Goal: Task Accomplishment & Management: Manage account settings

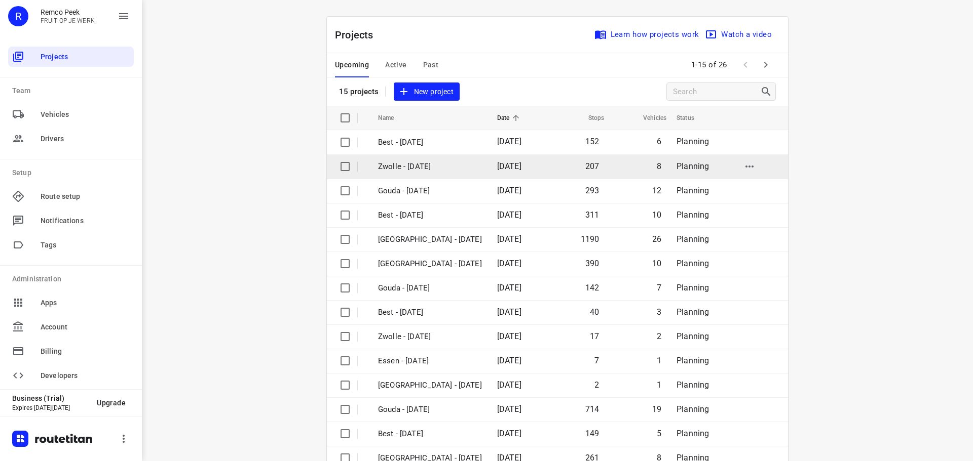
scroll to position [51, 0]
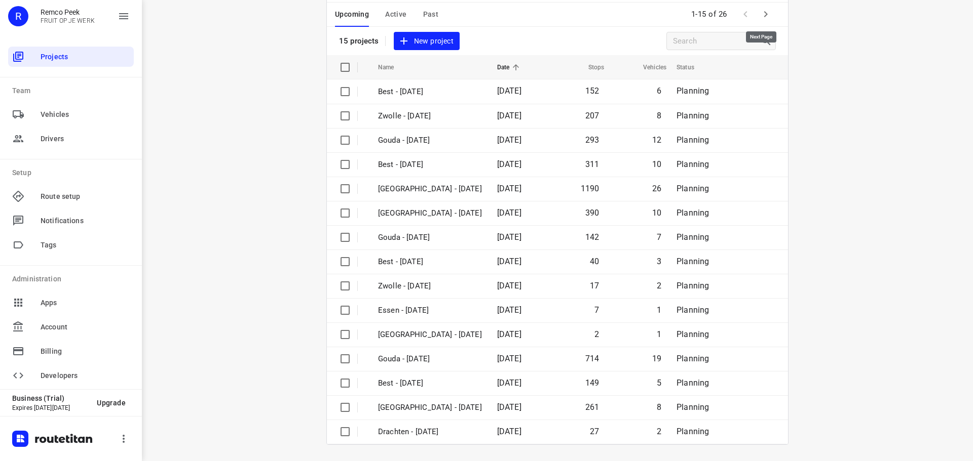
click at [765, 15] on icon "button" at bounding box center [765, 14] width 12 height 12
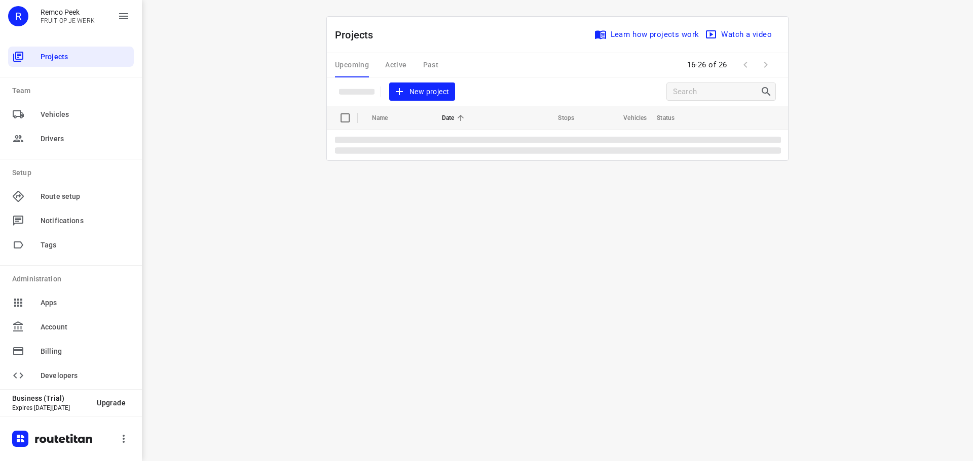
scroll to position [0, 0]
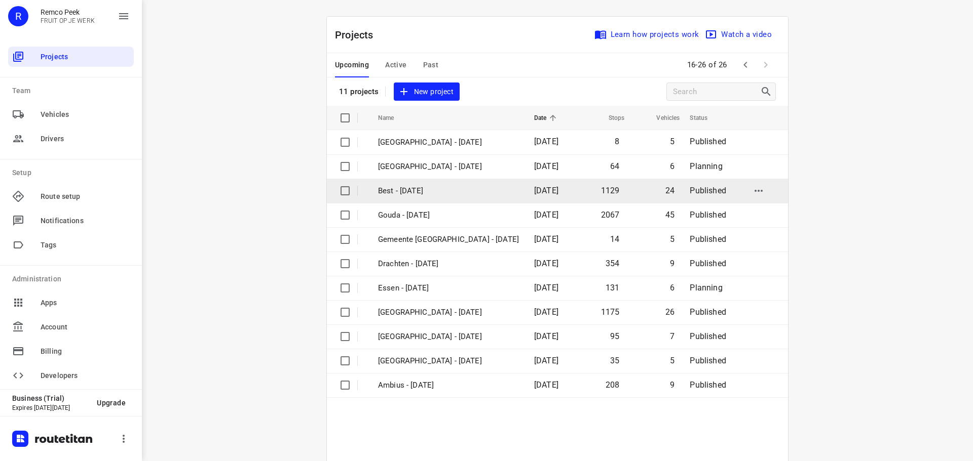
click at [430, 197] on td "Best - [DATE]" at bounding box center [447, 191] width 158 height 24
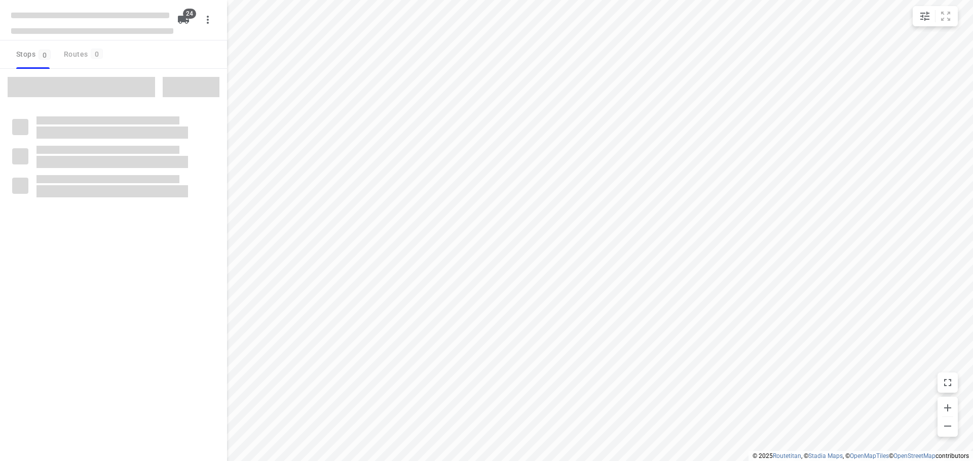
checkbox input "true"
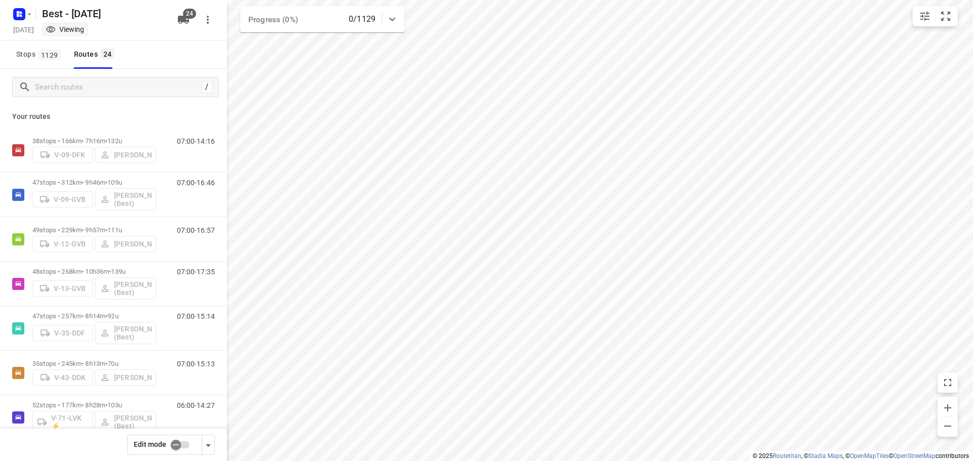
click at [146, 103] on div "/" at bounding box center [113, 87] width 227 height 36
click at [145, 101] on div "/" at bounding box center [113, 87] width 227 height 36
click at [145, 100] on div "/" at bounding box center [113, 87] width 227 height 36
click at [152, 98] on div "/" at bounding box center [113, 87] width 227 height 36
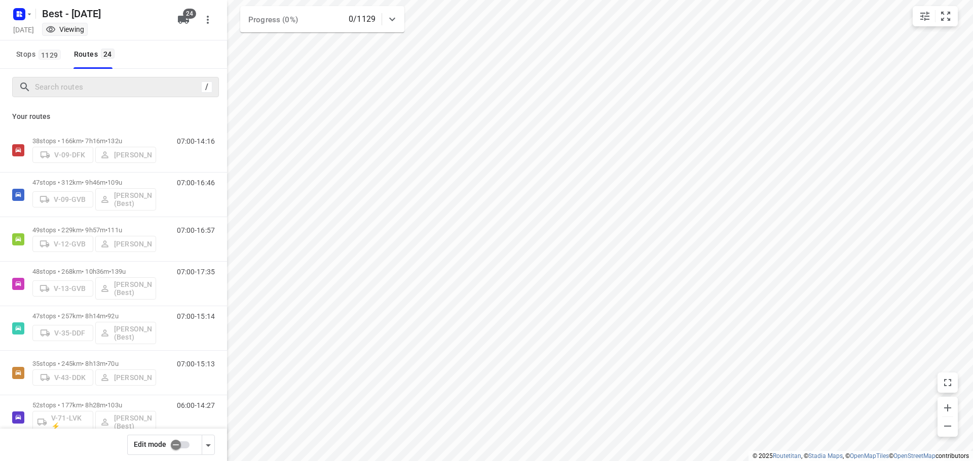
click at [136, 78] on div "/" at bounding box center [115, 87] width 207 height 20
click at [124, 84] on input "Search routes" at bounding box center [126, 88] width 182 height 16
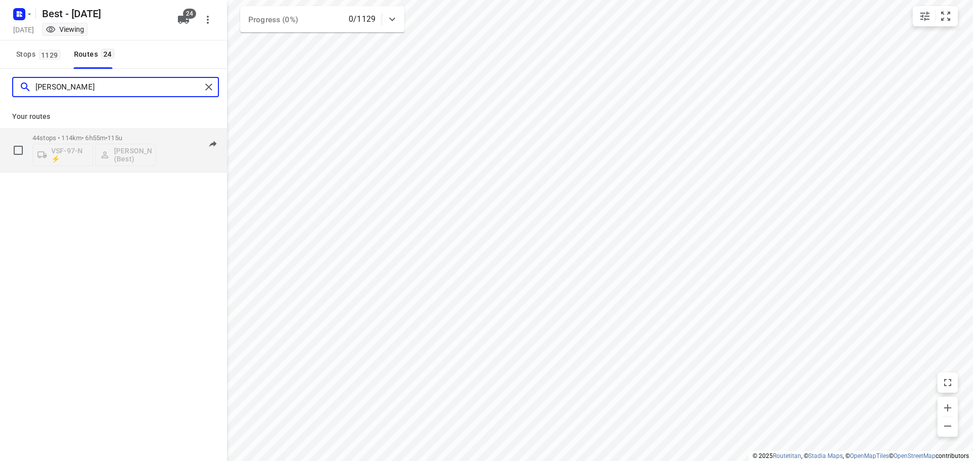
type input "[PERSON_NAME]"
click at [92, 139] on p "44 stops • 114km • 6h55m • 115u" at bounding box center [94, 138] width 124 height 8
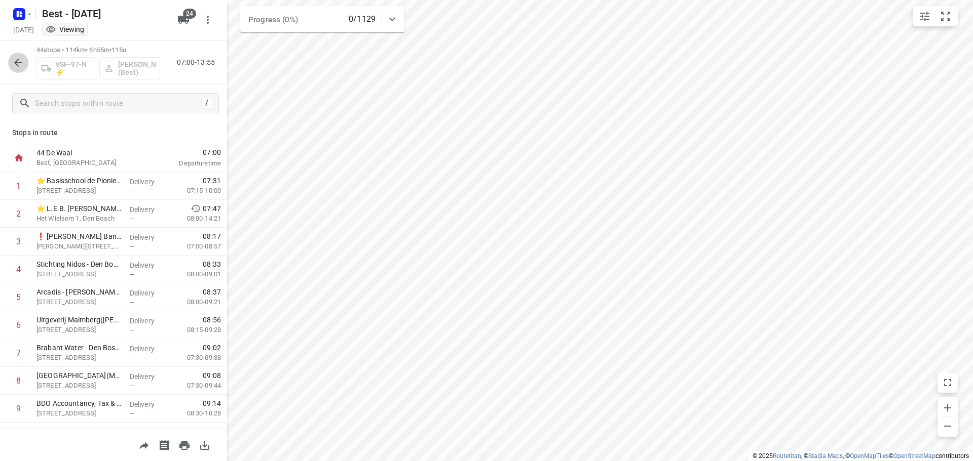
click at [24, 60] on button "button" at bounding box center [18, 63] width 20 height 20
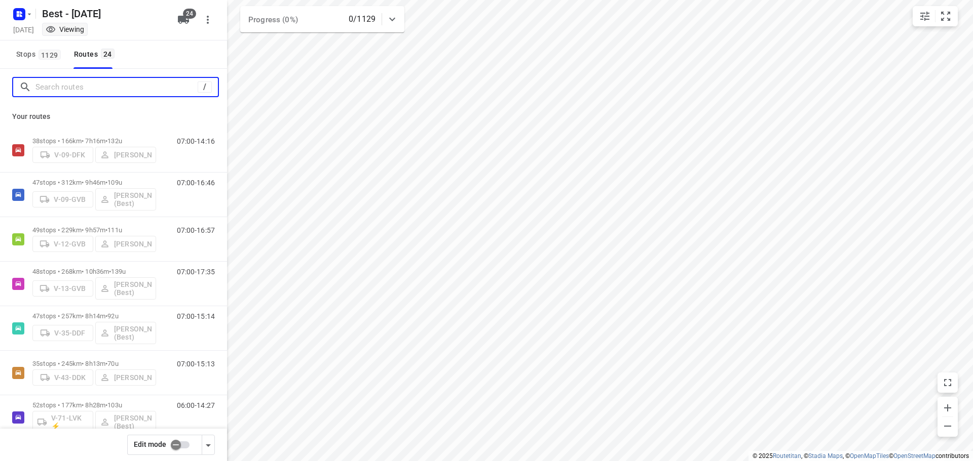
click at [46, 82] on input "Search routes" at bounding box center [116, 88] width 162 height 16
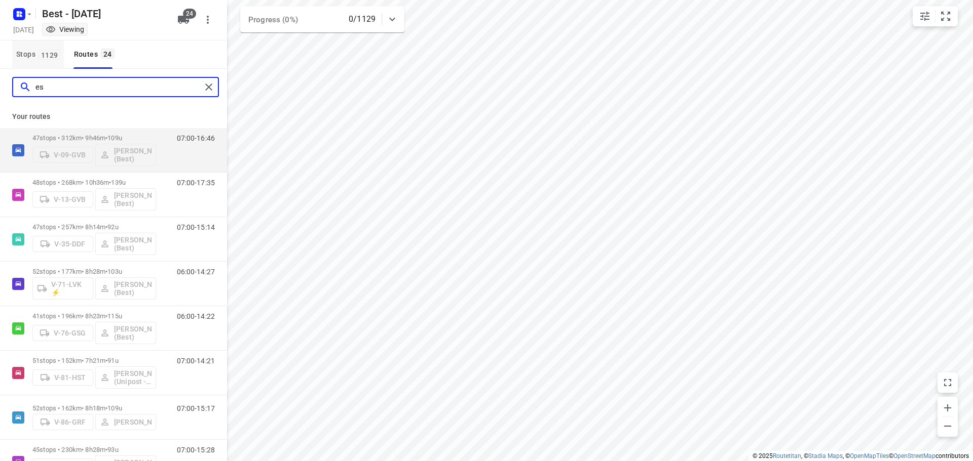
type input "es"
click at [51, 63] on button "Stops 1129" at bounding box center [38, 55] width 52 height 28
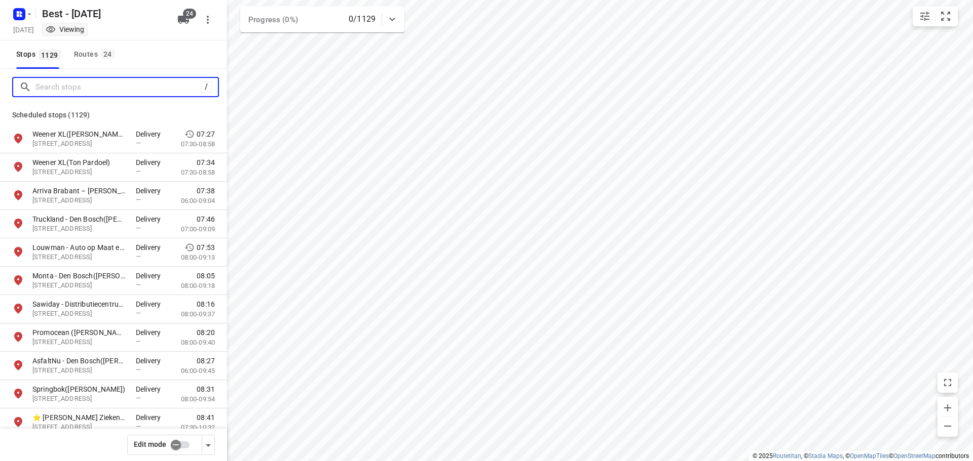
click at [55, 86] on input "Search stops" at bounding box center [117, 88] width 165 height 16
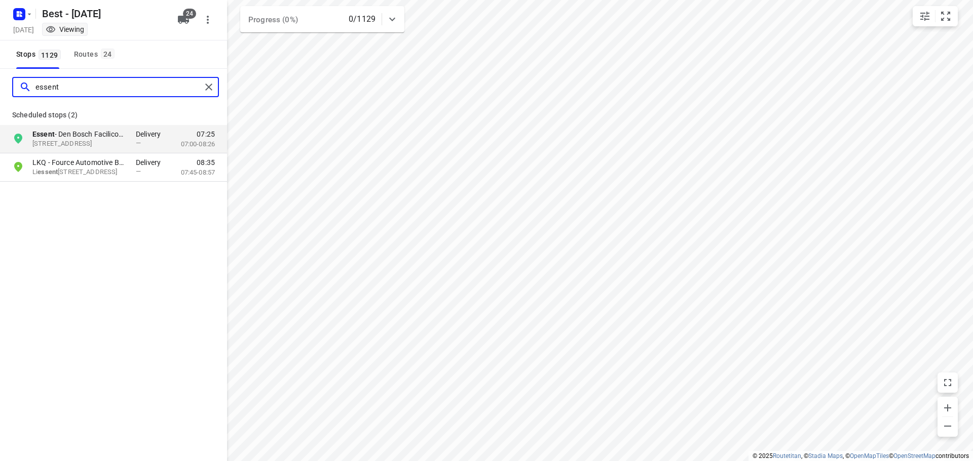
type input "essent"
click at [87, 130] on p "Essent - Den Bosch Facilicom Solutions([PERSON_NAME])" at bounding box center [78, 134] width 93 height 10
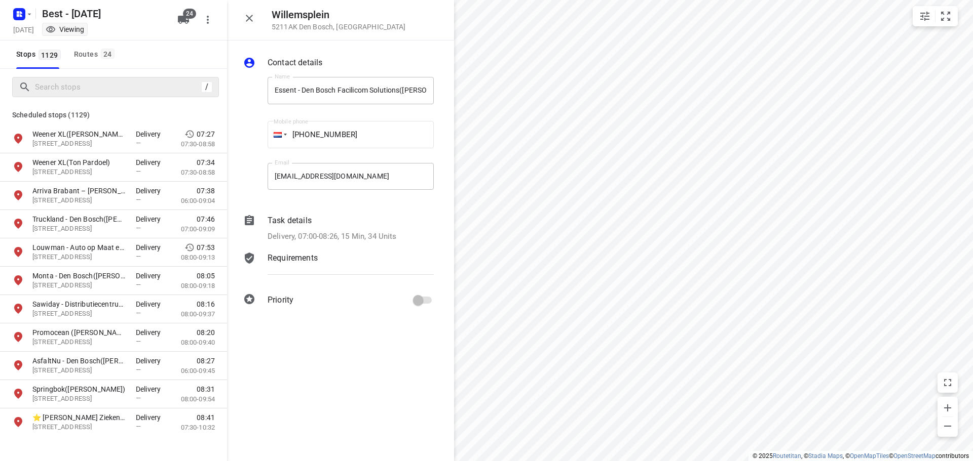
click at [85, 60] on div "Routes 24" at bounding box center [96, 54] width 44 height 13
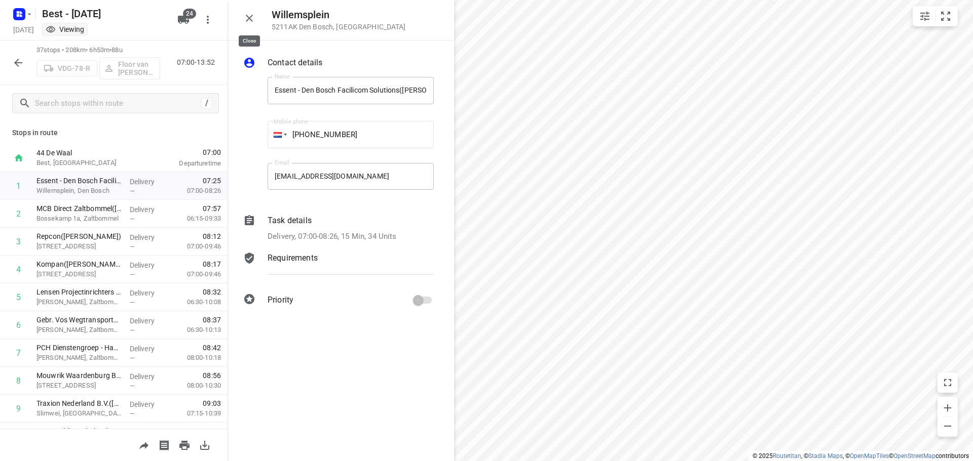
click at [248, 19] on icon "button" at bounding box center [249, 18] width 7 height 7
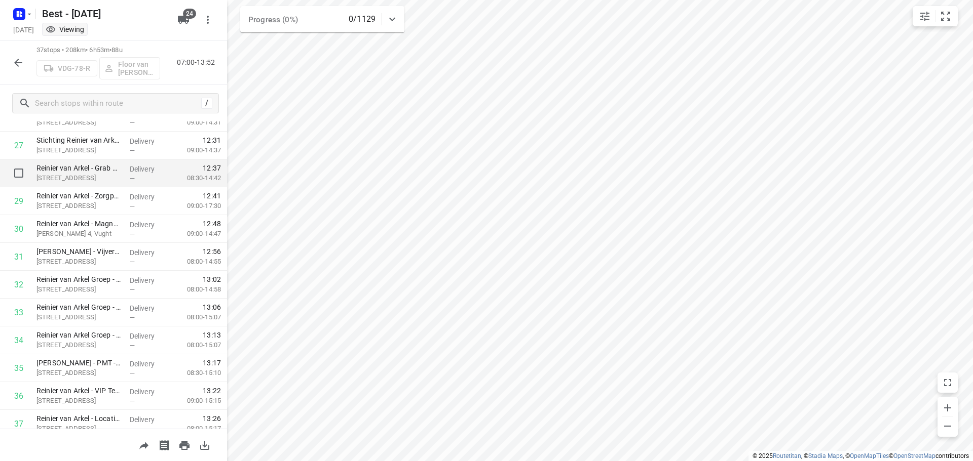
scroll to position [802, 0]
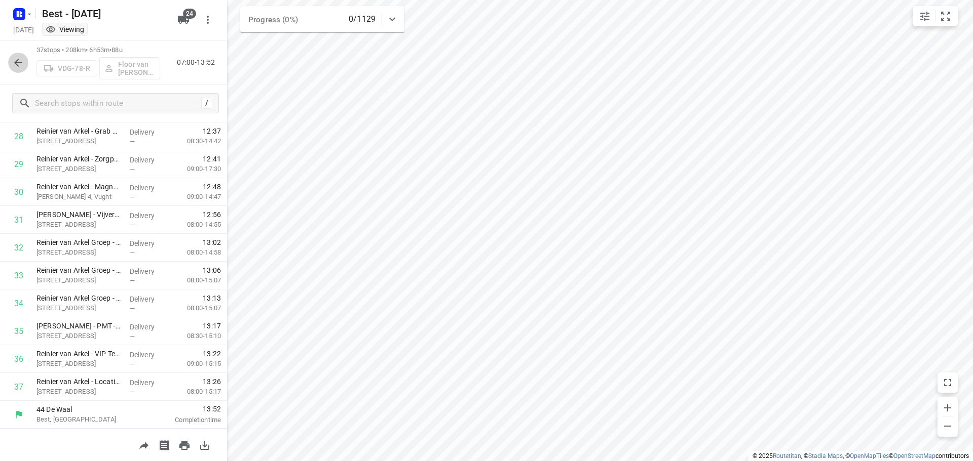
click at [10, 60] on button "button" at bounding box center [18, 63] width 20 height 20
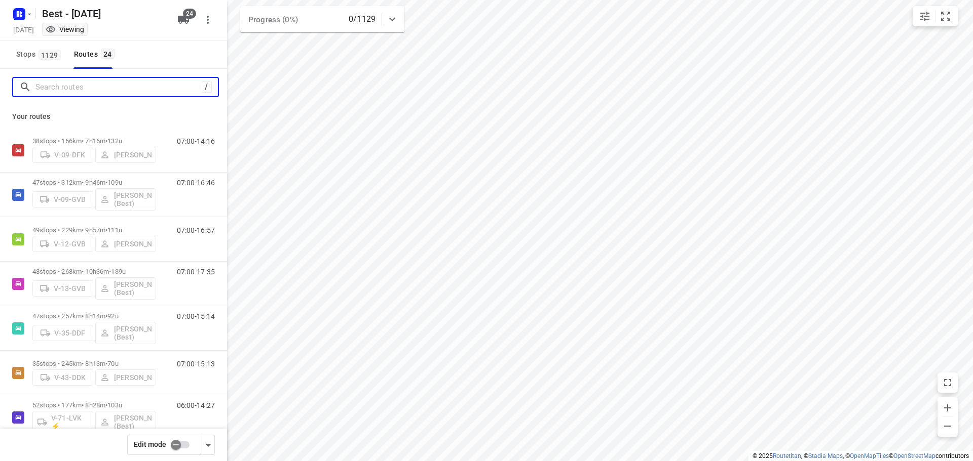
click at [61, 81] on input "Search routes" at bounding box center [117, 88] width 165 height 16
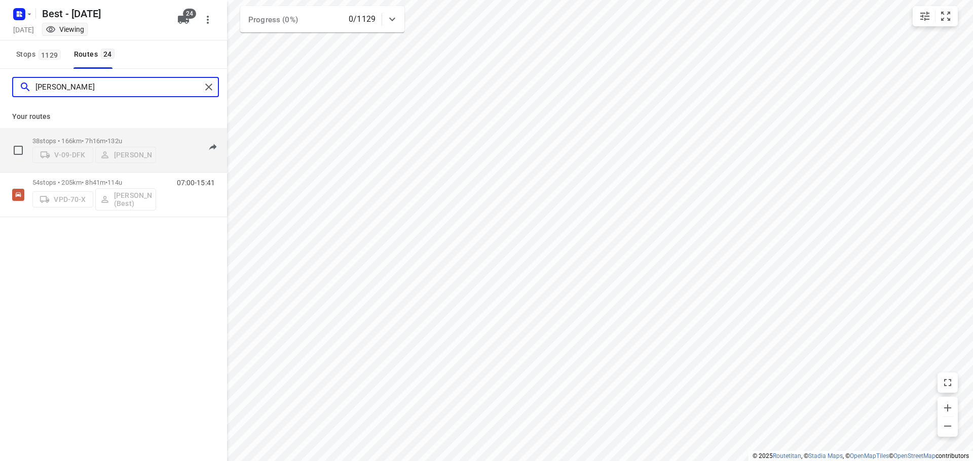
type input "[PERSON_NAME]"
click at [67, 132] on div "38 stops • 166km • 7h16m • 132u V-09-DFK [PERSON_NAME]" at bounding box center [94, 150] width 124 height 36
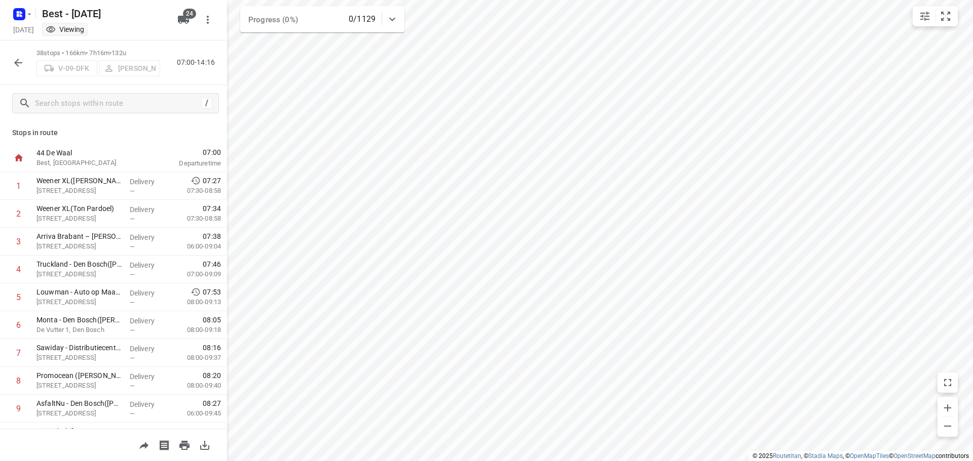
click at [15, 66] on icon "button" at bounding box center [18, 63] width 12 height 12
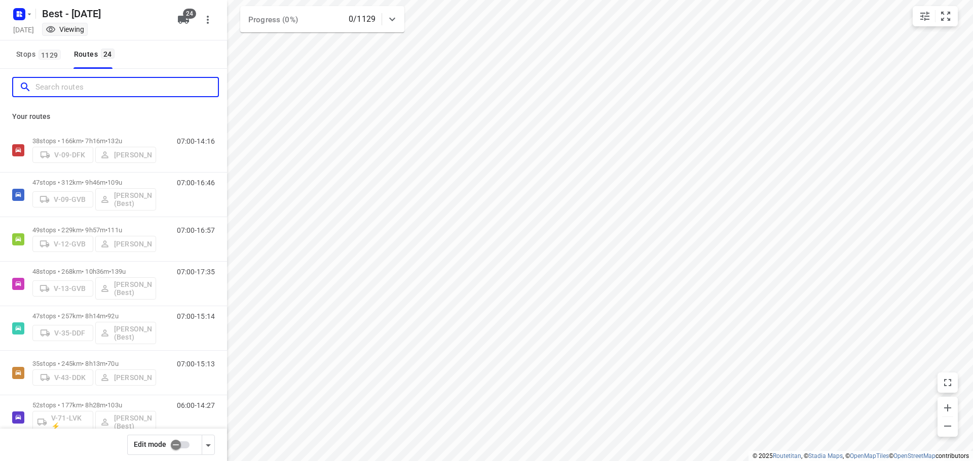
click at [78, 94] on input "Search routes" at bounding box center [126, 88] width 182 height 16
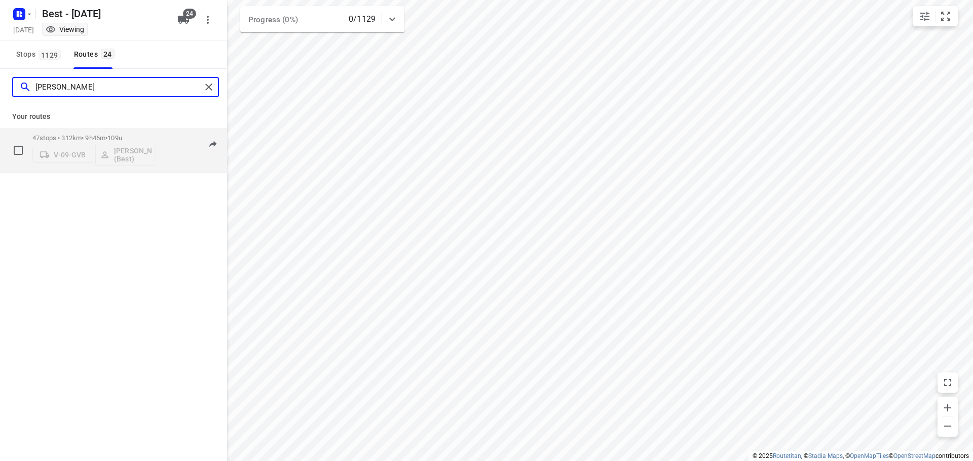
type input "[PERSON_NAME]"
click at [122, 139] on span "109u" at bounding box center [114, 138] width 15 height 8
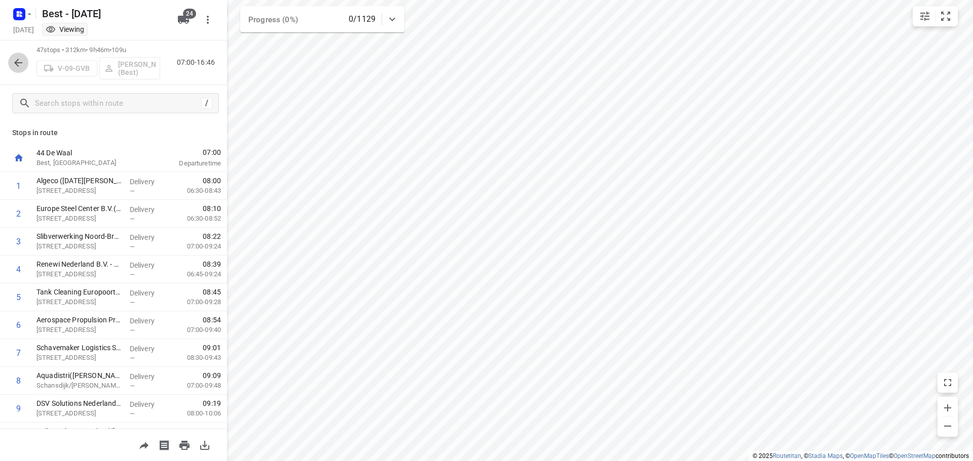
click at [11, 62] on button "button" at bounding box center [18, 63] width 20 height 20
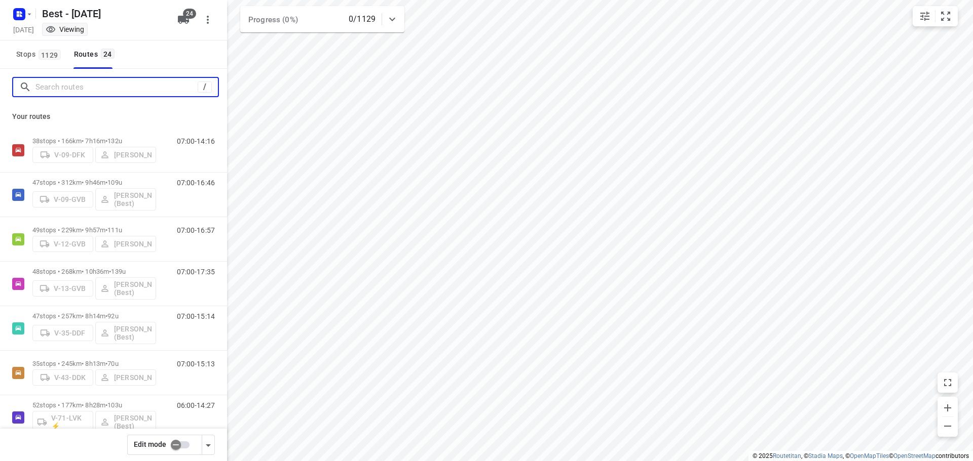
click at [59, 88] on input "Search routes" at bounding box center [116, 88] width 162 height 16
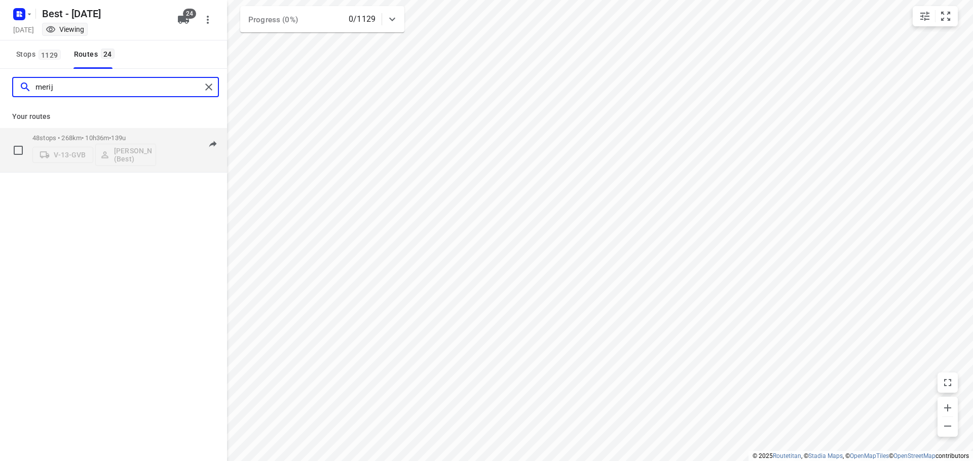
type input "merij"
click at [93, 141] on p "48 stops • 268km • 10h36m • 139u" at bounding box center [94, 138] width 124 height 8
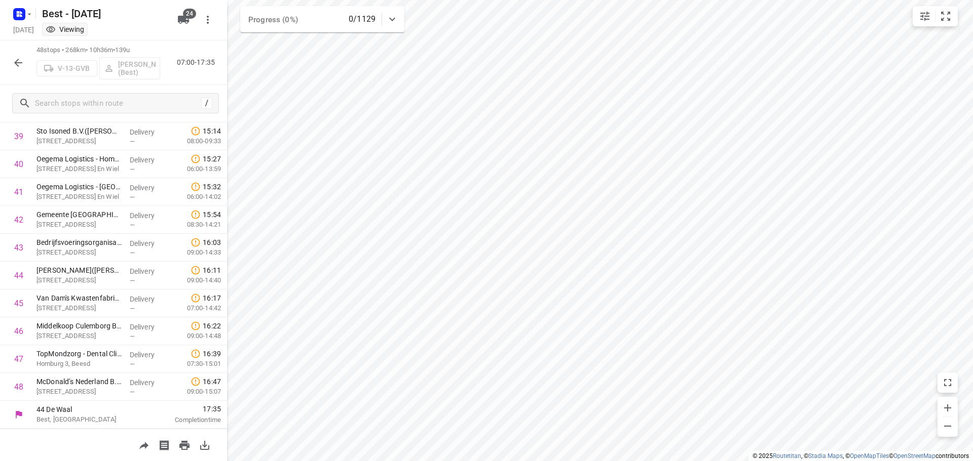
scroll to position [0, 0]
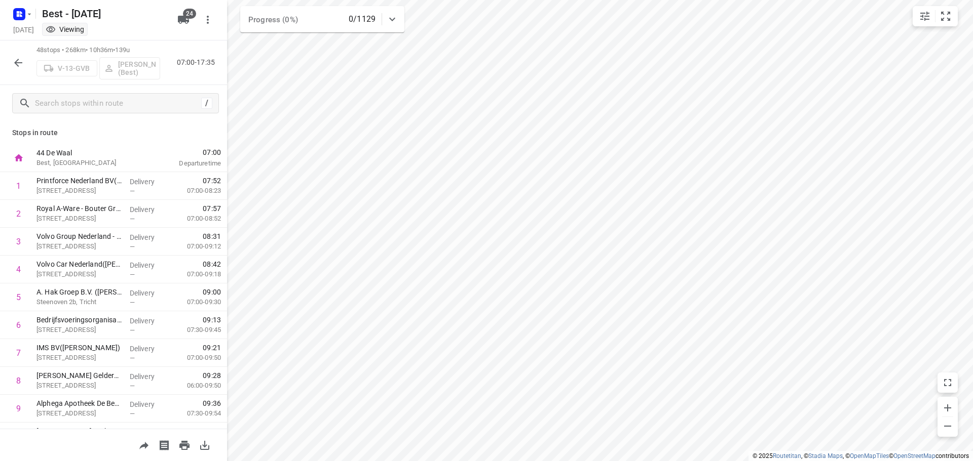
click at [19, 64] on icon "button" at bounding box center [18, 63] width 12 height 12
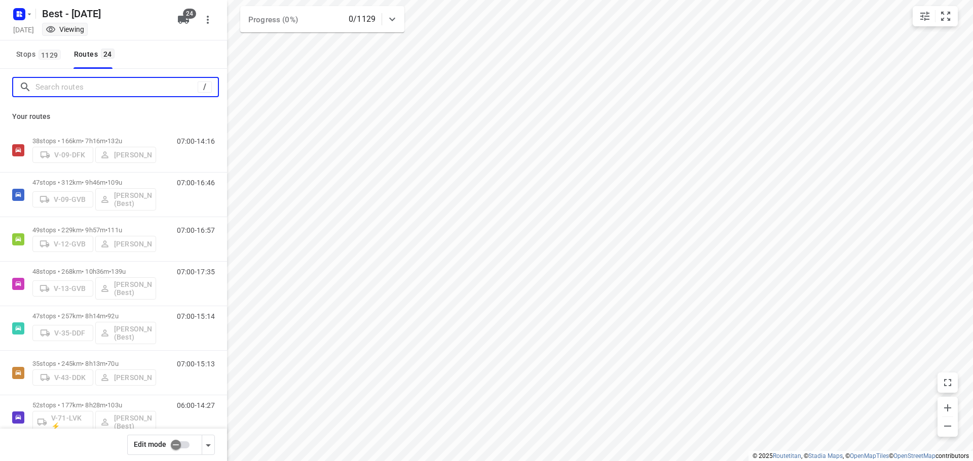
click at [81, 82] on input "Search routes" at bounding box center [116, 88] width 162 height 16
click at [100, 82] on input "Search routes" at bounding box center [126, 88] width 182 height 16
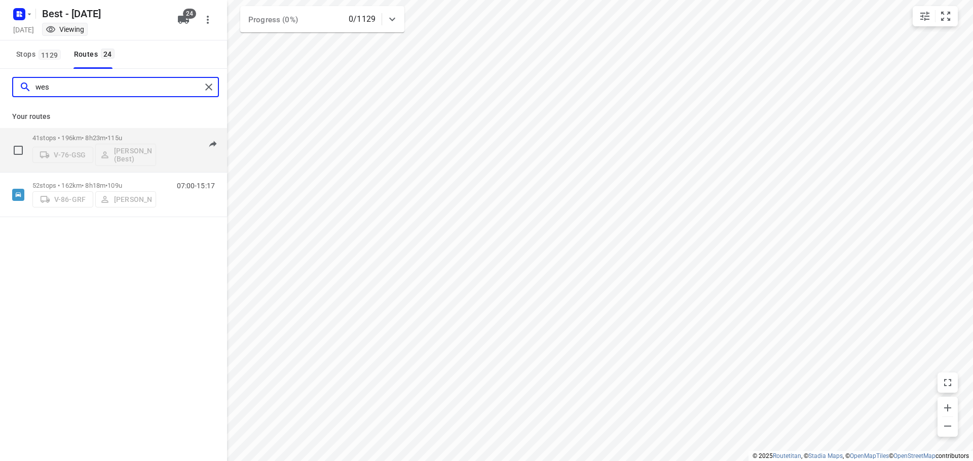
type input "wes"
click at [97, 138] on p "41 stops • 196km • 8h23m • 115u" at bounding box center [94, 138] width 124 height 8
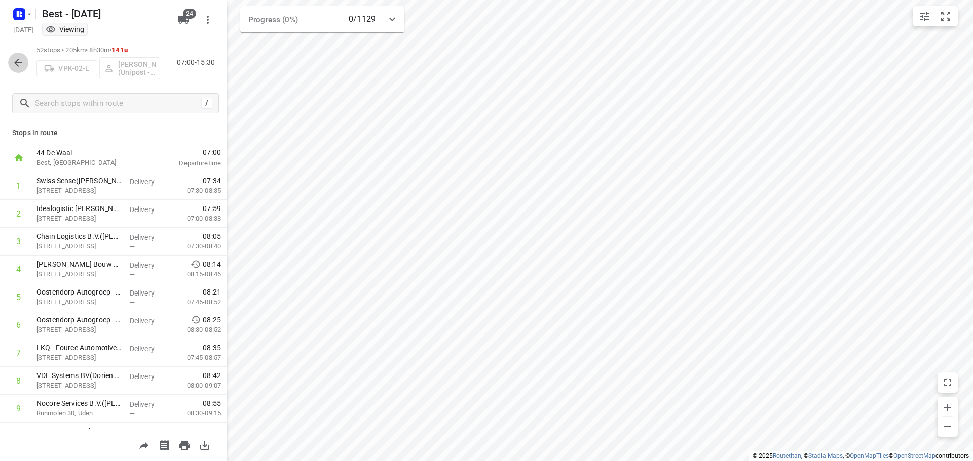
click at [18, 63] on icon "button" at bounding box center [18, 63] width 12 height 12
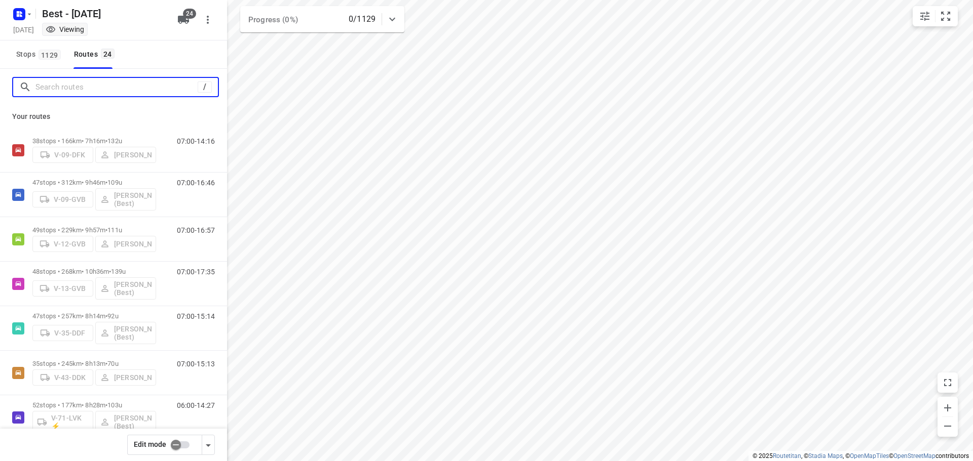
click at [72, 94] on input "Search routes" at bounding box center [116, 88] width 162 height 16
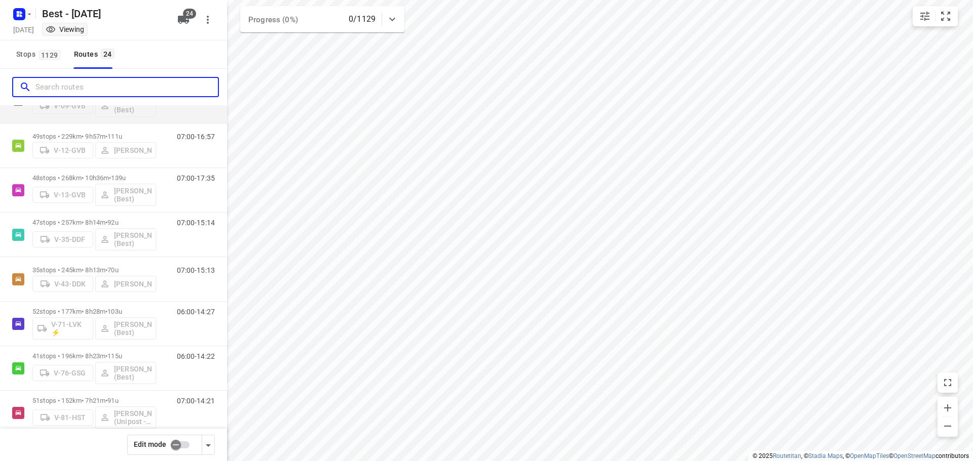
scroll to position [152, 0]
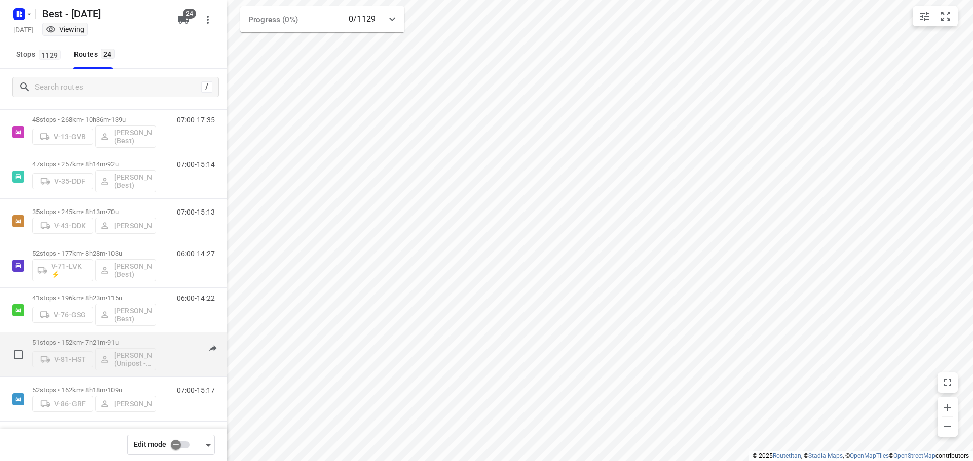
click at [92, 336] on div "51 stops • 152km • 7h21m • 91u V-81-HST [PERSON_NAME] (Unipost - Best - ZZP)" at bounding box center [94, 355] width 124 height 42
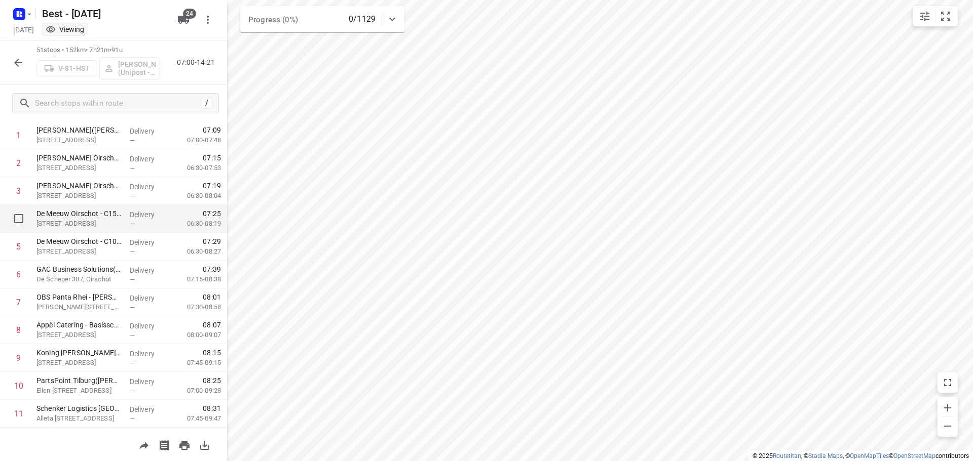
scroll to position [0, 0]
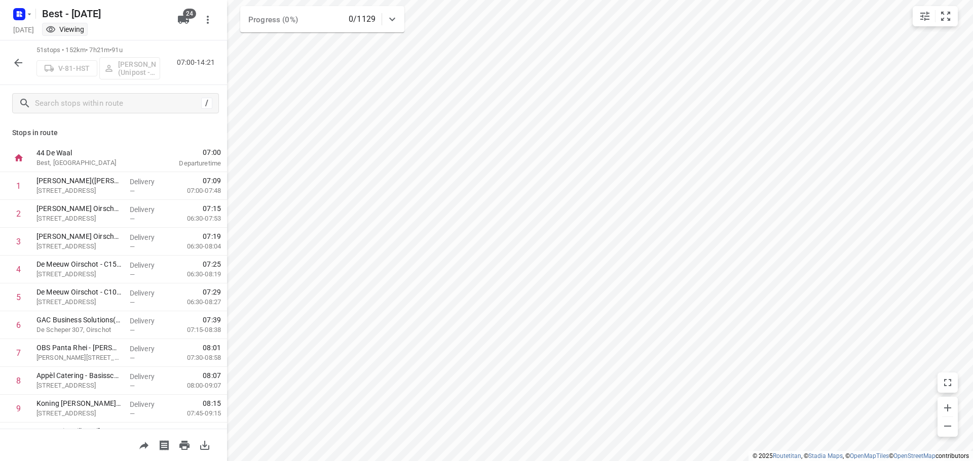
click at [18, 58] on icon "button" at bounding box center [18, 63] width 12 height 12
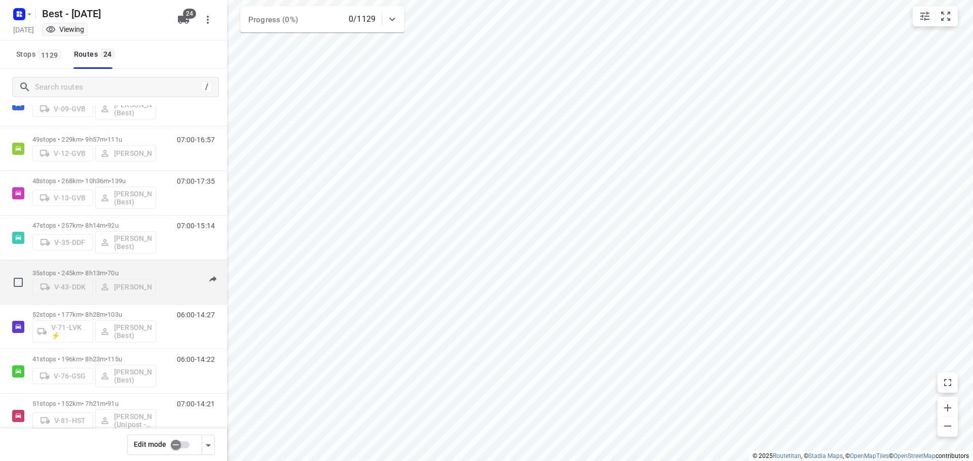
scroll to position [51, 0]
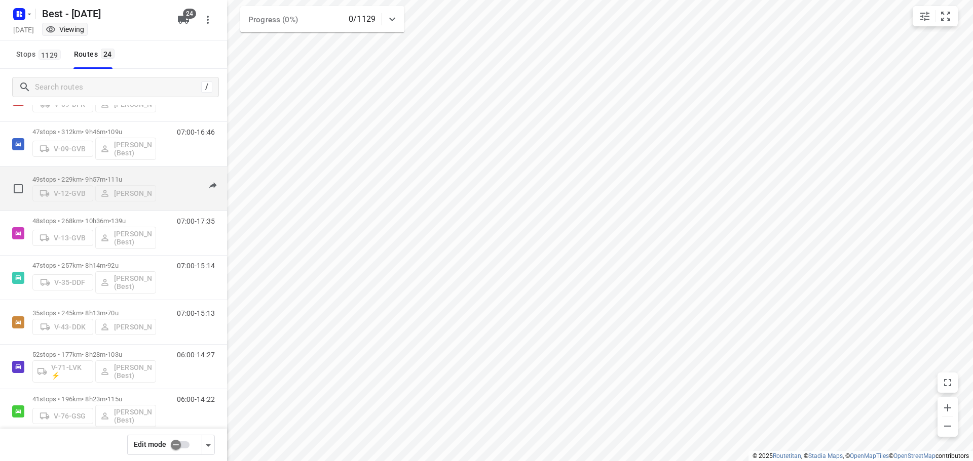
click at [59, 178] on p "49 stops • 229km • 9h57m • 111u" at bounding box center [94, 180] width 124 height 8
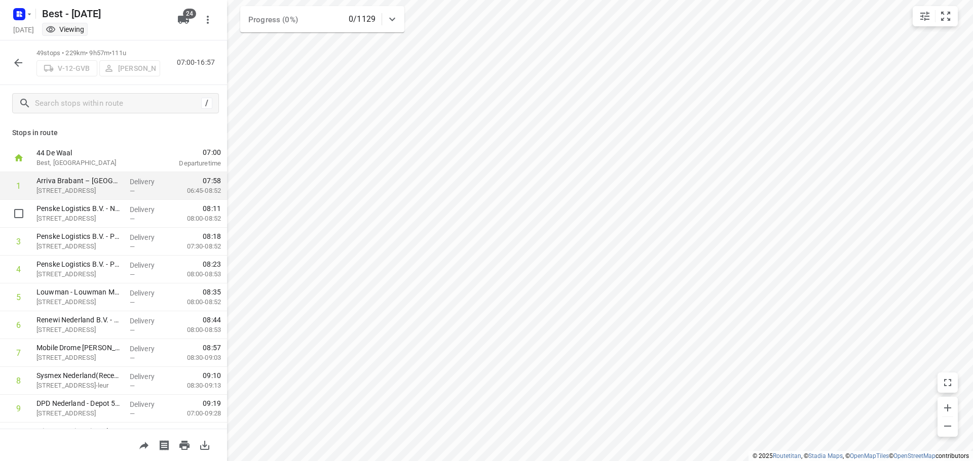
drag, startPoint x: 218, startPoint y: 167, endPoint x: 215, endPoint y: 178, distance: 11.1
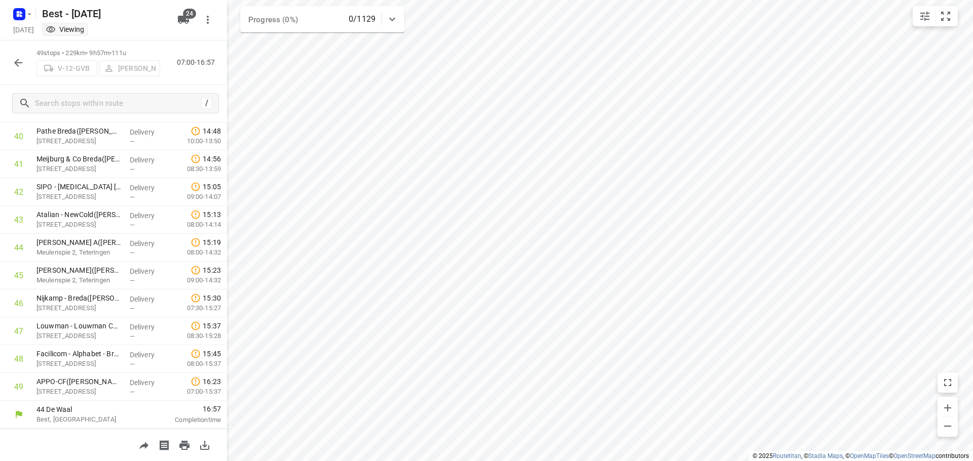
scroll to position [0, 0]
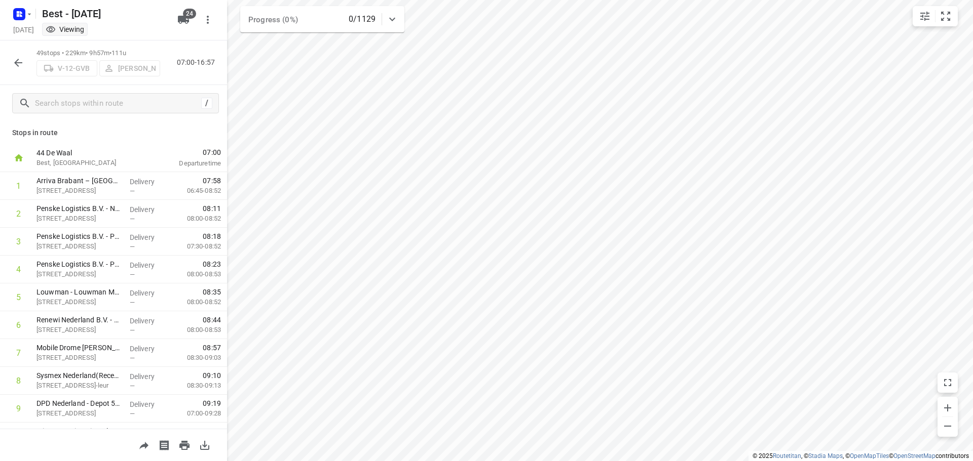
click at [120, 126] on div "Stops in route 44 De Waal Best, [GEOGRAPHIC_DATA] 07:00 Departure time 1 Arriva…" at bounding box center [113, 275] width 227 height 307
drag, startPoint x: 25, startPoint y: 74, endPoint x: 22, endPoint y: 66, distance: 8.5
click at [24, 74] on div "49 stops • 229km • 9h57m • 111u V-12-GVB [PERSON_NAME] 07:00-16:57" at bounding box center [113, 63] width 227 height 45
click at [22, 65] on icon "button" at bounding box center [18, 63] width 12 height 12
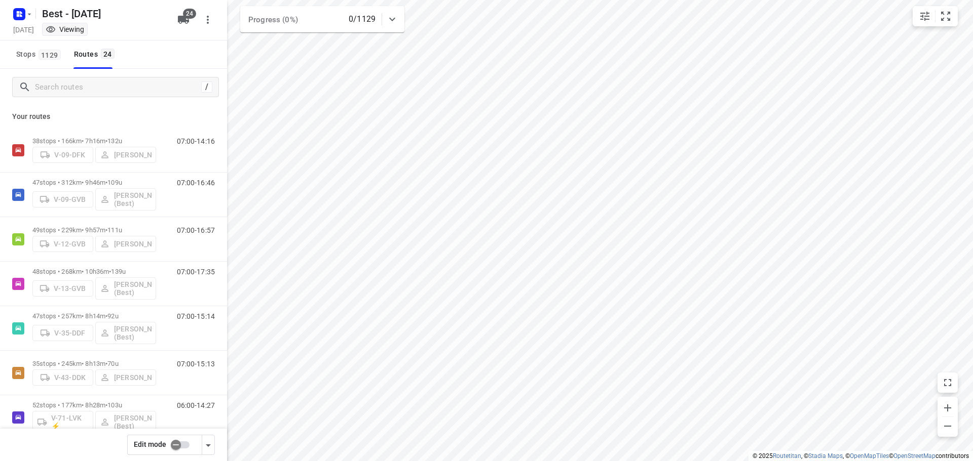
click at [180, 445] on input "checkbox" at bounding box center [176, 445] width 58 height 19
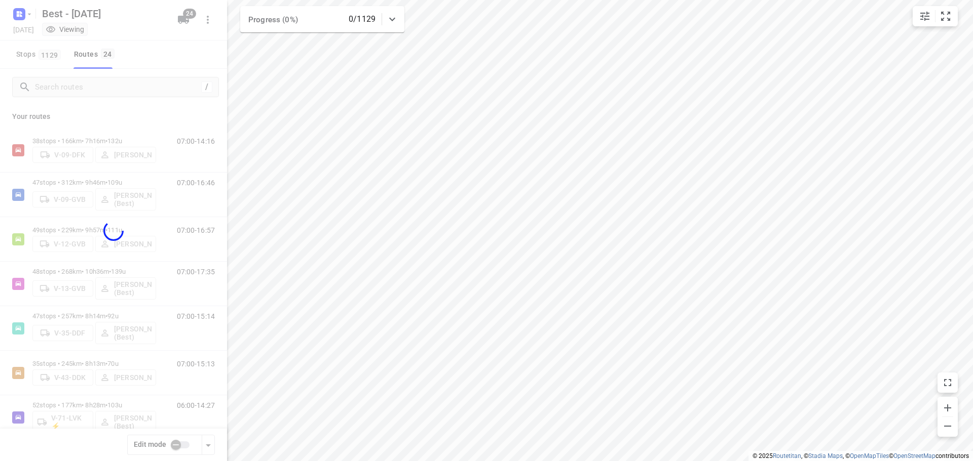
checkbox input "true"
drag, startPoint x: 144, startPoint y: 88, endPoint x: 135, endPoint y: 82, distance: 11.2
click at [141, 86] on div at bounding box center [113, 230] width 227 height 461
click at [113, 90] on div at bounding box center [113, 230] width 227 height 461
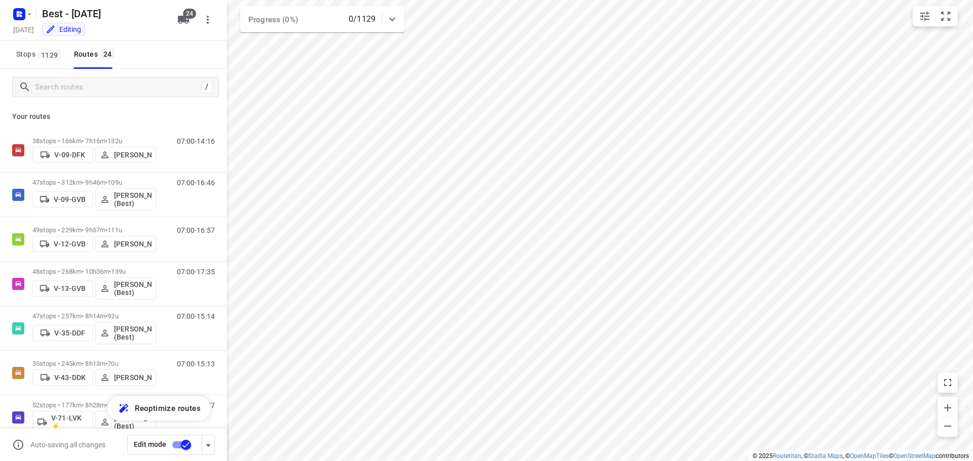
click at [103, 90] on div at bounding box center [113, 230] width 227 height 461
click at [103, 90] on input "Search routes" at bounding box center [126, 88] width 182 height 16
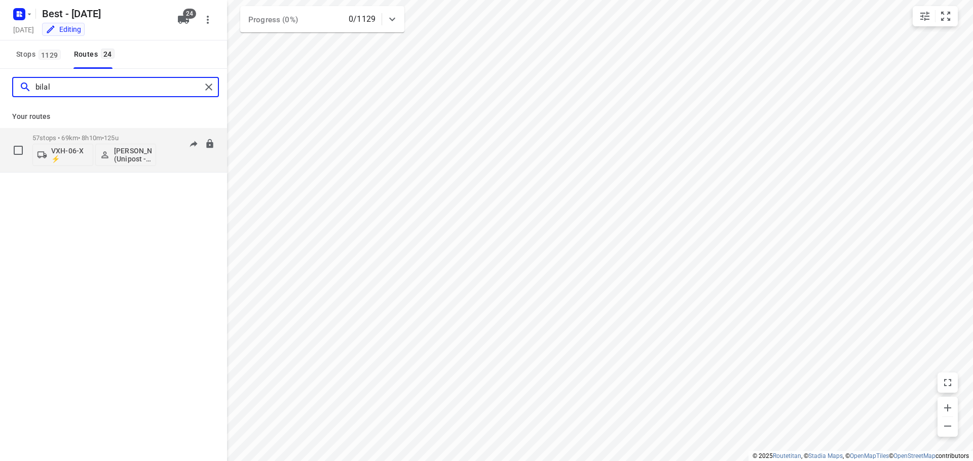
type input "bilal"
click at [113, 130] on div "57 stops • 69km • 8h10m • 125u VXH-06-X ⚡ Bilal Alzeadi (Unipost - Best - ZZP)" at bounding box center [94, 150] width 124 height 42
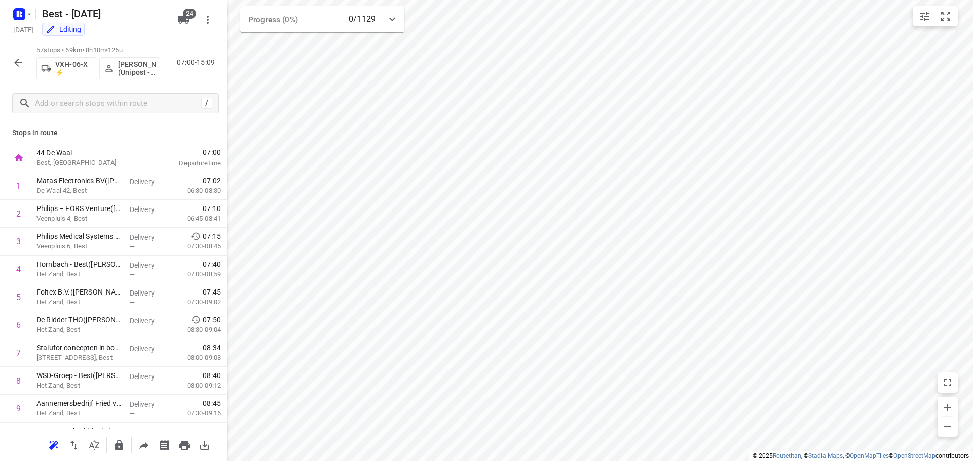
click at [19, 74] on div "57 stops • 69km • 8h10m • 125u VXH-06-X ⚡ Bilal Alzeadi (Unipost - Best - ZZP) …" at bounding box center [113, 63] width 227 height 45
click at [20, 73] on div "57 stops • 69km • 8h10m • 125u VXH-06-X ⚡ Bilal Alzeadi (Unipost - Best - ZZP) …" at bounding box center [113, 63] width 227 height 45
click at [20, 61] on icon "button" at bounding box center [18, 63] width 12 height 12
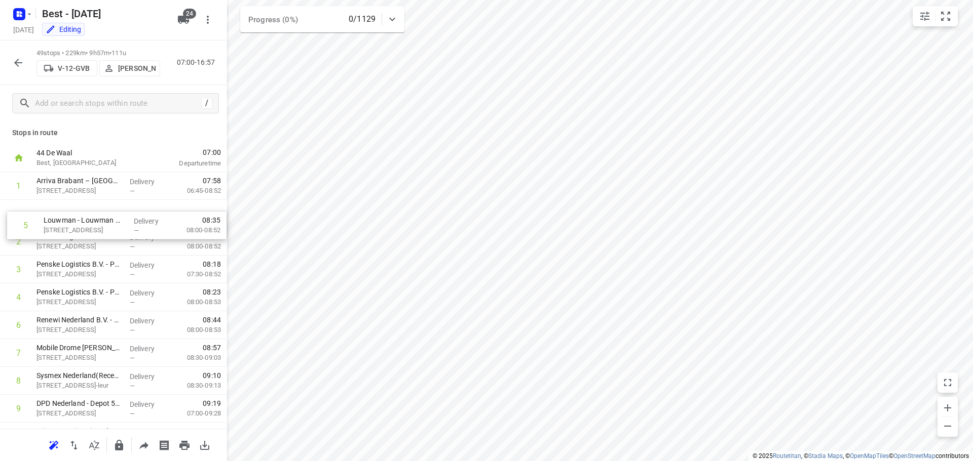
drag, startPoint x: 66, startPoint y: 303, endPoint x: 78, endPoint y: 215, distance: 88.9
click at [17, 73] on div "49 stops • 228km • 9h53m • 111u V-12-GVB [PERSON_NAME] 07:00-16:53" at bounding box center [113, 63] width 227 height 45
click at [17, 66] on icon "button" at bounding box center [18, 63] width 12 height 12
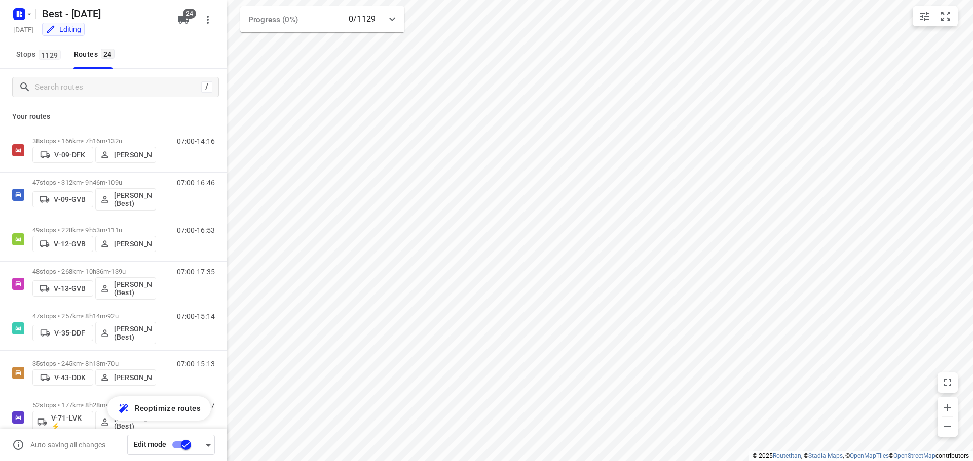
click at [190, 447] on input "checkbox" at bounding box center [186, 445] width 58 height 19
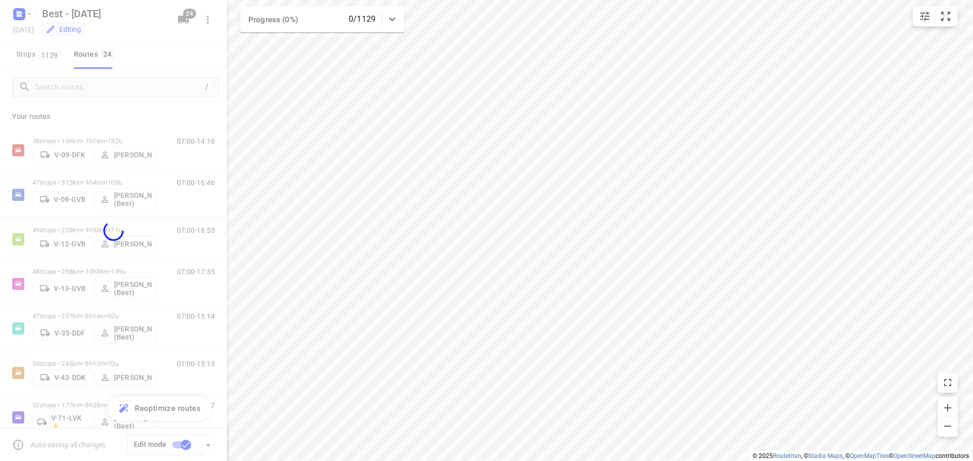
checkbox input "false"
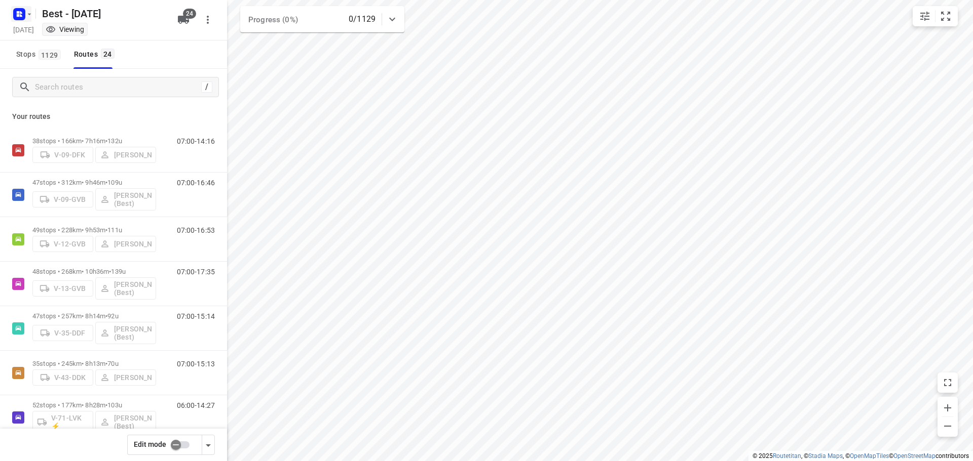
click at [24, 20] on icon "button" at bounding box center [19, 14] width 16 height 16
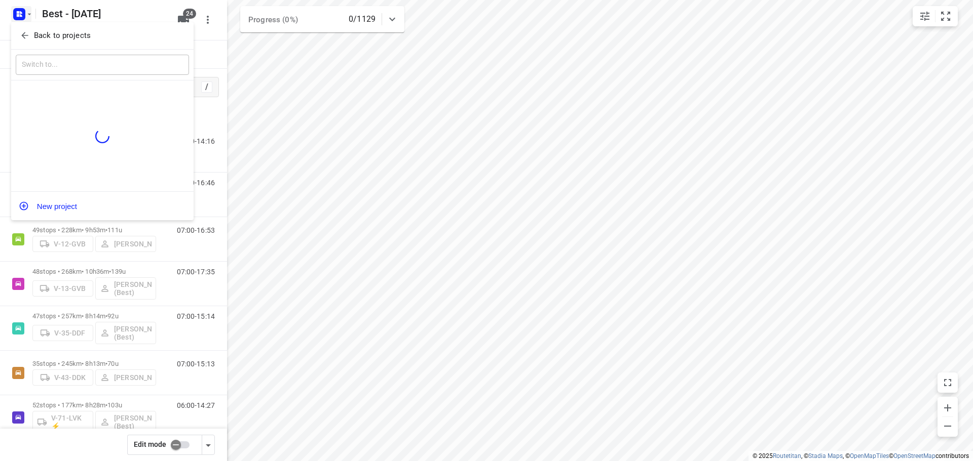
click at [26, 36] on icon "button" at bounding box center [25, 35] width 10 height 10
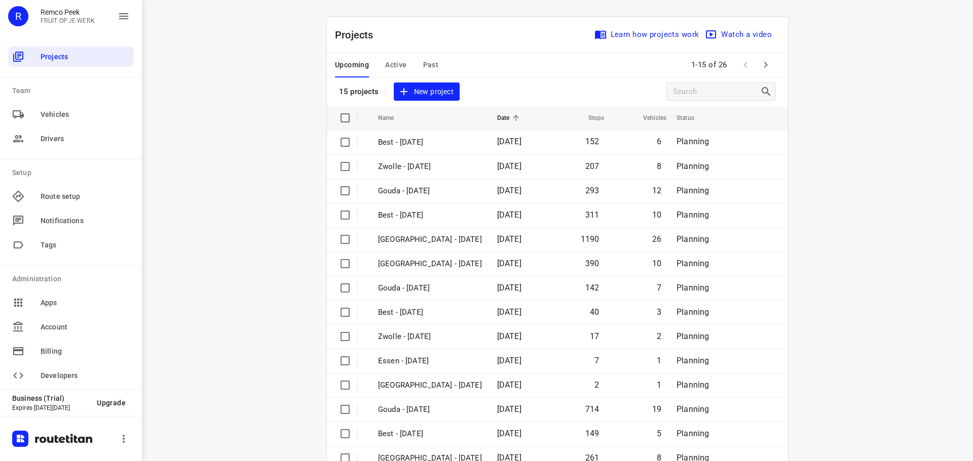
click at [385, 62] on span "Active" at bounding box center [395, 65] width 21 height 13
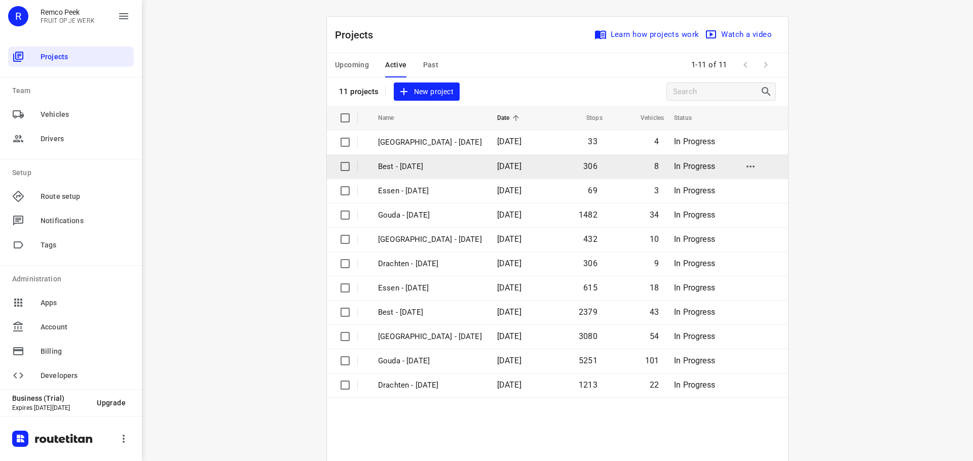
click at [424, 175] on td "Best - [DATE]" at bounding box center [428, 167] width 121 height 24
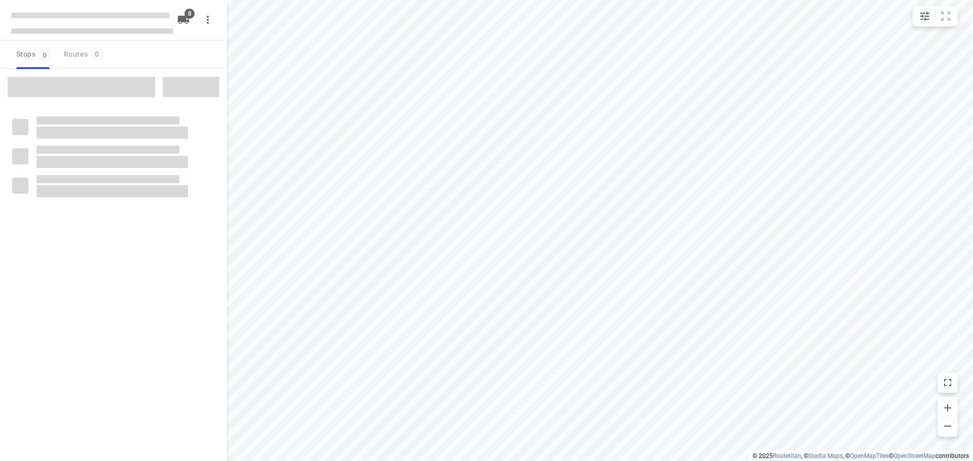
checkbox input "true"
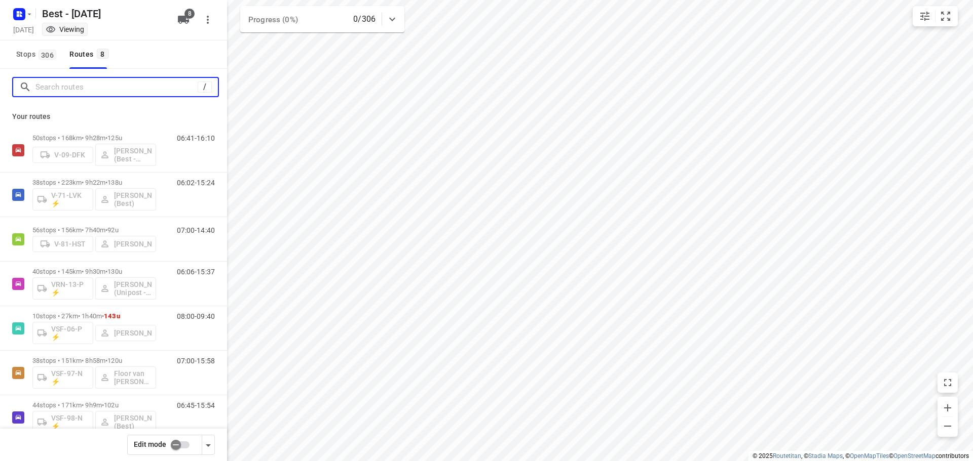
click at [130, 86] on input "Search routes" at bounding box center [116, 88] width 162 height 16
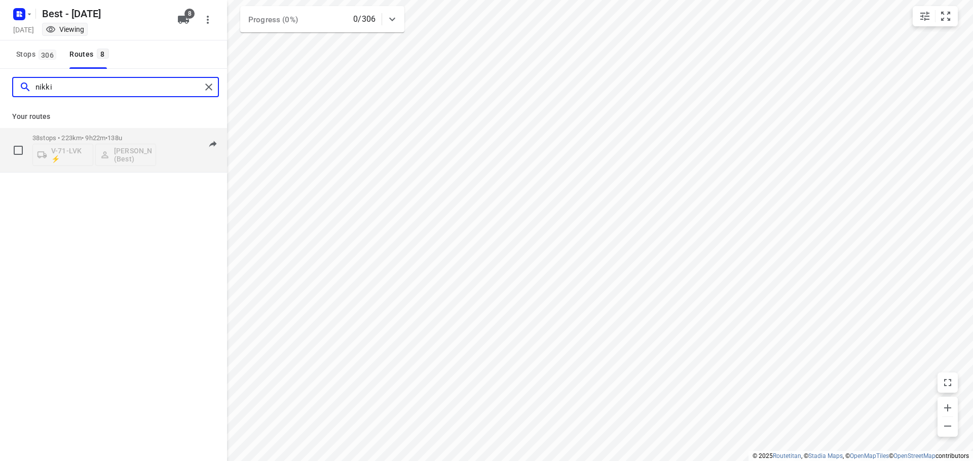
type input "nikki"
click at [118, 136] on span "138u" at bounding box center [114, 138] width 15 height 8
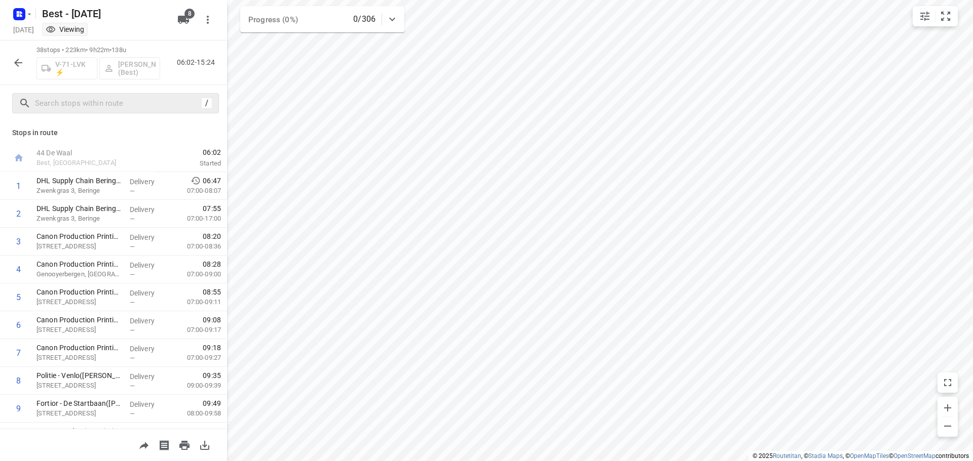
drag, startPoint x: 109, startPoint y: 93, endPoint x: 107, endPoint y: 97, distance: 5.2
click at [109, 94] on div "/" at bounding box center [113, 103] width 227 height 36
click at [104, 104] on input "text" at bounding box center [117, 104] width 165 height 16
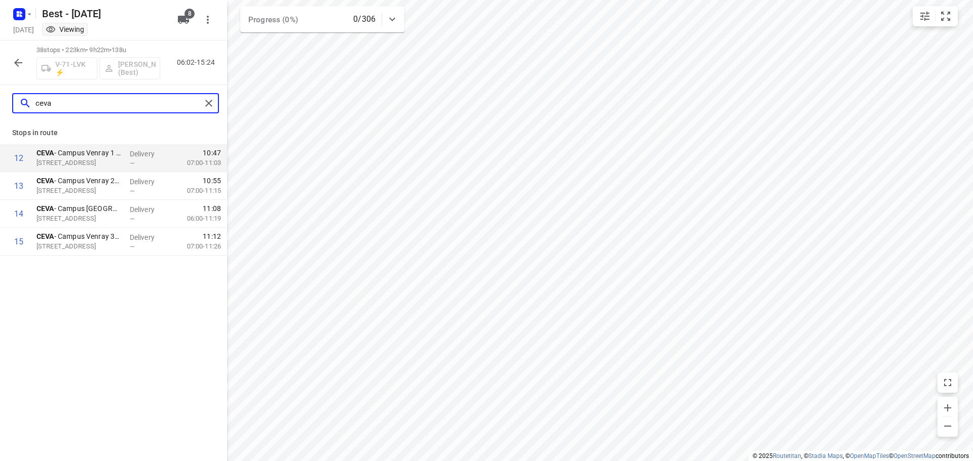
type input "ceva"
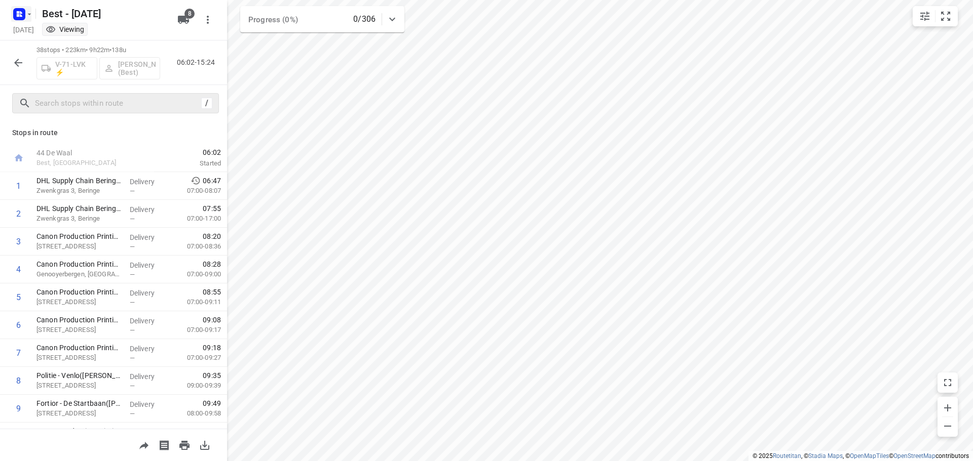
click at [15, 21] on icon "button" at bounding box center [19, 14] width 16 height 16
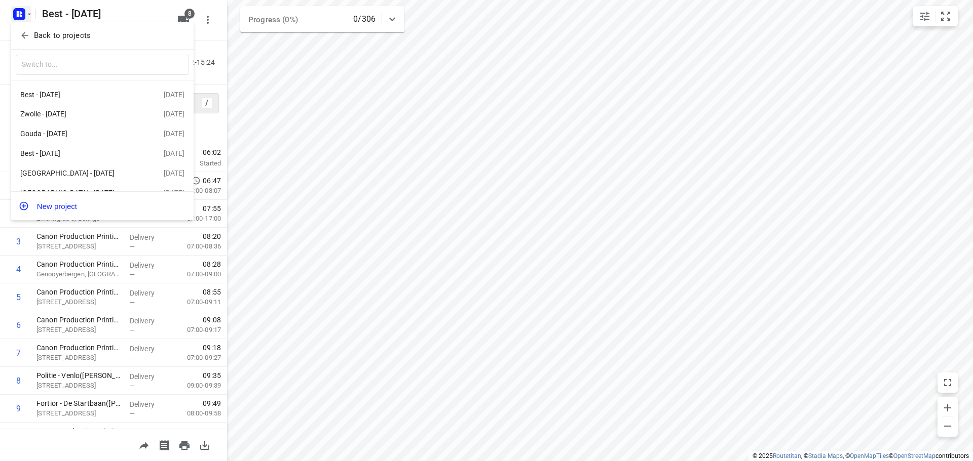
click at [28, 40] on icon "button" at bounding box center [25, 35] width 10 height 10
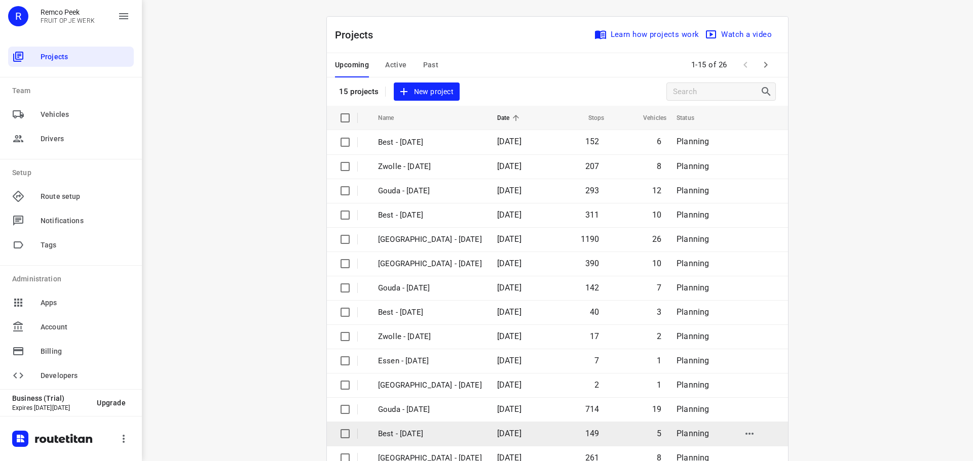
click at [436, 432] on p "Best - [DATE]" at bounding box center [430, 435] width 104 height 12
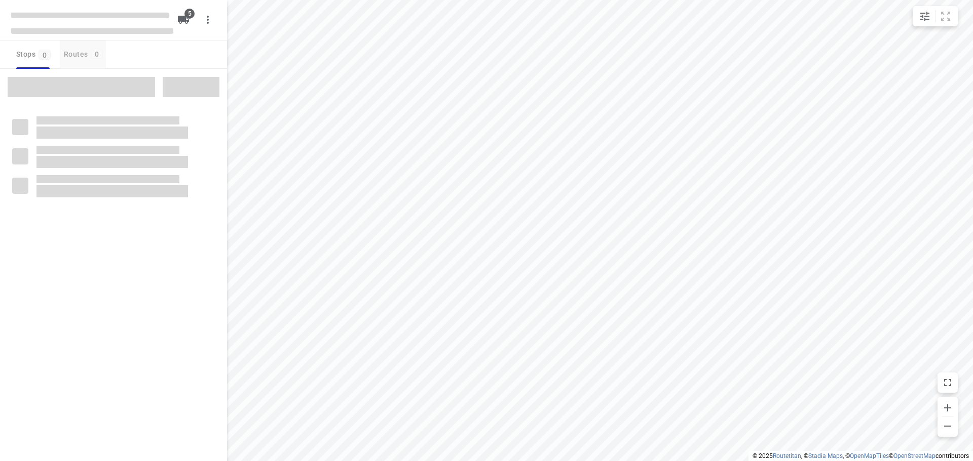
checkbox input "true"
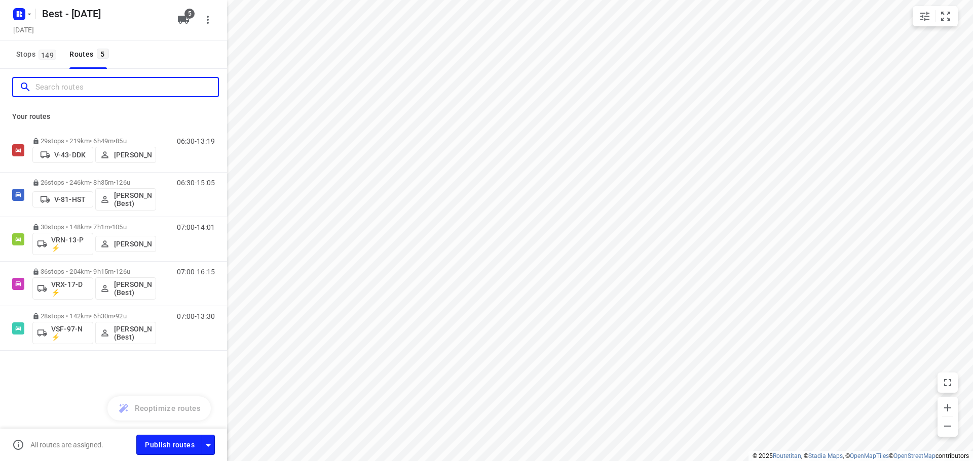
click at [104, 83] on input "Search routes" at bounding box center [126, 88] width 182 height 16
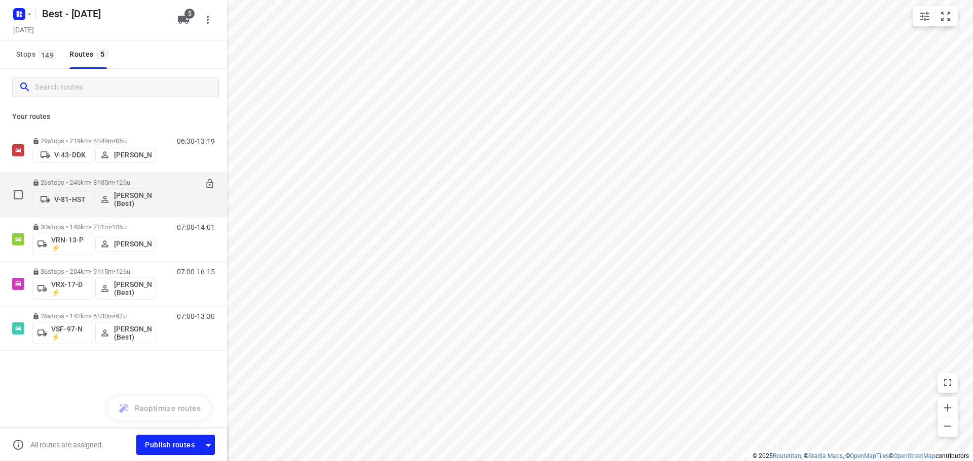
click at [67, 184] on p "26 stops • 246km • 8h35m • 126u" at bounding box center [94, 183] width 124 height 8
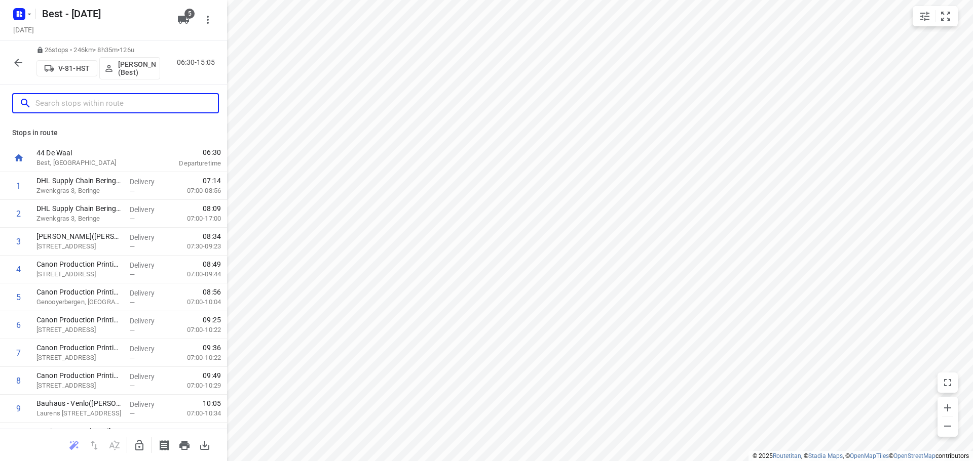
click at [97, 103] on input "text" at bounding box center [126, 104] width 182 height 16
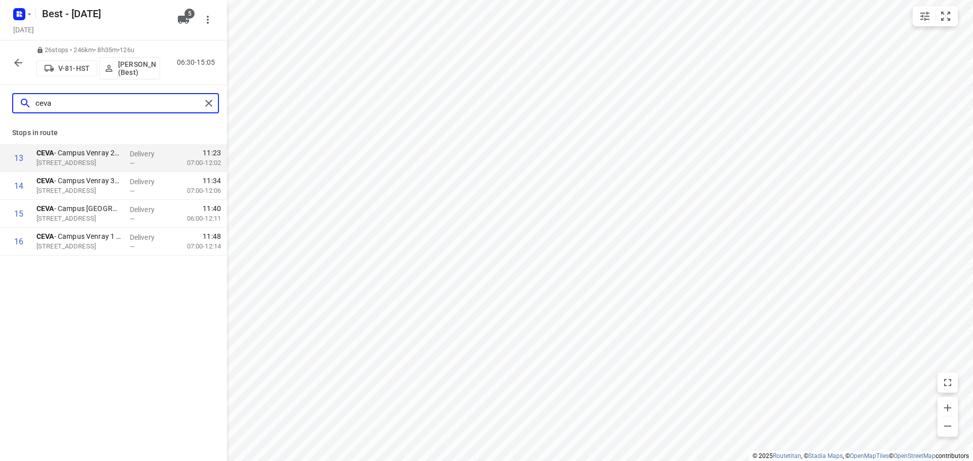
type input "ceva"
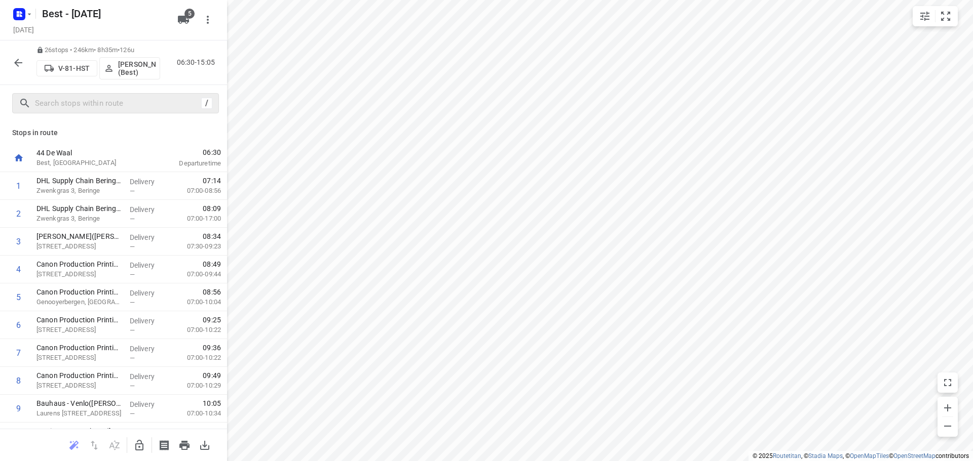
click at [13, 58] on icon "button" at bounding box center [18, 63] width 12 height 12
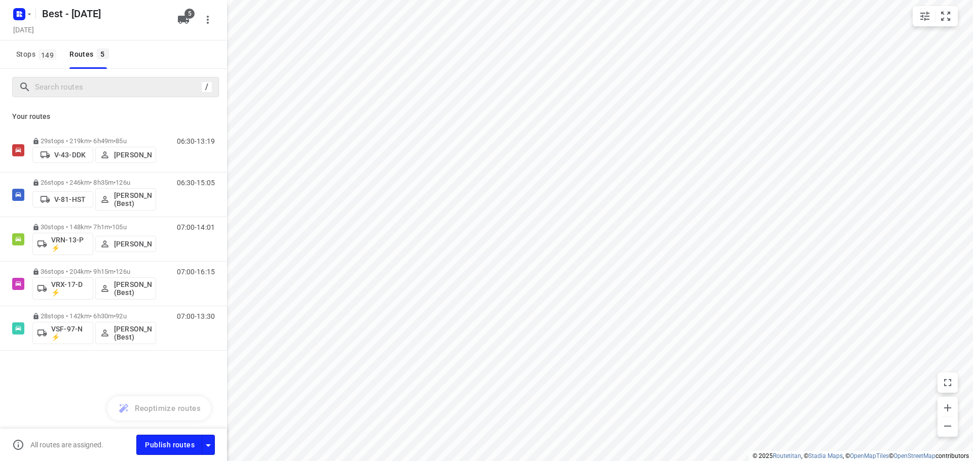
click at [105, 79] on div "/" at bounding box center [115, 87] width 207 height 20
click at [105, 84] on input "Search routes" at bounding box center [126, 88] width 182 height 16
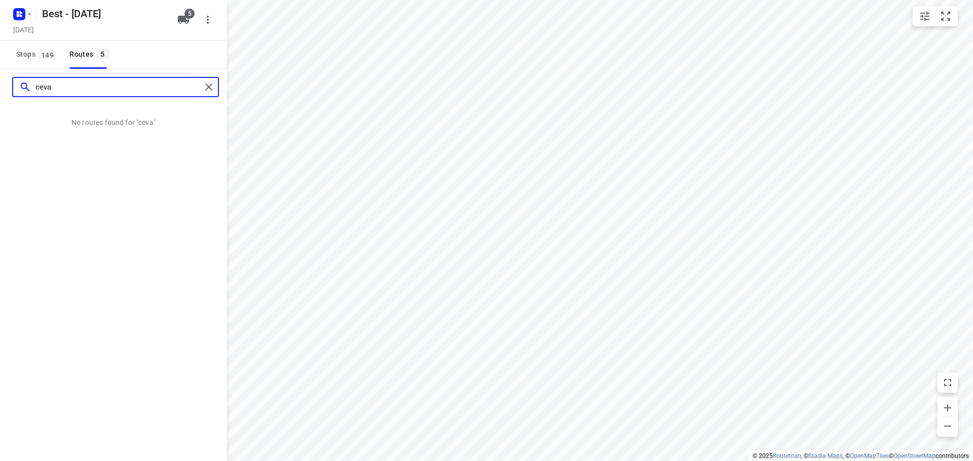
type input "ceva"
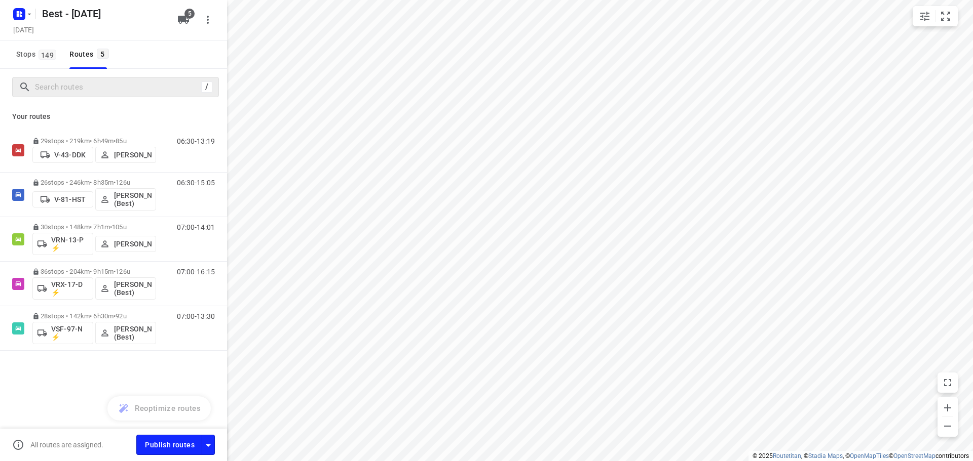
click at [132, 97] on div "/" at bounding box center [113, 87] width 227 height 36
click at [142, 77] on div "/" at bounding box center [115, 87] width 207 height 20
click at [135, 92] on input "Search routes" at bounding box center [117, 88] width 165 height 16
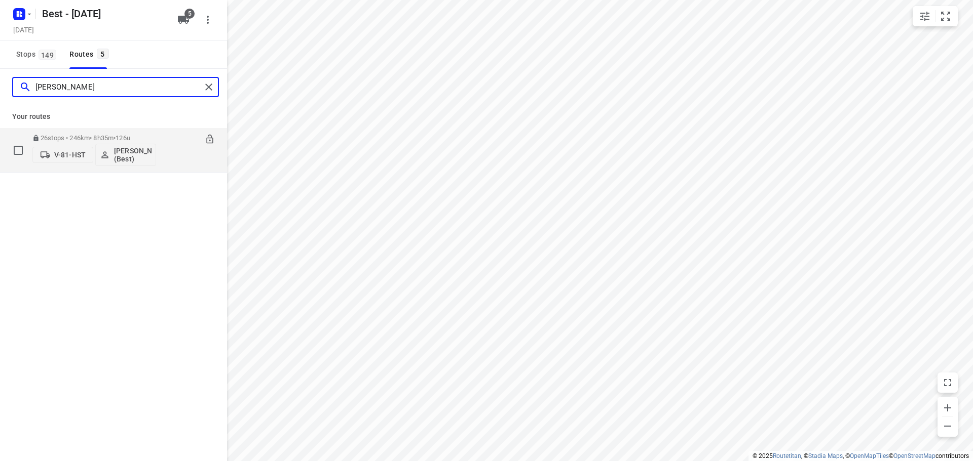
type input "[PERSON_NAME]"
click at [127, 138] on span "126u" at bounding box center [122, 138] width 15 height 8
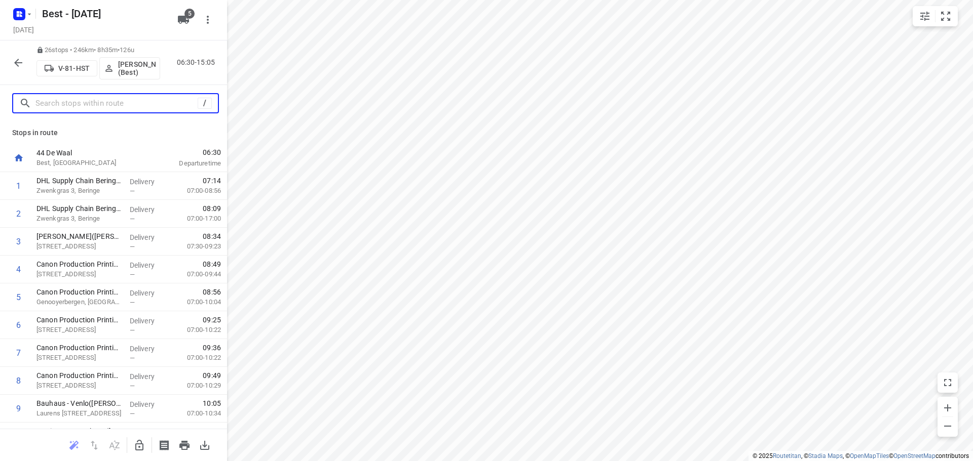
click at [81, 96] on input "text" at bounding box center [116, 104] width 162 height 16
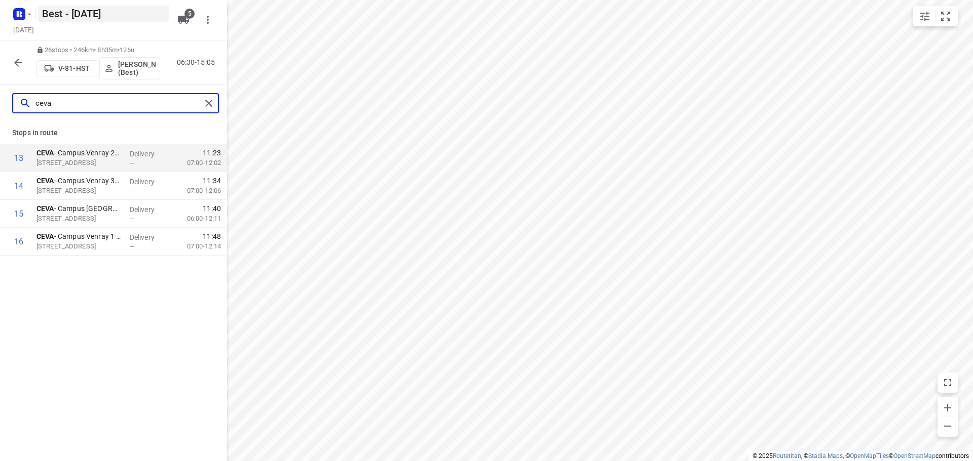
type input "ceva"
click at [20, 8] on rect "button" at bounding box center [19, 14] width 12 height 12
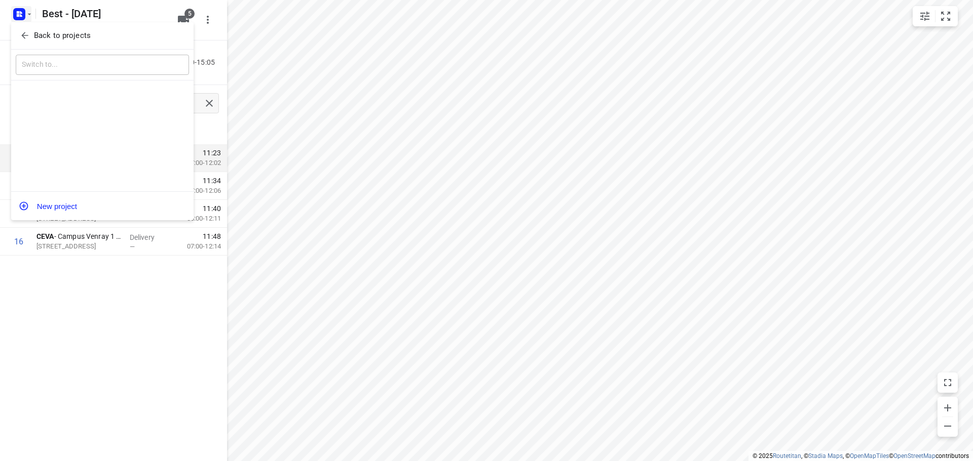
click at [29, 34] on icon "button" at bounding box center [25, 35] width 10 height 10
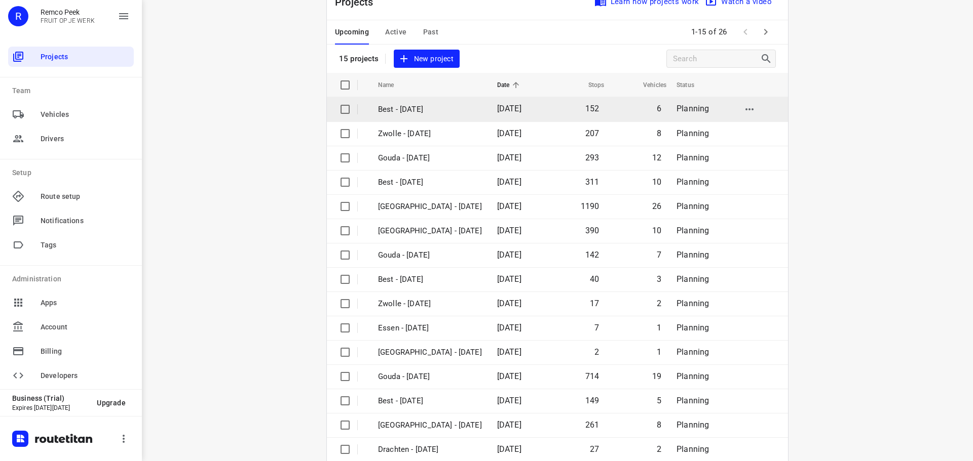
scroll to position [51, 0]
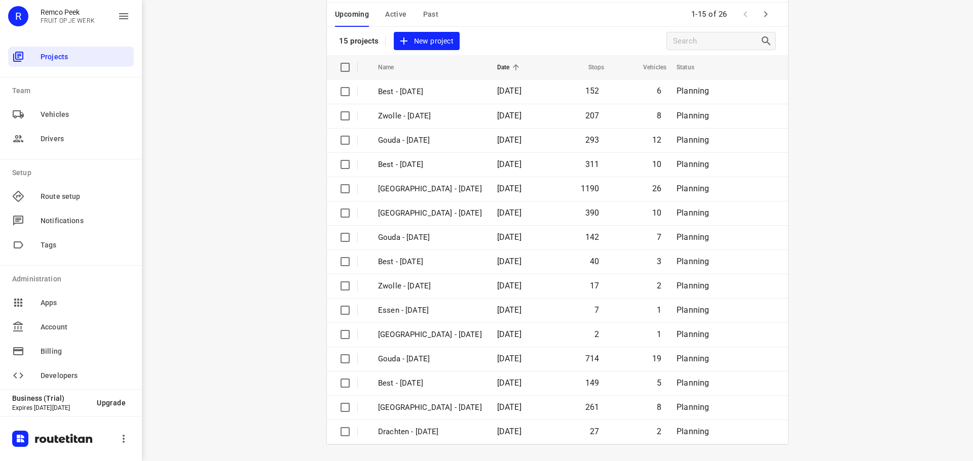
click at [764, 21] on button "button" at bounding box center [765, 14] width 20 height 20
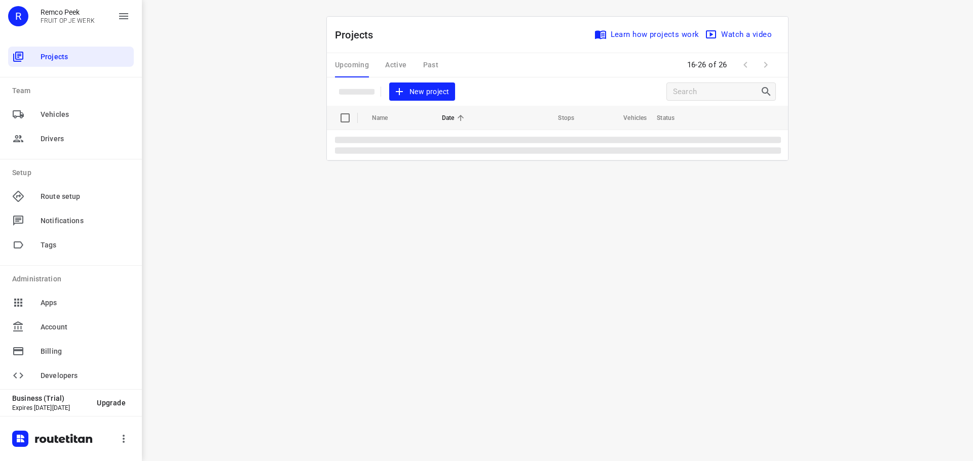
scroll to position [0, 0]
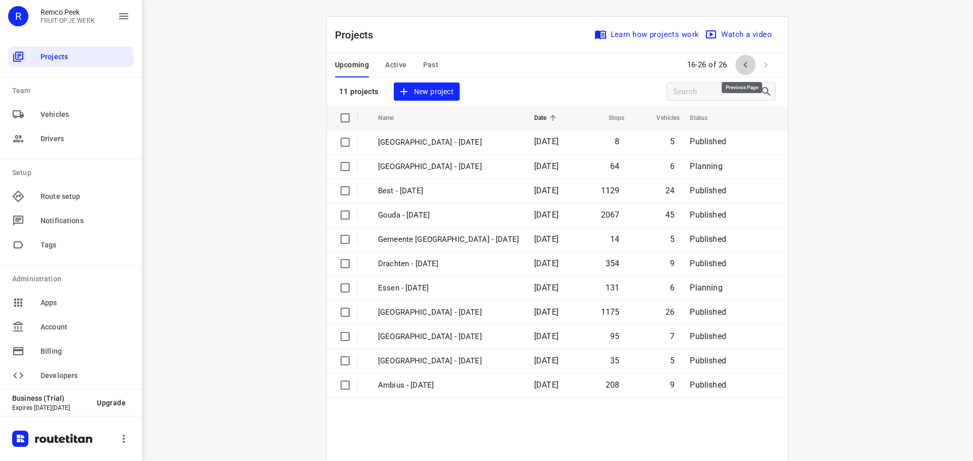
click at [747, 63] on icon "button" at bounding box center [745, 65] width 12 height 12
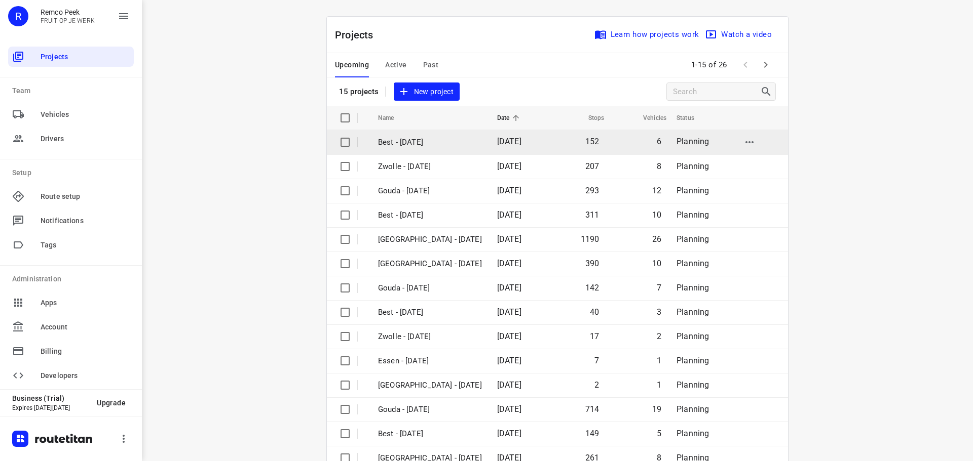
click at [424, 144] on p "Best - [DATE]" at bounding box center [430, 143] width 104 height 12
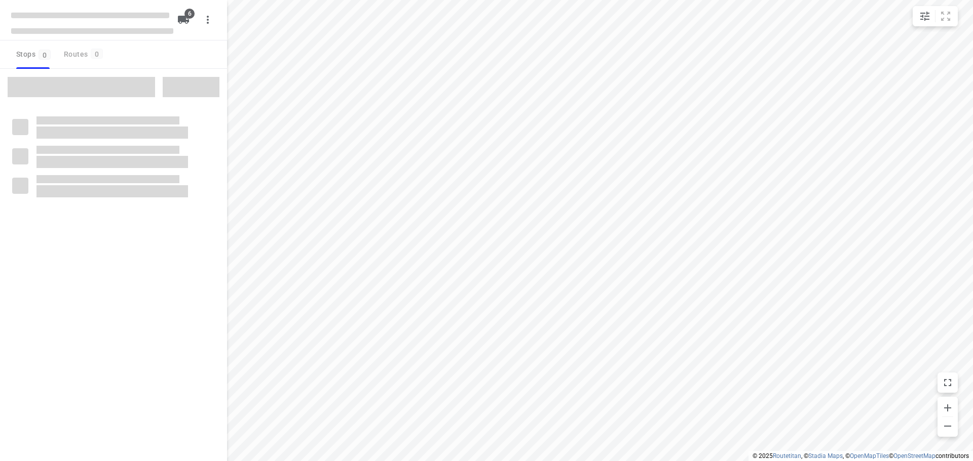
checkbox input "true"
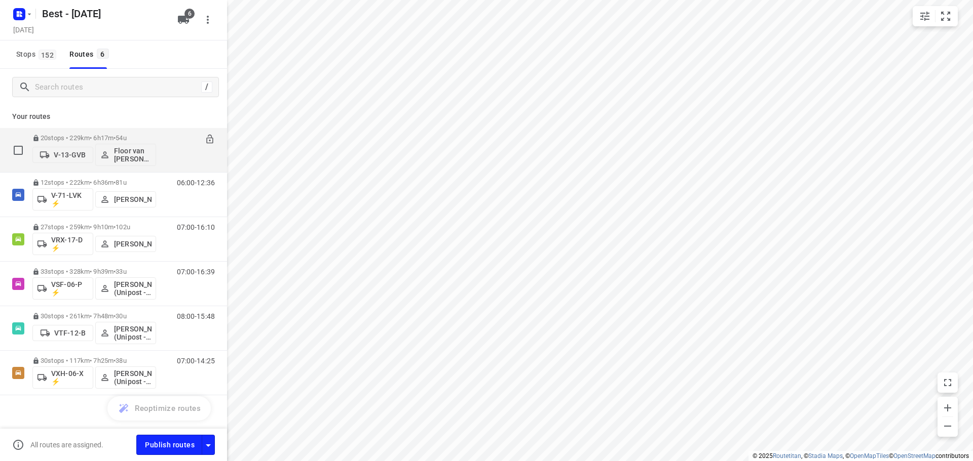
click at [109, 140] on p "20 stops • 229km • 6h17m • 54u" at bounding box center [94, 138] width 124 height 8
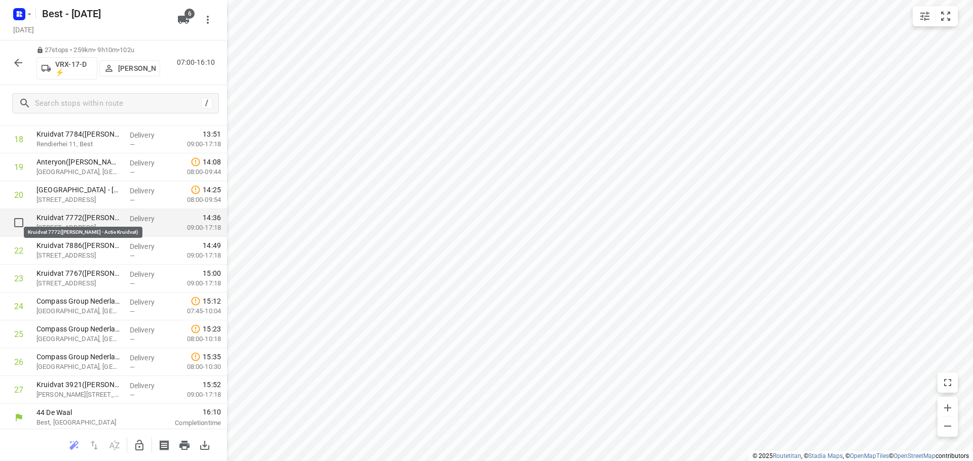
scroll to position [523, 0]
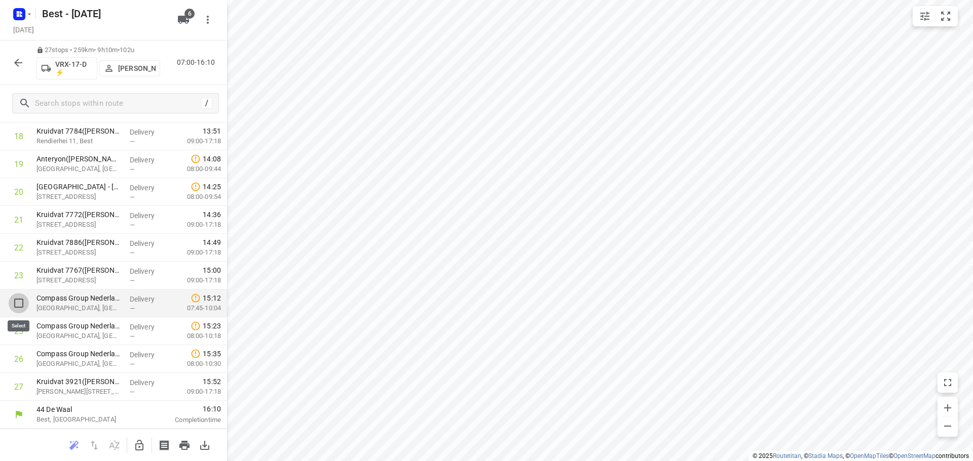
click at [25, 304] on input "checkbox" at bounding box center [19, 303] width 20 height 20
checkbox input "true"
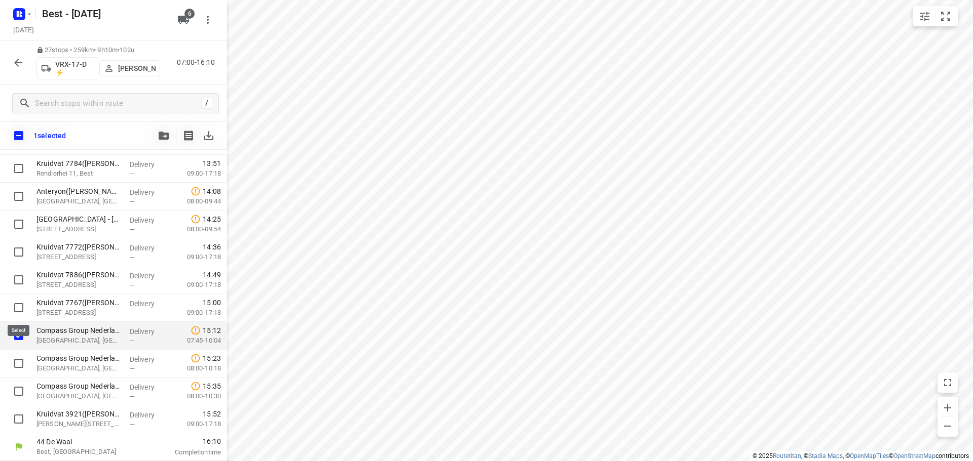
scroll to position [519, 0]
drag, startPoint x: 18, startPoint y: 360, endPoint x: 18, endPoint y: 369, distance: 9.1
click at [18, 361] on input "checkbox" at bounding box center [19, 364] width 20 height 20
checkbox input "true"
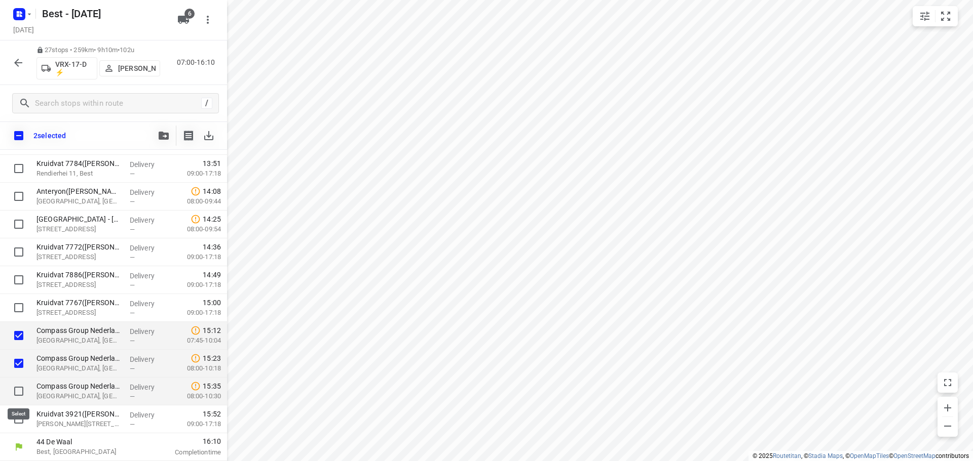
click at [18, 389] on input "checkbox" at bounding box center [19, 391] width 20 height 20
checkbox input "true"
click at [164, 135] on icon "button" at bounding box center [164, 136] width 10 height 8
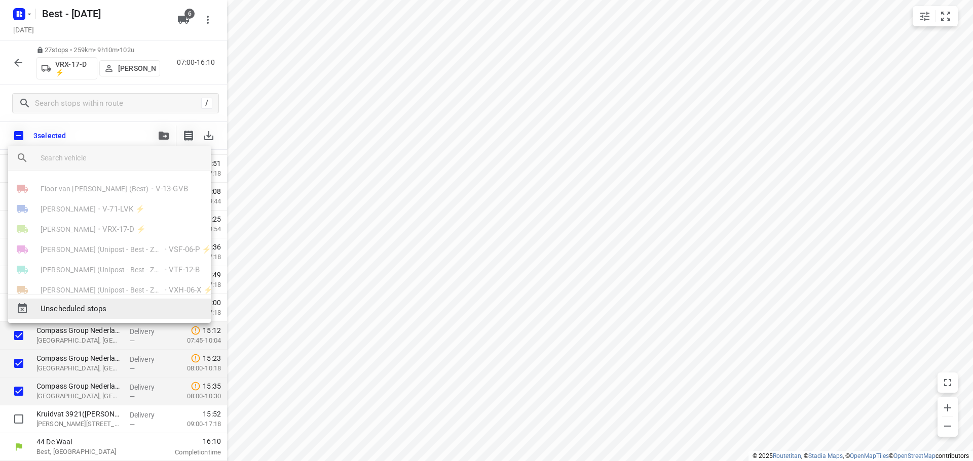
click at [94, 309] on span "Unscheduled stops" at bounding box center [122, 309] width 162 height 12
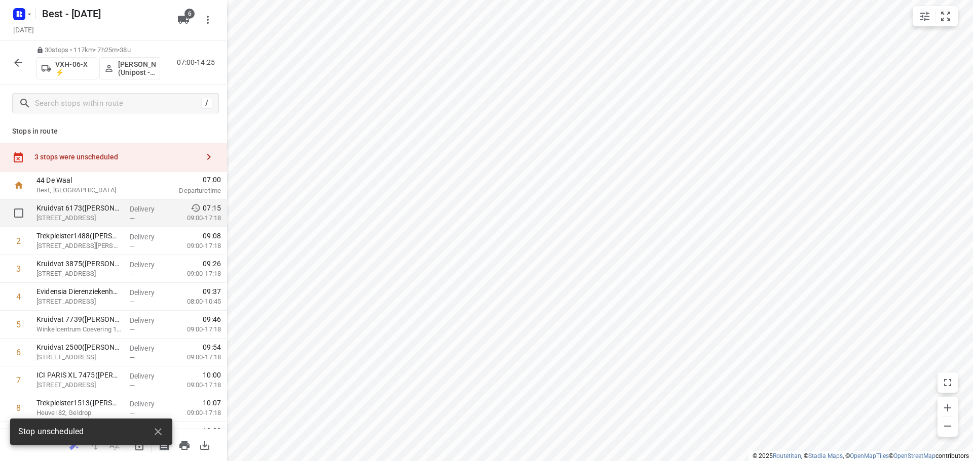
scroll to position [0, 0]
click at [142, 155] on div "3 stops were unscheduled" at bounding box center [116, 159] width 164 height 8
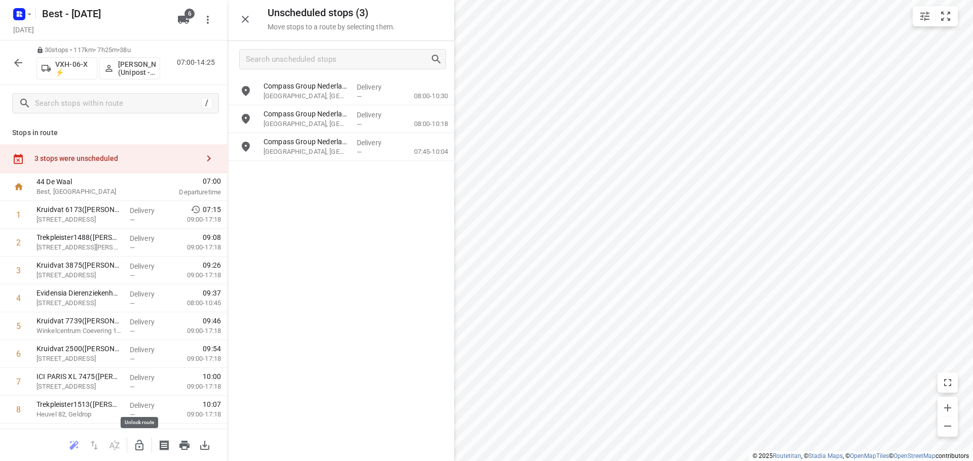
click at [141, 443] on icon "button" at bounding box center [139, 446] width 12 height 12
click at [252, 89] on input "grid" at bounding box center [246, 91] width 20 height 20
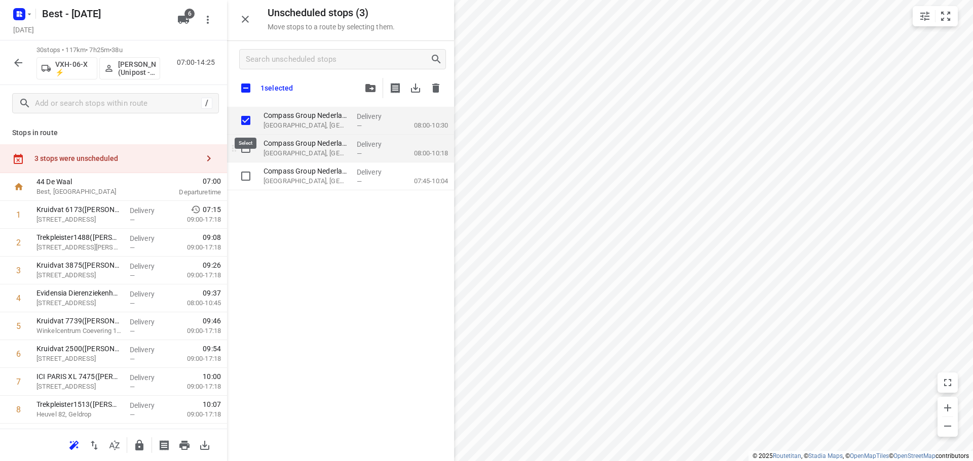
checkbox input "true"
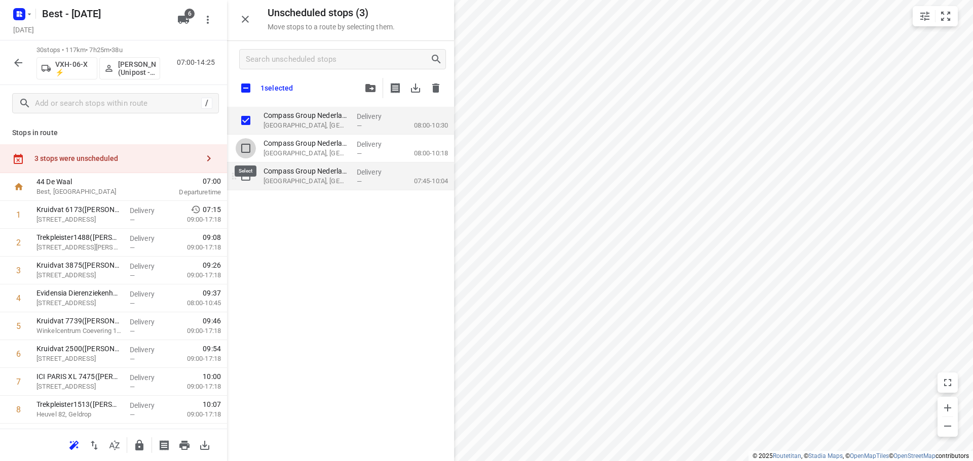
drag, startPoint x: 243, startPoint y: 139, endPoint x: 245, endPoint y: 182, distance: 42.6
click at [243, 141] on input "grid" at bounding box center [246, 148] width 20 height 20
checkbox input "true"
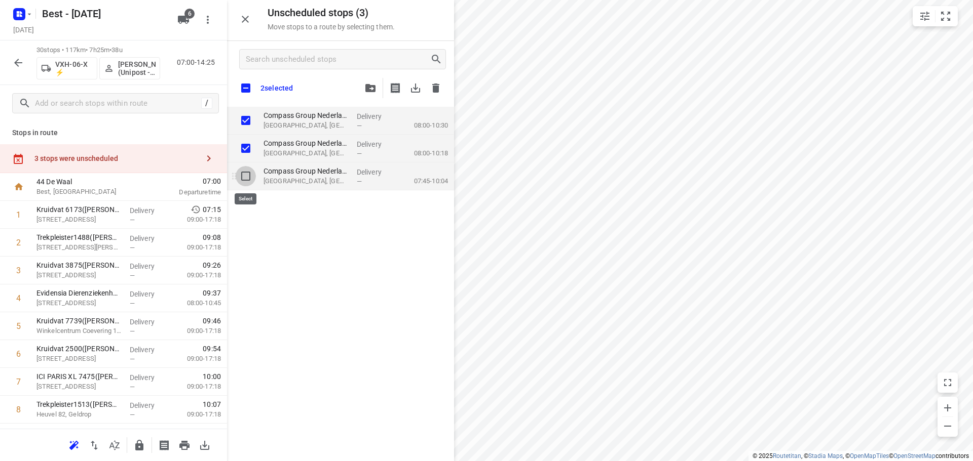
click at [245, 182] on input "grid" at bounding box center [246, 176] width 20 height 20
checkbox input "true"
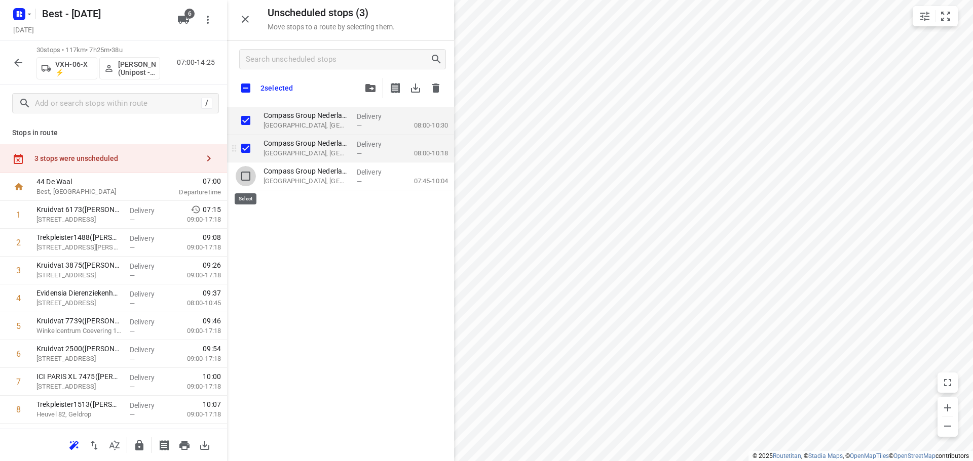
checkbox input "true"
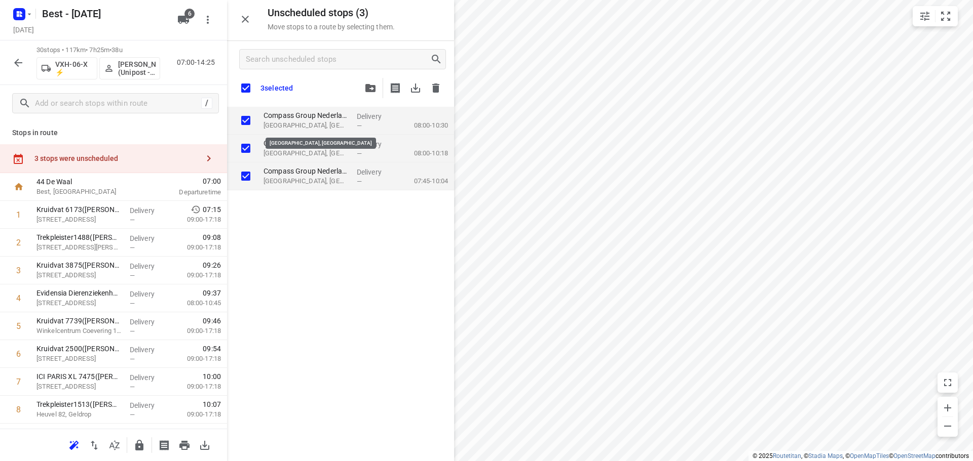
checkbox input "true"
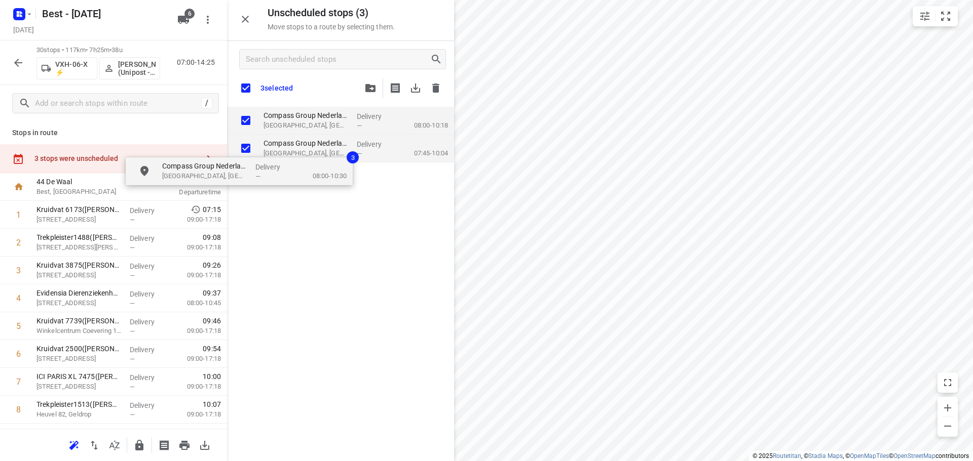
checkbox input "true"
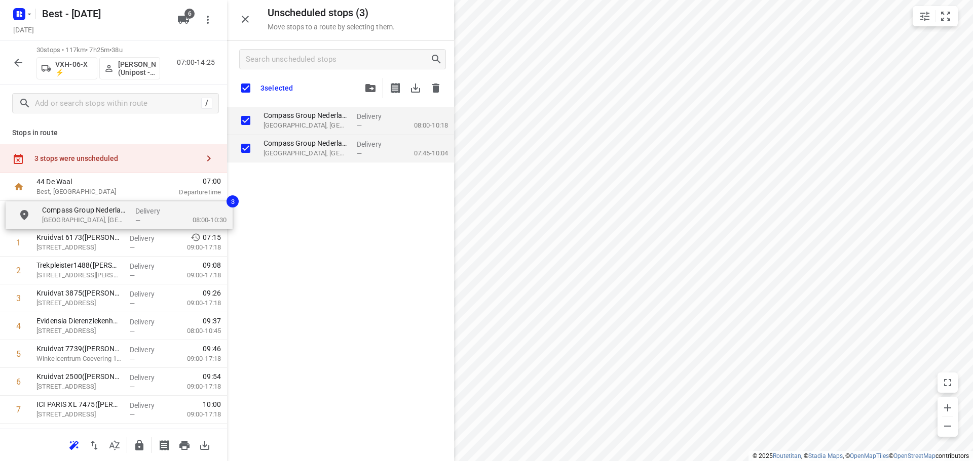
drag, startPoint x: 326, startPoint y: 127, endPoint x: 100, endPoint y: 222, distance: 245.4
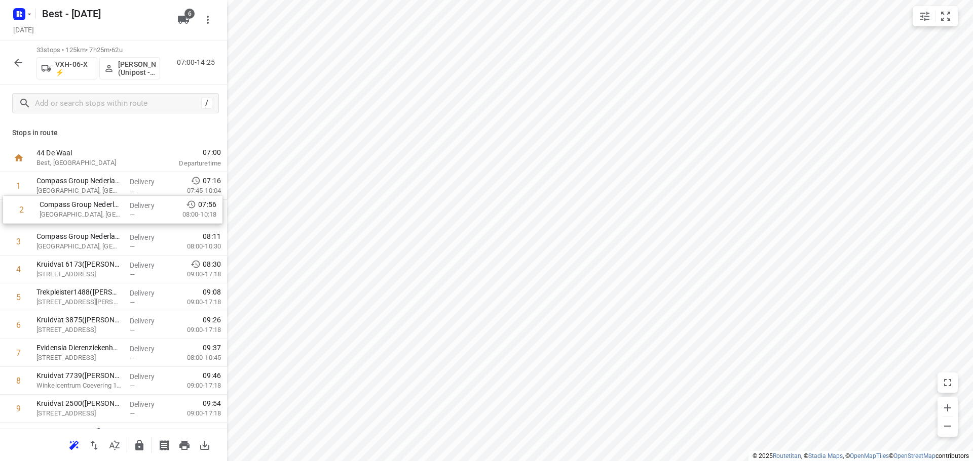
drag, startPoint x: 102, startPoint y: 222, endPoint x: 102, endPoint y: 187, distance: 35.5
drag, startPoint x: 91, startPoint y: 206, endPoint x: 92, endPoint y: 177, distance: 29.4
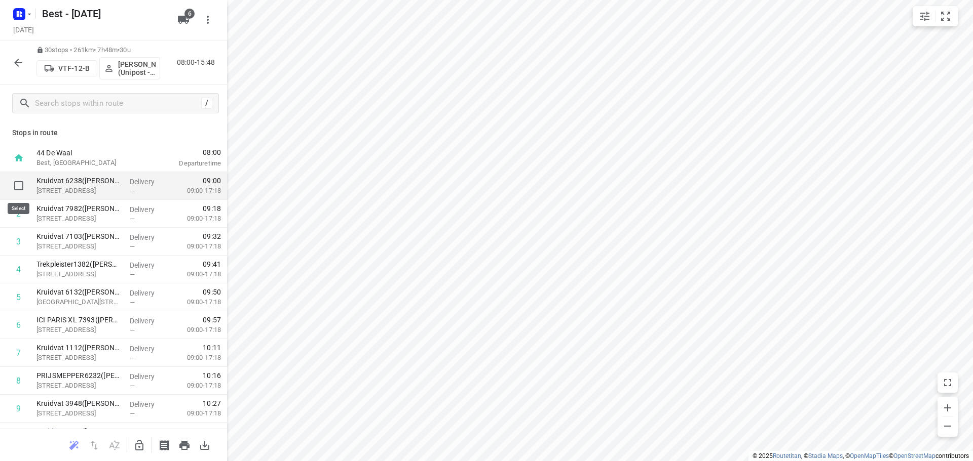
click at [17, 184] on input "checkbox" at bounding box center [19, 186] width 20 height 20
checkbox input "true"
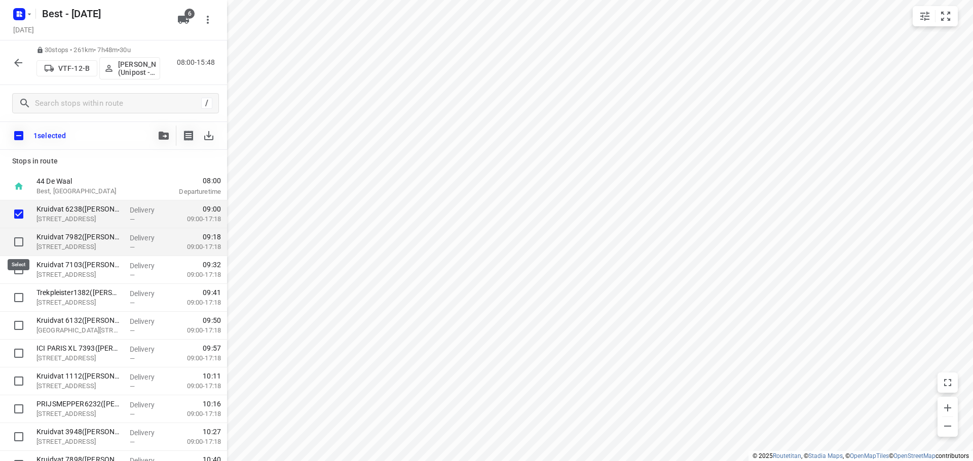
click at [16, 242] on input "checkbox" at bounding box center [19, 242] width 20 height 20
checkbox input "true"
click at [18, 268] on input "checkbox" at bounding box center [19, 270] width 20 height 20
checkbox input "true"
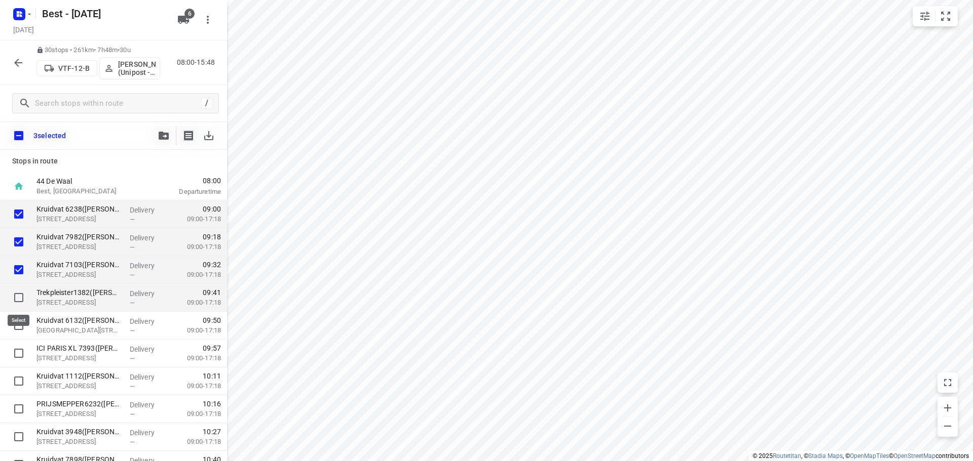
click at [19, 299] on input "checkbox" at bounding box center [19, 298] width 20 height 20
checkbox input "true"
click at [21, 322] on input "checkbox" at bounding box center [19, 326] width 20 height 20
checkbox input "true"
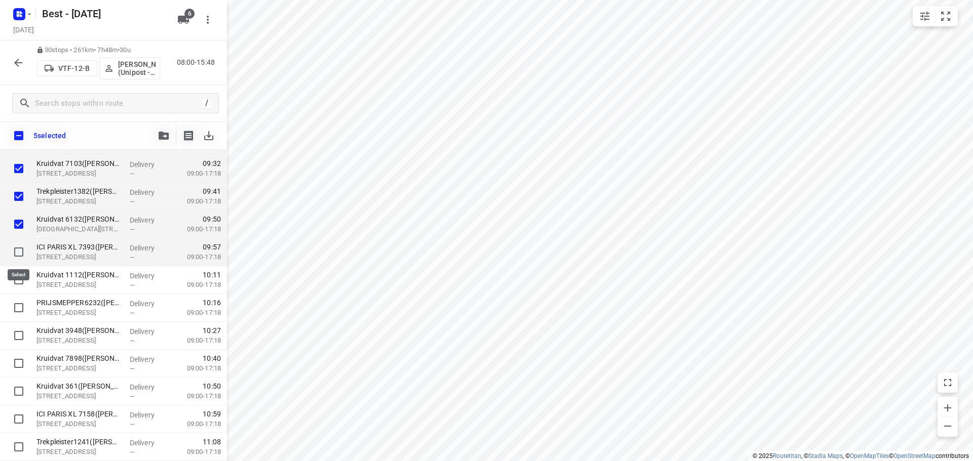
click at [22, 253] on input "checkbox" at bounding box center [19, 252] width 20 height 20
checkbox input "true"
click at [17, 276] on input "checkbox" at bounding box center [19, 280] width 20 height 20
checkbox input "true"
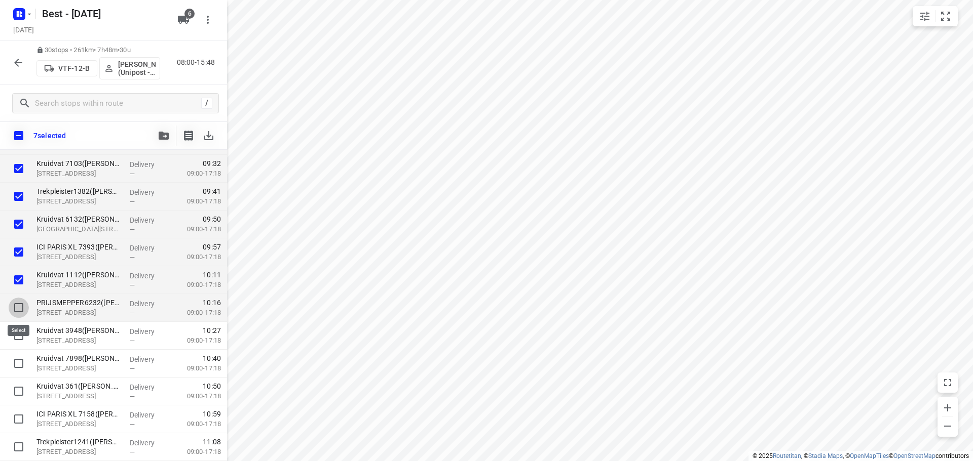
click at [19, 302] on input "checkbox" at bounding box center [19, 308] width 20 height 20
checkbox input "true"
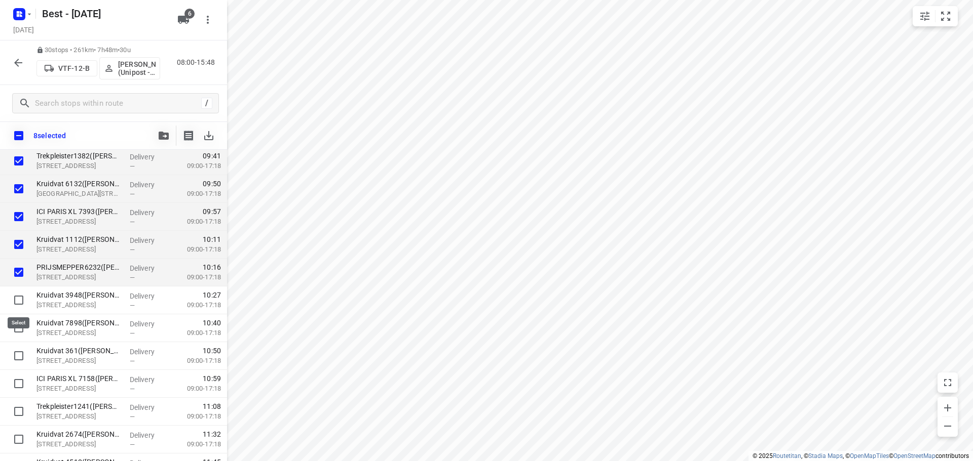
scroll to position [152, 0]
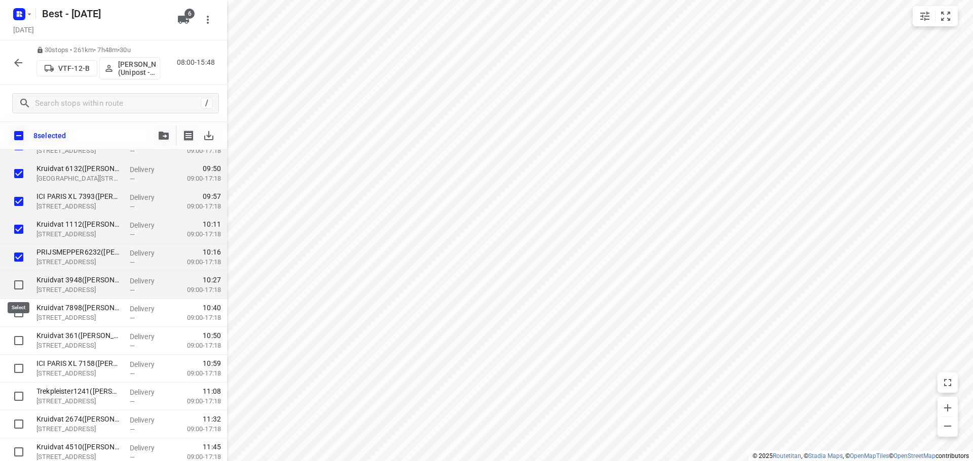
click at [20, 287] on input "checkbox" at bounding box center [19, 285] width 20 height 20
checkbox input "true"
click at [22, 309] on input "checkbox" at bounding box center [19, 313] width 20 height 20
checkbox input "true"
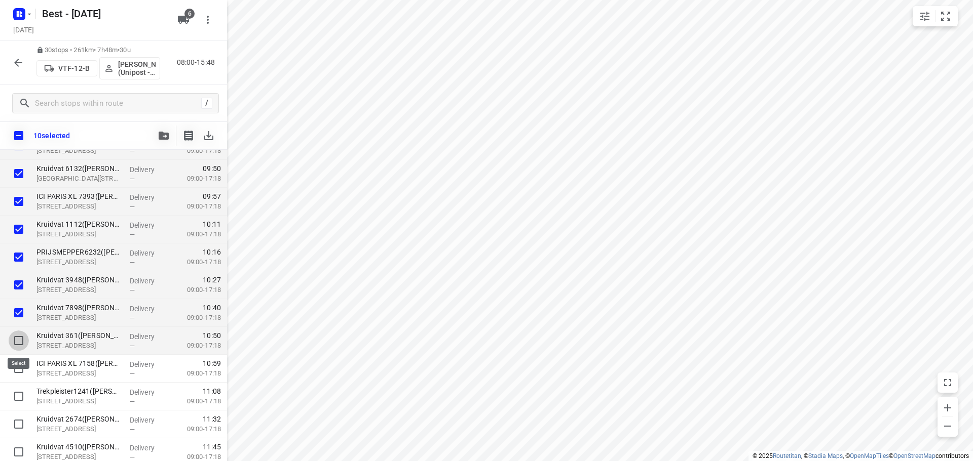
click at [23, 333] on input "checkbox" at bounding box center [19, 341] width 20 height 20
checkbox input "true"
click at [24, 360] on input "checkbox" at bounding box center [19, 369] width 20 height 20
checkbox input "true"
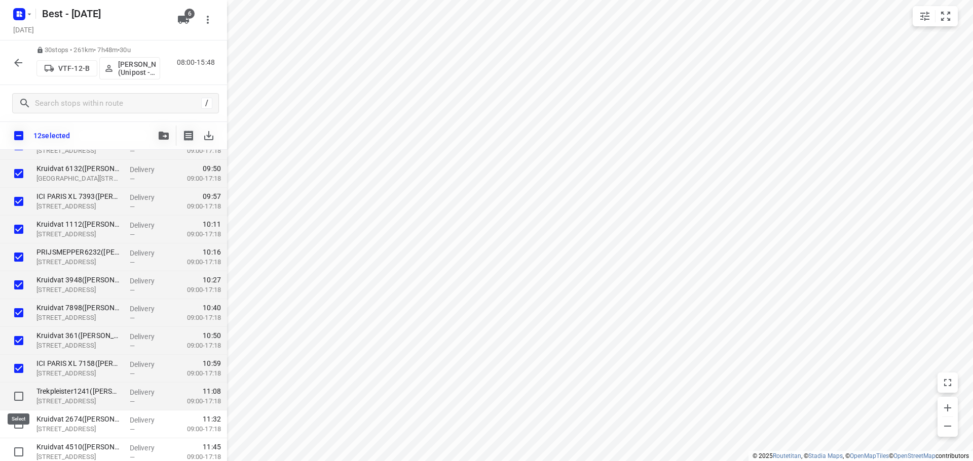
click at [26, 399] on input "checkbox" at bounding box center [19, 397] width 20 height 20
checkbox input "true"
click at [161, 135] on icon "button" at bounding box center [164, 136] width 10 height 8
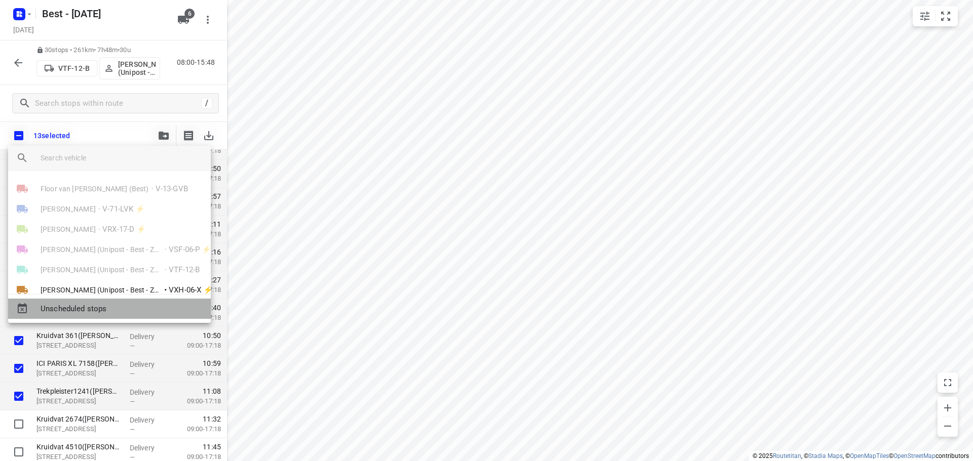
click at [91, 309] on span "Unscheduled stops" at bounding box center [122, 309] width 162 height 12
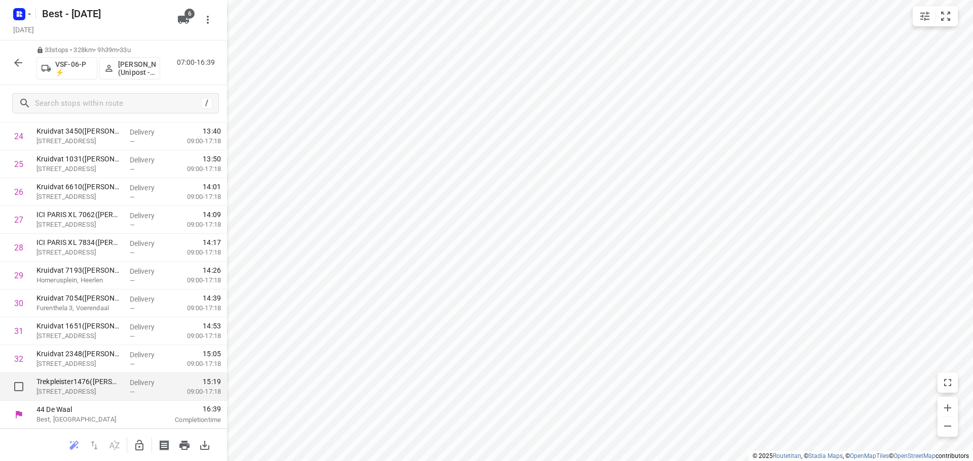
drag, startPoint x: 13, startPoint y: 376, endPoint x: 18, endPoint y: 387, distance: 12.0
click at [18, 387] on input "checkbox" at bounding box center [19, 387] width 20 height 20
checkbox input "true"
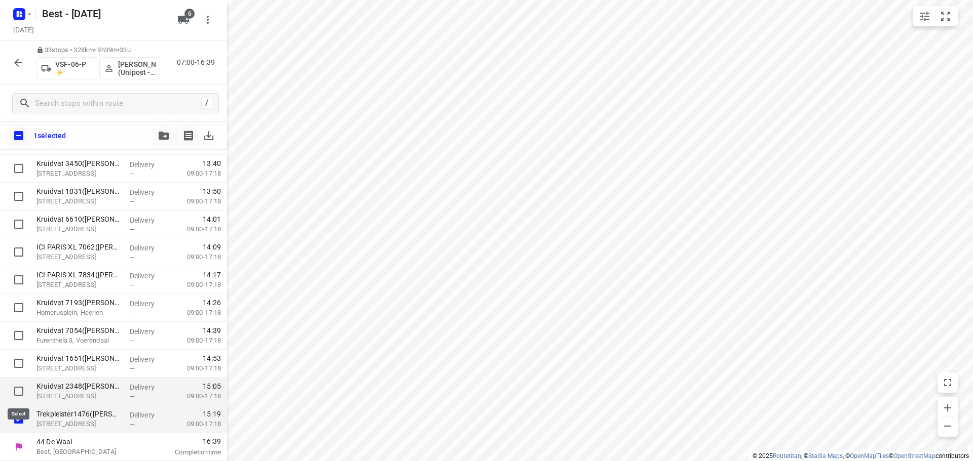
scroll to position [715, 0]
click at [18, 390] on input "checkbox" at bounding box center [19, 391] width 20 height 20
checkbox input "true"
click at [9, 351] on div at bounding box center [16, 364] width 32 height 28
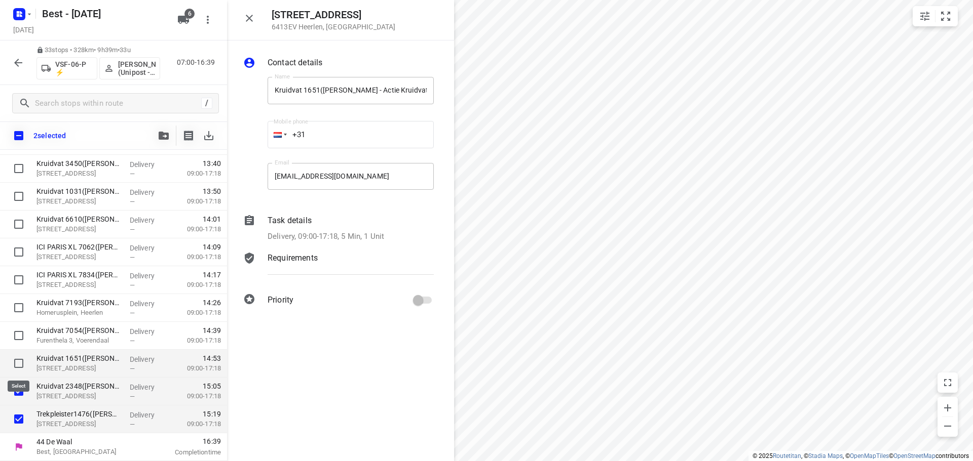
click at [14, 359] on input "checkbox" at bounding box center [19, 364] width 20 height 20
checkbox input "true"
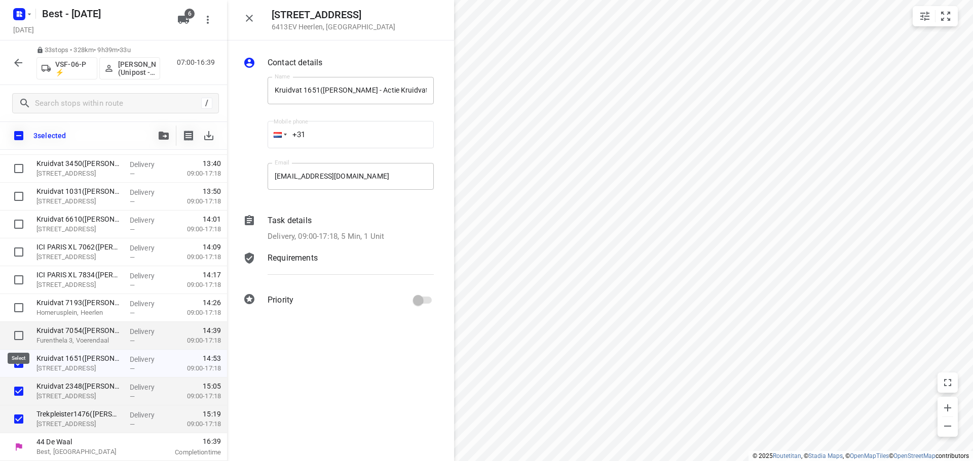
click at [13, 332] on input "checkbox" at bounding box center [19, 336] width 20 height 20
checkbox input "true"
click at [20, 306] on input "checkbox" at bounding box center [19, 308] width 20 height 20
checkbox input "true"
click at [250, 11] on button "button" at bounding box center [249, 18] width 20 height 20
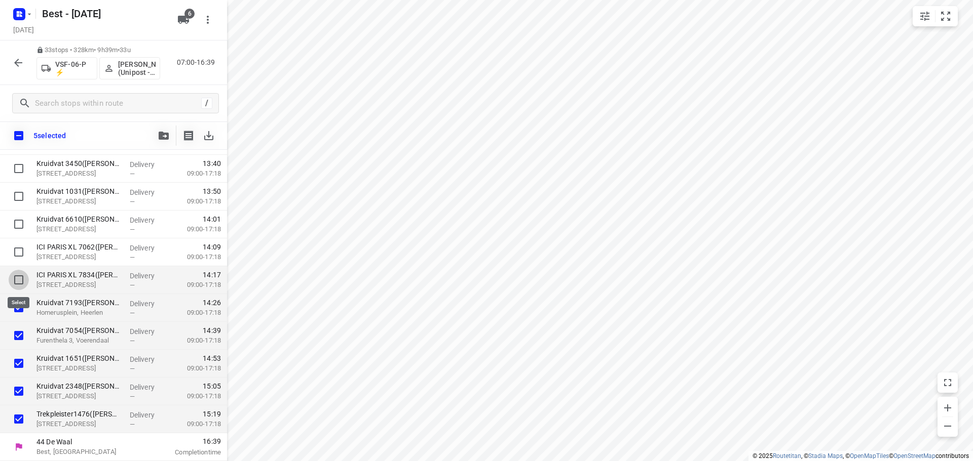
click at [19, 276] on input "checkbox" at bounding box center [19, 280] width 20 height 20
checkbox input "true"
click at [24, 249] on input "checkbox" at bounding box center [19, 252] width 20 height 20
checkbox input "true"
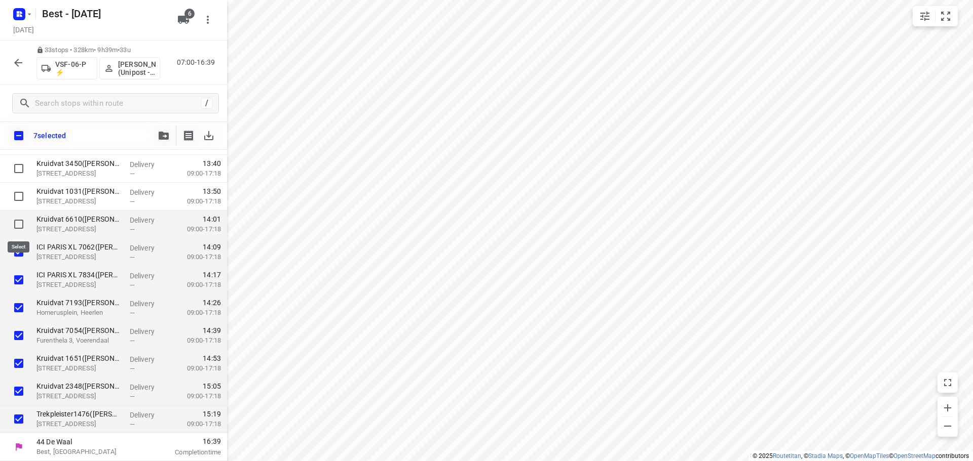
click at [23, 218] on input "checkbox" at bounding box center [19, 224] width 20 height 20
checkbox input "true"
click at [29, 191] on div at bounding box center [16, 197] width 32 height 28
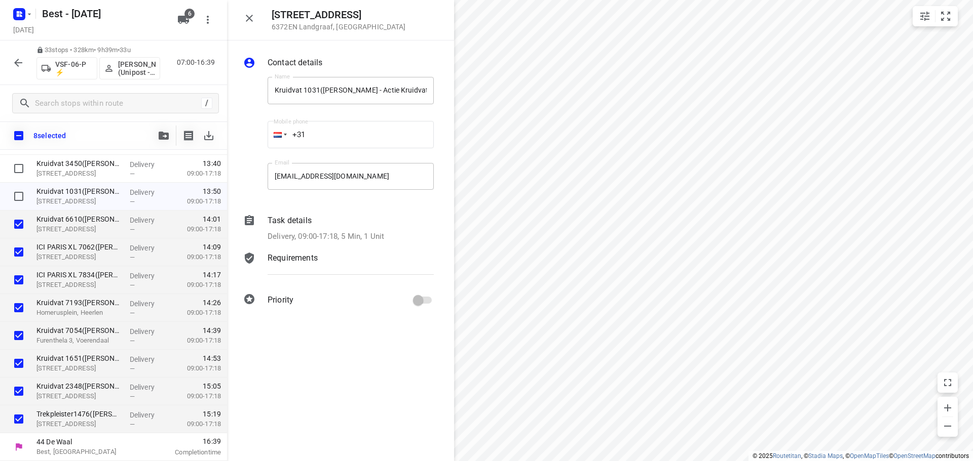
drag, startPoint x: 272, startPoint y: 220, endPoint x: 319, endPoint y: 235, distance: 49.7
click at [319, 235] on div "Contact details Name [PERSON_NAME] 1031([PERSON_NAME] - Actie Kruidvat) Name Mo…" at bounding box center [340, 184] width 227 height 286
click at [17, 195] on input "checkbox" at bounding box center [19, 196] width 20 height 20
checkbox input "true"
click at [244, 17] on icon "button" at bounding box center [249, 18] width 12 height 12
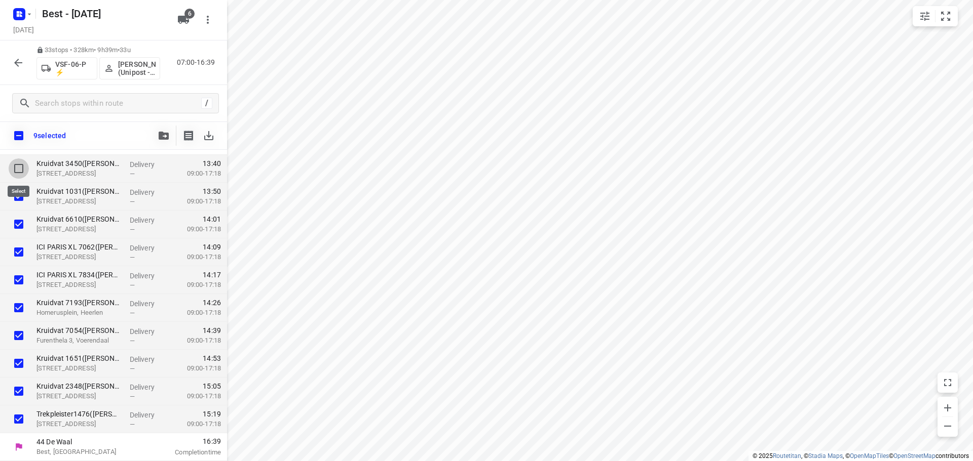
click at [18, 167] on input "checkbox" at bounding box center [19, 169] width 20 height 20
checkbox input "true"
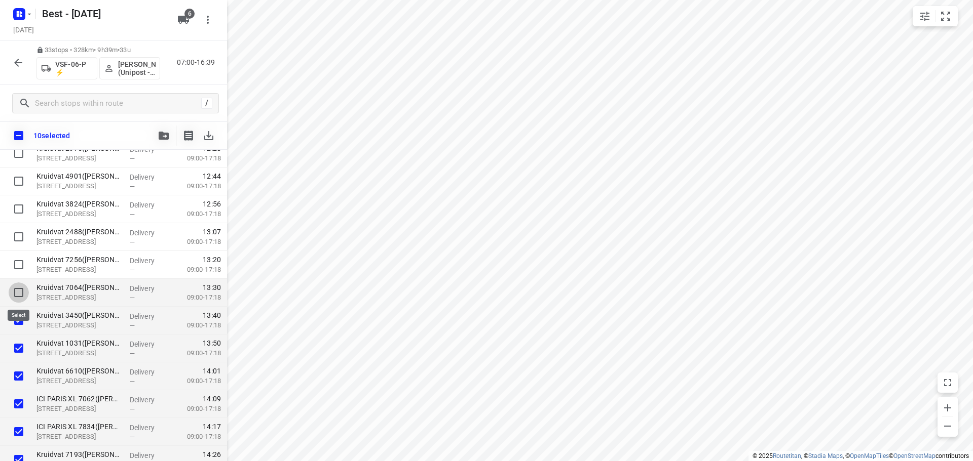
click at [17, 290] on input "checkbox" at bounding box center [19, 293] width 20 height 20
checkbox input "true"
click at [21, 264] on input "checkbox" at bounding box center [19, 265] width 20 height 20
checkbox input "true"
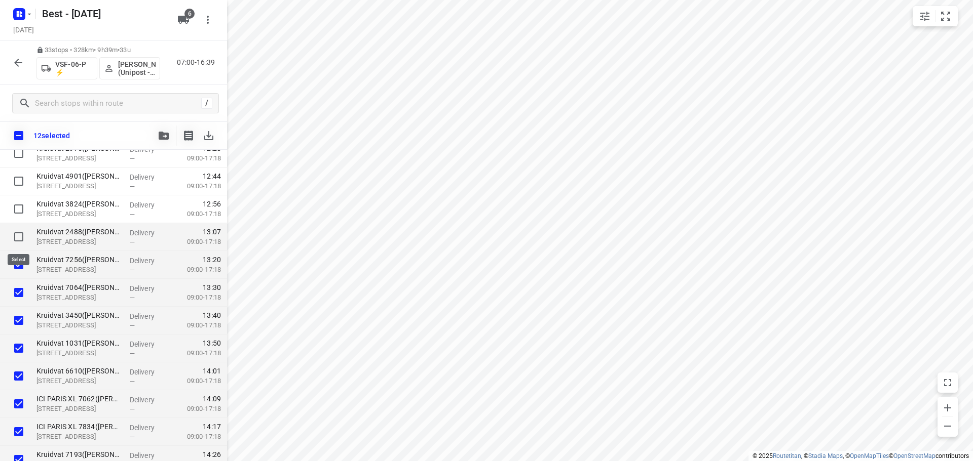
click at [18, 238] on input "checkbox" at bounding box center [19, 237] width 20 height 20
checkbox input "true"
click at [16, 211] on input "checkbox" at bounding box center [19, 209] width 20 height 20
checkbox input "true"
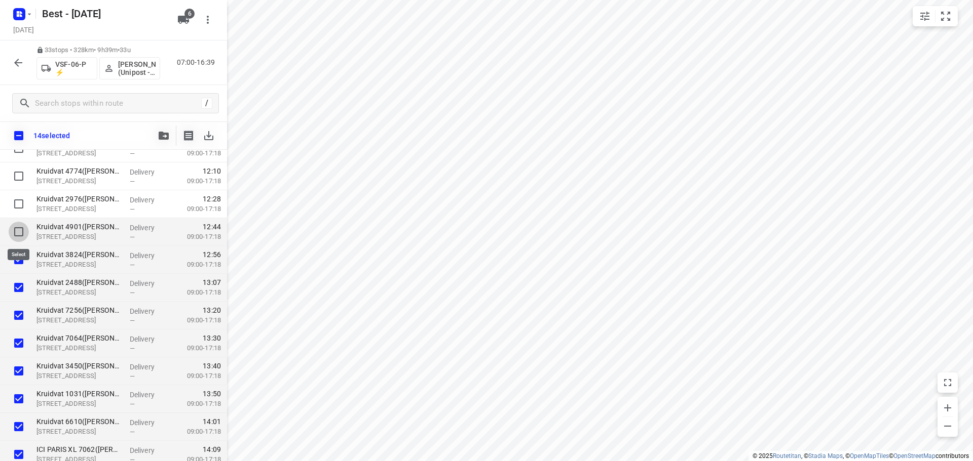
click at [15, 229] on input "checkbox" at bounding box center [19, 232] width 20 height 20
checkbox input "true"
drag, startPoint x: 14, startPoint y: 201, endPoint x: 22, endPoint y: 179, distance: 23.7
click at [15, 202] on input "checkbox" at bounding box center [19, 204] width 20 height 20
checkbox input "true"
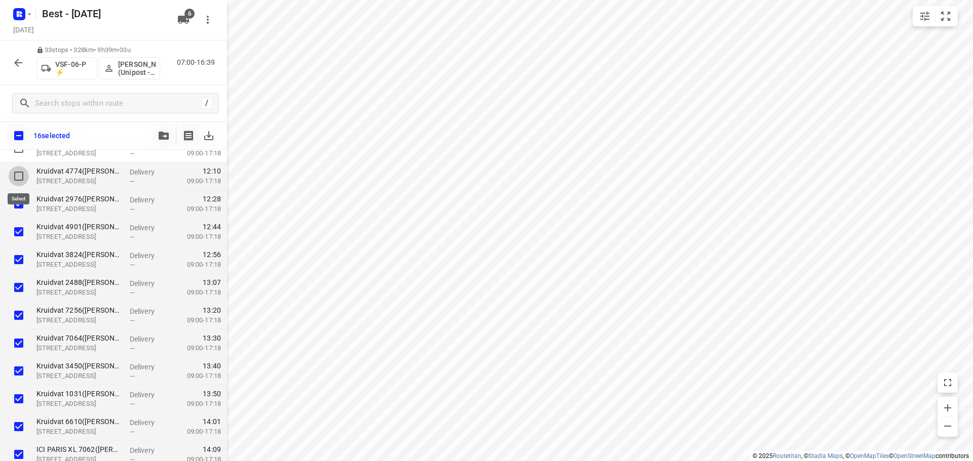
click at [22, 176] on input "checkbox" at bounding box center [19, 176] width 20 height 20
checkbox input "true"
click at [163, 131] on button "button" at bounding box center [163, 136] width 20 height 20
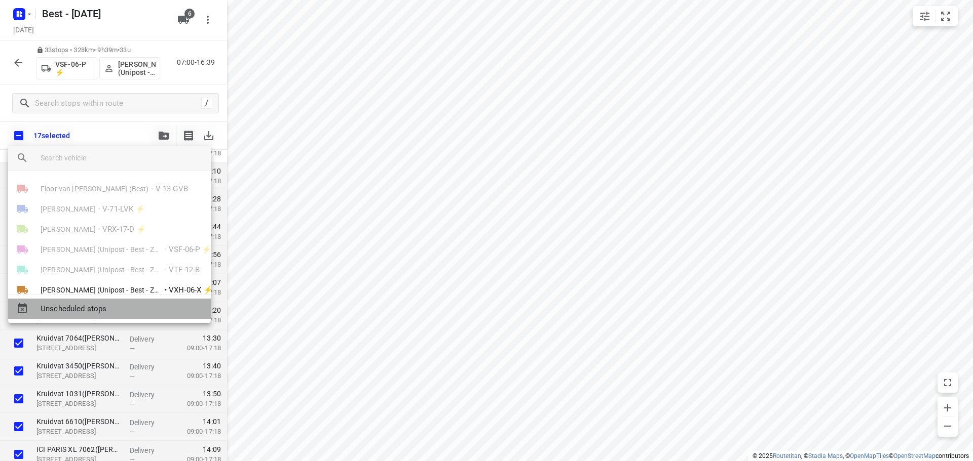
click at [113, 318] on div "Unscheduled stops" at bounding box center [109, 309] width 203 height 20
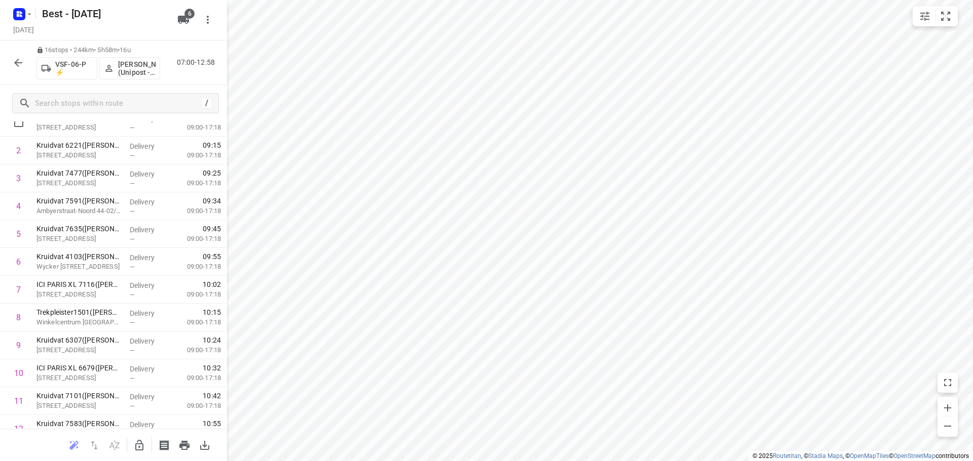
scroll to position [0, 0]
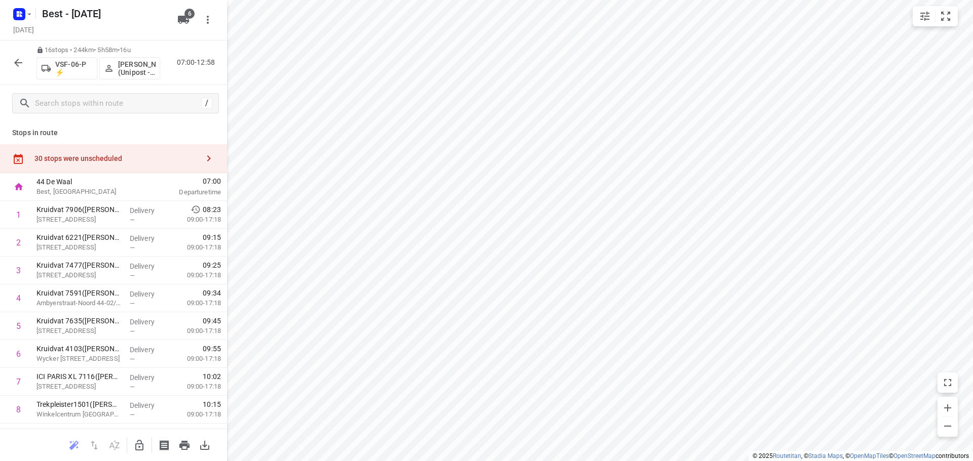
click at [98, 162] on div "30 stops were unscheduled" at bounding box center [116, 159] width 164 height 8
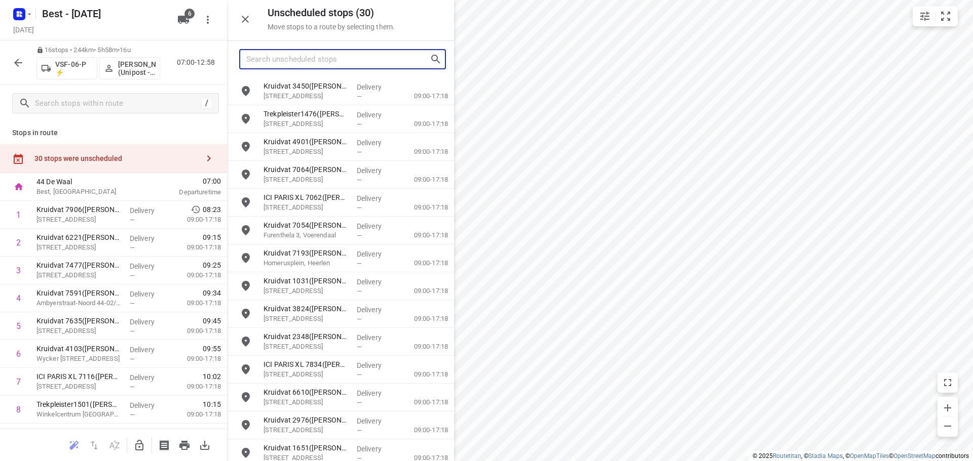
click at [329, 57] on input "Search unscheduled stops" at bounding box center [337, 60] width 183 height 16
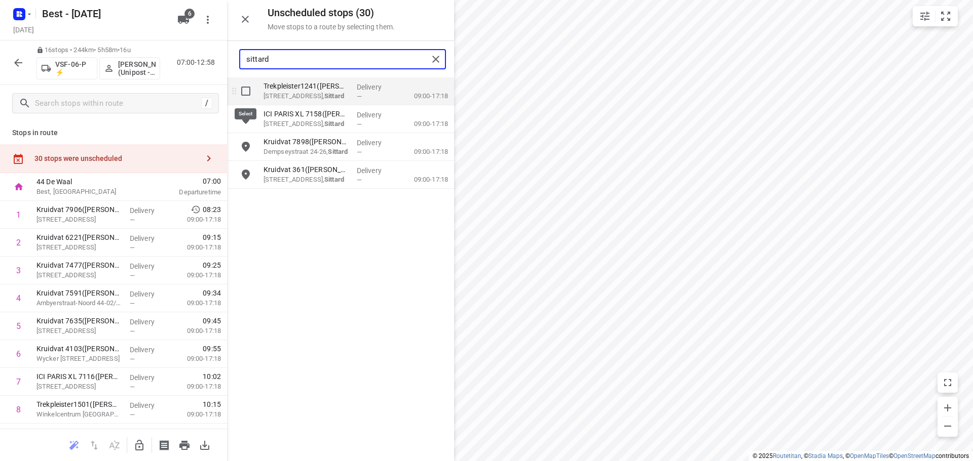
type input "sittard"
click at [251, 91] on input "grid" at bounding box center [246, 91] width 20 height 20
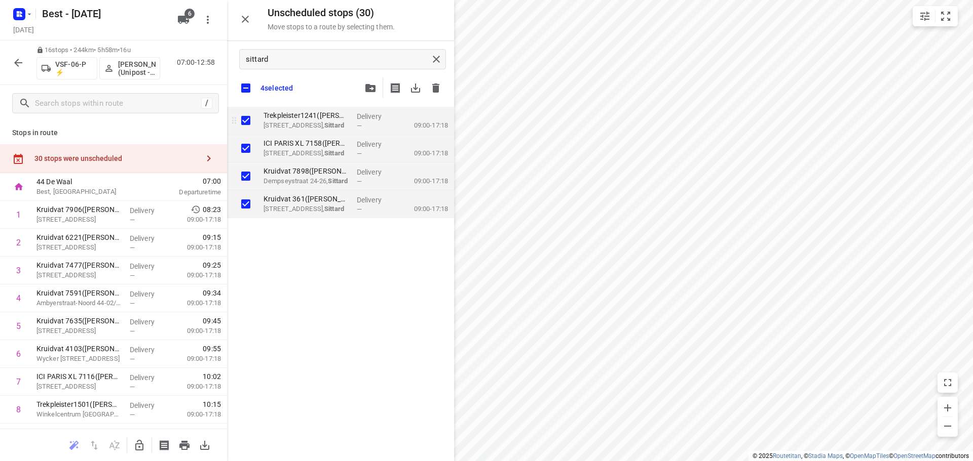
checkbox input "true"
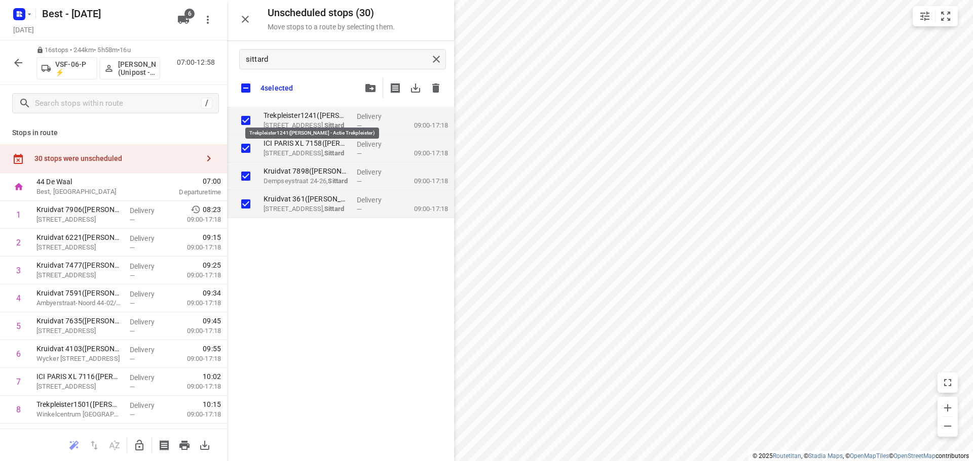
checkbox input "true"
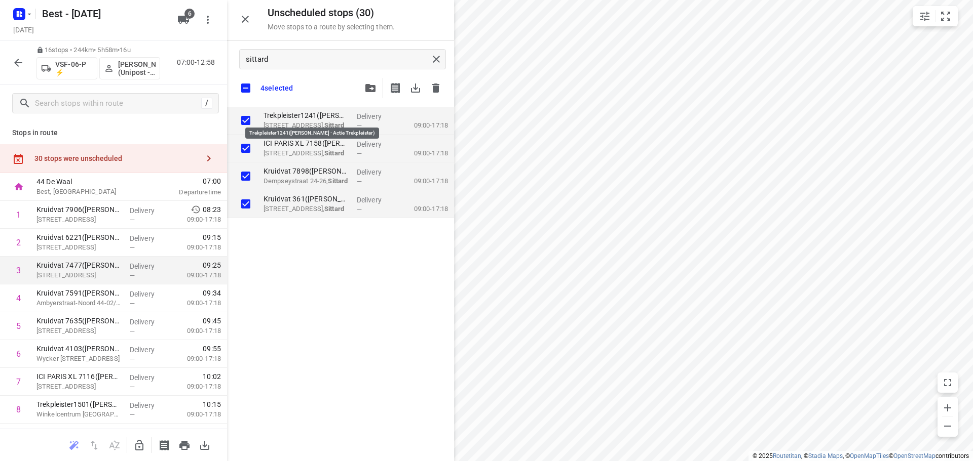
checkbox input "true"
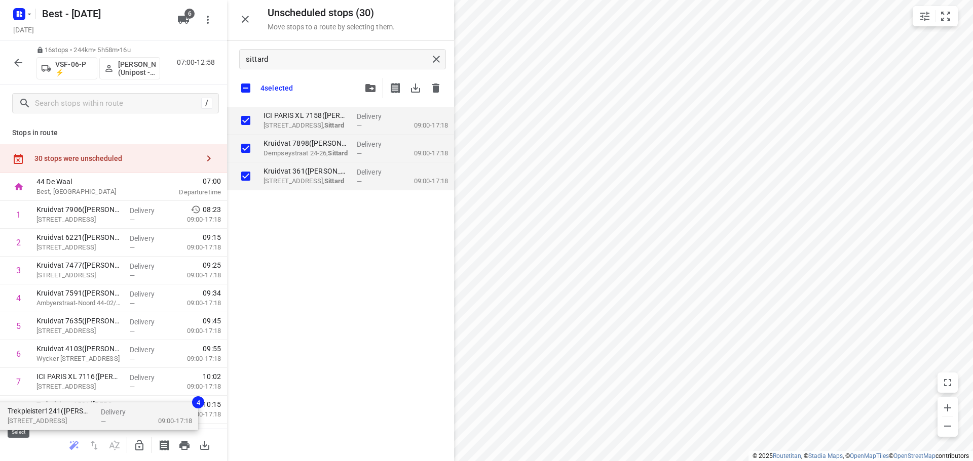
checkbox input "true"
drag, startPoint x: 290, startPoint y: 117, endPoint x: 239, endPoint y: 326, distance: 215.5
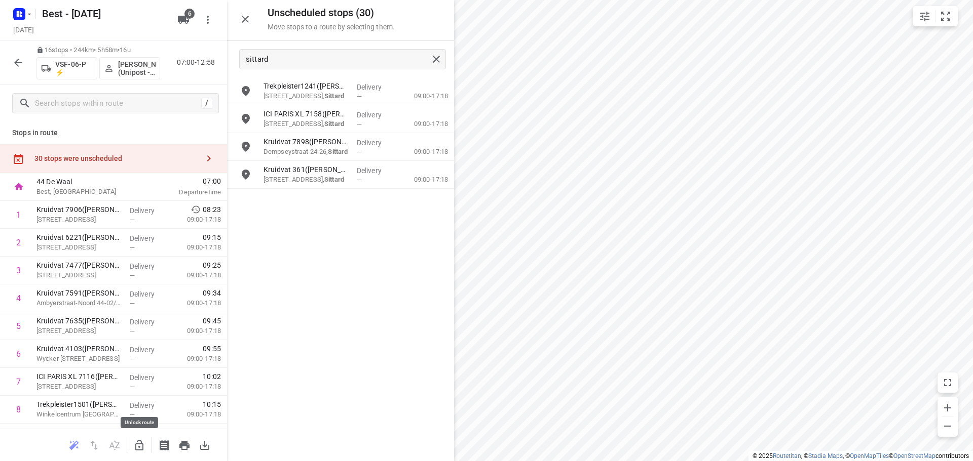
click at [144, 445] on icon "button" at bounding box center [139, 446] width 12 height 12
click at [253, 91] on input "grid" at bounding box center [246, 91] width 20 height 20
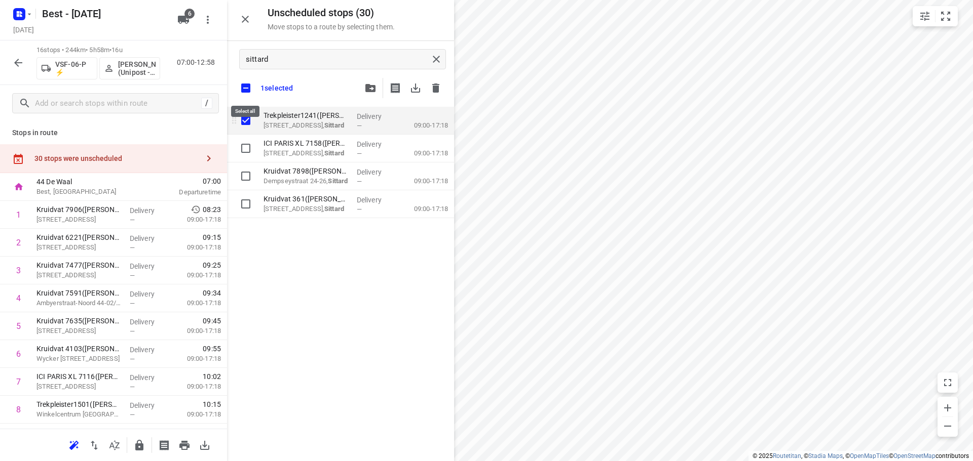
checkbox input "true"
click at [253, 91] on input "checkbox" at bounding box center [245, 88] width 21 height 21
checkbox input "false"
checkbox input "true"
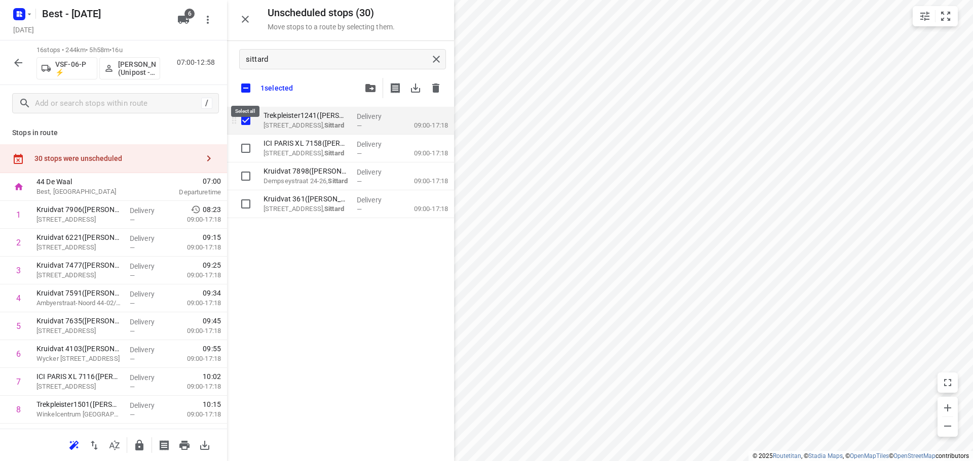
checkbox input "true"
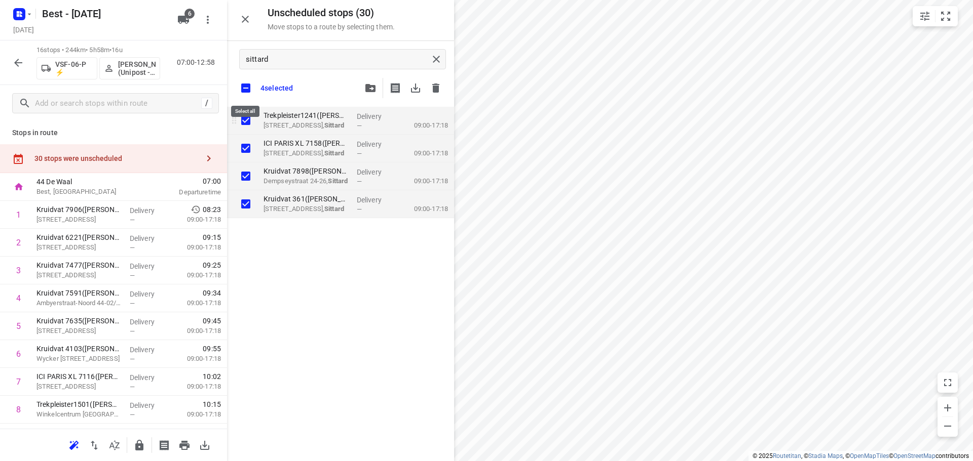
checkbox input "true"
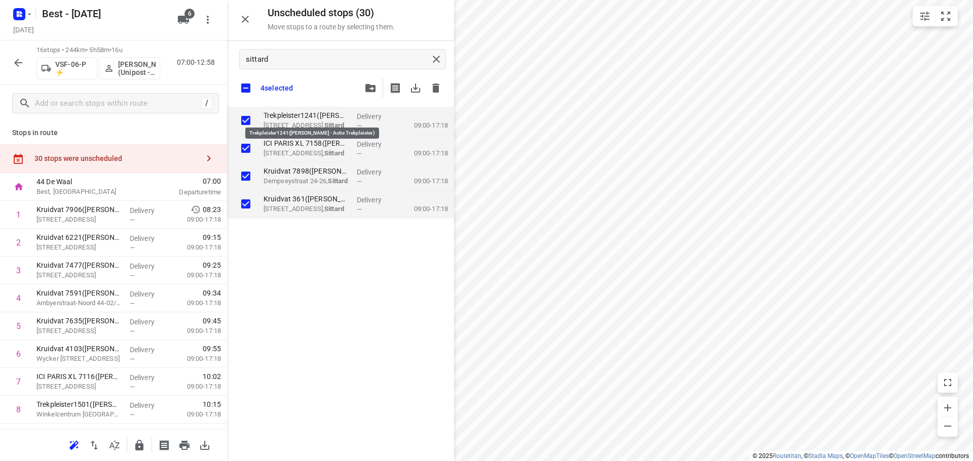
checkbox input "true"
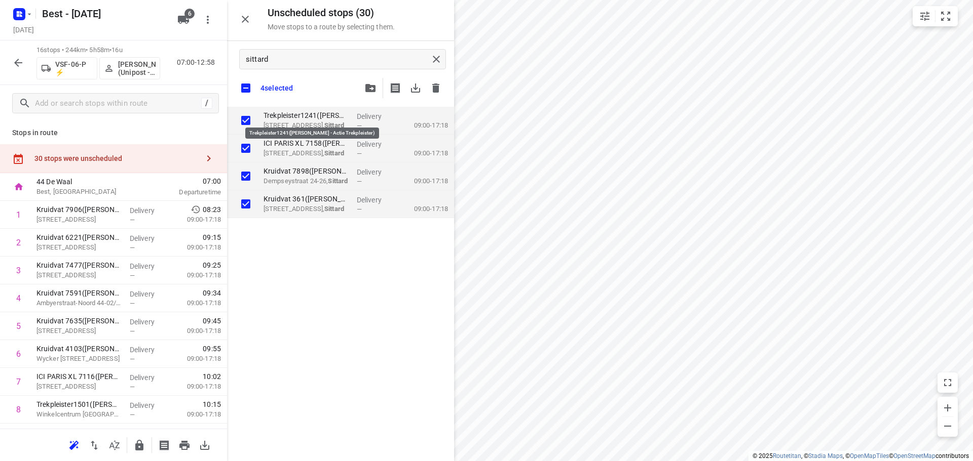
checkbox input "true"
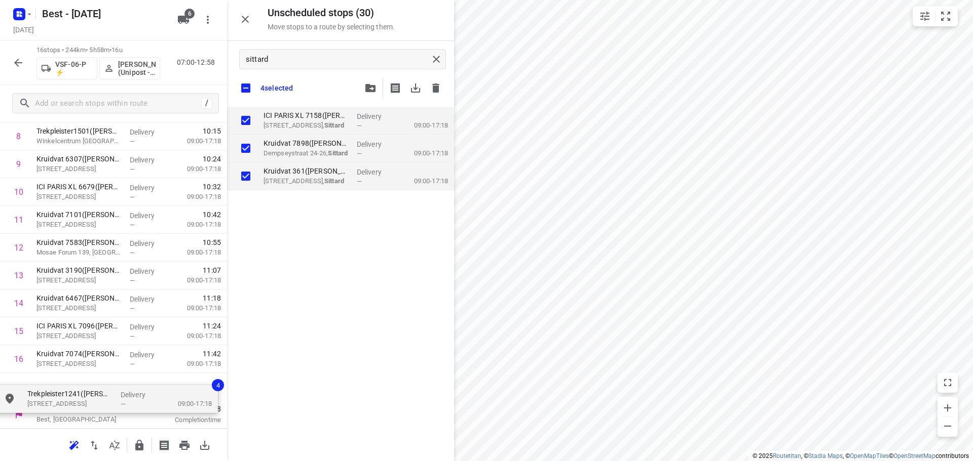
drag, startPoint x: 290, startPoint y: 120, endPoint x: 52, endPoint y: 381, distance: 353.6
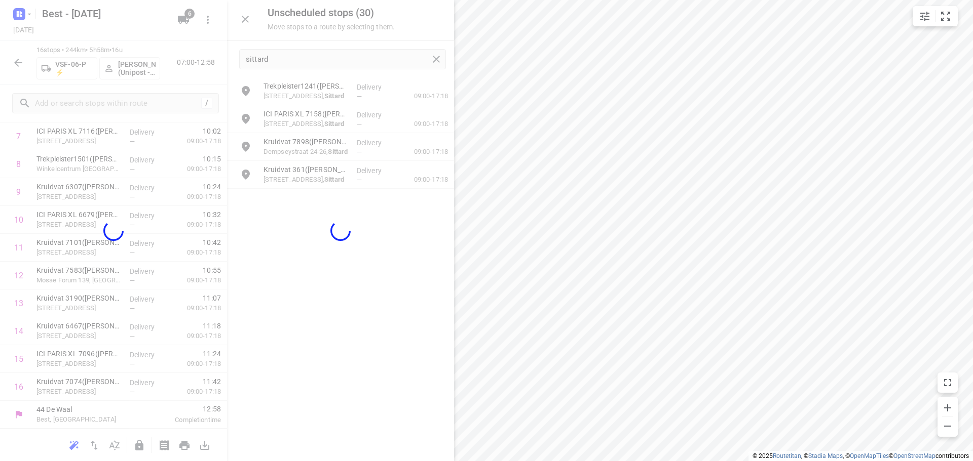
scroll to position [246, 0]
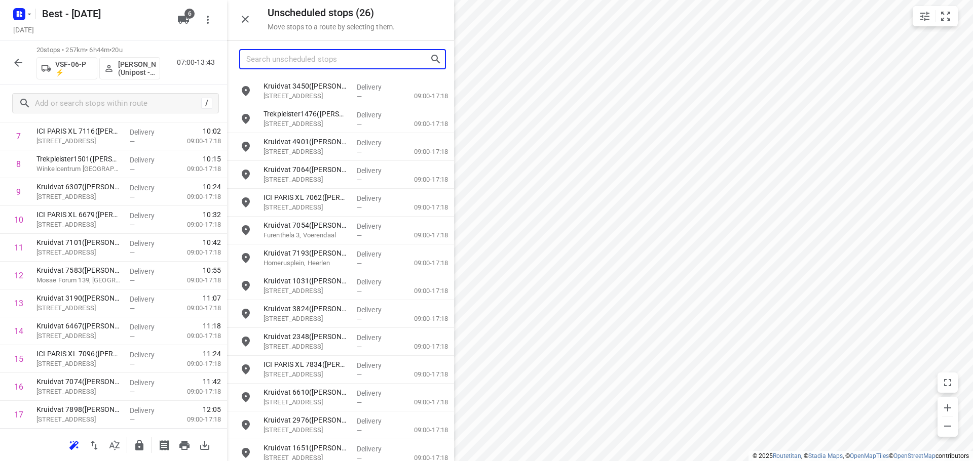
click at [261, 55] on input "Search unscheduled stops" at bounding box center [337, 60] width 183 height 16
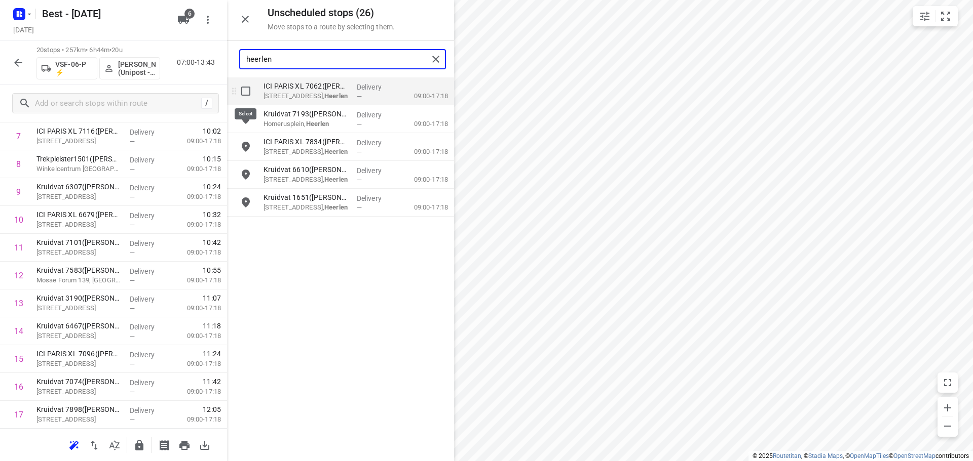
type input "heerlen"
click at [240, 86] on input "grid" at bounding box center [246, 91] width 20 height 20
checkbox input "true"
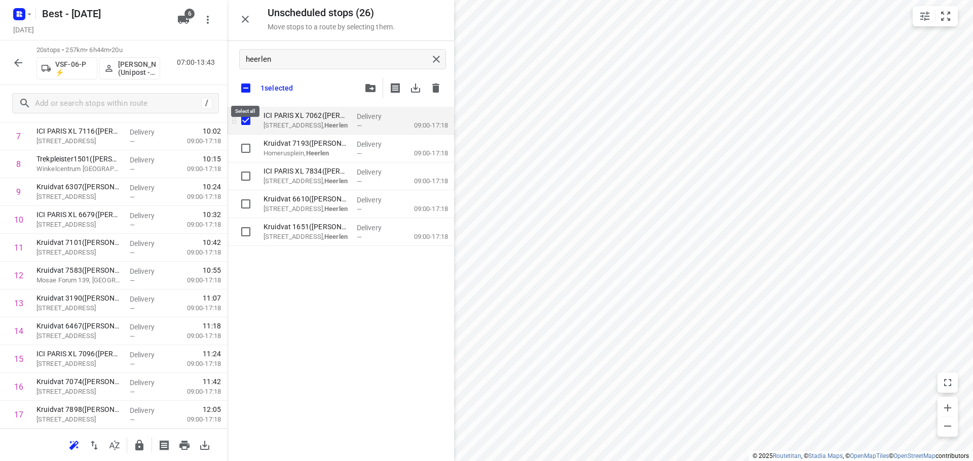
click at [240, 86] on input "checkbox" at bounding box center [245, 88] width 21 height 21
checkbox input "false"
checkbox input "true"
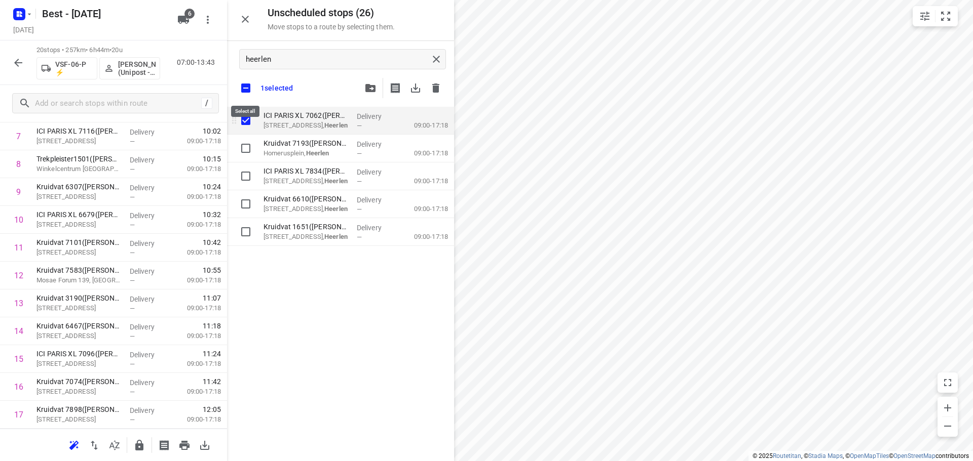
checkbox input "true"
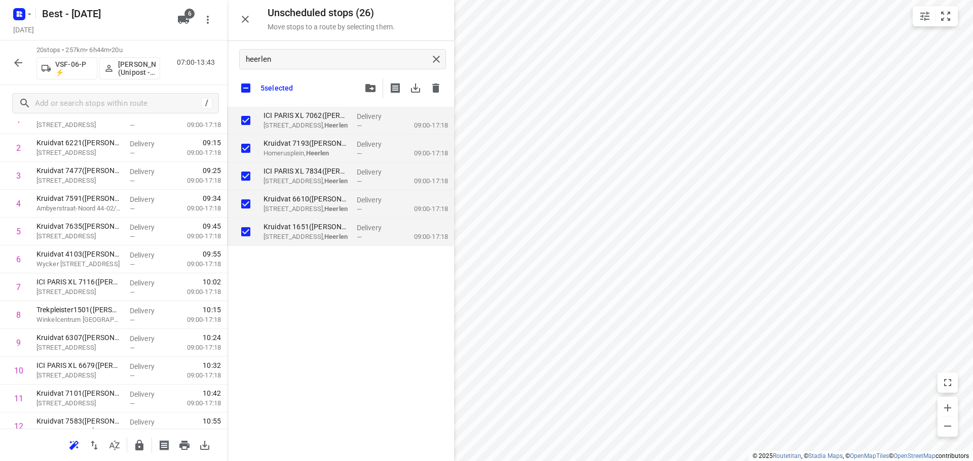
scroll to position [0, 0]
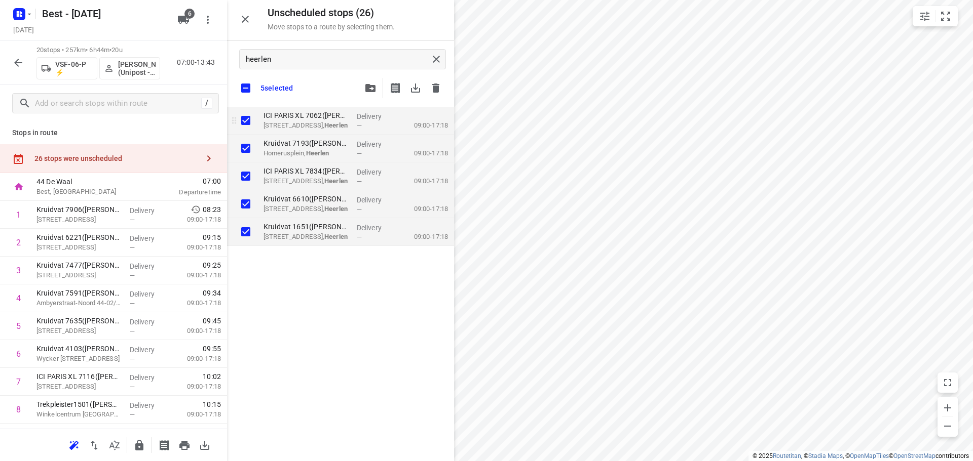
checkbox input "true"
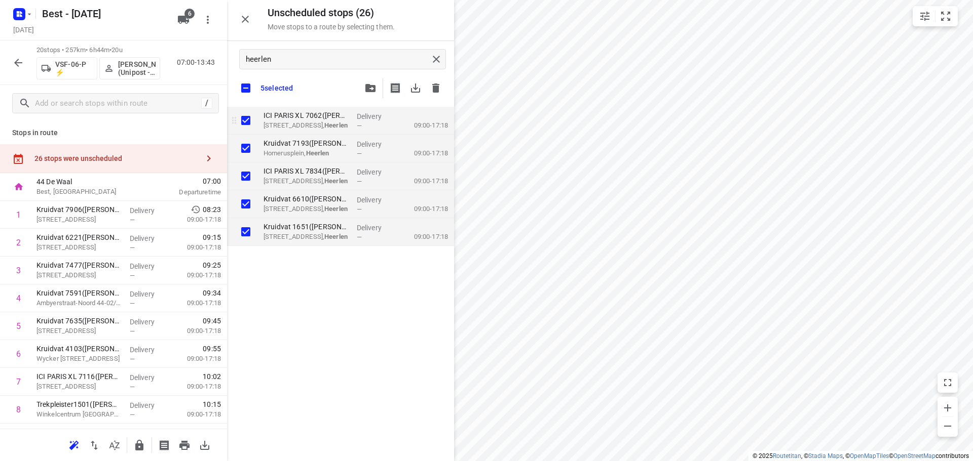
checkbox input "true"
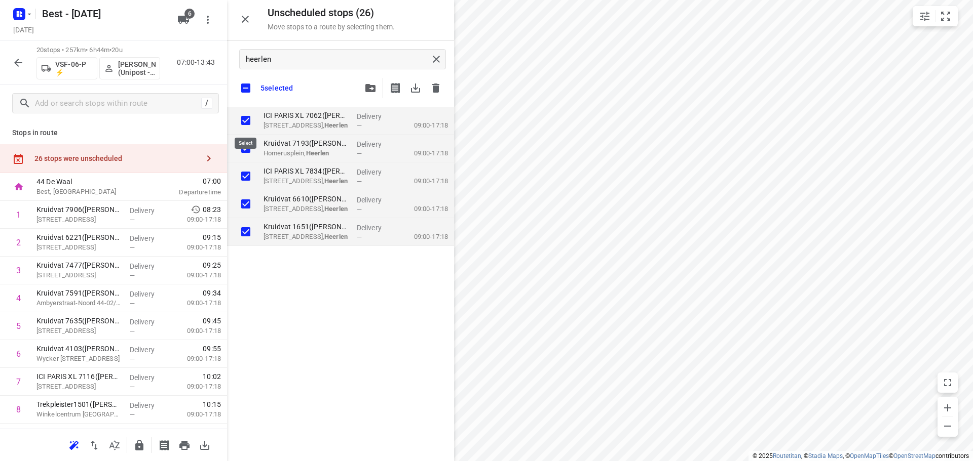
checkbox input "true"
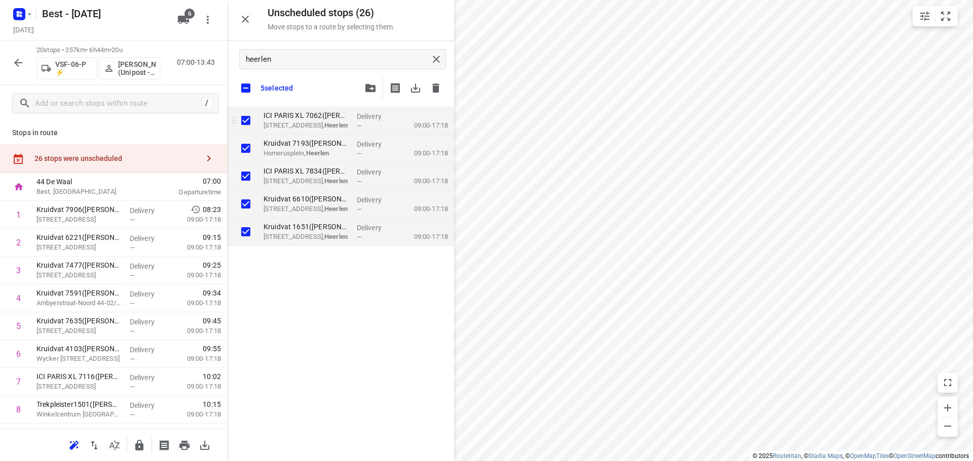
checkbox input "true"
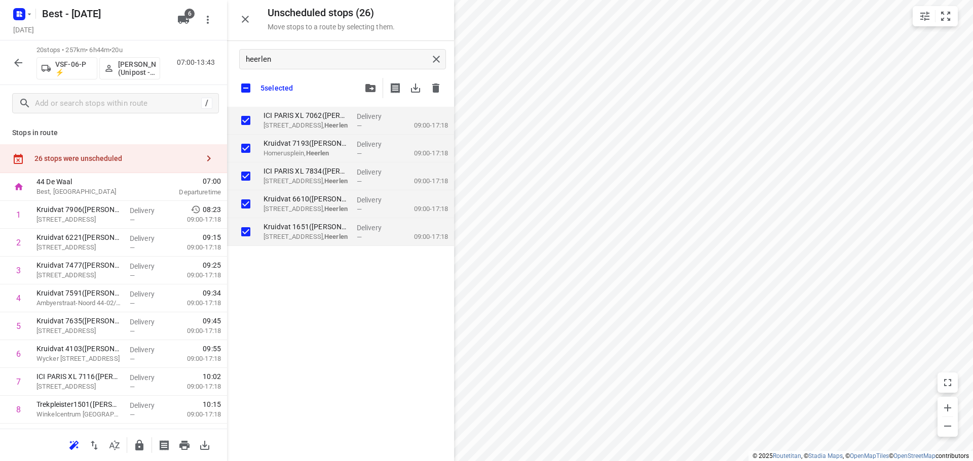
checkbox input "true"
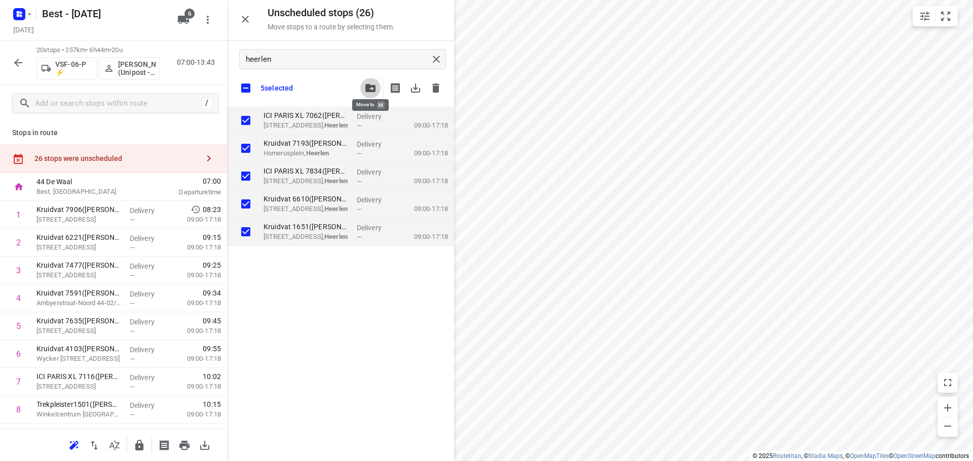
click at [364, 88] on span "button" at bounding box center [370, 88] width 12 height 8
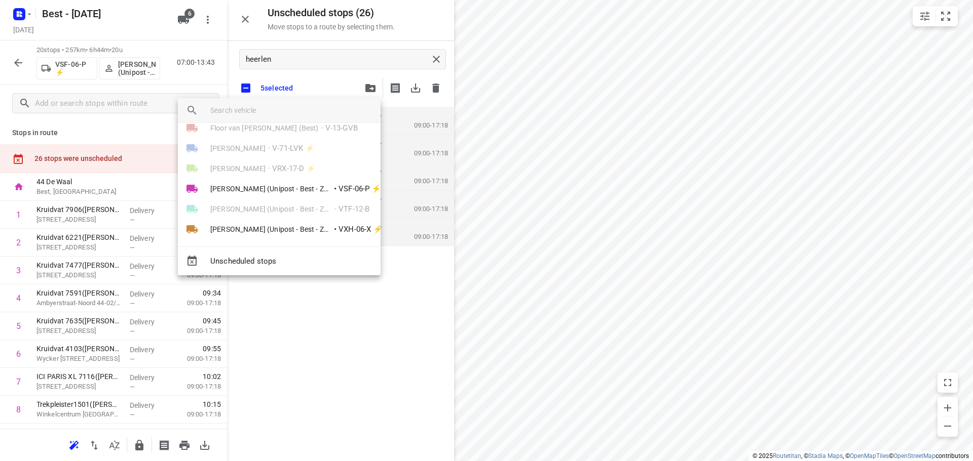
scroll to position [18, 0]
drag, startPoint x: 652, startPoint y: 301, endPoint x: 658, endPoint y: 311, distance: 11.1
click at [658, 311] on div at bounding box center [486, 230] width 973 height 461
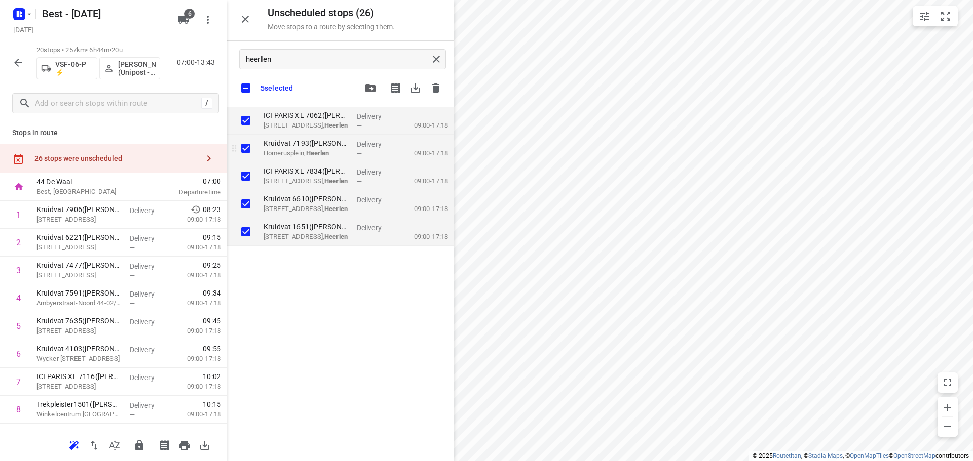
checkbox input "true"
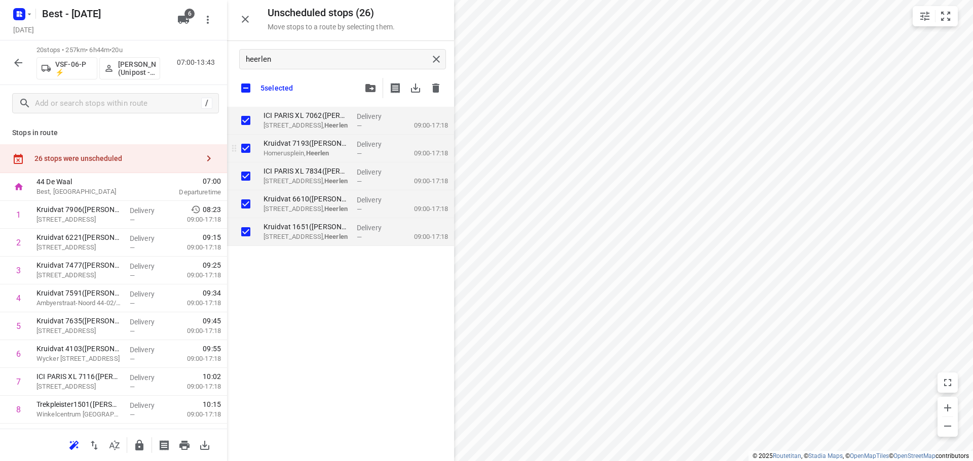
checkbox input "true"
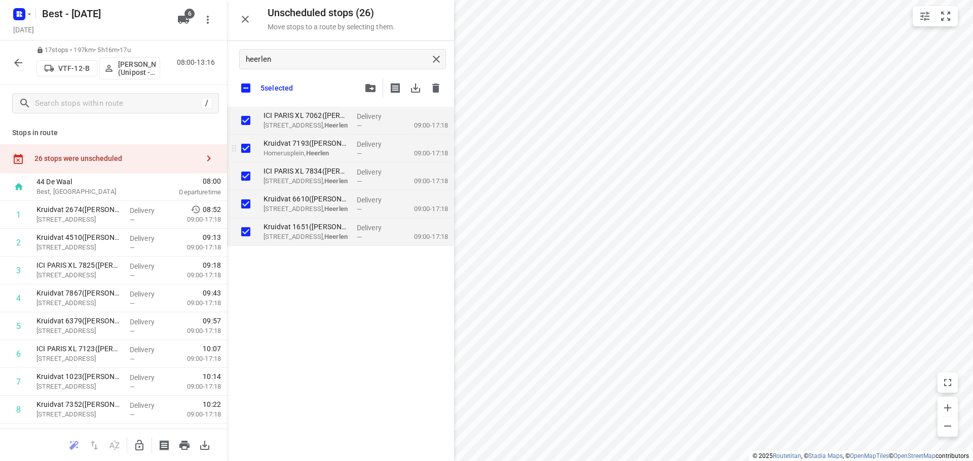
checkbox input "true"
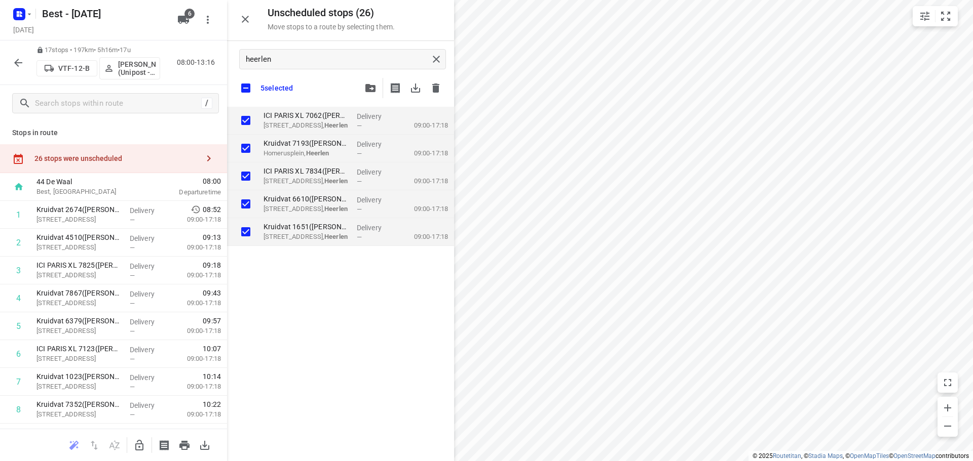
checkbox input "true"
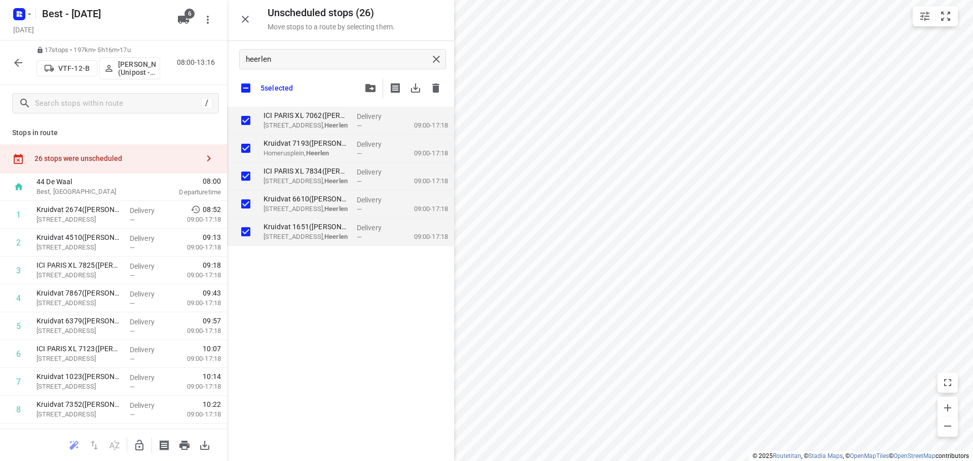
checkbox input "true"
click at [23, 215] on input "checkbox" at bounding box center [19, 215] width 20 height 20
checkbox input "true"
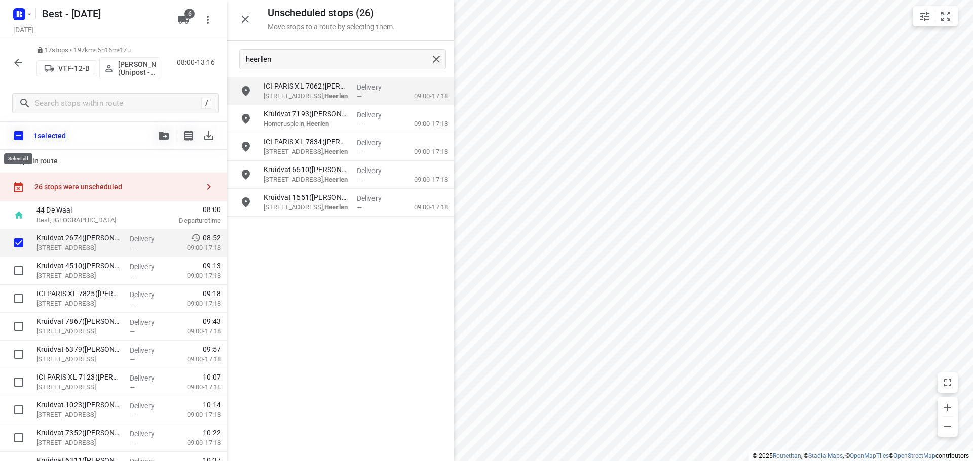
click at [22, 137] on input "checkbox" at bounding box center [18, 135] width 21 height 21
checkbox input "true"
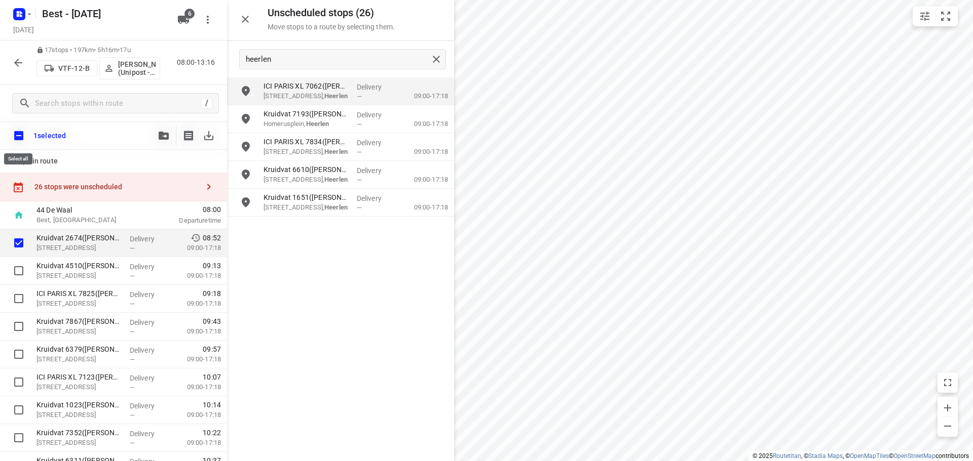
checkbox input "true"
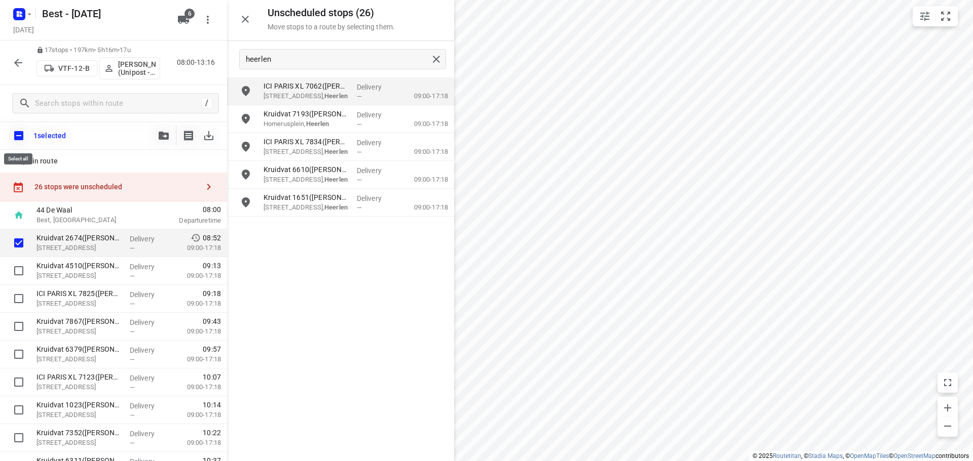
checkbox input "true"
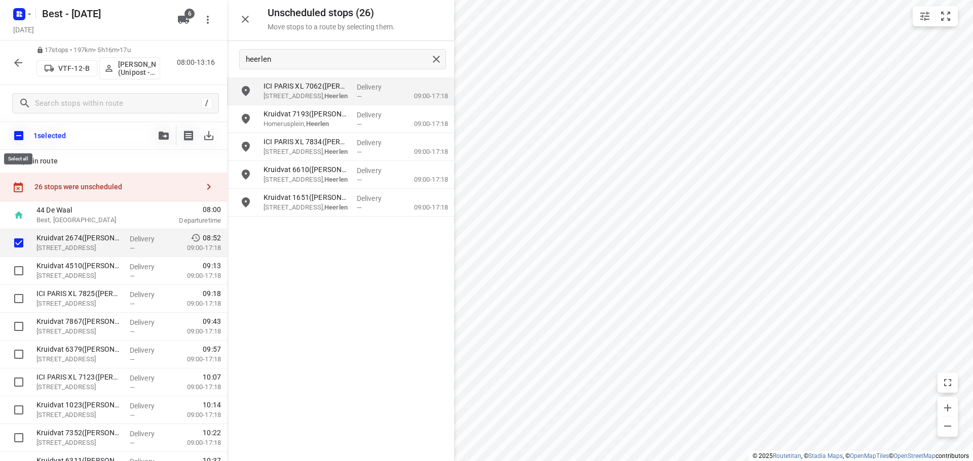
checkbox input "true"
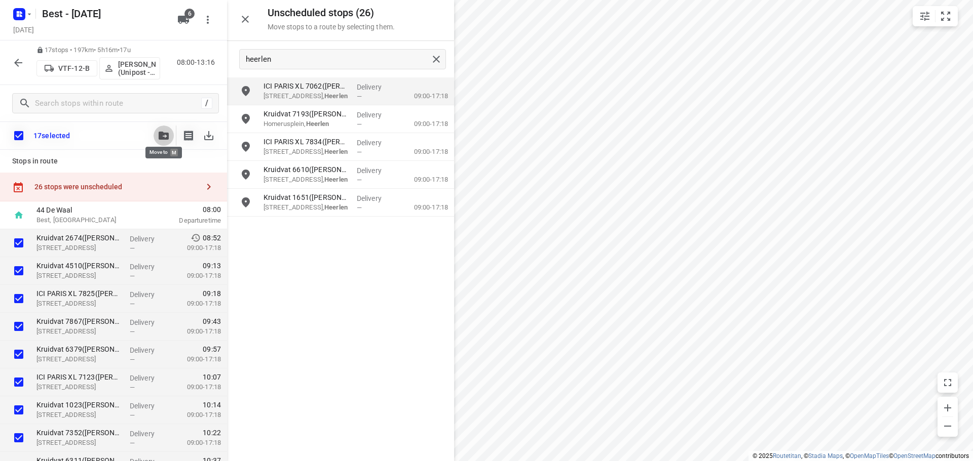
click at [166, 139] on icon "button" at bounding box center [164, 136] width 10 height 8
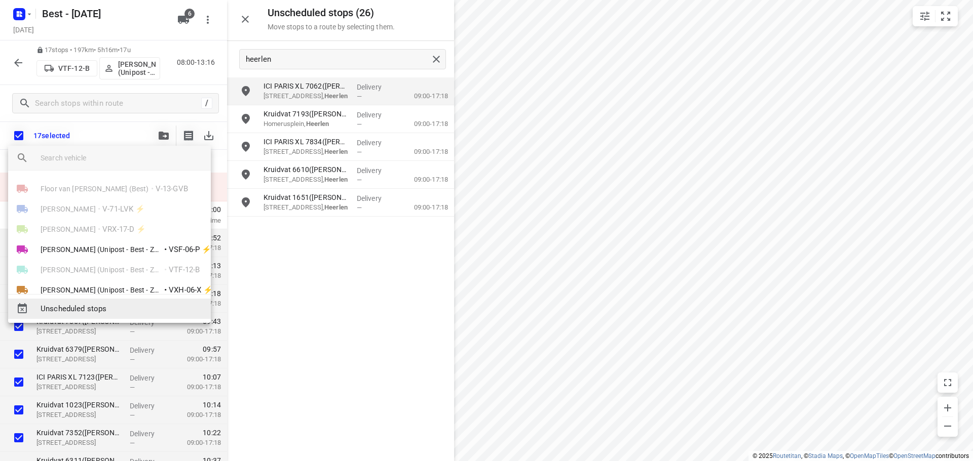
click at [116, 302] on div "Unscheduled stops" at bounding box center [109, 309] width 203 height 20
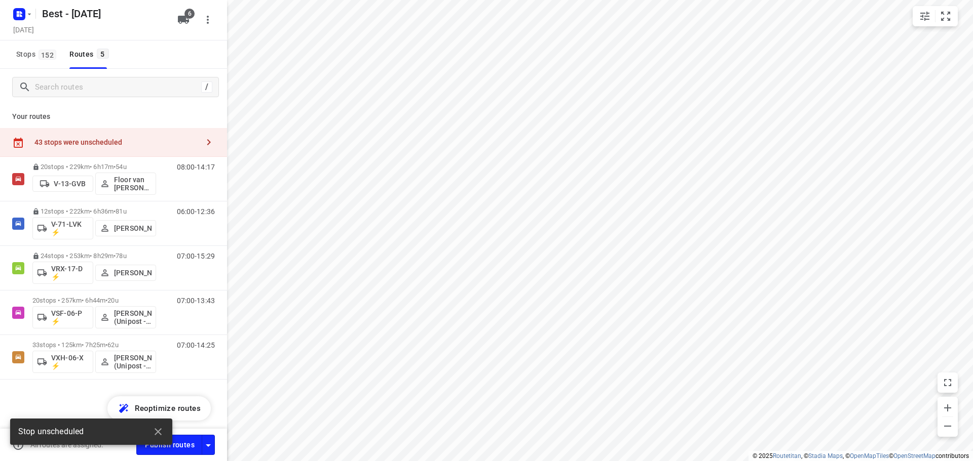
drag, startPoint x: 96, startPoint y: 141, endPoint x: 114, endPoint y: 138, distance: 18.5
click at [97, 141] on div "43 stops were unscheduled" at bounding box center [116, 142] width 164 height 8
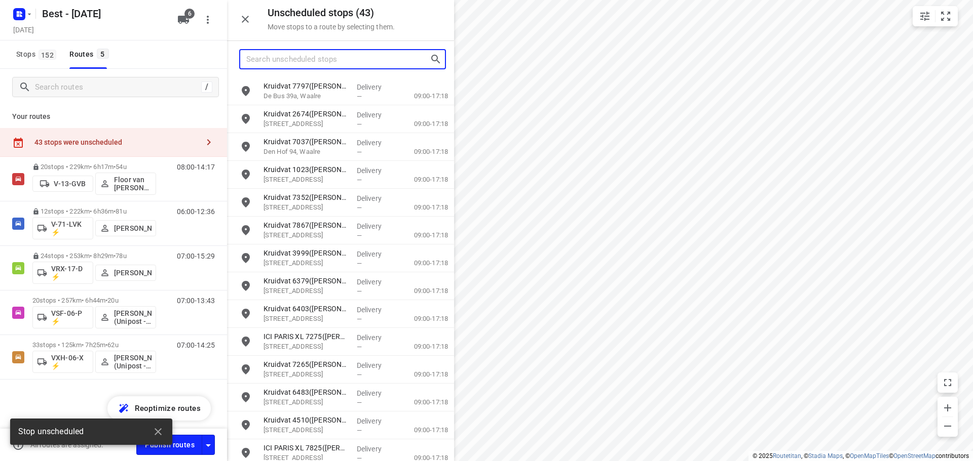
click at [292, 52] on input "Search unscheduled stops" at bounding box center [337, 60] width 183 height 16
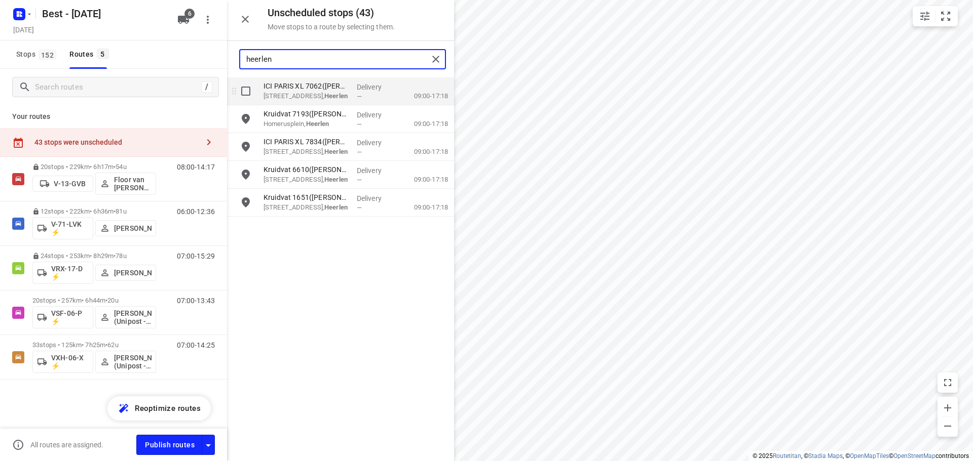
type input "heerlen"
click at [254, 95] on input "grid" at bounding box center [246, 91] width 20 height 20
checkbox input "true"
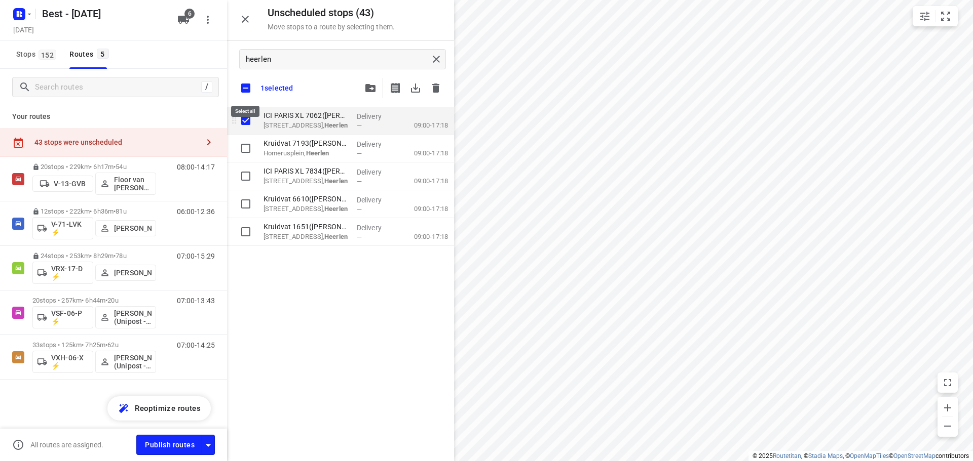
click at [254, 95] on input "checkbox" at bounding box center [245, 88] width 21 height 21
checkbox input "false"
checkbox input "true"
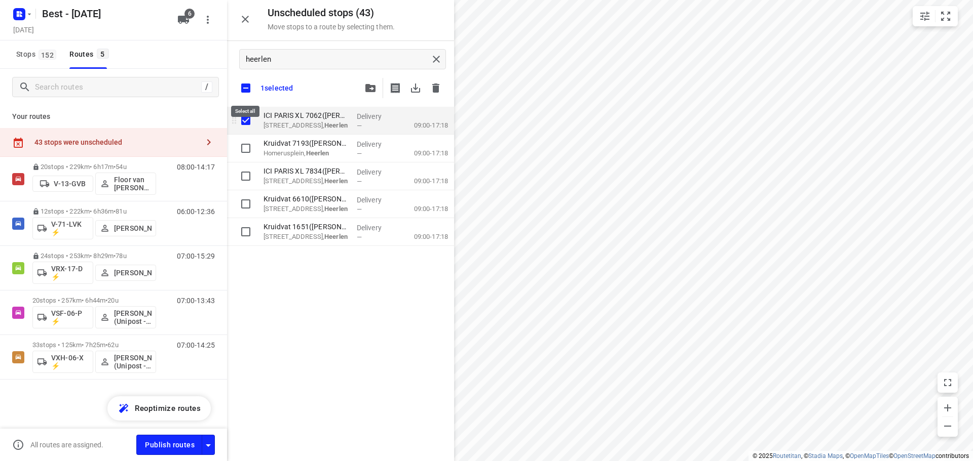
checkbox input "true"
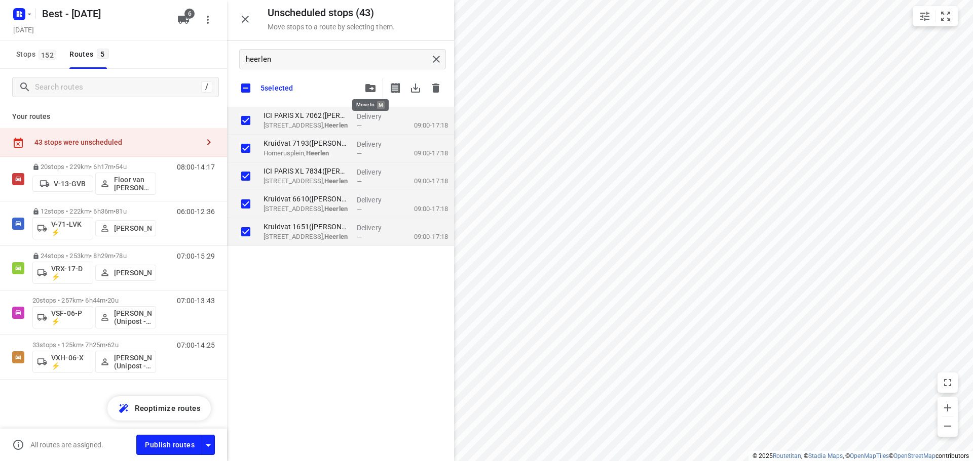
click at [375, 83] on button "button" at bounding box center [370, 88] width 20 height 20
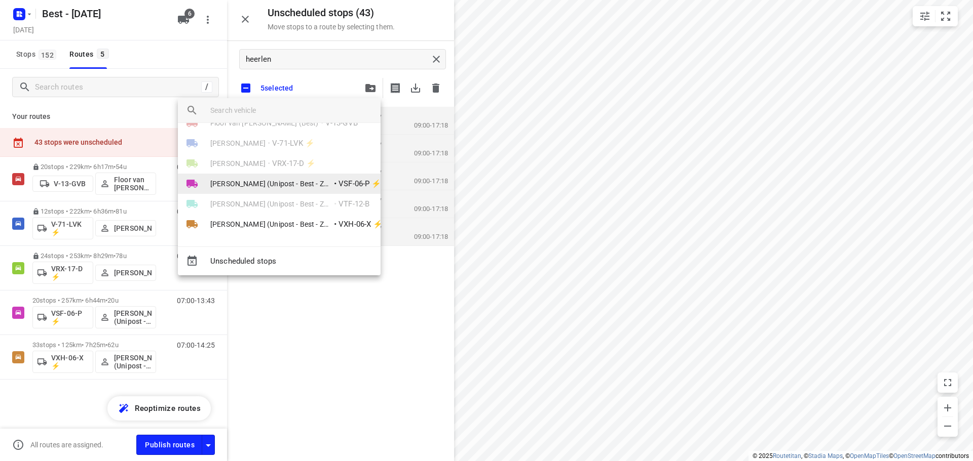
click at [271, 180] on span "[PERSON_NAME] (Unipost - Best - ZZP)" at bounding box center [271, 184] width 122 height 10
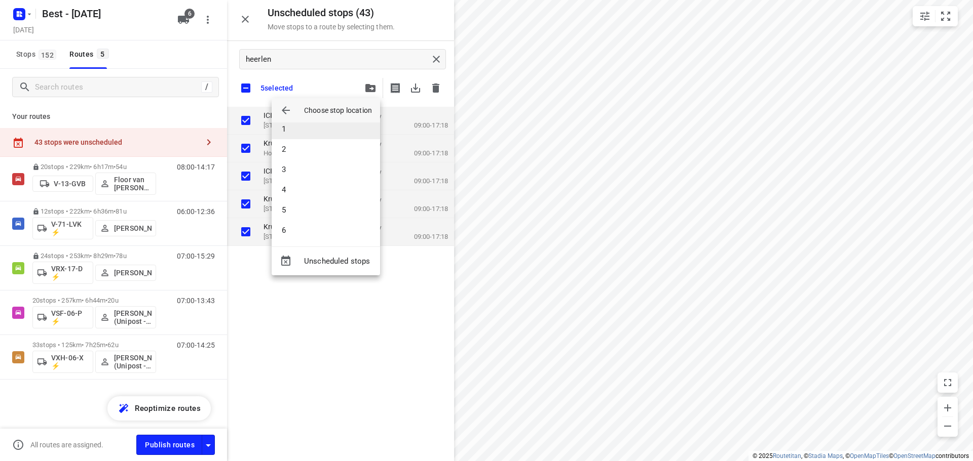
scroll to position [0, 0]
click at [320, 380] on div at bounding box center [486, 230] width 973 height 461
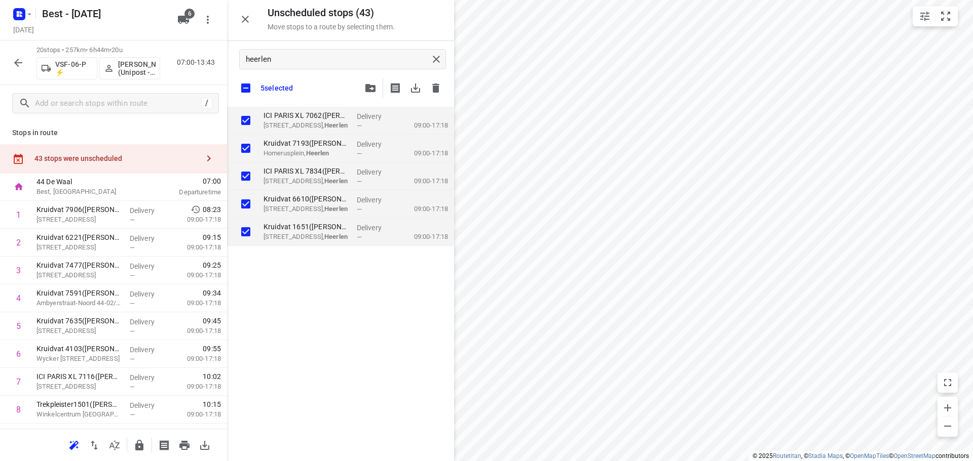
click at [337, 331] on div "ICI PARIS XL 7062([PERSON_NAME] - Actie ICI [GEOGRAPHIC_DATA]) [STREET_ADDRESS]…" at bounding box center [340, 283] width 227 height 353
checkbox input "true"
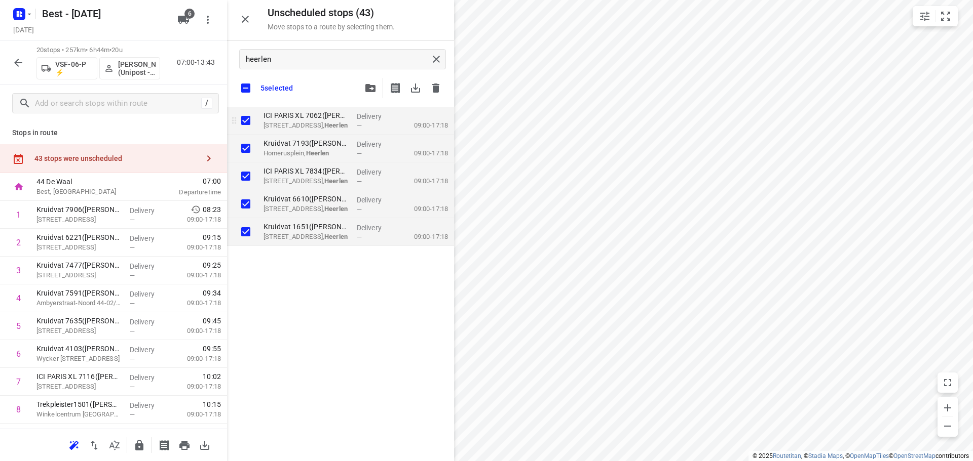
checkbox input "true"
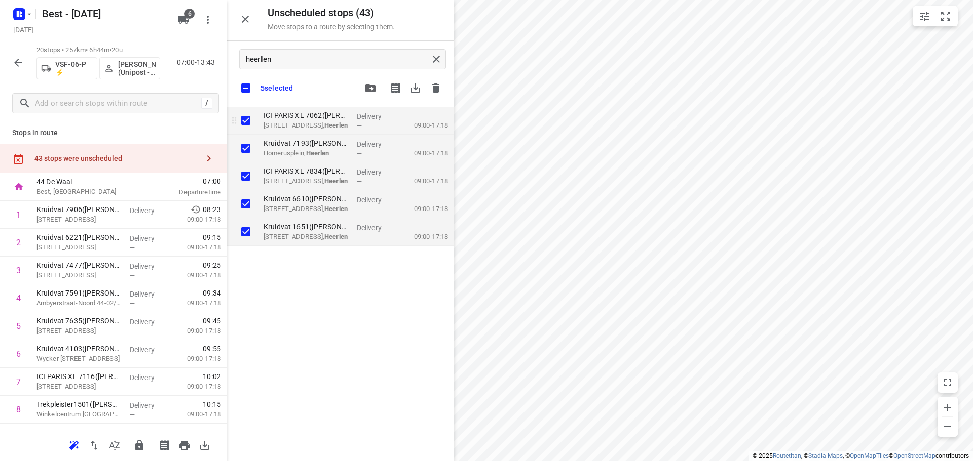
checkbox input "true"
click at [243, 20] on icon "button" at bounding box center [245, 19] width 12 height 12
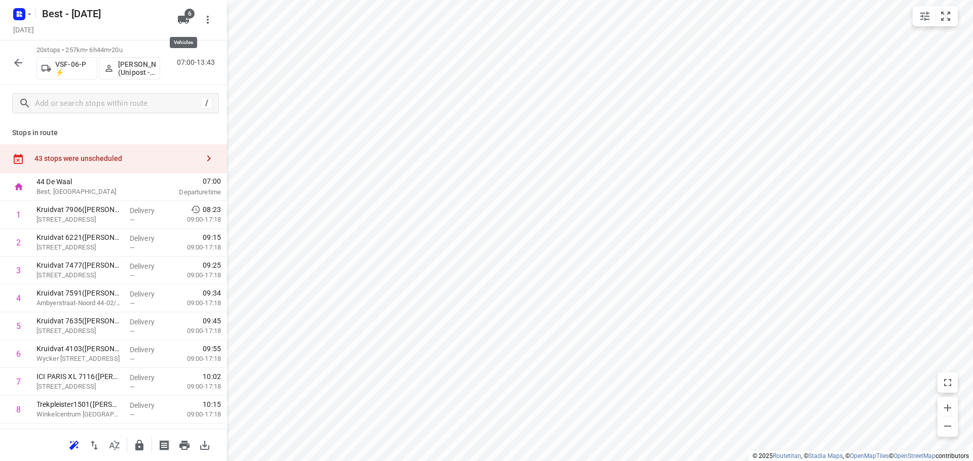
click at [181, 18] on icon "button" at bounding box center [183, 20] width 11 height 8
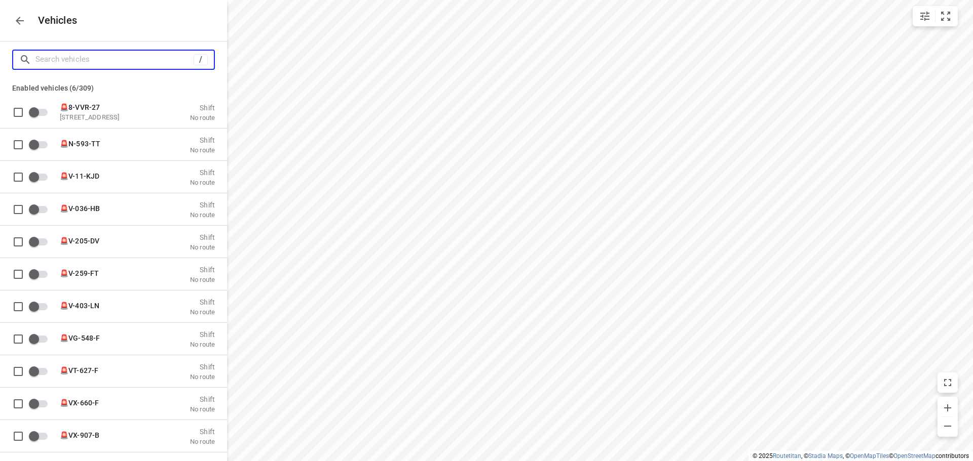
click at [126, 60] on input "Search vehicles" at bounding box center [114, 60] width 158 height 16
click at [138, 66] on input "Search vehicles" at bounding box center [124, 60] width 178 height 16
click at [138, 63] on input "Search vehicles" at bounding box center [124, 60] width 178 height 16
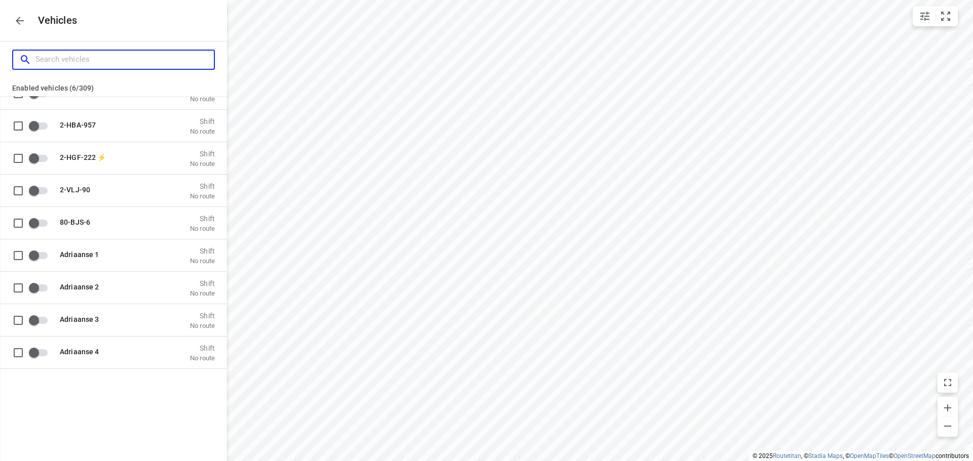
scroll to position [355, 0]
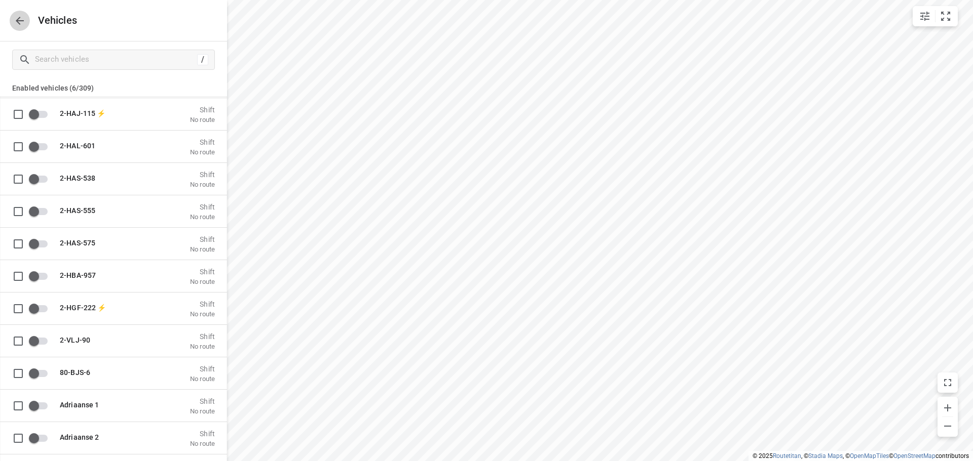
click at [28, 22] on button "button" at bounding box center [20, 21] width 20 height 20
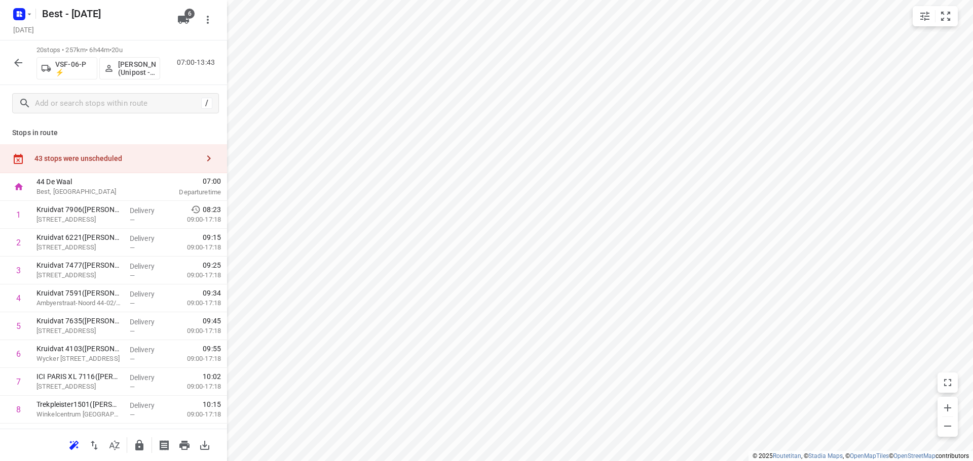
click at [140, 157] on div "43 stops were unscheduled" at bounding box center [116, 159] width 164 height 8
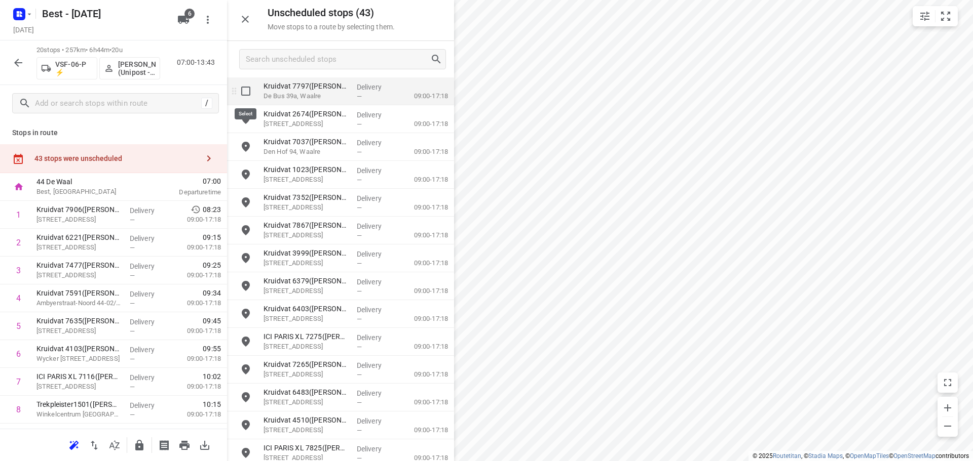
click at [243, 94] on input "grid" at bounding box center [246, 91] width 20 height 20
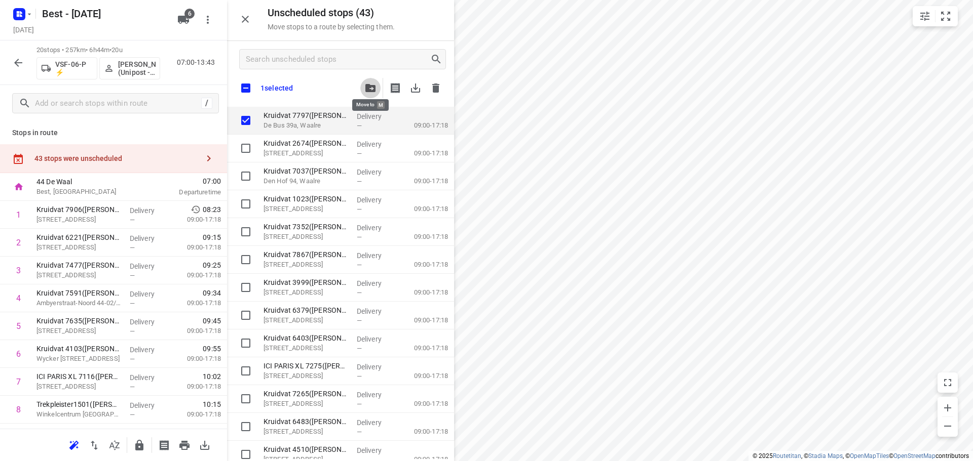
click at [361, 87] on button "button" at bounding box center [370, 88] width 20 height 20
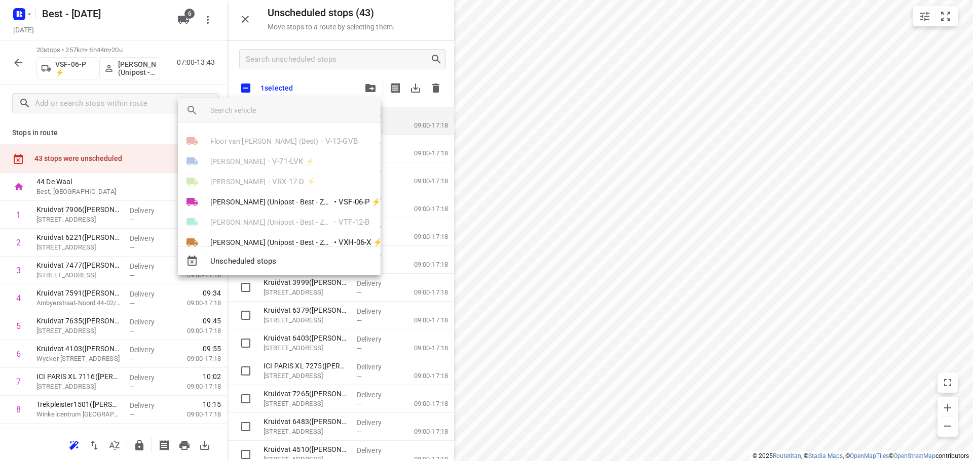
scroll to position [18, 0]
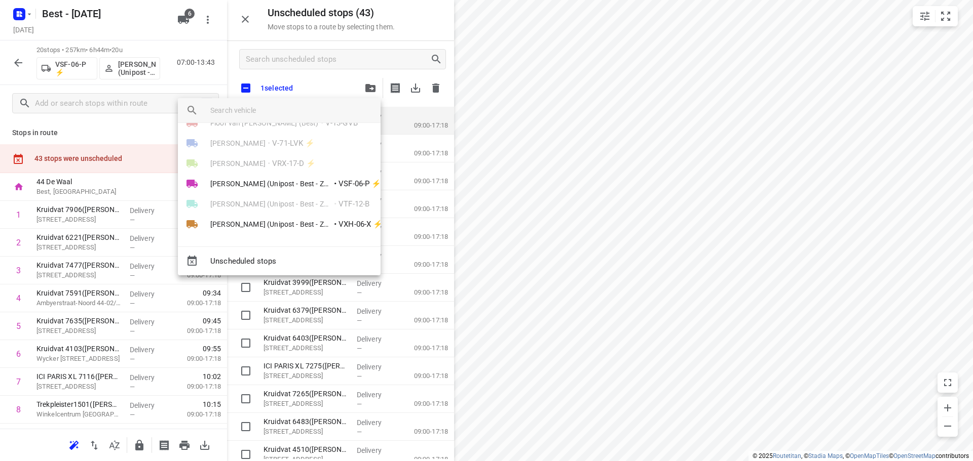
click at [302, 209] on div "[PERSON_NAME] (Unipost - Best - ZZP) • VTF-12-B" at bounding box center [279, 204] width 203 height 20
click at [534, 209] on div at bounding box center [486, 230] width 973 height 461
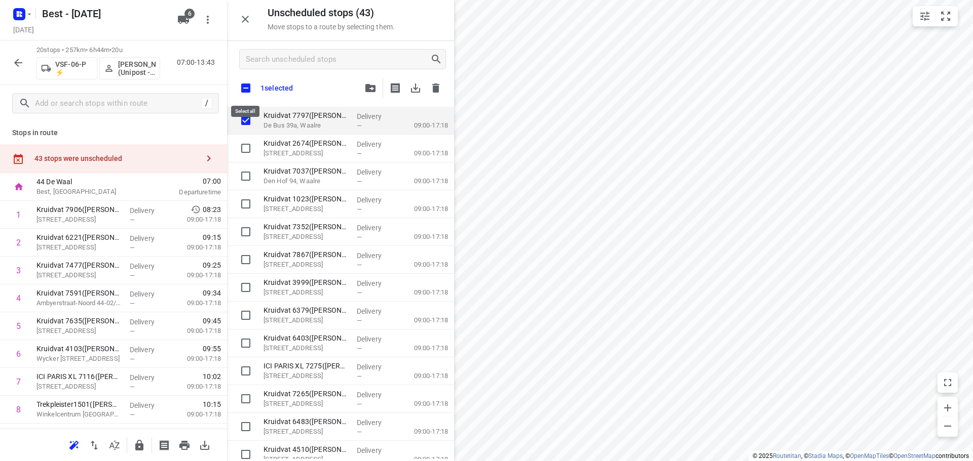
click at [247, 79] on input "checkbox" at bounding box center [245, 88] width 21 height 21
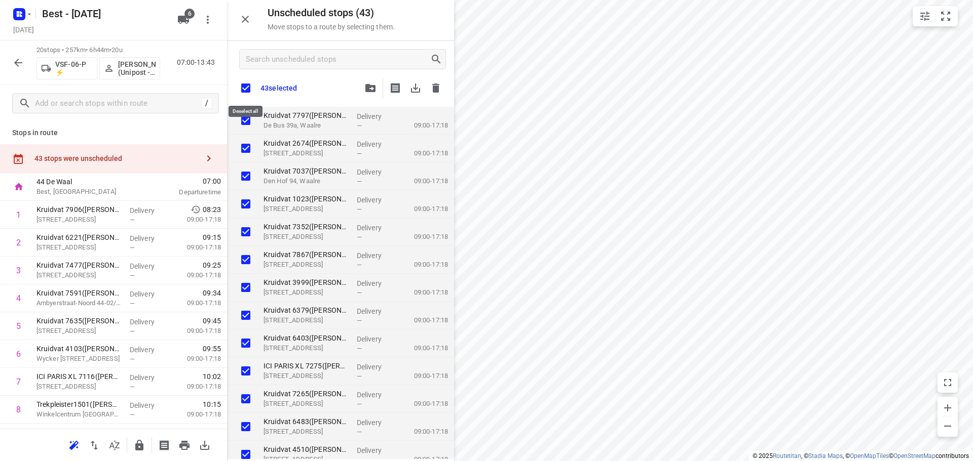
click at [247, 80] on input "checkbox" at bounding box center [245, 88] width 21 height 21
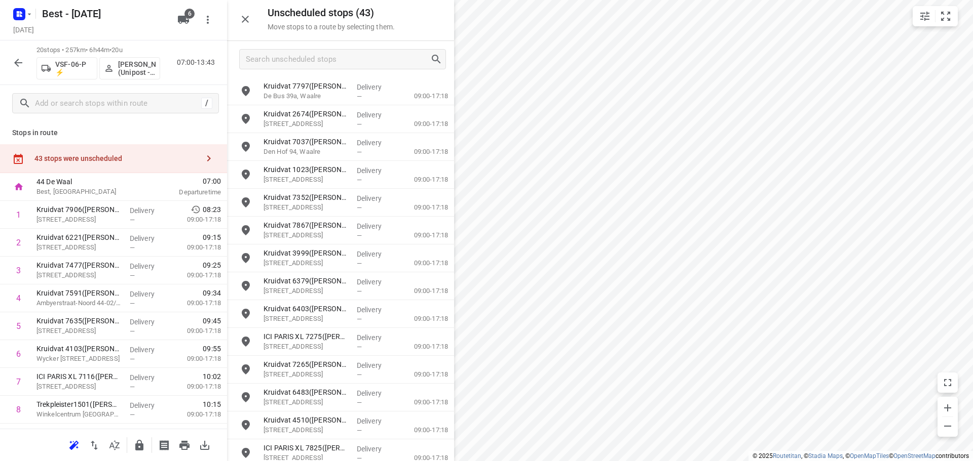
click at [191, 20] on button "6" at bounding box center [183, 20] width 20 height 20
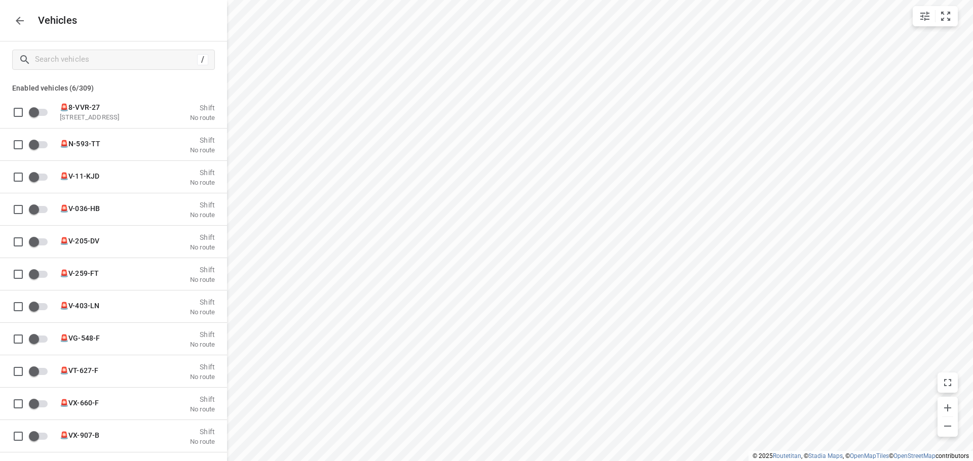
click at [17, 26] on icon "button" at bounding box center [20, 21] width 12 height 12
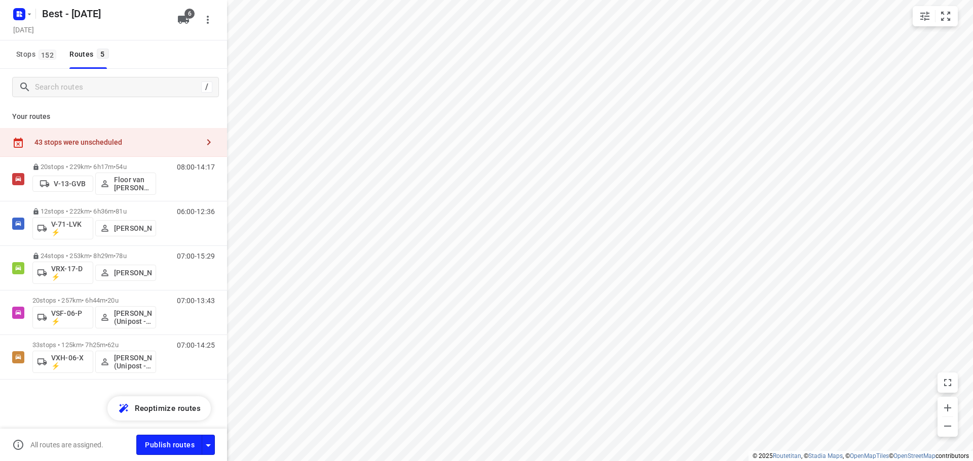
click at [72, 157] on div "43 stops were unscheduled" at bounding box center [113, 142] width 227 height 29
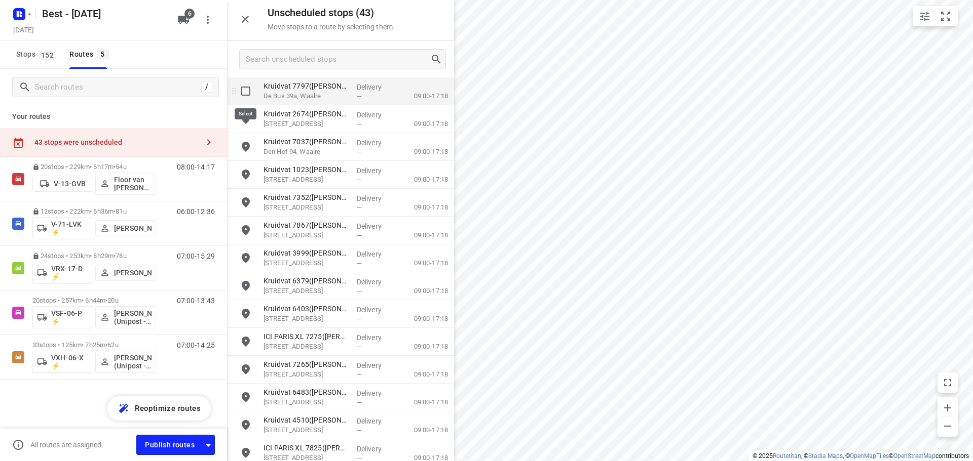
click at [248, 87] on input "grid" at bounding box center [246, 91] width 20 height 20
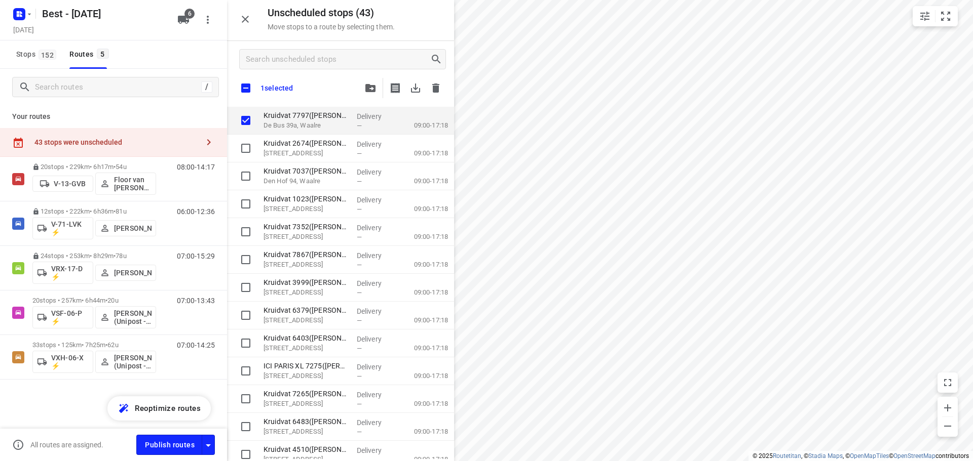
click at [380, 91] on div at bounding box center [403, 88] width 86 height 20
click at [375, 90] on span "button" at bounding box center [370, 88] width 12 height 8
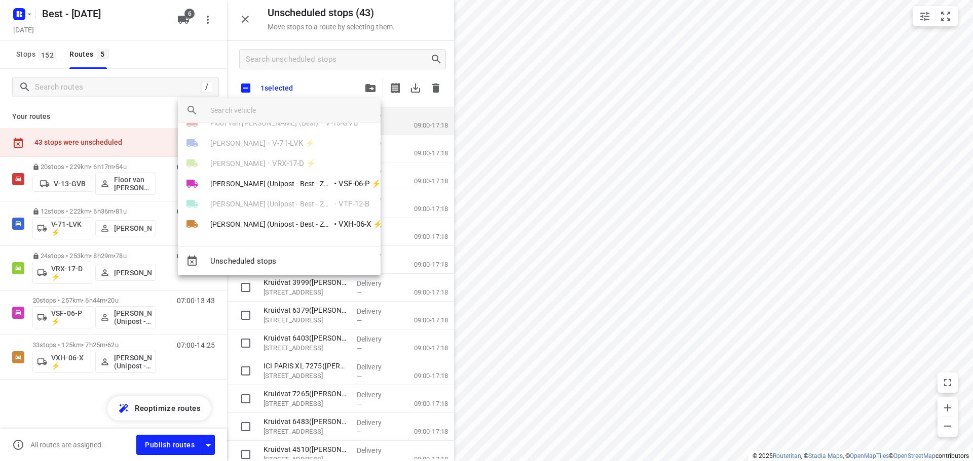
click at [156, 47] on div at bounding box center [486, 230] width 973 height 461
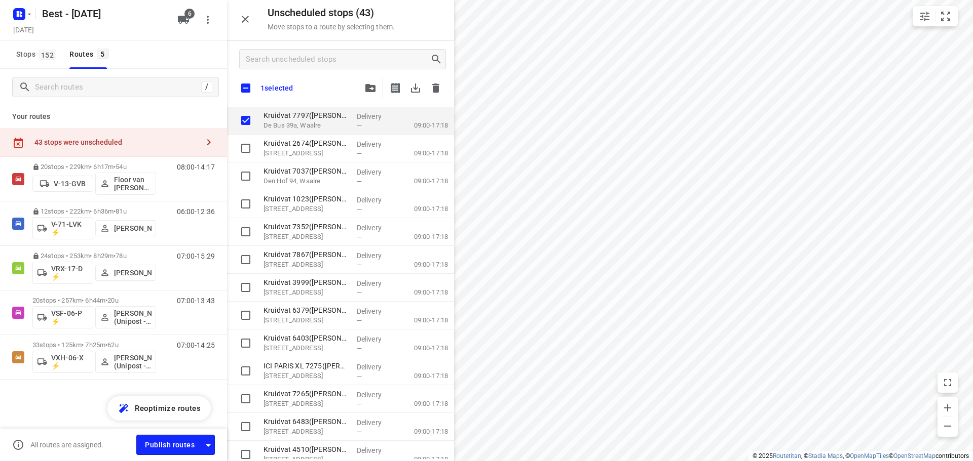
click at [180, 15] on icon "button" at bounding box center [183, 20] width 12 height 12
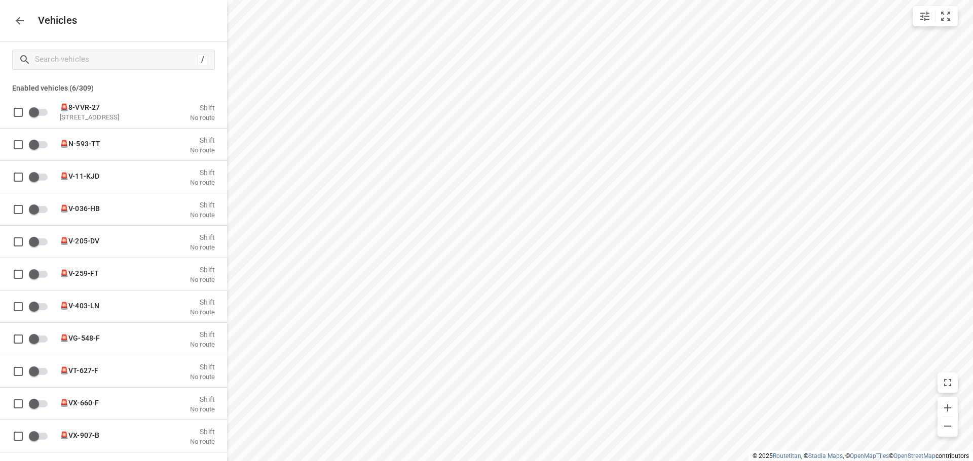
click at [123, 49] on div "/" at bounding box center [113, 60] width 227 height 36
click at [117, 63] on input "Search vehicles" at bounding box center [114, 60] width 158 height 16
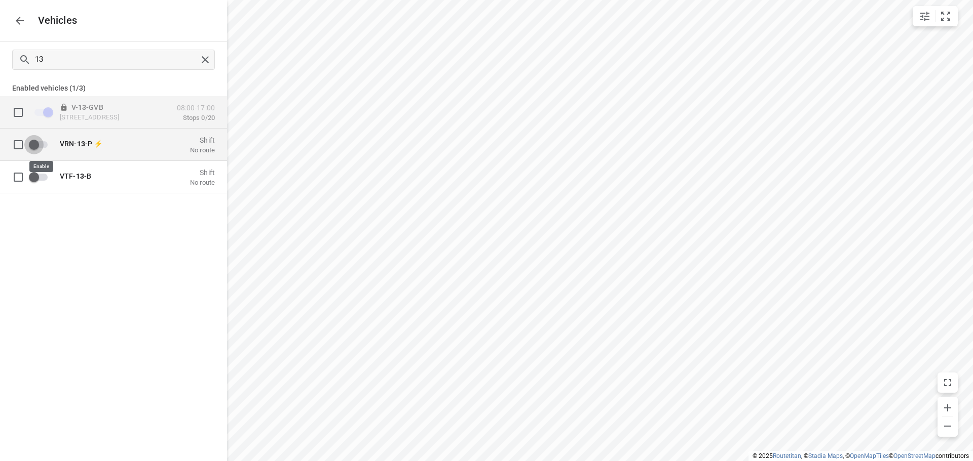
click at [30, 144] on input "grid" at bounding box center [34, 144] width 58 height 19
click at [148, 143] on p "VRN- 13 -P ⚡" at bounding box center [110, 139] width 101 height 8
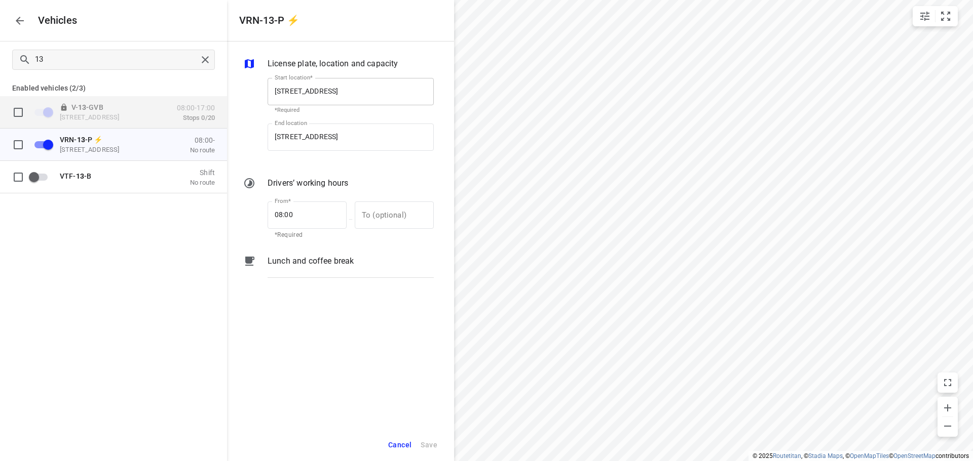
scroll to position [0, 6]
click at [45, 134] on div "VRN- 13 -P ⚡ [STREET_ADDRESS] 08:00- No route" at bounding box center [121, 145] width 186 height 32
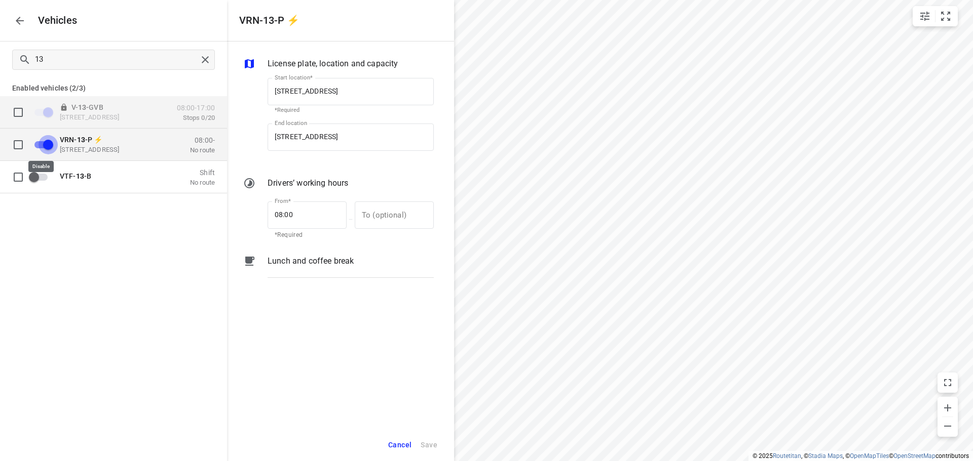
click at [38, 140] on input "grid" at bounding box center [48, 144] width 58 height 19
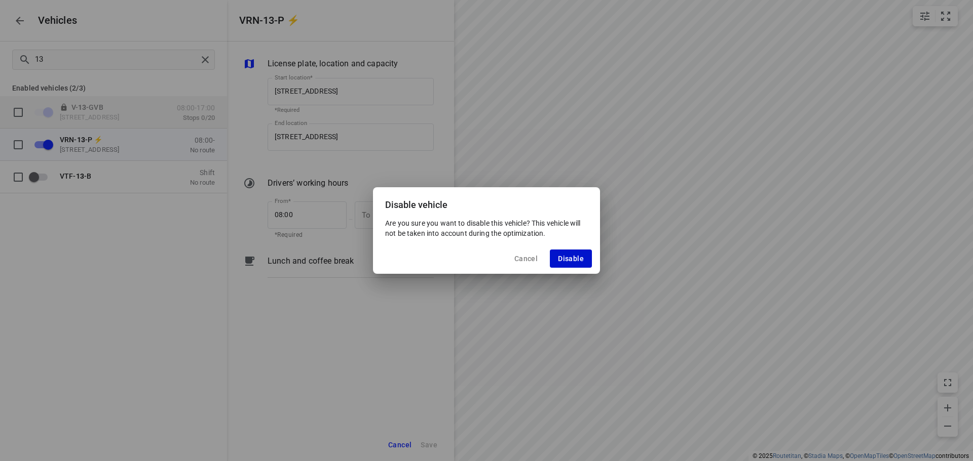
click at [575, 262] on span "Disable" at bounding box center [571, 259] width 26 height 8
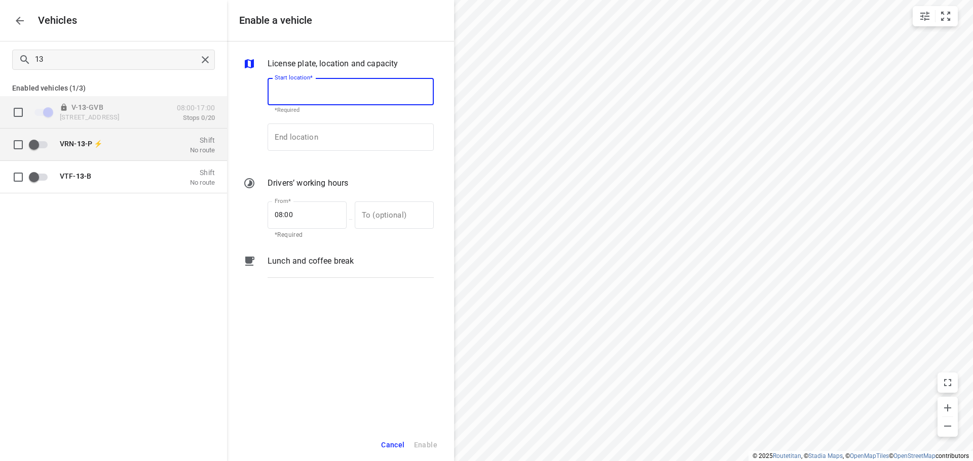
click at [102, 155] on div "VRN- 13 -P ⚡ Shift No route" at bounding box center [121, 145] width 186 height 32
click at [35, 143] on input "grid" at bounding box center [34, 144] width 58 height 19
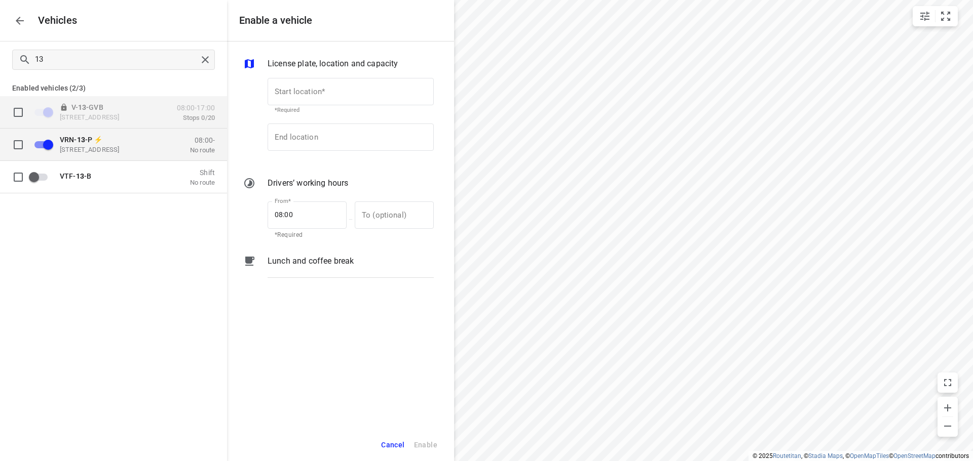
click at [49, 142] on input "grid" at bounding box center [48, 144] width 58 height 19
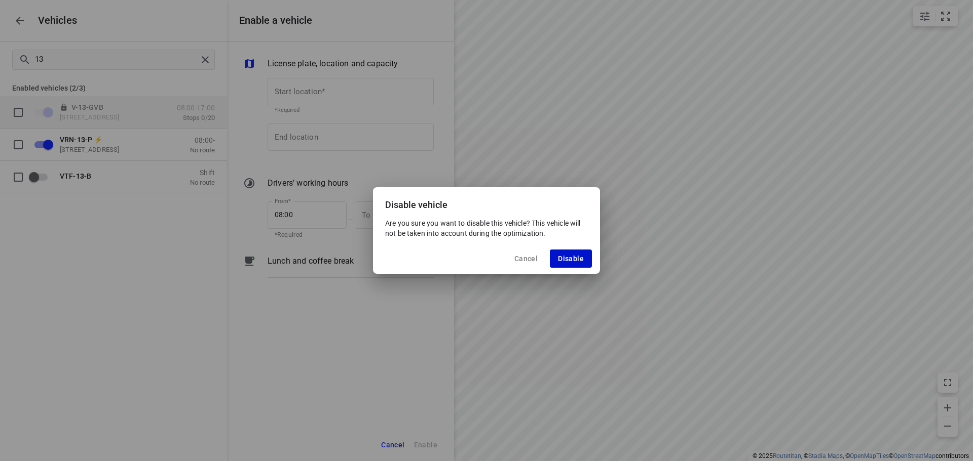
click at [551, 259] on button "Disable" at bounding box center [571, 259] width 42 height 18
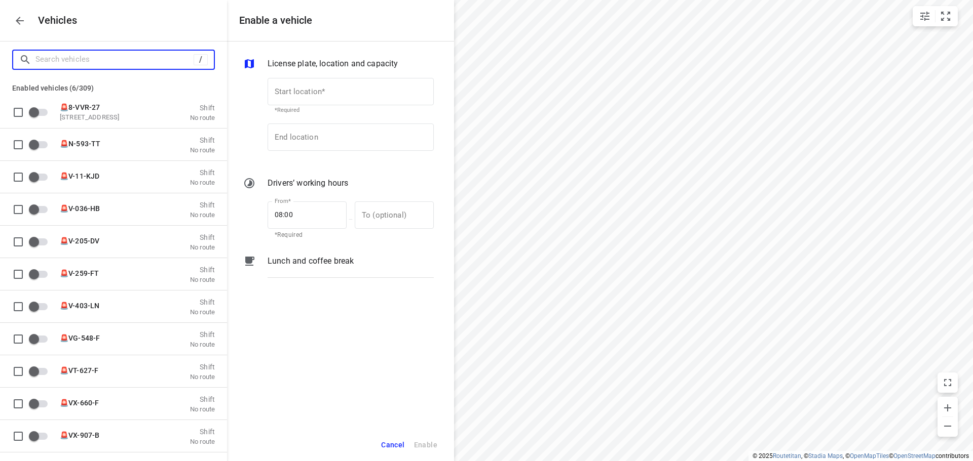
click at [168, 52] on input "Search vehicles" at bounding box center [114, 60] width 158 height 16
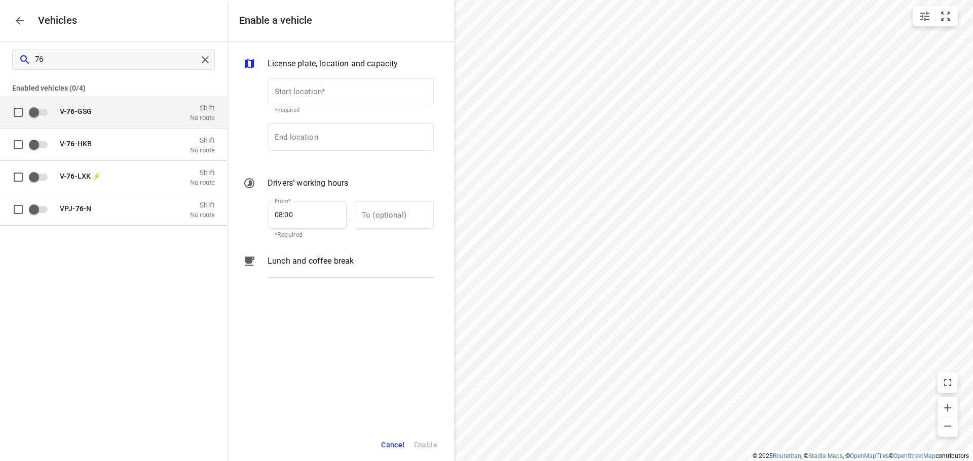
click at [149, 105] on div "V- 76 -GSG Shift No route" at bounding box center [134, 111] width 161 height 19
click at [40, 109] on input "grid" at bounding box center [34, 111] width 58 height 19
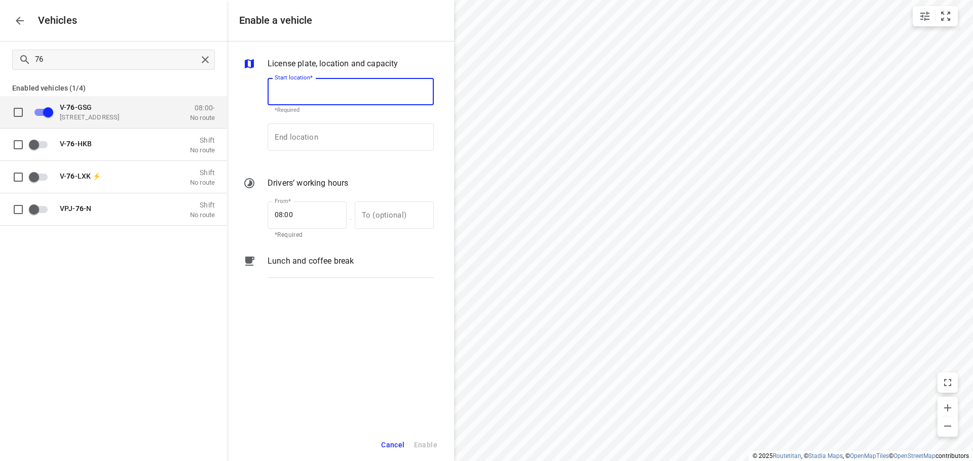
click at [313, 93] on input "Start location*" at bounding box center [350, 91] width 166 height 27
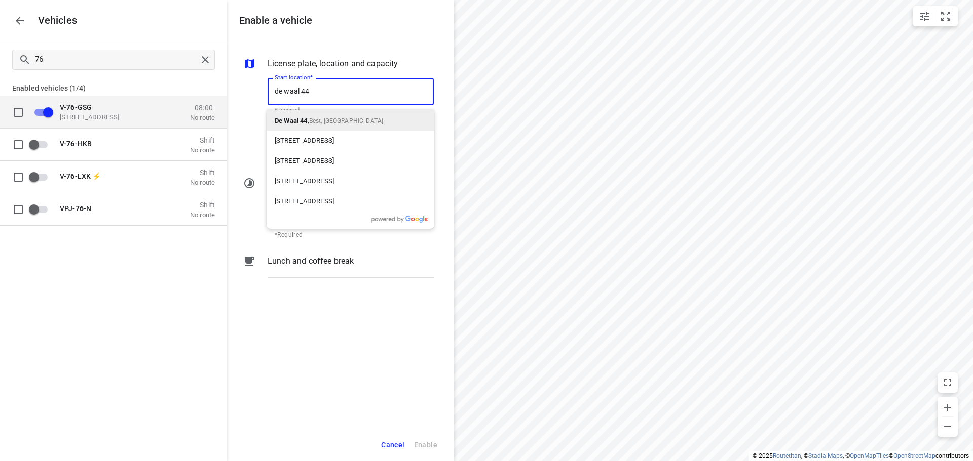
click at [309, 119] on span "De Waal 44 ," at bounding box center [292, 121] width 34 height 8
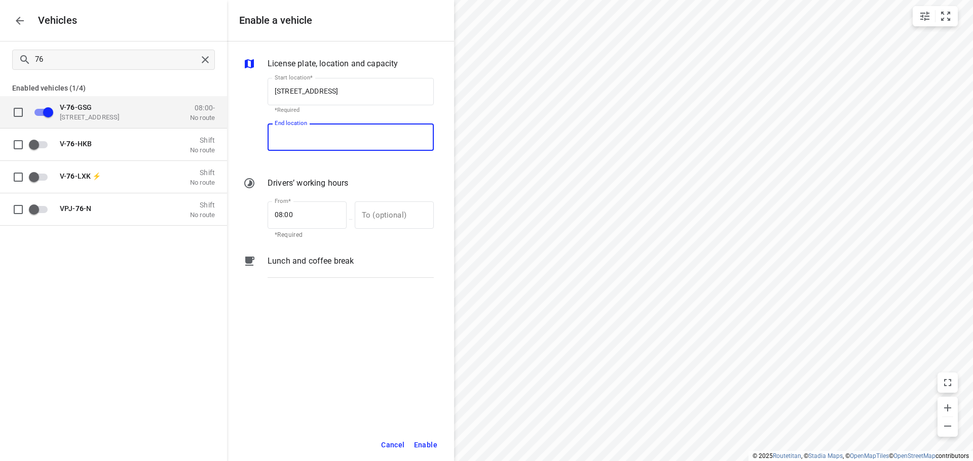
click at [316, 146] on input "End location" at bounding box center [350, 137] width 166 height 27
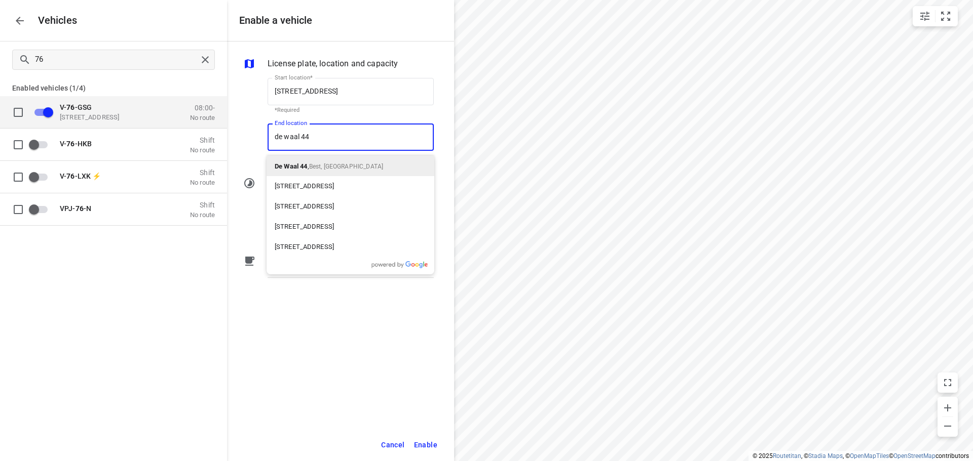
click at [320, 161] on p "De Waal 44 , Best, [GEOGRAPHIC_DATA]" at bounding box center [329, 166] width 108 height 12
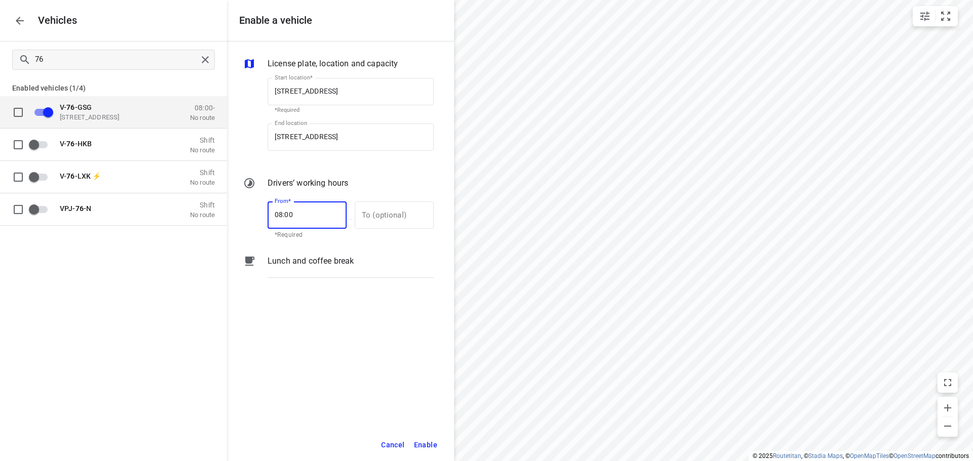
drag, startPoint x: 308, startPoint y: 218, endPoint x: 259, endPoint y: 218, distance: 48.6
click at [259, 218] on div "From* 08:00 From* *Required — To (optional) To (optional)" at bounding box center [338, 220] width 195 height 44
click at [374, 204] on input "text" at bounding box center [389, 215] width 68 height 27
click at [415, 444] on span "Enable" at bounding box center [425, 445] width 23 height 13
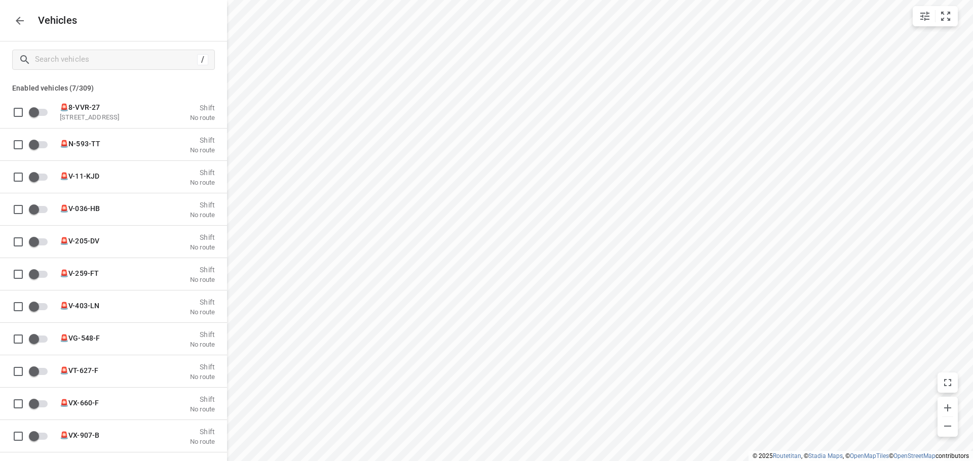
click at [24, 15] on icon "button" at bounding box center [20, 21] width 12 height 12
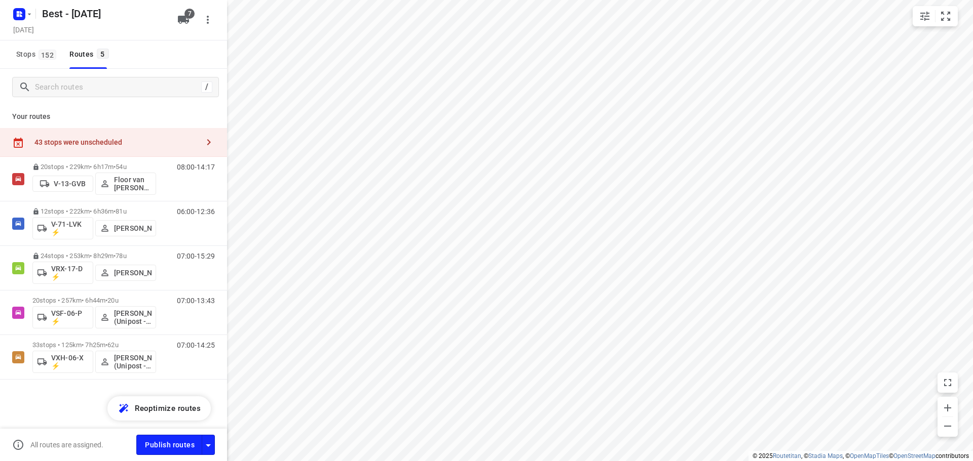
click at [99, 134] on div "43 stops were unscheduled" at bounding box center [113, 142] width 227 height 29
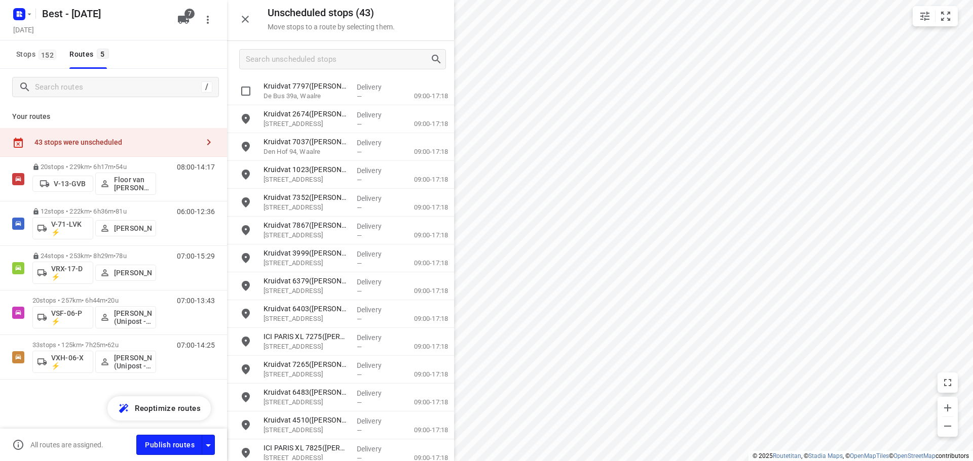
click at [334, 72] on div at bounding box center [340, 59] width 227 height 36
click at [333, 64] on input "Search unscheduled stops" at bounding box center [337, 60] width 183 height 16
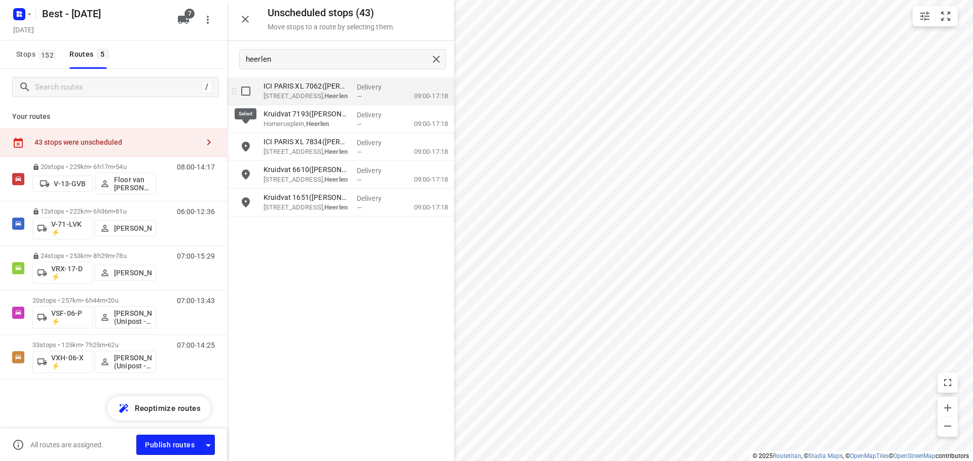
click at [246, 96] on input "grid" at bounding box center [246, 91] width 20 height 20
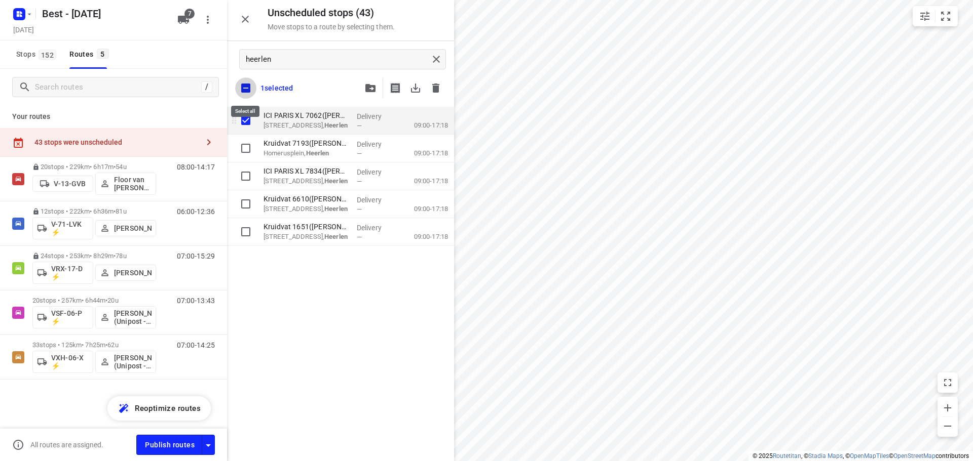
click at [246, 96] on input "checkbox" at bounding box center [245, 88] width 21 height 21
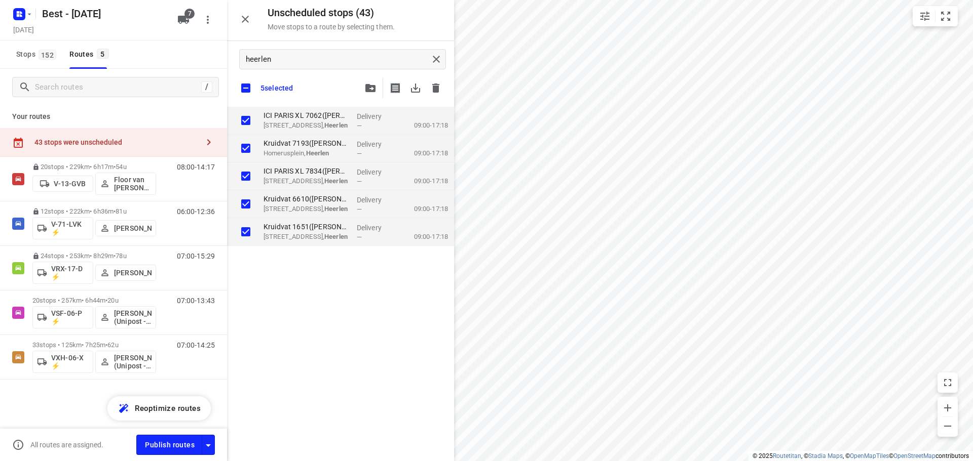
click at [384, 90] on div at bounding box center [403, 88] width 86 height 20
click at [376, 89] on button "button" at bounding box center [370, 88] width 20 height 20
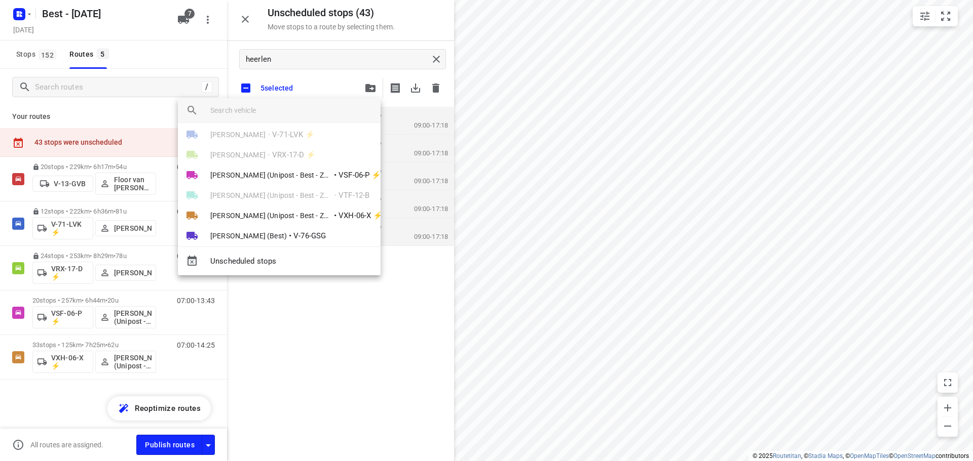
scroll to position [38, 0]
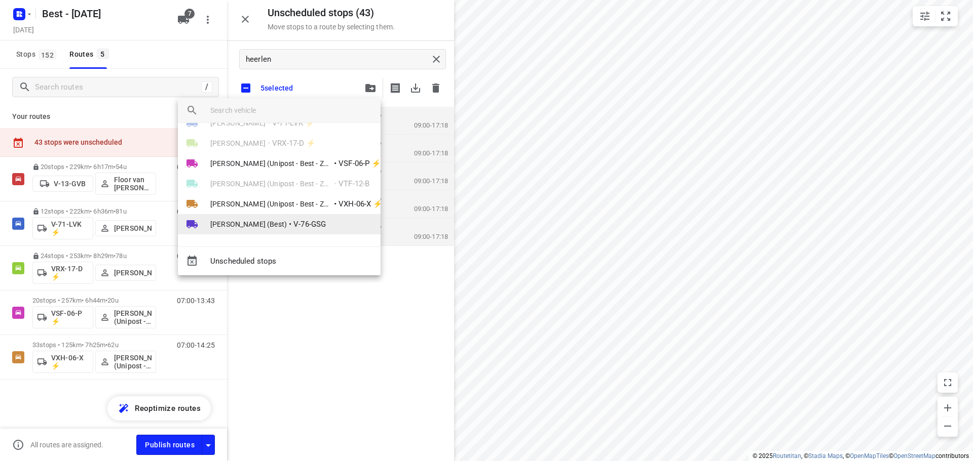
click at [314, 228] on span "V-76-GSG" at bounding box center [309, 225] width 32 height 12
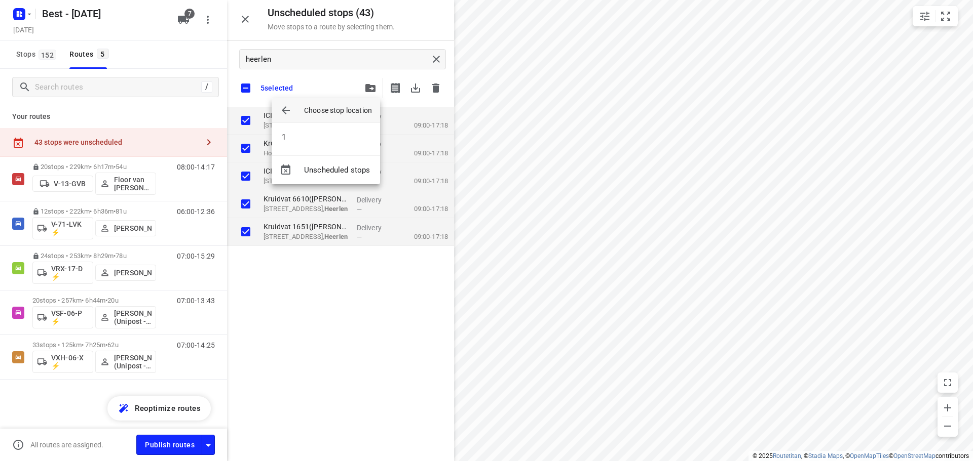
scroll to position [0, 0]
click at [323, 128] on li "1" at bounding box center [326, 137] width 108 height 20
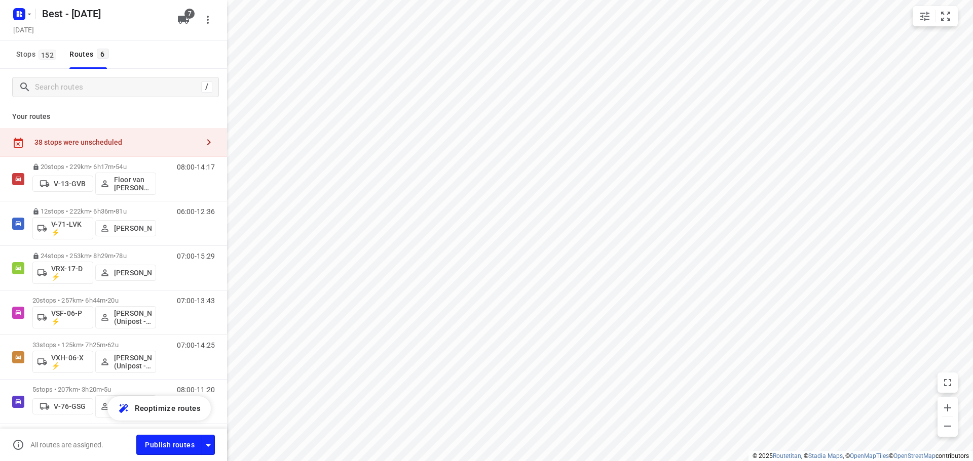
click at [56, 147] on div "38 stops were unscheduled" at bounding box center [113, 142] width 227 height 29
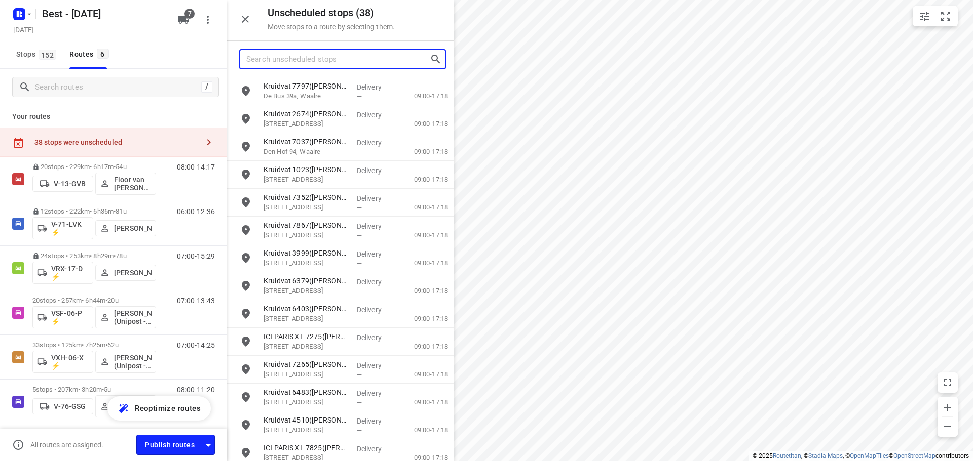
click at [317, 63] on input "Search unscheduled stops" at bounding box center [337, 60] width 183 height 16
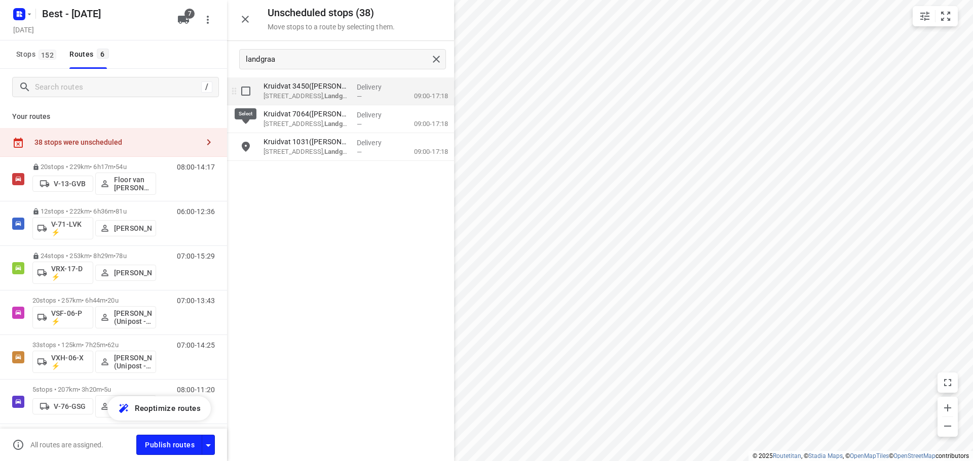
click at [250, 88] on input "grid" at bounding box center [246, 91] width 20 height 20
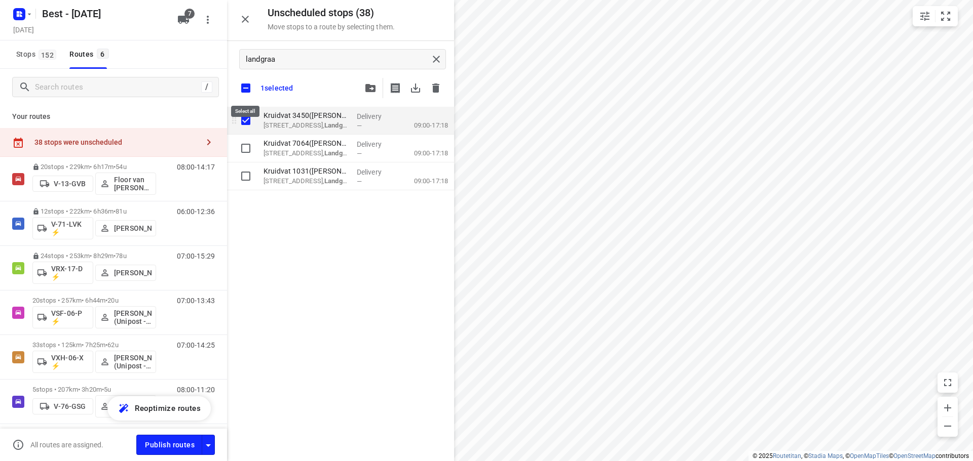
click at [250, 88] on input "checkbox" at bounding box center [245, 88] width 21 height 21
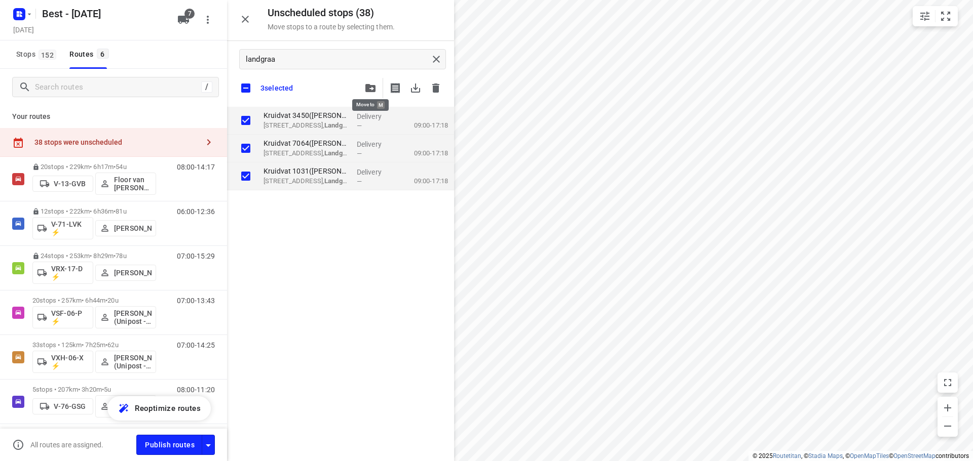
click at [363, 85] on button "button" at bounding box center [370, 88] width 20 height 20
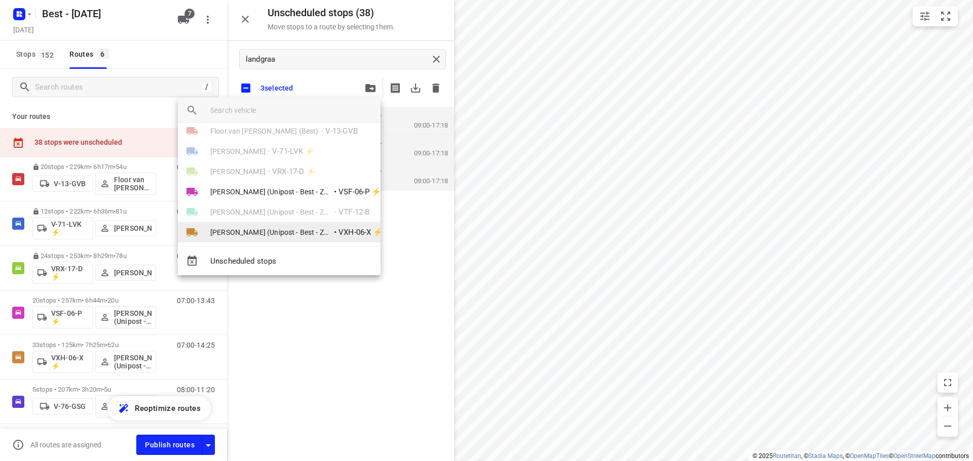
scroll to position [38, 0]
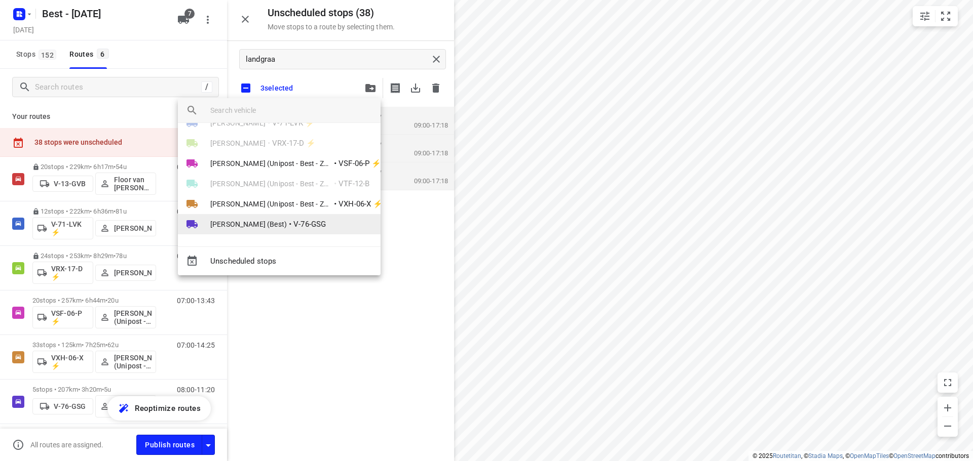
click at [295, 220] on span "V-76-GSG" at bounding box center [309, 225] width 32 height 12
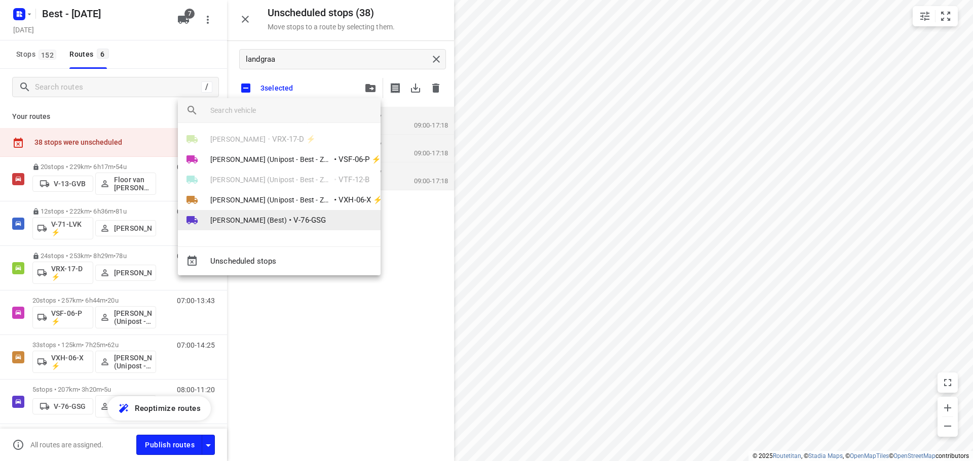
scroll to position [0, 0]
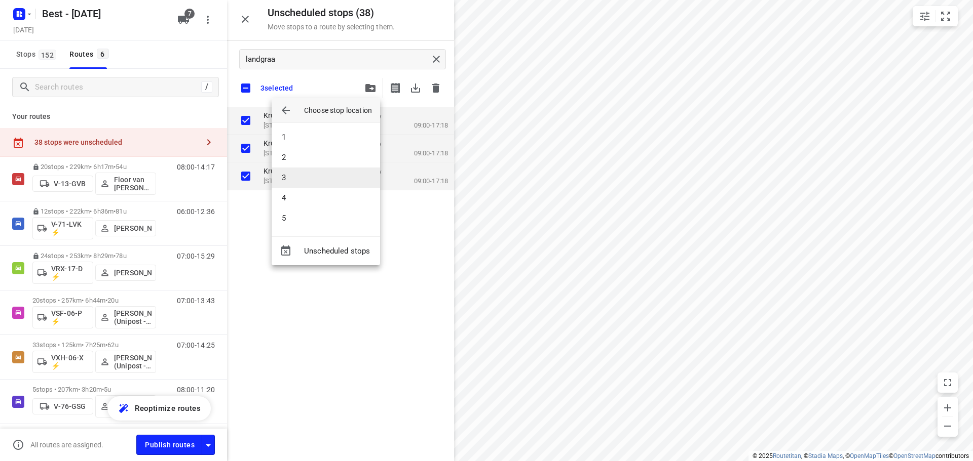
click at [300, 177] on li "3" at bounding box center [326, 178] width 108 height 20
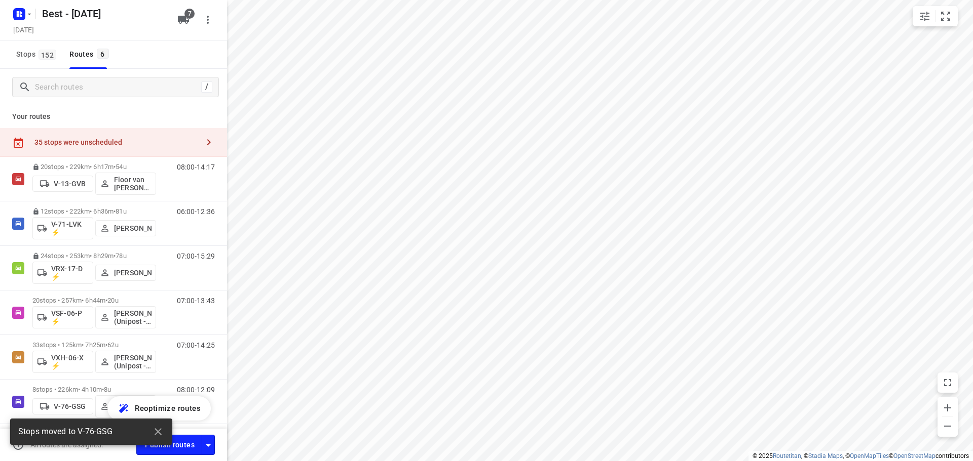
click at [174, 130] on div "35 stops were unscheduled" at bounding box center [113, 142] width 227 height 29
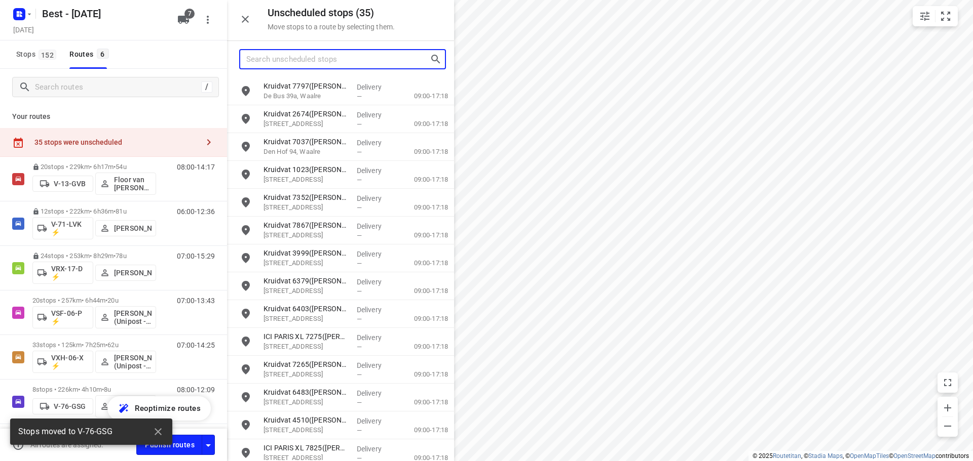
click at [374, 65] on input "Search unscheduled stops" at bounding box center [337, 60] width 183 height 16
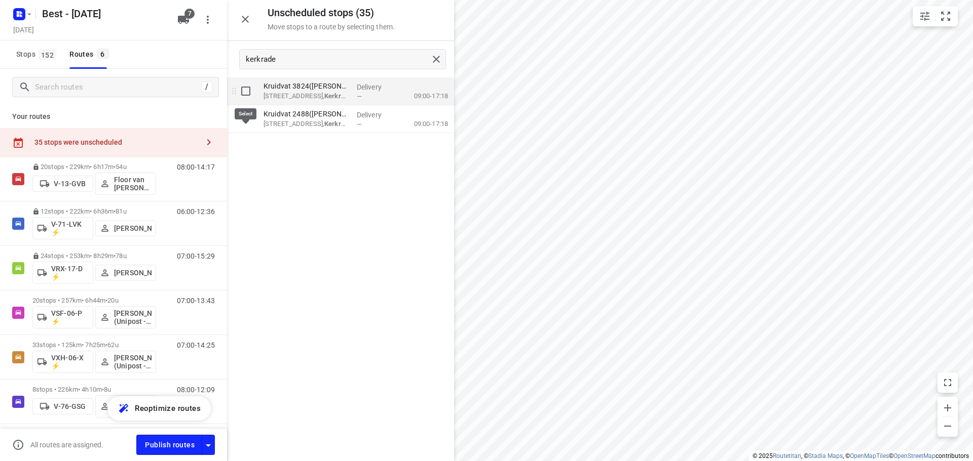
click at [243, 94] on input "grid" at bounding box center [246, 91] width 20 height 20
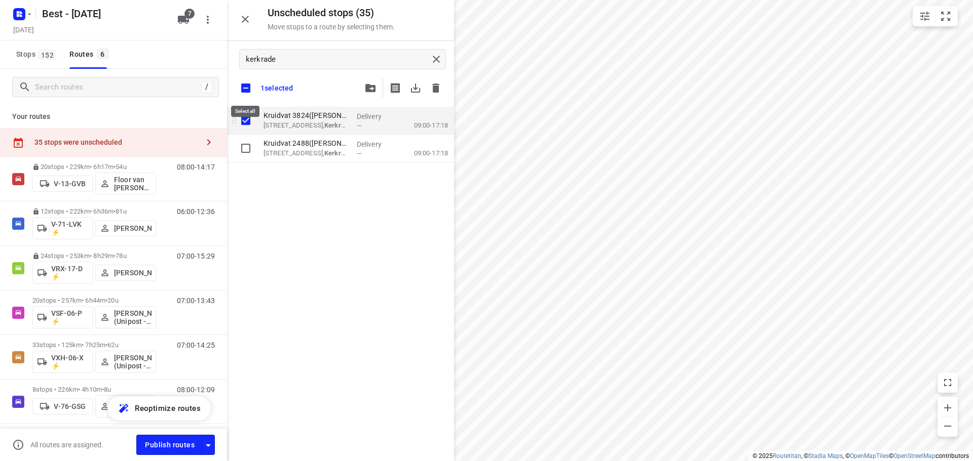
click at [243, 94] on input "checkbox" at bounding box center [245, 88] width 21 height 21
click at [369, 92] on button "button" at bounding box center [370, 88] width 20 height 20
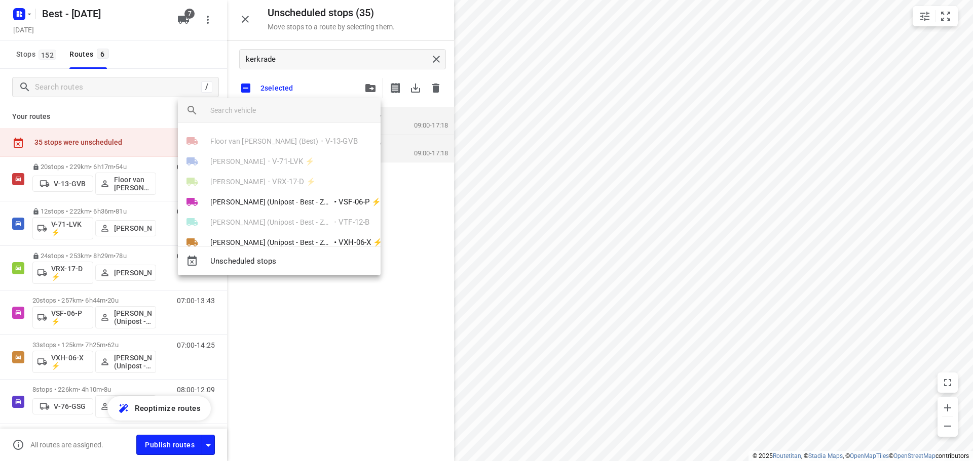
scroll to position [38, 0]
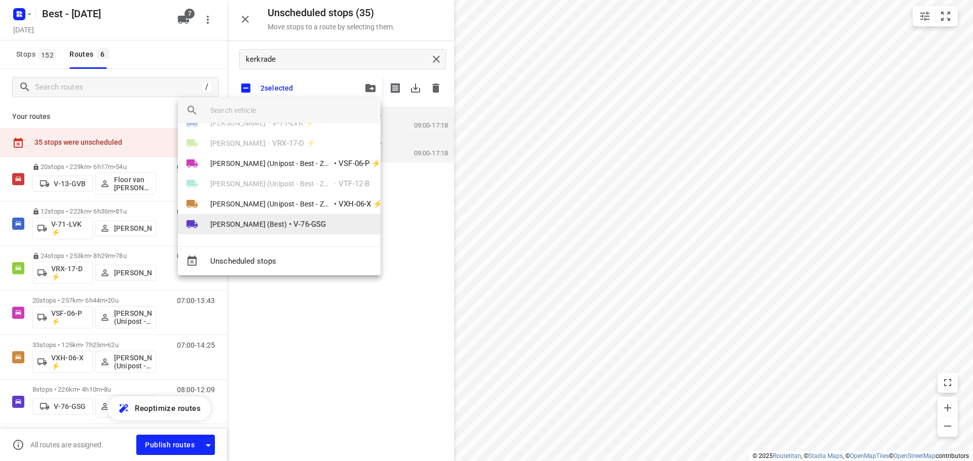
click at [296, 227] on span "V-76-GSG" at bounding box center [309, 225] width 32 height 12
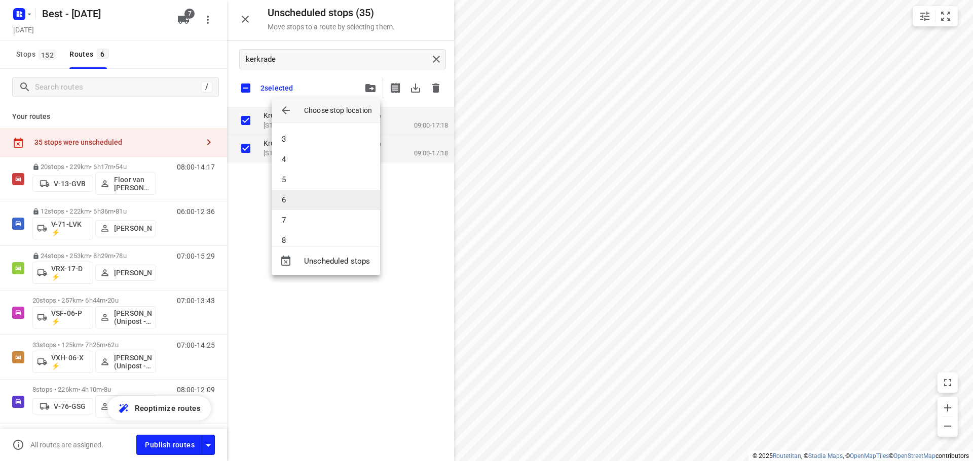
click at [296, 208] on li "6" at bounding box center [326, 200] width 108 height 20
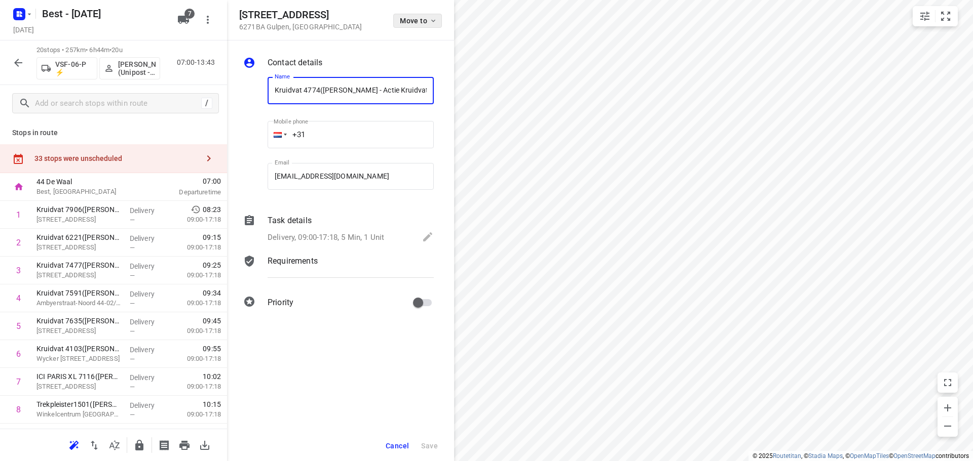
click at [396, 20] on button "Move to" at bounding box center [417, 21] width 49 height 14
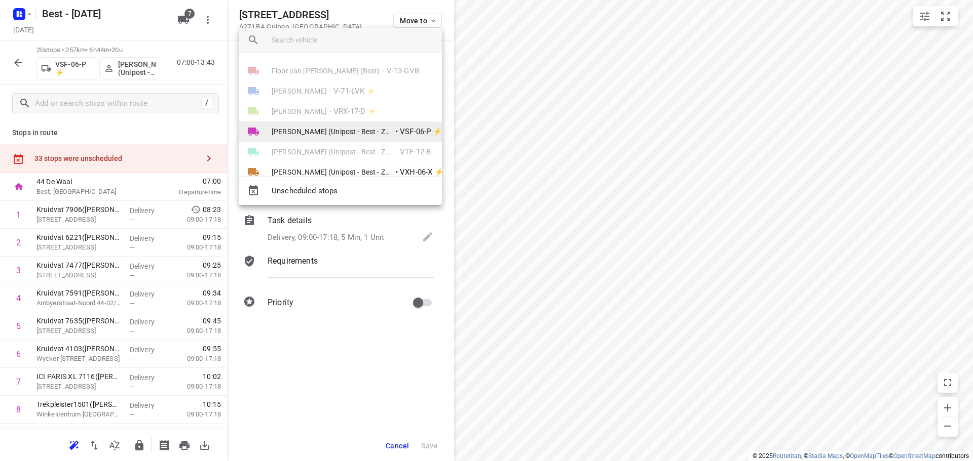
click at [347, 126] on li "[PERSON_NAME] (Unipost - Best - ZZP) • VSF-06-P ⚡" at bounding box center [340, 132] width 203 height 20
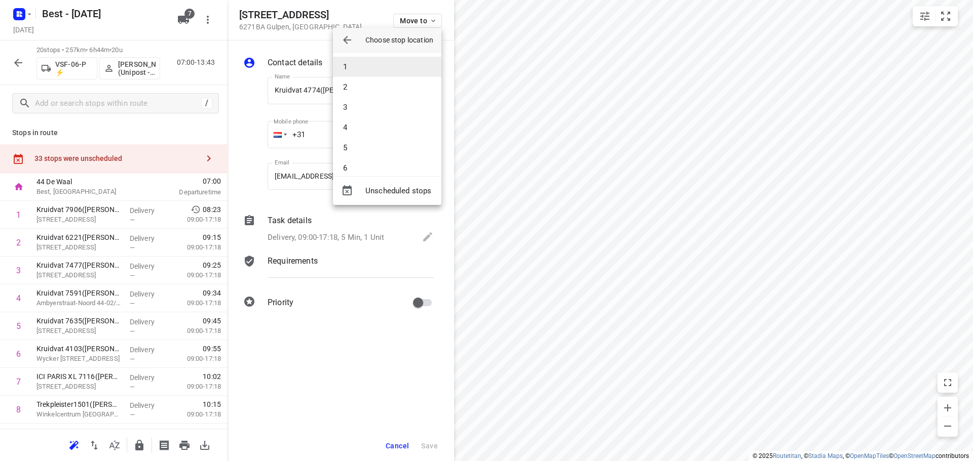
click at [353, 65] on li "1" at bounding box center [387, 67] width 108 height 20
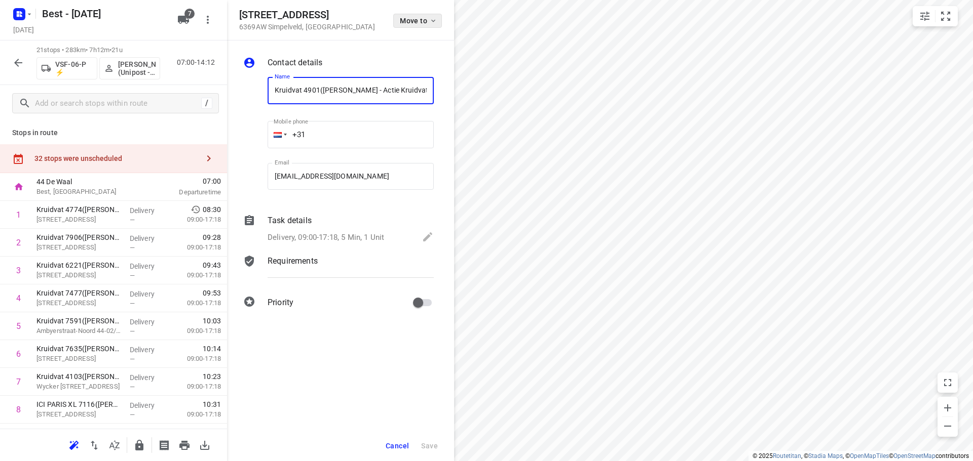
click at [402, 18] on span "Move to" at bounding box center [418, 21] width 37 height 8
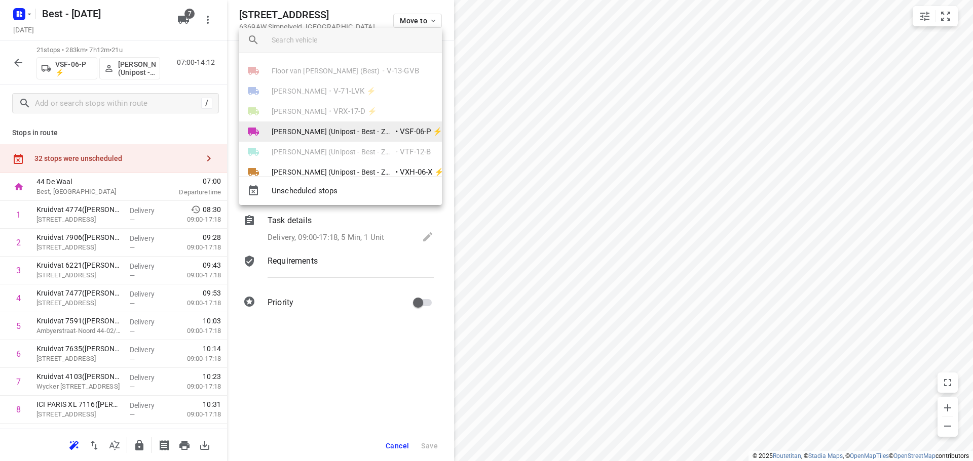
click at [325, 130] on span "[PERSON_NAME] (Unipost - Best - ZZP)" at bounding box center [333, 132] width 122 height 10
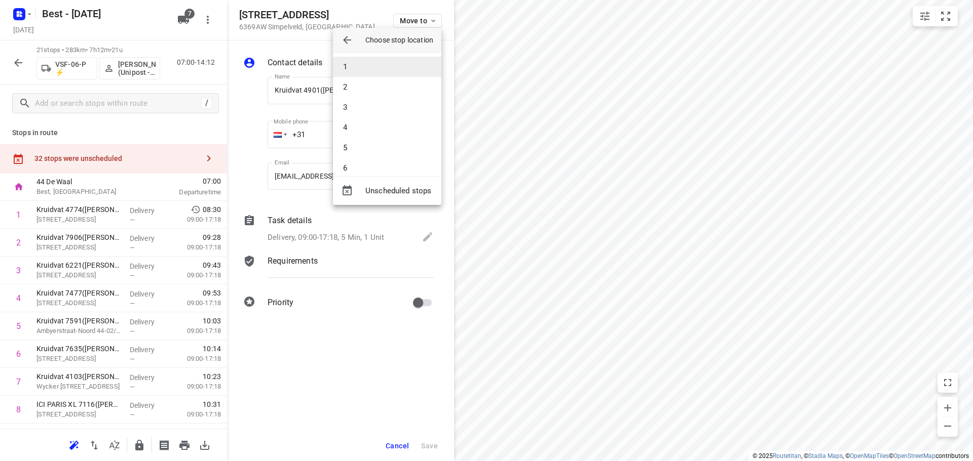
click at [356, 72] on li "1" at bounding box center [387, 67] width 108 height 20
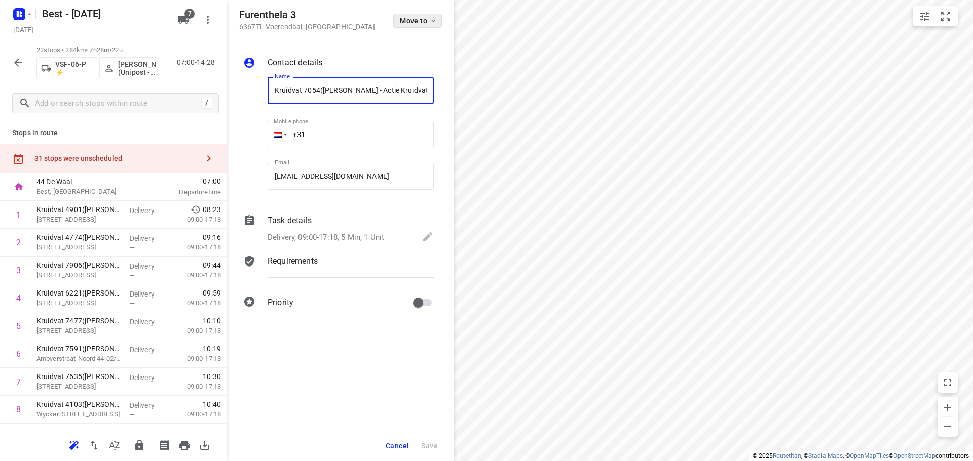
click at [418, 19] on span "Move to" at bounding box center [418, 21] width 37 height 8
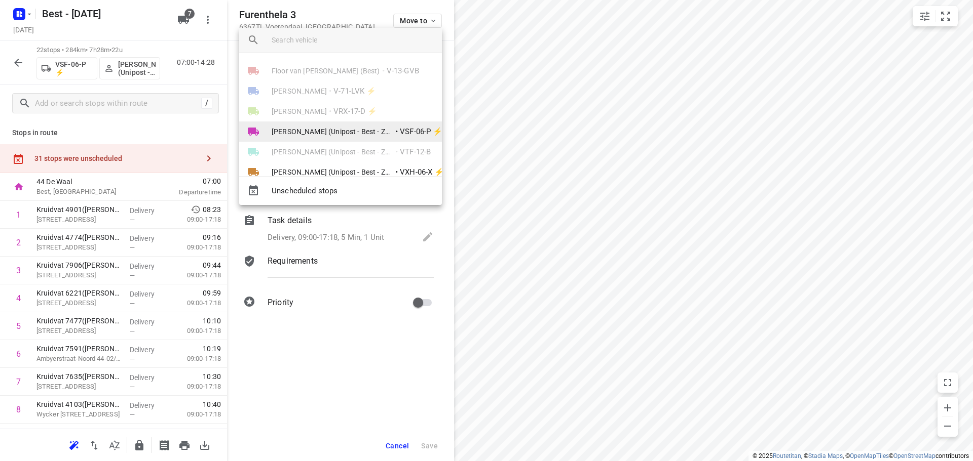
click at [345, 129] on span "[PERSON_NAME] (Unipost - Best - ZZP)" at bounding box center [333, 132] width 122 height 10
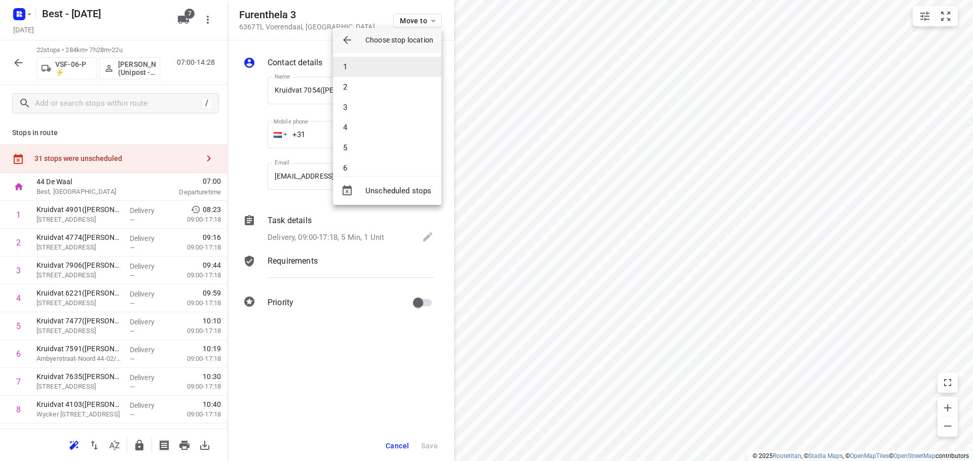
click at [372, 70] on li "1" at bounding box center [387, 67] width 108 height 20
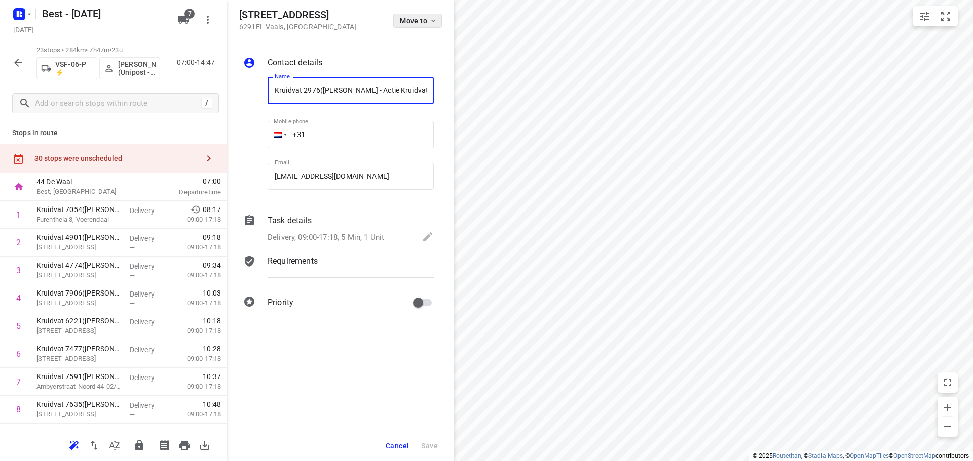
click at [403, 18] on span "Move to" at bounding box center [418, 21] width 37 height 8
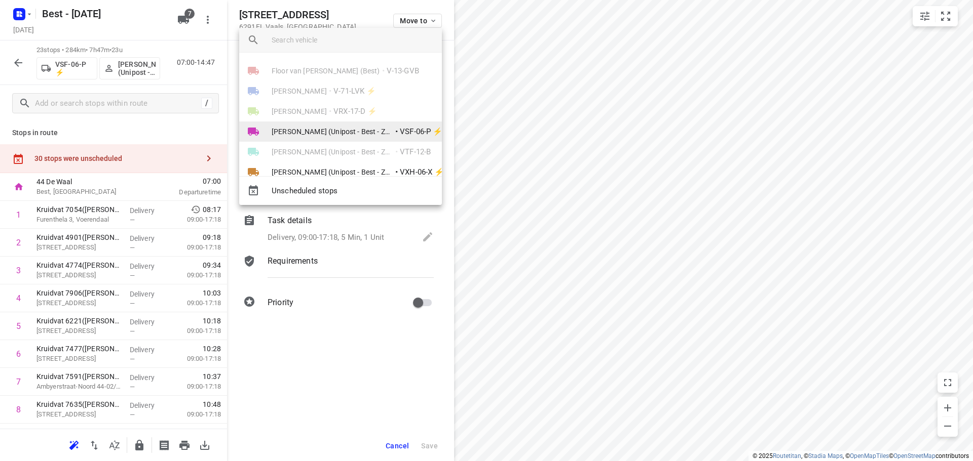
click at [357, 127] on span "[PERSON_NAME] (Unipost - Best - ZZP)" at bounding box center [333, 132] width 122 height 10
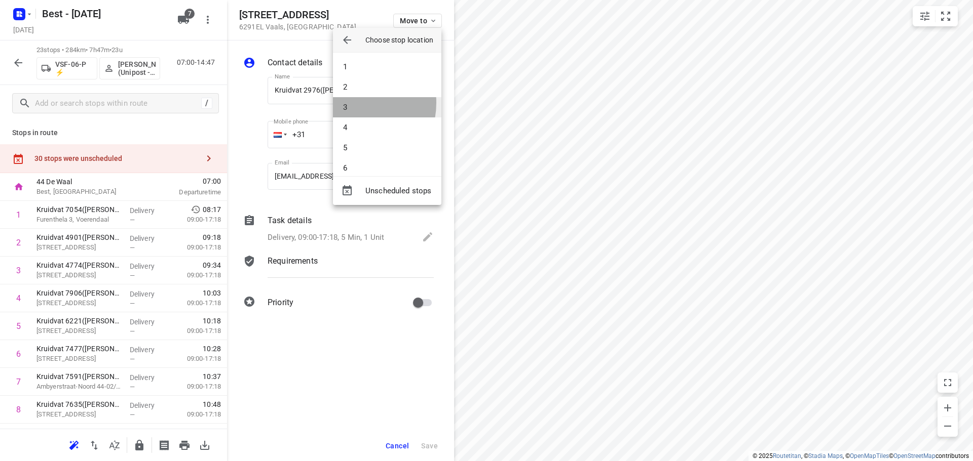
click at [351, 103] on li "3" at bounding box center [387, 107] width 108 height 20
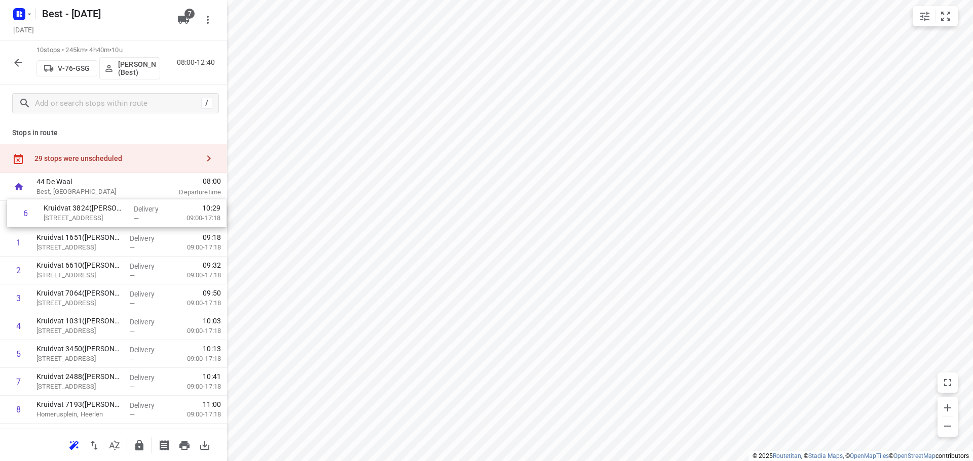
drag, startPoint x: 78, startPoint y: 343, endPoint x: 85, endPoint y: 199, distance: 144.5
click at [85, 199] on div "44 De Waal Best, [GEOGRAPHIC_DATA] 08:00 Departure time 1 Kruidvat 1651([PERSON…" at bounding box center [113, 340] width 227 height 334
drag, startPoint x: 42, startPoint y: 378, endPoint x: 60, endPoint y: 231, distance: 148.5
click at [60, 231] on div "1 Kruidvat 3824([PERSON_NAME] - Actie Kruidvat) [STREET_ADDRESS] Delivery — 09:…" at bounding box center [113, 338] width 227 height 279
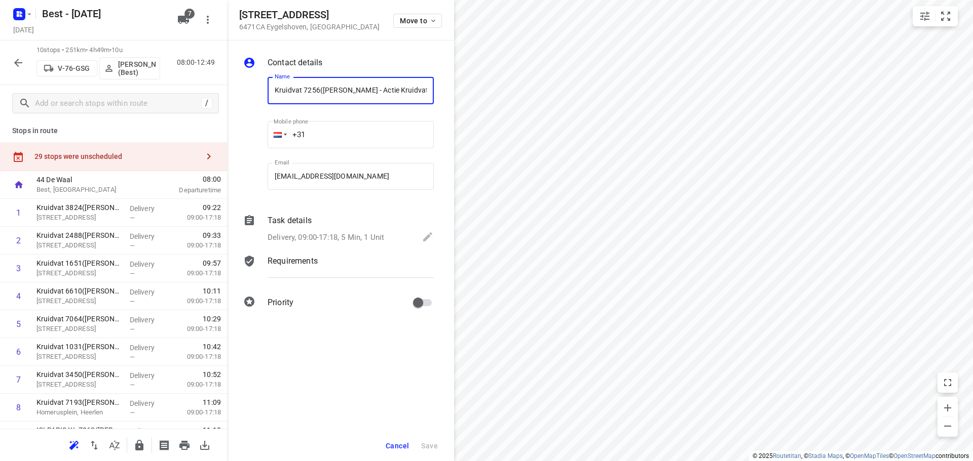
click at [392, 17] on div "[STREET_ADDRESS] Move to" at bounding box center [340, 20] width 203 height 22
click at [402, 20] on span "Move to" at bounding box center [418, 21] width 37 height 8
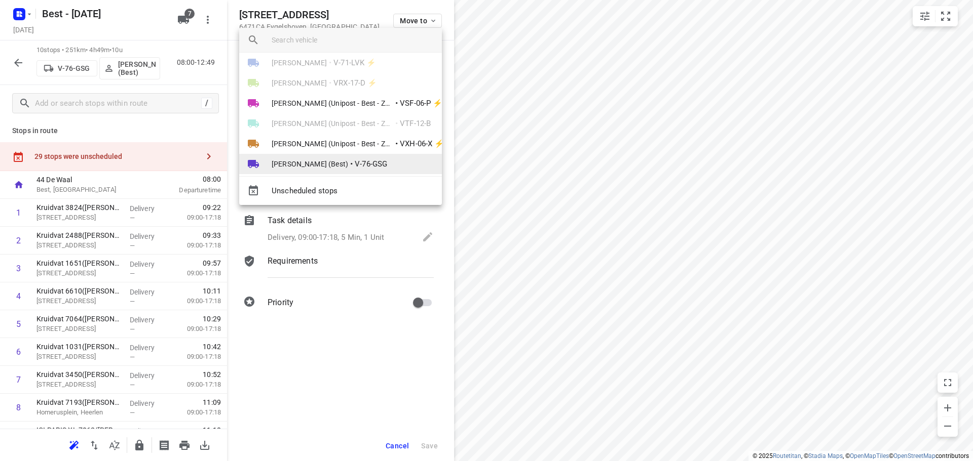
scroll to position [38, 0]
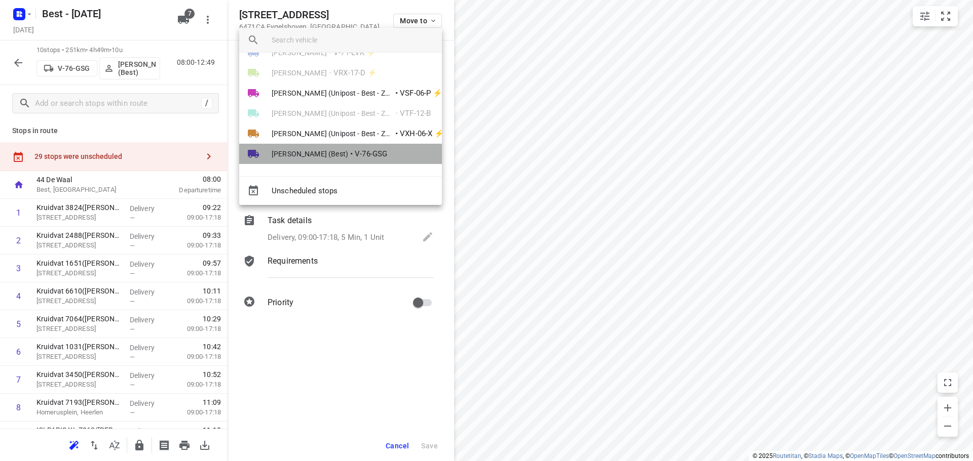
click at [361, 149] on span "V-76-GSG" at bounding box center [371, 154] width 32 height 12
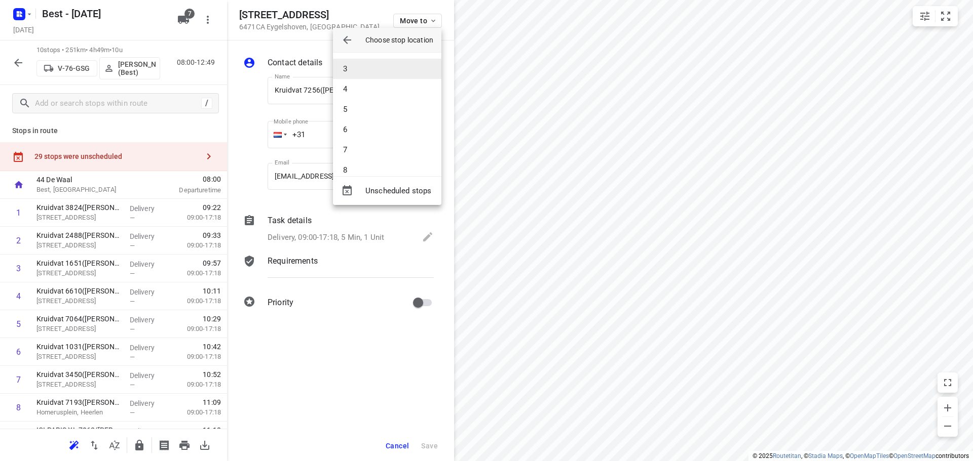
click at [364, 72] on li "3" at bounding box center [387, 69] width 108 height 20
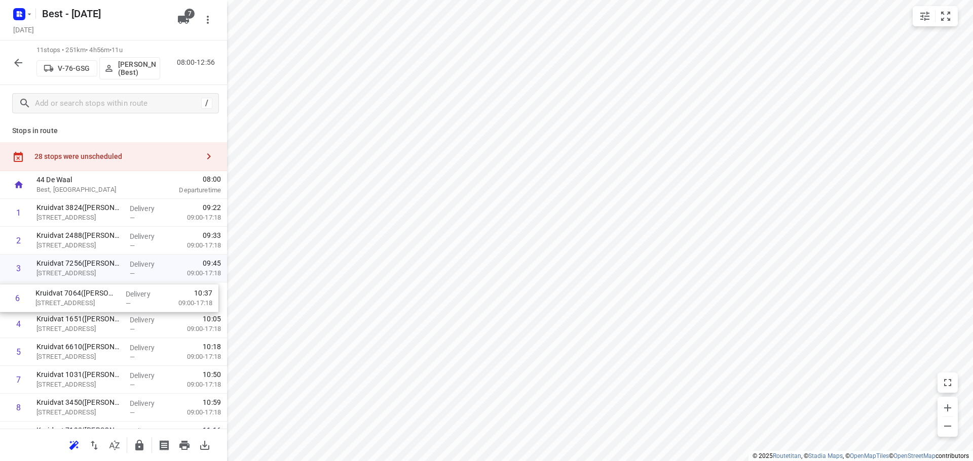
drag, startPoint x: 117, startPoint y: 349, endPoint x: 115, endPoint y: 291, distance: 58.3
click at [115, 291] on div "1 Kruidvat 3824([PERSON_NAME] - Actie Kruidvat) [STREET_ADDRESS] Delivery — 09:…" at bounding box center [113, 352] width 227 height 306
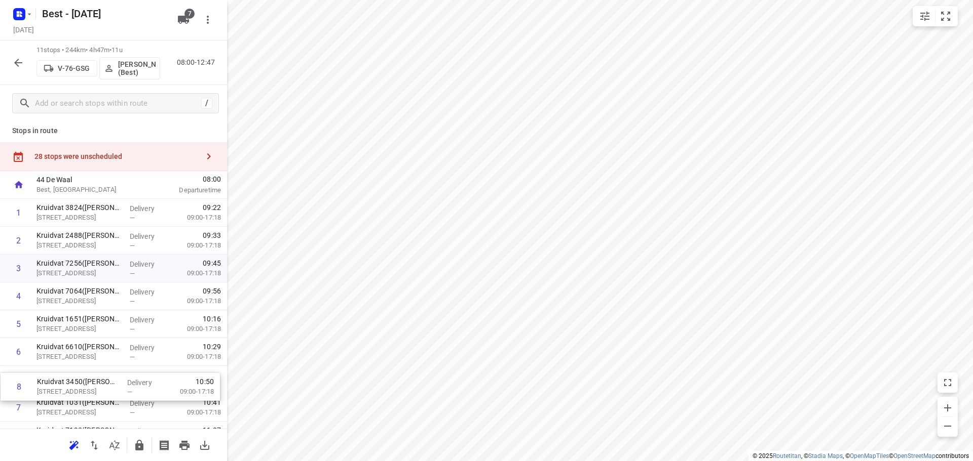
scroll to position [8, 0]
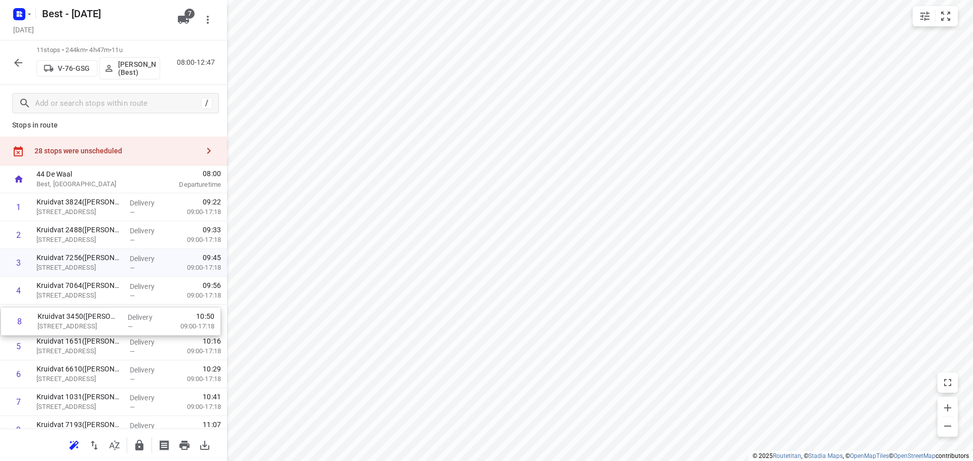
drag, startPoint x: 62, startPoint y: 377, endPoint x: 64, endPoint y: 305, distance: 72.0
click at [64, 305] on div "1 Kruidvat 3824([PERSON_NAME] - Actie Kruidvat) [STREET_ADDRESS] Delivery — 09:…" at bounding box center [113, 347] width 227 height 306
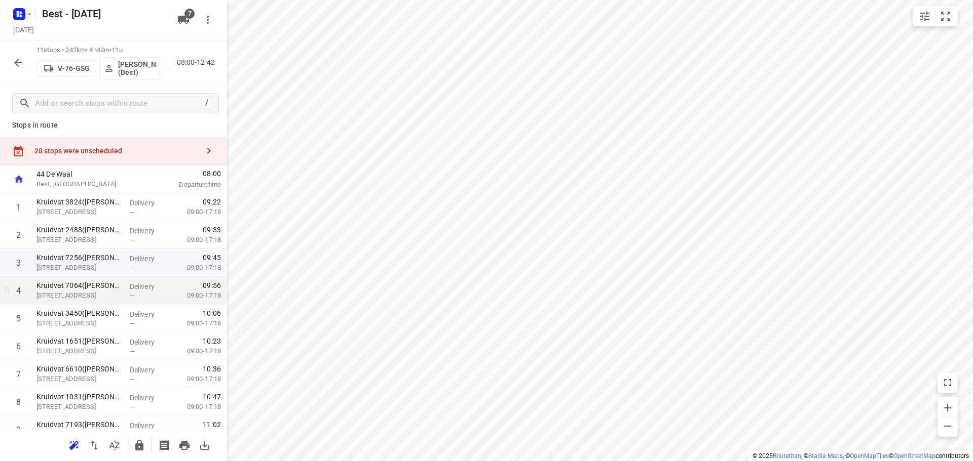
scroll to position [106, 0]
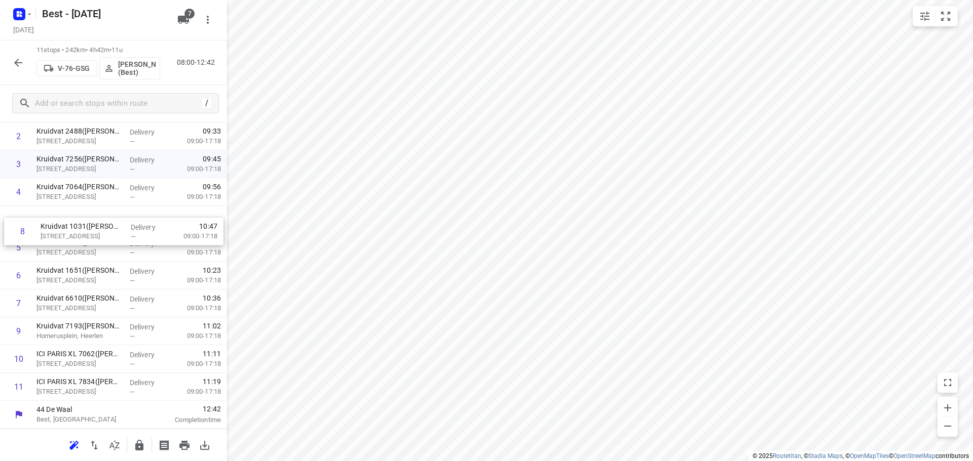
drag, startPoint x: 68, startPoint y: 295, endPoint x: 73, endPoint y: 235, distance: 61.0
click at [73, 235] on div "1 Kruidvat 3824([PERSON_NAME] - Actie Kruidvat) [STREET_ADDRESS] Delivery — 09:…" at bounding box center [113, 248] width 227 height 306
drag, startPoint x: 66, startPoint y: 257, endPoint x: 72, endPoint y: 229, distance: 28.5
click at [71, 230] on div "1 Kruidvat 3824([PERSON_NAME] - Actie Kruidvat) [STREET_ADDRESS] Delivery — 09:…" at bounding box center [113, 248] width 227 height 306
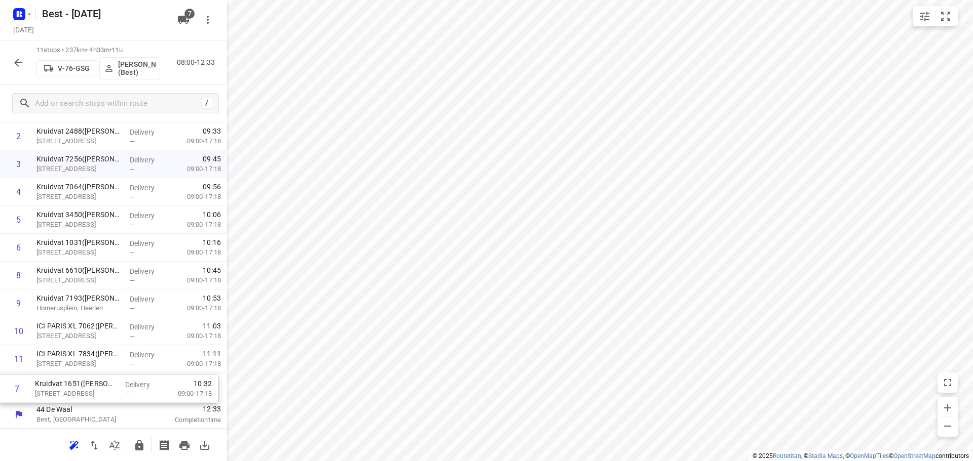
drag, startPoint x: 106, startPoint y: 281, endPoint x: 106, endPoint y: 400, distance: 119.6
click at [106, 400] on div "1 Kruidvat 3824([PERSON_NAME] - Actie Kruidvat) [STREET_ADDRESS] Delivery — 09:…" at bounding box center [113, 248] width 227 height 306
drag, startPoint x: 127, startPoint y: 296, endPoint x: 124, endPoint y: 343, distance: 47.7
click at [124, 343] on div "1 Kruidvat 3824([PERSON_NAME] - Actie Kruidvat) [STREET_ADDRESS] Delivery — 09:…" at bounding box center [113, 248] width 227 height 306
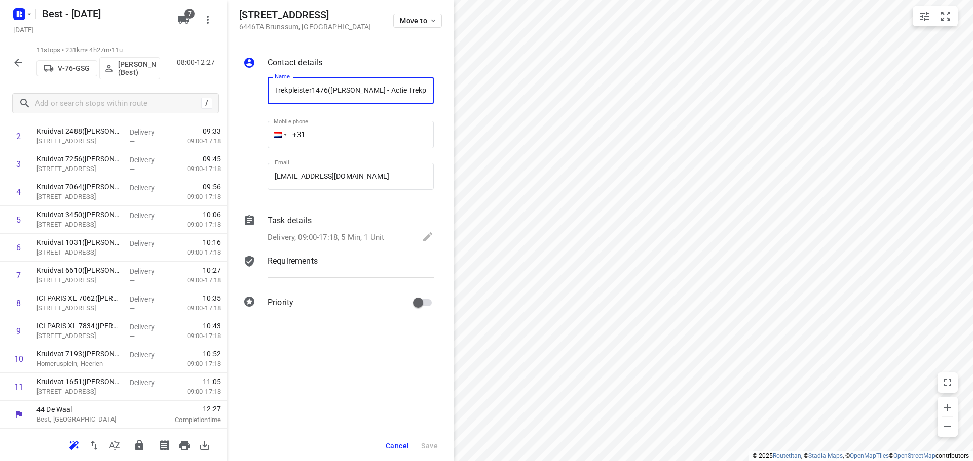
scroll to position [0, 8]
click at [424, 22] on span "Move to" at bounding box center [418, 21] width 37 height 8
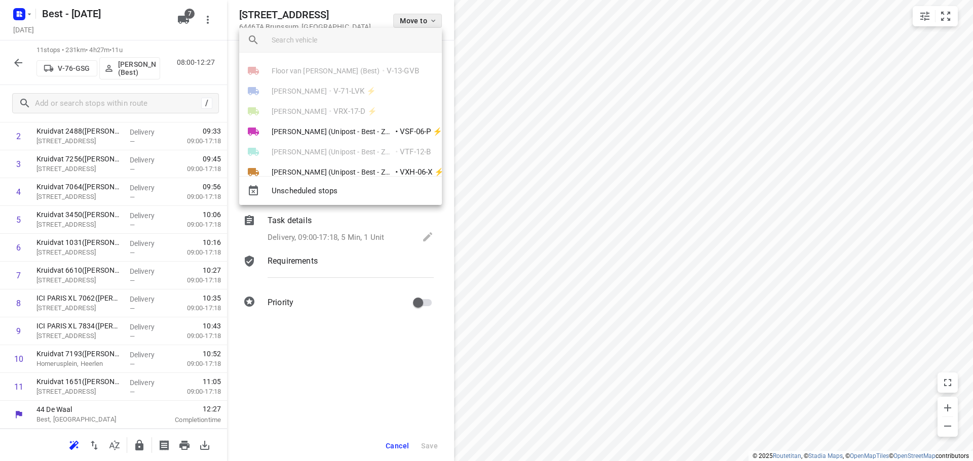
scroll to position [0, 0]
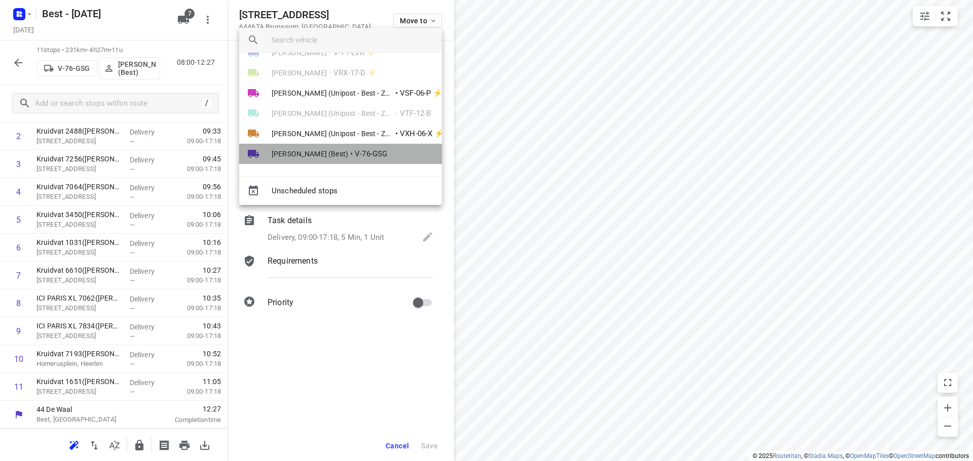
click at [355, 150] on span "V-76-GSG" at bounding box center [371, 154] width 32 height 12
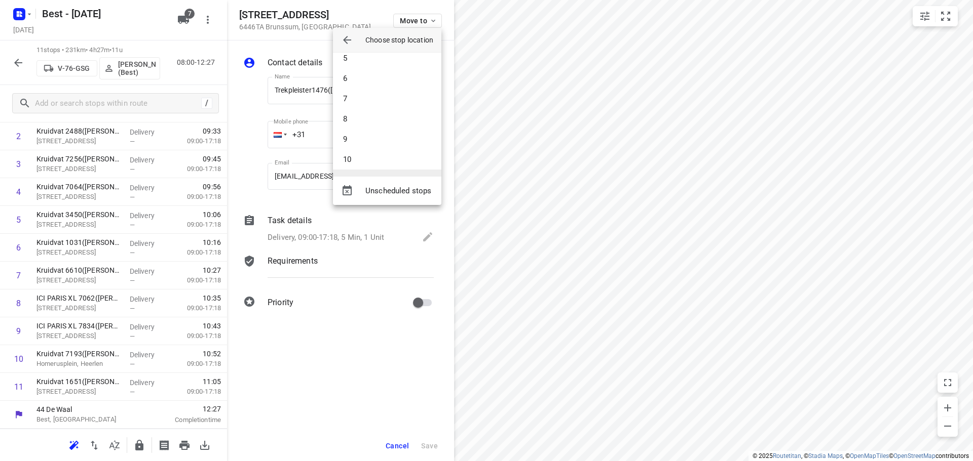
scroll to position [111, 0]
drag, startPoint x: 355, startPoint y: 160, endPoint x: 371, endPoint y: 176, distance: 22.6
click at [356, 160] on li "11" at bounding box center [387, 158] width 108 height 20
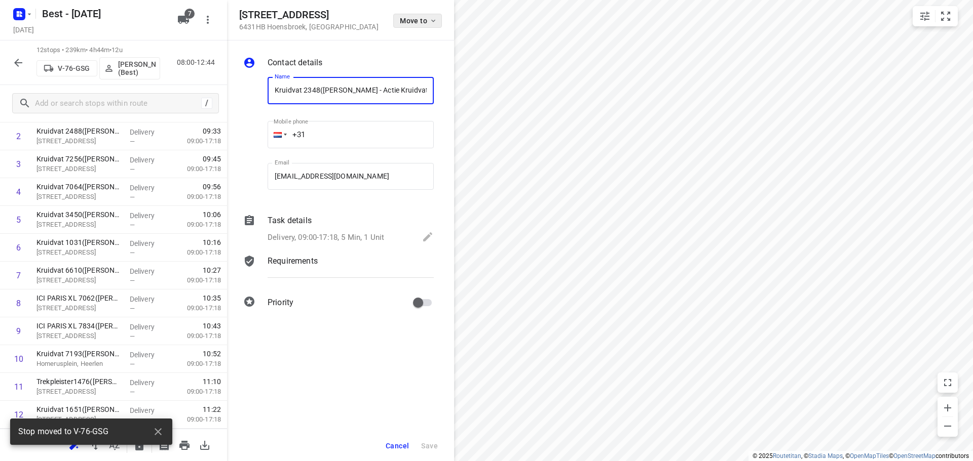
click at [416, 19] on span "Move to" at bounding box center [418, 21] width 37 height 8
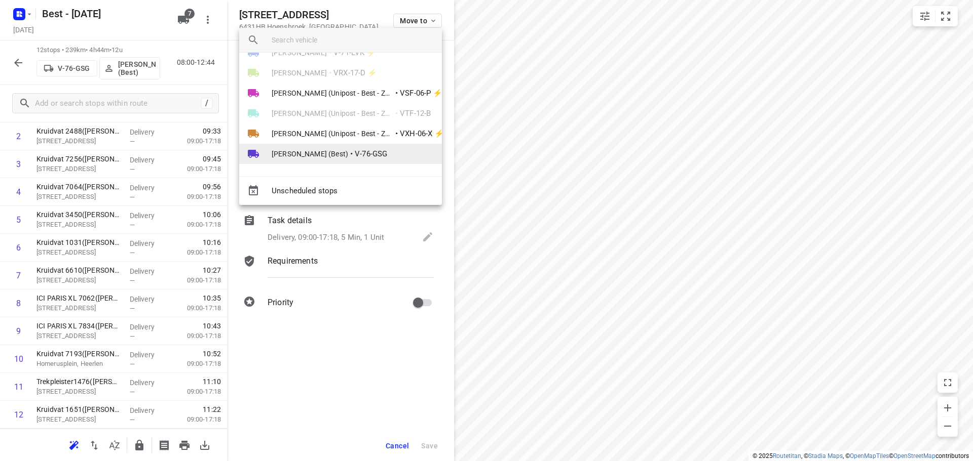
click at [350, 153] on span "•" at bounding box center [351, 154] width 3 height 12
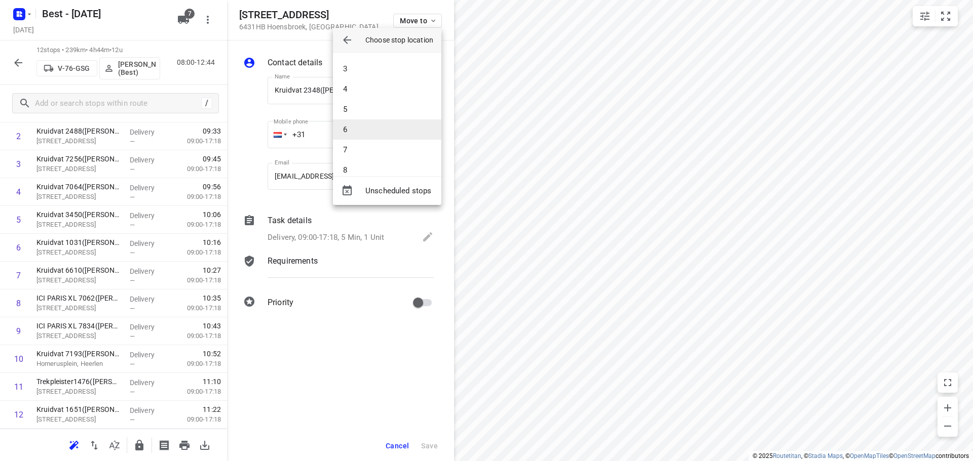
scroll to position [132, 0]
click at [368, 161] on li "12" at bounding box center [387, 158] width 108 height 20
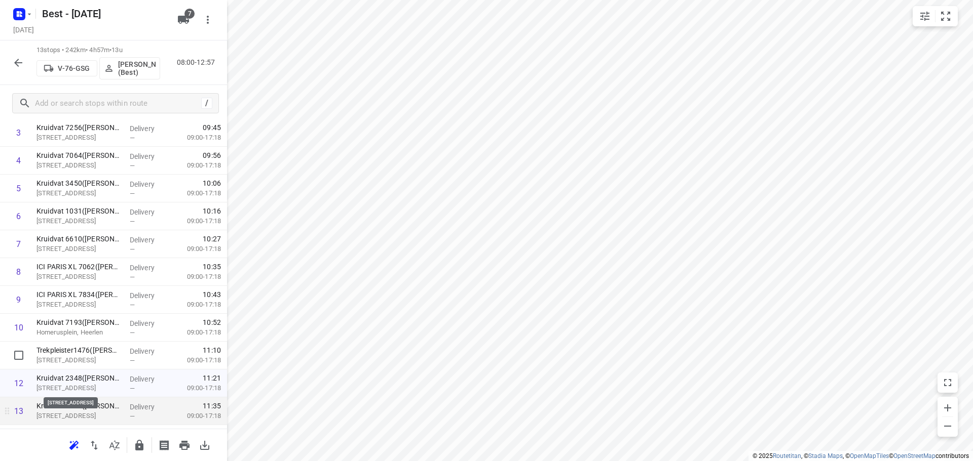
scroll to position [162, 0]
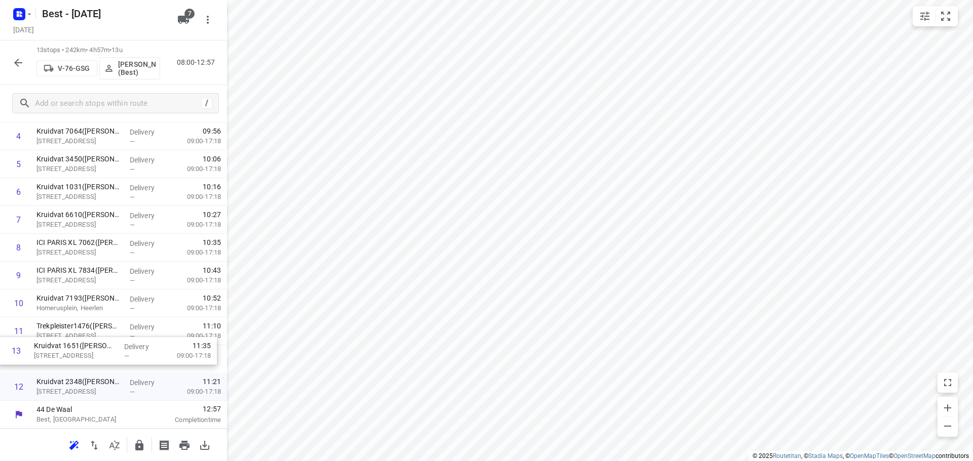
drag, startPoint x: 89, startPoint y: 395, endPoint x: 87, endPoint y: 341, distance: 53.3
click at [87, 342] on div "1 Kruidvat 3824([PERSON_NAME] - Actie Kruidvat) [STREET_ADDRESS] Delivery — 09:…" at bounding box center [113, 220] width 227 height 362
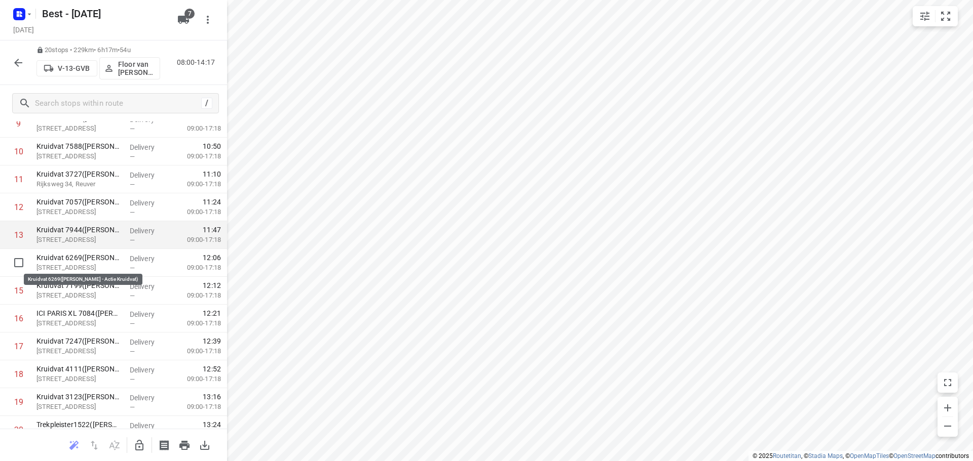
scroll to position [306, 0]
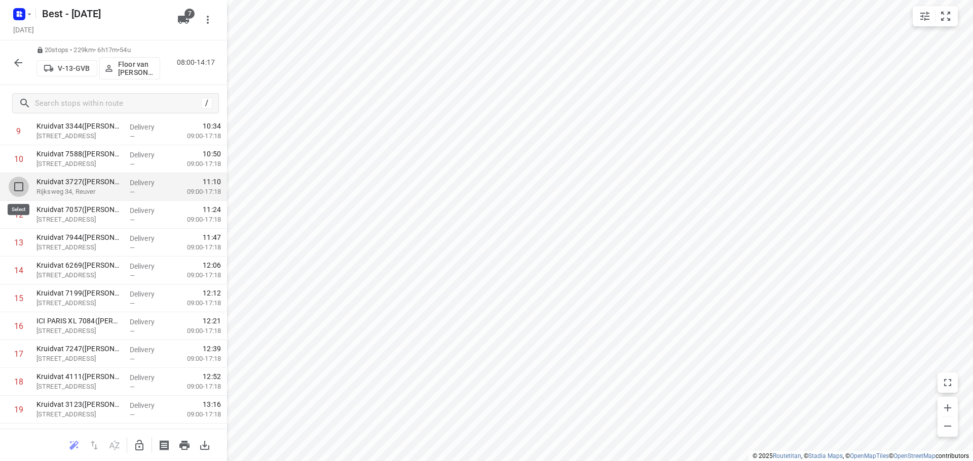
click at [15, 186] on input "checkbox" at bounding box center [19, 187] width 20 height 20
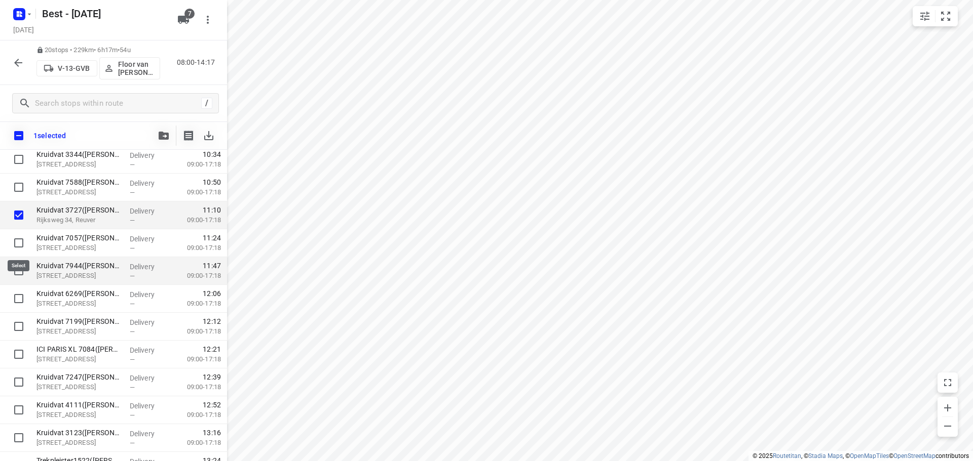
drag, startPoint x: 24, startPoint y: 246, endPoint x: 19, endPoint y: 263, distance: 17.3
click at [23, 246] on input "checkbox" at bounding box center [19, 243] width 20 height 20
drag, startPoint x: 18, startPoint y: 269, endPoint x: 16, endPoint y: 282, distance: 13.4
click at [18, 269] on input "checkbox" at bounding box center [19, 271] width 20 height 20
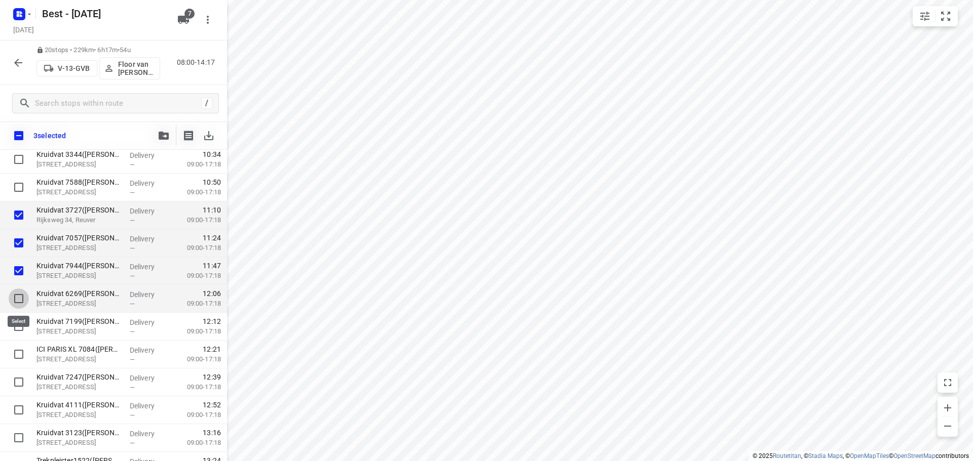
click at [15, 306] on input "checkbox" at bounding box center [19, 299] width 20 height 20
click at [16, 327] on input "checkbox" at bounding box center [19, 327] width 20 height 20
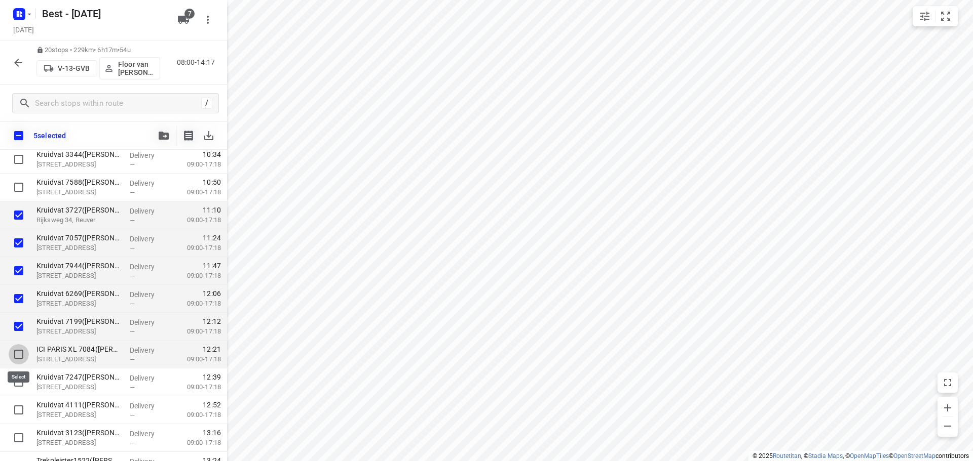
drag, startPoint x: 17, startPoint y: 353, endPoint x: 19, endPoint y: 378, distance: 25.4
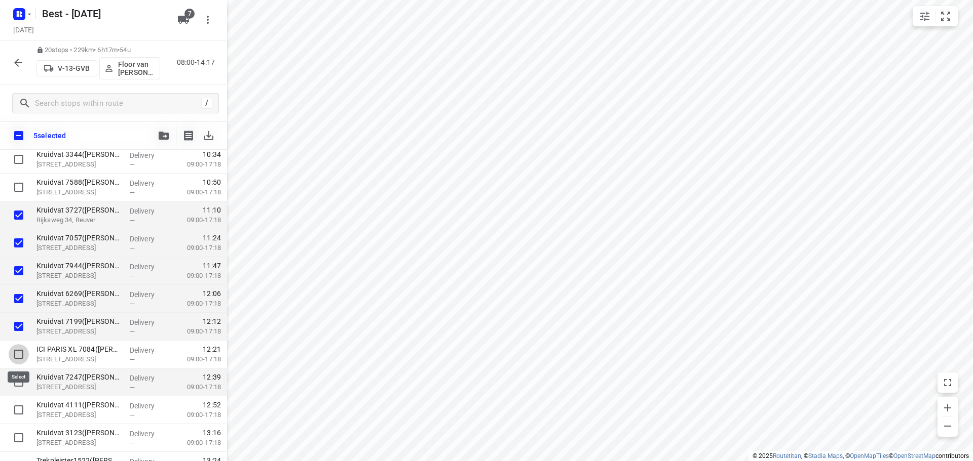
click at [17, 354] on input "checkbox" at bounding box center [19, 354] width 20 height 20
click at [19, 380] on input "checkbox" at bounding box center [19, 382] width 20 height 20
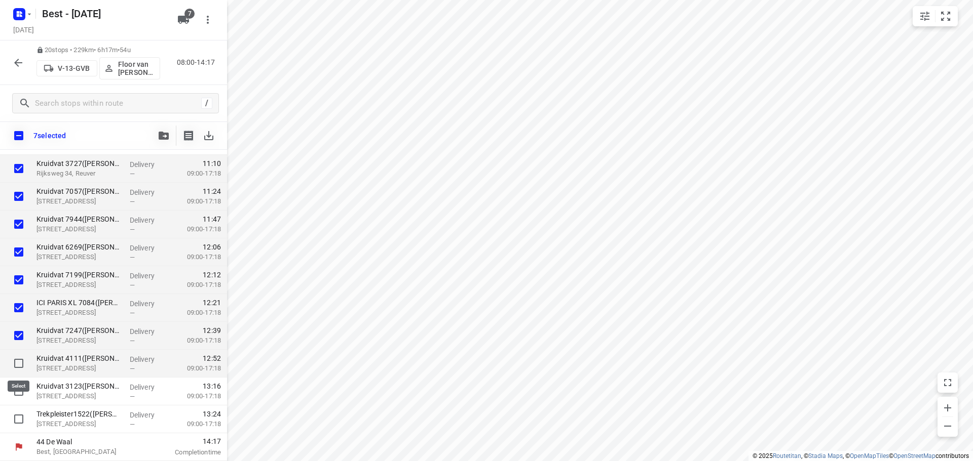
click at [19, 364] on input "checkbox" at bounding box center [19, 364] width 20 height 20
drag, startPoint x: 15, startPoint y: 390, endPoint x: 15, endPoint y: 404, distance: 14.7
click at [15, 390] on input "checkbox" at bounding box center [19, 391] width 20 height 20
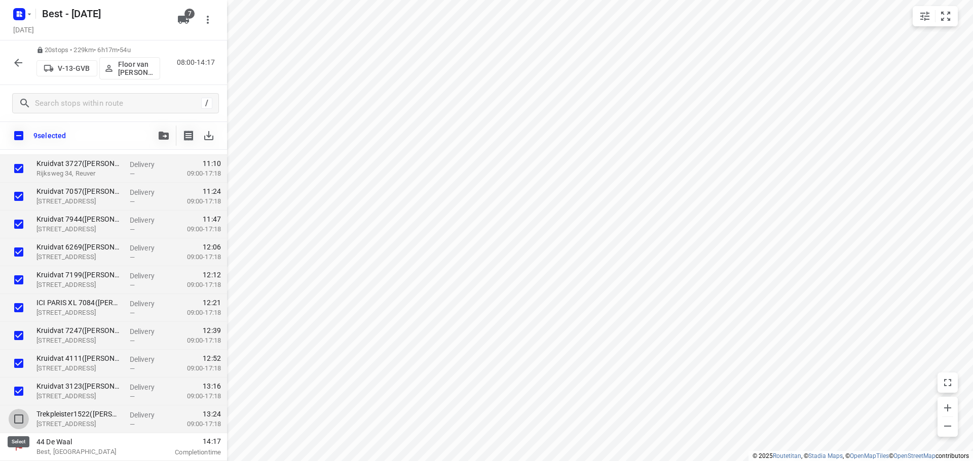
drag, startPoint x: 16, startPoint y: 412, endPoint x: 115, endPoint y: 248, distance: 191.4
click at [17, 412] on input "checkbox" at bounding box center [19, 419] width 20 height 20
click at [153, 135] on button "button" at bounding box center [163, 136] width 20 height 20
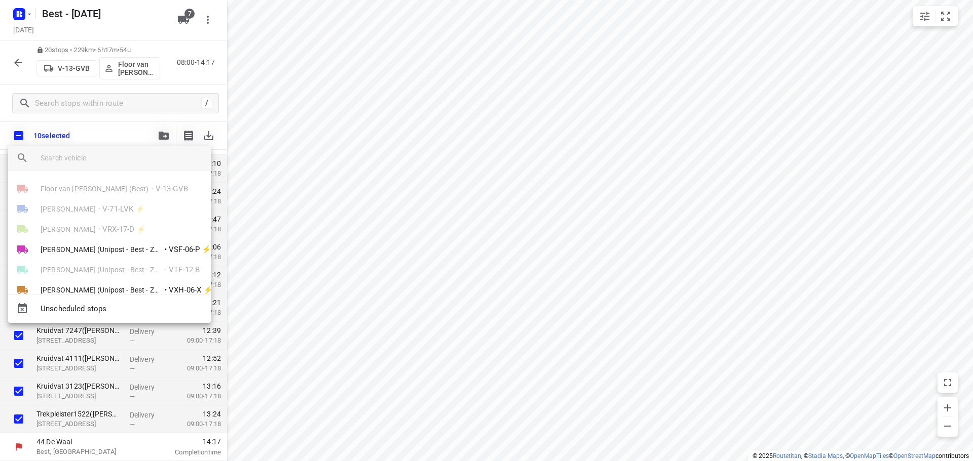
scroll to position [38, 0]
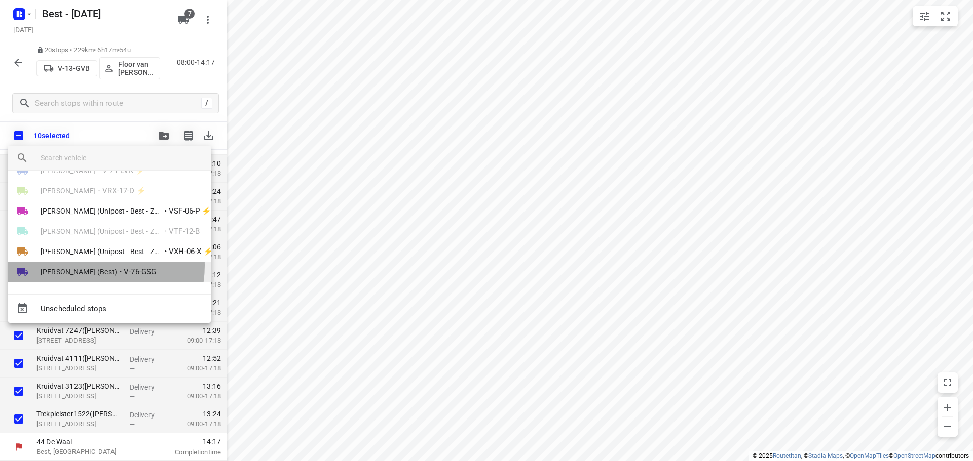
click at [89, 266] on li "[PERSON_NAME] (Best) • V-76-GSG" at bounding box center [109, 272] width 203 height 20
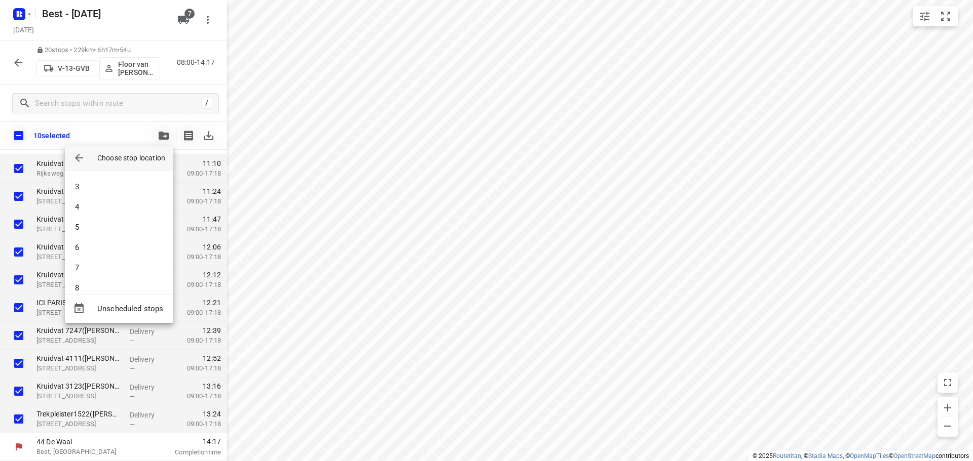
scroll to position [152, 0]
click at [119, 272] on li "13" at bounding box center [119, 276] width 108 height 20
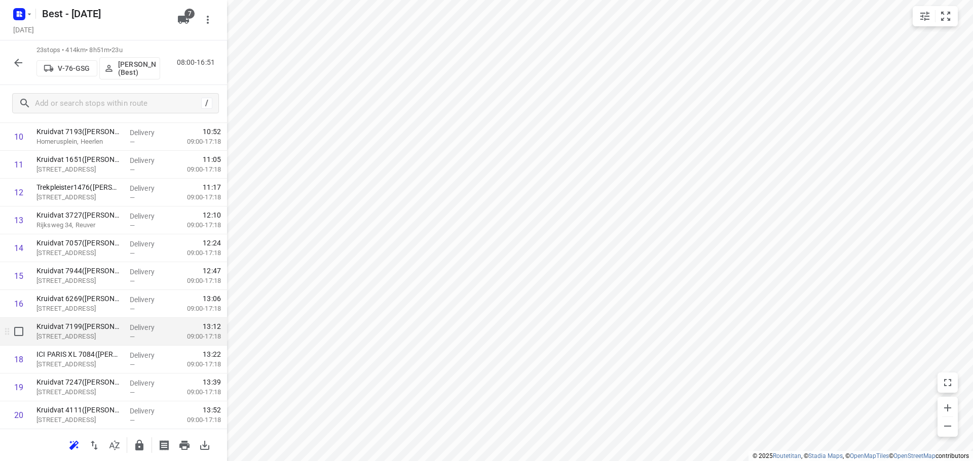
scroll to position [332, 0]
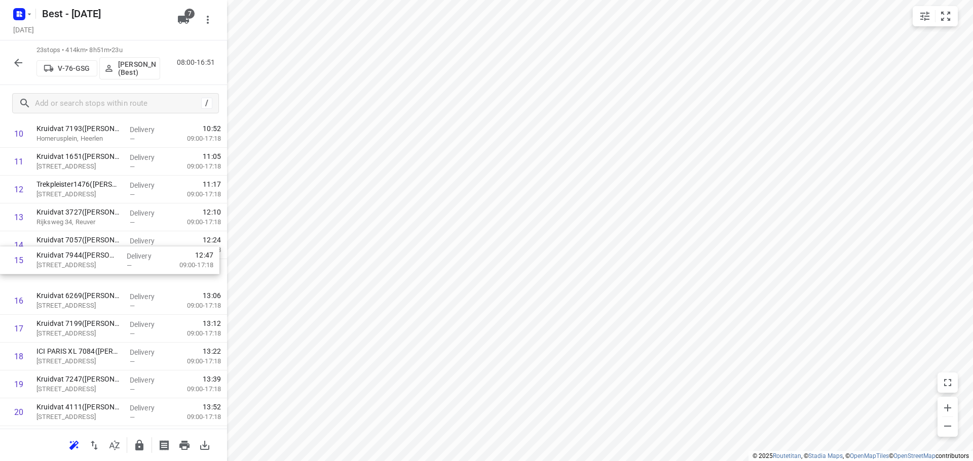
drag, startPoint x: 84, startPoint y: 275, endPoint x: 85, endPoint y: 251, distance: 23.8
click at [85, 251] on div "1 Kruidvat 3824([PERSON_NAME] - Actie Kruidvat) [STREET_ADDRESS] Delivery — 09:…" at bounding box center [113, 189] width 227 height 641
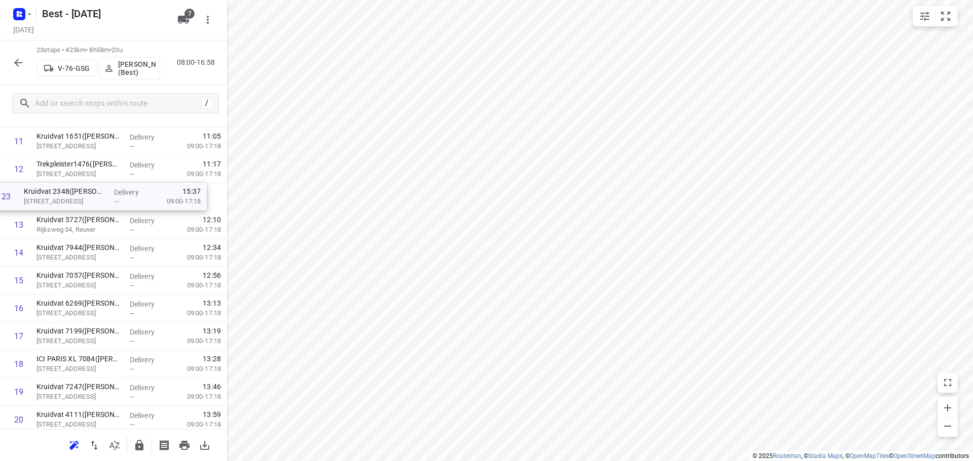
scroll to position [348, 0]
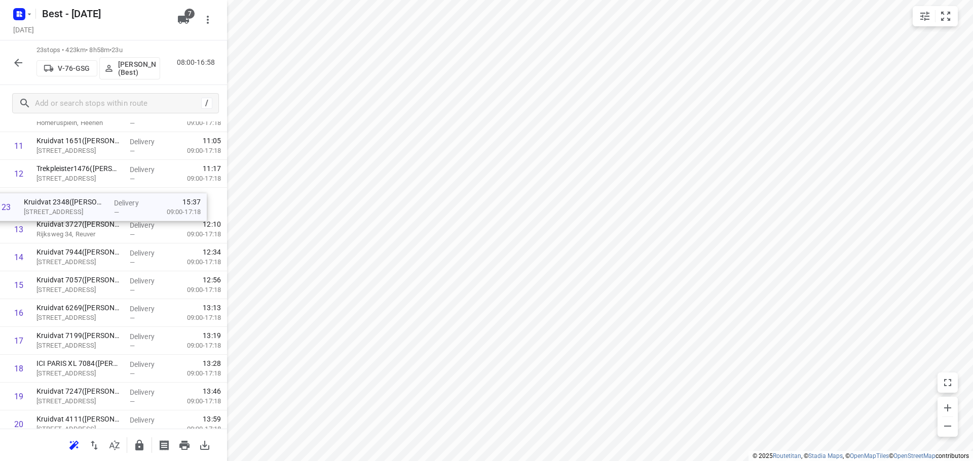
drag, startPoint x: 120, startPoint y: 375, endPoint x: 107, endPoint y: 210, distance: 165.6
click at [107, 210] on div "1 Kruidvat 3824([PERSON_NAME] - Actie Kruidvat) [STREET_ADDRESS] Delivery — 09:…" at bounding box center [113, 174] width 227 height 641
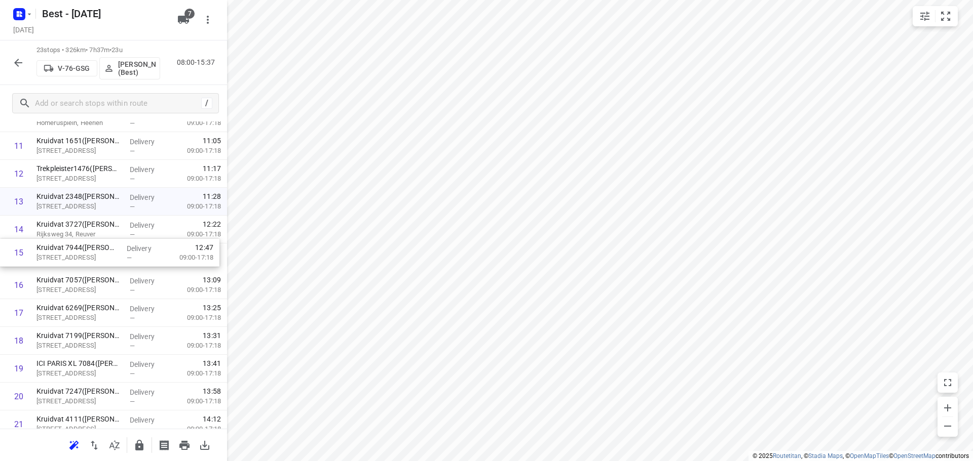
drag, startPoint x: 106, startPoint y: 260, endPoint x: 110, endPoint y: 233, distance: 28.2
click at [109, 237] on div "1 Kruidvat 3824([PERSON_NAME] - Actie Kruidvat) [STREET_ADDRESS] Delivery — 09:…" at bounding box center [113, 174] width 227 height 641
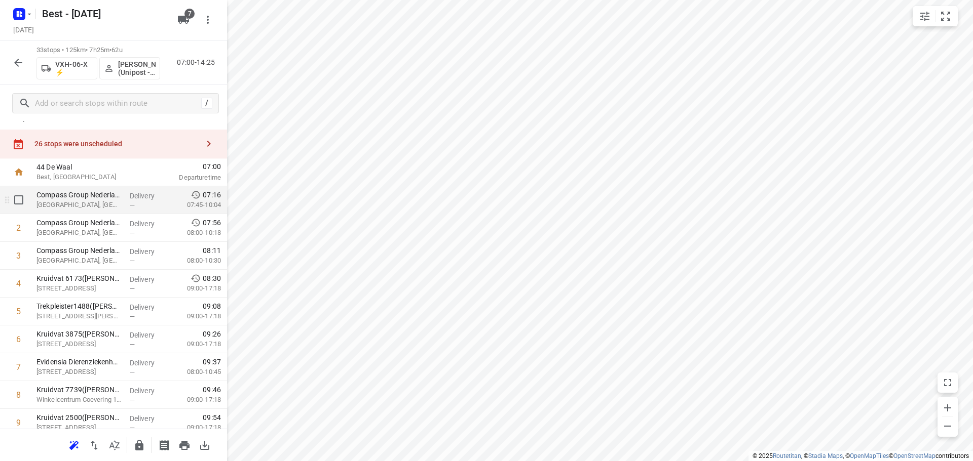
scroll to position [0, 0]
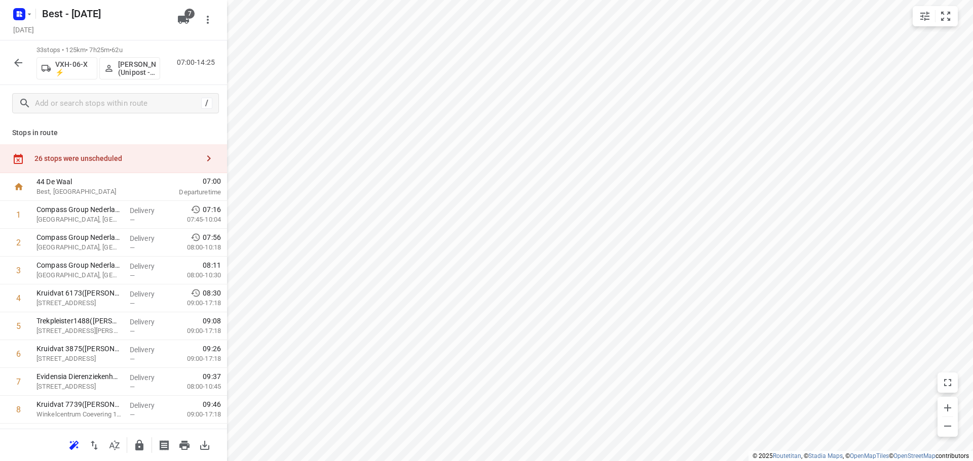
click at [129, 151] on div "26 stops were unscheduled" at bounding box center [113, 158] width 227 height 29
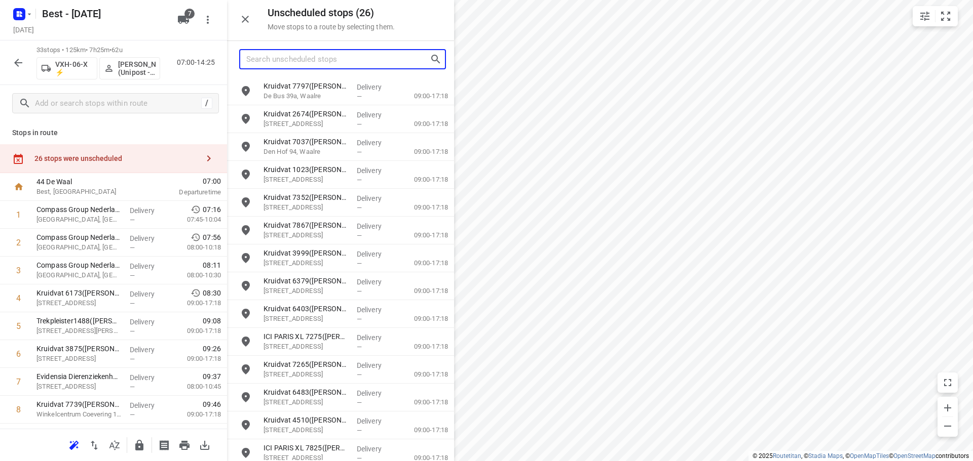
click at [309, 65] on input "Search unscheduled stops" at bounding box center [337, 60] width 183 height 16
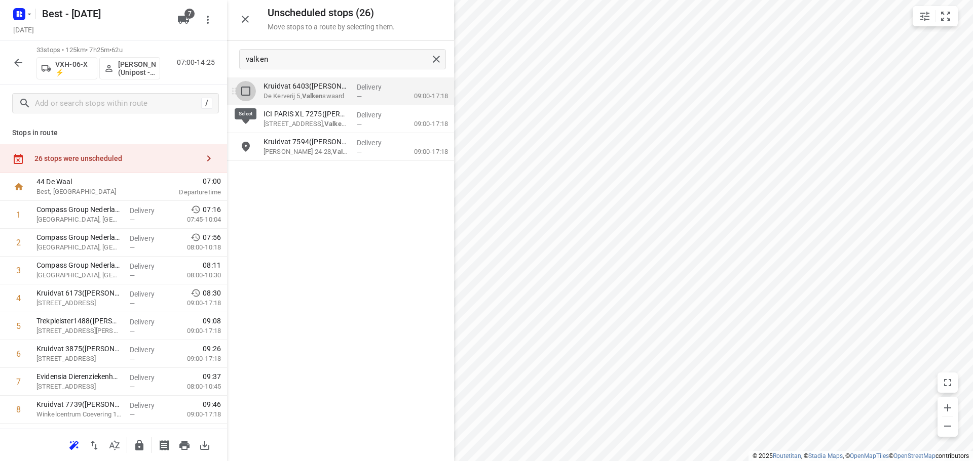
click at [239, 88] on input "grid" at bounding box center [246, 91] width 20 height 20
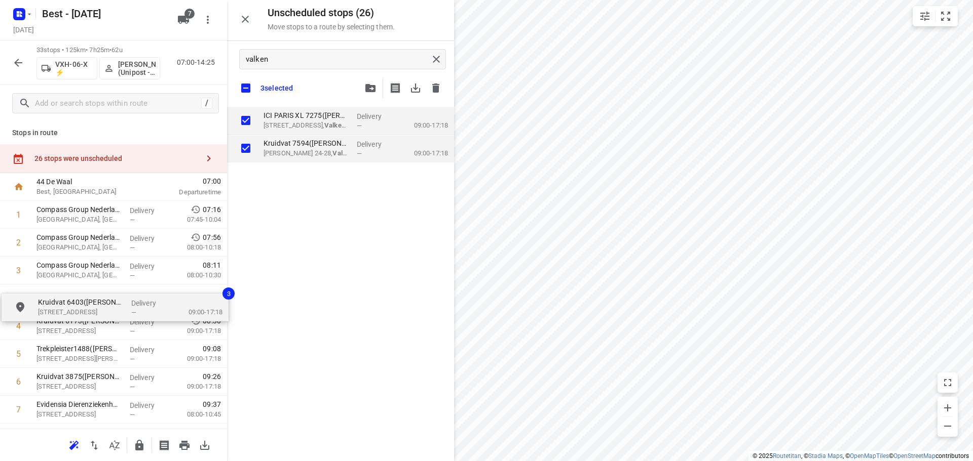
drag, startPoint x: 262, startPoint y: 139, endPoint x: 53, endPoint y: 303, distance: 266.6
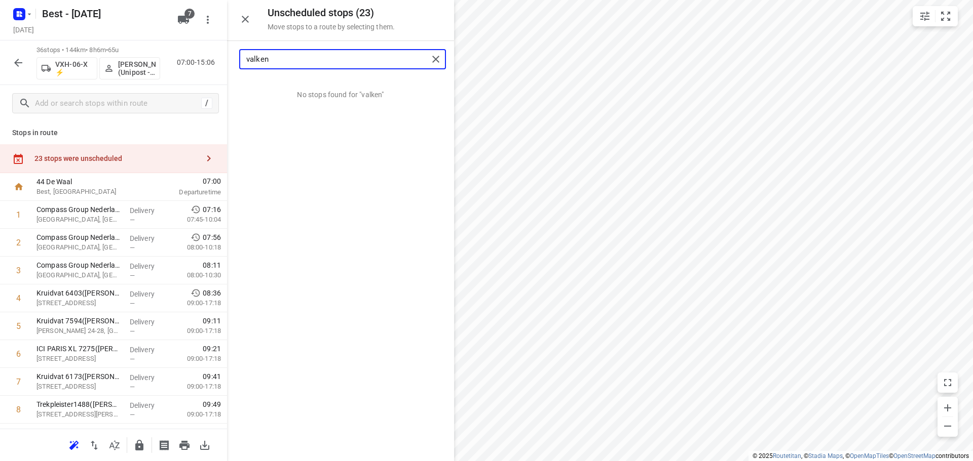
click at [426, 63] on input "valken" at bounding box center [337, 60] width 182 height 16
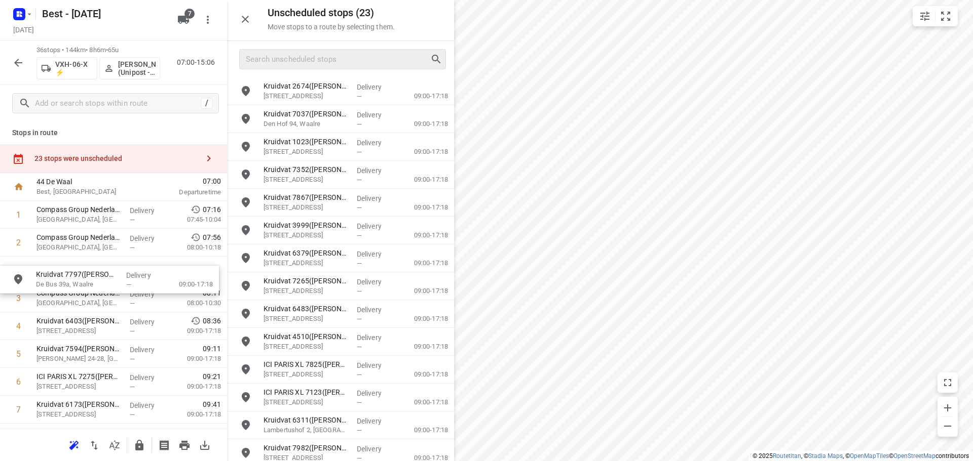
drag, startPoint x: 362, startPoint y: 91, endPoint x: 127, endPoint y: 294, distance: 310.3
drag, startPoint x: 240, startPoint y: 146, endPoint x: 94, endPoint y: 292, distance: 206.3
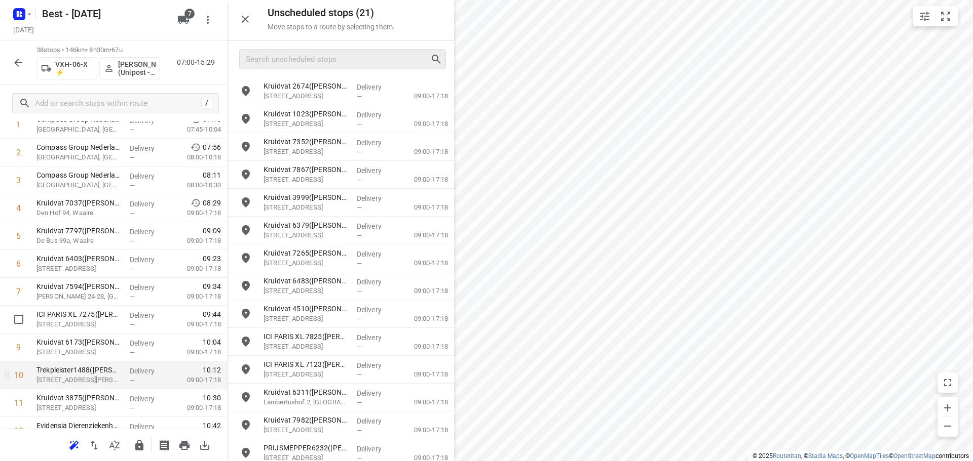
scroll to position [203, 0]
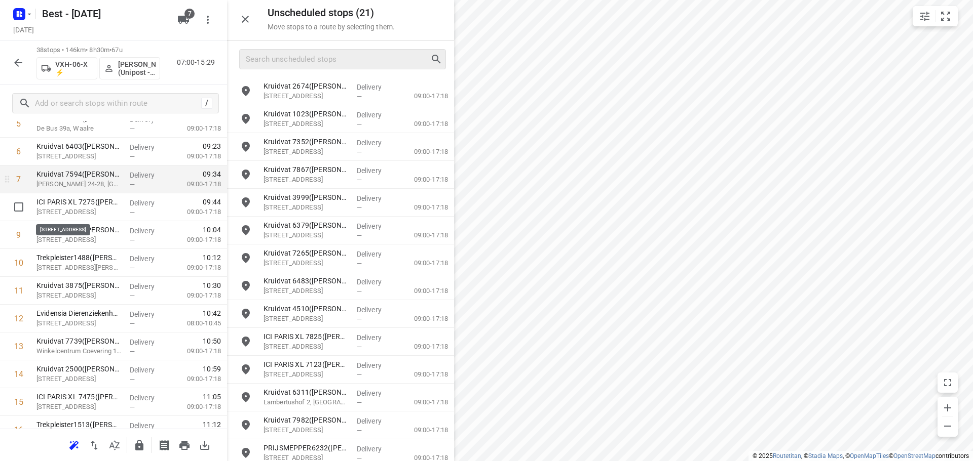
drag, startPoint x: 104, startPoint y: 209, endPoint x: 104, endPoint y: 189, distance: 19.8
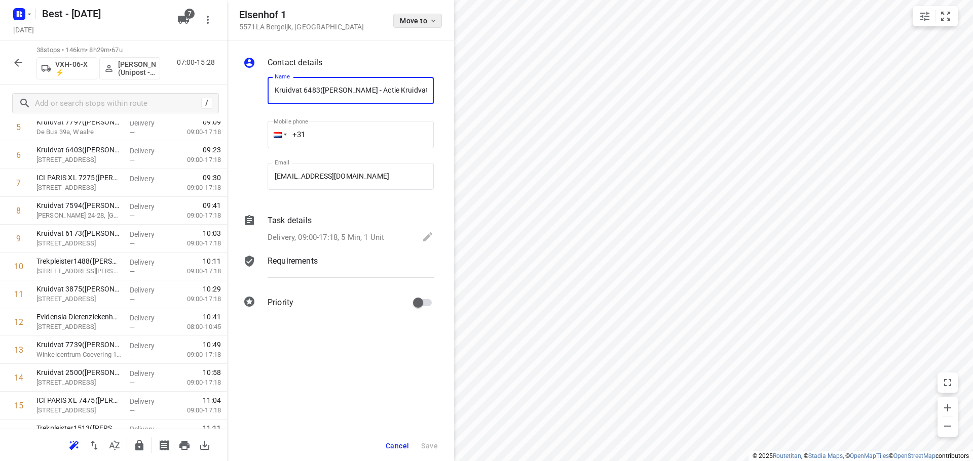
click at [423, 17] on span "Move to" at bounding box center [418, 21] width 37 height 8
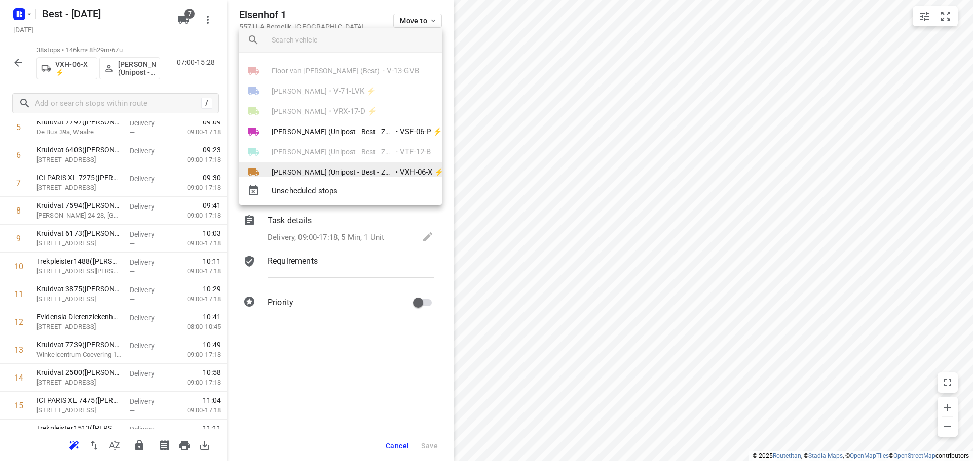
click at [320, 163] on li "Bilal Alzeadi (Unipost - Best - ZZP) • VXH-06-X ⚡" at bounding box center [340, 172] width 203 height 20
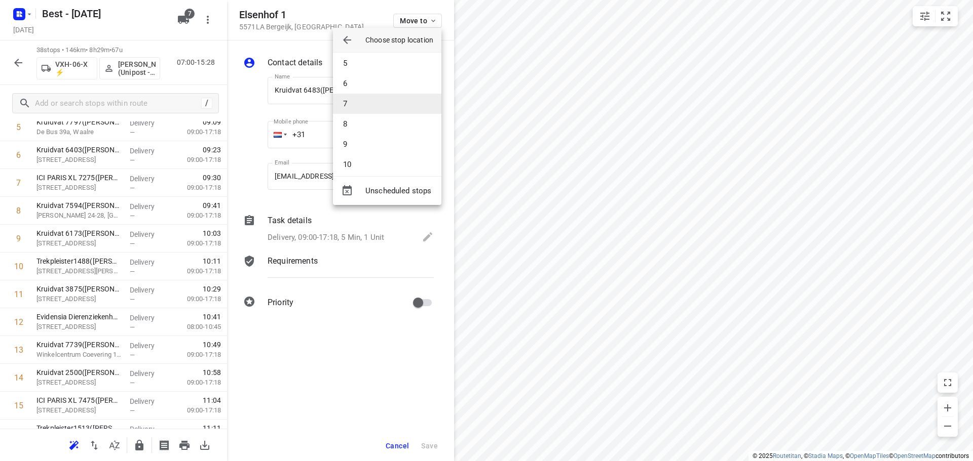
scroll to position [152, 0]
click at [362, 72] on li "9" at bounding box center [387, 77] width 108 height 20
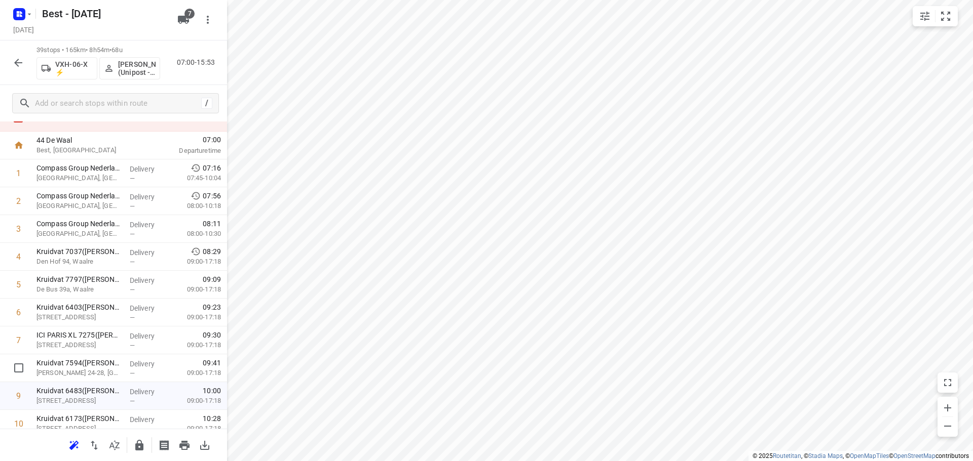
scroll to position [0, 0]
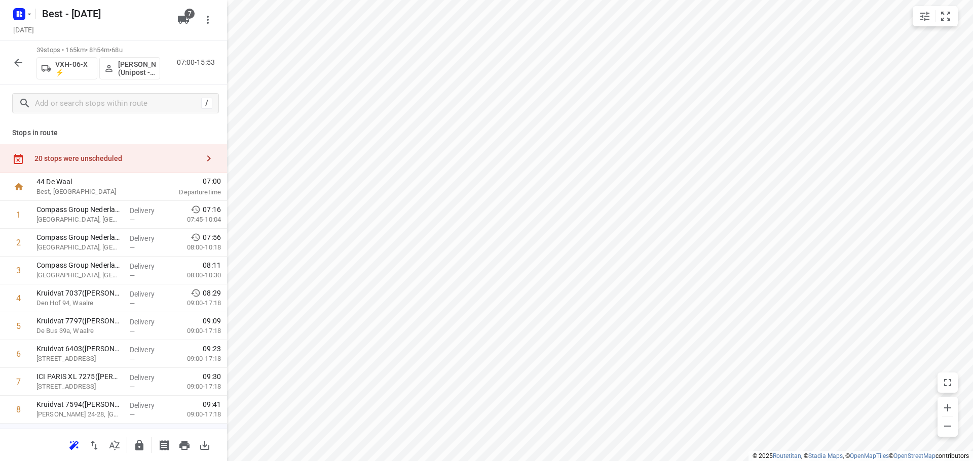
click at [108, 158] on div "20 stops were unscheduled" at bounding box center [116, 159] width 164 height 8
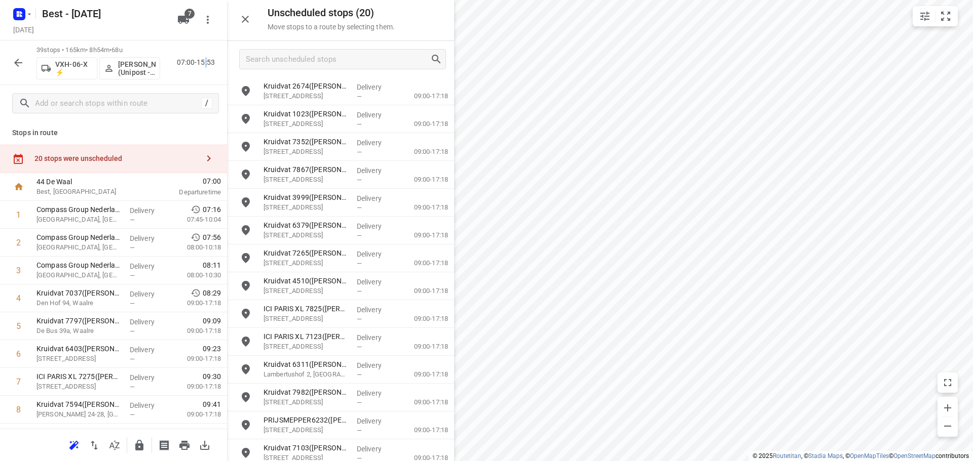
click at [206, 64] on p "07:00-15:53" at bounding box center [198, 62] width 42 height 11
click at [193, 45] on div "39 stops • 165km • 8h54m • 68u VXH-06-X ⚡ Bilal Alzeadi (Unipost - Best - ZZP) …" at bounding box center [113, 63] width 227 height 45
click at [244, 13] on icon "button" at bounding box center [245, 19] width 12 height 12
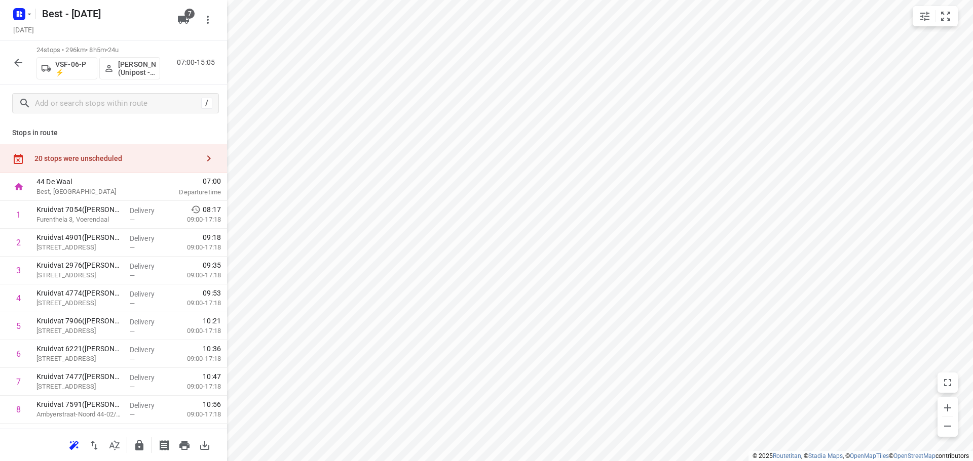
click at [129, 161] on div "20 stops were unscheduled" at bounding box center [116, 159] width 164 height 8
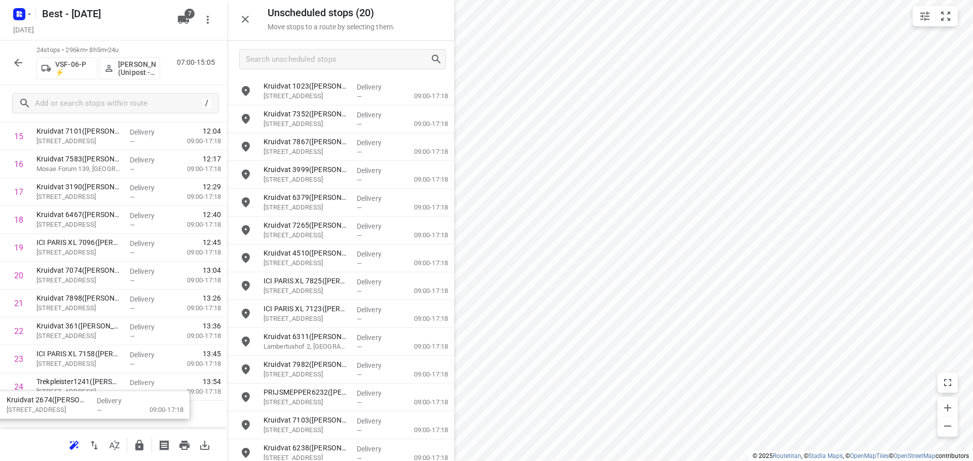
scroll to position [496, 0]
drag, startPoint x: 333, startPoint y: 88, endPoint x: 95, endPoint y: 391, distance: 386.0
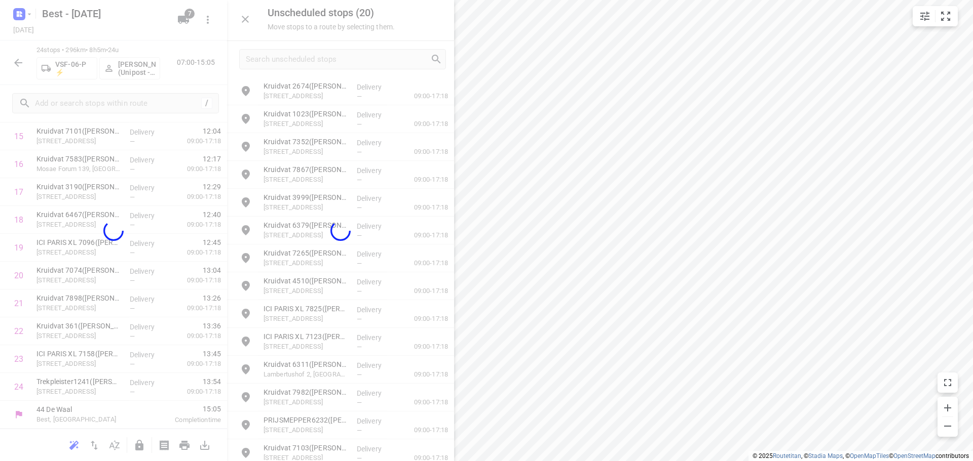
scroll to position [469, 0]
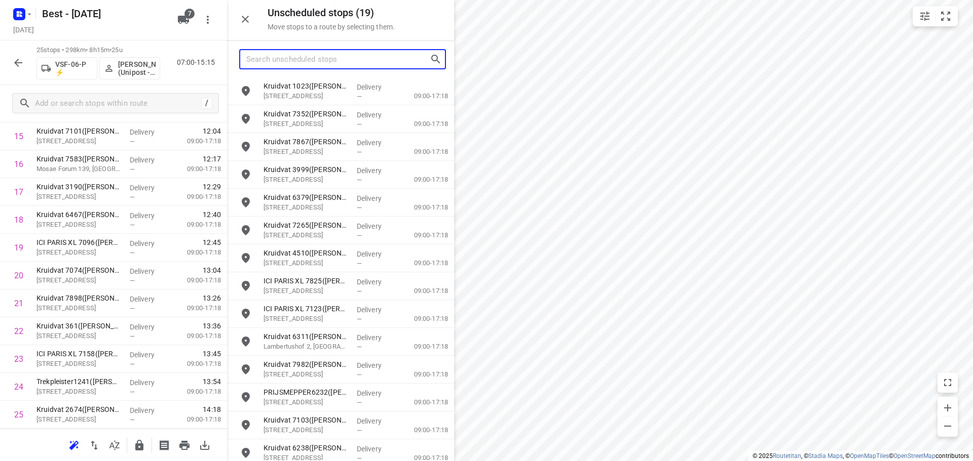
click at [290, 59] on input "Search unscheduled stops" at bounding box center [337, 60] width 183 height 16
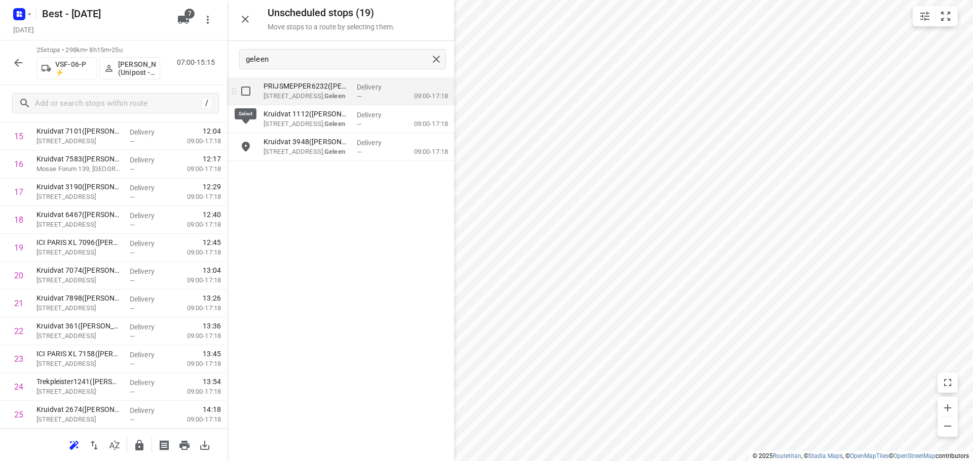
click at [245, 82] on input "grid" at bounding box center [246, 91] width 20 height 20
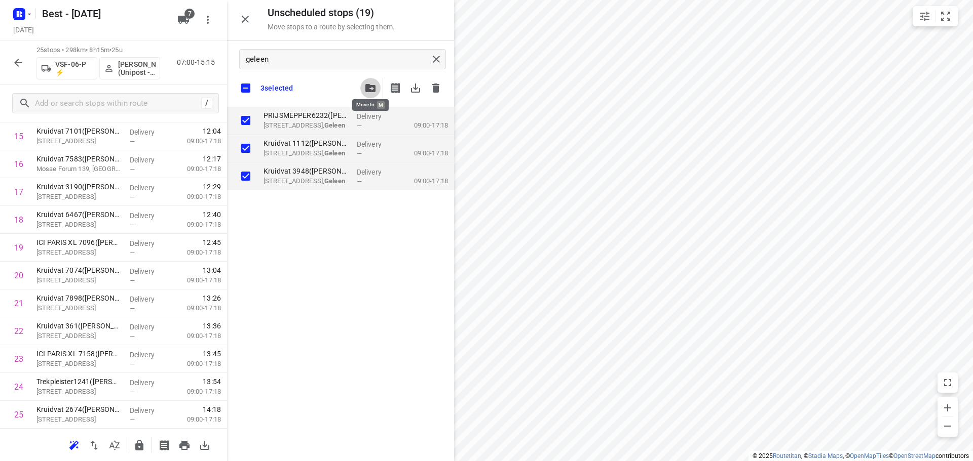
click at [364, 87] on span "button" at bounding box center [370, 88] width 12 height 8
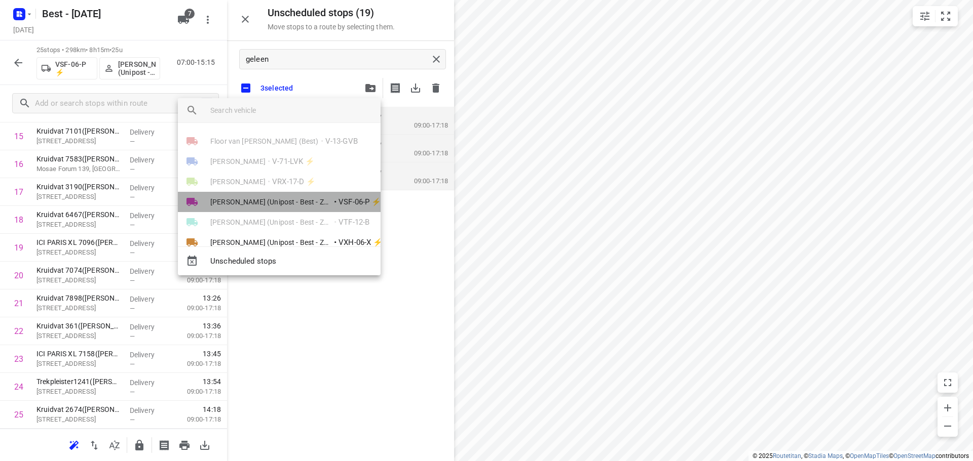
click at [296, 204] on span "[PERSON_NAME] (Unipost - Best - ZZP)" at bounding box center [271, 202] width 122 height 10
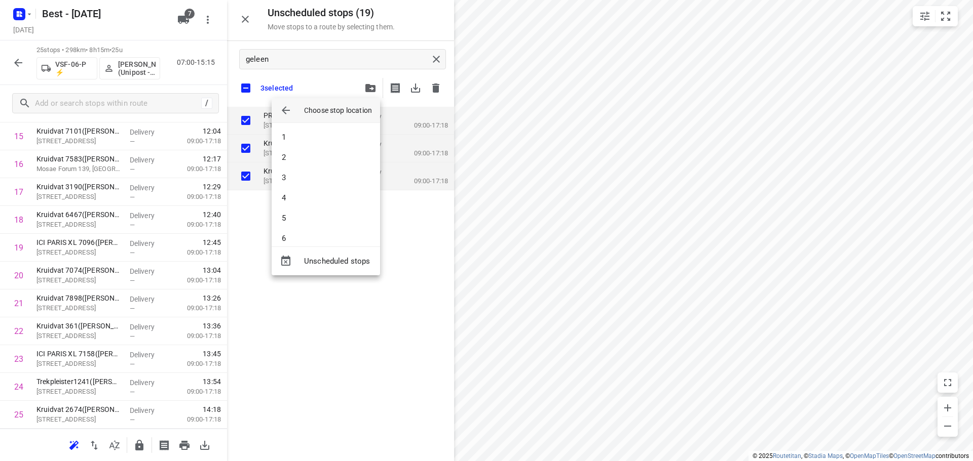
scroll to position [355, 0]
click at [321, 199] on li "22" at bounding box center [326, 208] width 108 height 20
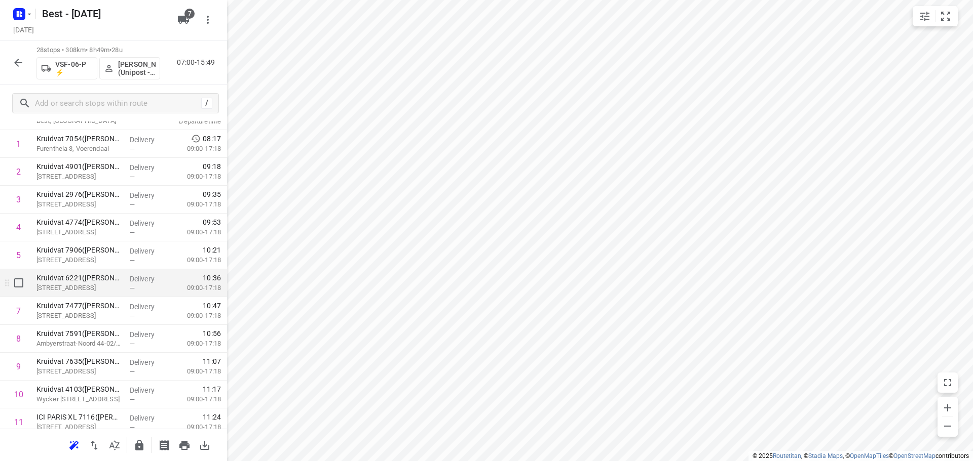
scroll to position [0, 0]
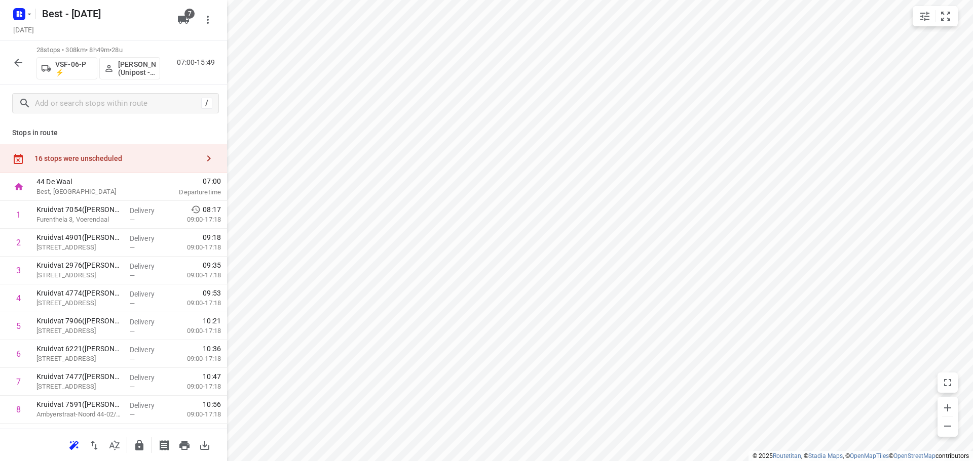
click at [147, 155] on div "16 stops were unscheduled" at bounding box center [116, 159] width 164 height 8
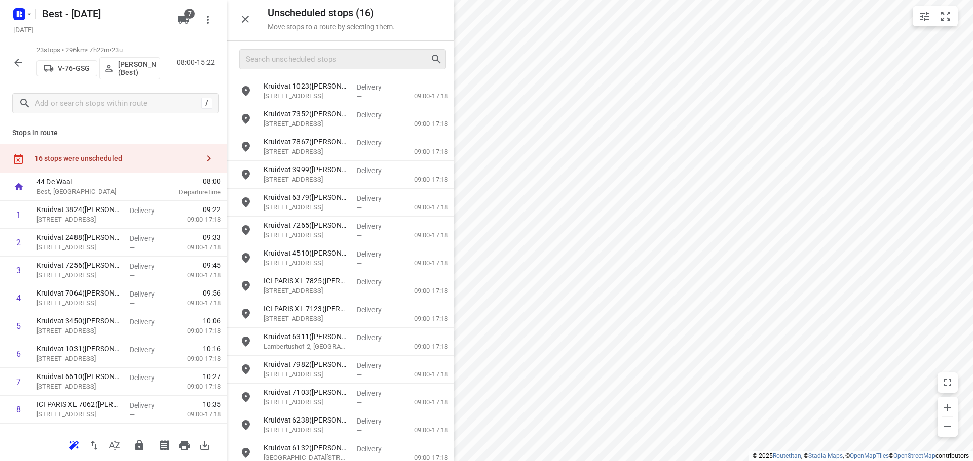
drag, startPoint x: 367, startPoint y: 49, endPoint x: 364, endPoint y: 54, distance: 5.8
click at [367, 49] on div at bounding box center [342, 59] width 207 height 20
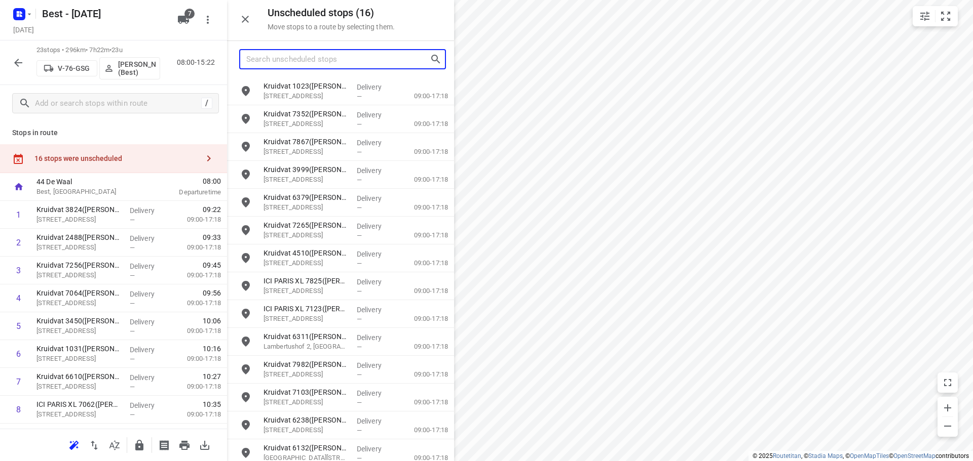
click at [359, 60] on input "Search unscheduled stops" at bounding box center [337, 60] width 183 height 16
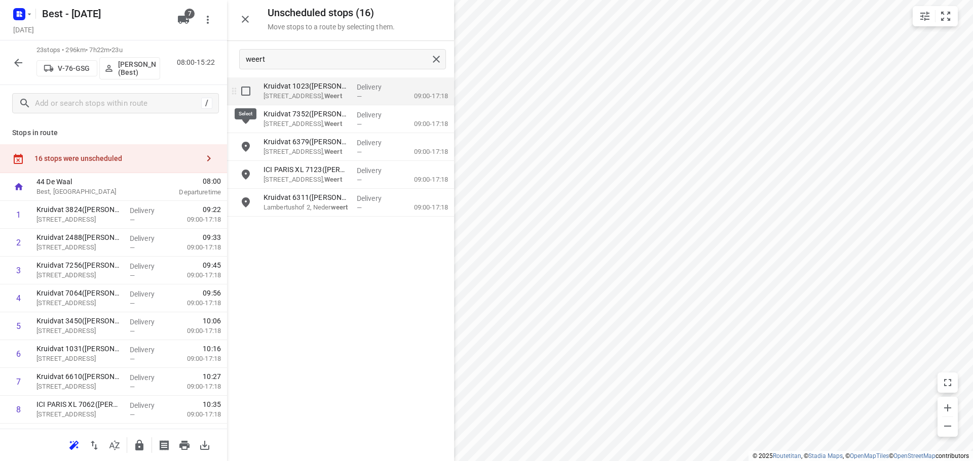
click at [253, 88] on input "grid" at bounding box center [246, 91] width 20 height 20
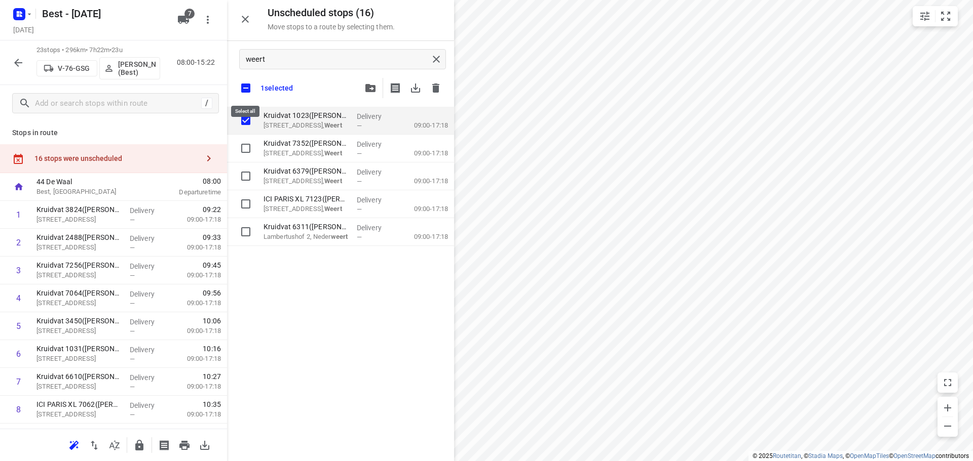
drag, startPoint x: 245, startPoint y: 88, endPoint x: 391, endPoint y: 91, distance: 145.9
click at [245, 88] on input "checkbox" at bounding box center [245, 88] width 21 height 21
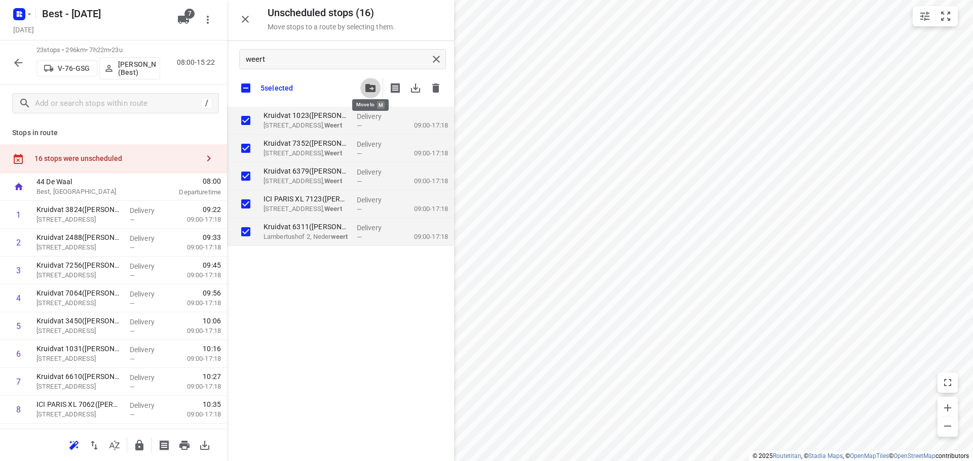
click at [370, 82] on button "button" at bounding box center [370, 88] width 20 height 20
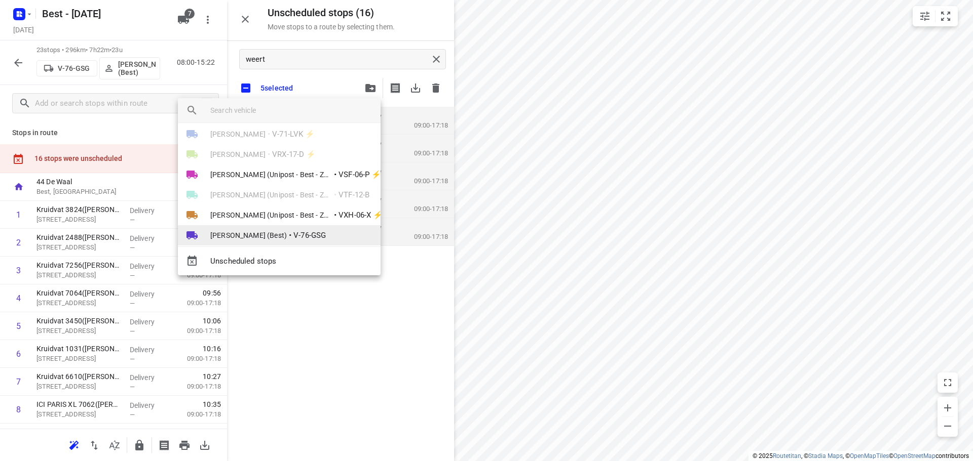
scroll to position [38, 0]
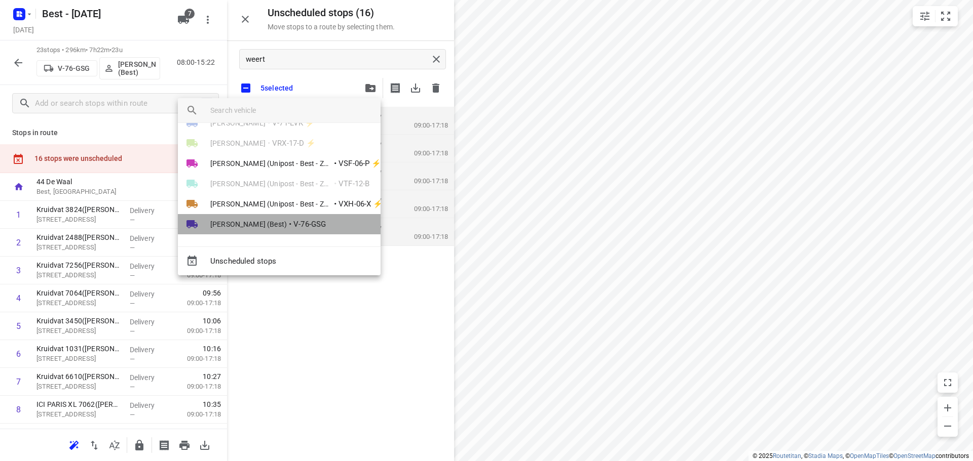
click at [294, 221] on span "V-76-GSG" at bounding box center [309, 225] width 32 height 12
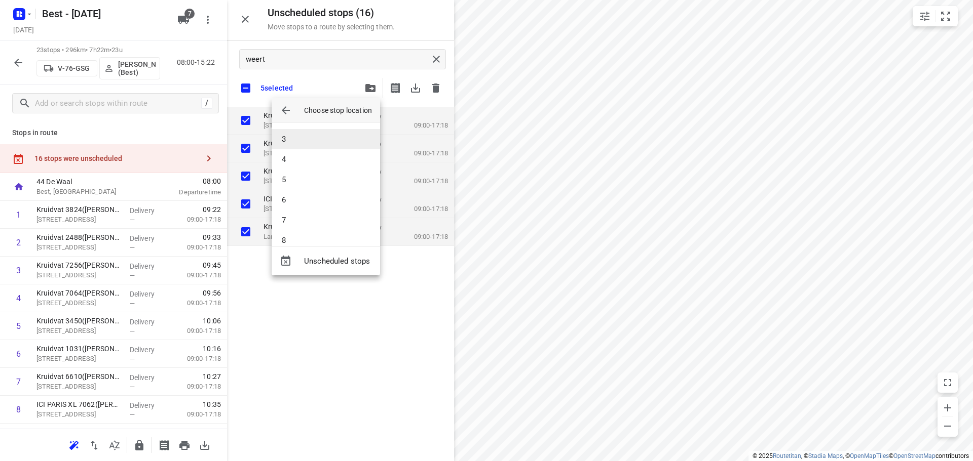
scroll to position [0, 0]
click at [307, 136] on li "1" at bounding box center [326, 137] width 108 height 20
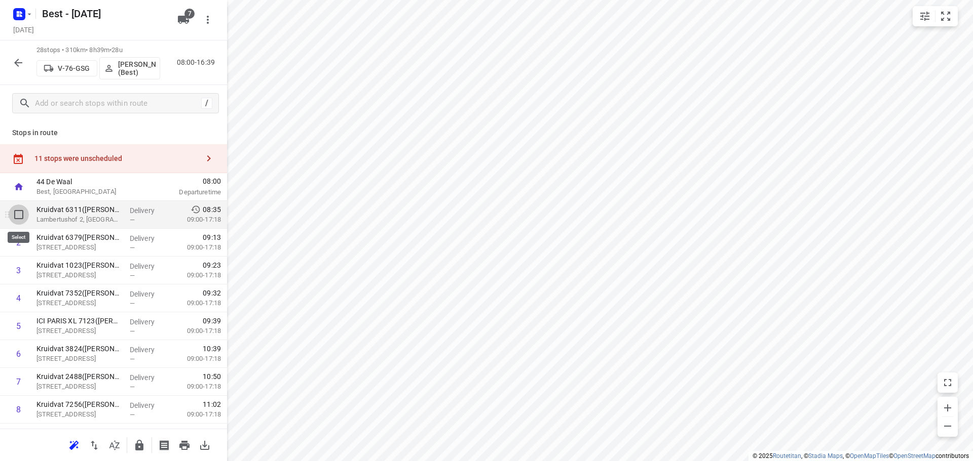
click at [9, 213] on input "checkbox" at bounding box center [19, 215] width 20 height 20
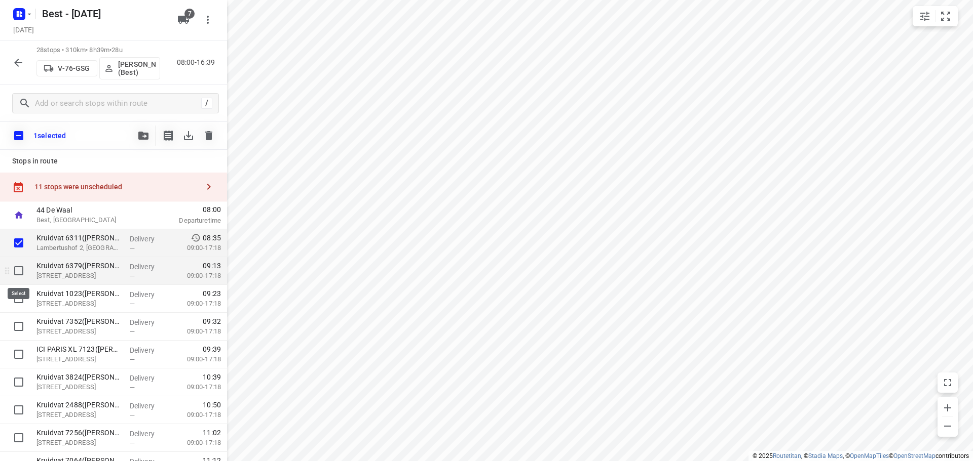
click at [11, 268] on input "checkbox" at bounding box center [19, 271] width 20 height 20
click at [19, 303] on input "checkbox" at bounding box center [19, 299] width 20 height 20
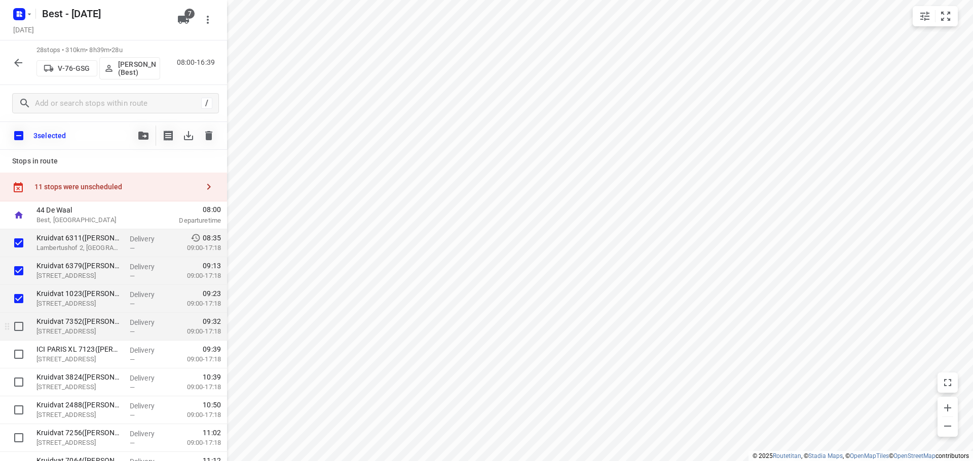
click at [18, 322] on input "checkbox" at bounding box center [19, 327] width 20 height 20
click at [13, 344] on div at bounding box center [16, 355] width 32 height 28
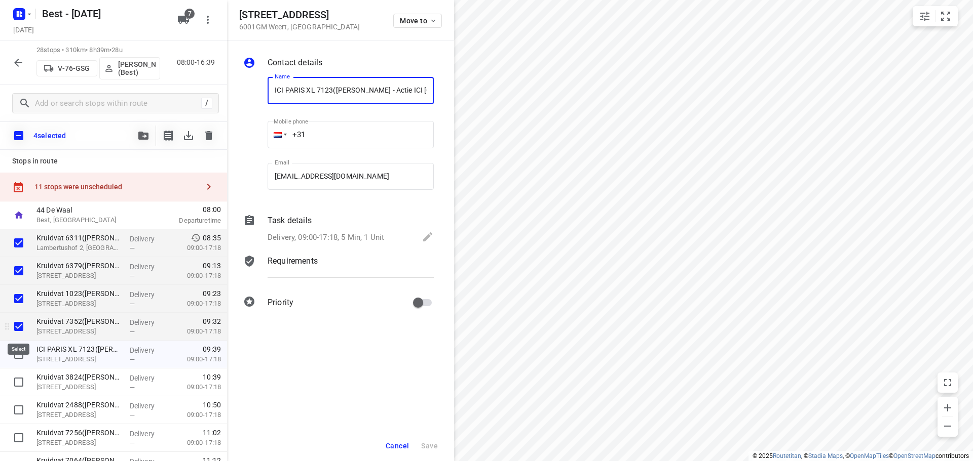
scroll to position [0, 2]
click at [19, 343] on div at bounding box center [16, 355] width 32 height 28
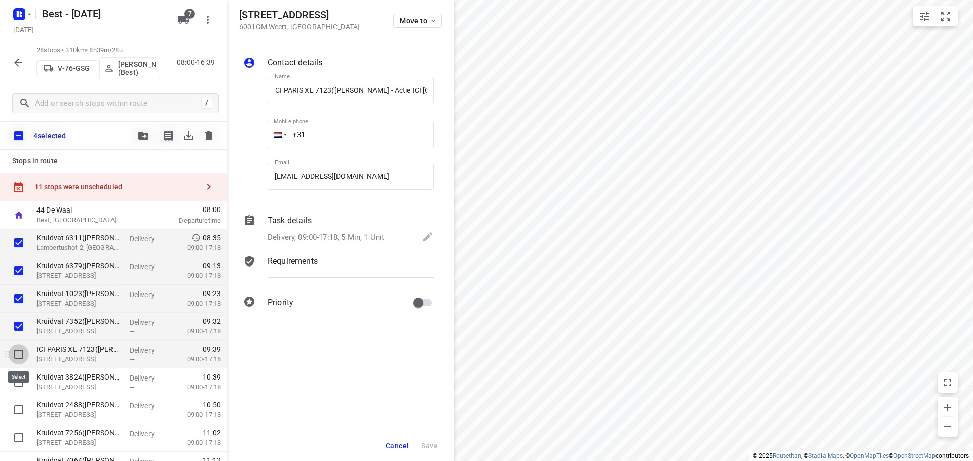
click at [25, 349] on input "checkbox" at bounding box center [19, 354] width 20 height 20
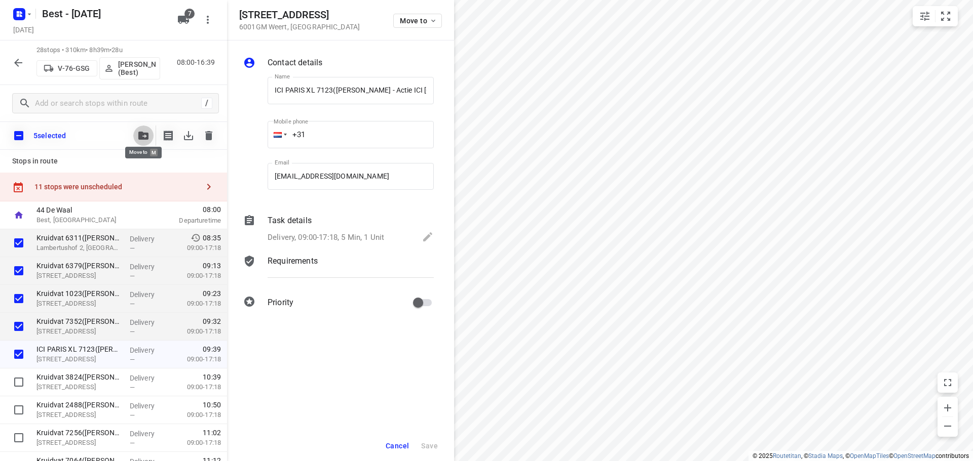
click at [144, 132] on icon "button" at bounding box center [143, 136] width 10 height 8
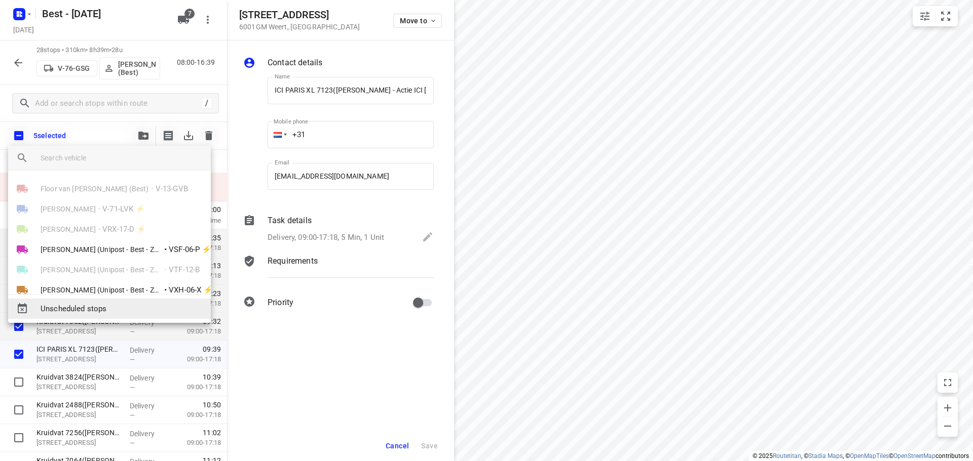
click at [103, 303] on span "Unscheduled stops" at bounding box center [122, 309] width 162 height 12
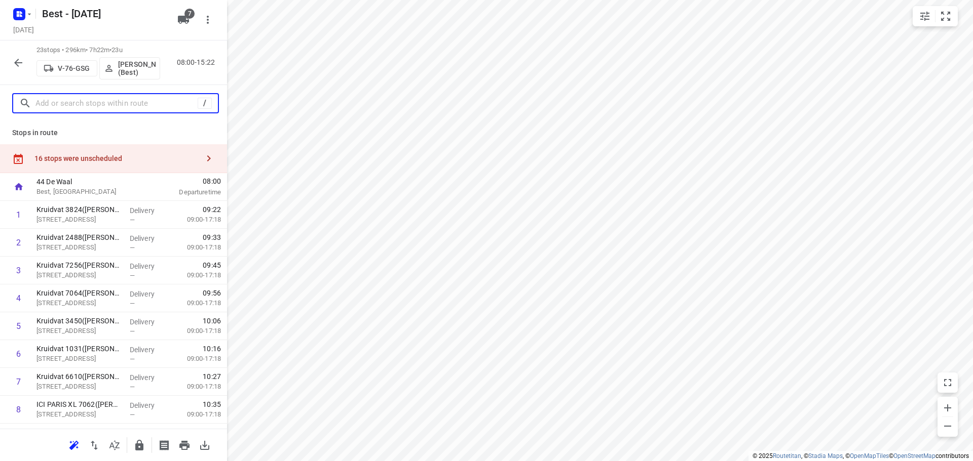
click at [126, 106] on input "text" at bounding box center [116, 104] width 162 height 16
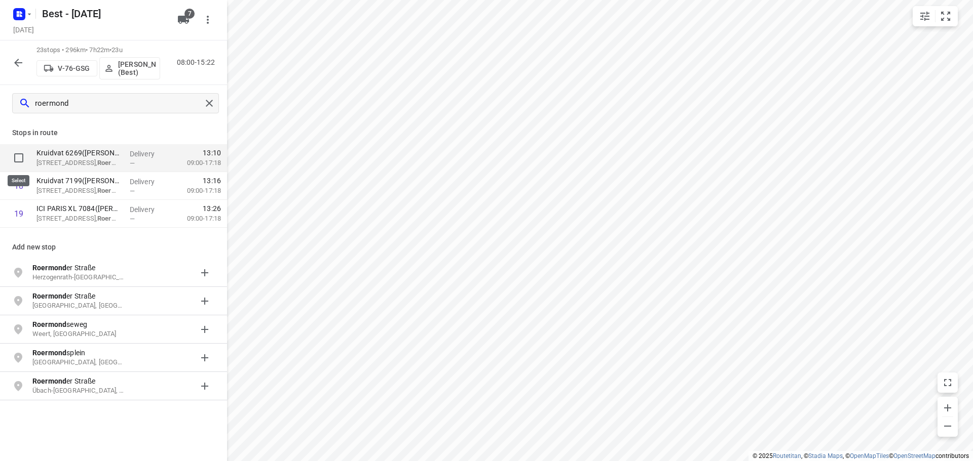
click at [17, 159] on input "checkbox" at bounding box center [19, 158] width 20 height 20
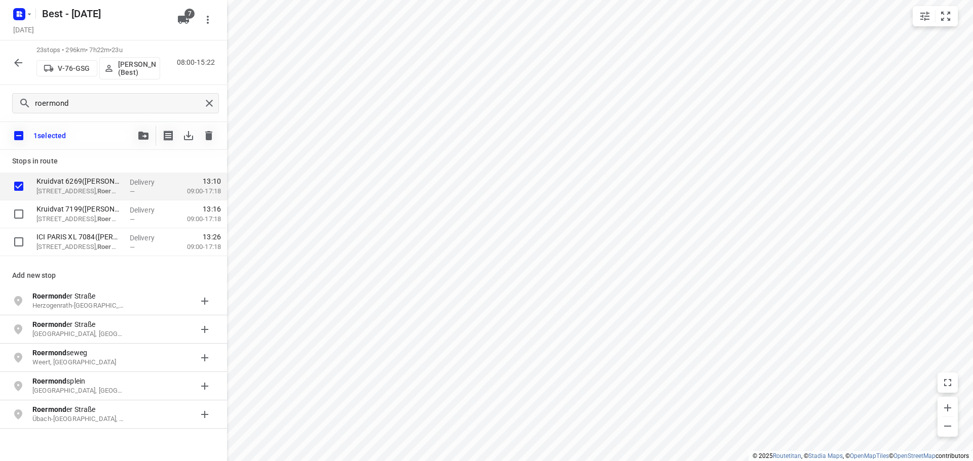
click at [18, 135] on input "checkbox" at bounding box center [18, 135] width 21 height 21
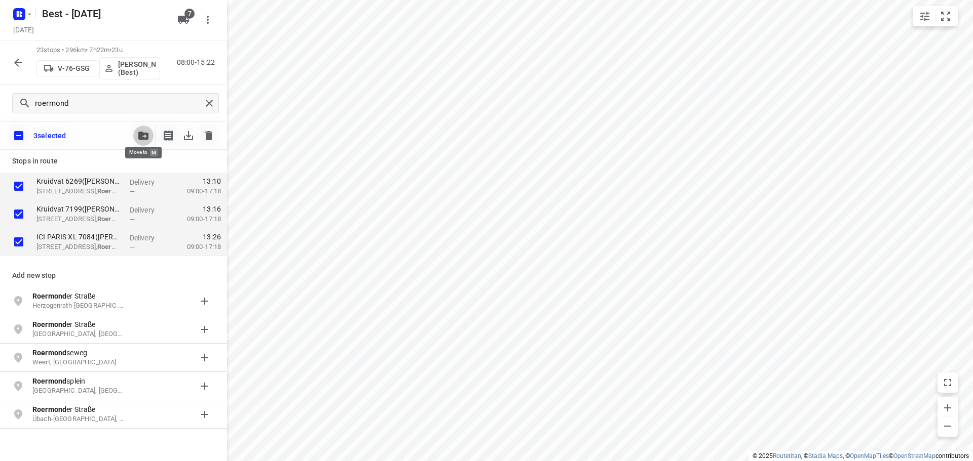
click at [136, 136] on button "button" at bounding box center [143, 136] width 20 height 20
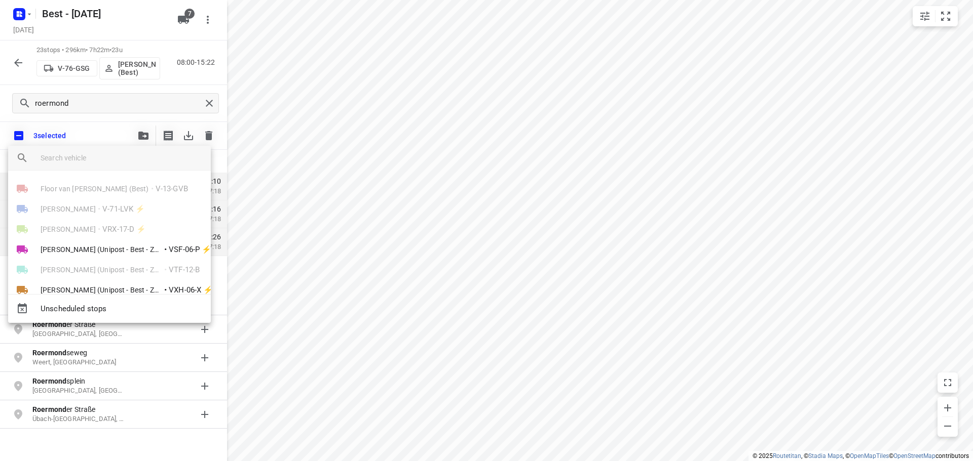
click at [90, 305] on div "Unscheduled stops" at bounding box center [109, 308] width 203 height 29
click at [139, 314] on div "Unscheduled stops" at bounding box center [109, 308] width 203 height 29
click at [81, 308] on div "Unscheduled stops" at bounding box center [109, 308] width 203 height 29
click at [126, 112] on div at bounding box center [486, 230] width 973 height 461
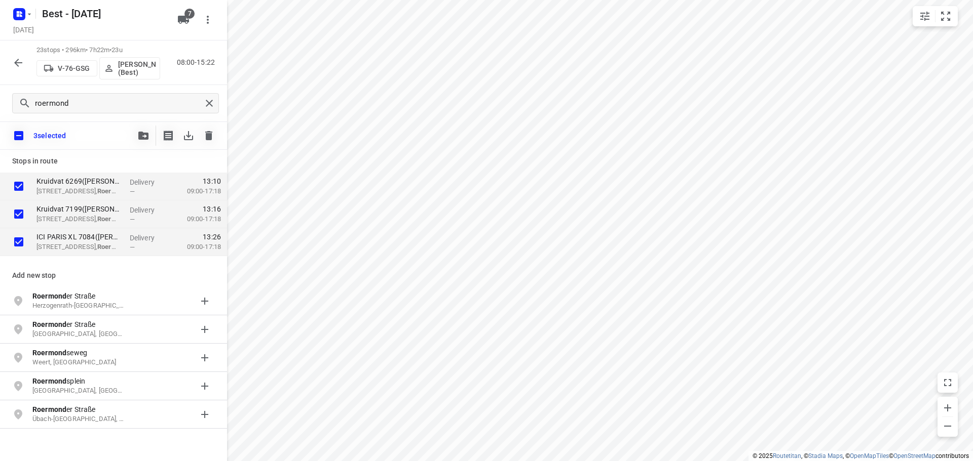
click at [138, 131] on button "button" at bounding box center [143, 136] width 20 height 20
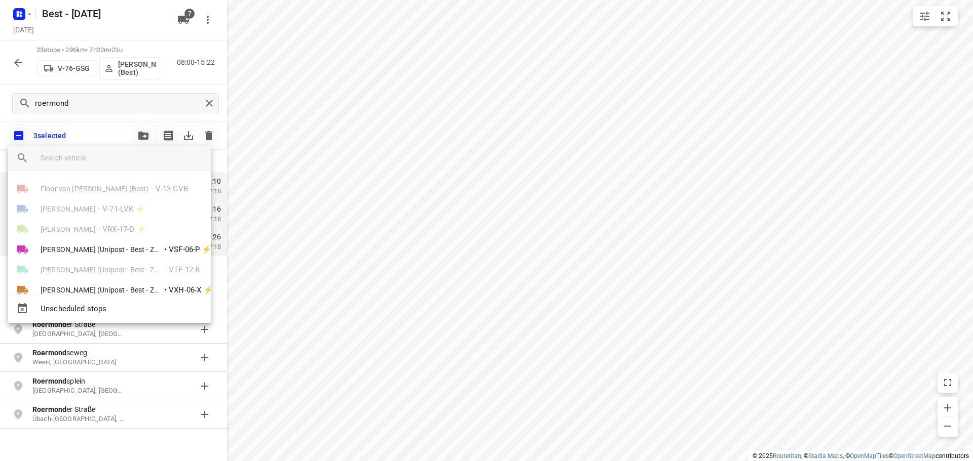
click at [45, 312] on div "Unscheduled stops" at bounding box center [109, 308] width 203 height 29
click at [104, 131] on div at bounding box center [486, 230] width 973 height 461
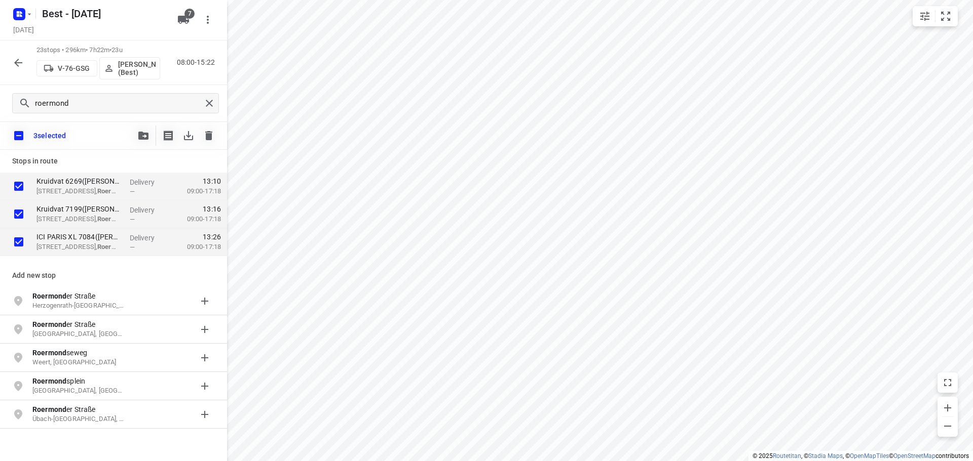
click at [140, 139] on icon "button" at bounding box center [143, 136] width 10 height 8
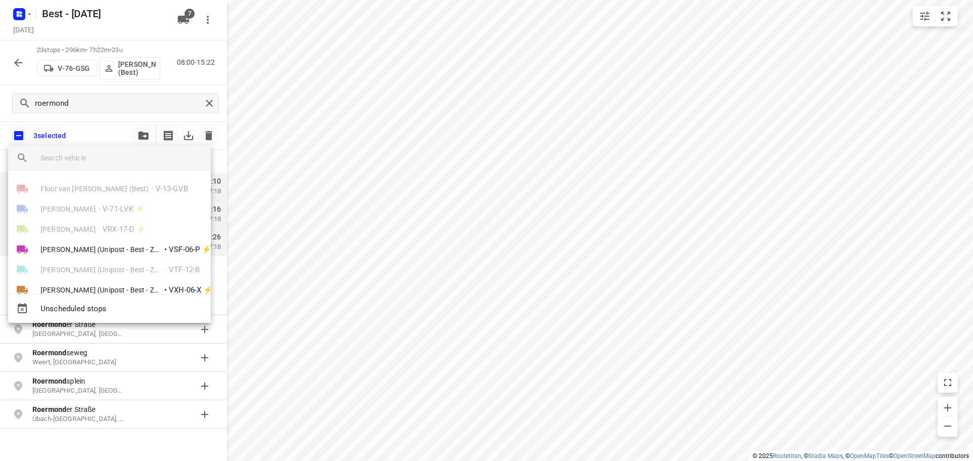
click at [306, 207] on div at bounding box center [486, 230] width 973 height 461
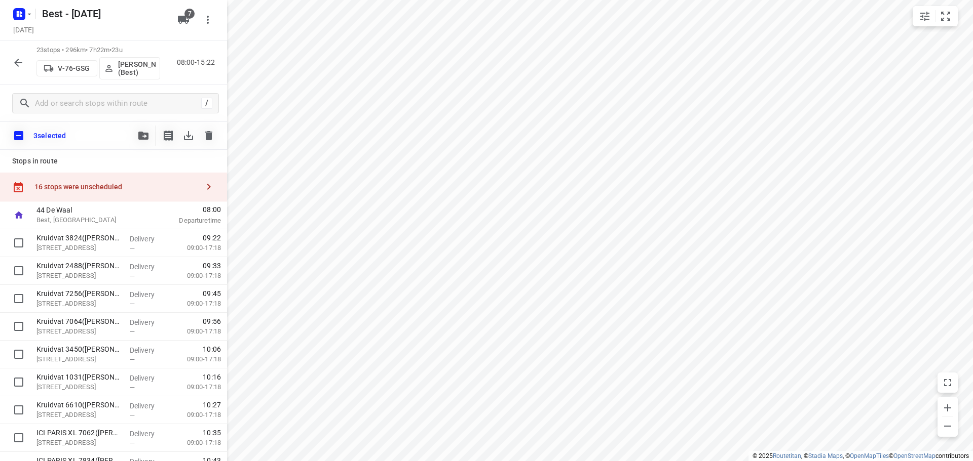
click at [87, 183] on div "16 stops were unscheduled" at bounding box center [116, 187] width 164 height 8
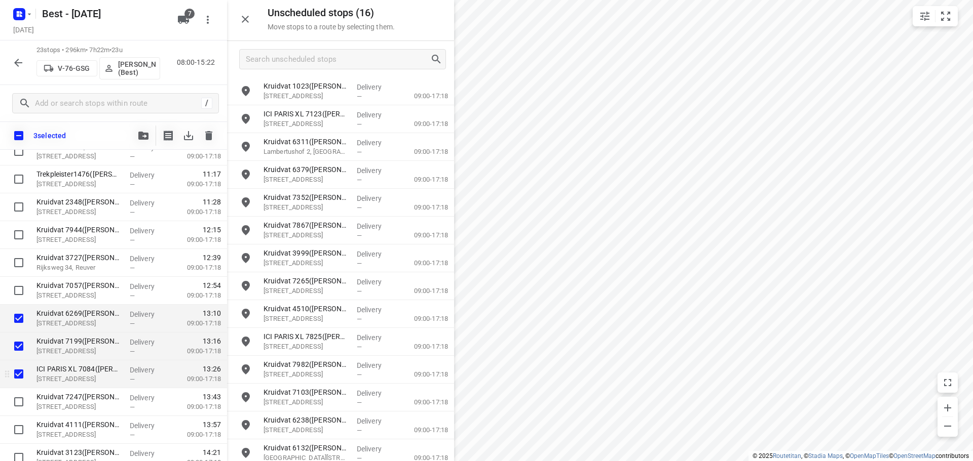
scroll to position [437, 0]
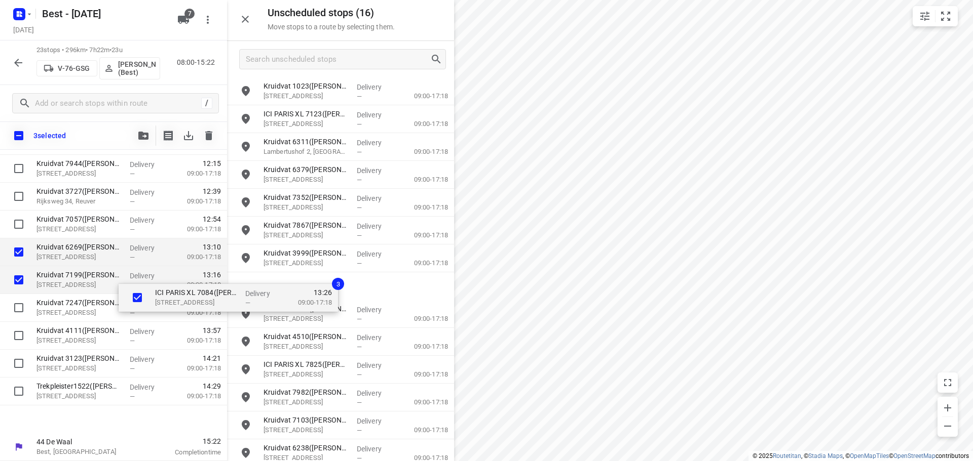
drag, startPoint x: 115, startPoint y: 297, endPoint x: 277, endPoint y: 280, distance: 162.5
click at [227, 280] on div "Unscheduled stops ( 16 ) Move stops to a route by selecting them. Kruidvat 1023…" at bounding box center [113, 230] width 227 height 461
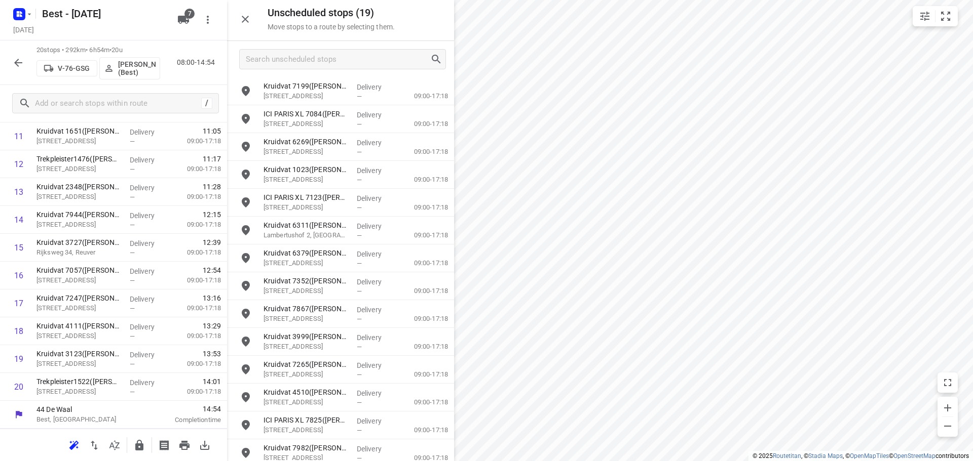
scroll to position [357, 0]
click at [10, 225] on input "checkbox" at bounding box center [19, 220] width 20 height 20
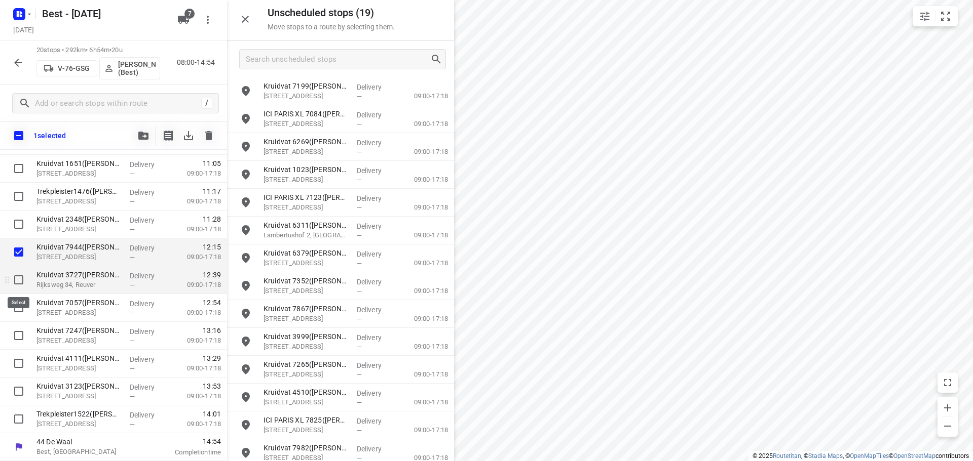
click at [21, 285] on input "checkbox" at bounding box center [19, 280] width 20 height 20
click at [20, 311] on input "checkbox" at bounding box center [19, 308] width 20 height 20
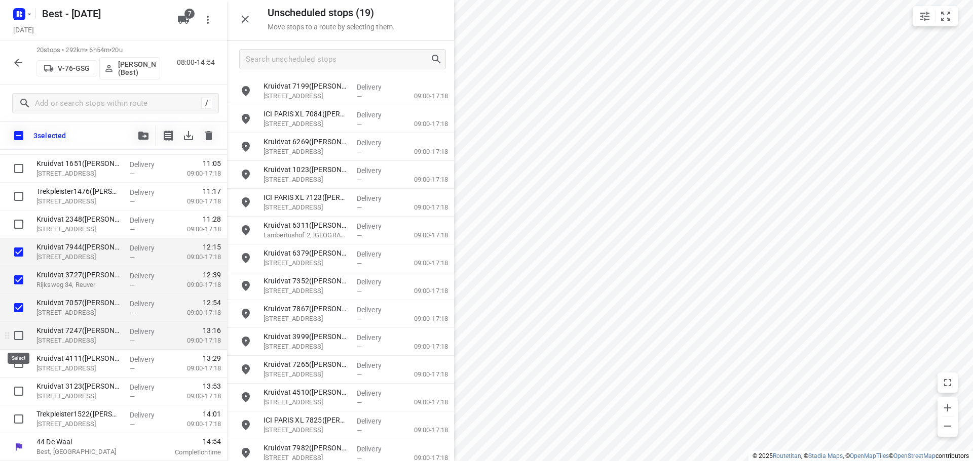
click at [17, 338] on input "checkbox" at bounding box center [19, 336] width 20 height 20
click at [18, 361] on input "checkbox" at bounding box center [19, 364] width 20 height 20
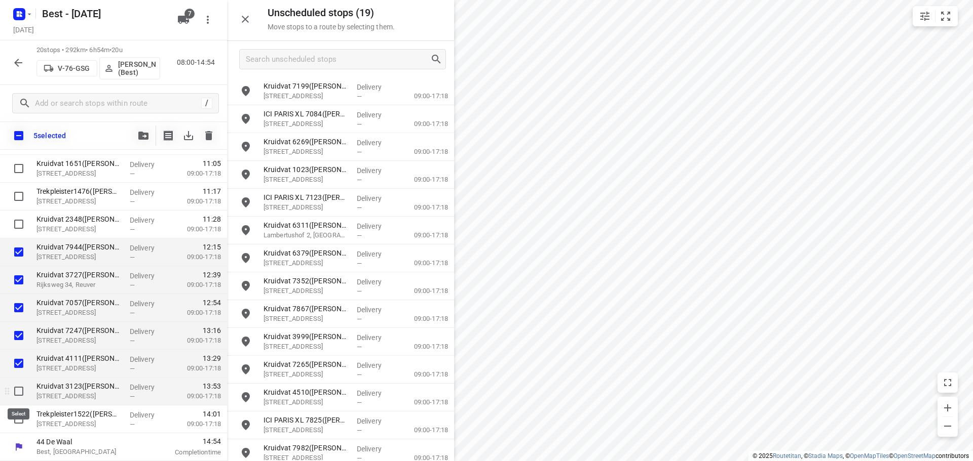
click at [20, 384] on input "checkbox" at bounding box center [19, 391] width 20 height 20
click at [18, 420] on input "checkbox" at bounding box center [19, 419] width 20 height 20
click at [144, 137] on icon "button" at bounding box center [143, 136] width 10 height 8
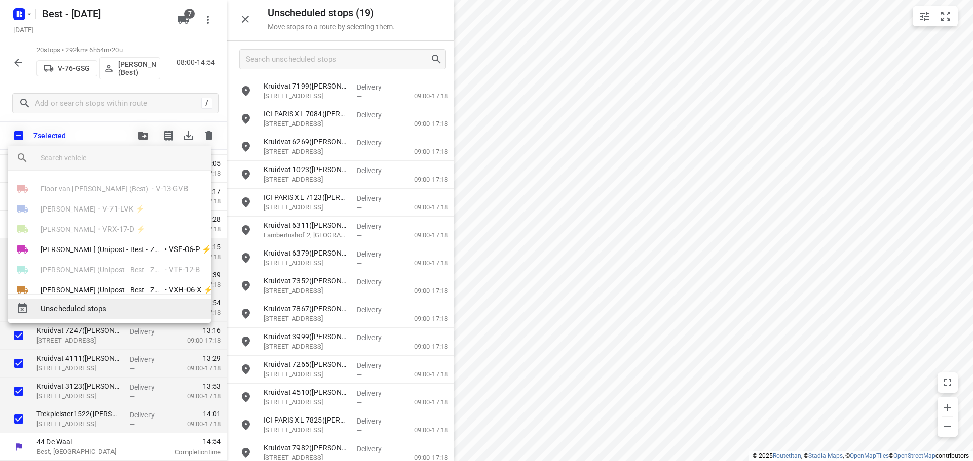
click at [87, 315] on span "Unscheduled stops" at bounding box center [122, 309] width 162 height 12
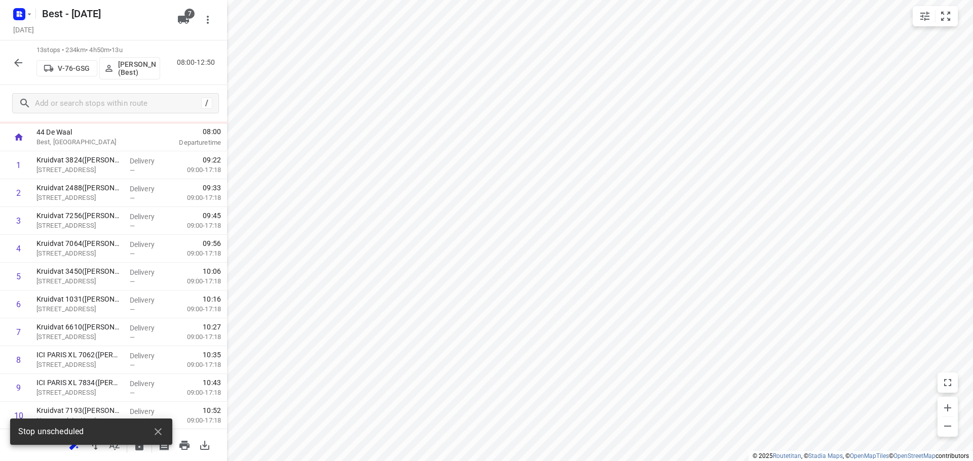
scroll to position [0, 0]
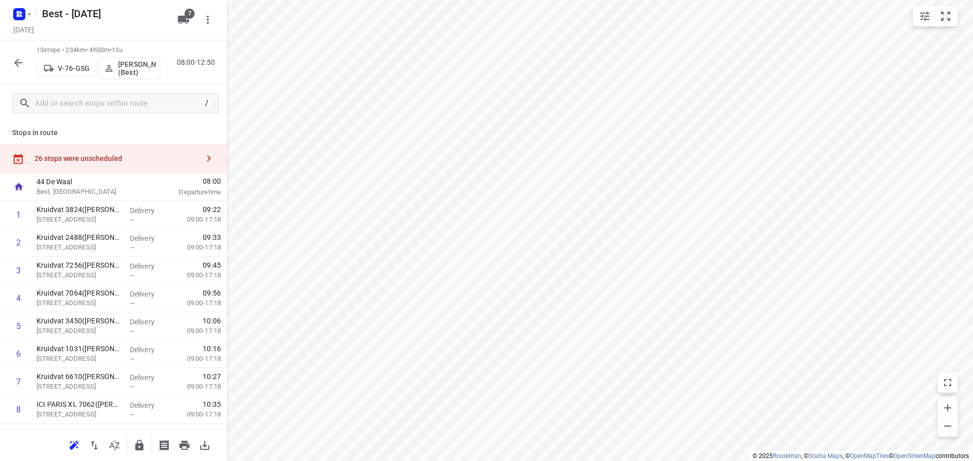
click at [158, 166] on div "26 stops were unscheduled" at bounding box center [113, 158] width 227 height 29
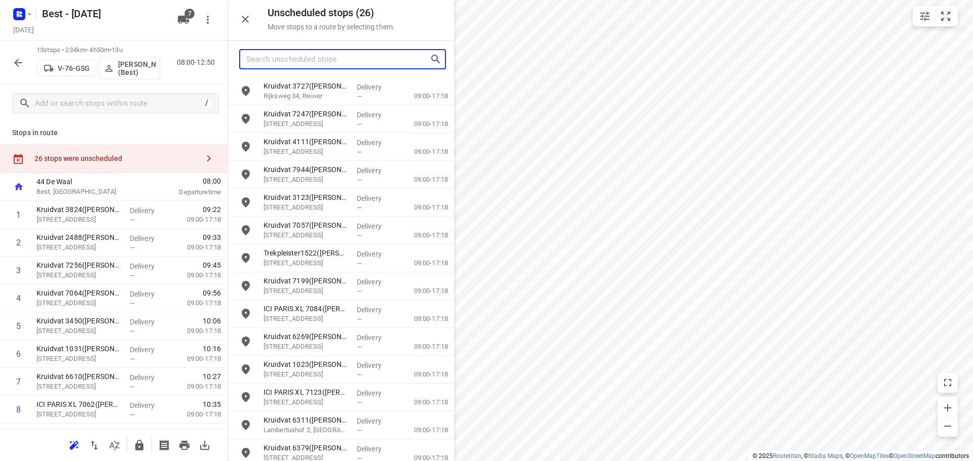
click at [315, 60] on input "Search unscheduled stops" at bounding box center [337, 60] width 183 height 16
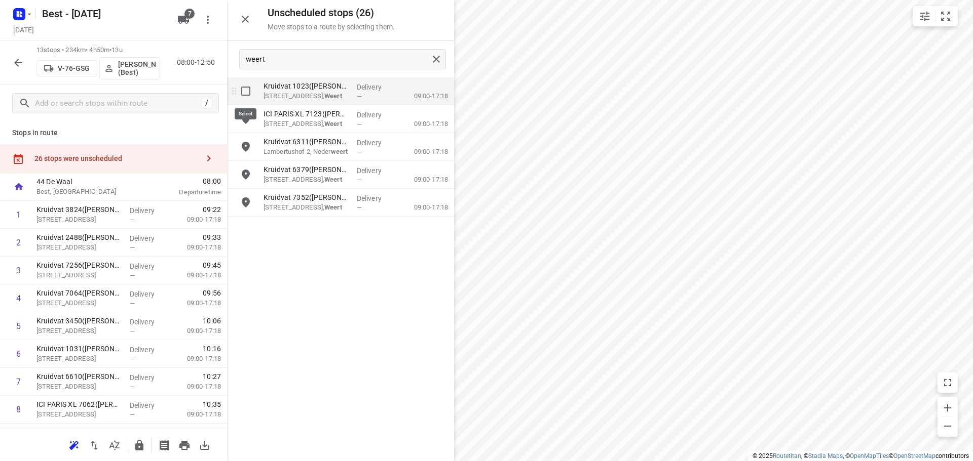
click at [253, 93] on input "grid" at bounding box center [246, 91] width 20 height 20
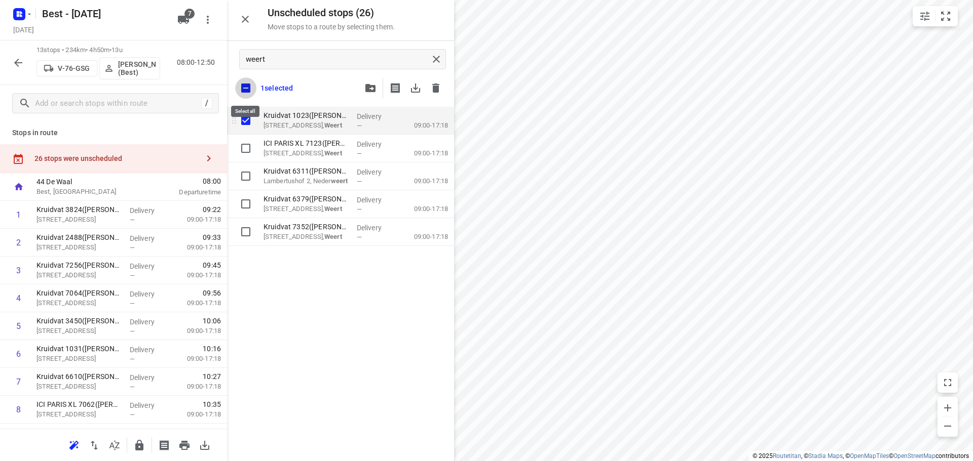
click at [253, 93] on input "checkbox" at bounding box center [245, 88] width 21 height 21
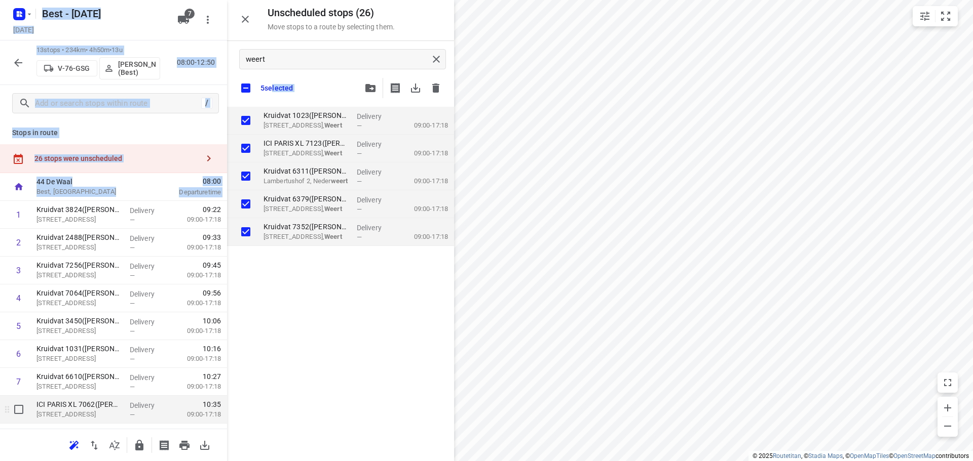
drag, startPoint x: 272, startPoint y: 106, endPoint x: 74, endPoint y: 398, distance: 352.1
click at [74, 398] on div "Unscheduled stops ( 26 ) Move stops to a route by selecting them. weert 5 selec…" at bounding box center [113, 230] width 227 height 461
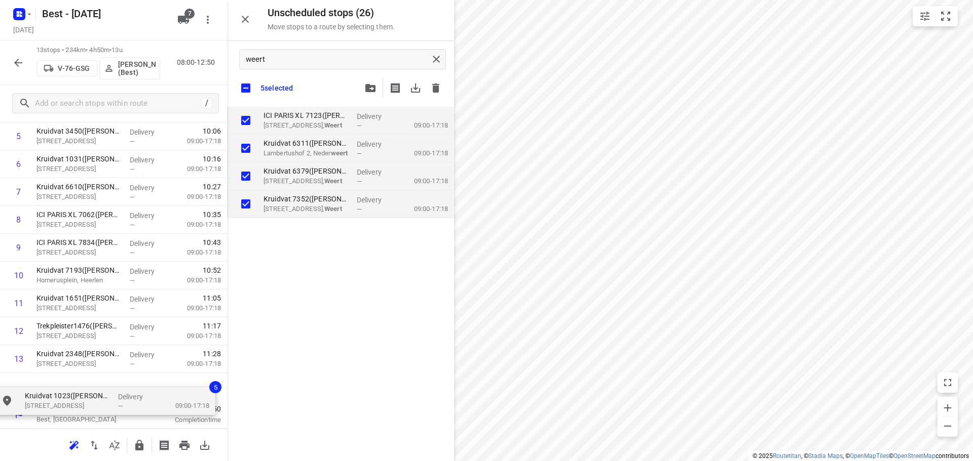
drag, startPoint x: 306, startPoint y: 127, endPoint x: 70, endPoint y: 399, distance: 360.6
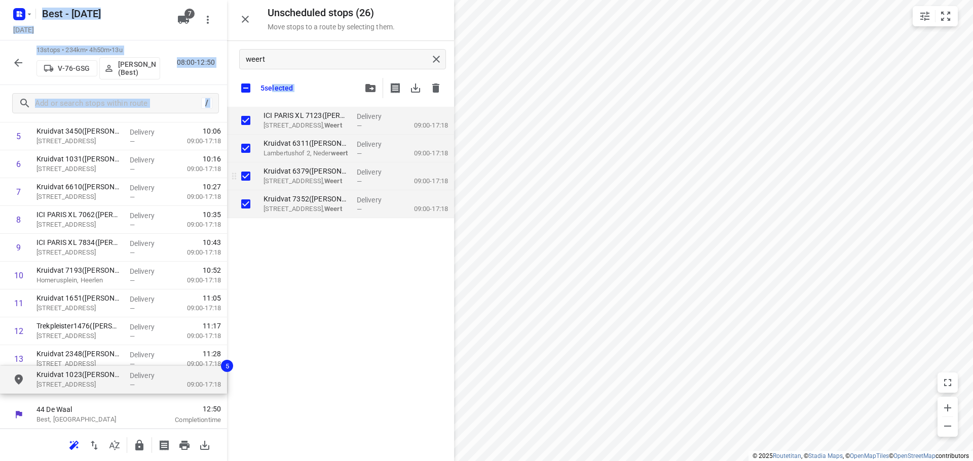
scroll to position [162, 0]
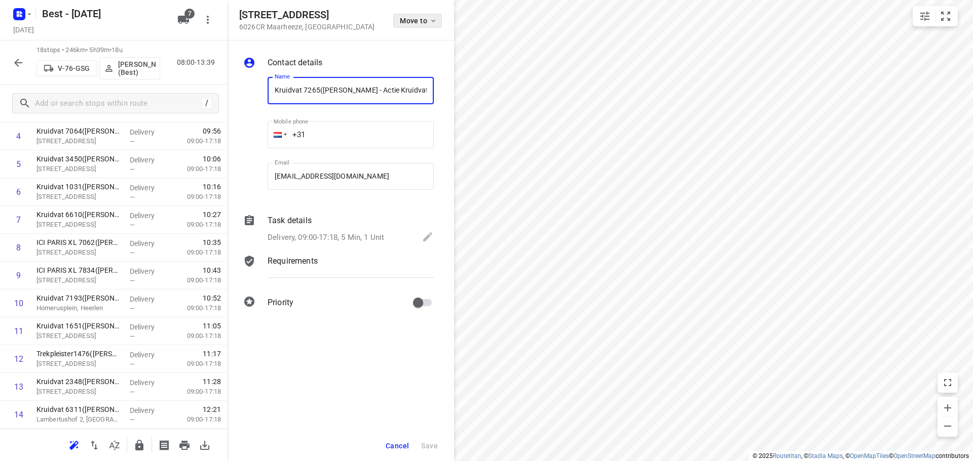
click at [411, 21] on span "Move to" at bounding box center [418, 21] width 37 height 8
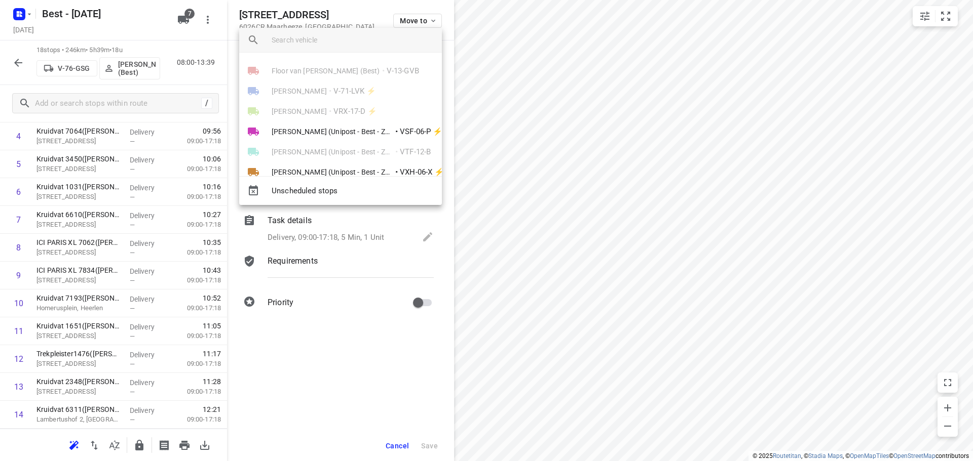
click at [345, 16] on div at bounding box center [486, 230] width 973 height 461
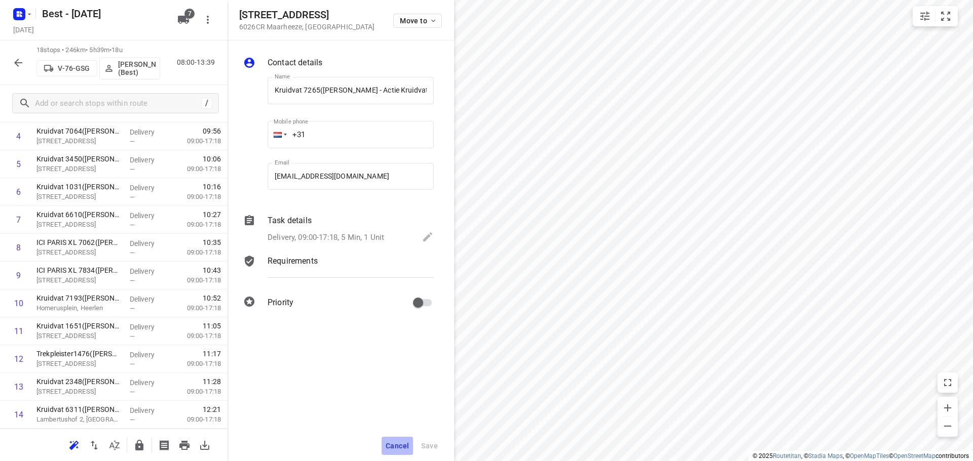
click at [393, 442] on span "Cancel" at bounding box center [397, 446] width 23 height 8
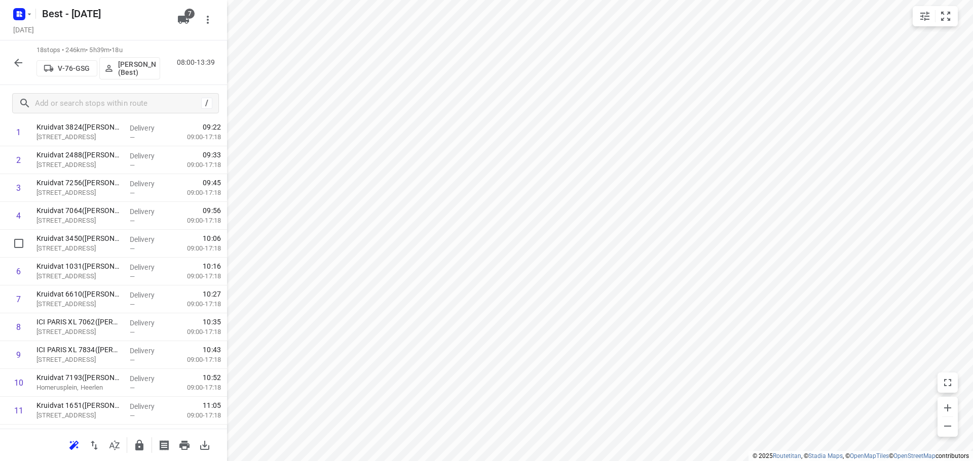
scroll to position [0, 0]
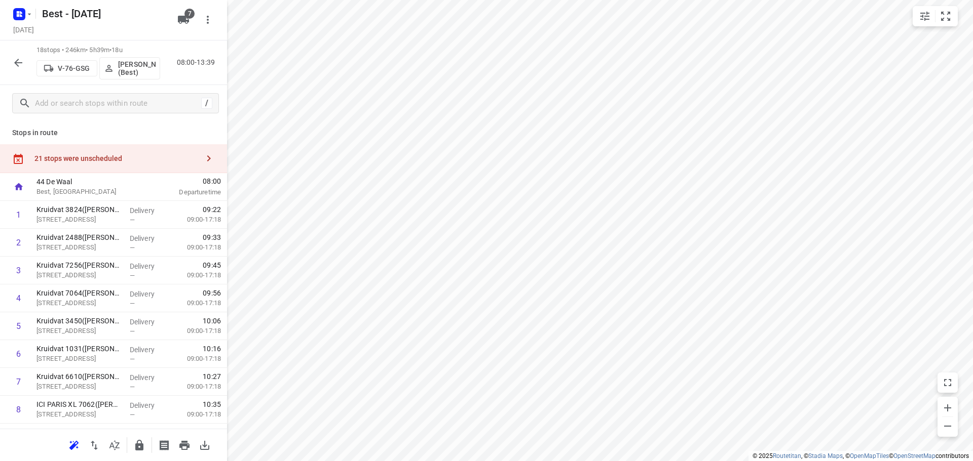
click at [172, 161] on div "21 stops were unscheduled" at bounding box center [116, 159] width 164 height 8
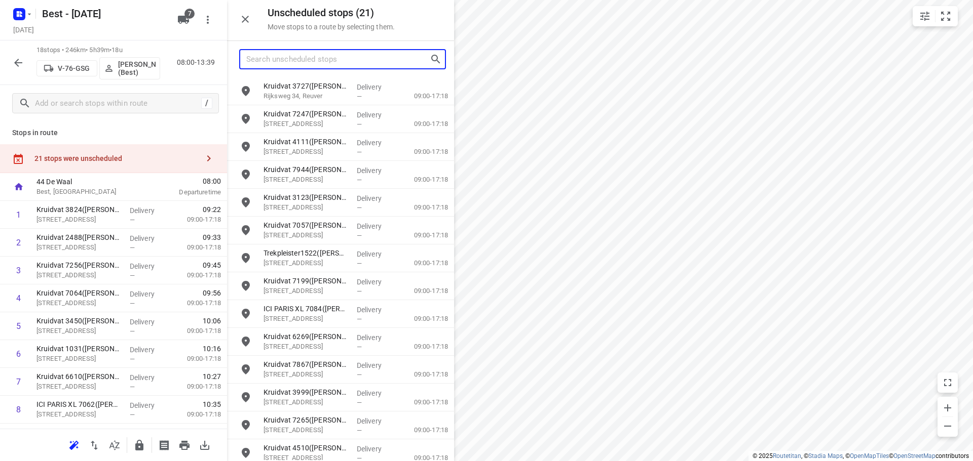
click at [357, 65] on input "Search unscheduled stops" at bounding box center [337, 60] width 183 height 16
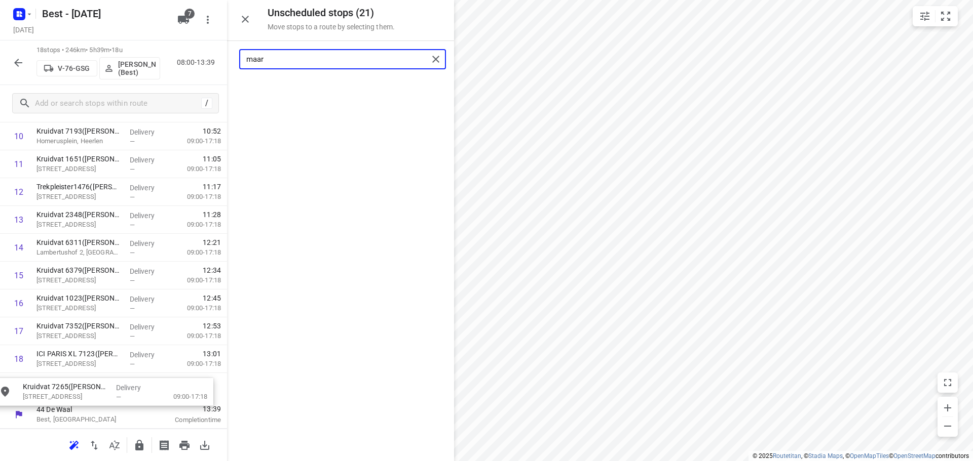
drag, startPoint x: 342, startPoint y: 86, endPoint x: 103, endPoint y: 387, distance: 384.3
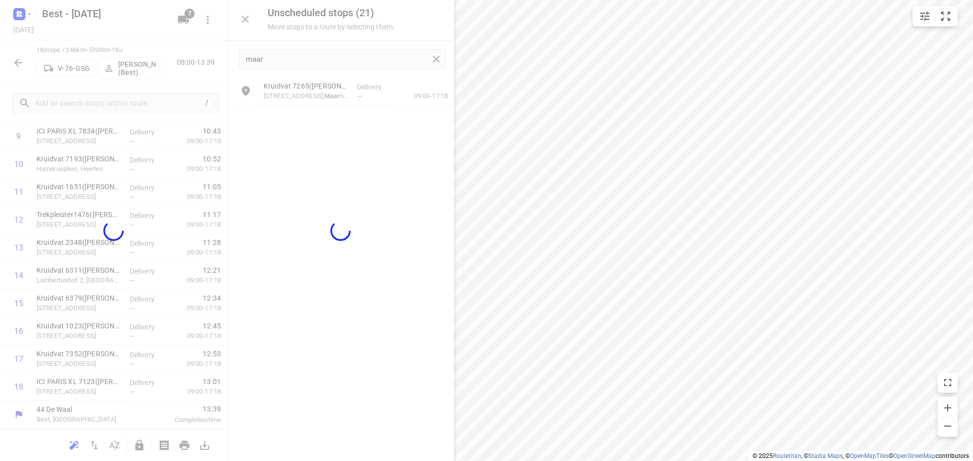
scroll to position [301, 0]
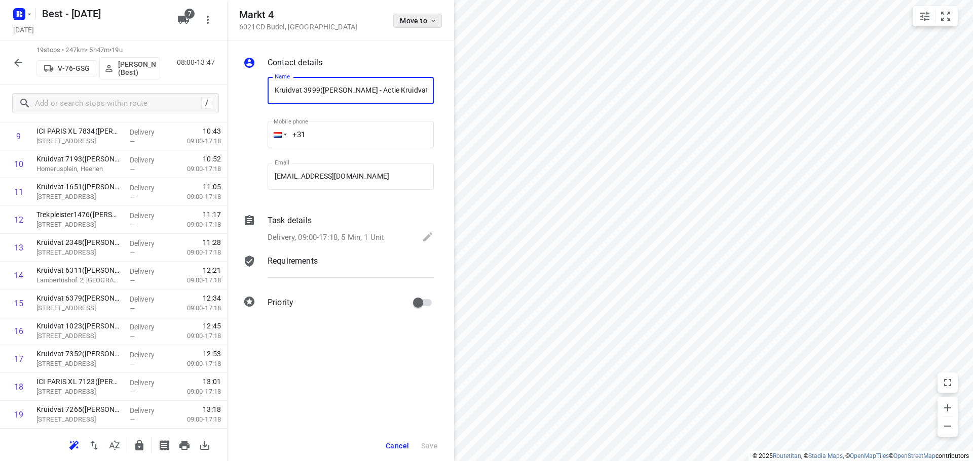
click at [406, 24] on span "Move to" at bounding box center [418, 21] width 37 height 8
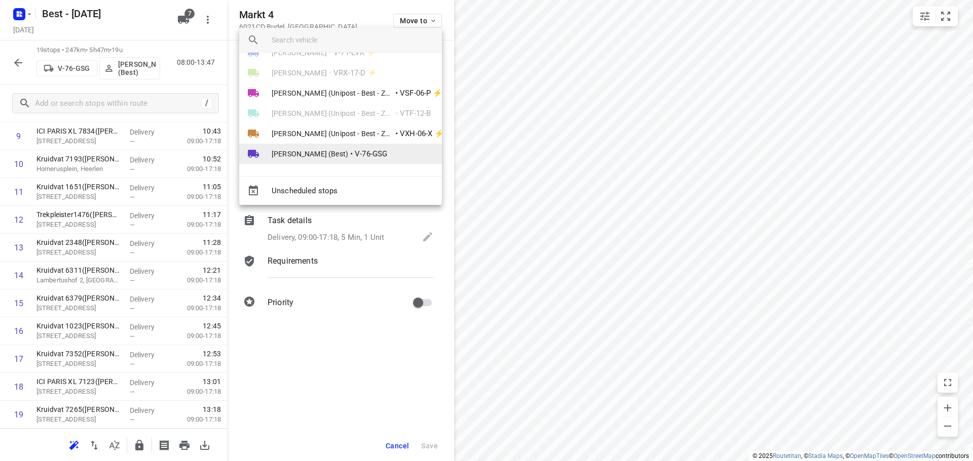
click at [350, 155] on span "•" at bounding box center [351, 154] width 3 height 12
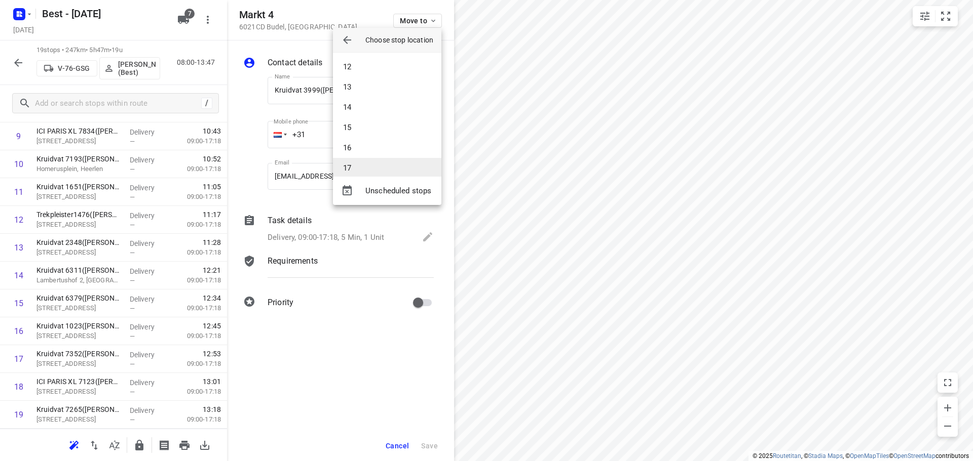
scroll to position [274, 0]
click at [360, 148] on li "19" at bounding box center [387, 158] width 108 height 20
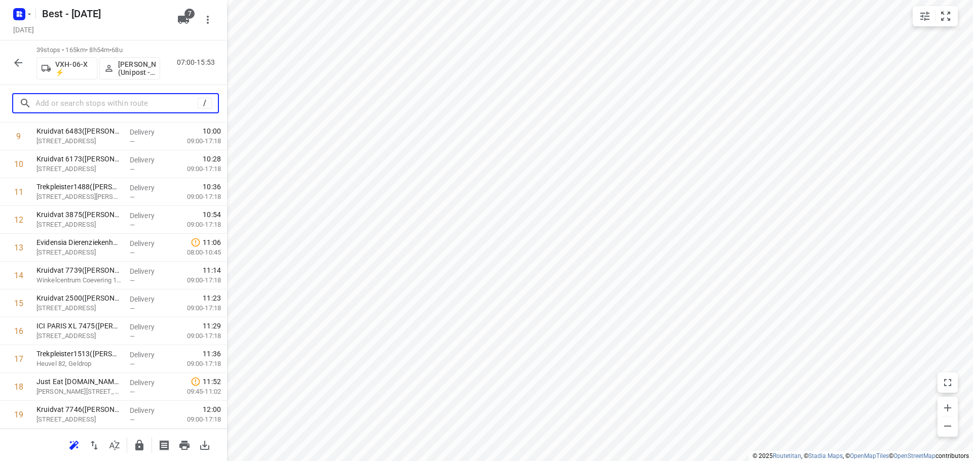
click at [136, 98] on input "text" at bounding box center [116, 104] width 162 height 16
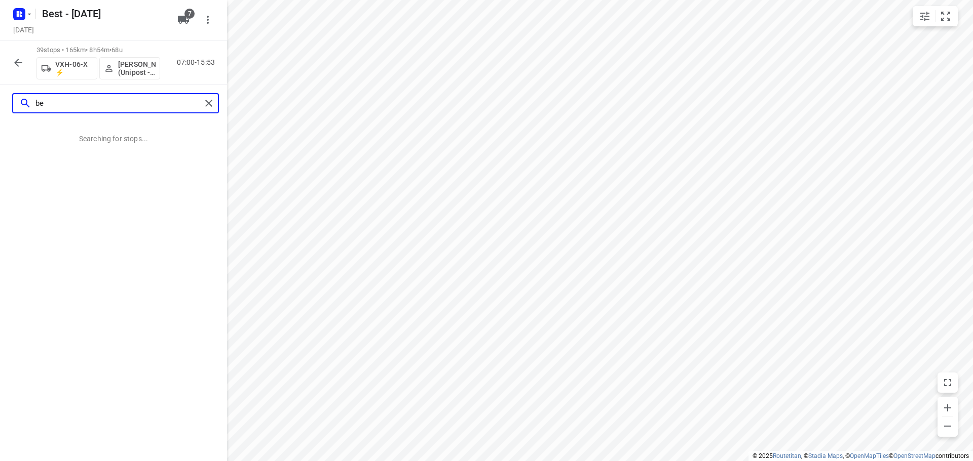
scroll to position [0, 0]
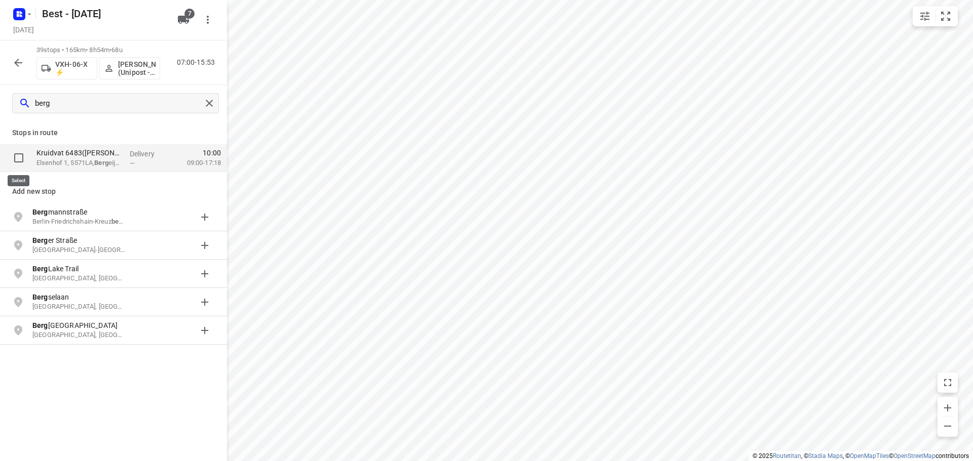
click at [18, 157] on input "checkbox" at bounding box center [19, 158] width 20 height 20
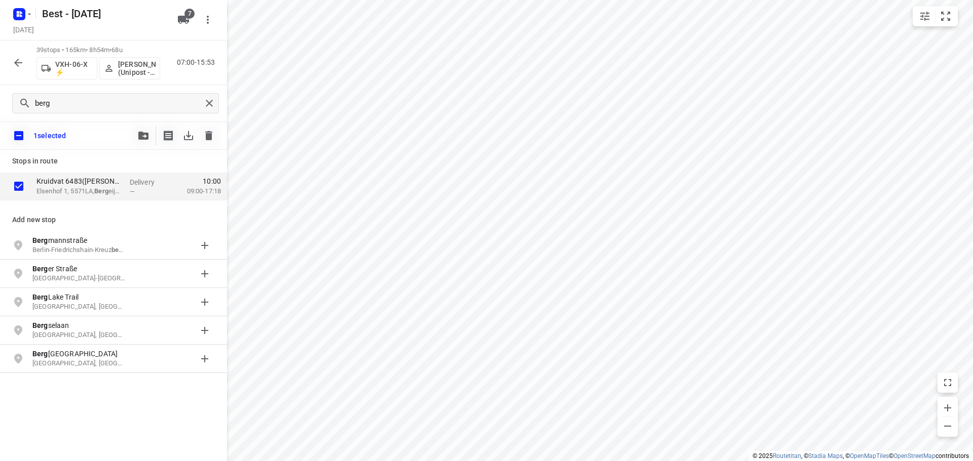
click at [148, 133] on button "button" at bounding box center [143, 136] width 20 height 20
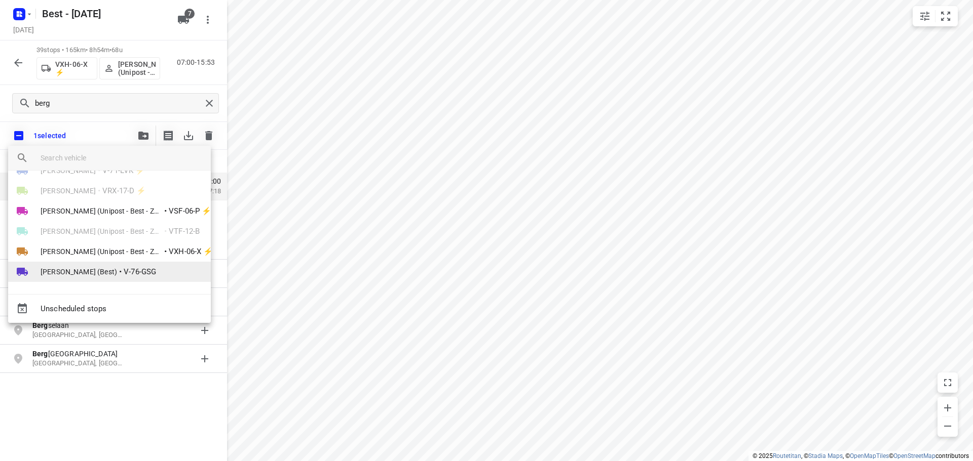
click at [93, 268] on span "[PERSON_NAME] (Best)" at bounding box center [79, 272] width 76 height 10
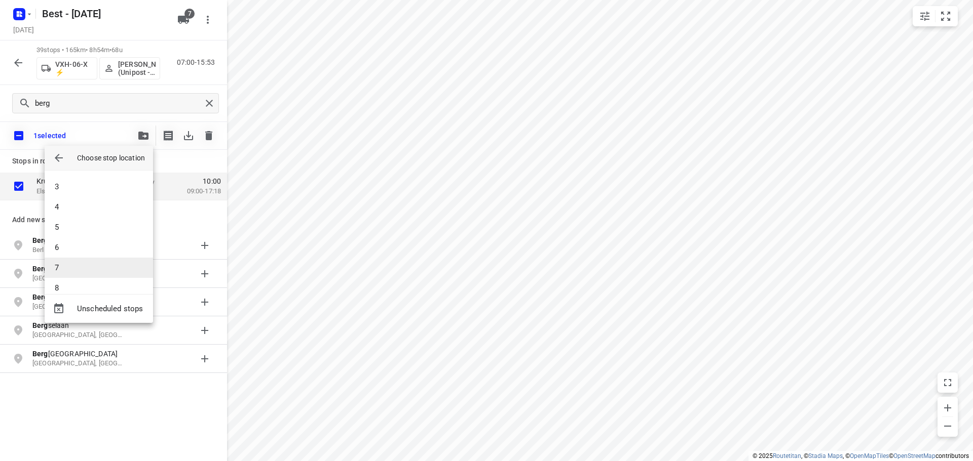
scroll to position [294, 0]
click at [96, 271] on li "20" at bounding box center [99, 276] width 108 height 20
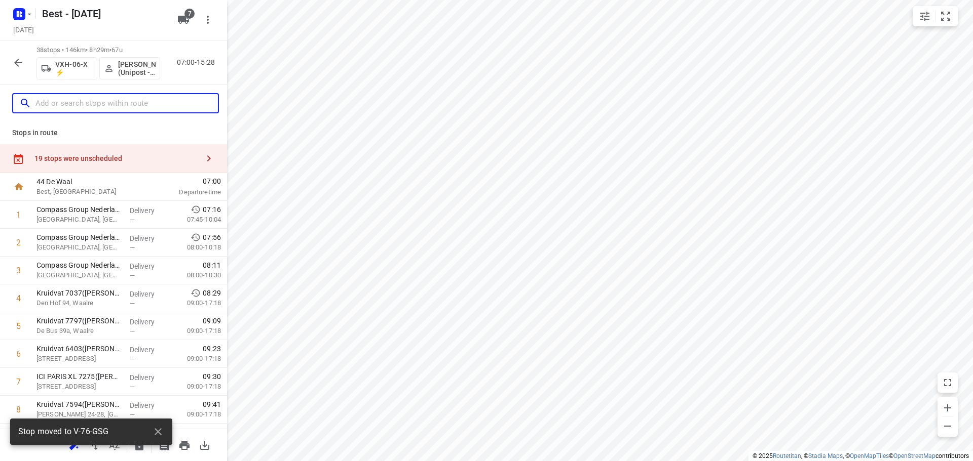
click at [156, 105] on input "text" at bounding box center [126, 104] width 182 height 16
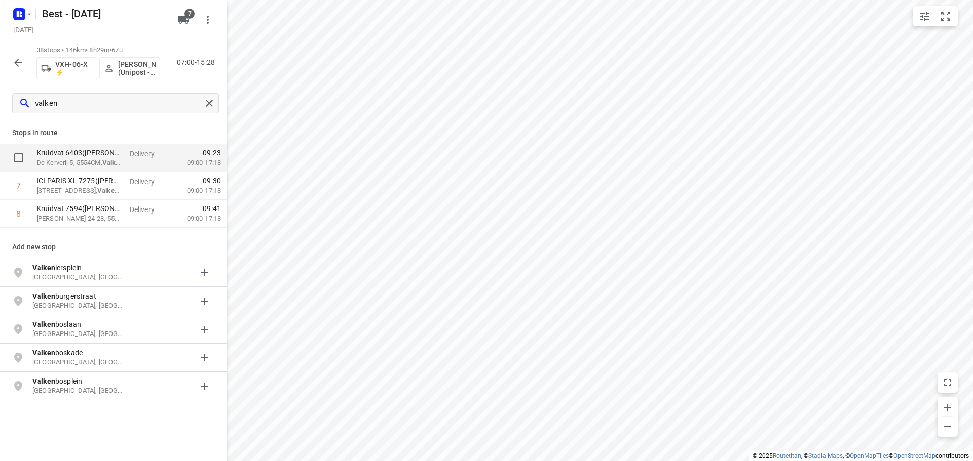
click at [19, 160] on input "checkbox" at bounding box center [19, 158] width 20 height 20
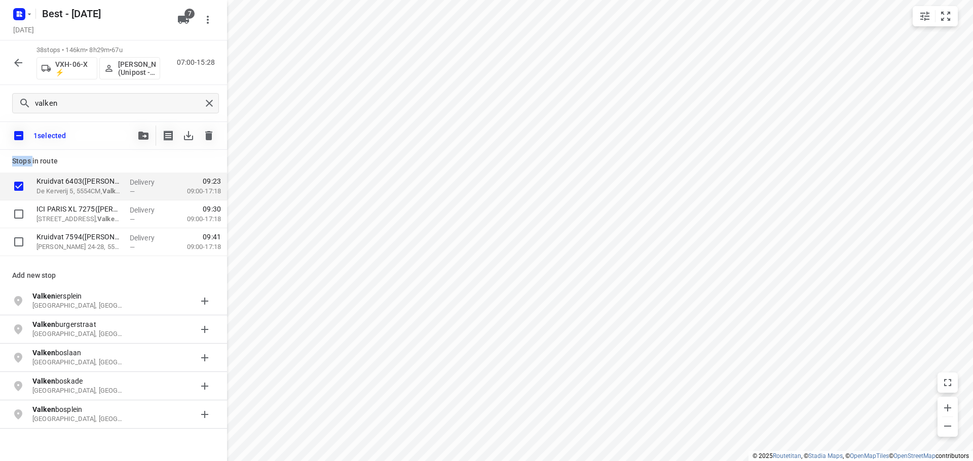
click at [19, 160] on p "Stops in route" at bounding box center [113, 161] width 203 height 11
drag, startPoint x: 19, startPoint y: 133, endPoint x: 40, endPoint y: 134, distance: 20.8
click at [19, 134] on input "checkbox" at bounding box center [18, 135] width 21 height 21
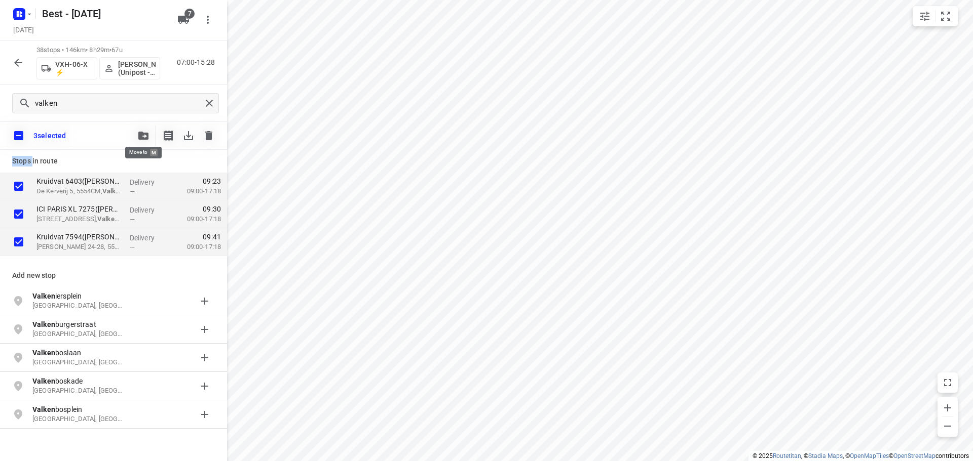
click at [149, 130] on button "button" at bounding box center [143, 136] width 20 height 20
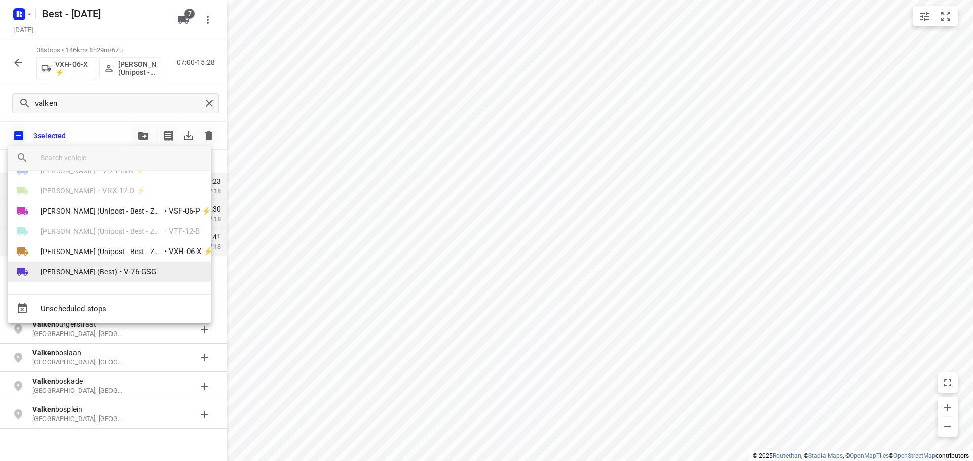
click at [105, 267] on span "[PERSON_NAME] (Best)" at bounding box center [79, 272] width 76 height 10
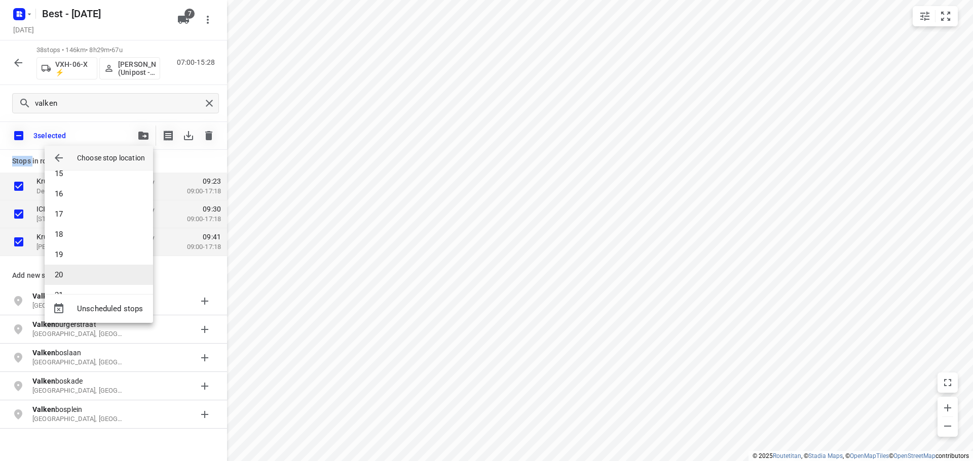
scroll to position [314, 0]
click at [106, 266] on li "21" at bounding box center [99, 276] width 108 height 20
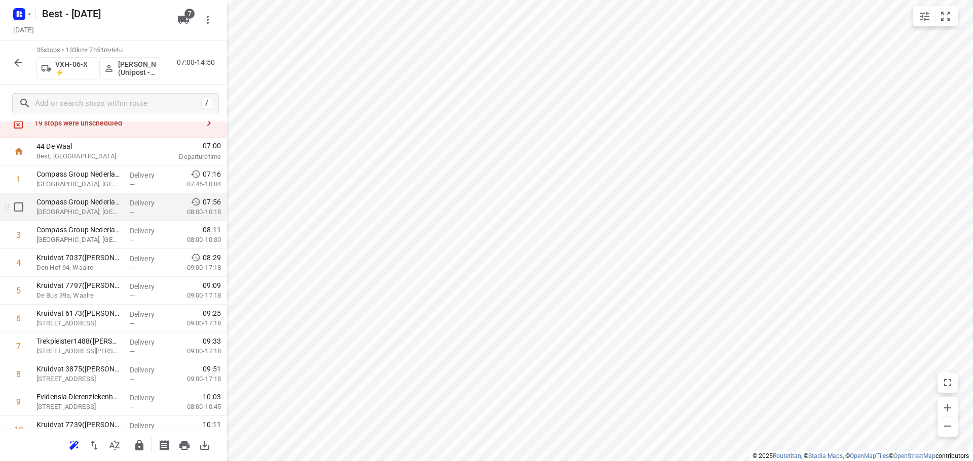
scroll to position [51, 0]
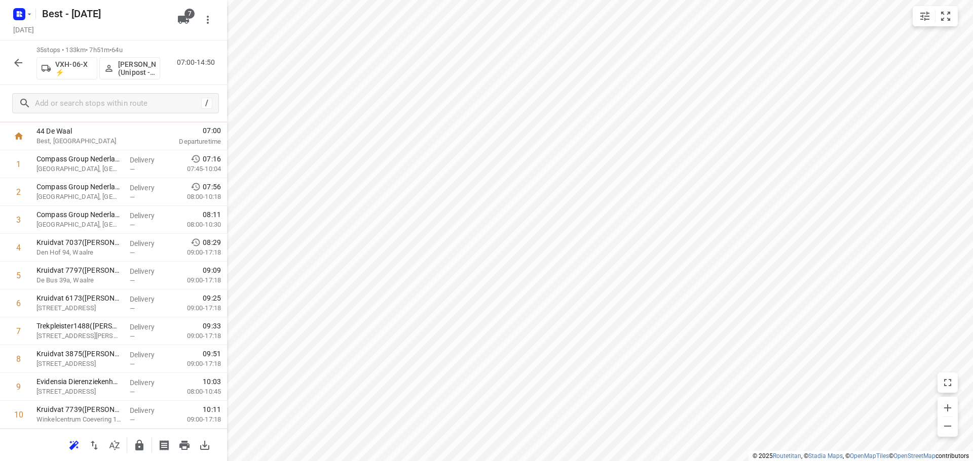
click at [18, 65] on icon "button" at bounding box center [18, 63] width 8 height 8
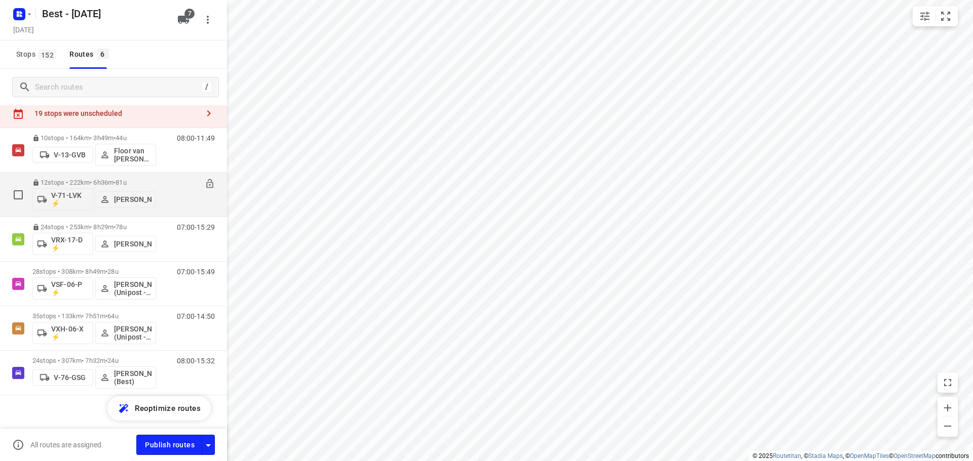
scroll to position [36, 0]
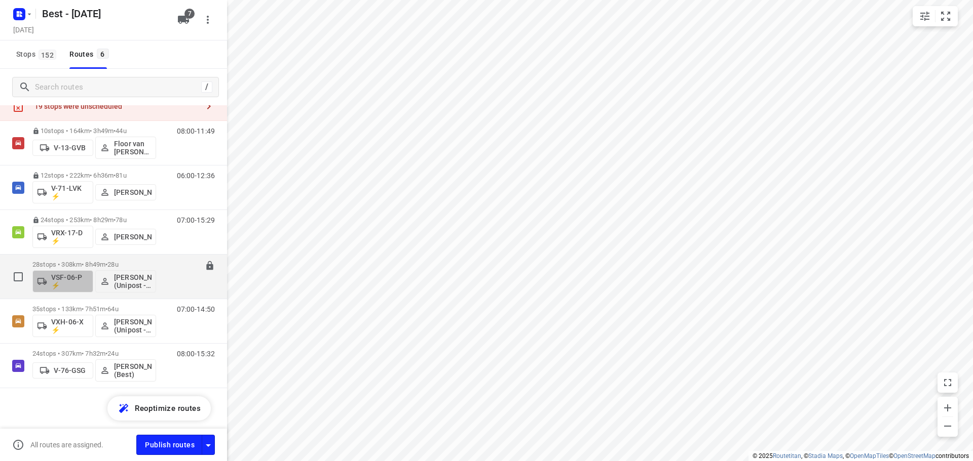
click at [75, 277] on p "VSF-06-P ⚡" at bounding box center [69, 282] width 37 height 16
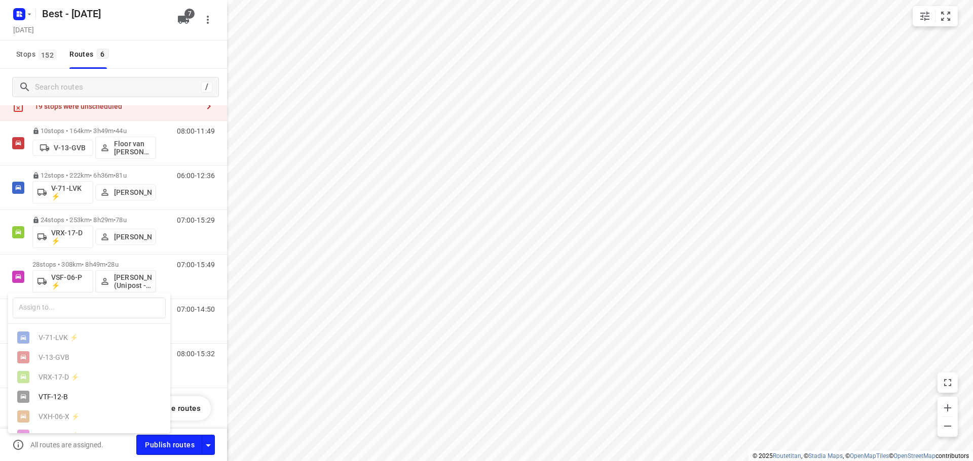
click at [113, 253] on div at bounding box center [486, 230] width 973 height 461
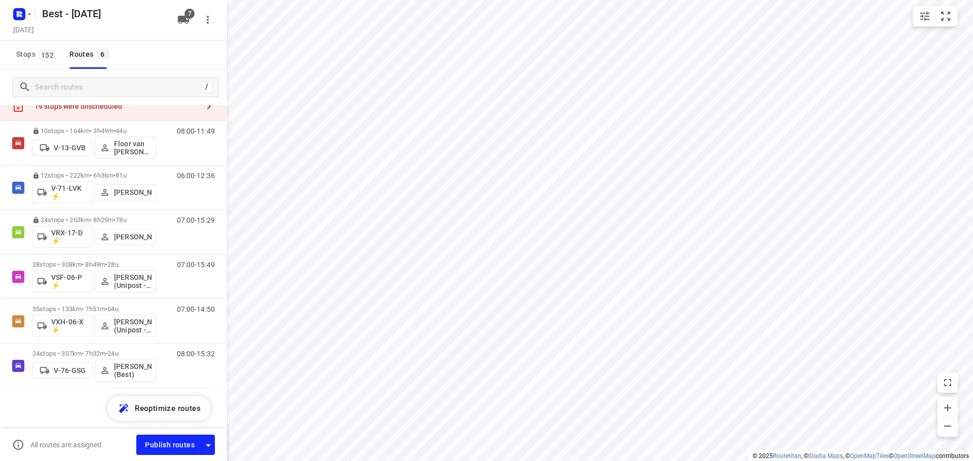
click at [112, 259] on div "28 stops • 308km • 8h49m • 28u VSF-06-P ⚡ [PERSON_NAME] (Unipost - Best - ZZP)" at bounding box center [94, 277] width 124 height 42
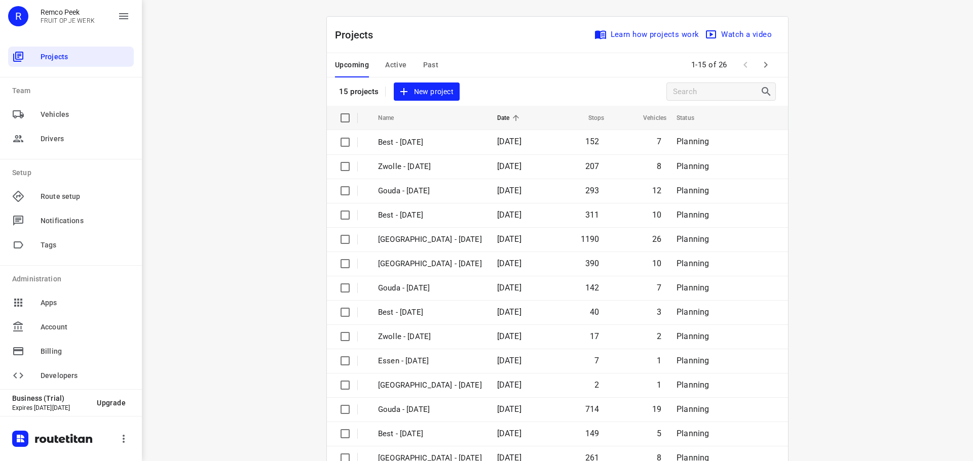
click at [772, 59] on div "Upcoming Active Past 1-15 of 26" at bounding box center [557, 65] width 461 height 24
click at [768, 61] on button "button" at bounding box center [765, 65] width 20 height 20
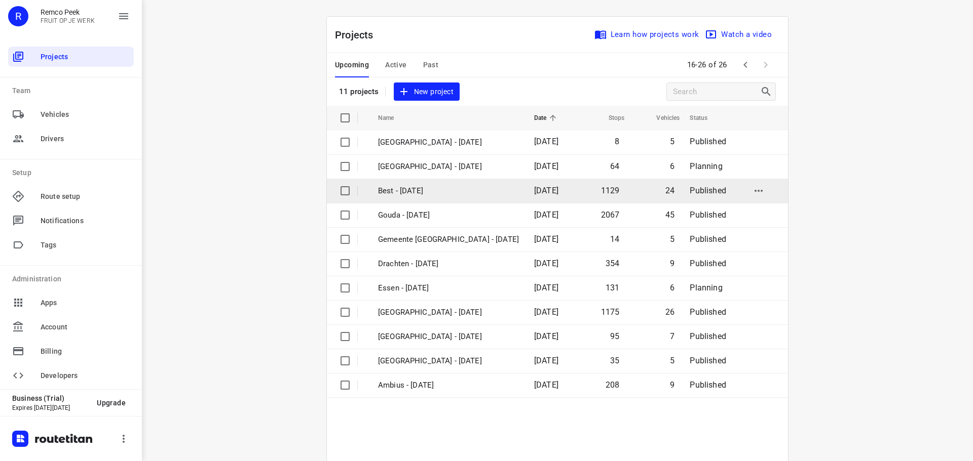
click at [459, 183] on td "Best - [DATE]" at bounding box center [447, 191] width 158 height 24
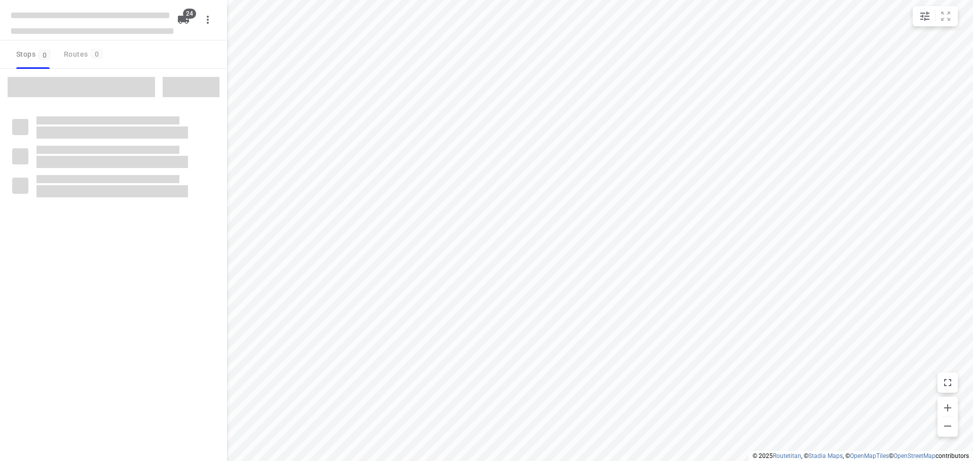
checkbox input "true"
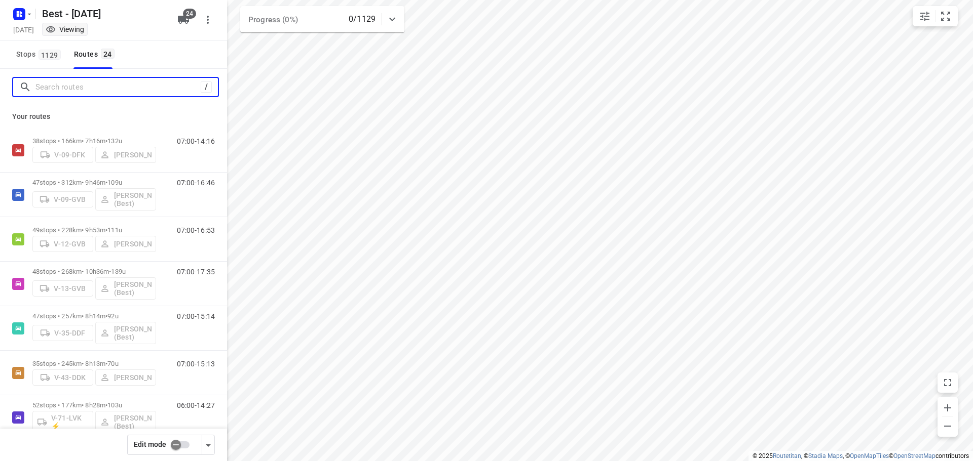
click at [129, 94] on input "Search routes" at bounding box center [117, 88] width 165 height 16
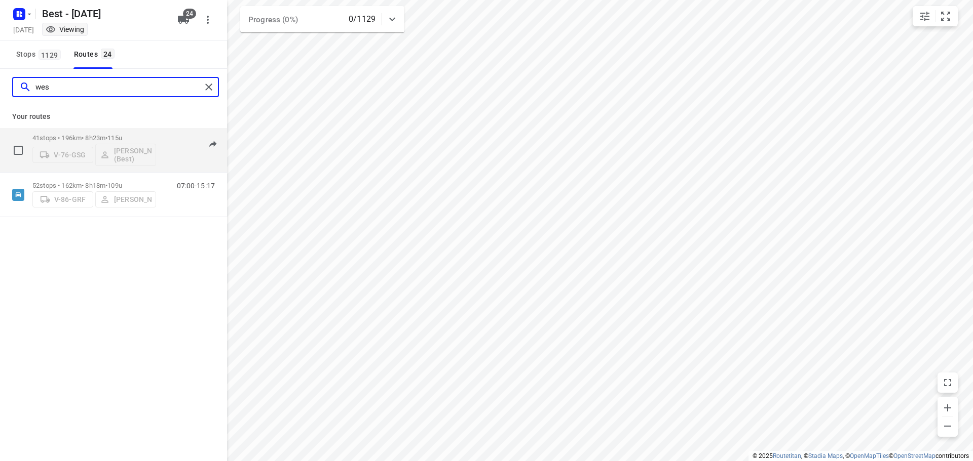
type input "wes"
click at [111, 129] on div "41 stops • 196km • 8h23m • 115u V-76-GSG Wesley Imming (Best) 06:00-14:22" at bounding box center [113, 150] width 227 height 45
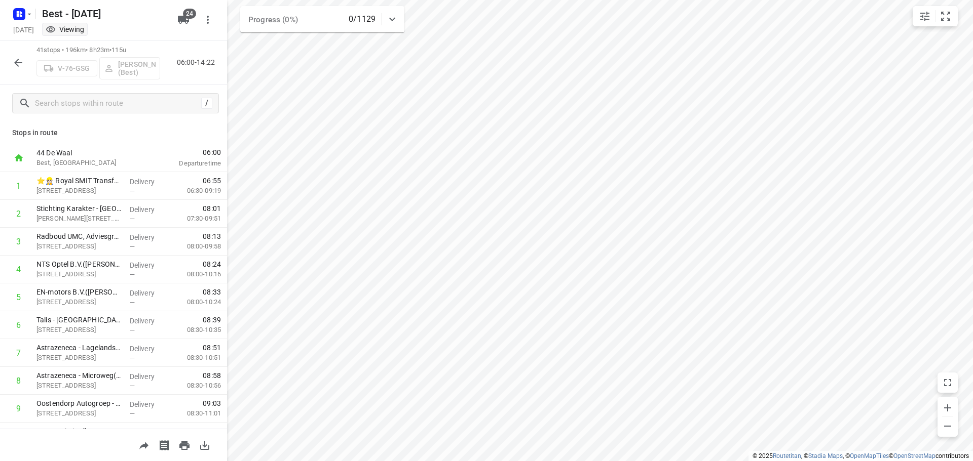
click at [12, 61] on button "button" at bounding box center [18, 63] width 20 height 20
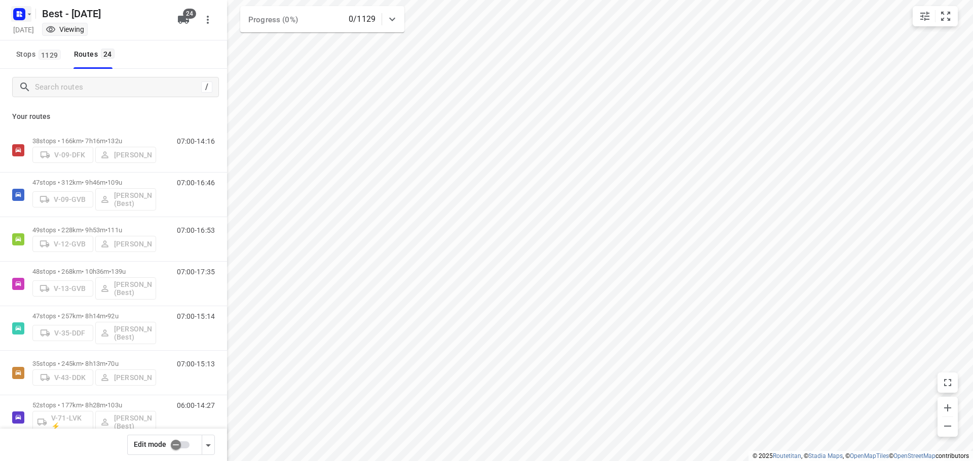
click at [32, 17] on icon "button" at bounding box center [29, 14] width 8 height 8
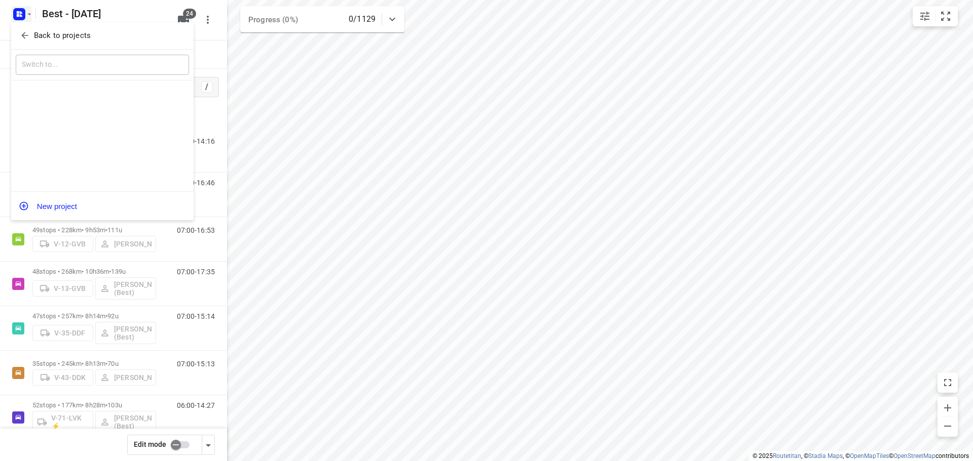
click at [27, 27] on button "Back to projects" at bounding box center [102, 35] width 173 height 17
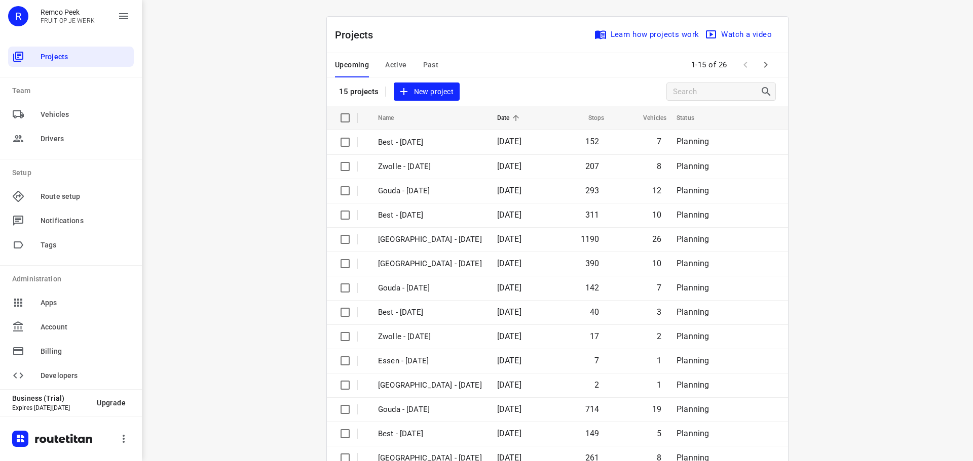
click at [424, 57] on button "Past" at bounding box center [431, 65] width 16 height 24
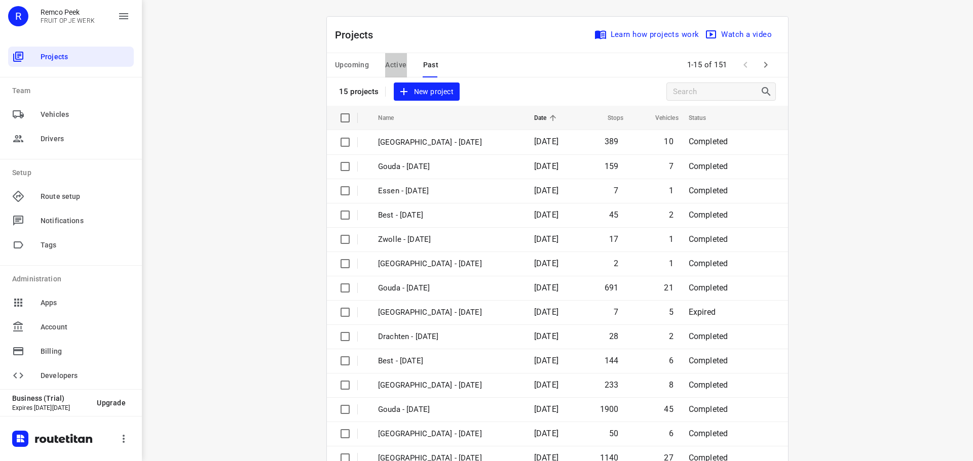
click at [391, 68] on span "Active" at bounding box center [395, 65] width 21 height 13
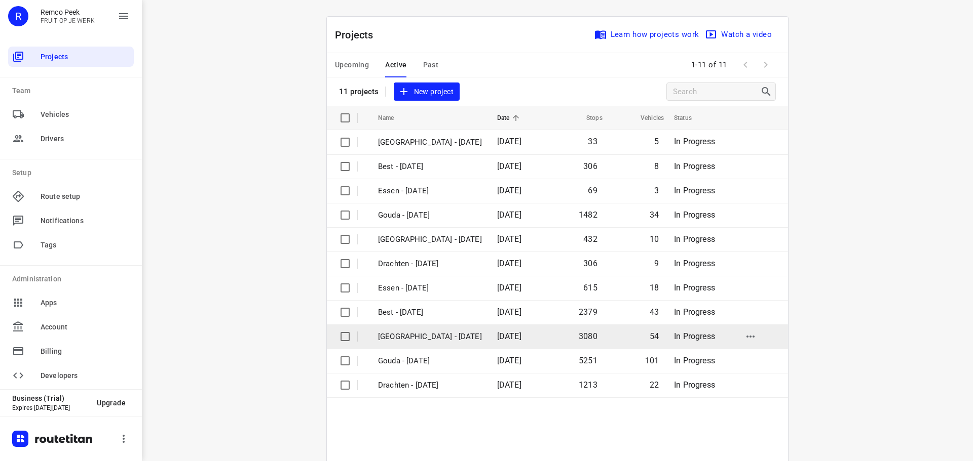
click at [407, 331] on p "[GEOGRAPHIC_DATA] - [DATE]" at bounding box center [430, 337] width 104 height 12
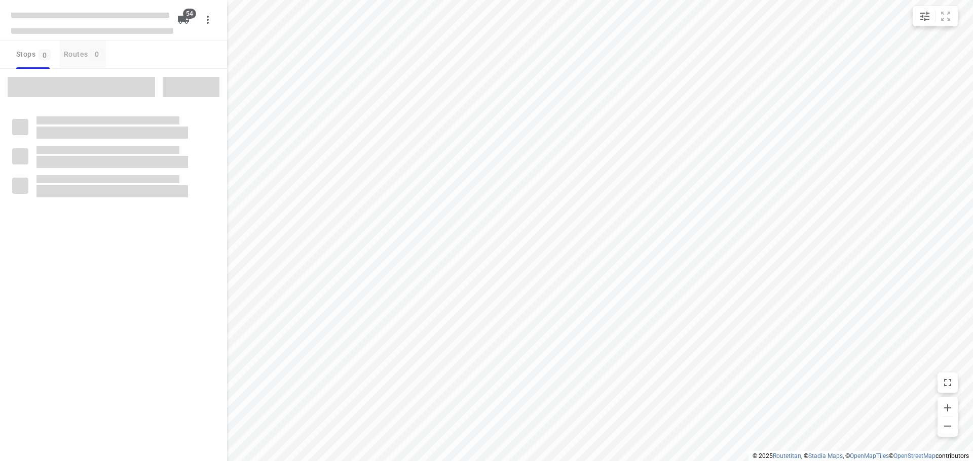
checkbox input "true"
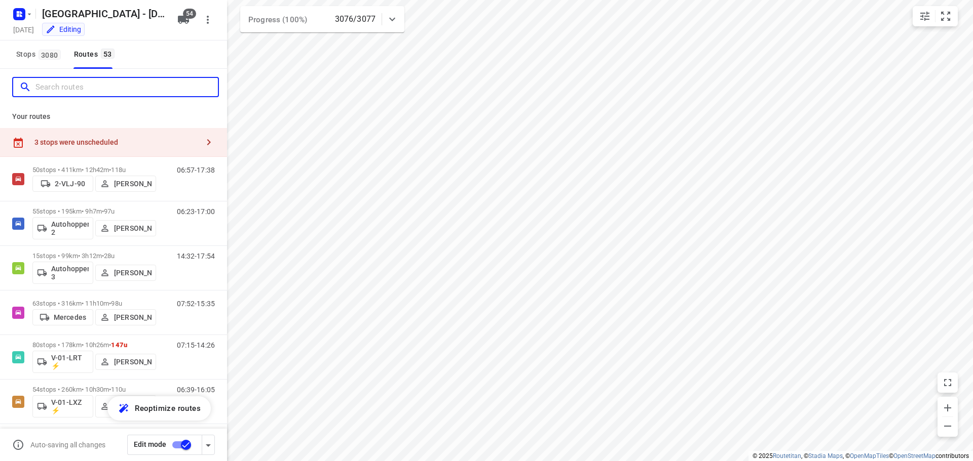
click at [158, 93] on input "Search routes" at bounding box center [126, 88] width 182 height 16
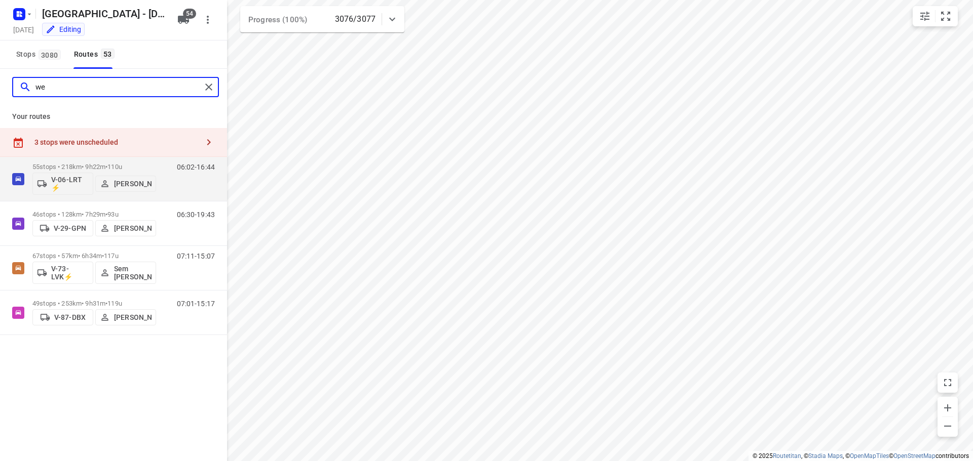
type input "w"
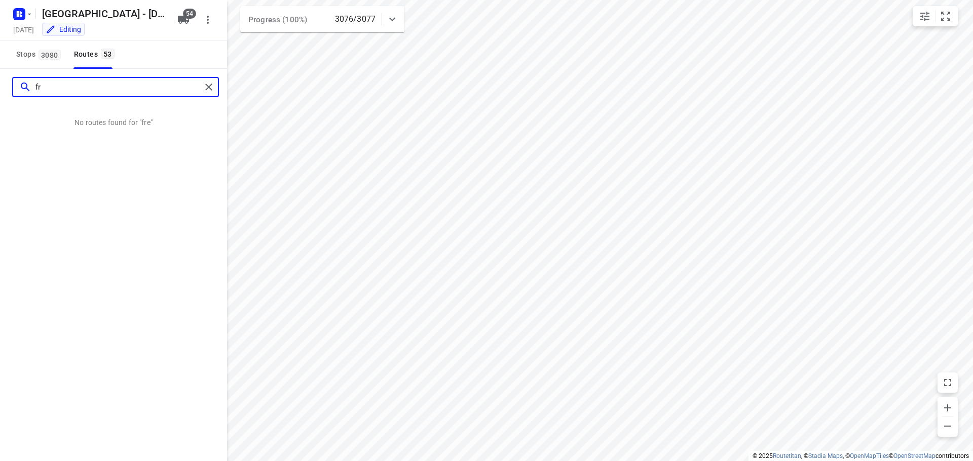
type input "f"
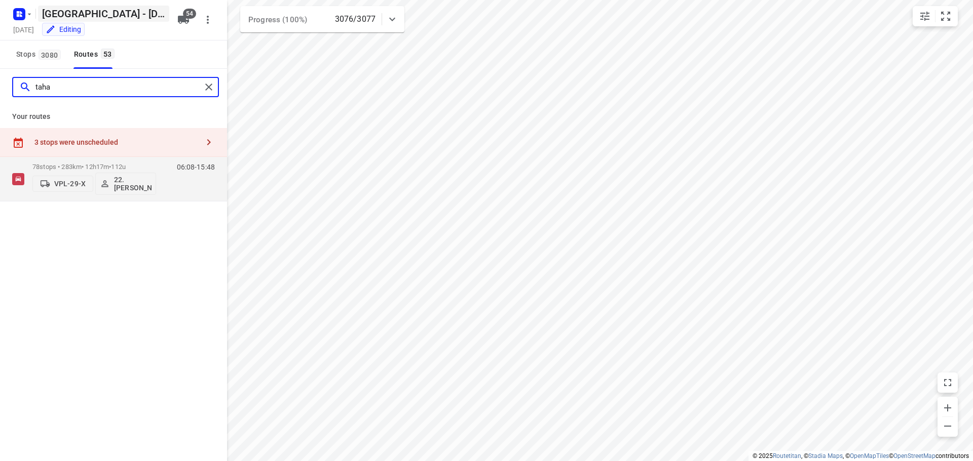
type input "taha"
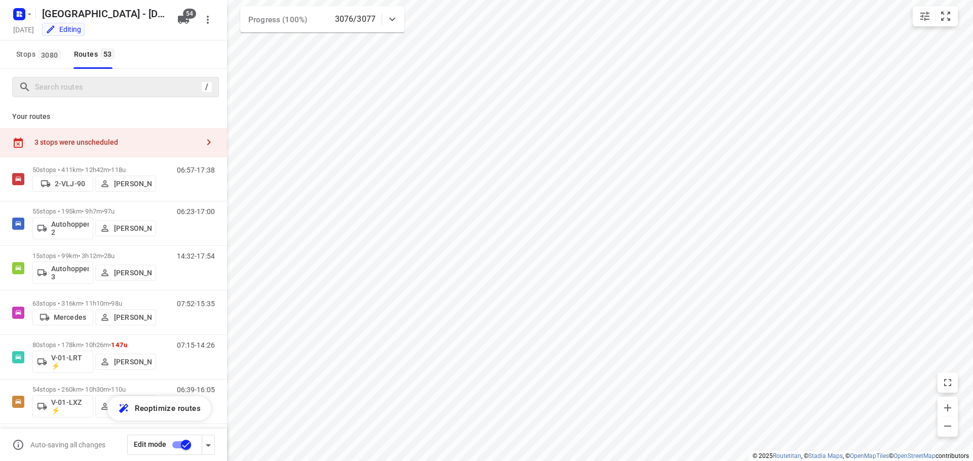
click at [168, 99] on div "/" at bounding box center [113, 87] width 227 height 36
click at [164, 86] on input "Search routes" at bounding box center [116, 88] width 162 height 16
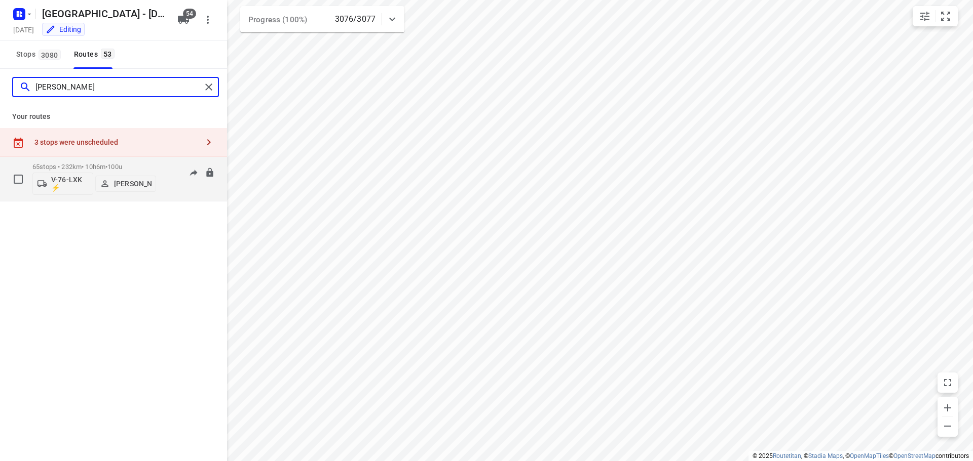
type input "thomas"
click at [92, 163] on div "65 stops • 232km • 10h6m • 100u V-76-LXK ⚡ Thomas Bol" at bounding box center [94, 179] width 124 height 42
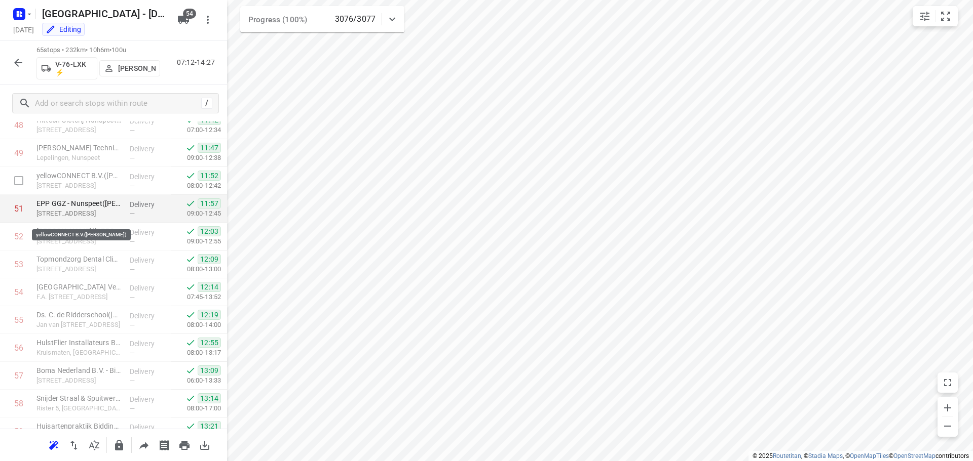
scroll to position [1358, 0]
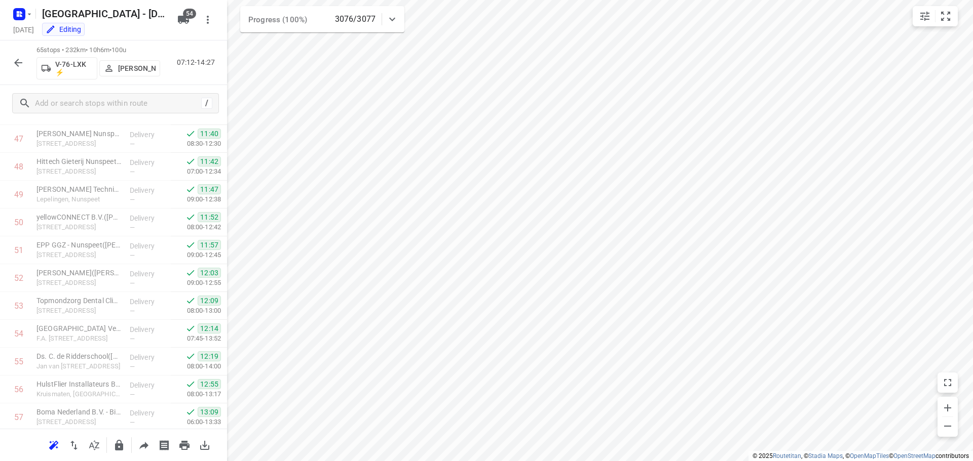
click at [14, 61] on icon "button" at bounding box center [18, 63] width 12 height 12
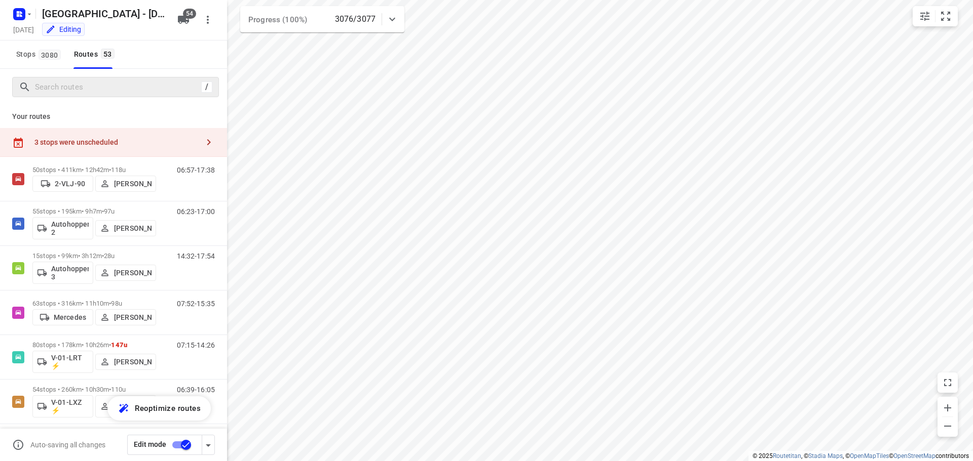
click at [37, 96] on div "/" at bounding box center [115, 87] width 207 height 20
click at [44, 93] on input "Search routes" at bounding box center [126, 88] width 182 height 16
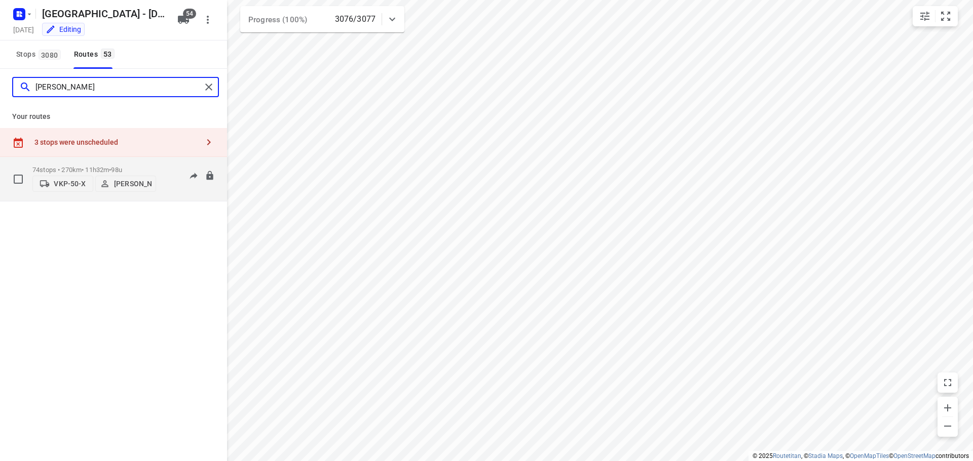
type input "steve"
click at [51, 161] on div "74 stops • 270km • 11h32m • 98u VKP-50-X Steven Hubers" at bounding box center [94, 179] width 124 height 36
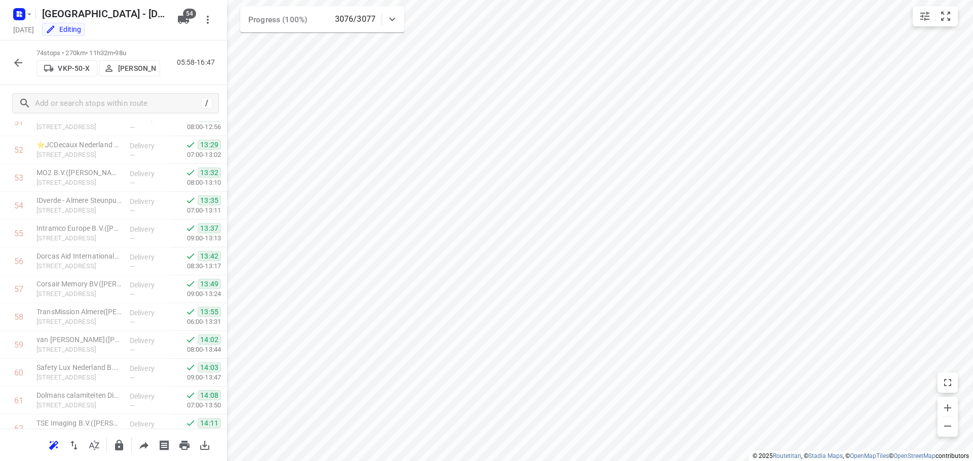
scroll to position [1862, 0]
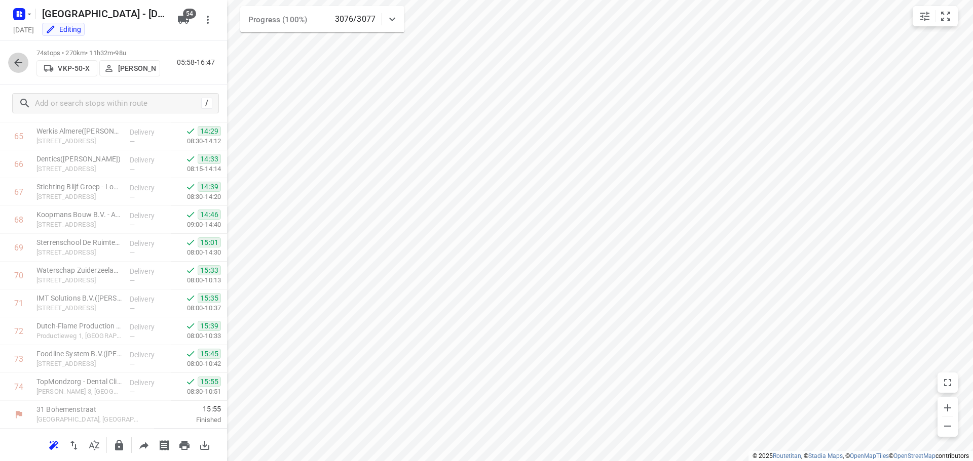
click at [18, 64] on icon "button" at bounding box center [18, 63] width 12 height 12
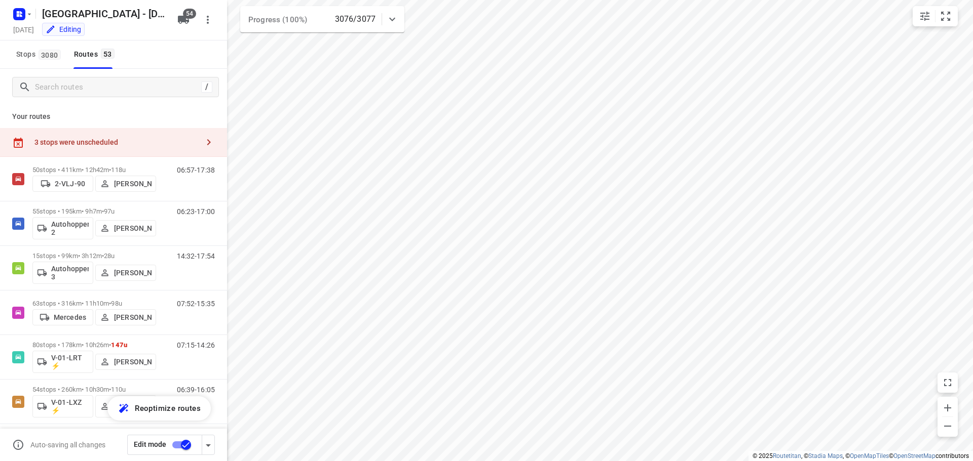
click at [175, 153] on div "3 stops were unscheduled" at bounding box center [113, 142] width 227 height 29
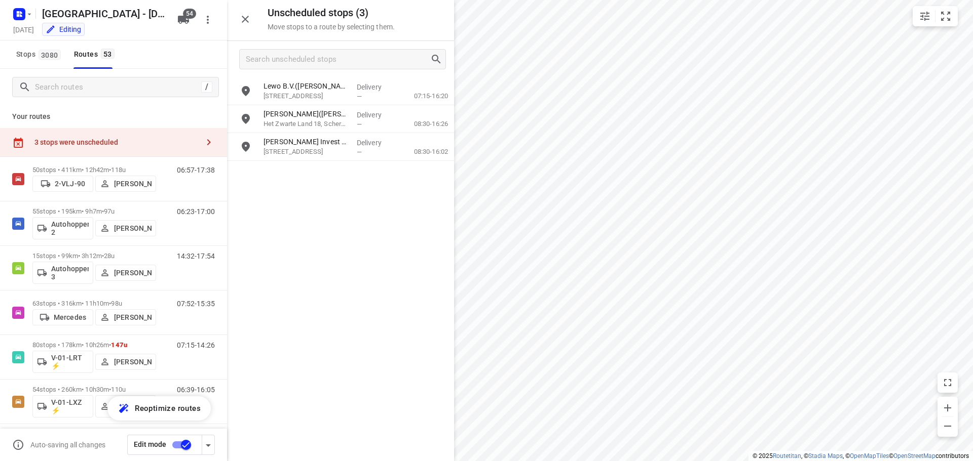
click at [239, 28] on div at bounding box center [245, 19] width 20 height 20
click at [127, 94] on input "Search routes" at bounding box center [116, 88] width 162 height 16
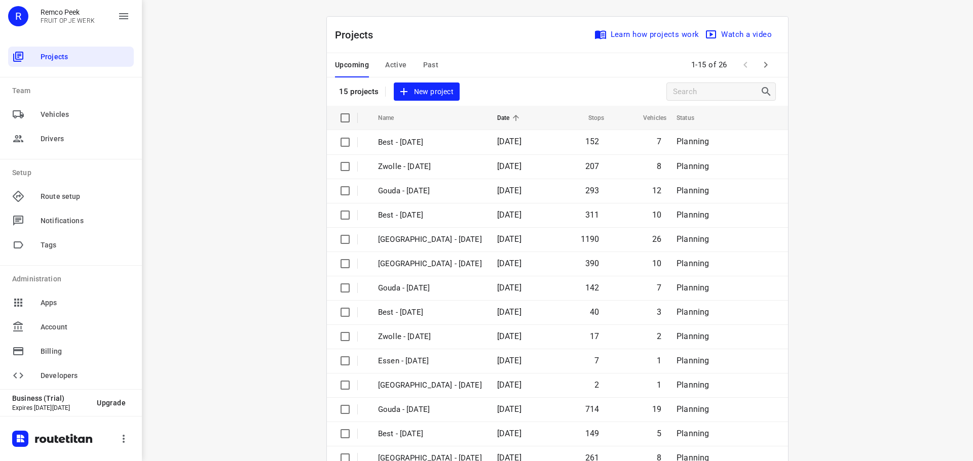
click at [399, 65] on span "Active" at bounding box center [395, 65] width 21 height 13
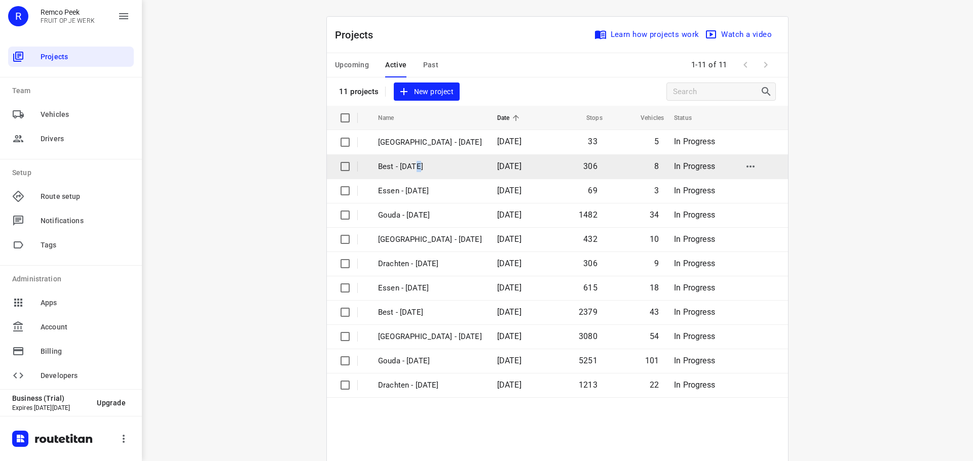
click at [414, 161] on p "Best - [DATE]" at bounding box center [430, 167] width 104 height 12
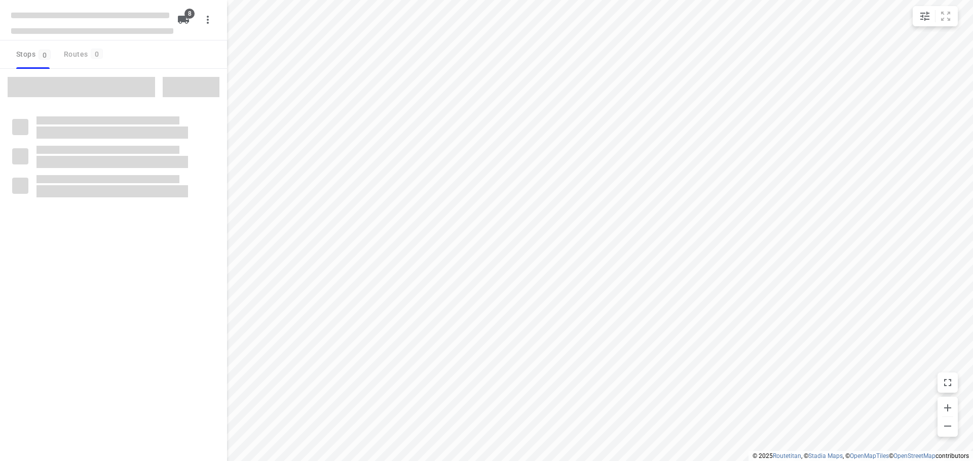
checkbox input "true"
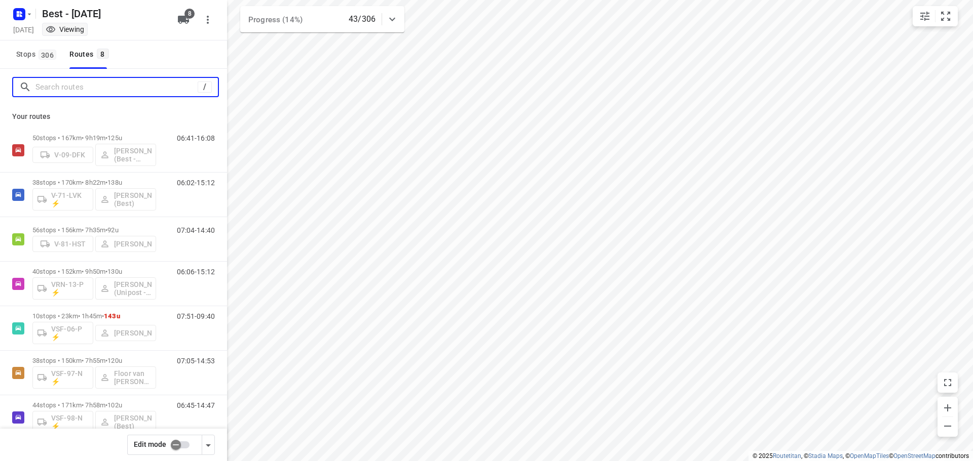
click at [115, 91] on input "Search routes" at bounding box center [116, 88] width 162 height 16
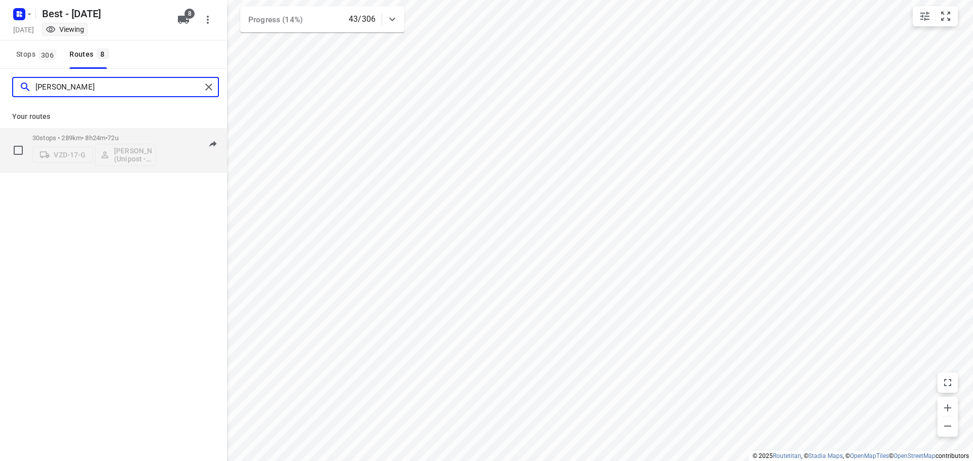
type input "ahmad"
click at [69, 134] on div "30 stops • 289km • 8h24m • 72u VZD-17-G Ahmad Abazid (Unipost - Best - ZZP)" at bounding box center [94, 150] width 124 height 42
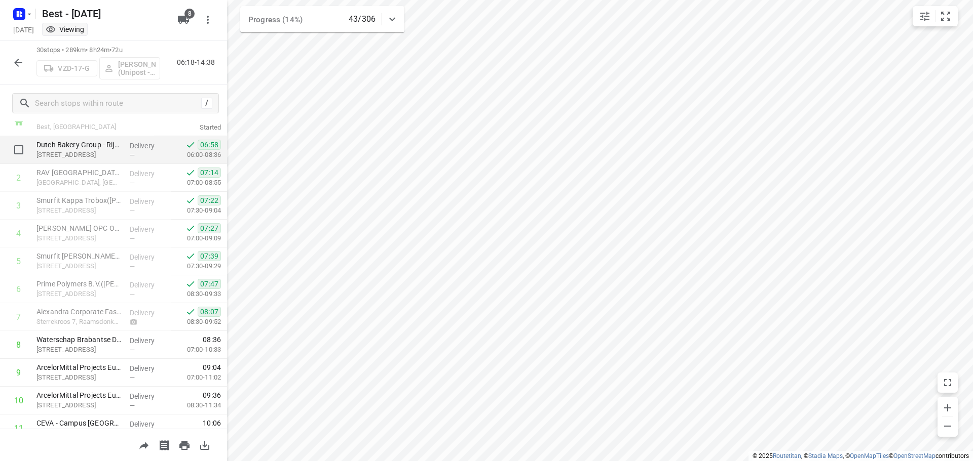
scroll to position [51, 0]
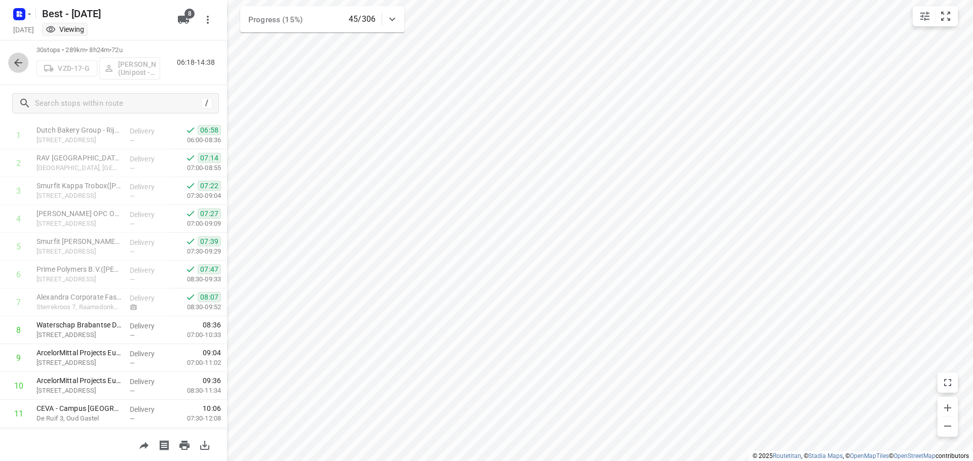
click at [25, 68] on button "button" at bounding box center [18, 63] width 20 height 20
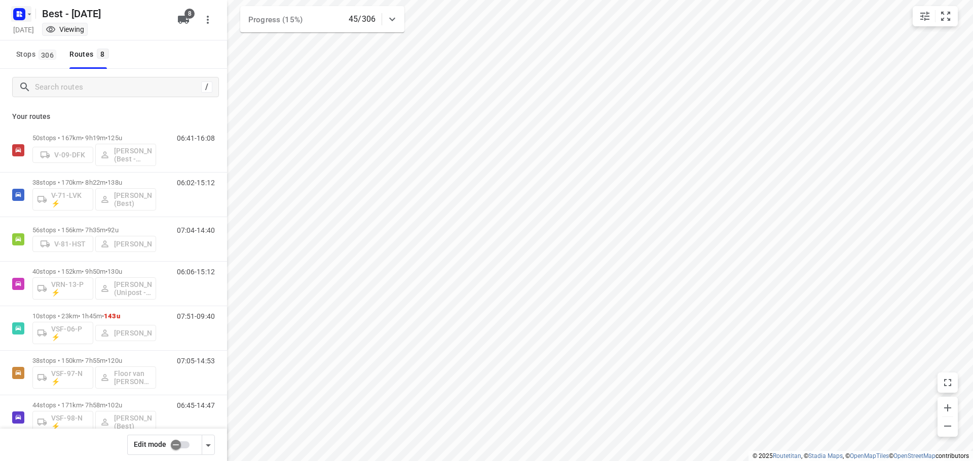
click at [25, 20] on icon "button" at bounding box center [19, 14] width 16 height 16
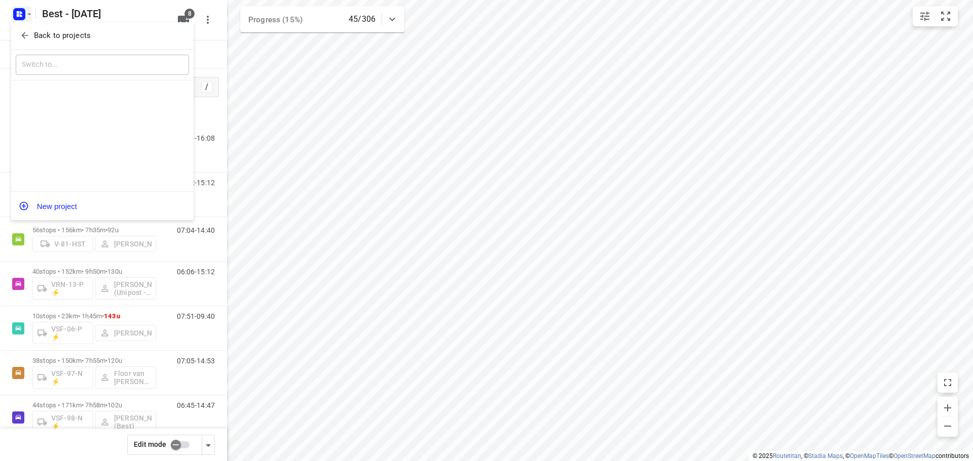
click at [26, 45] on div "Back to projects" at bounding box center [102, 35] width 182 height 27
click at [50, 46] on div "Back to projects" at bounding box center [102, 35] width 182 height 27
click at [56, 38] on p "Back to projects" at bounding box center [62, 36] width 57 height 12
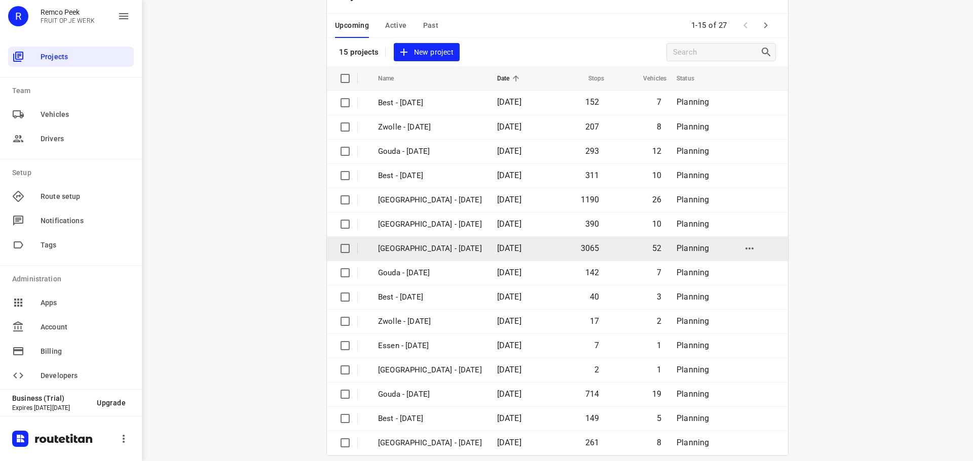
scroll to position [51, 0]
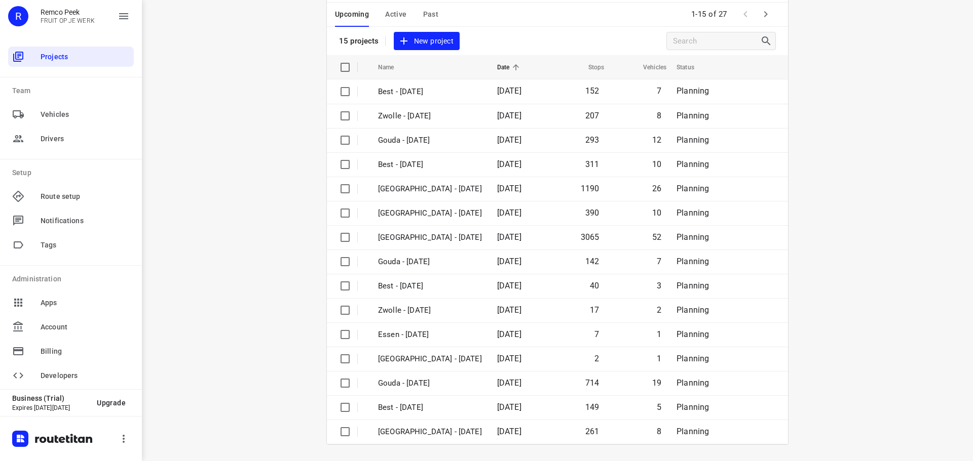
click at [774, 15] on div "Upcoming Active Past 1-15 of 27" at bounding box center [557, 15] width 461 height 24
click at [766, 16] on icon "button" at bounding box center [765, 14] width 12 height 12
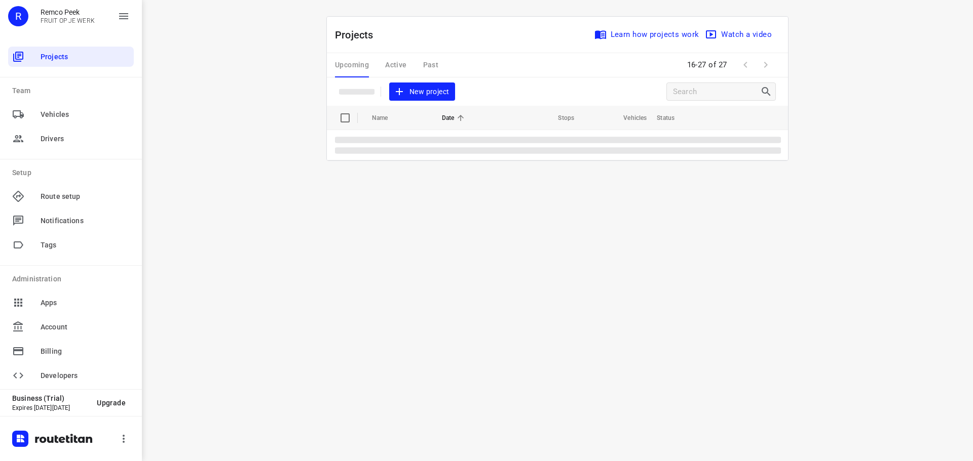
scroll to position [0, 0]
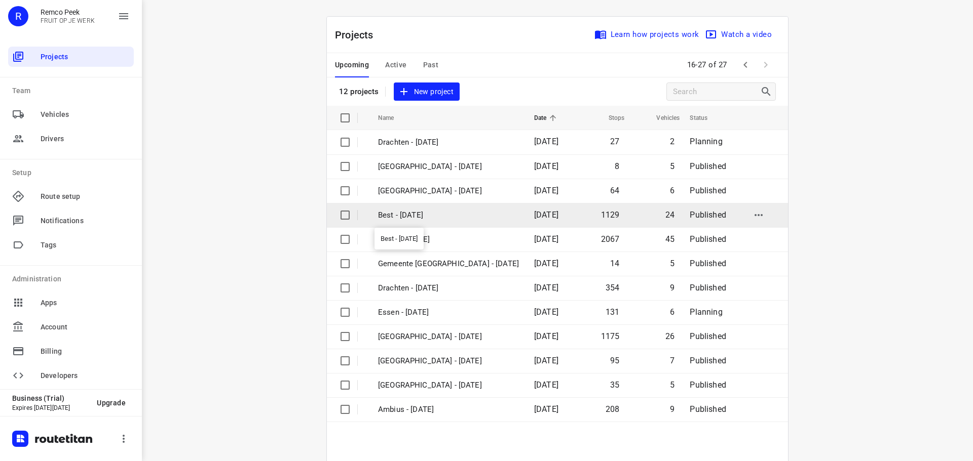
click at [441, 214] on p "Best - [DATE]" at bounding box center [448, 216] width 141 height 12
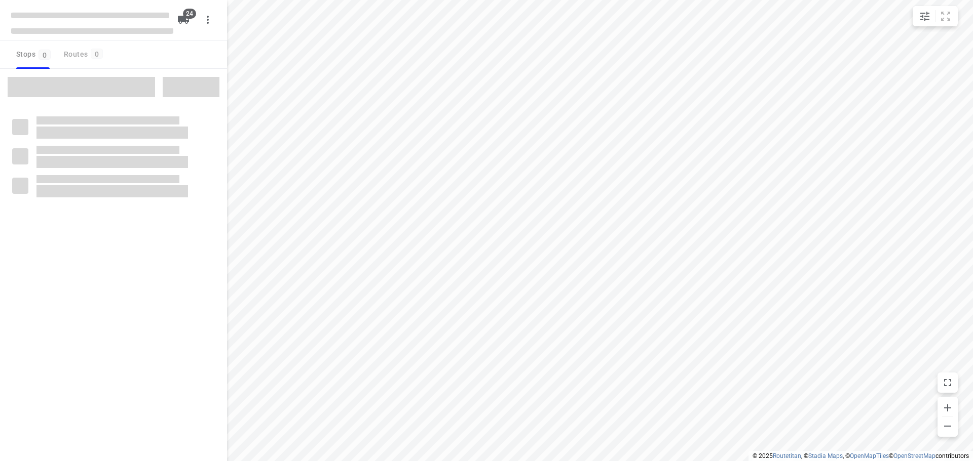
checkbox input "true"
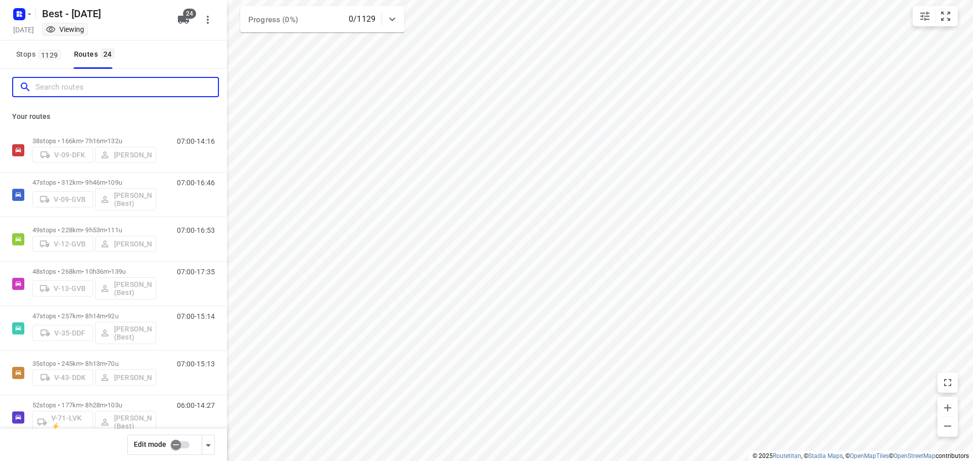
click at [171, 84] on input "Search routes" at bounding box center [126, 88] width 182 height 16
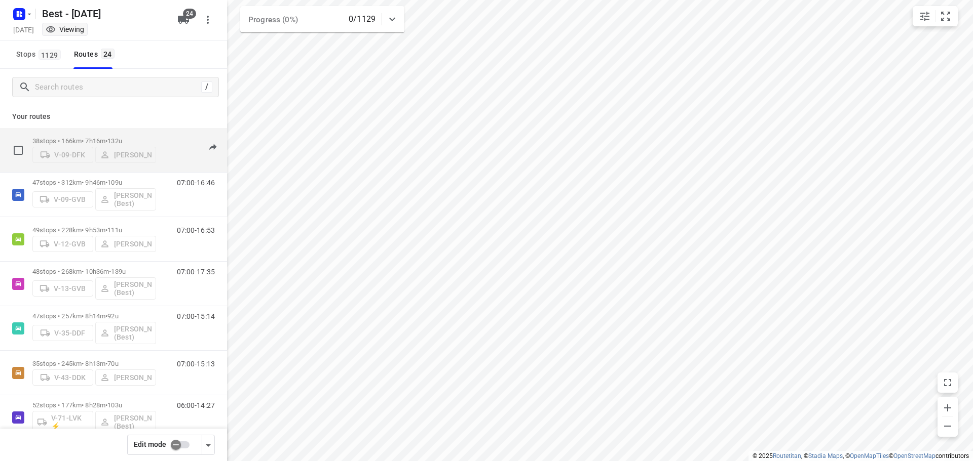
click at [89, 146] on div "V-09-DFK Lisa van Rosmalen" at bounding box center [94, 154] width 124 height 18
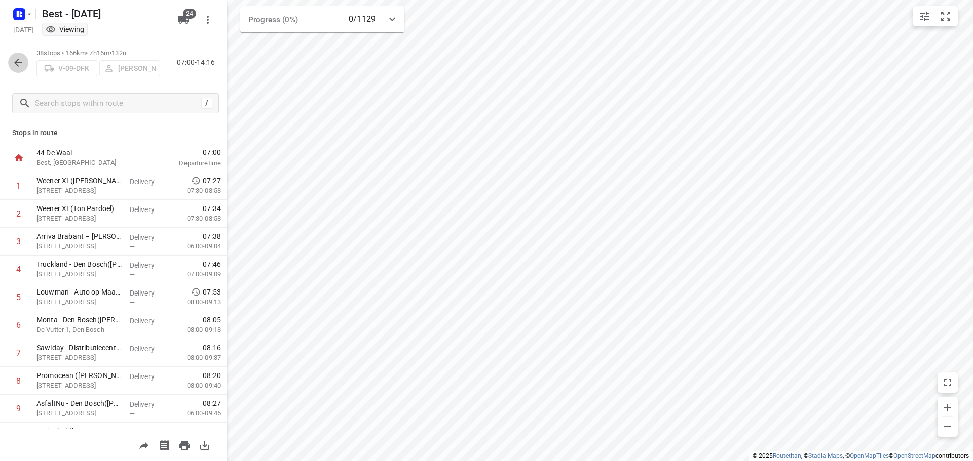
click at [21, 69] on button "button" at bounding box center [18, 63] width 20 height 20
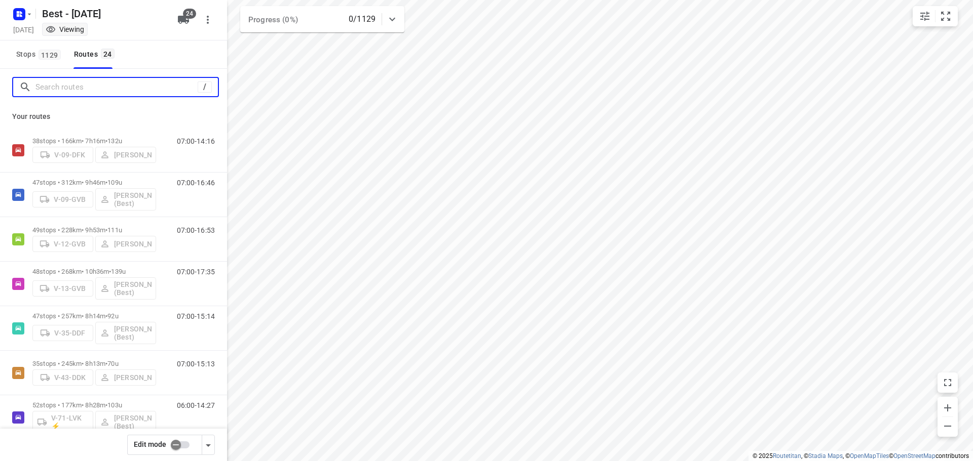
click at [89, 93] on input "Search routes" at bounding box center [116, 88] width 162 height 16
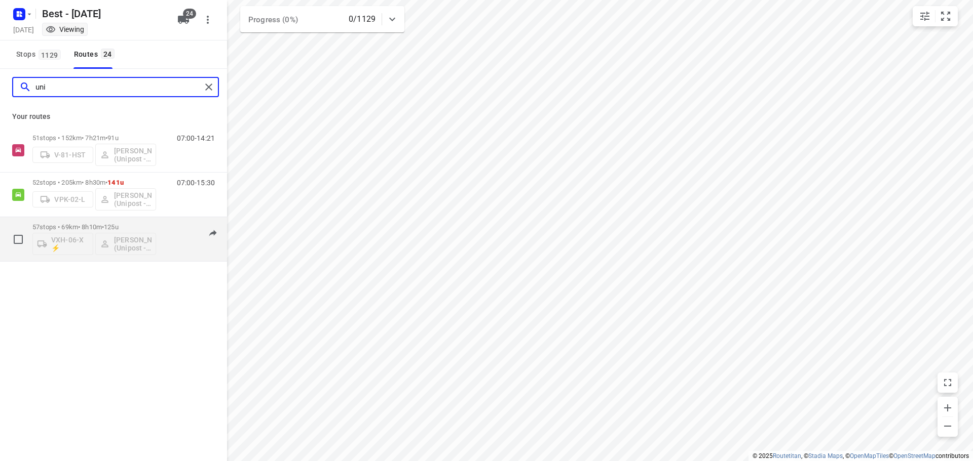
type input "uni"
click at [99, 223] on p "57 stops • 69km • 8h10m • 125u" at bounding box center [94, 227] width 124 height 8
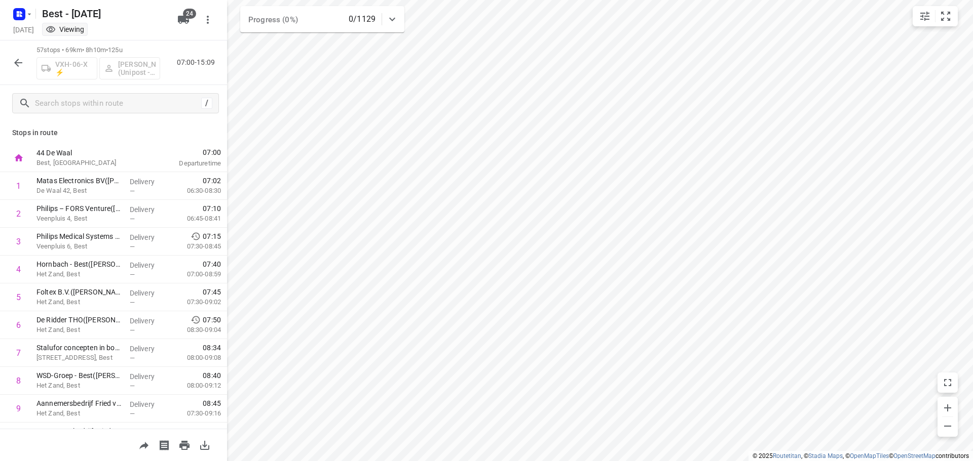
click at [20, 66] on icon "button" at bounding box center [18, 63] width 12 height 12
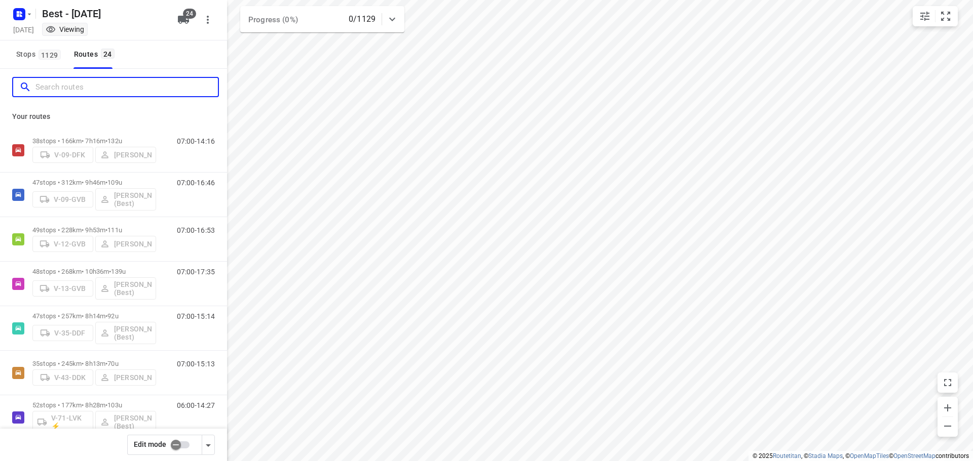
click at [113, 86] on input "Search routes" at bounding box center [126, 88] width 182 height 16
type input "b"
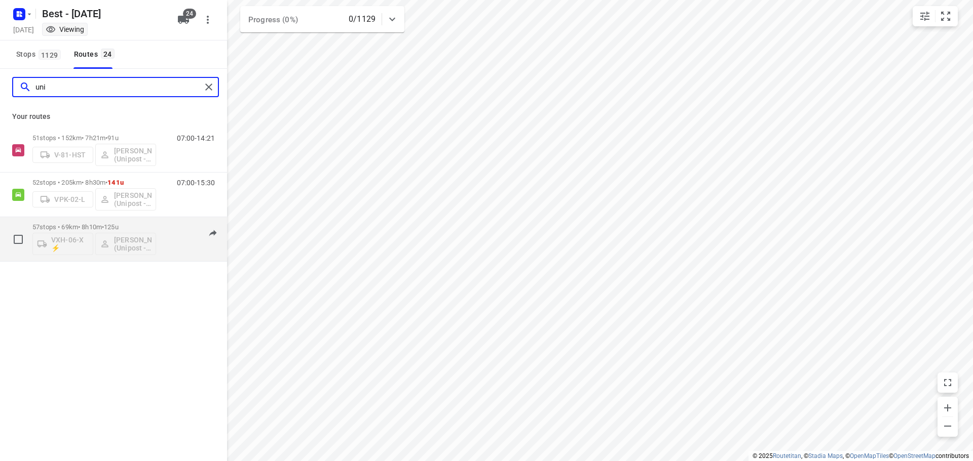
type input "uni"
click at [90, 221] on div "57 stops • 69km • 8h10m • 125u VXH-06-X ⚡ Bilal Alzeadi (Unipost - Best - ZZP)" at bounding box center [94, 239] width 124 height 42
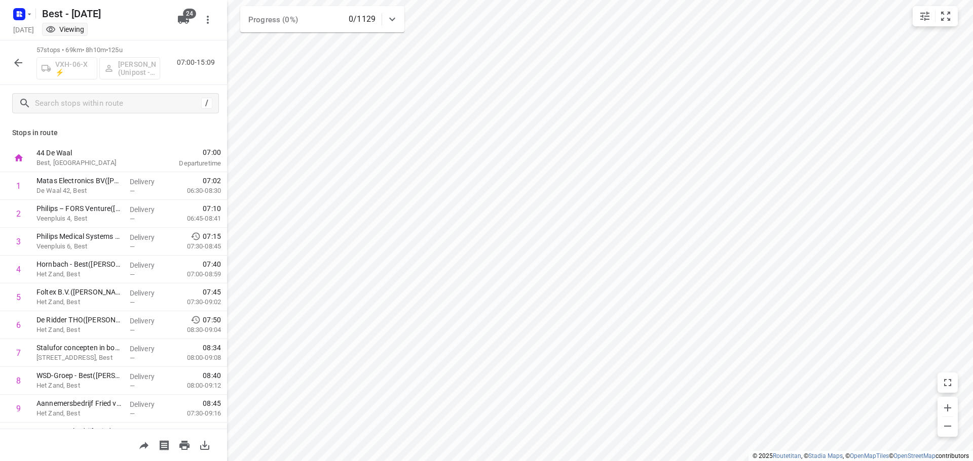
click at [13, 61] on icon "button" at bounding box center [18, 63] width 12 height 12
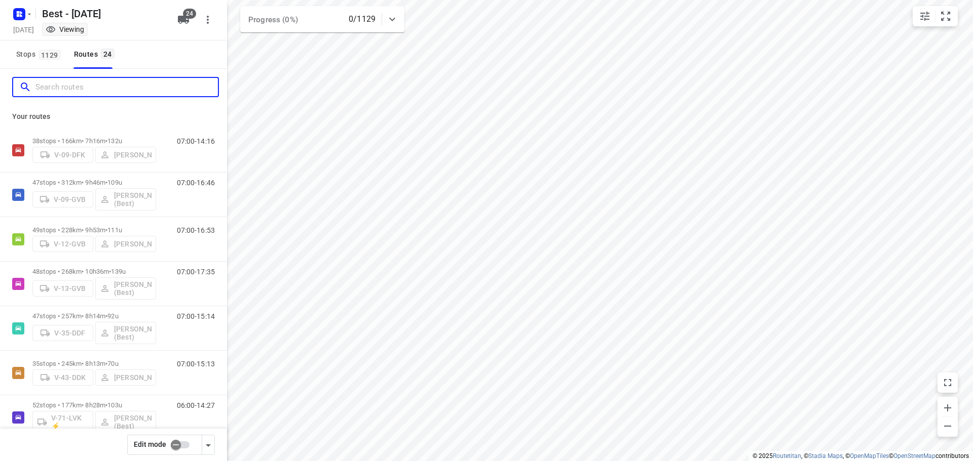
click at [93, 92] on input "Search routes" at bounding box center [126, 88] width 182 height 16
click at [176, 453] on input "checkbox" at bounding box center [176, 445] width 58 height 19
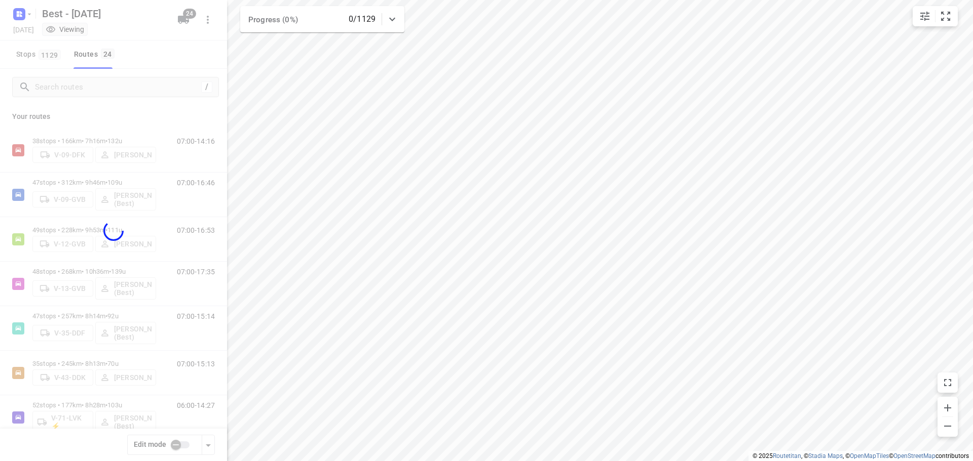
checkbox input "true"
click at [108, 89] on div at bounding box center [113, 230] width 227 height 461
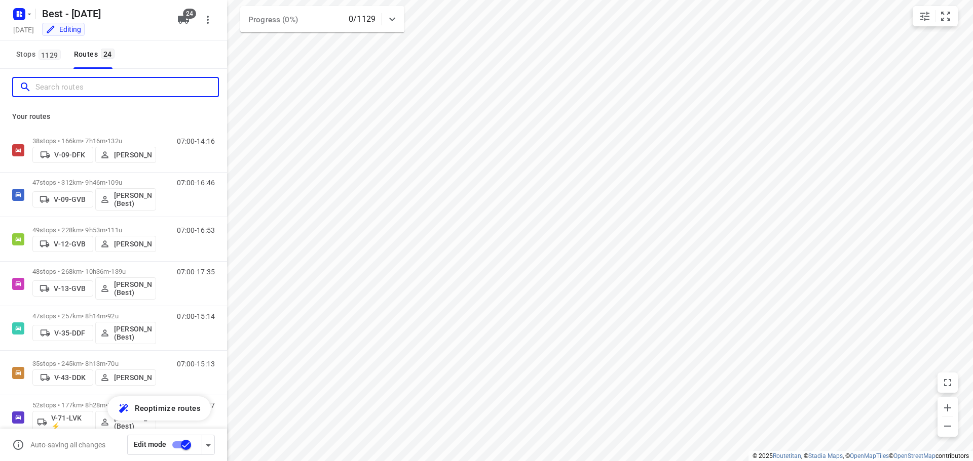
click at [108, 89] on input "Search routes" at bounding box center [126, 88] width 182 height 16
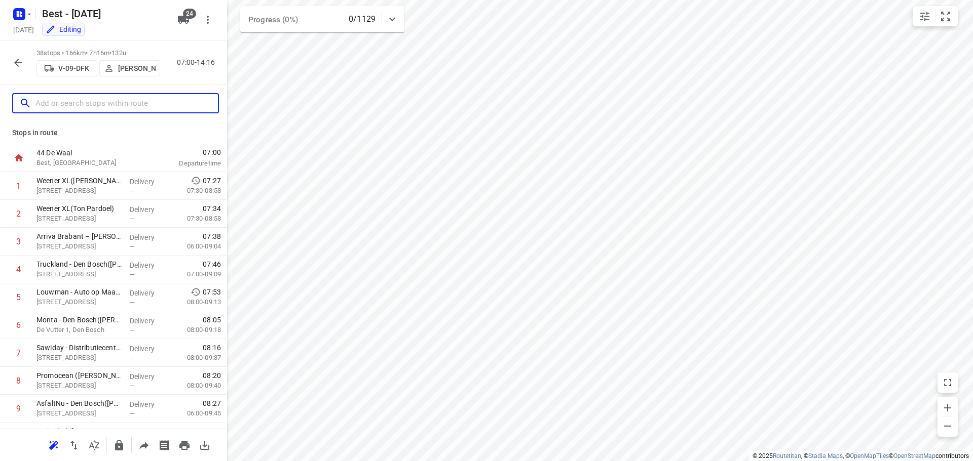
click at [162, 104] on input "text" at bounding box center [126, 104] width 182 height 16
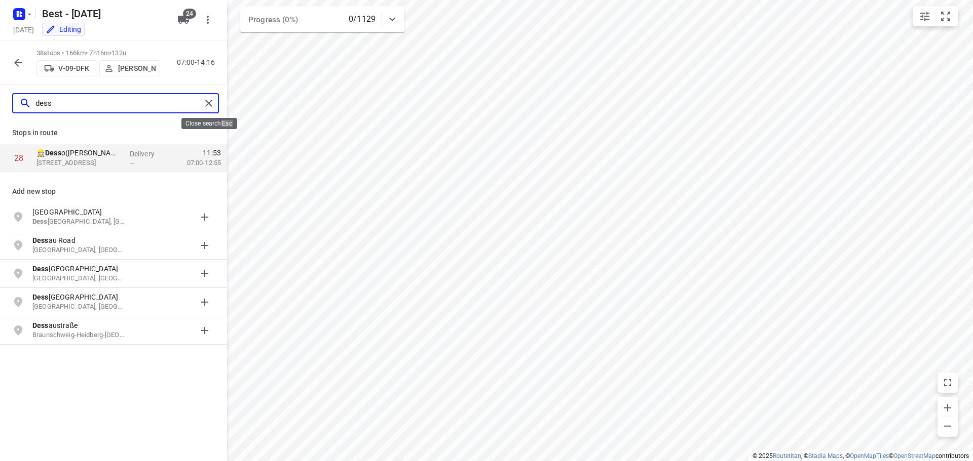
type input "dess"
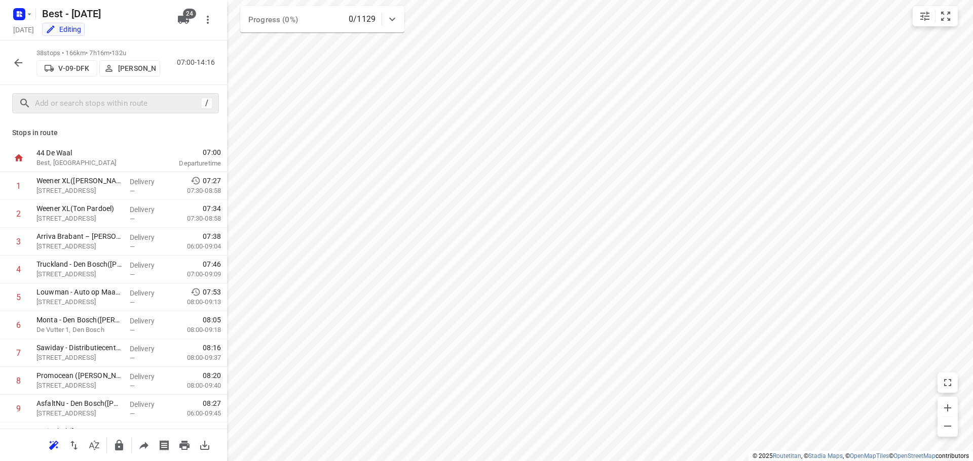
click at [27, 66] on button "button" at bounding box center [18, 63] width 20 height 20
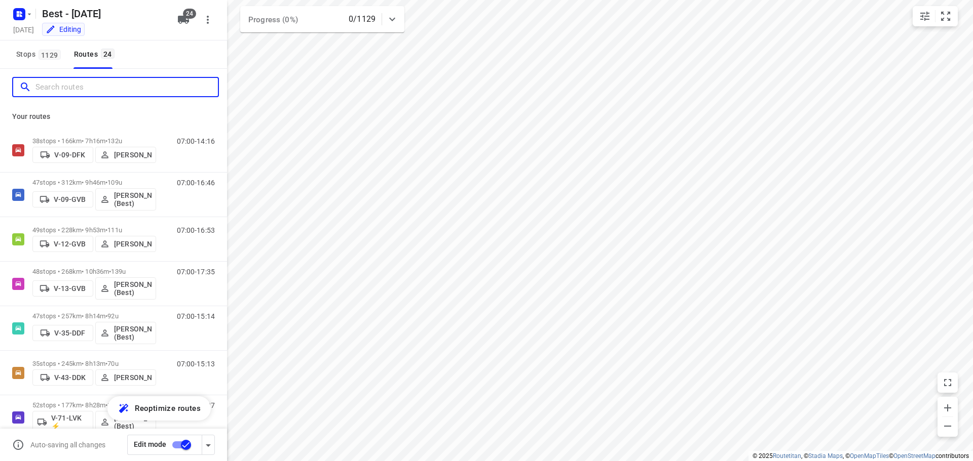
click at [83, 82] on input "Search routes" at bounding box center [126, 88] width 182 height 16
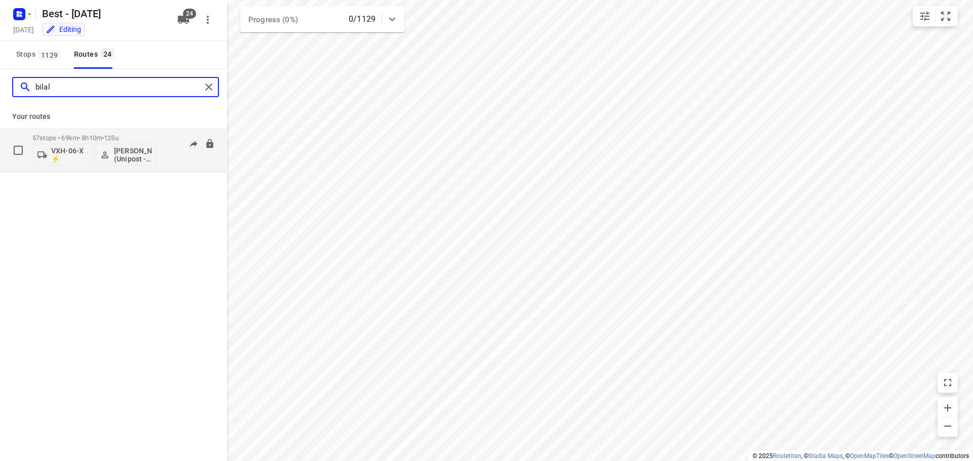
type input "bilal"
click at [83, 138] on p "57 stops • 69km • 8h10m • 125u" at bounding box center [94, 138] width 124 height 8
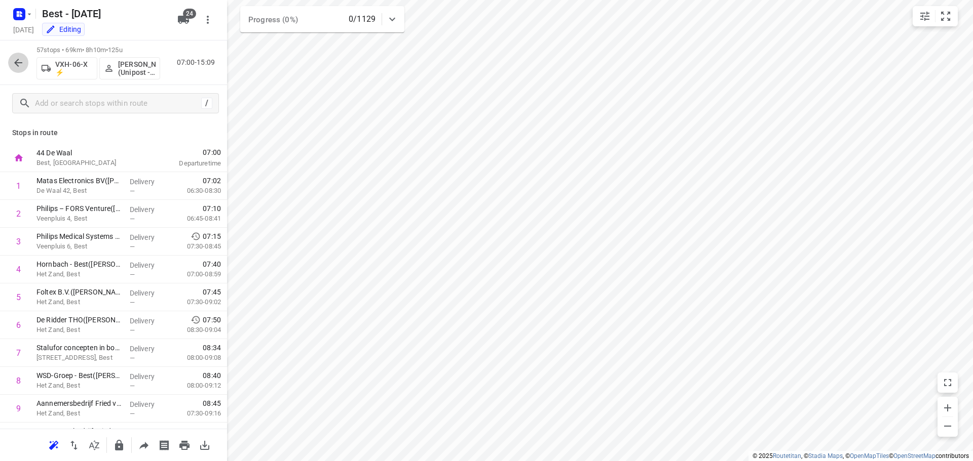
click at [13, 59] on icon "button" at bounding box center [18, 63] width 12 height 12
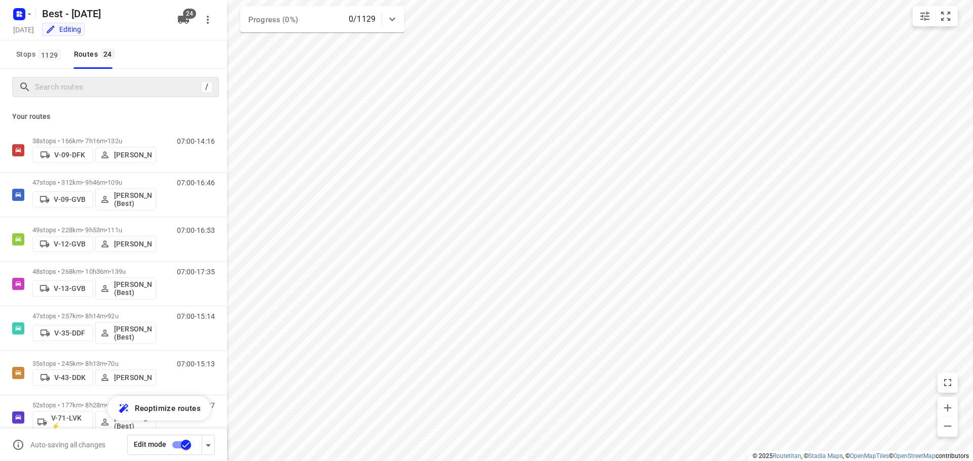
click at [44, 79] on div "/" at bounding box center [115, 87] width 207 height 20
click at [57, 95] on div "/" at bounding box center [115, 87] width 207 height 20
click at [70, 88] on input "Search routes" at bounding box center [116, 88] width 162 height 16
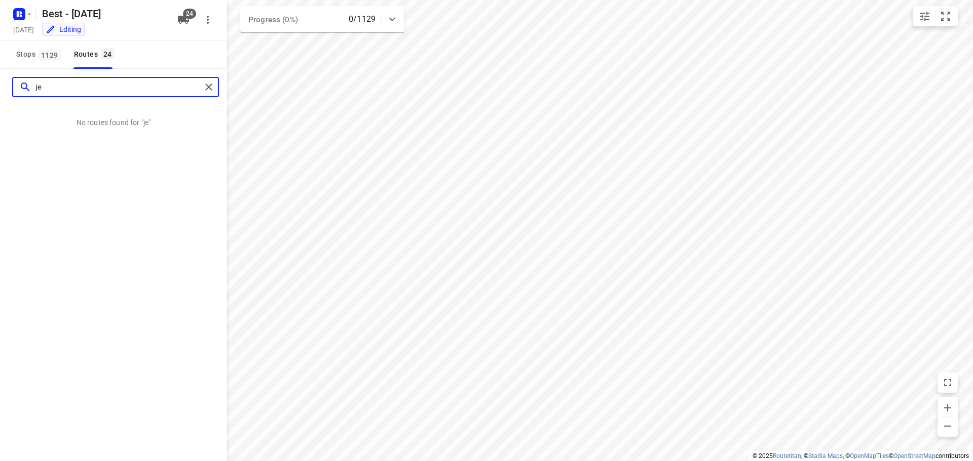
type input "j"
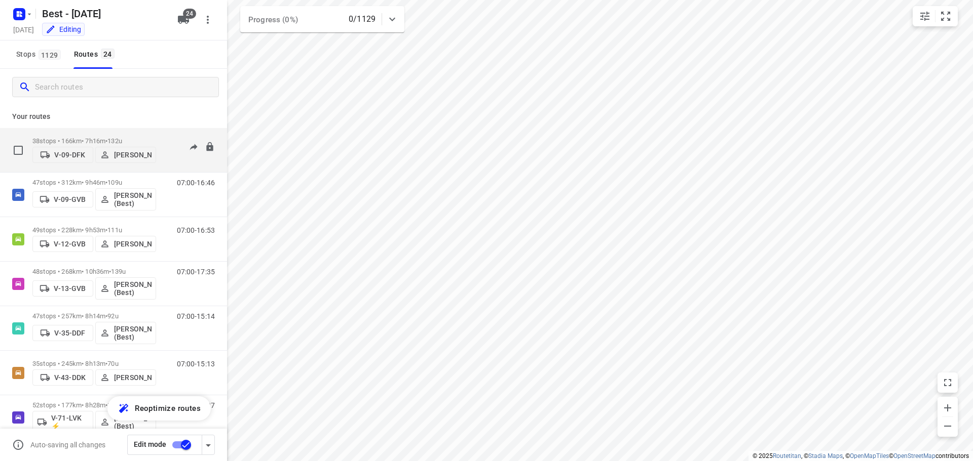
click at [55, 137] on p "38 stops • 166km • 7h16m • 132u" at bounding box center [94, 141] width 124 height 8
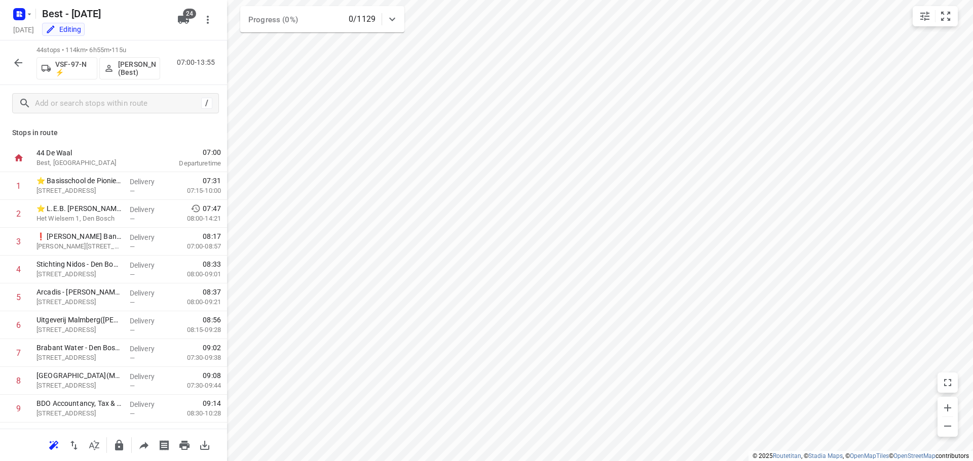
click at [11, 55] on div at bounding box center [18, 63] width 20 height 20
click at [15, 63] on icon "button" at bounding box center [18, 63] width 8 height 8
click at [24, 190] on input "checkbox" at bounding box center [19, 186] width 20 height 20
checkbox input "true"
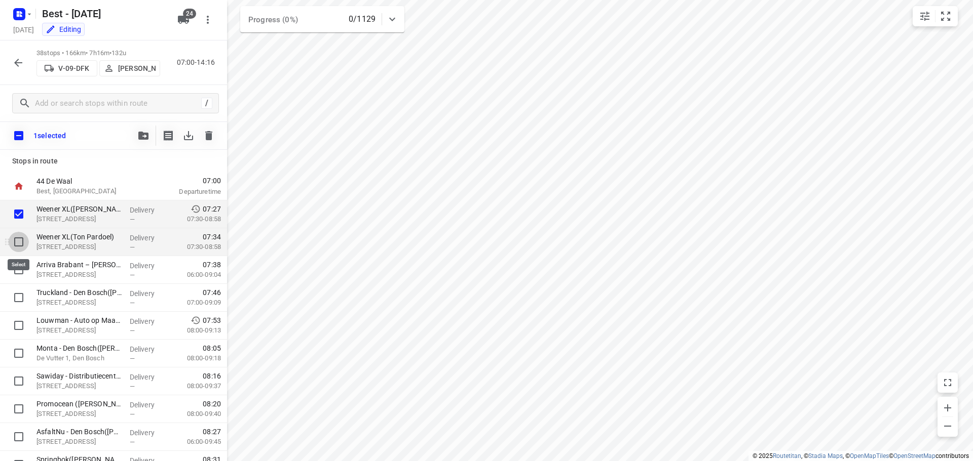
click at [17, 247] on input "checkbox" at bounding box center [19, 242] width 20 height 20
checkbox input "true"
click at [18, 275] on input "checkbox" at bounding box center [19, 270] width 20 height 20
checkbox input "true"
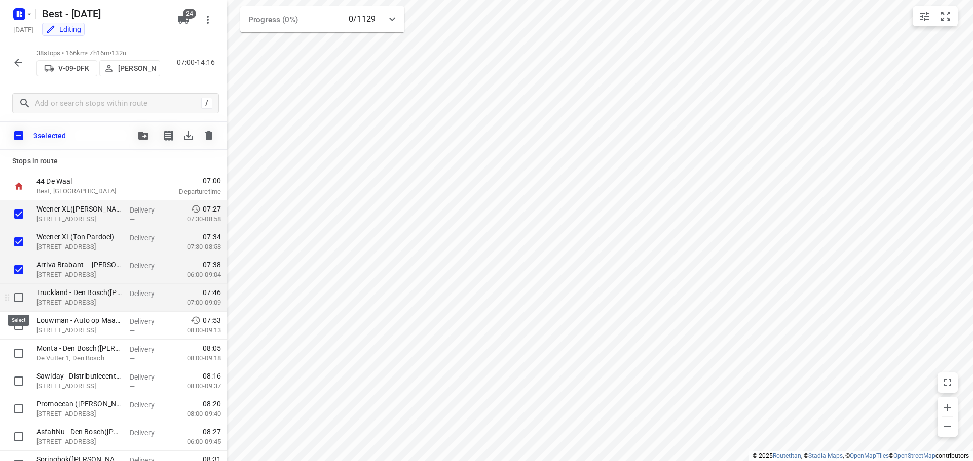
click at [19, 296] on input "checkbox" at bounding box center [19, 298] width 20 height 20
checkbox input "true"
click at [18, 330] on input "checkbox" at bounding box center [19, 326] width 20 height 20
checkbox input "true"
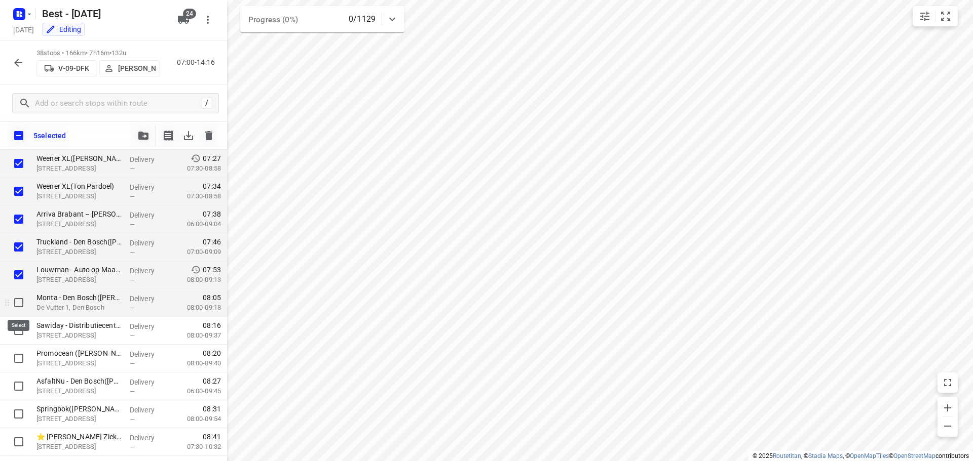
click at [27, 305] on input "checkbox" at bounding box center [19, 303] width 20 height 20
checkbox input "true"
click at [19, 339] on input "checkbox" at bounding box center [19, 331] width 20 height 20
checkbox input "true"
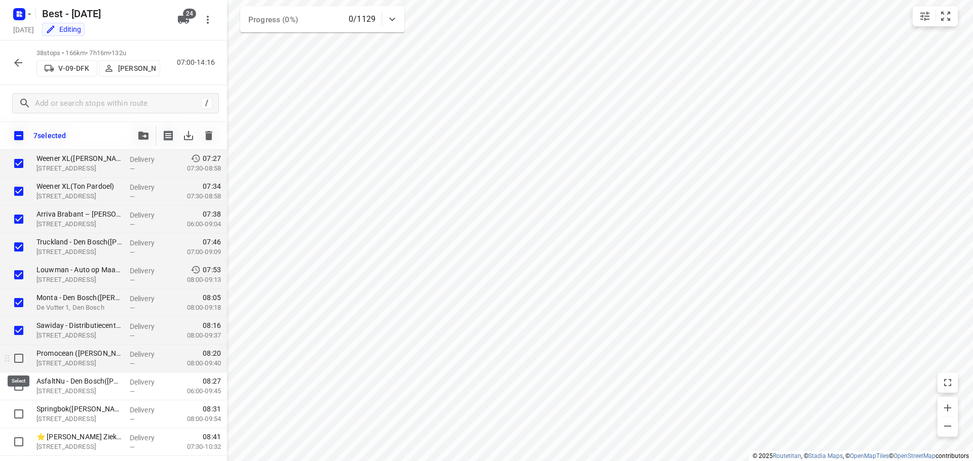
click at [17, 358] on input "checkbox" at bounding box center [19, 359] width 20 height 20
checkbox input "true"
click at [17, 383] on input "checkbox" at bounding box center [19, 386] width 20 height 20
checkbox input "true"
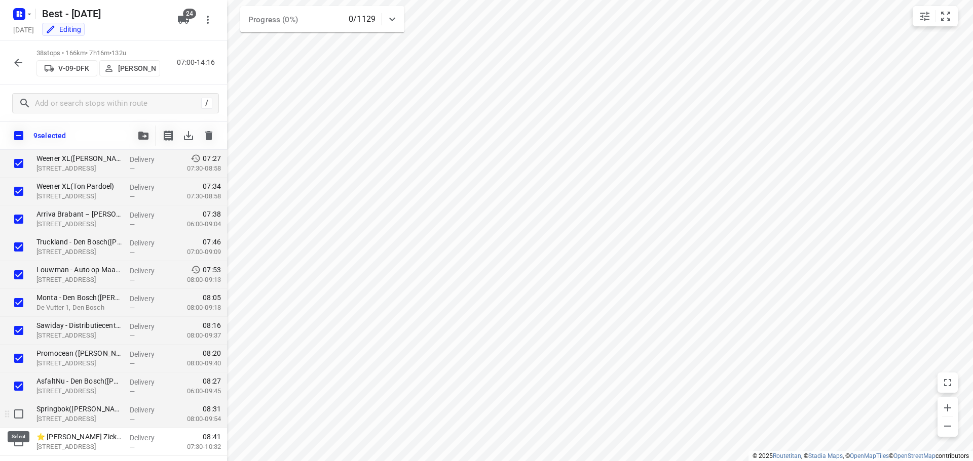
click at [16, 411] on input "checkbox" at bounding box center [19, 414] width 20 height 20
checkbox input "true"
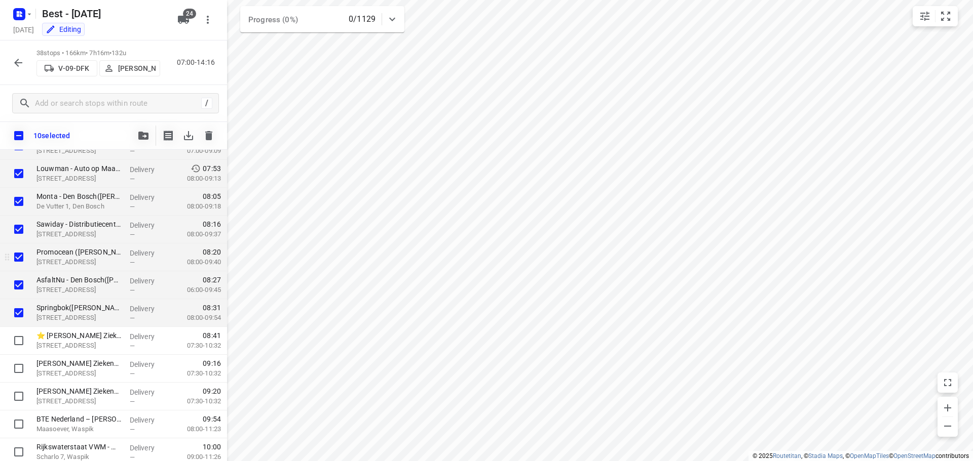
scroll to position [0, 0]
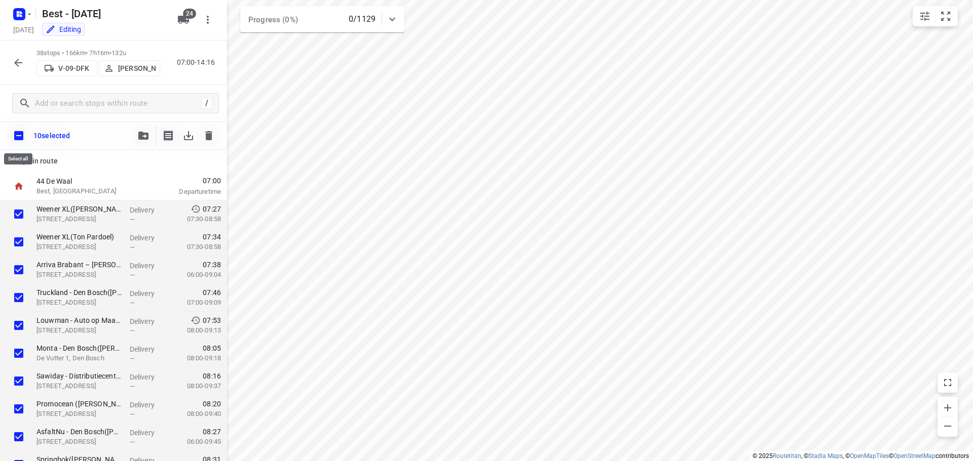
click at [21, 136] on input "checkbox" at bounding box center [18, 135] width 21 height 21
checkbox input "true"
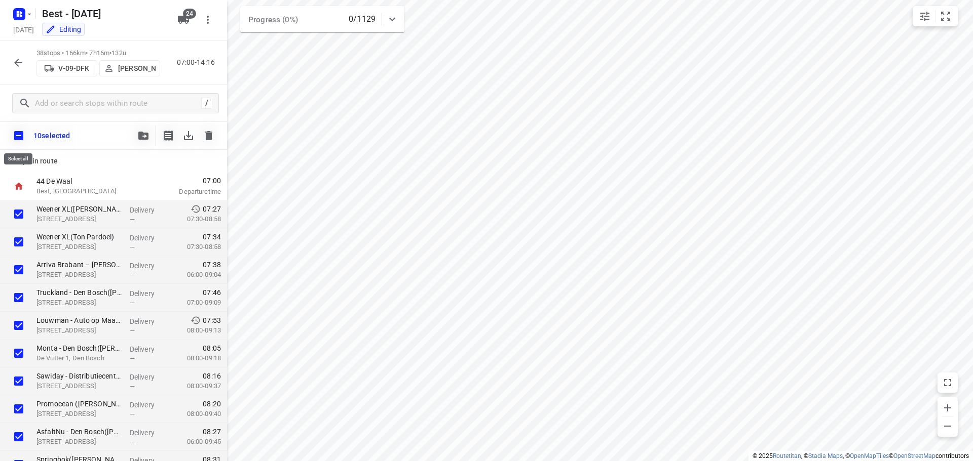
checkbox input "true"
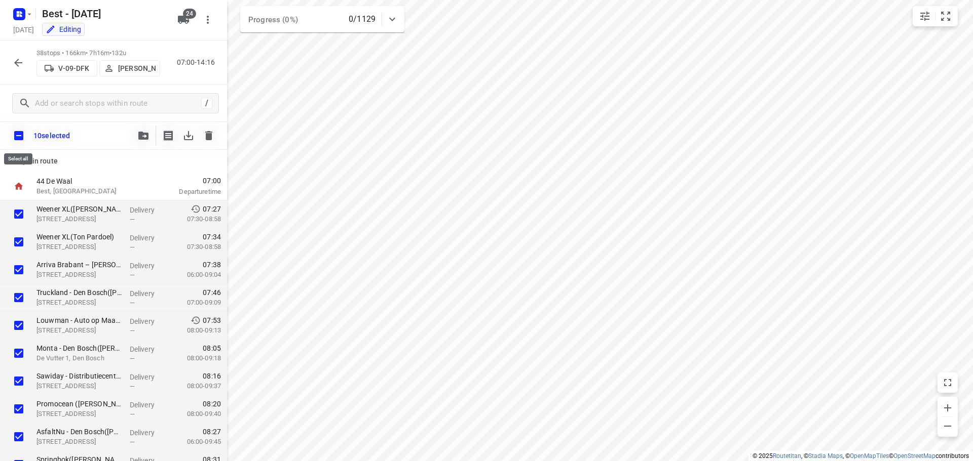
checkbox input "true"
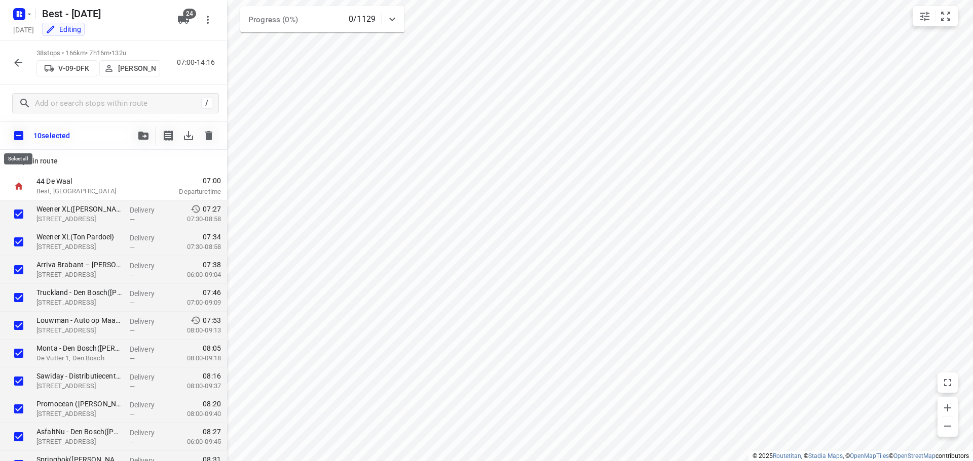
checkbox input "true"
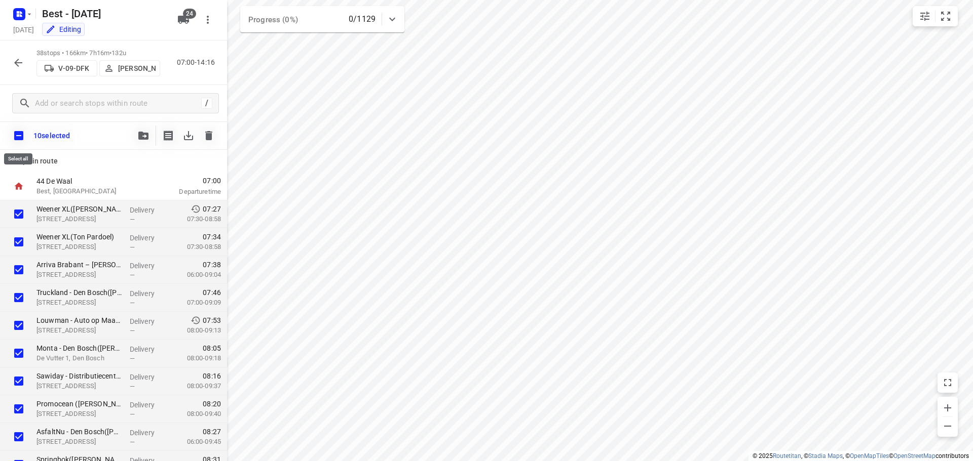
checkbox input "true"
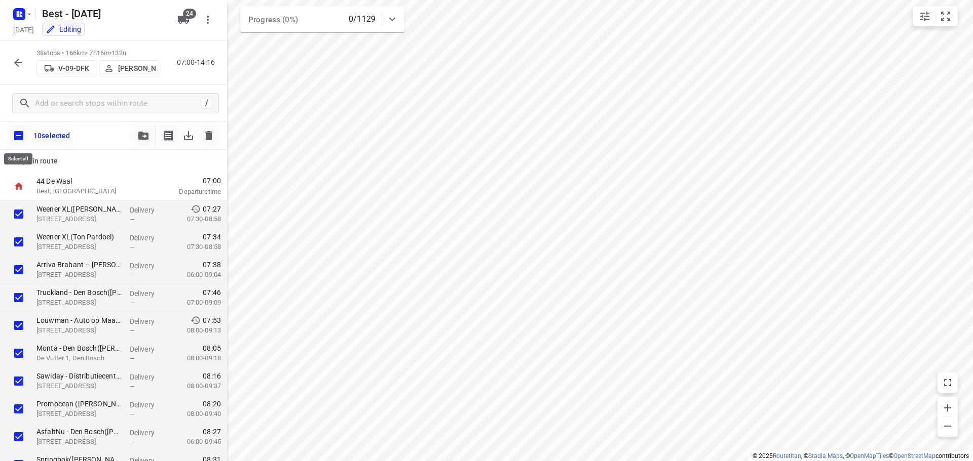
checkbox input "true"
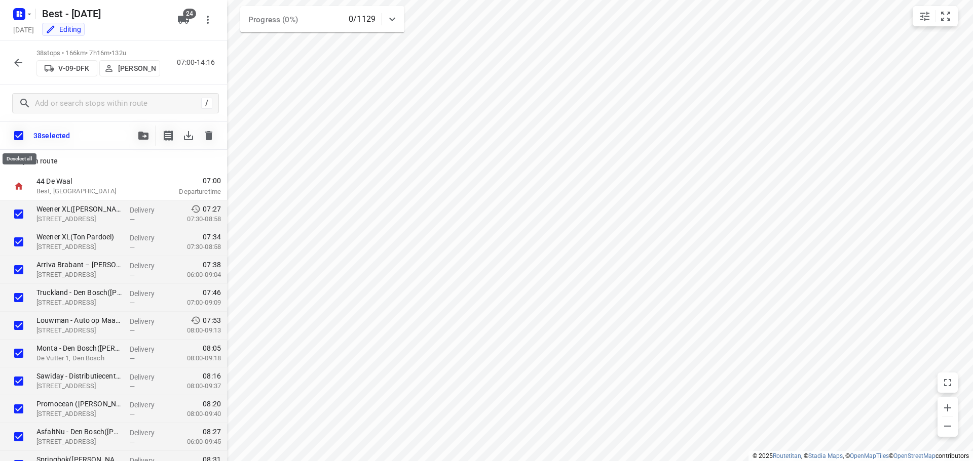
click at [21, 136] on input "checkbox" at bounding box center [18, 135] width 21 height 21
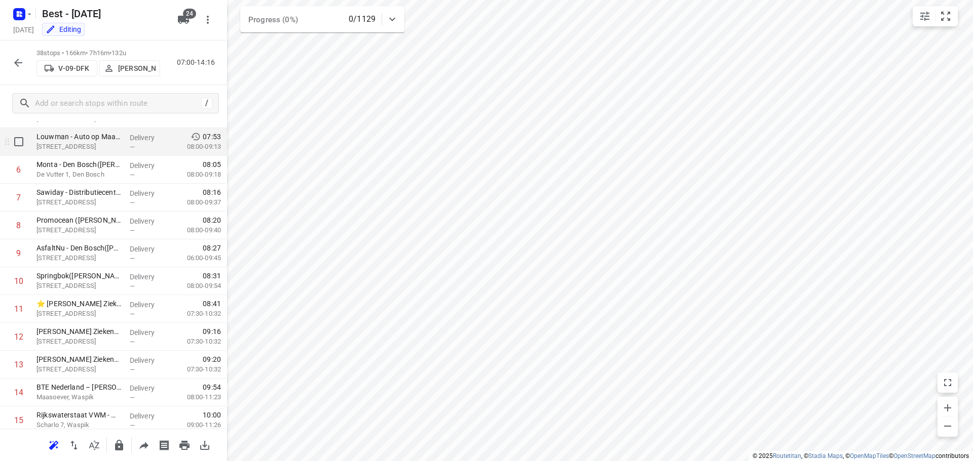
scroll to position [203, 0]
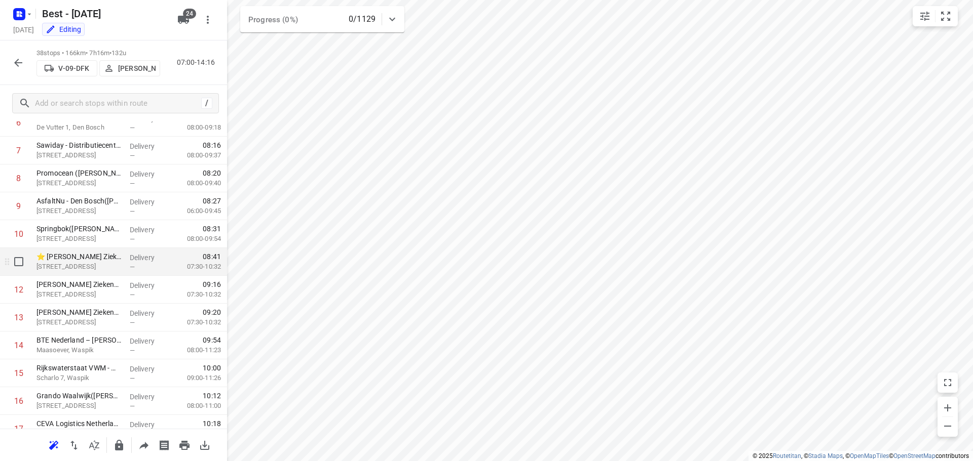
click at [95, 275] on div "⭐ Jeroen Bosch Ziekenhuis – Den Bosch hoofdlocatie(Frank Bekkers) Deutersestraa…" at bounding box center [78, 262] width 93 height 28
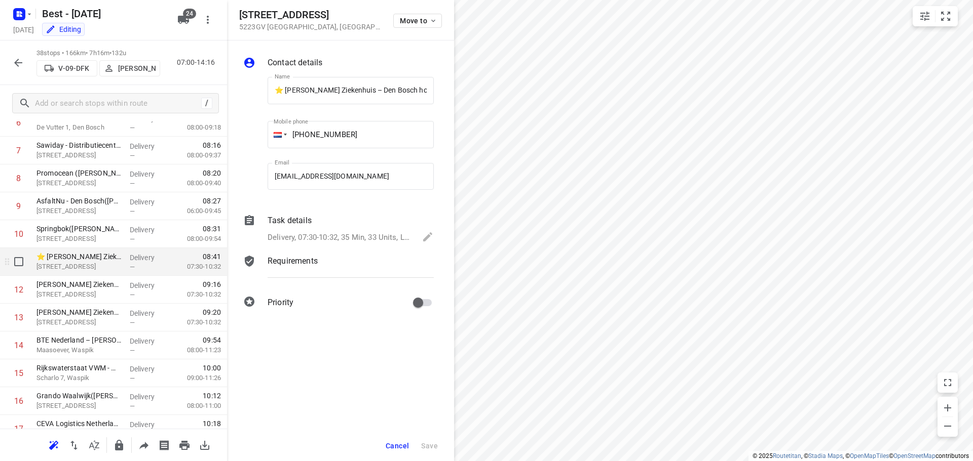
scroll to position [0, 76]
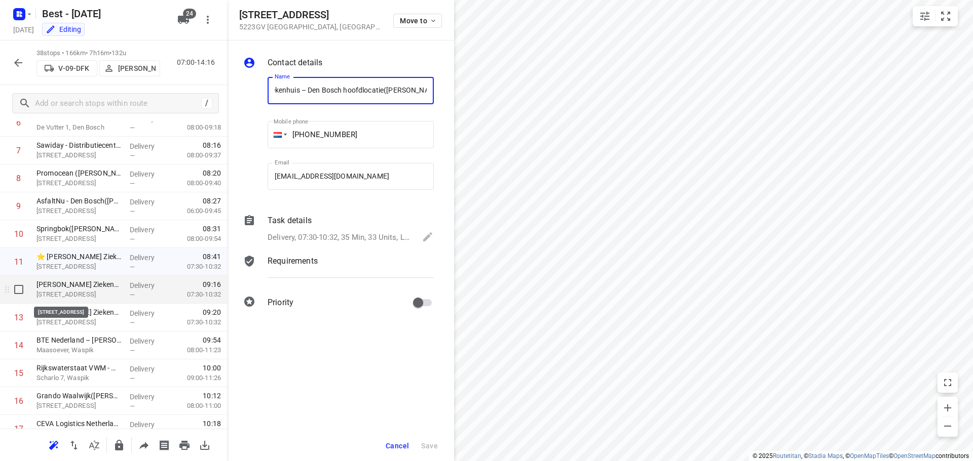
click at [96, 295] on p "[STREET_ADDRESS]" at bounding box center [78, 295] width 85 height 10
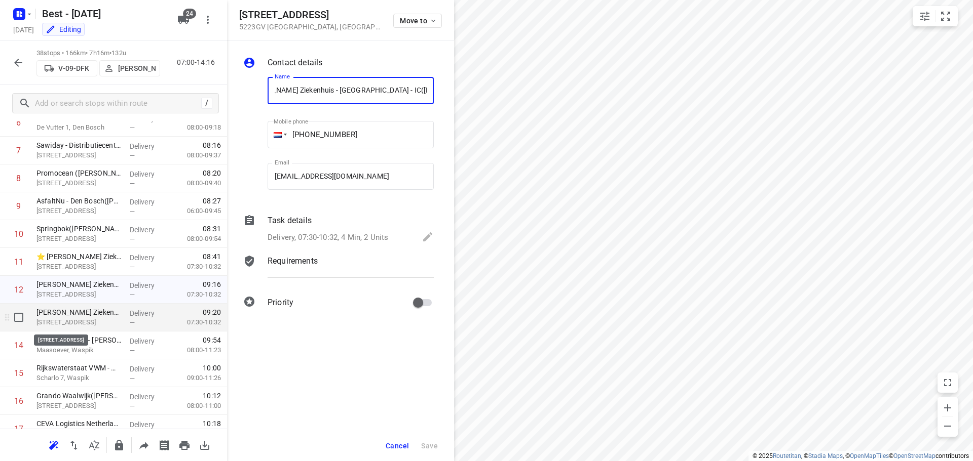
click at [94, 325] on p "[STREET_ADDRESS]" at bounding box center [78, 323] width 85 height 10
click at [388, 439] on button "Cancel" at bounding box center [396, 446] width 31 height 18
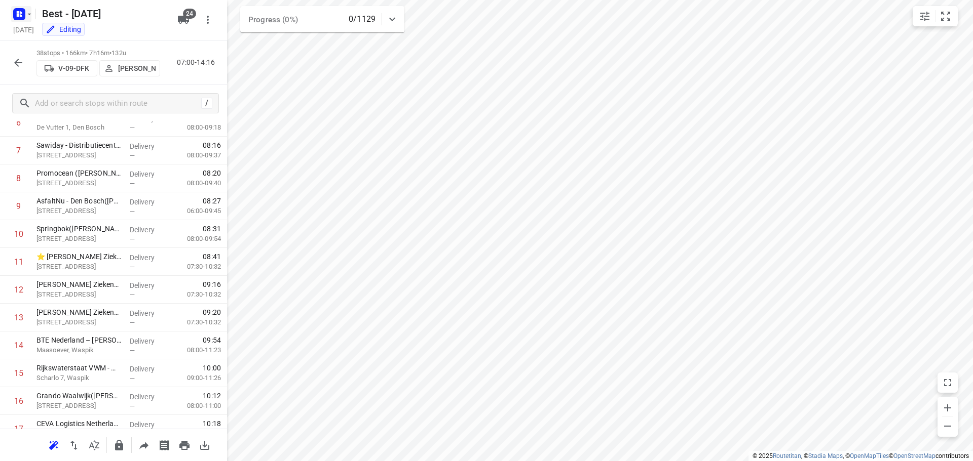
click at [24, 19] on rect "button" at bounding box center [19, 14] width 12 height 12
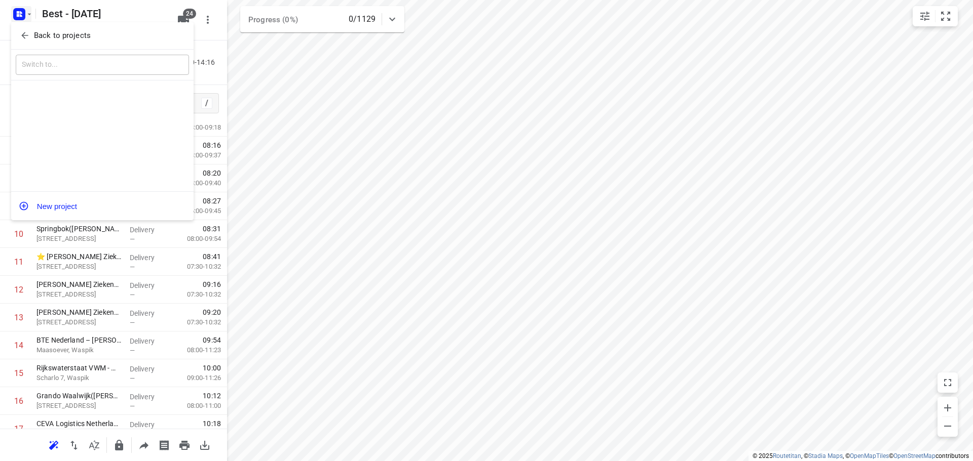
click at [26, 32] on icon "button" at bounding box center [25, 35] width 10 height 10
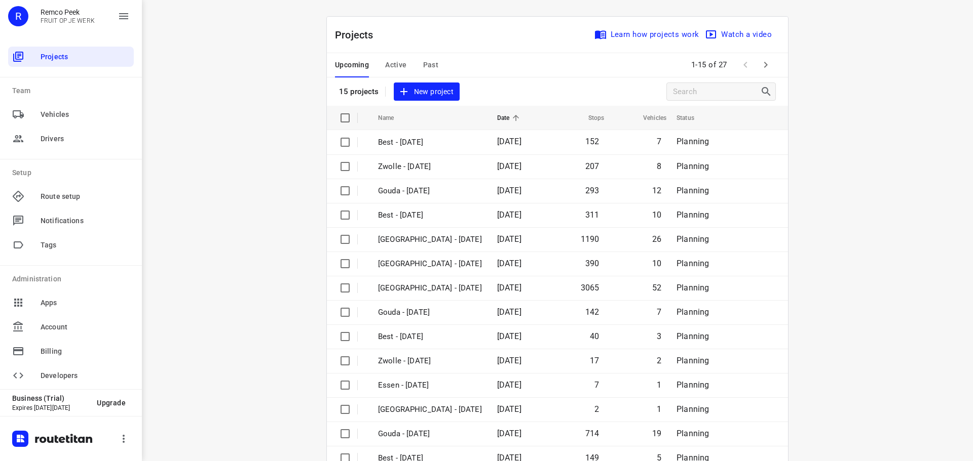
drag, startPoint x: 417, startPoint y: 63, endPoint x: 430, endPoint y: 62, distance: 12.2
click at [418, 63] on div "Upcoming Active Past" at bounding box center [395, 65] width 120 height 24
click at [428, 63] on span "Past" at bounding box center [431, 65] width 16 height 13
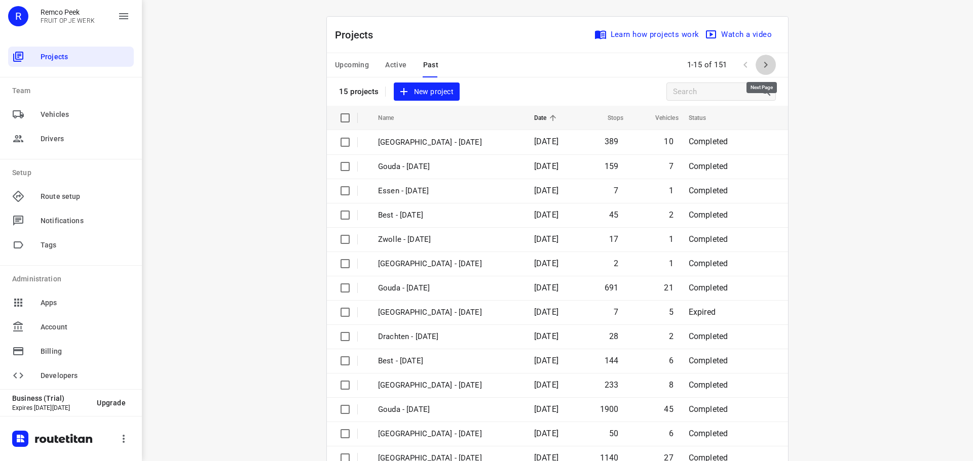
click at [759, 67] on icon "button" at bounding box center [765, 65] width 12 height 12
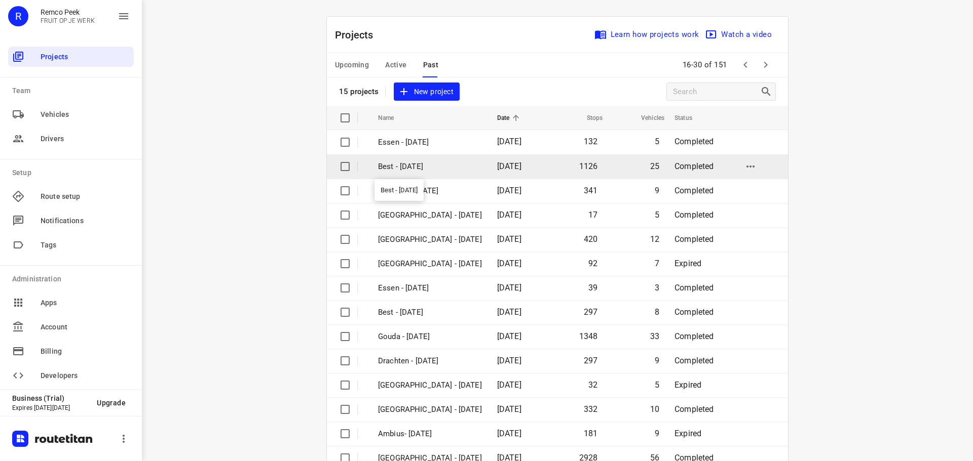
click at [384, 165] on p "Best - [DATE]" at bounding box center [430, 167] width 104 height 12
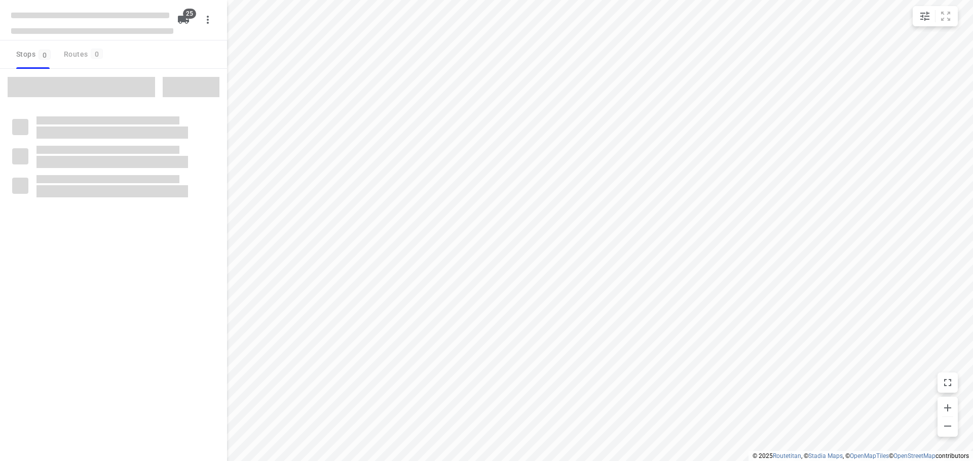
checkbox input "true"
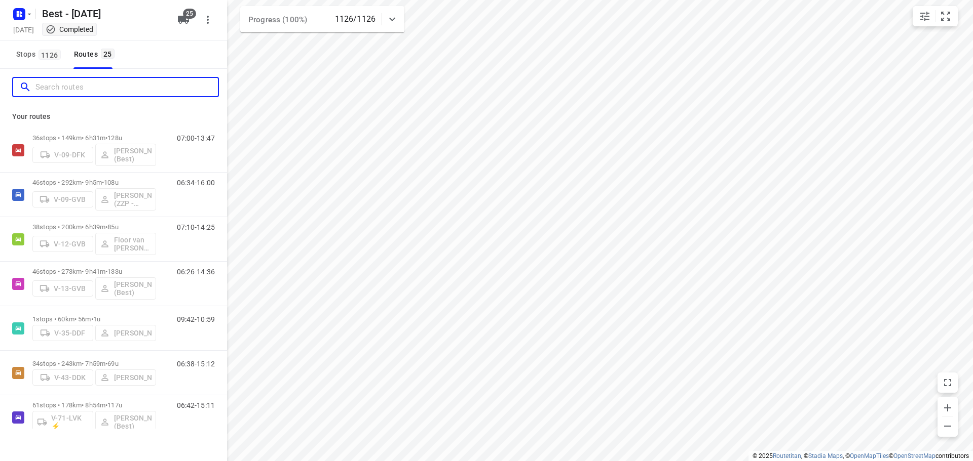
click at [103, 81] on input "Search routes" at bounding box center [126, 88] width 182 height 16
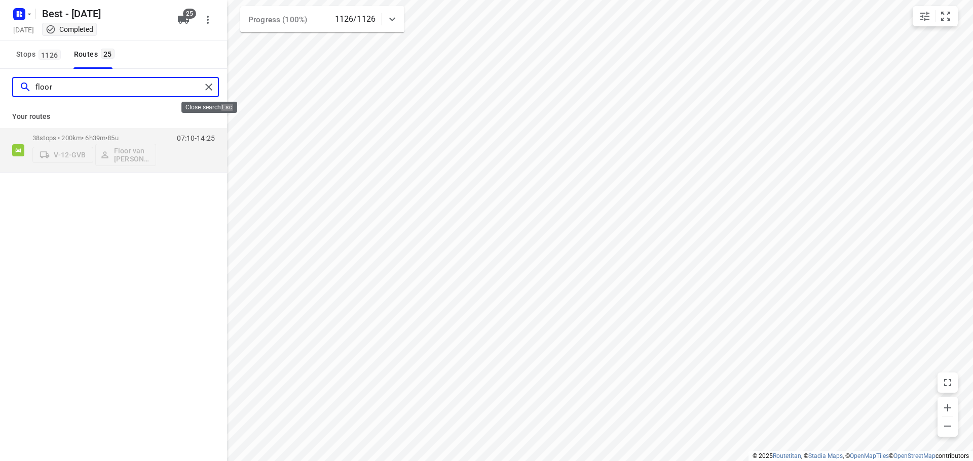
type input "floor"
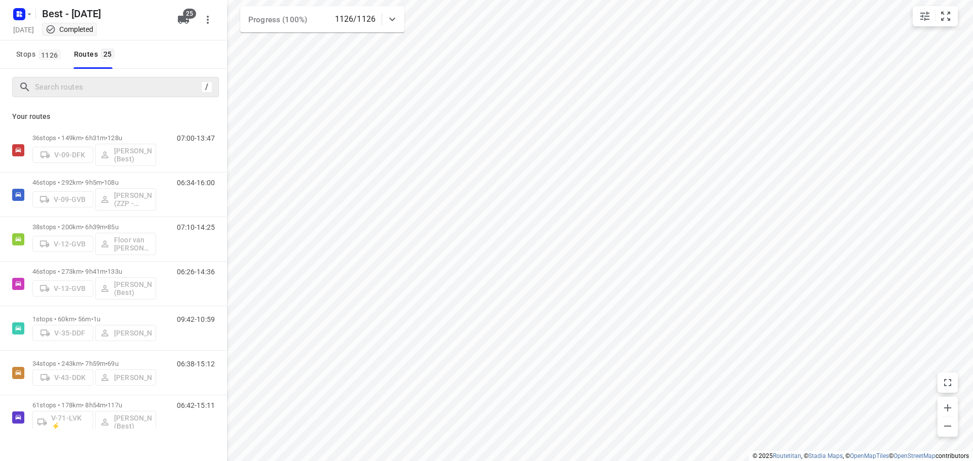
drag, startPoint x: 88, startPoint y: 99, endPoint x: 99, endPoint y: 82, distance: 19.8
click at [88, 98] on div "/" at bounding box center [113, 87] width 227 height 36
click at [99, 82] on input "Search routes" at bounding box center [116, 88] width 162 height 16
click at [22, 26] on div "Wednesday, Aug 27 Completed" at bounding box center [92, 31] width 162 height 14
click at [31, 13] on icon "button" at bounding box center [29, 14] width 8 height 8
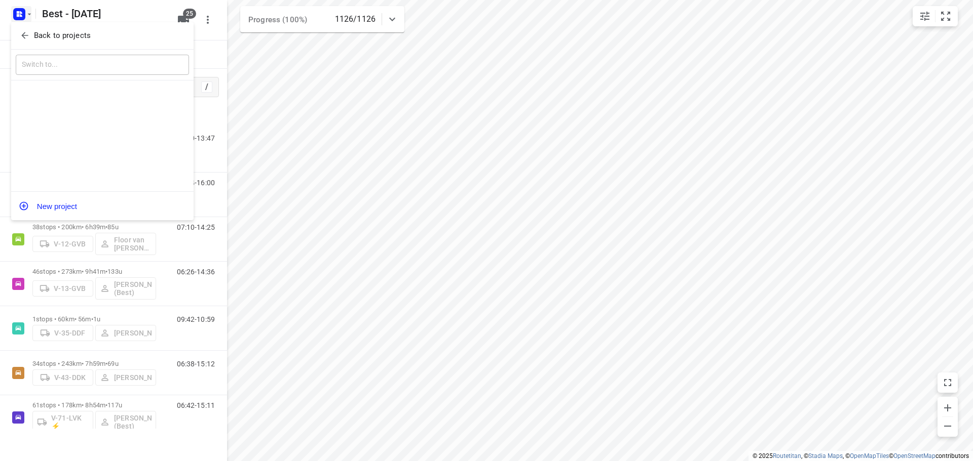
click at [29, 30] on span "Back to projects" at bounding box center [102, 36] width 165 height 12
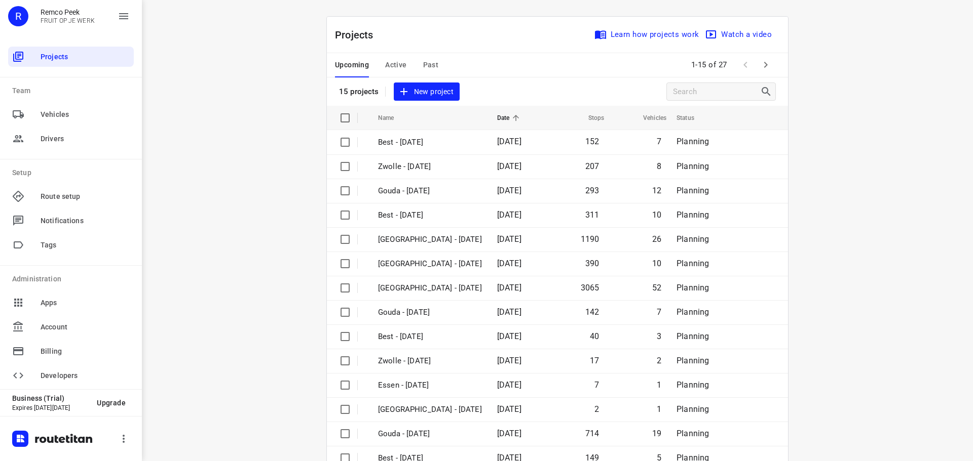
click at [380, 60] on div "Upcoming Active Past" at bounding box center [395, 65] width 120 height 24
click at [385, 65] on span "Active" at bounding box center [395, 65] width 21 height 13
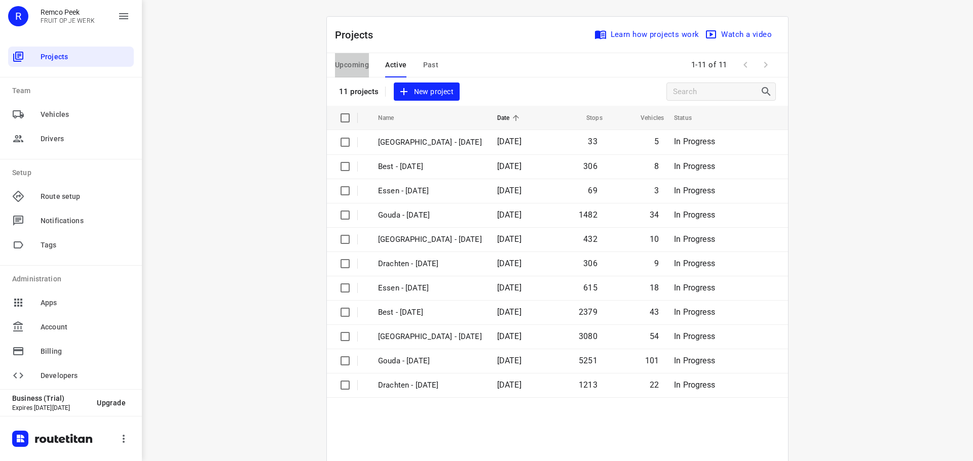
click at [336, 67] on span "Upcoming" at bounding box center [352, 65] width 34 height 13
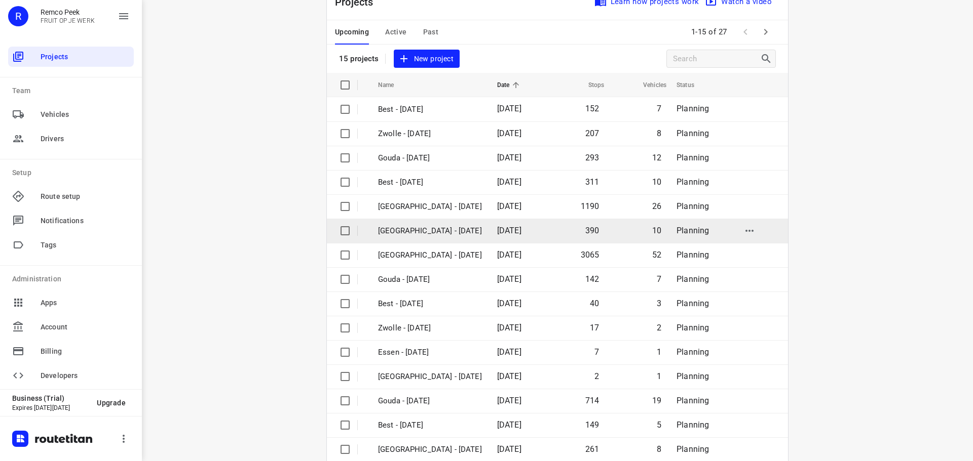
scroll to position [51, 0]
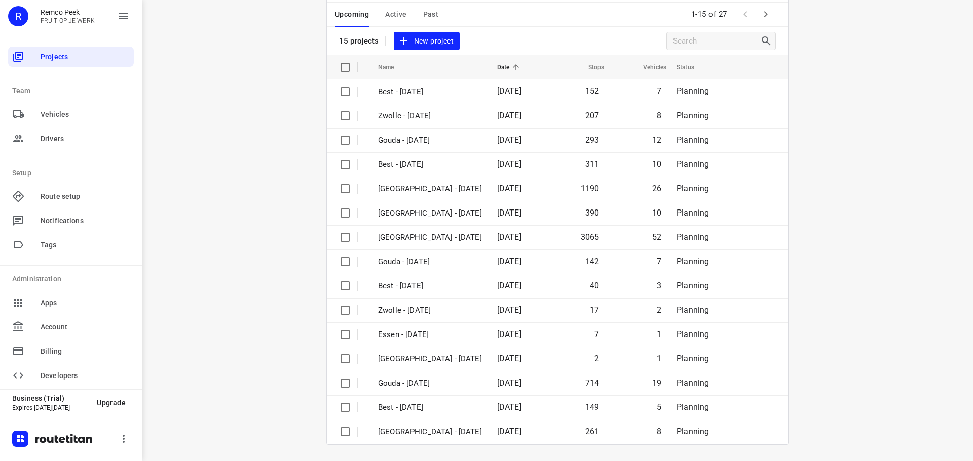
click at [761, 16] on icon "button" at bounding box center [765, 14] width 12 height 12
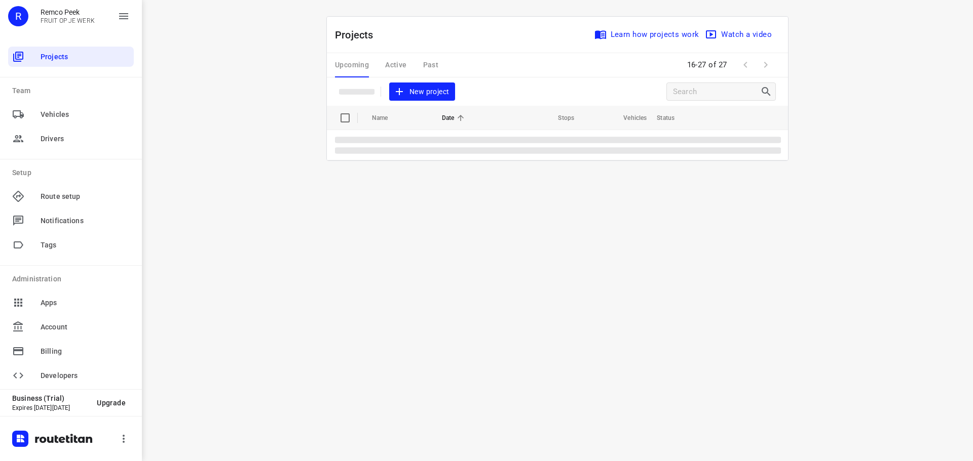
scroll to position [0, 0]
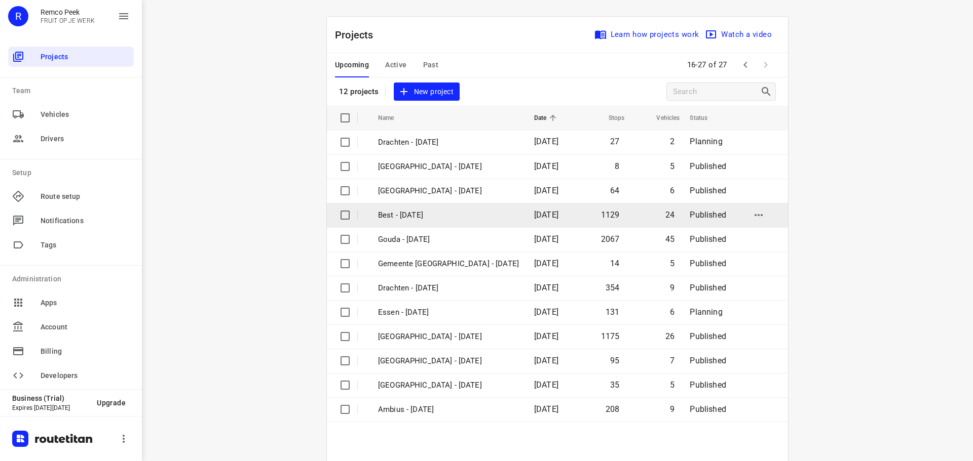
click at [431, 205] on td "Best - [DATE]" at bounding box center [447, 215] width 158 height 24
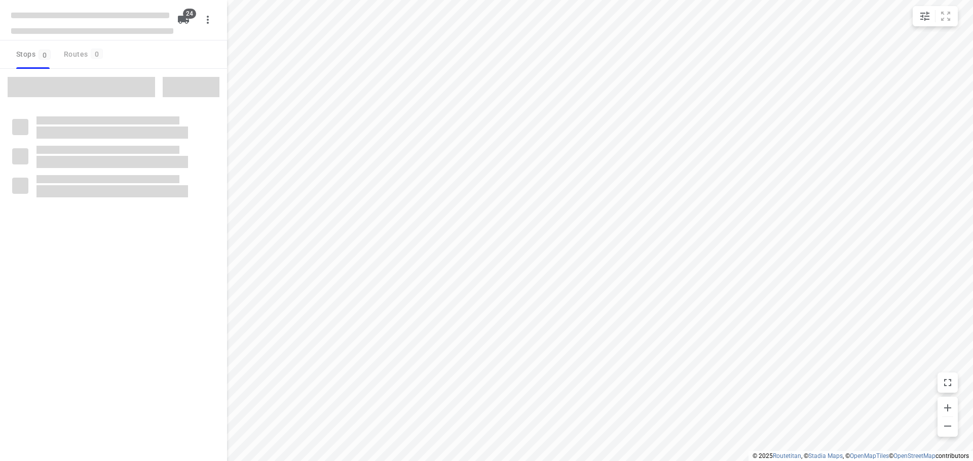
checkbox input "true"
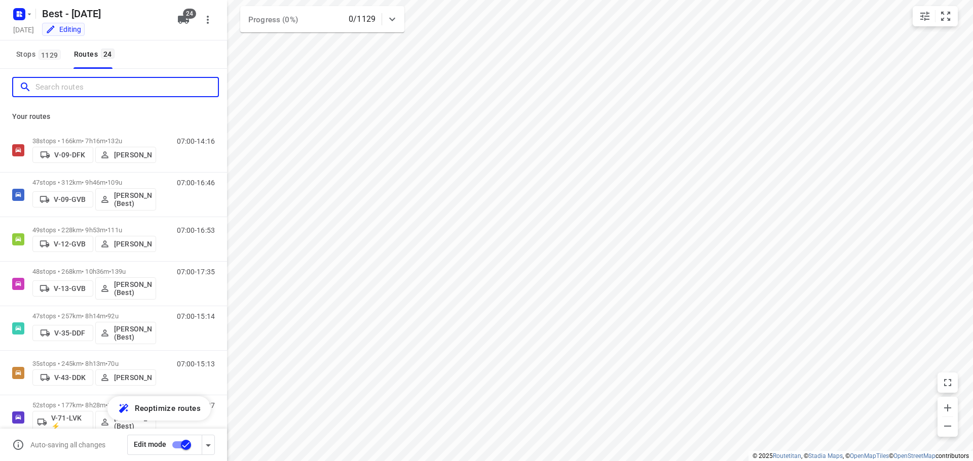
click at [133, 87] on input "Search routes" at bounding box center [126, 88] width 182 height 16
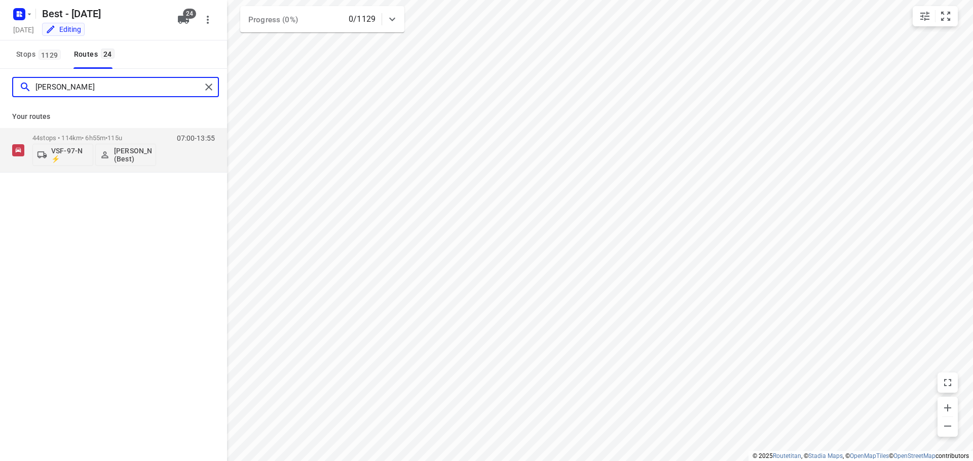
type input "[PERSON_NAME]"
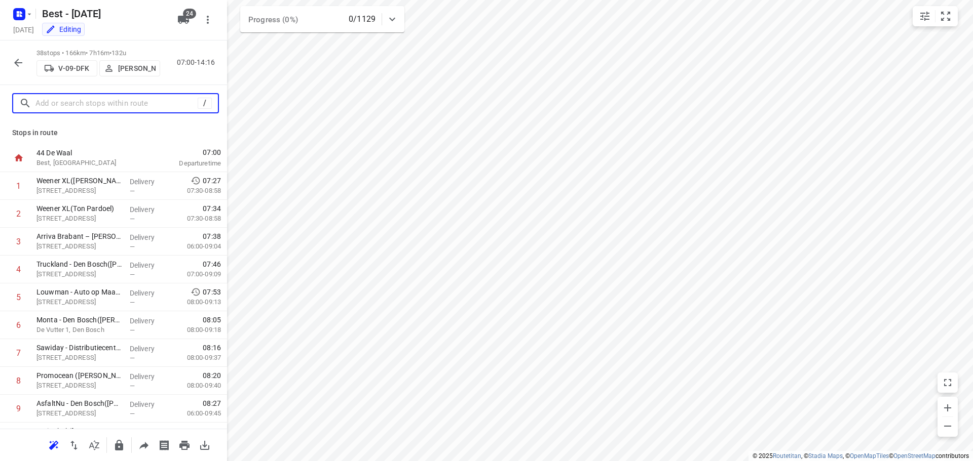
click at [80, 104] on input "text" at bounding box center [116, 104] width 162 height 16
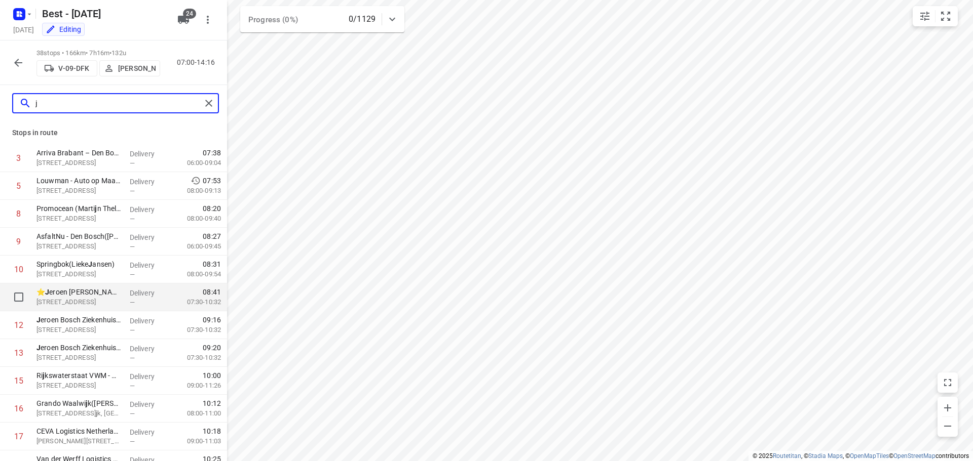
type input "j"
click at [20, 295] on input "checkbox" at bounding box center [19, 297] width 20 height 20
checkbox input "true"
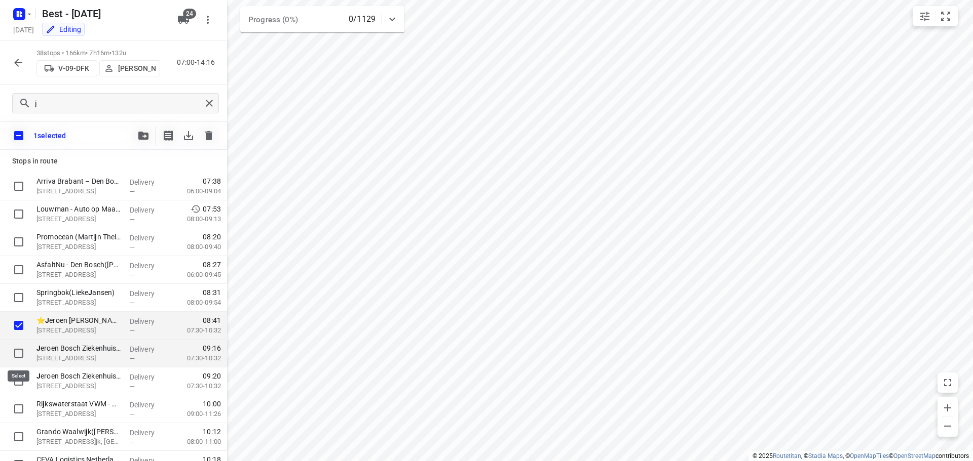
click at [22, 351] on input "checkbox" at bounding box center [19, 353] width 20 height 20
checkbox input "true"
click at [20, 383] on input "checkbox" at bounding box center [19, 381] width 20 height 20
checkbox input "true"
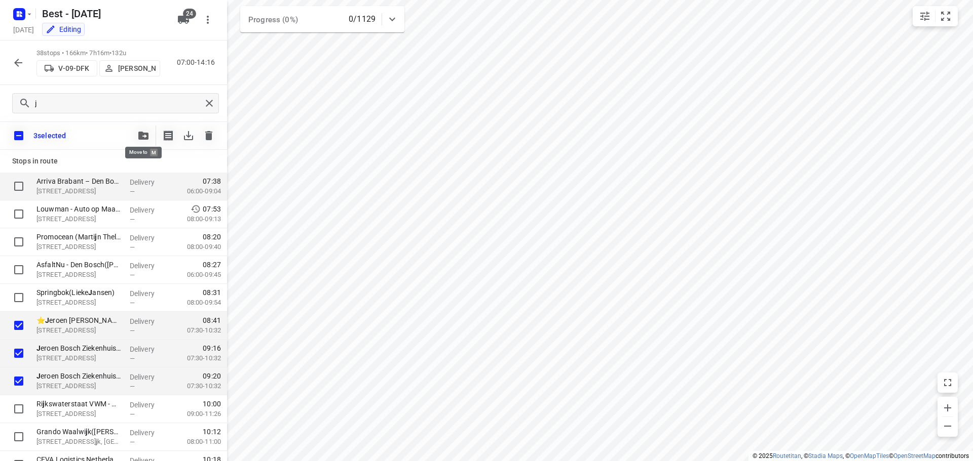
click at [137, 137] on span "button" at bounding box center [143, 136] width 12 height 8
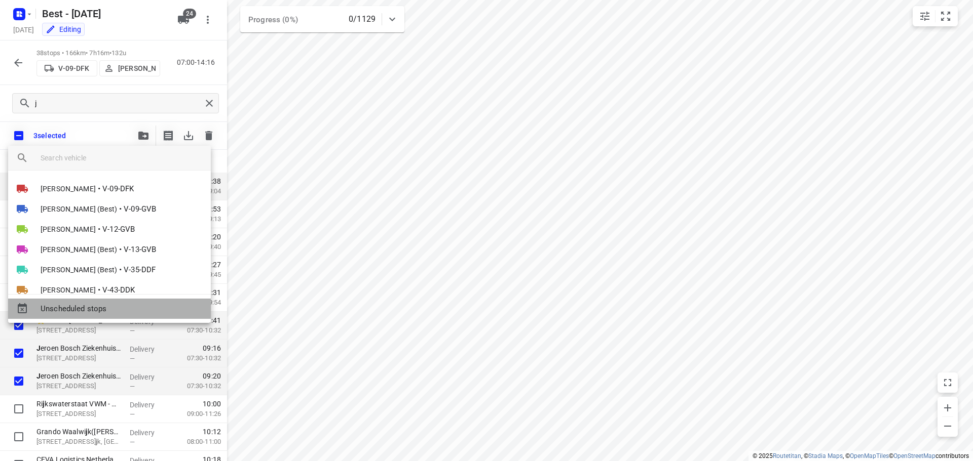
click at [80, 309] on span "Unscheduled stops" at bounding box center [122, 309] width 162 height 12
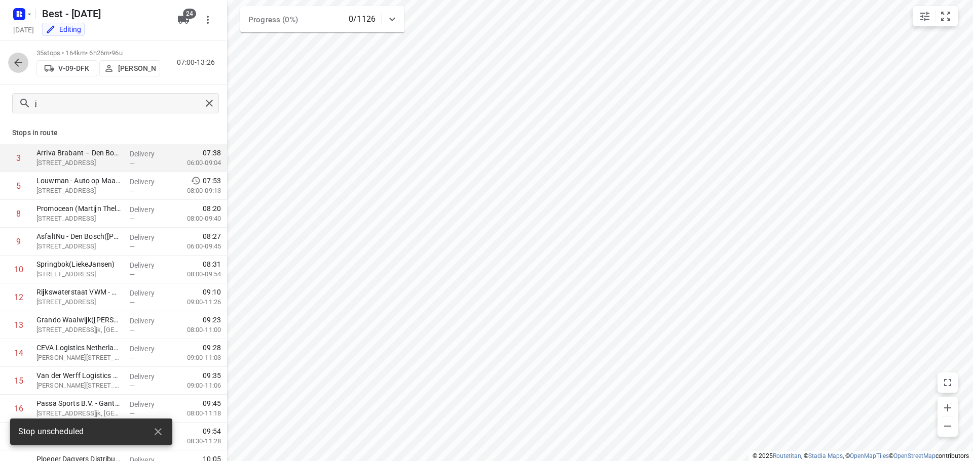
click at [12, 59] on icon "button" at bounding box center [18, 63] width 12 height 12
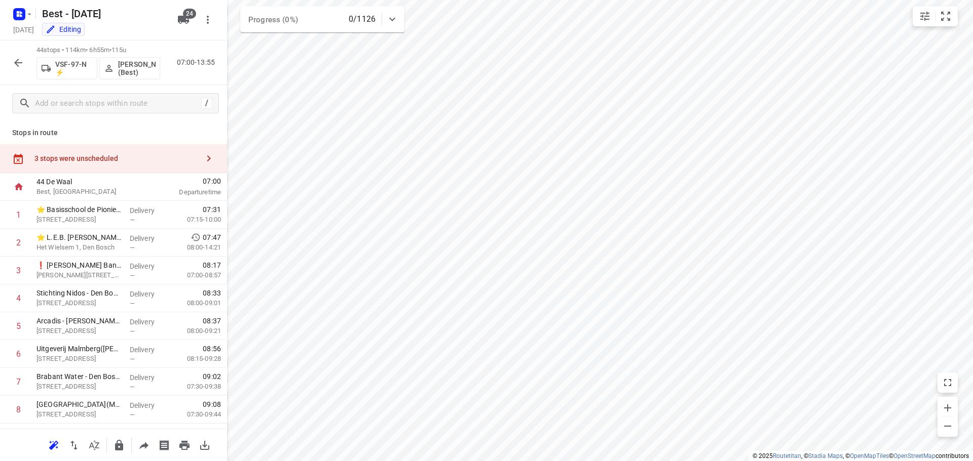
click at [165, 160] on div "3 stops were unscheduled" at bounding box center [116, 159] width 164 height 8
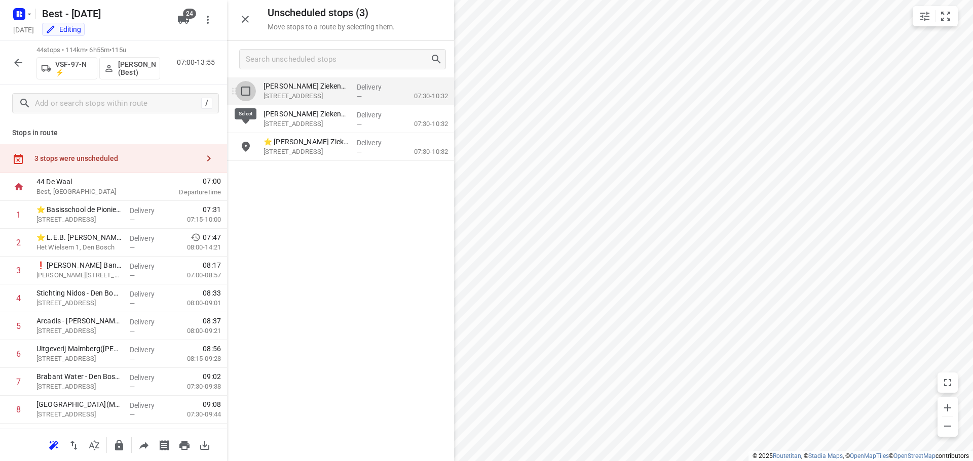
click at [247, 93] on input "grid" at bounding box center [246, 91] width 20 height 20
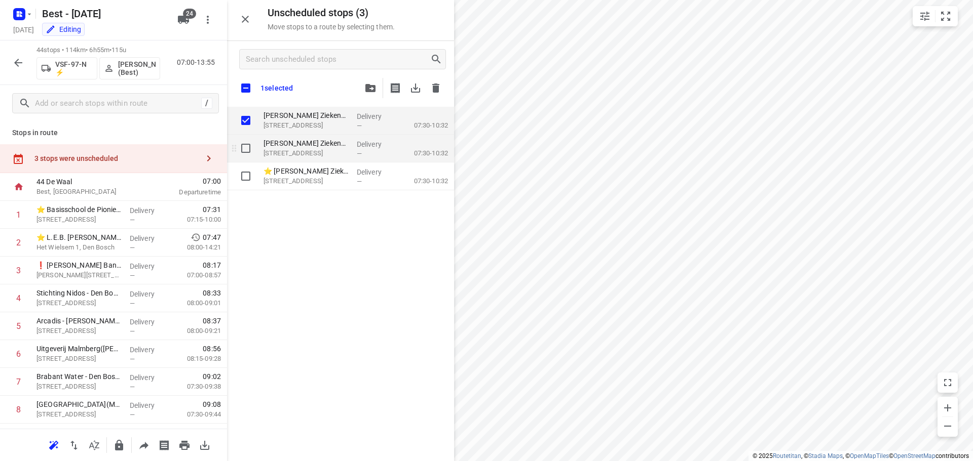
checkbox input "true"
click at [243, 143] on input "grid" at bounding box center [246, 148] width 20 height 20
checkbox input "true"
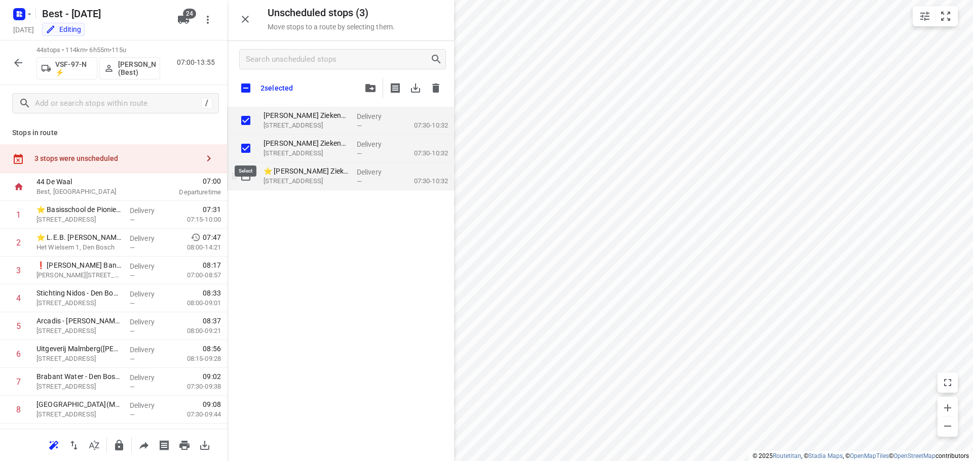
click at [243, 165] on div "grid" at bounding box center [243, 177] width 32 height 28
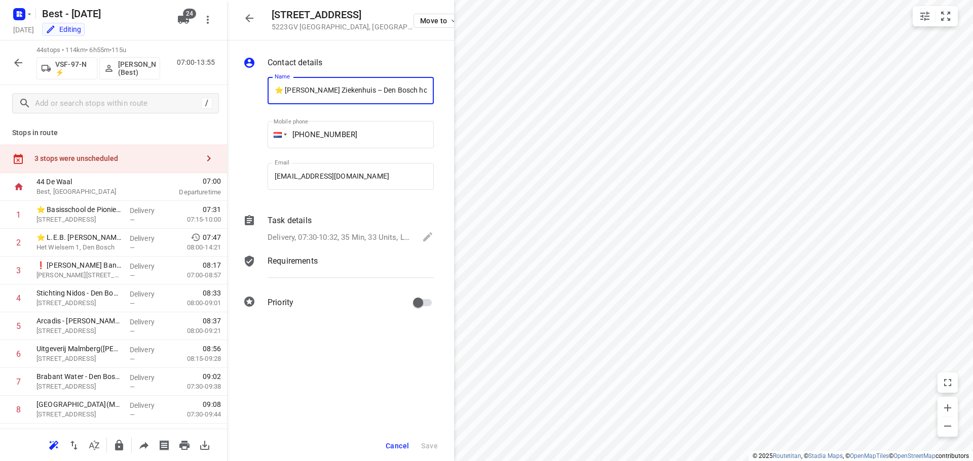
scroll to position [0, 76]
click at [199, 159] on button "button" at bounding box center [209, 158] width 20 height 20
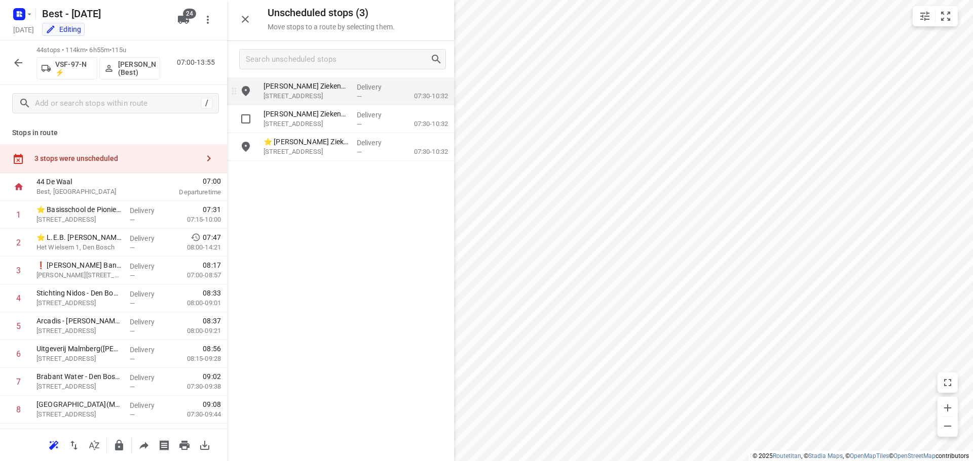
click at [248, 104] on div "grid" at bounding box center [243, 92] width 32 height 28
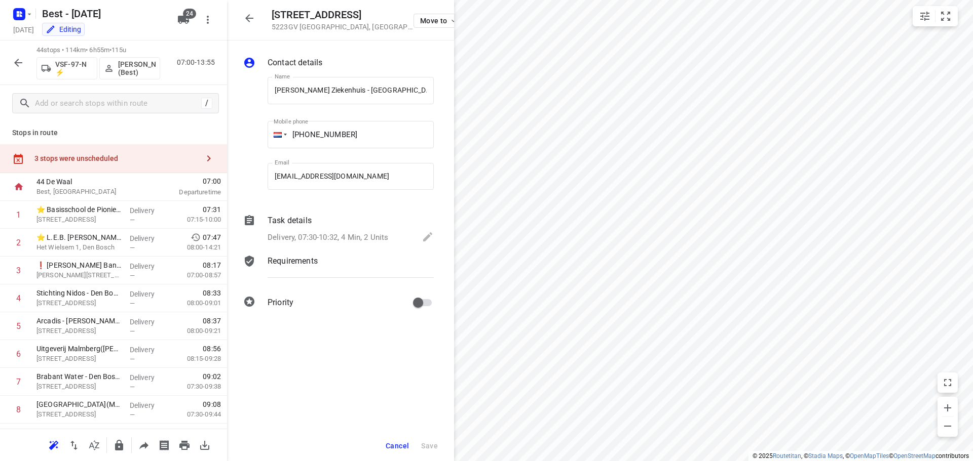
scroll to position [0, 31]
click at [203, 155] on icon "button" at bounding box center [209, 158] width 12 height 12
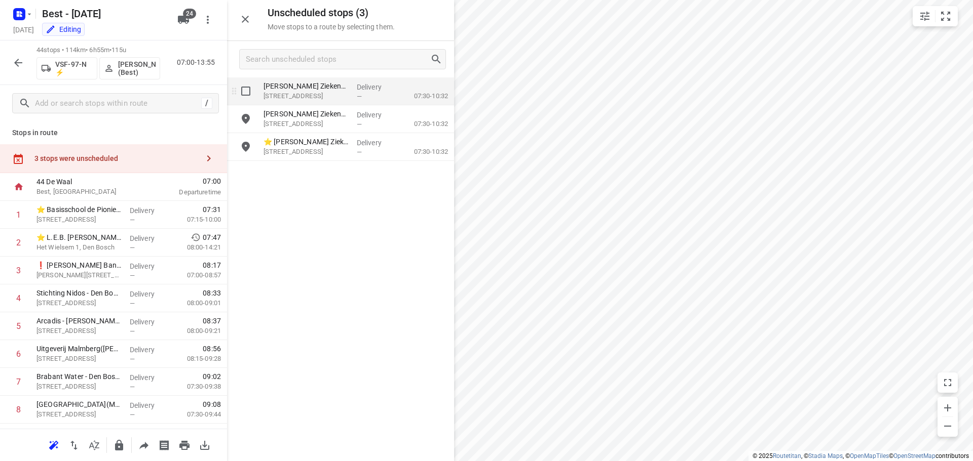
click at [245, 93] on input "grid" at bounding box center [246, 91] width 20 height 20
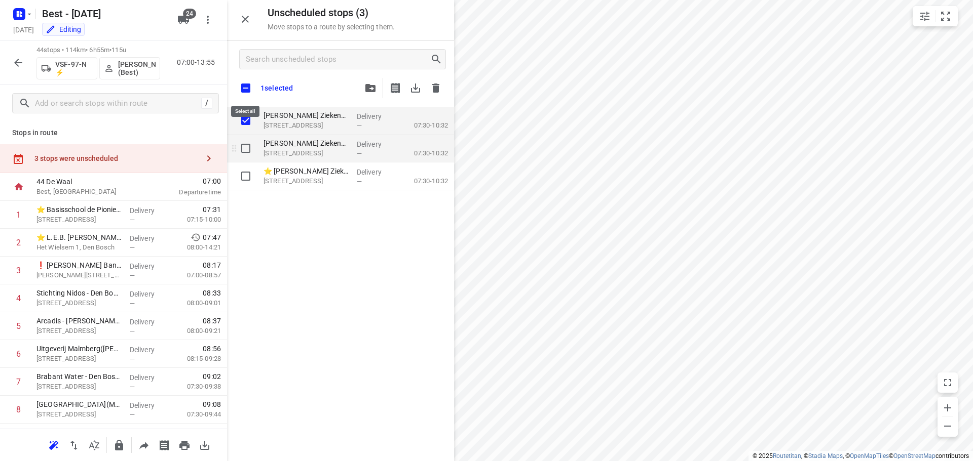
checkbox input "true"
click at [244, 150] on input "grid" at bounding box center [246, 148] width 20 height 20
checkbox input "true"
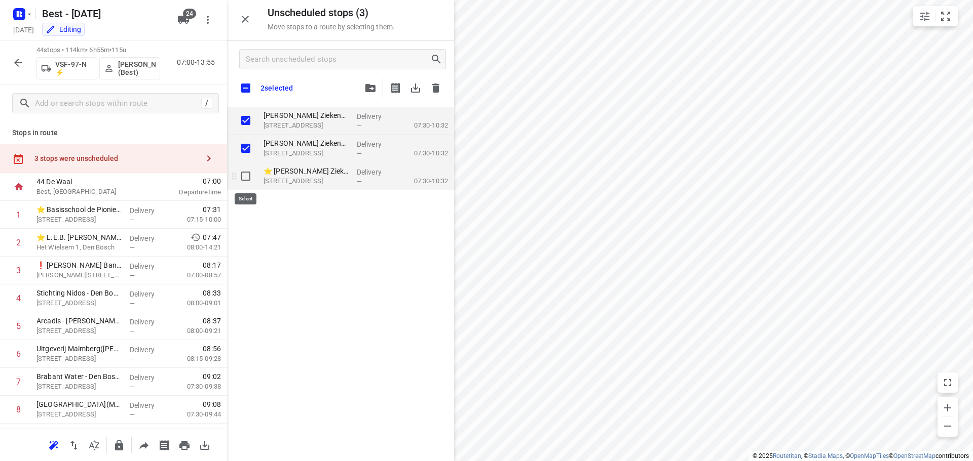
click at [243, 173] on input "grid" at bounding box center [246, 176] width 20 height 20
checkbox input "true"
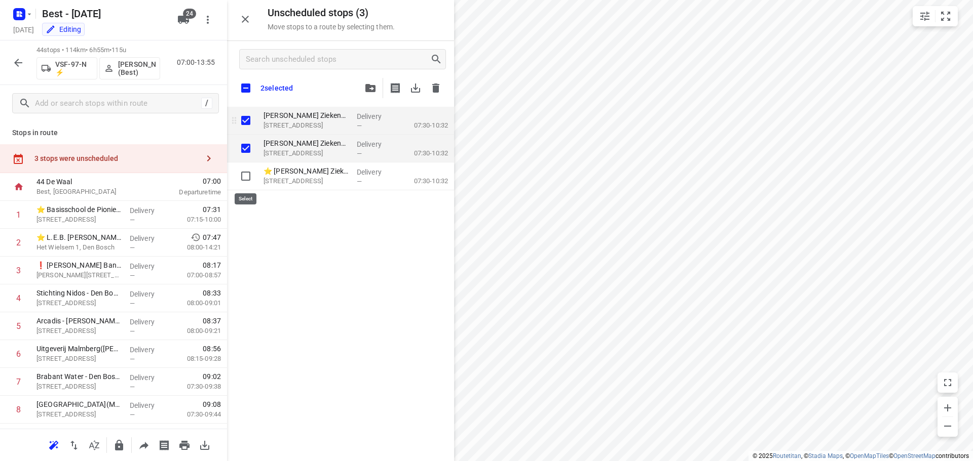
checkbox input "true"
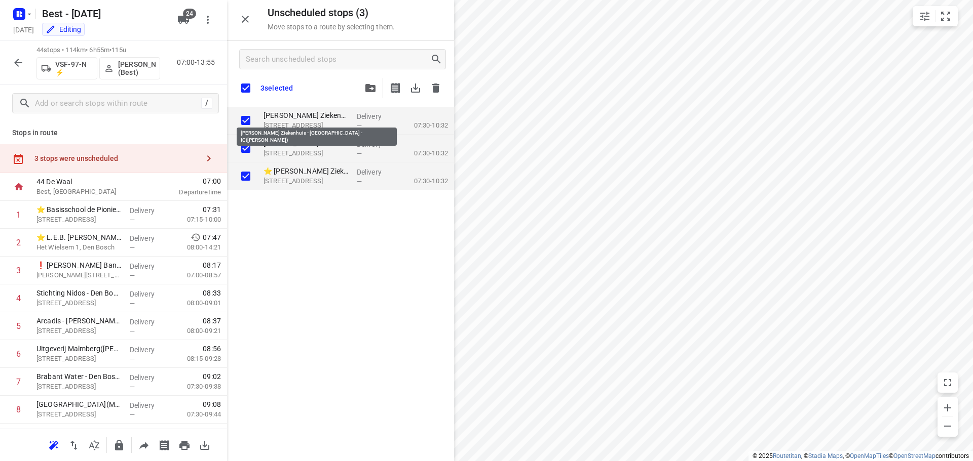
checkbox input "true"
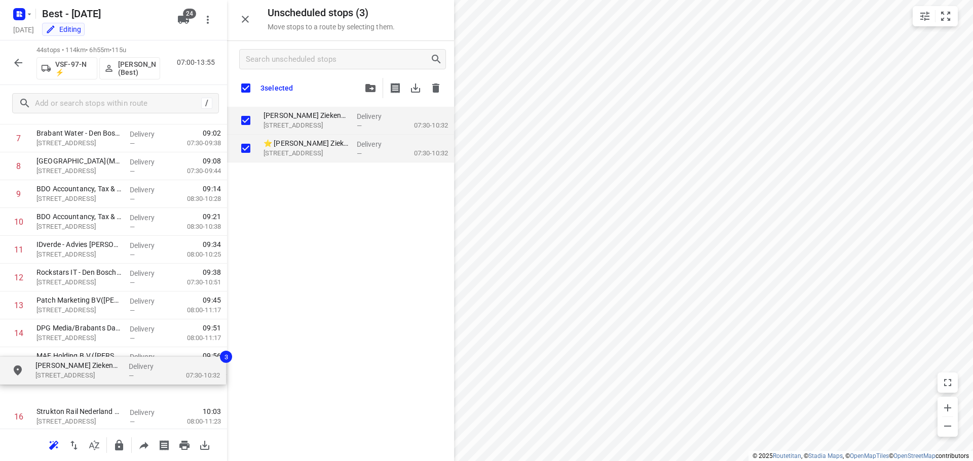
scroll to position [276, 0]
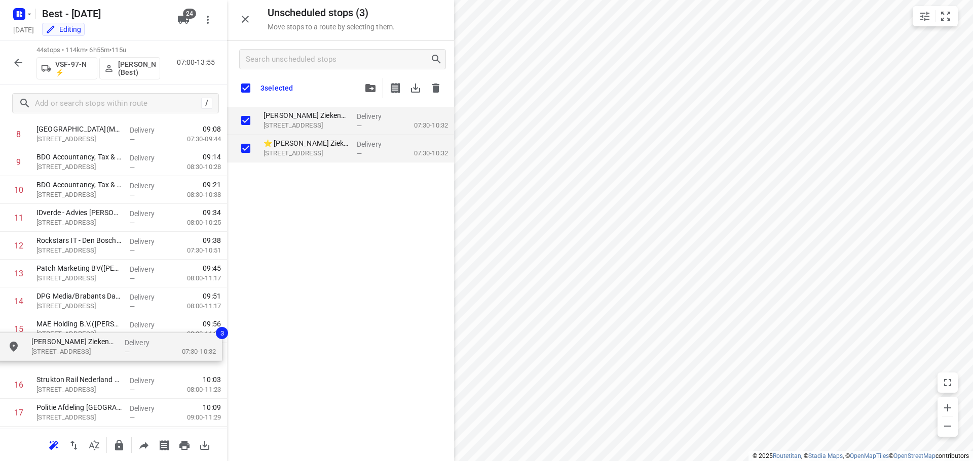
drag, startPoint x: 287, startPoint y: 117, endPoint x: 47, endPoint y: 358, distance: 340.7
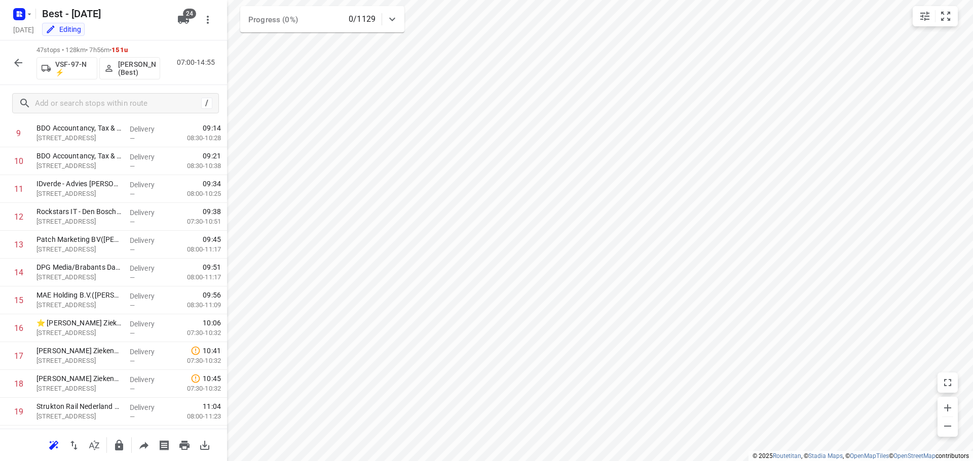
click at [250, 23] on span "Progress (0%)" at bounding box center [273, 19] width 50 height 9
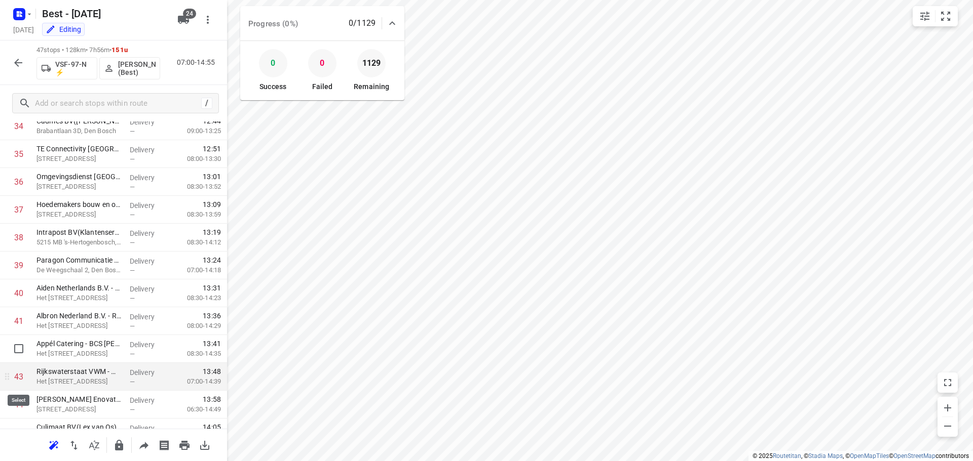
scroll to position [929, 0]
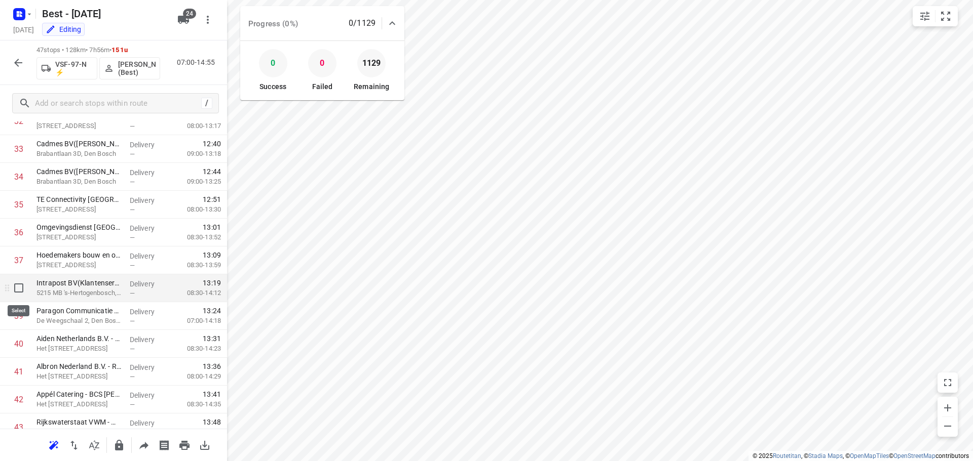
click at [21, 286] on input "checkbox" at bounding box center [19, 288] width 20 height 20
checkbox input "true"
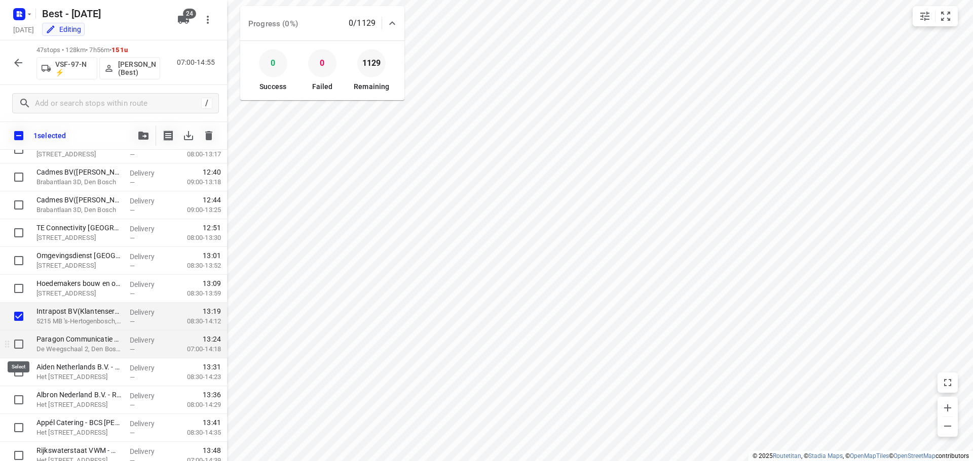
click at [20, 350] on input "checkbox" at bounding box center [19, 344] width 20 height 20
checkbox input "true"
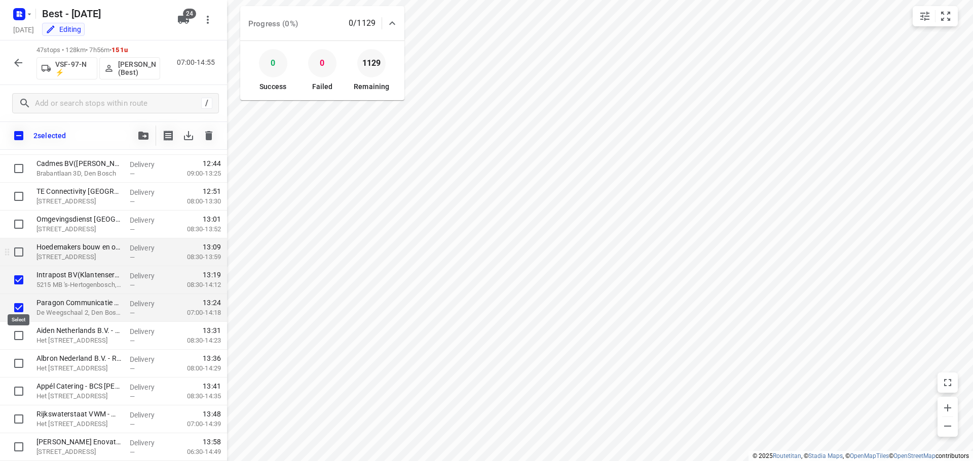
scroll to position [979, 0]
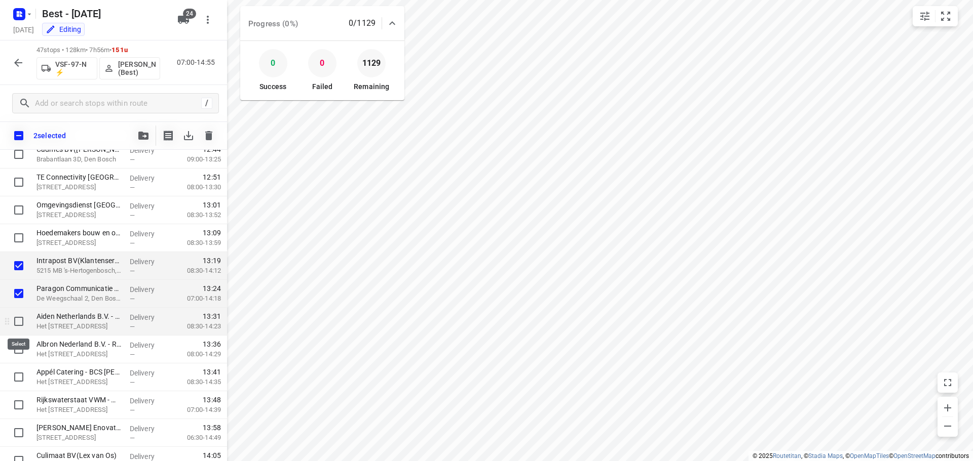
click at [16, 319] on input "checkbox" at bounding box center [19, 322] width 20 height 20
checkbox input "true"
click at [18, 351] on input "checkbox" at bounding box center [19, 349] width 20 height 20
checkbox input "true"
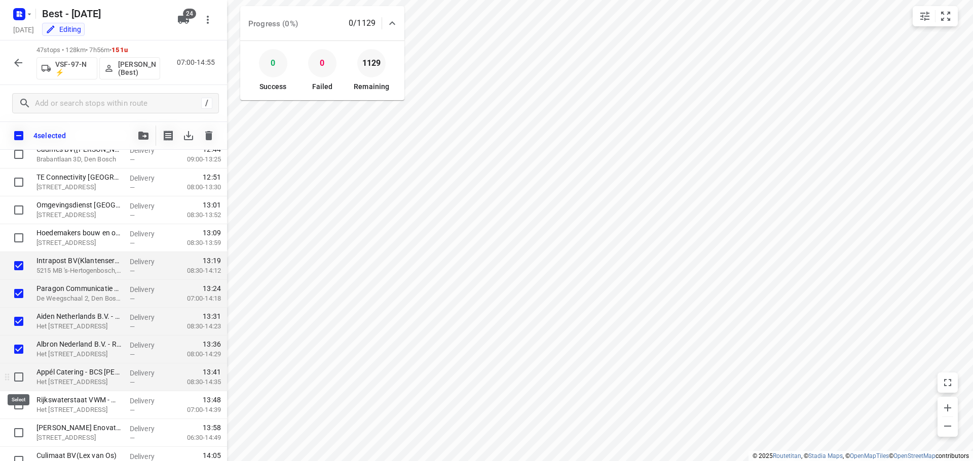
click at [19, 379] on input "checkbox" at bounding box center [19, 377] width 20 height 20
checkbox input "true"
click at [16, 414] on input "checkbox" at bounding box center [19, 405] width 20 height 20
checkbox input "true"
click at [146, 140] on button "button" at bounding box center [143, 136] width 20 height 20
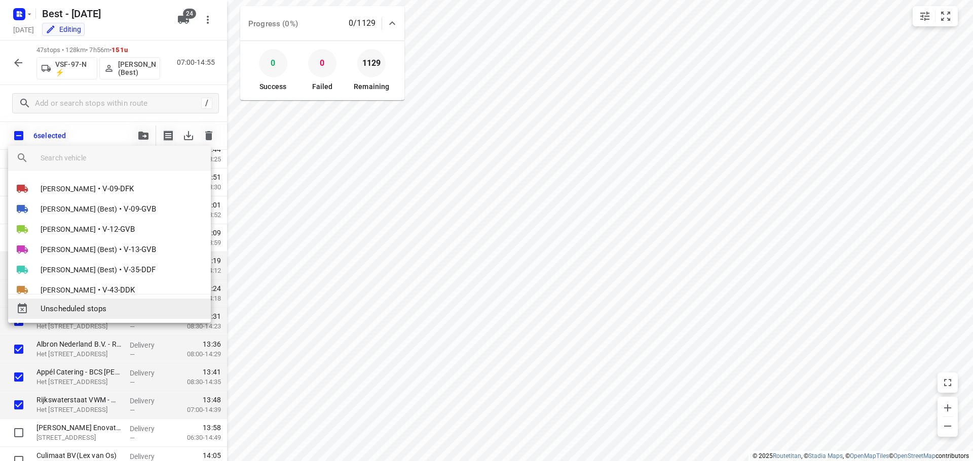
click at [91, 304] on span "Unscheduled stops" at bounding box center [122, 309] width 162 height 12
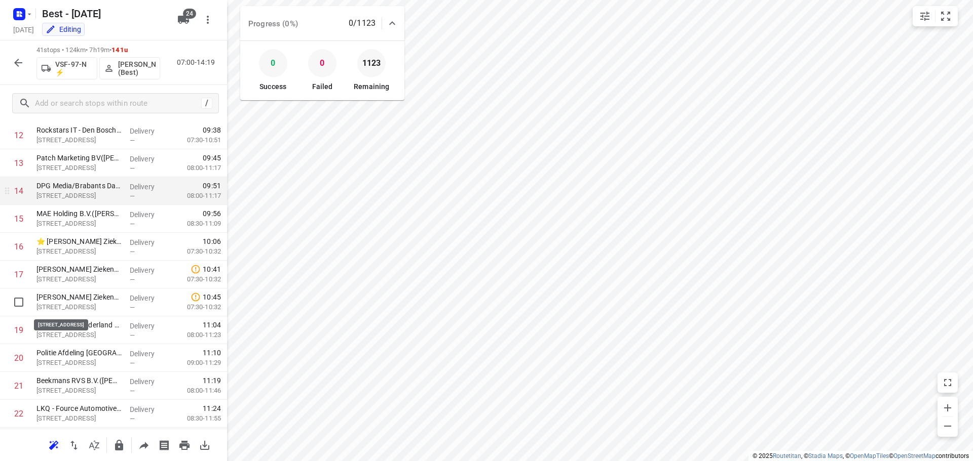
scroll to position [436, 0]
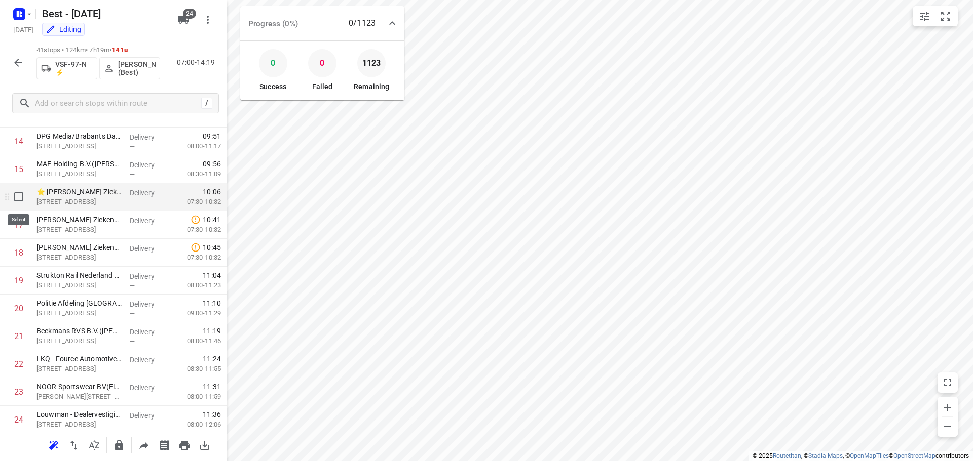
click at [25, 191] on input "checkbox" at bounding box center [19, 197] width 20 height 20
checkbox input "true"
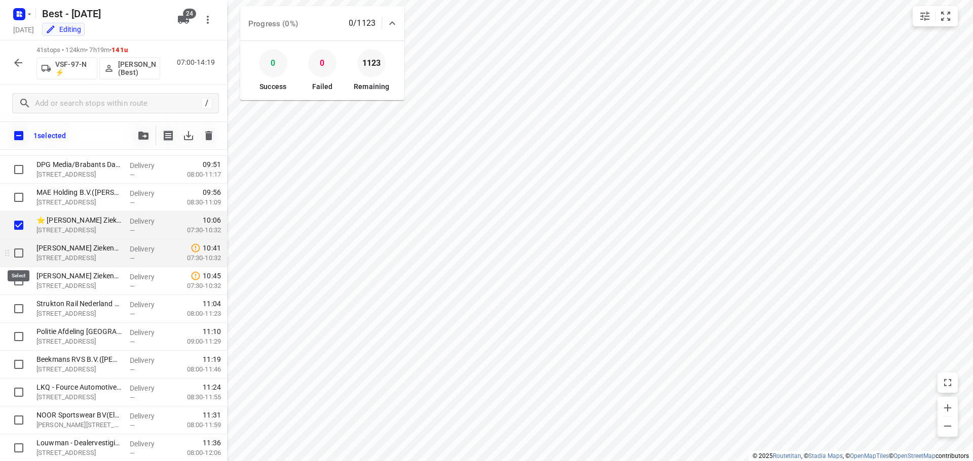
click at [21, 250] on input "checkbox" at bounding box center [19, 253] width 20 height 20
checkbox input "true"
drag, startPoint x: 19, startPoint y: 274, endPoint x: 42, endPoint y: 257, distance: 28.3
click at [19, 275] on input "checkbox" at bounding box center [19, 281] width 20 height 20
checkbox input "true"
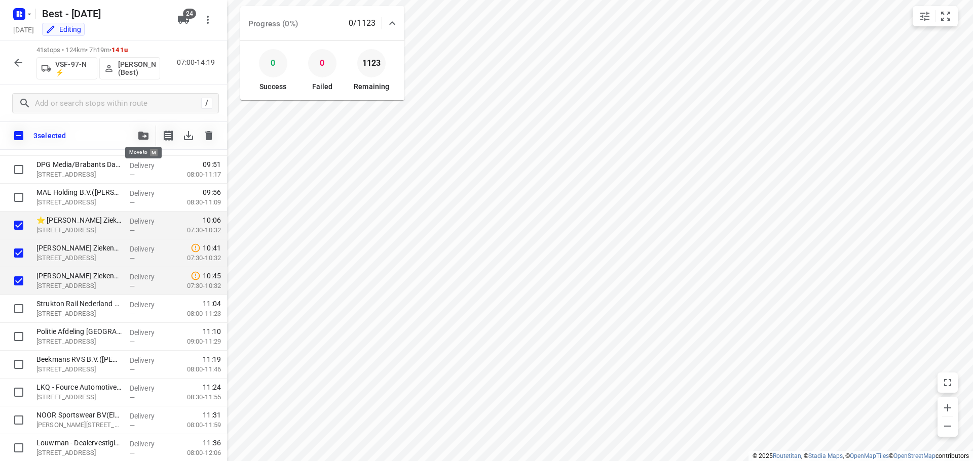
click at [138, 133] on span "button" at bounding box center [143, 136] width 12 height 8
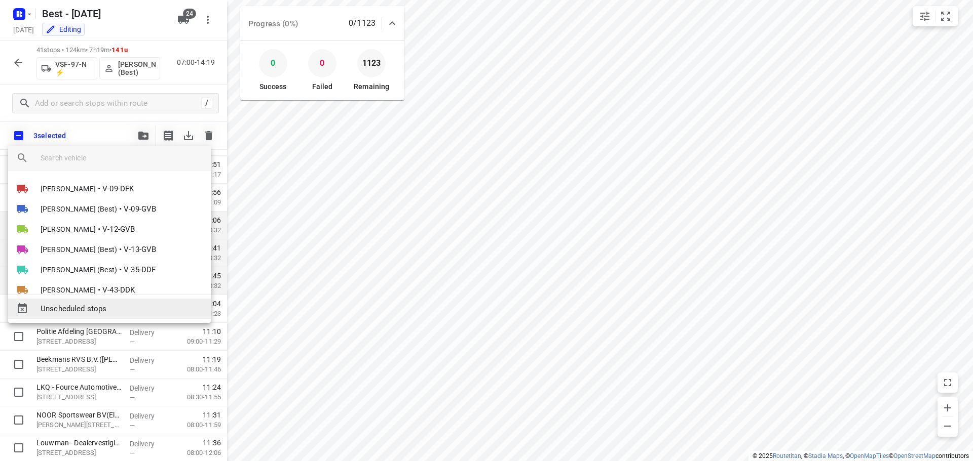
click at [101, 302] on div "Unscheduled stops" at bounding box center [109, 309] width 203 height 20
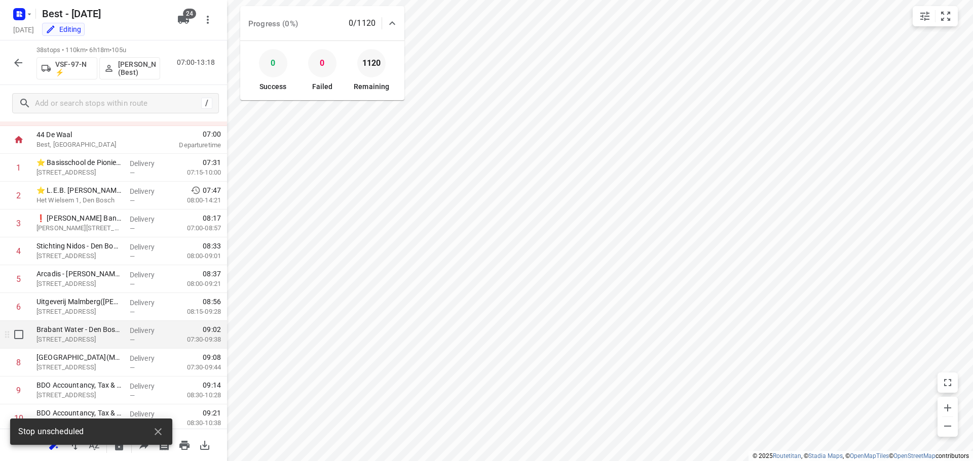
scroll to position [0, 0]
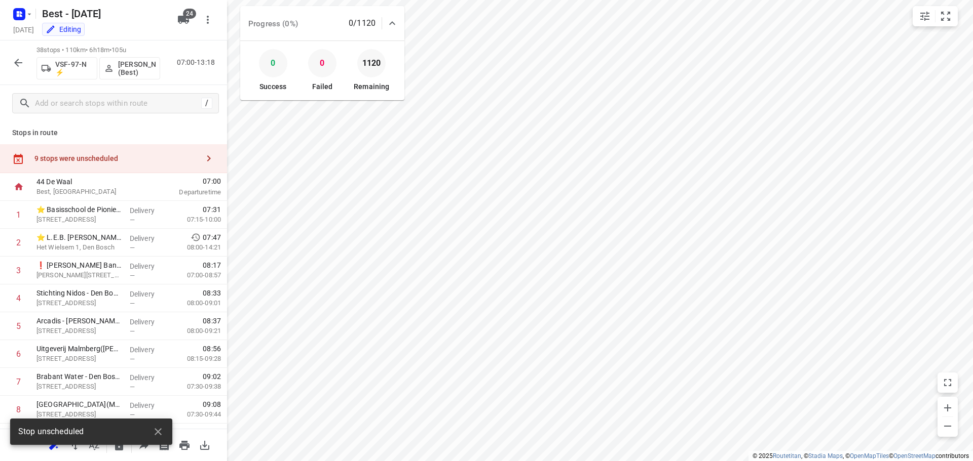
click at [164, 157] on div "9 stops were unscheduled" at bounding box center [116, 159] width 164 height 8
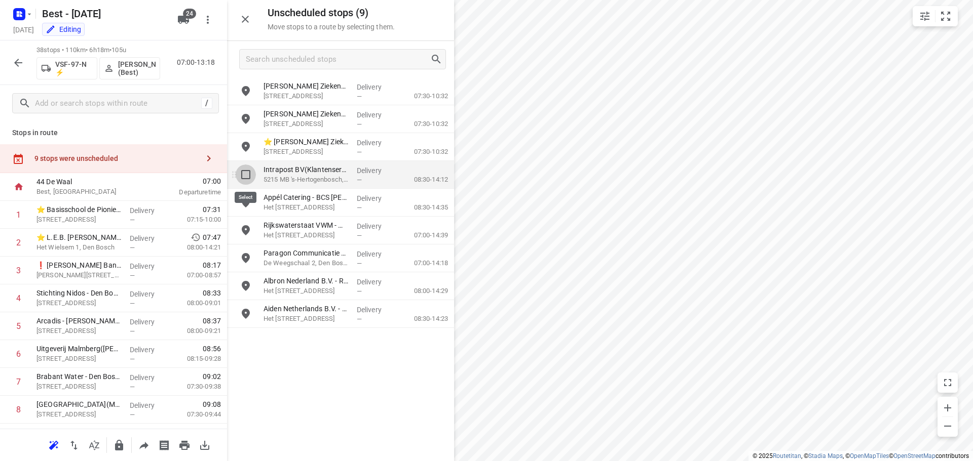
click at [244, 172] on input "grid" at bounding box center [246, 175] width 20 height 20
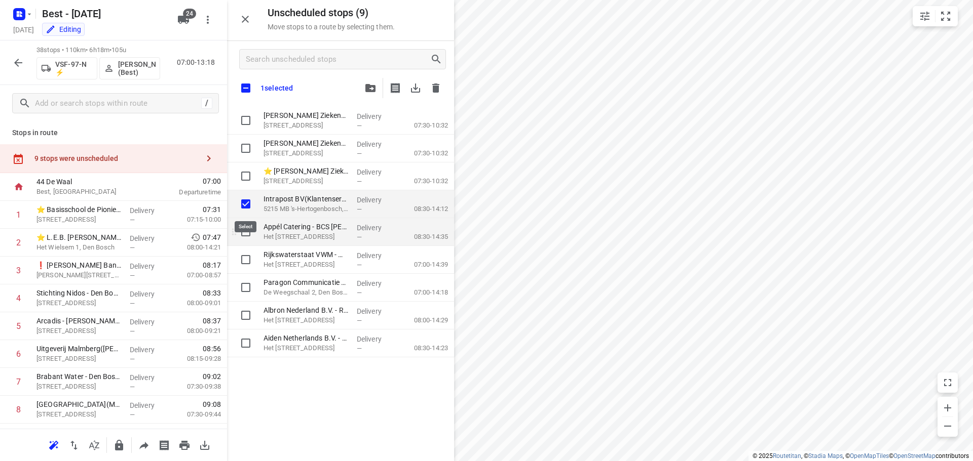
checkbox input "true"
click at [244, 236] on input "grid" at bounding box center [246, 232] width 20 height 20
checkbox input "true"
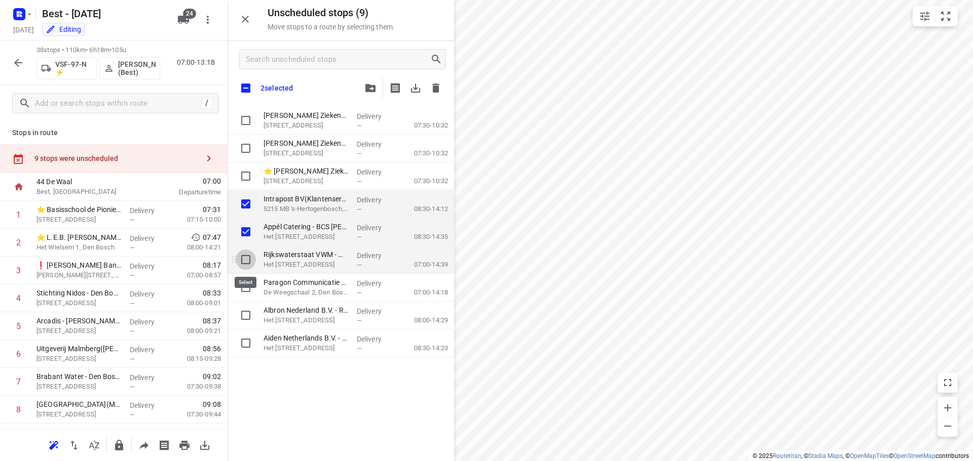
click at [245, 266] on input "grid" at bounding box center [246, 260] width 20 height 20
checkbox input "true"
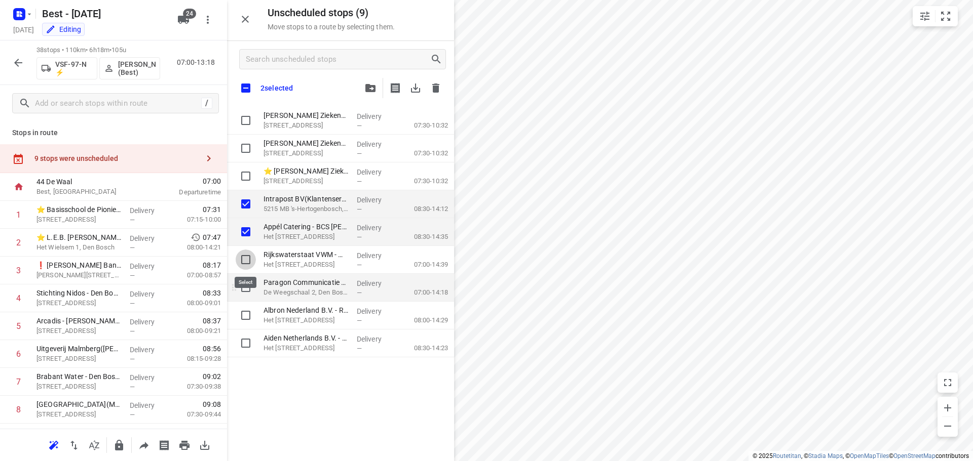
checkbox input "true"
click at [248, 294] on input "grid" at bounding box center [246, 288] width 20 height 20
checkbox input "true"
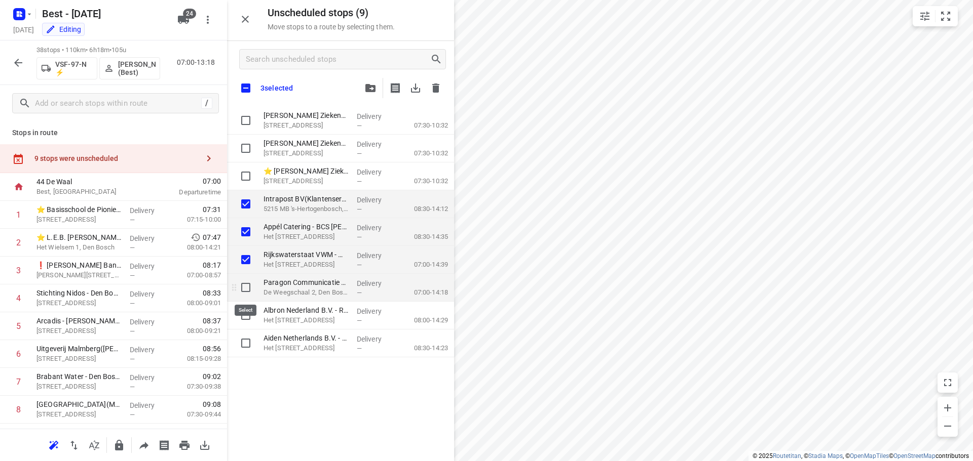
checkbox input "true"
drag, startPoint x: 246, startPoint y: 327, endPoint x: 247, endPoint y: 332, distance: 5.1
click at [247, 327] on div "grid" at bounding box center [243, 316] width 32 height 28
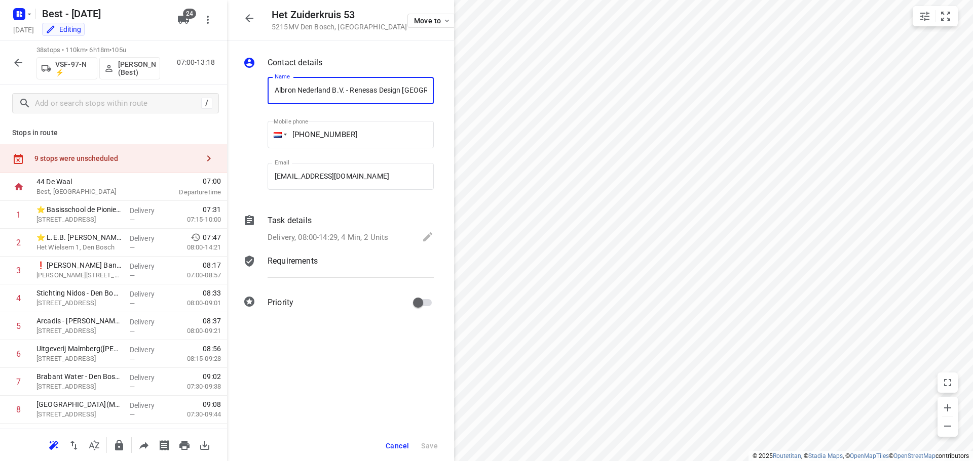
scroll to position [0, 71]
click at [182, 153] on div "9 stops were unscheduled" at bounding box center [113, 158] width 227 height 29
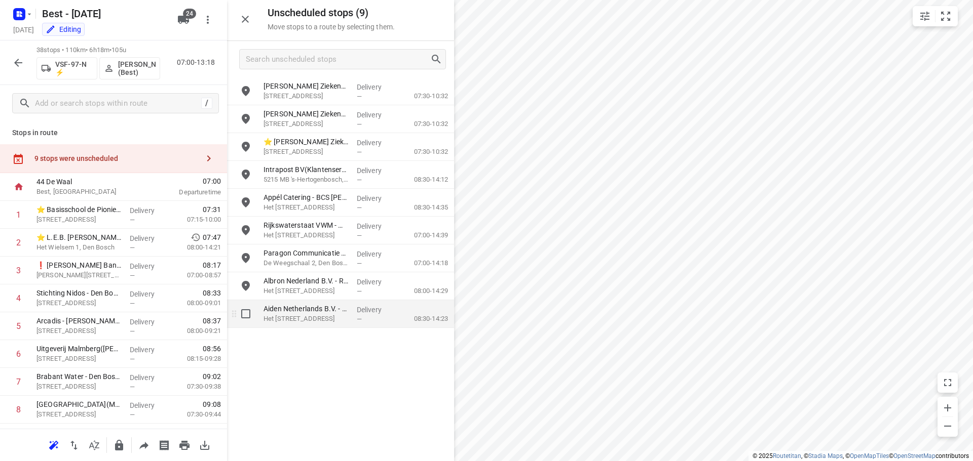
click at [244, 316] on input "grid" at bounding box center [246, 314] width 20 height 20
checkbox input "true"
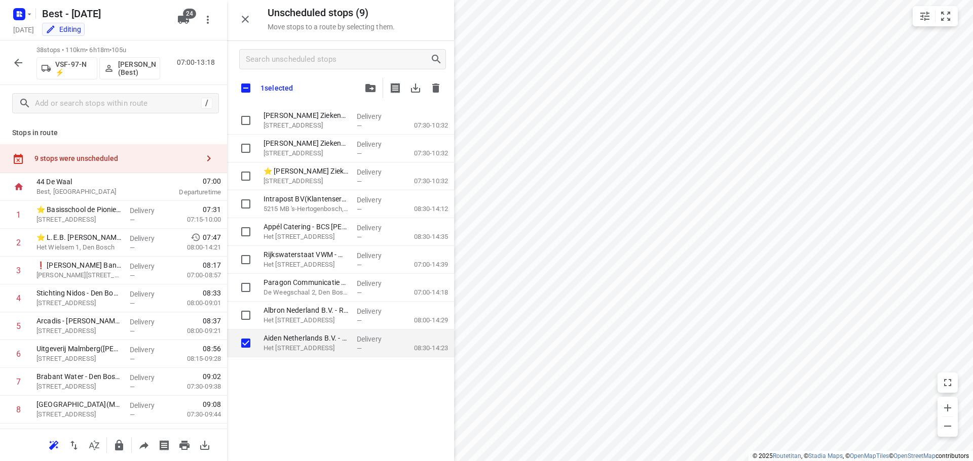
click at [245, 305] on div "grid" at bounding box center [243, 316] width 32 height 28
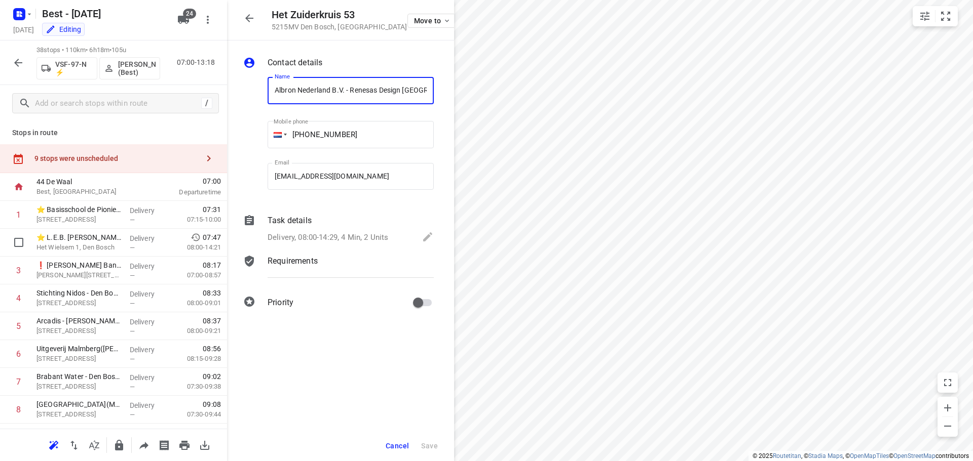
scroll to position [0, 71]
click at [189, 155] on div "9 stops were unscheduled" at bounding box center [116, 159] width 164 height 8
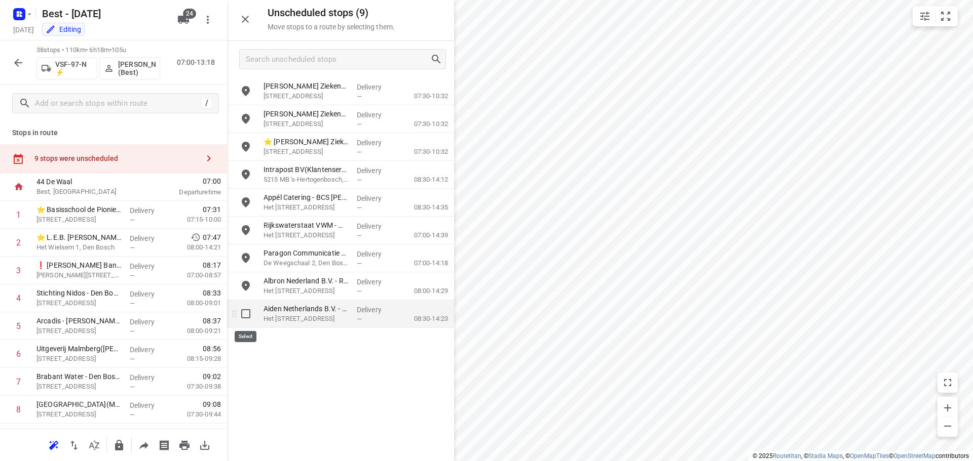
click at [242, 322] on input "grid" at bounding box center [246, 314] width 20 height 20
checkbox input "true"
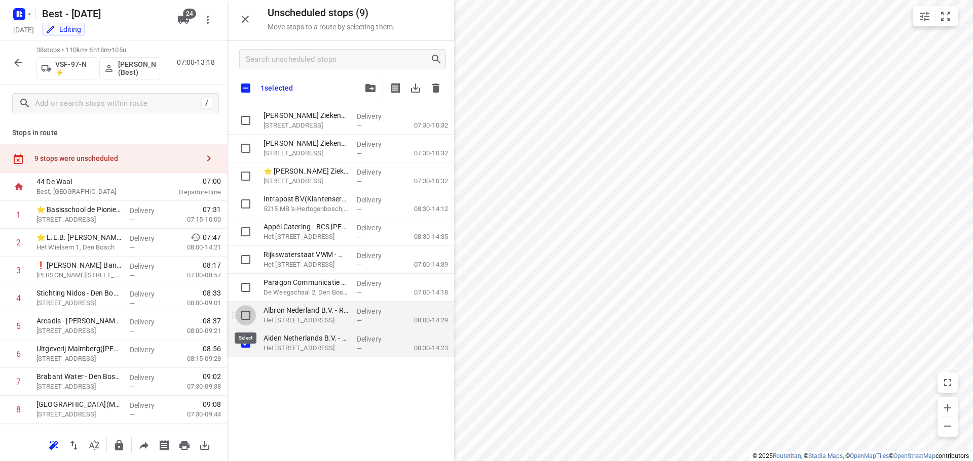
click at [244, 308] on input "grid" at bounding box center [246, 315] width 20 height 20
checkbox input "true"
click at [248, 289] on input "grid" at bounding box center [246, 288] width 20 height 20
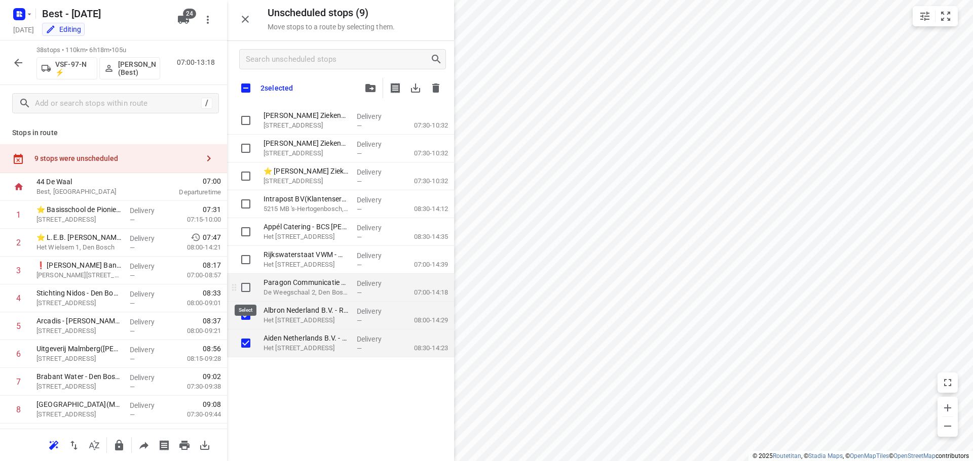
checkbox input "true"
click at [247, 248] on div "grid" at bounding box center [243, 260] width 32 height 28
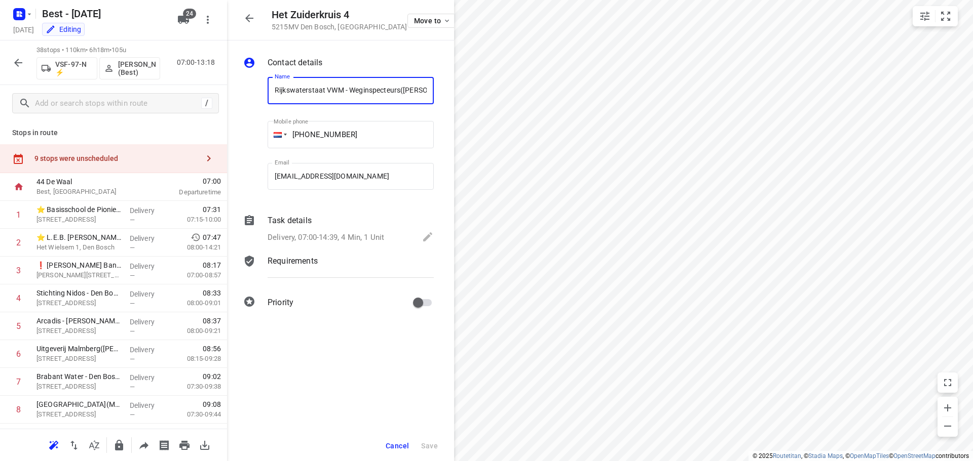
scroll to position [0, 23]
click at [203, 158] on icon "button" at bounding box center [209, 158] width 12 height 12
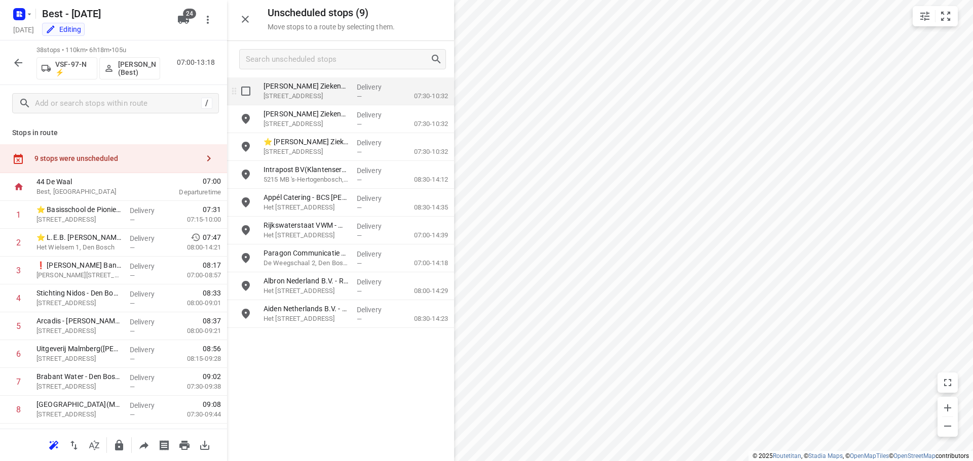
click at [252, 93] on input "grid" at bounding box center [246, 91] width 20 height 20
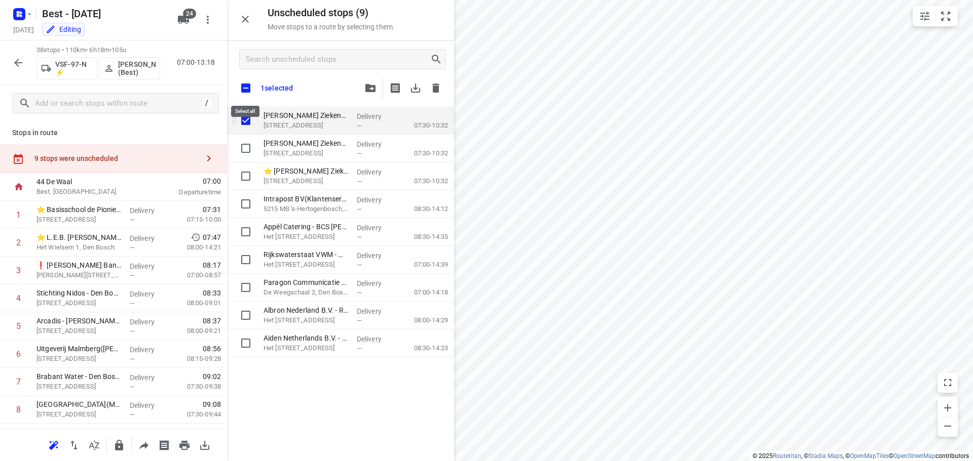
checkbox input "true"
click at [246, 91] on input "checkbox" at bounding box center [245, 88] width 21 height 21
checkbox input "true"
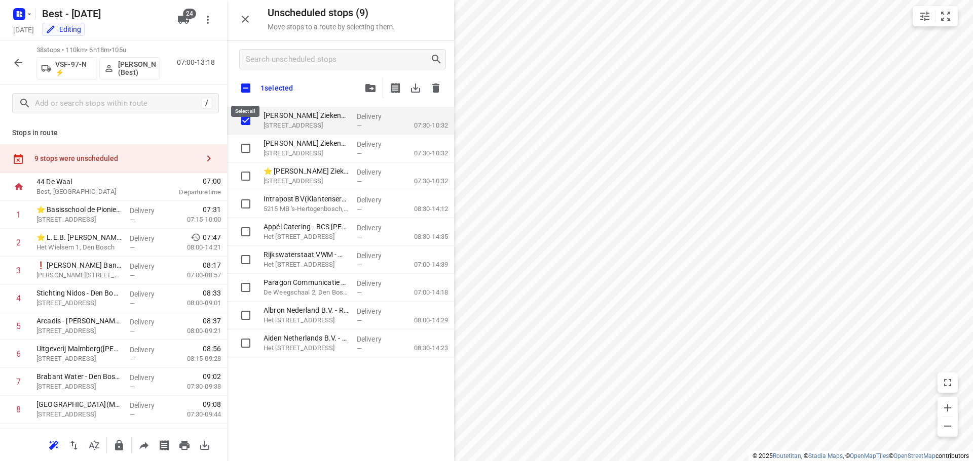
checkbox input "true"
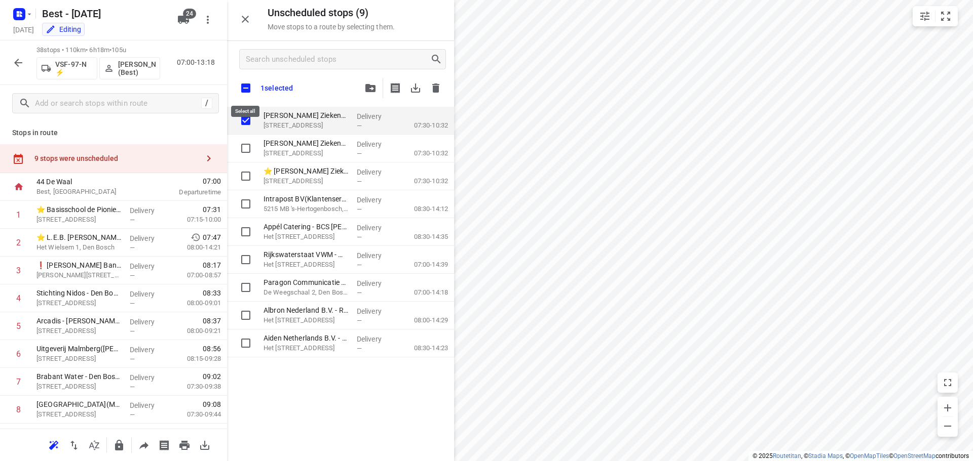
checkbox input "true"
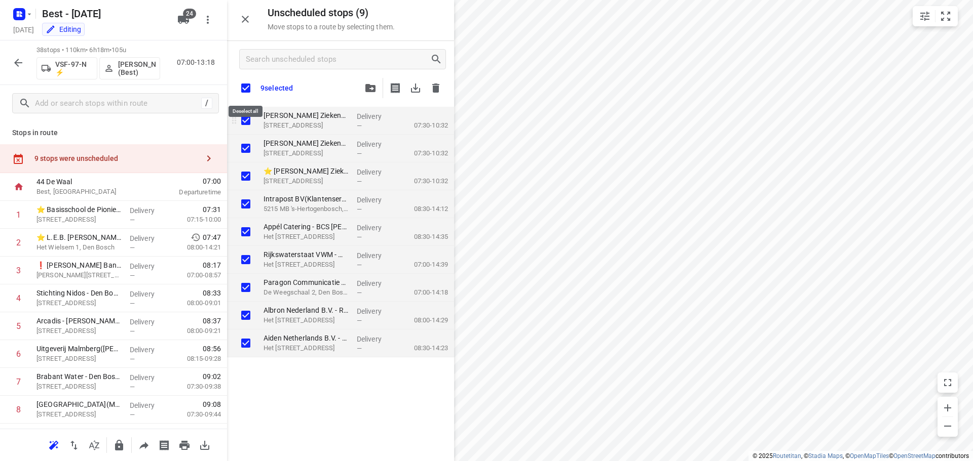
checkbox input "true"
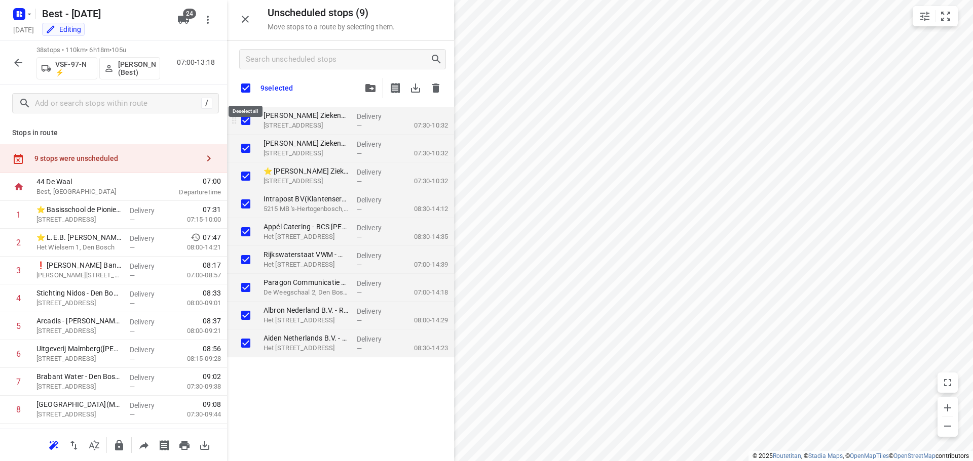
checkbox input "true"
click at [242, 118] on input "grid" at bounding box center [246, 120] width 20 height 20
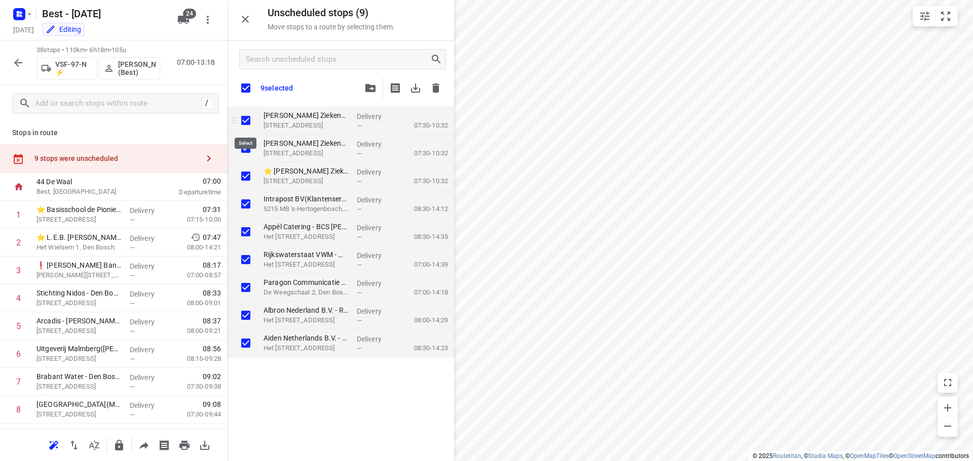
checkbox input "false"
checkbox input "true"
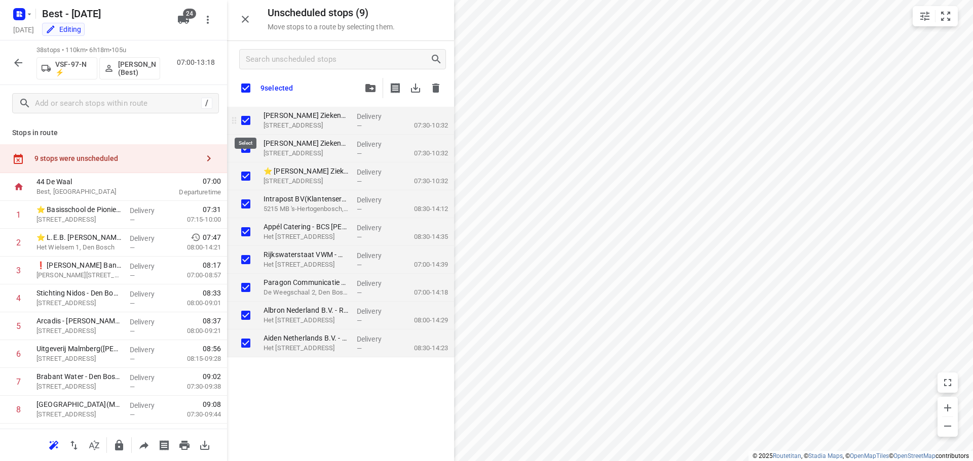
checkbox input "true"
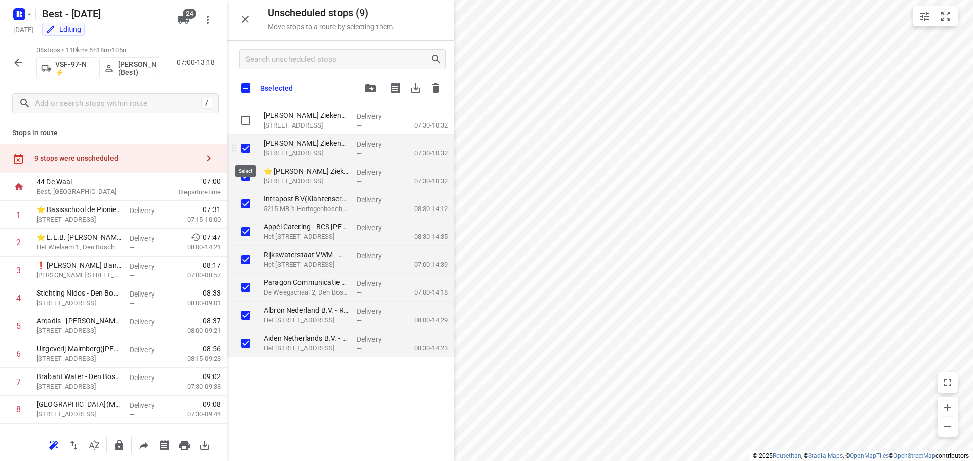
click at [247, 149] on input "grid" at bounding box center [246, 148] width 20 height 20
checkbox input "false"
checkbox input "true"
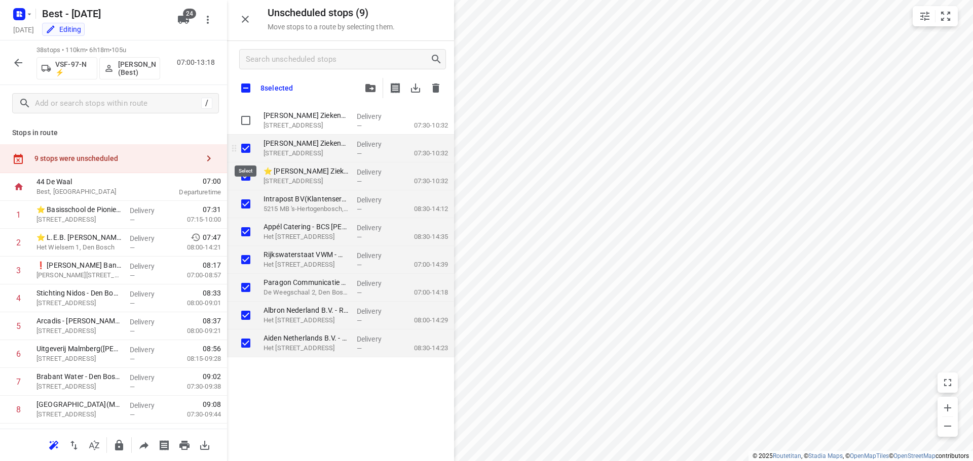
checkbox input "true"
click at [247, 180] on input "grid" at bounding box center [246, 176] width 20 height 20
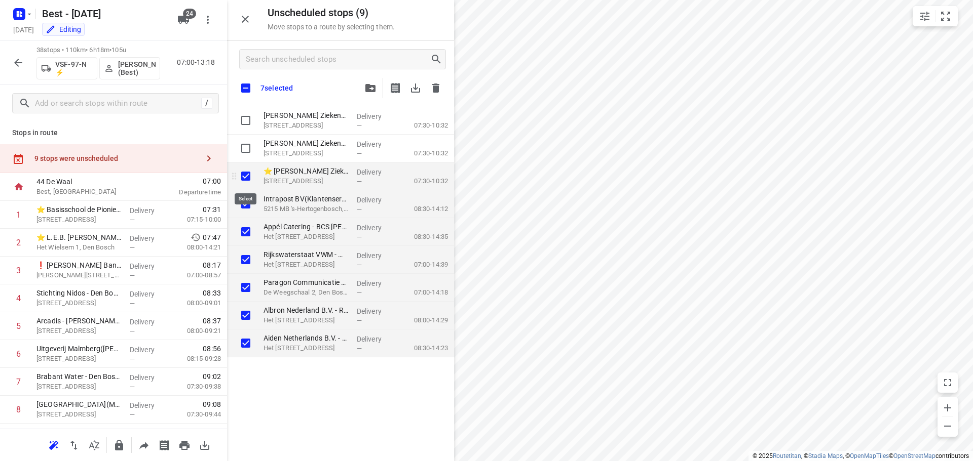
checkbox input "false"
checkbox input "true"
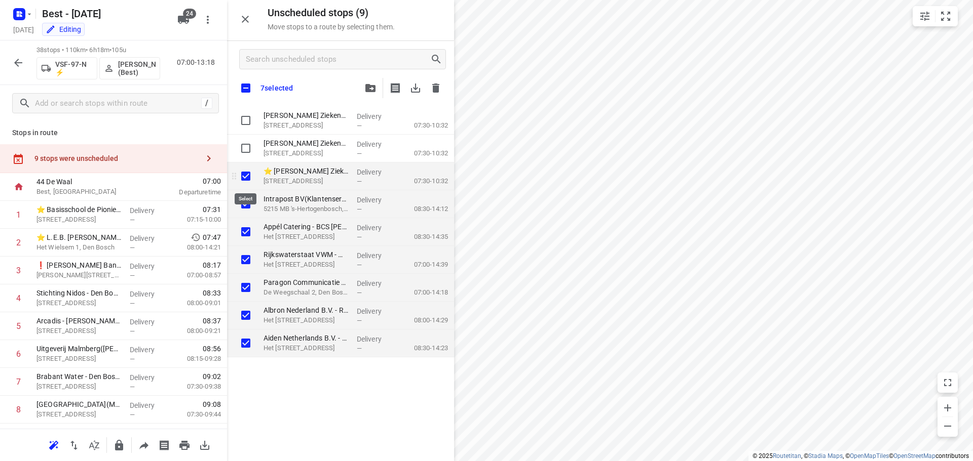
checkbox input "true"
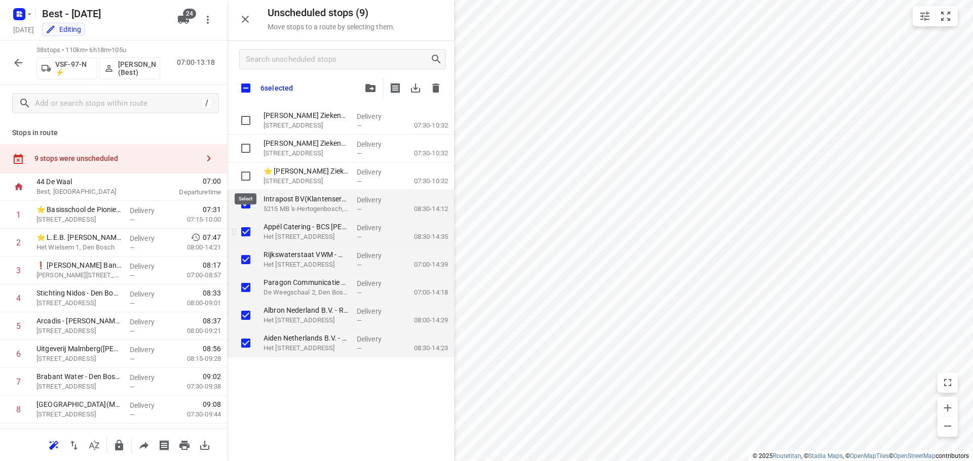
checkbox input "true"
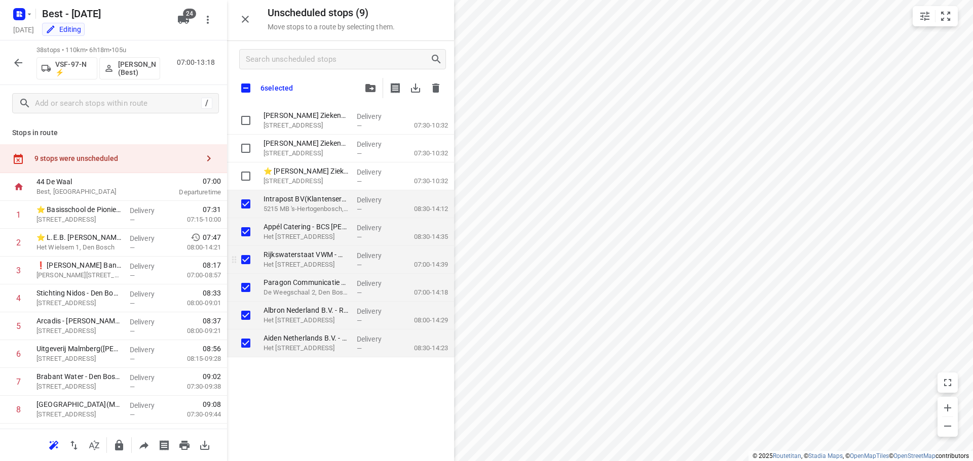
checkbox input "true"
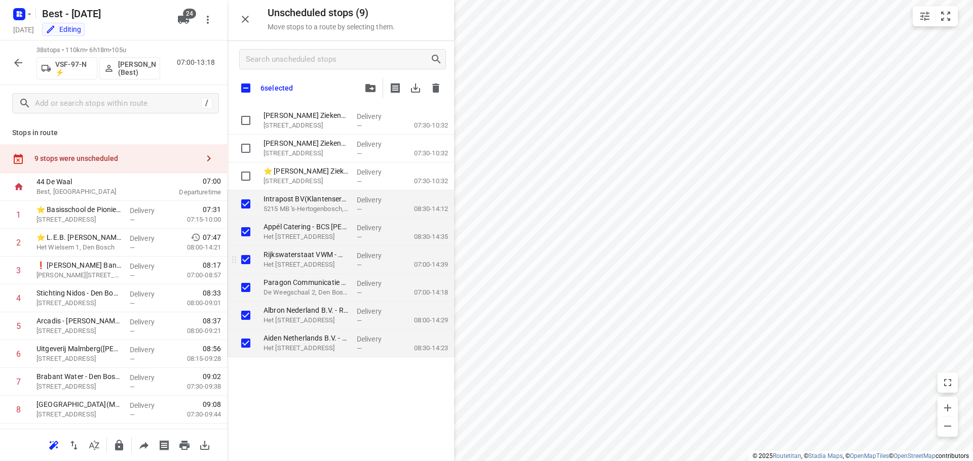
checkbox input "true"
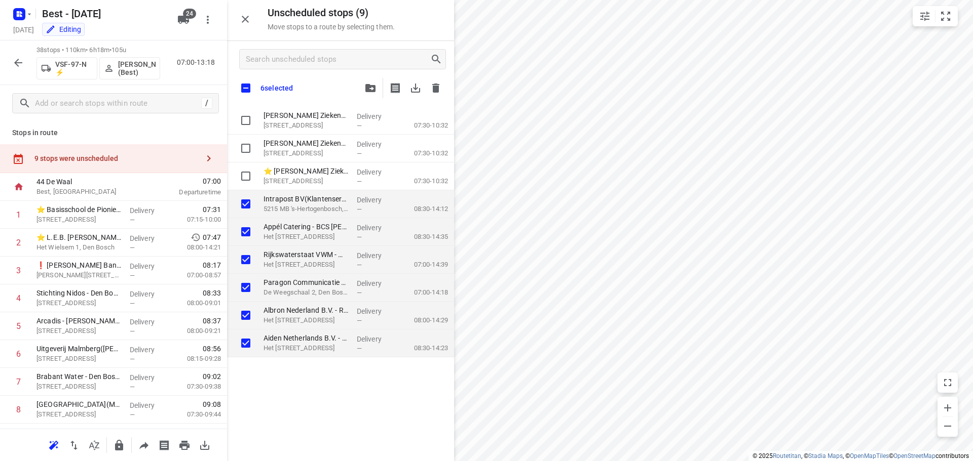
checkbox input "true"
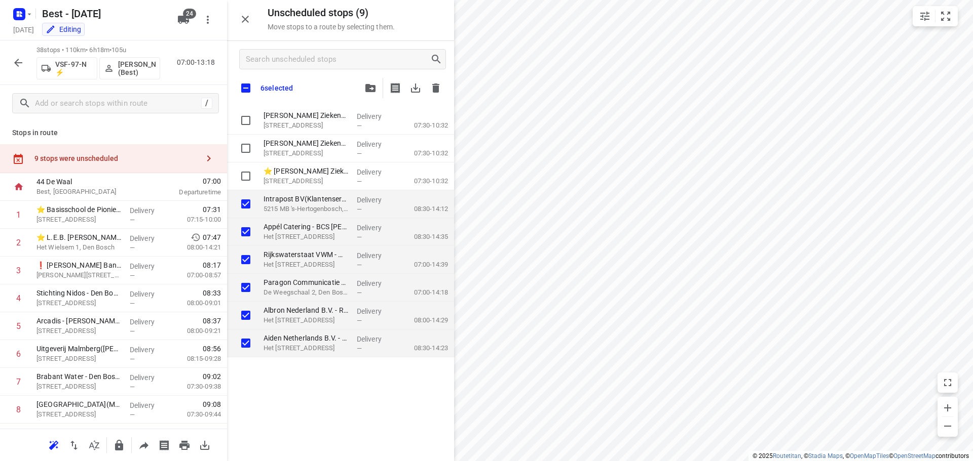
checkbox input "true"
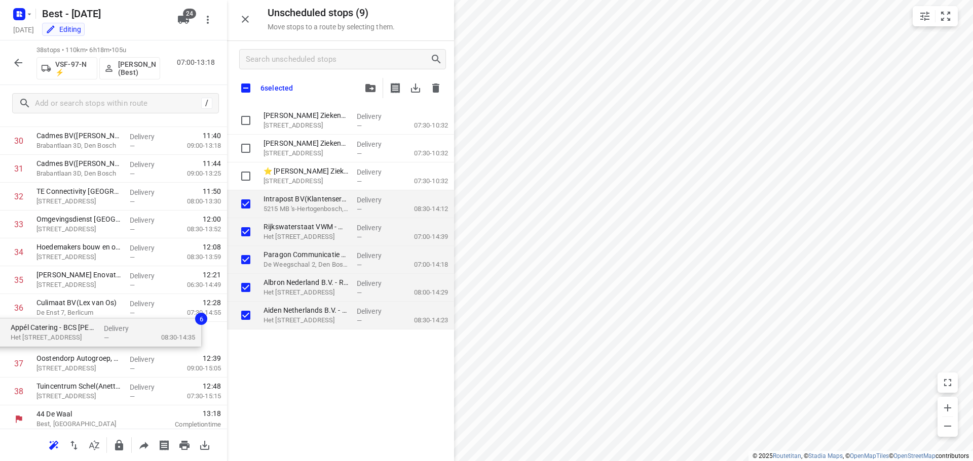
scroll to position [882, 0]
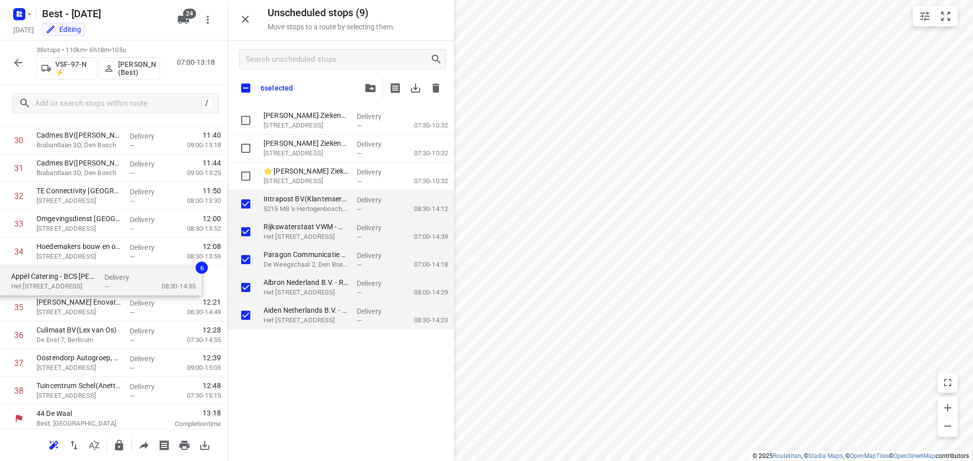
drag, startPoint x: 381, startPoint y: 230, endPoint x: 119, endPoint y: 284, distance: 267.2
checkbox input "true"
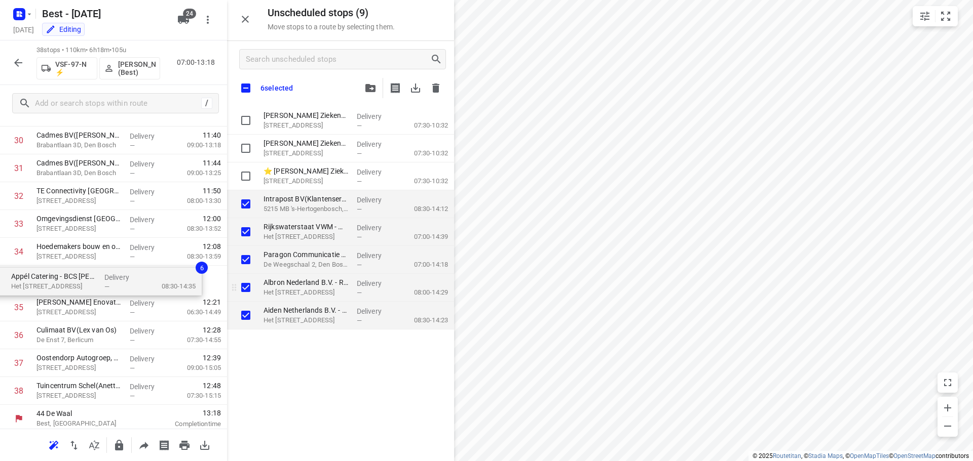
checkbox input "true"
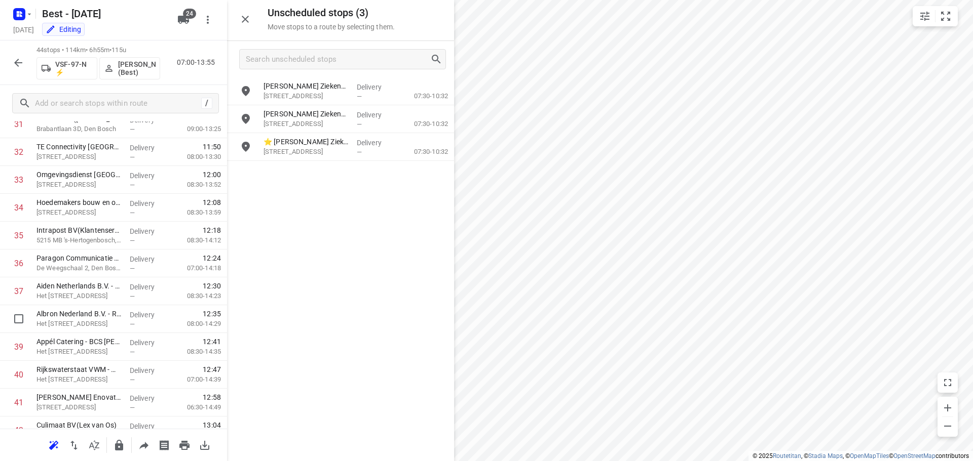
scroll to position [1026, 0]
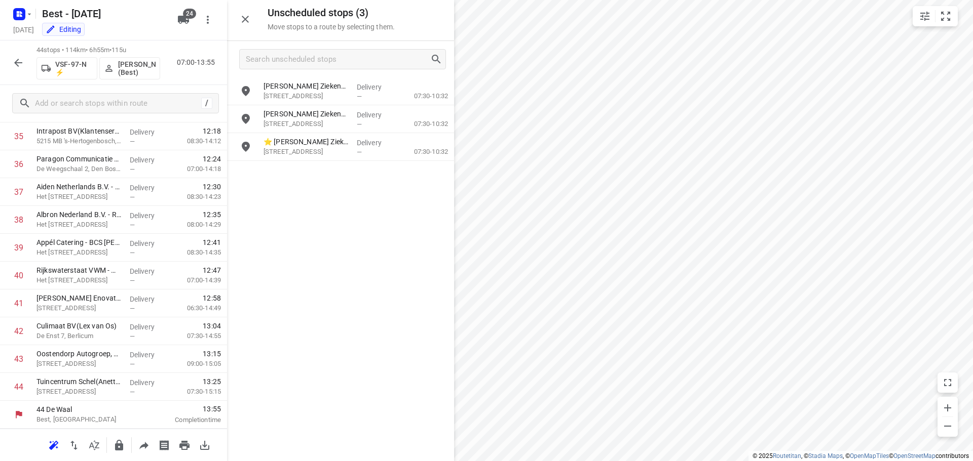
click at [20, 59] on icon "button" at bounding box center [18, 63] width 12 height 12
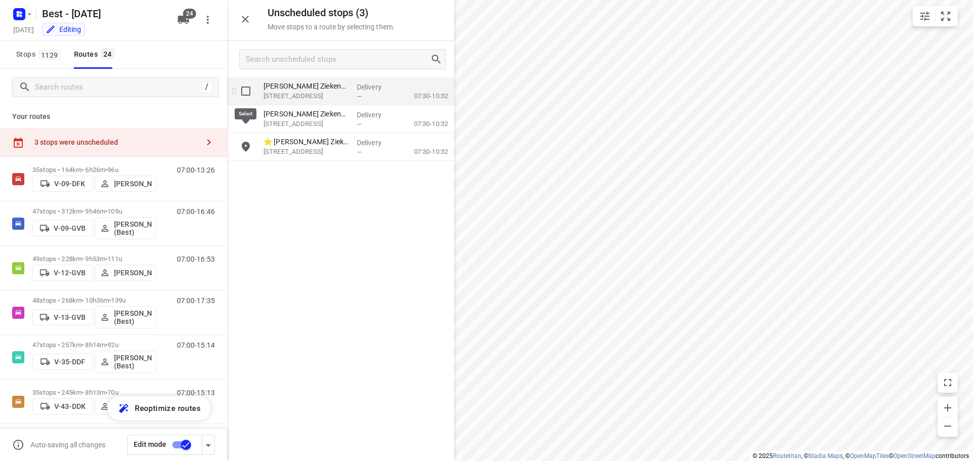
click at [249, 87] on input "grid" at bounding box center [246, 91] width 20 height 20
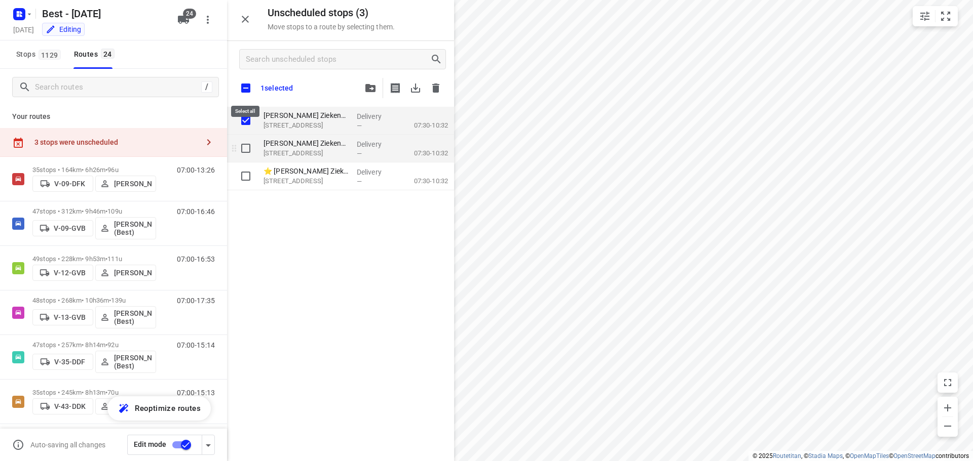
checkbox input "true"
click at [249, 140] on input "grid" at bounding box center [246, 148] width 20 height 20
checkbox input "true"
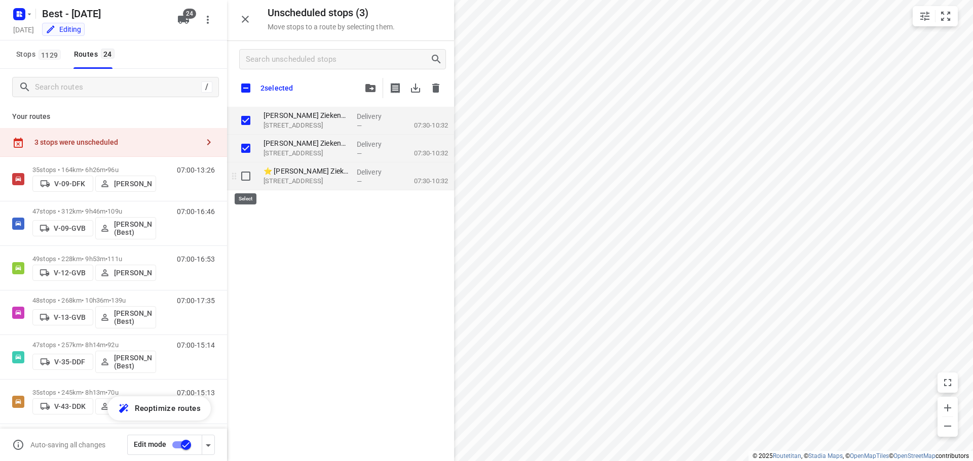
click at [244, 169] on input "grid" at bounding box center [246, 176] width 20 height 20
checkbox input "true"
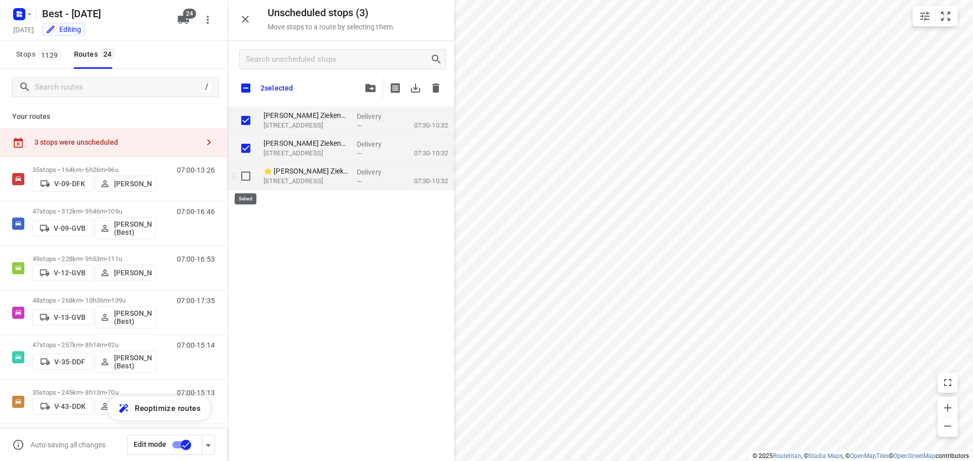
checkbox input "true"
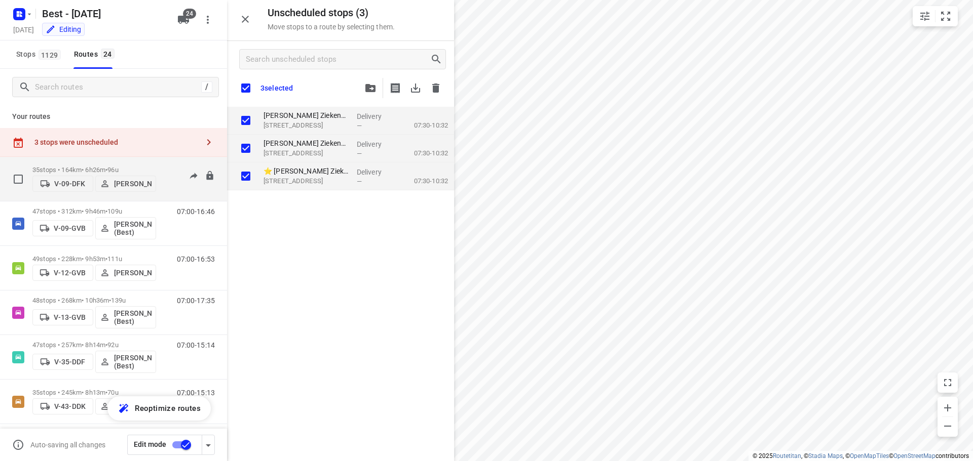
checkbox input "true"
click at [166, 169] on div "07:00-13:26" at bounding box center [189, 181] width 51 height 31
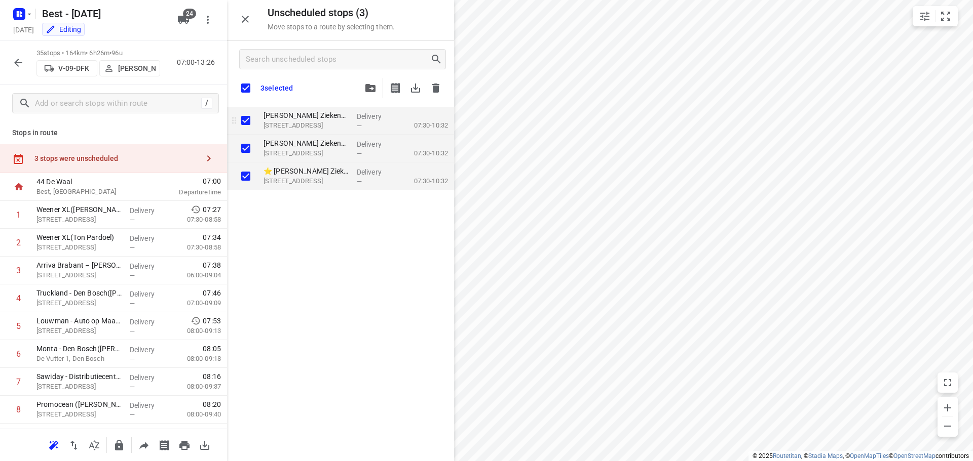
checkbox input "true"
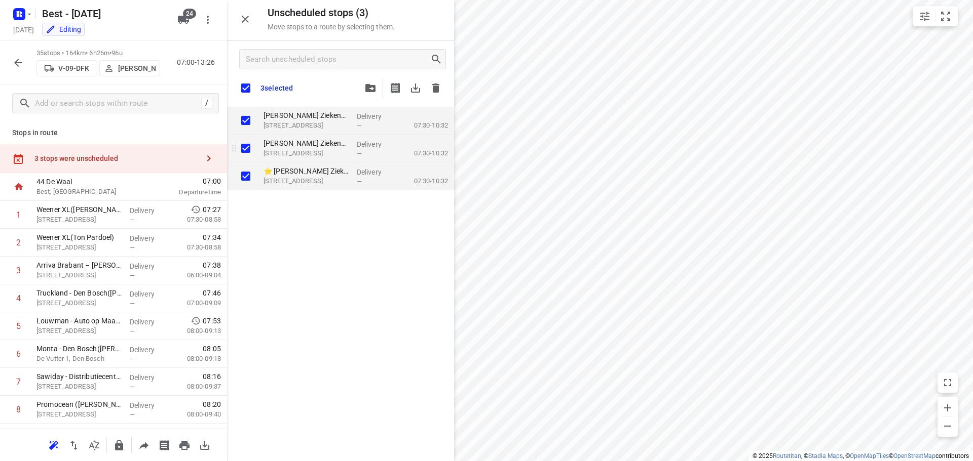
checkbox input "true"
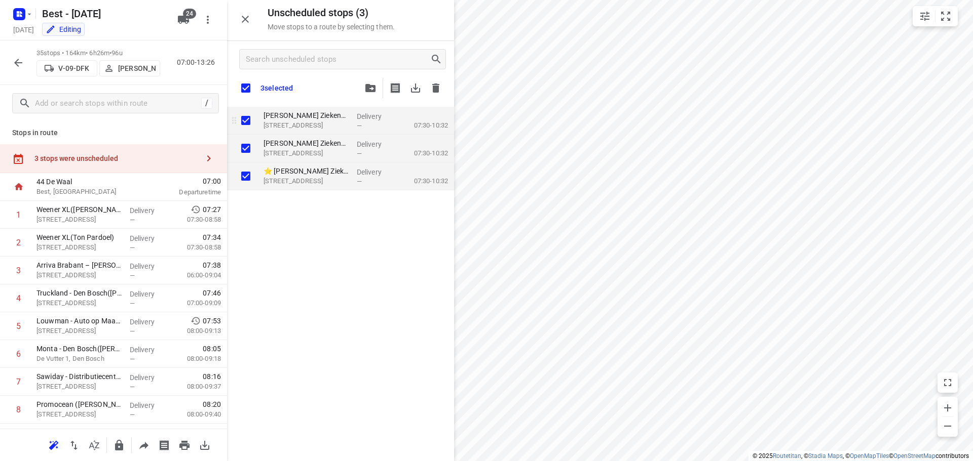
checkbox input "true"
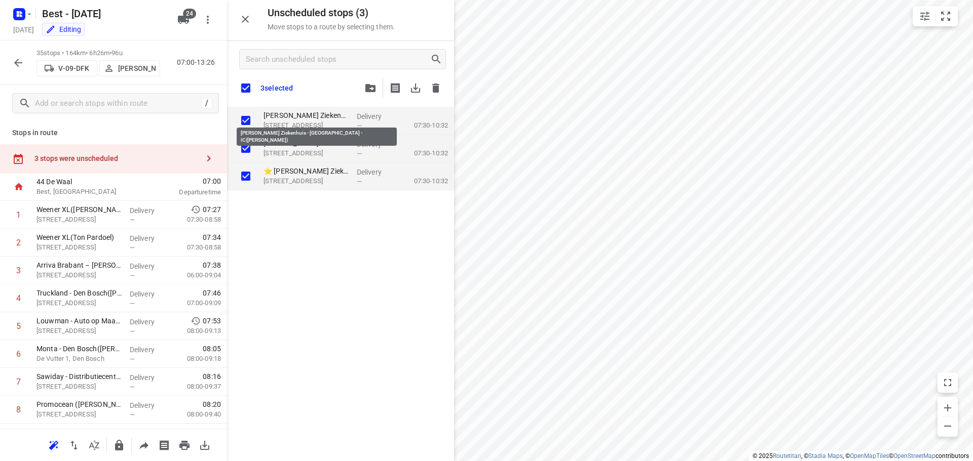
checkbox input "true"
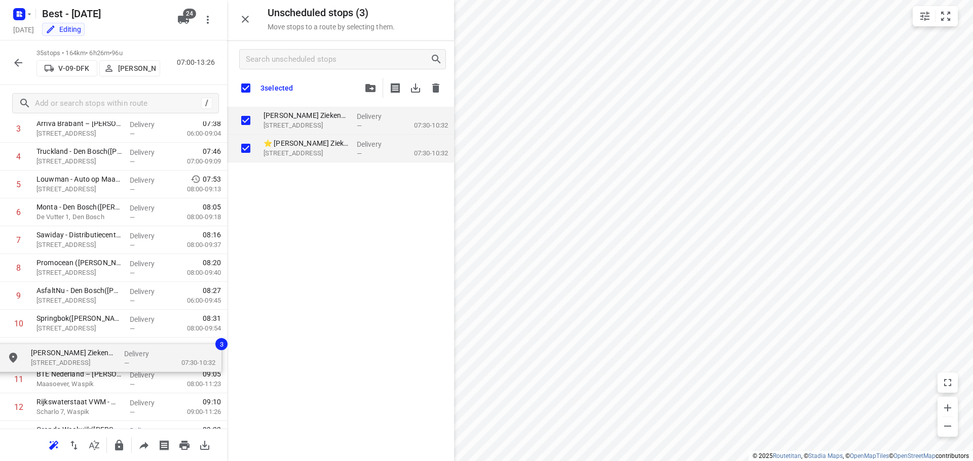
scroll to position [143, 0]
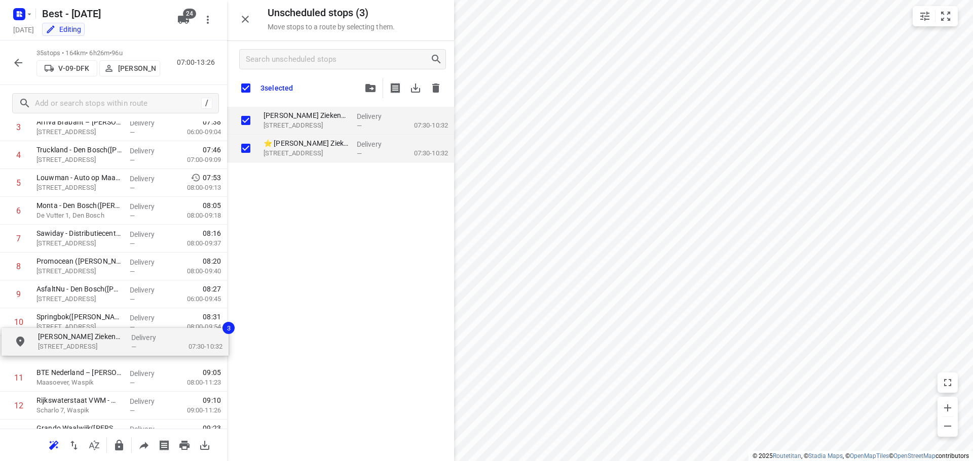
drag, startPoint x: 329, startPoint y: 120, endPoint x: 102, endPoint y: 343, distance: 318.4
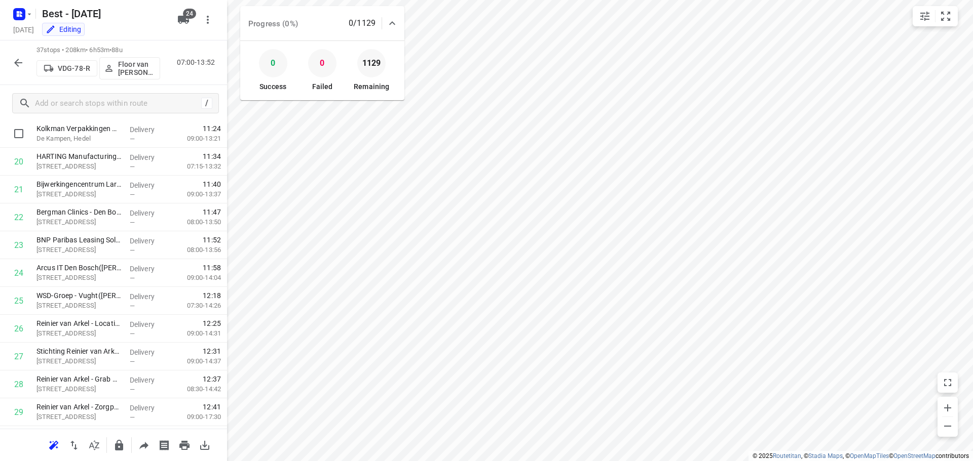
scroll to position [507, 0]
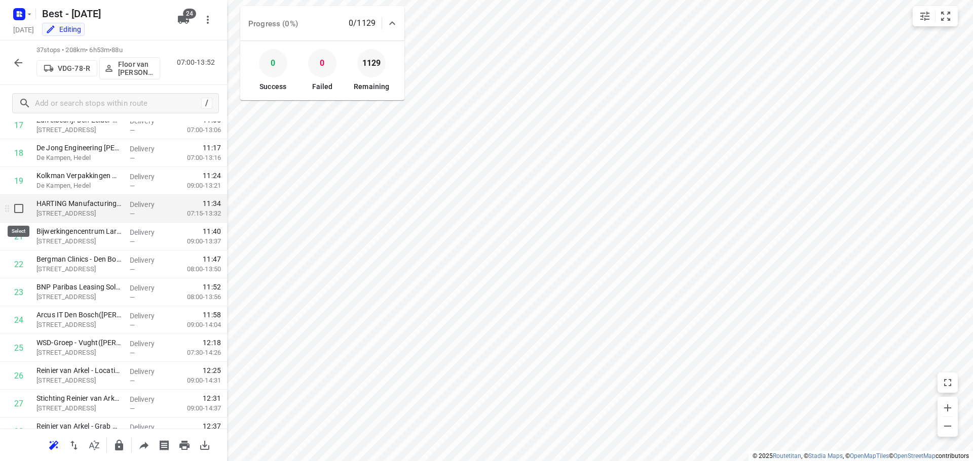
click at [16, 210] on input "checkbox" at bounding box center [19, 209] width 20 height 20
checkbox input "true"
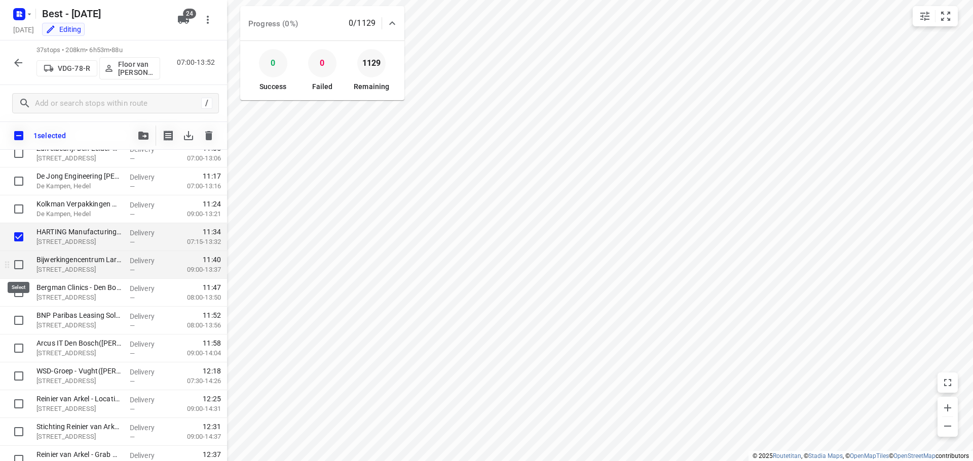
click at [17, 269] on input "checkbox" at bounding box center [19, 265] width 20 height 20
checkbox input "true"
click at [13, 287] on input "checkbox" at bounding box center [19, 293] width 20 height 20
checkbox input "true"
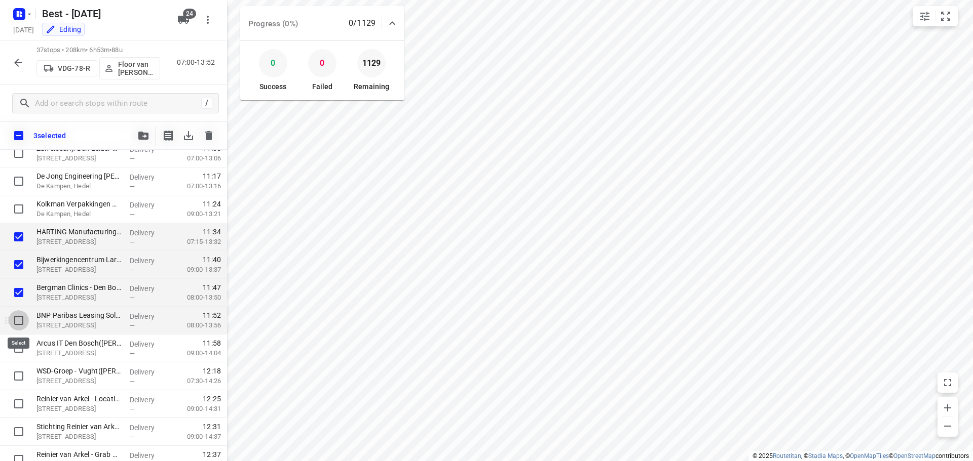
click at [13, 321] on input "checkbox" at bounding box center [19, 321] width 20 height 20
checkbox input "true"
click at [16, 351] on input "checkbox" at bounding box center [19, 348] width 20 height 20
checkbox input "true"
click at [137, 138] on span "button" at bounding box center [143, 136] width 12 height 8
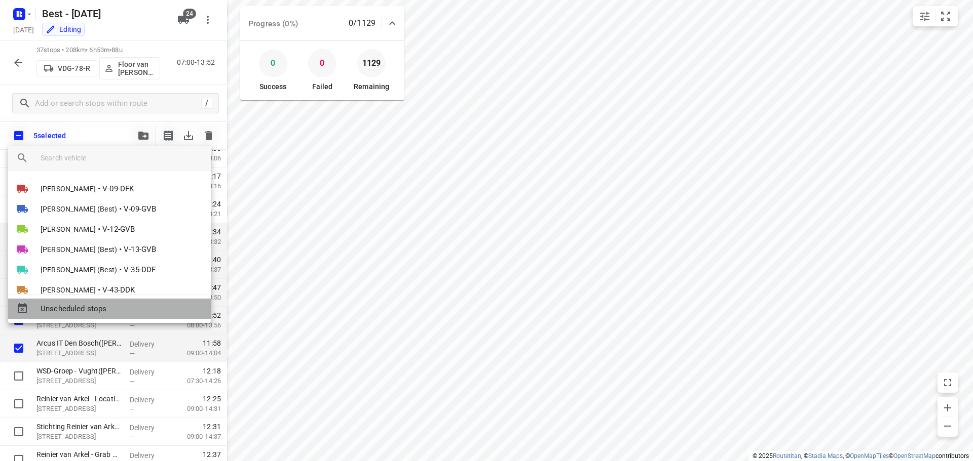
click at [93, 302] on div "Unscheduled stops" at bounding box center [109, 309] width 203 height 20
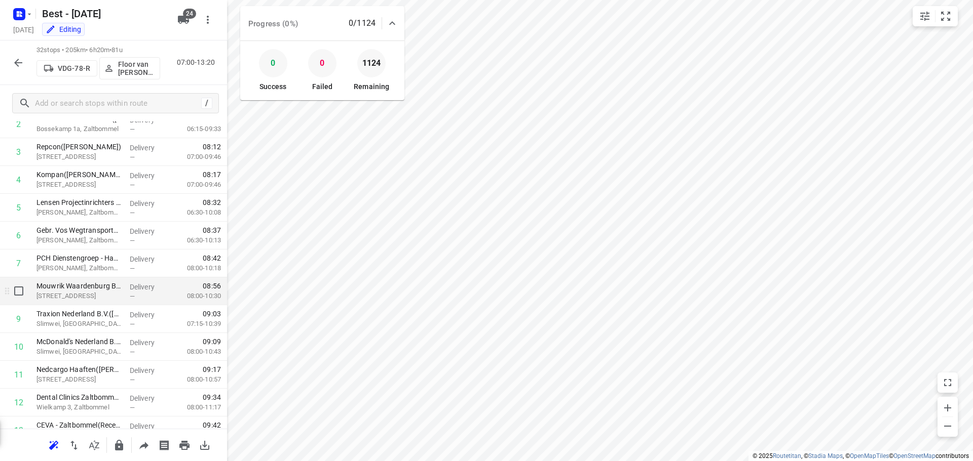
scroll to position [0, 0]
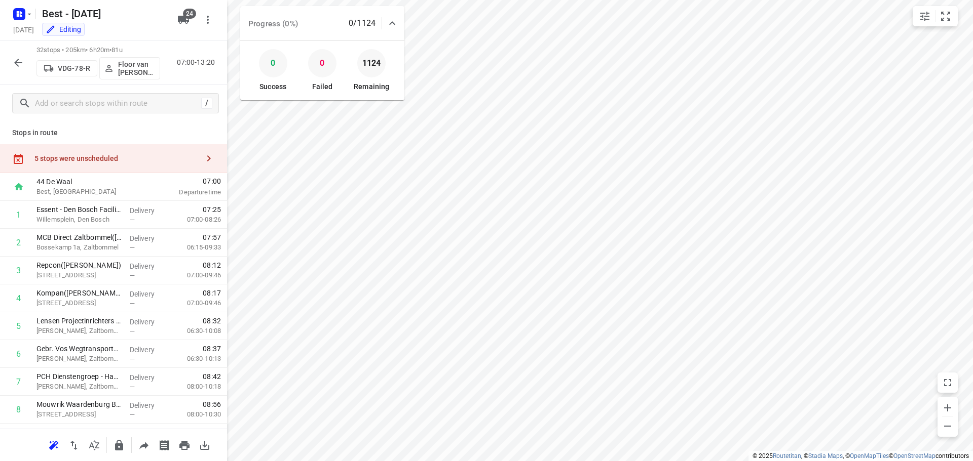
click at [159, 165] on div "5 stops were unscheduled" at bounding box center [113, 158] width 227 height 29
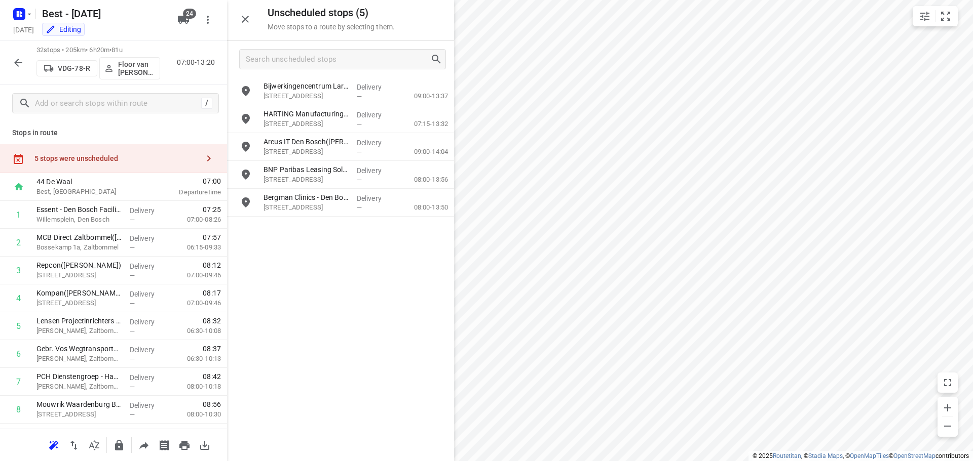
click at [17, 66] on icon "button" at bounding box center [18, 63] width 12 height 12
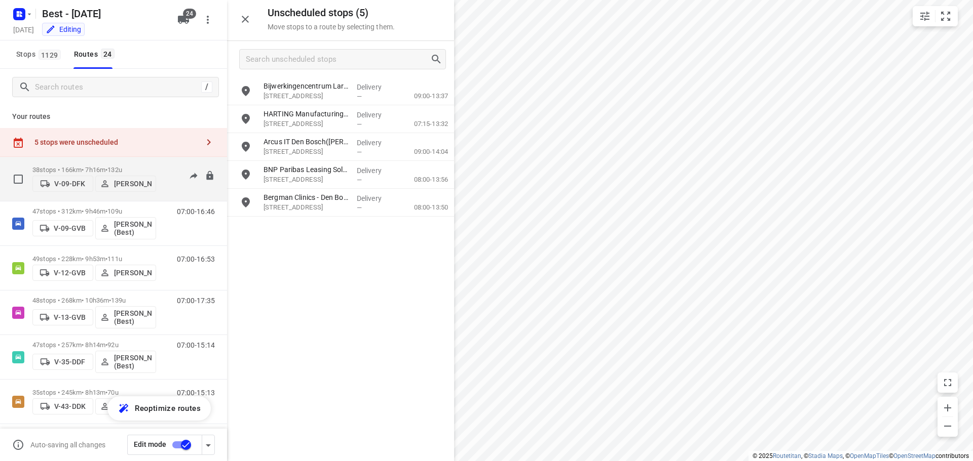
click at [78, 170] on p "38 stops • 166km • 7h16m • 132u" at bounding box center [94, 170] width 124 height 8
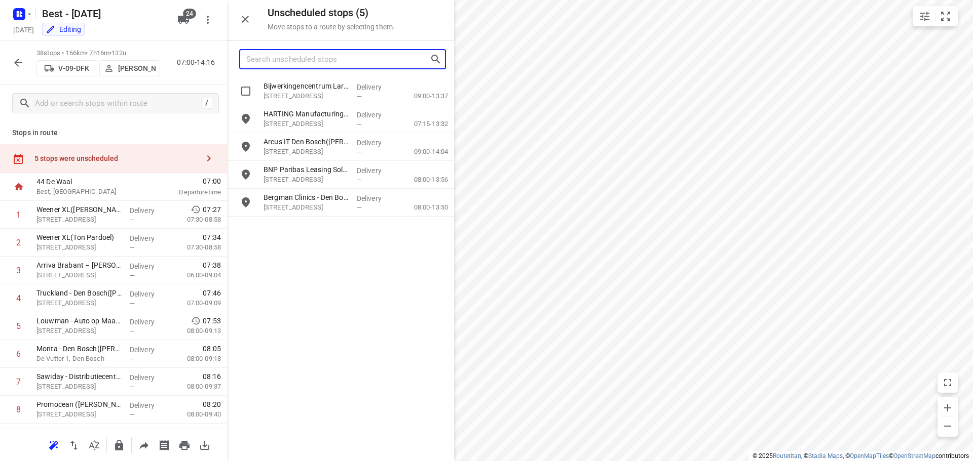
click at [260, 63] on input "Search unscheduled stops" at bounding box center [337, 60] width 183 height 16
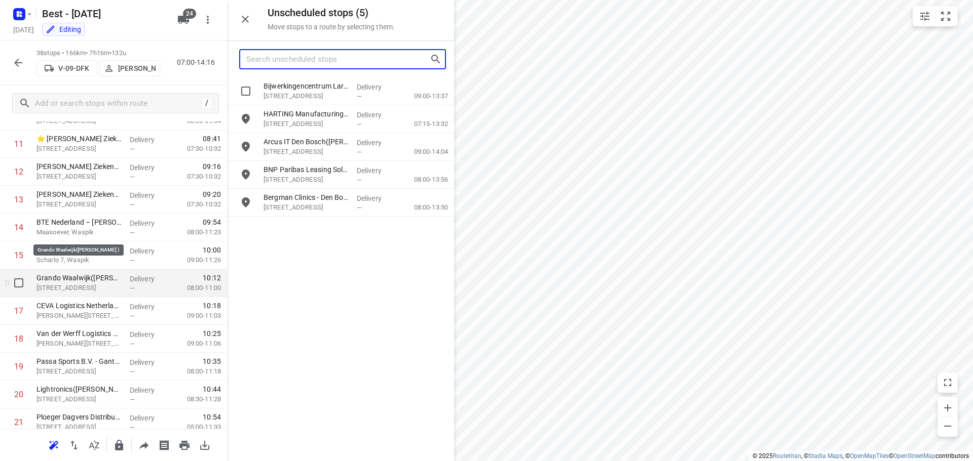
scroll to position [253, 0]
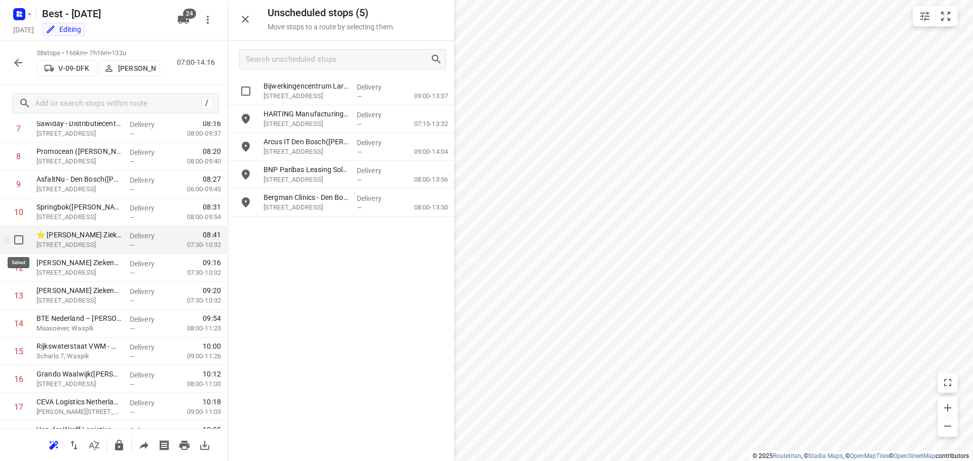
click at [23, 245] on input "checkbox" at bounding box center [19, 240] width 20 height 20
checkbox input "true"
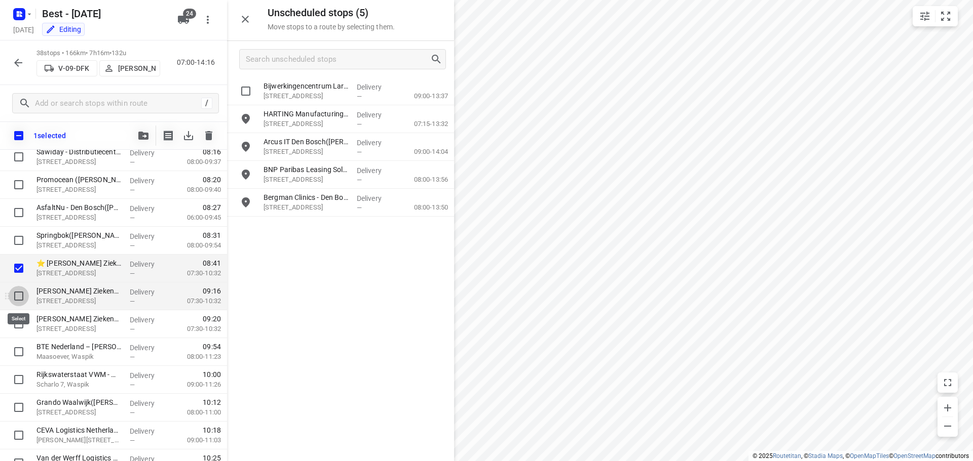
click at [18, 297] on input "checkbox" at bounding box center [19, 296] width 20 height 20
checkbox input "true"
click at [16, 318] on input "checkbox" at bounding box center [19, 324] width 20 height 20
checkbox input "true"
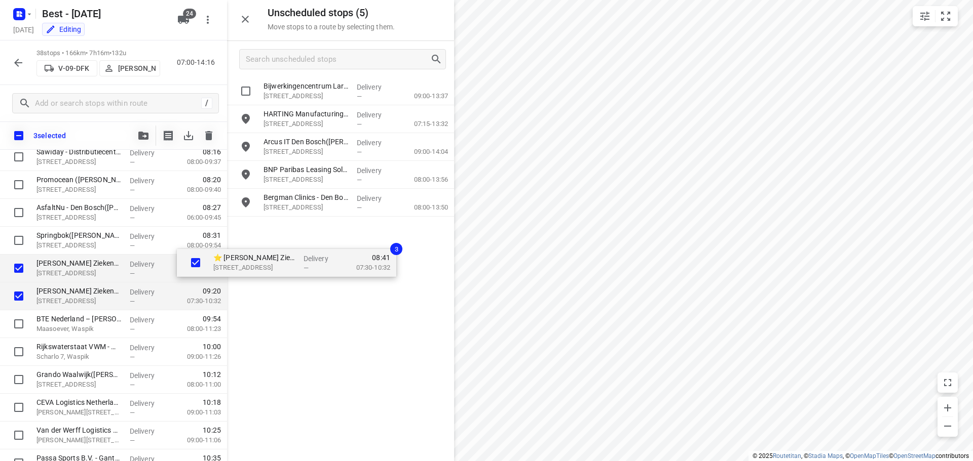
drag, startPoint x: 87, startPoint y: 271, endPoint x: 268, endPoint y: 265, distance: 181.4
click at [227, 265] on div "Unscheduled stops ( 5 ) Move stops to a route by selecting them. Bijwerkingence…" at bounding box center [113, 230] width 227 height 461
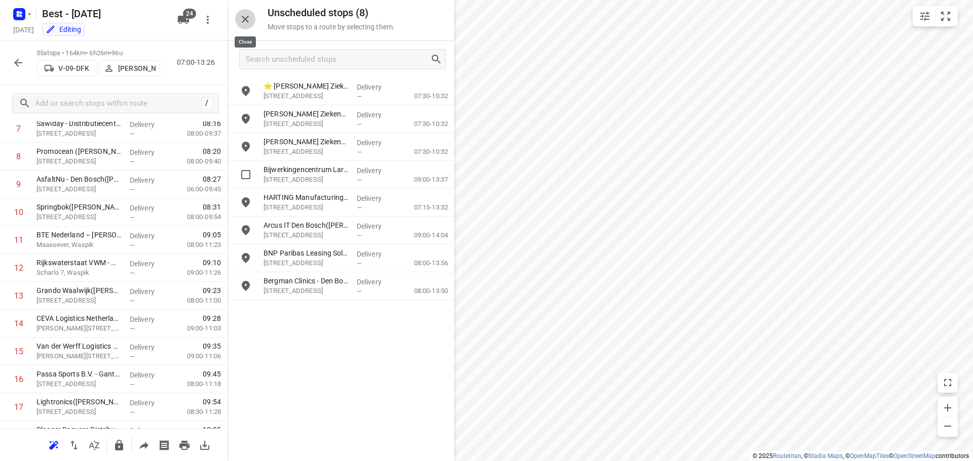
click at [245, 22] on icon "button" at bounding box center [245, 19] width 12 height 12
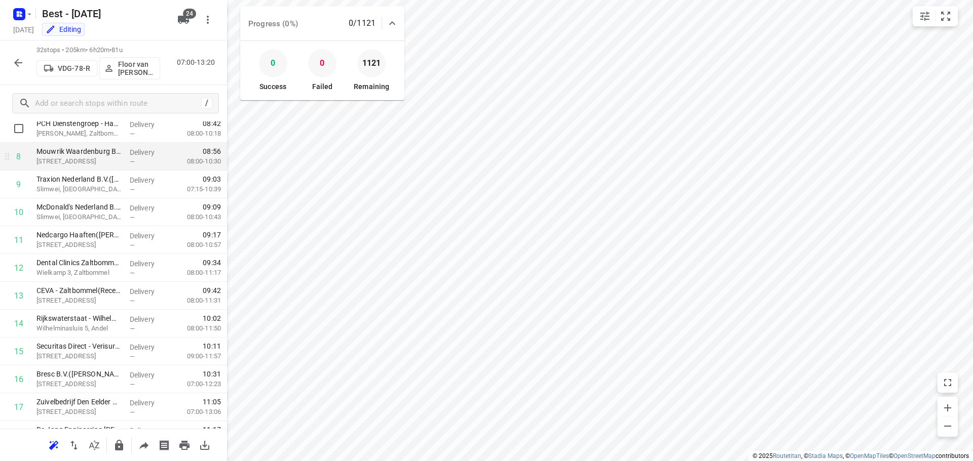
scroll to position [0, 0]
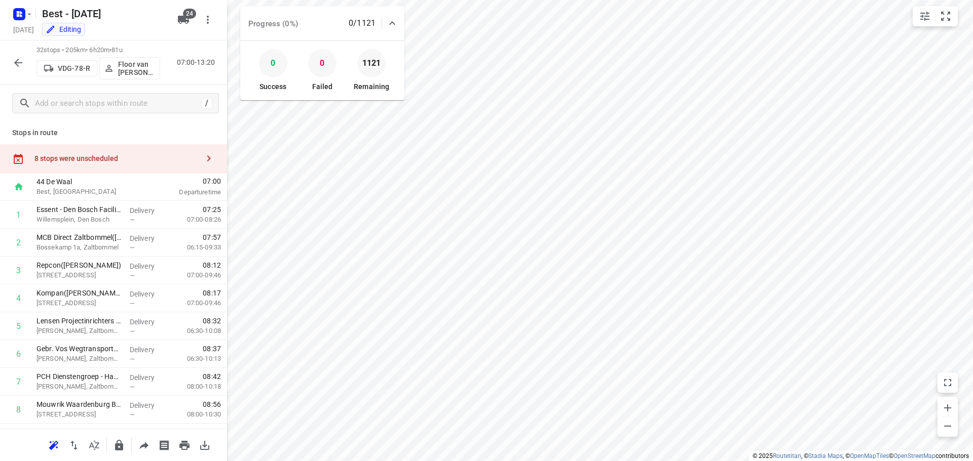
click at [189, 162] on div "8 stops were unscheduled" at bounding box center [116, 159] width 164 height 8
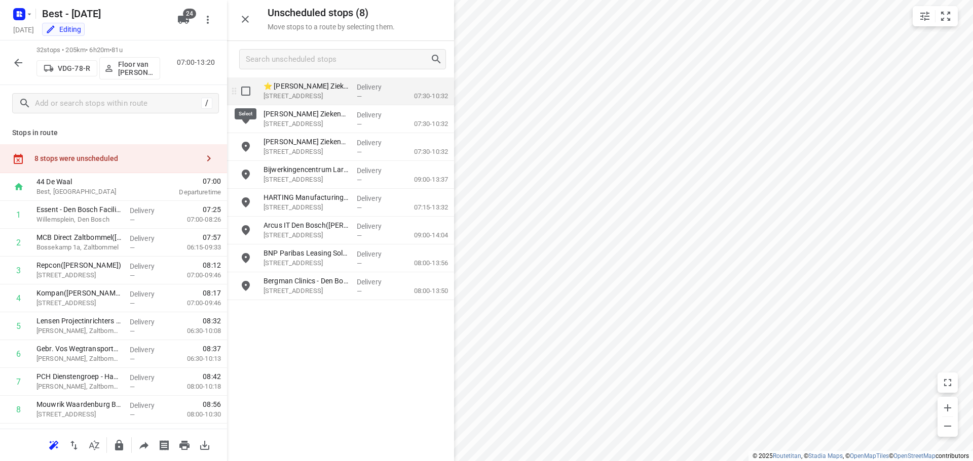
click at [255, 94] on input "grid" at bounding box center [246, 91] width 20 height 20
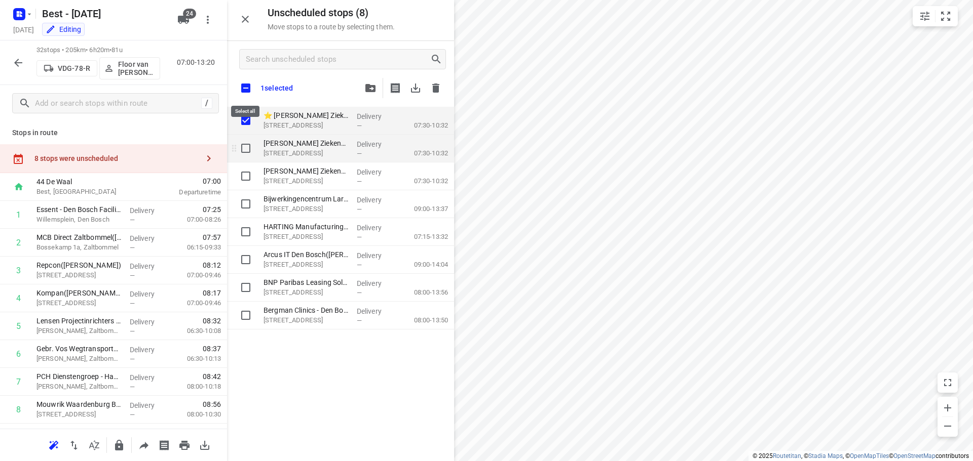
checkbox input "true"
click at [244, 145] on input "grid" at bounding box center [246, 148] width 20 height 20
checkbox input "true"
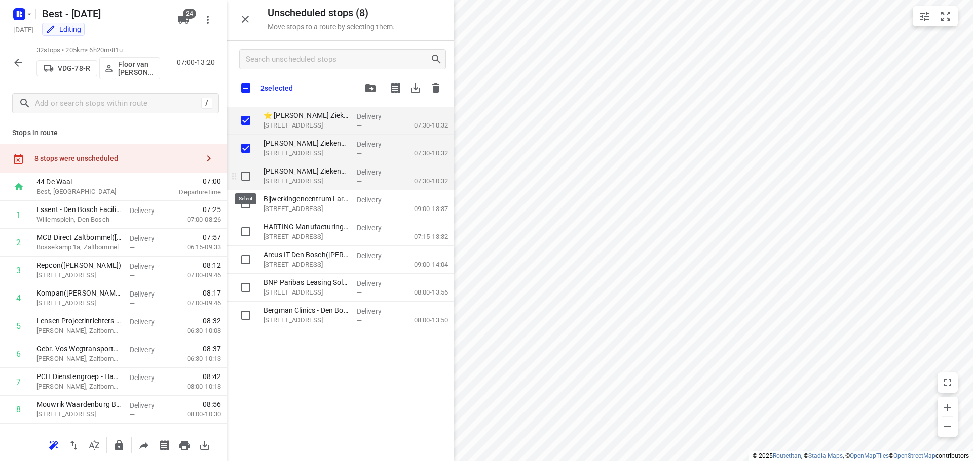
click at [246, 175] on input "grid" at bounding box center [246, 176] width 20 height 20
checkbox input "true"
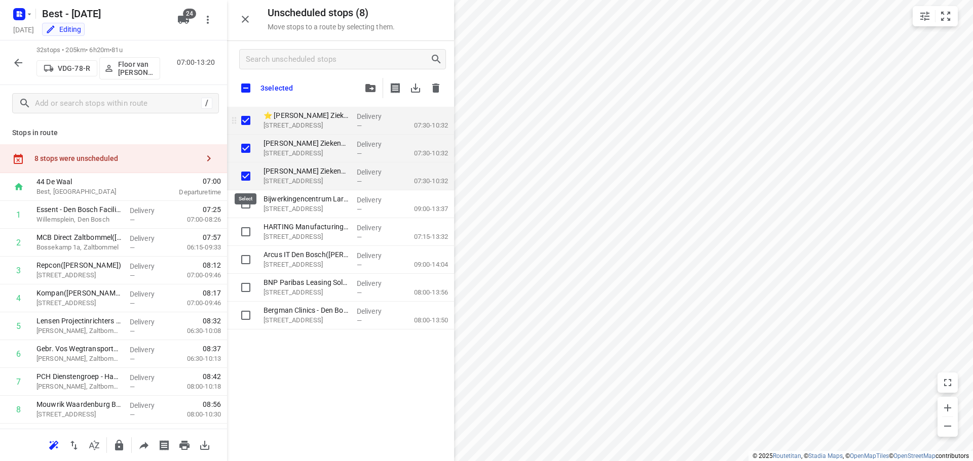
checkbox input "true"
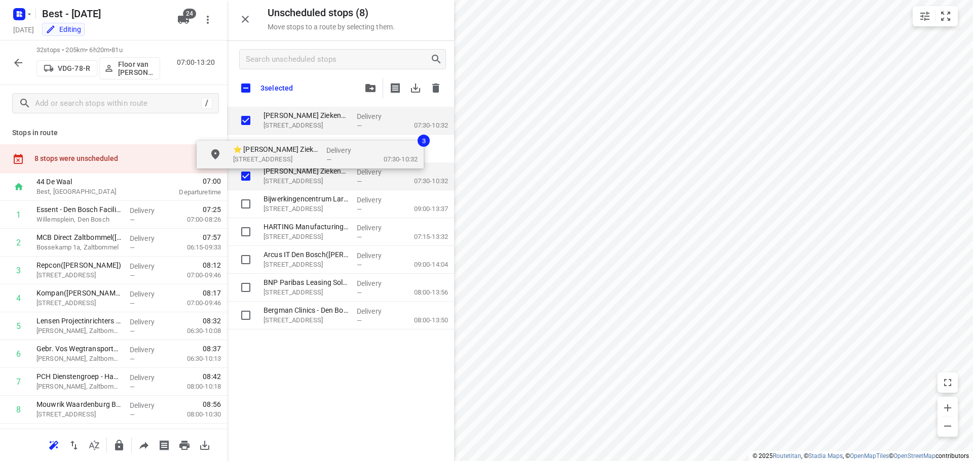
checkbox input "true"
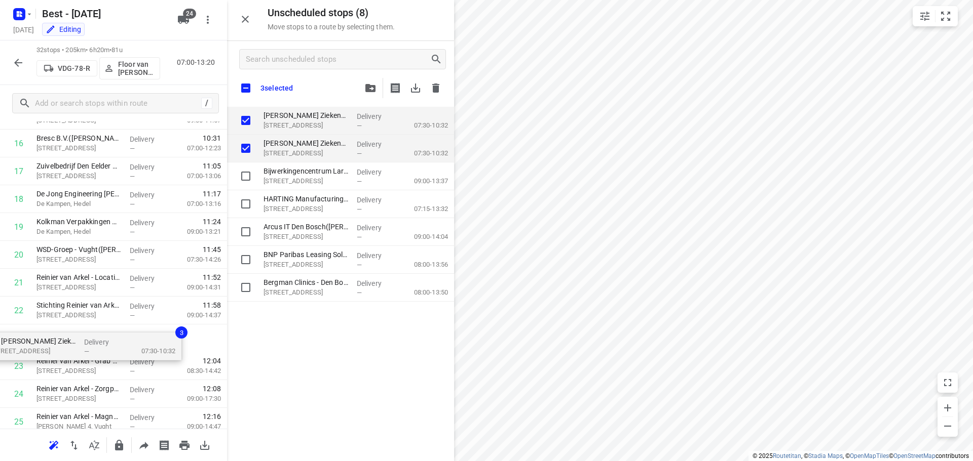
scroll to position [490, 0]
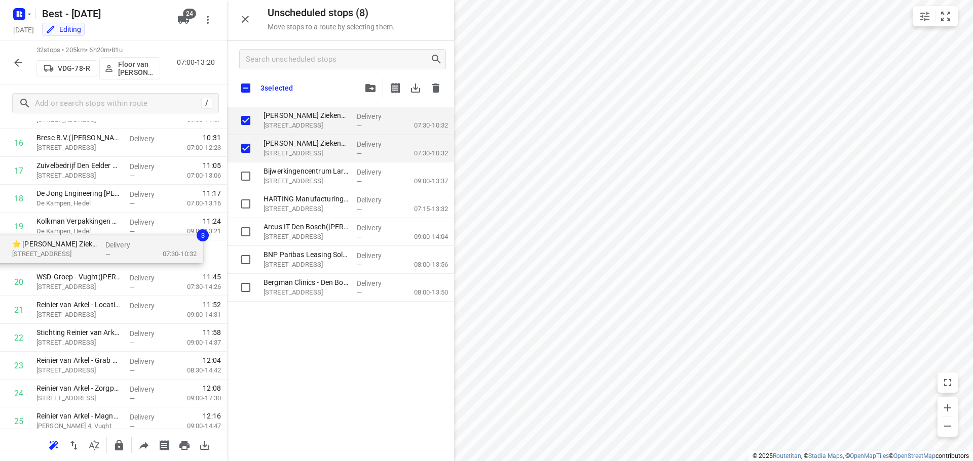
drag, startPoint x: 352, startPoint y: 118, endPoint x: 98, endPoint y: 248, distance: 285.2
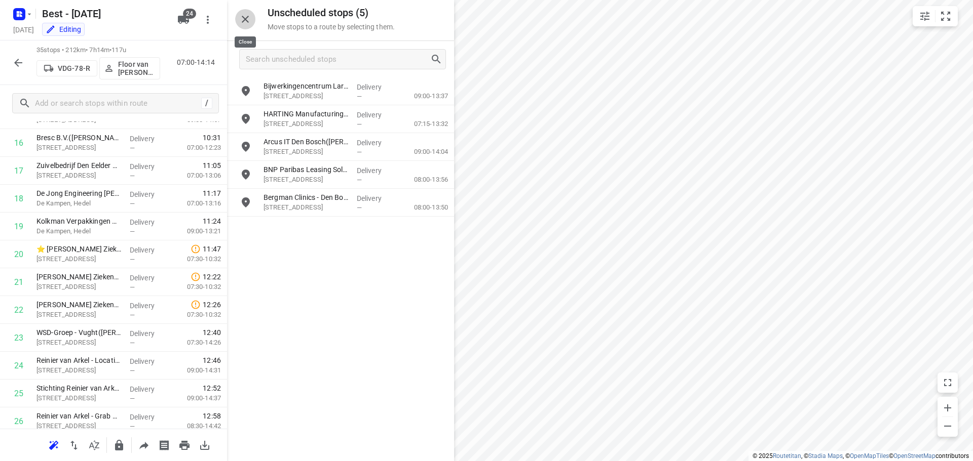
click at [250, 26] on button "button" at bounding box center [245, 19] width 20 height 20
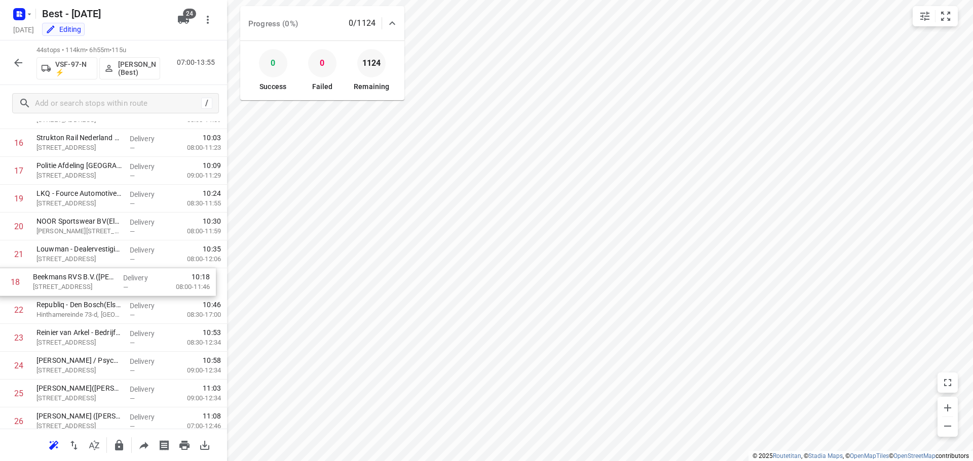
drag, startPoint x: 97, startPoint y: 206, endPoint x: 93, endPoint y: 296, distance: 90.2
click at [93, 296] on div "1 ⭐ Basisschool de Pionier(Luc Smit) Hambakendreef 2A, 's-hertogenbosch Deliver…" at bounding box center [113, 324] width 227 height 1226
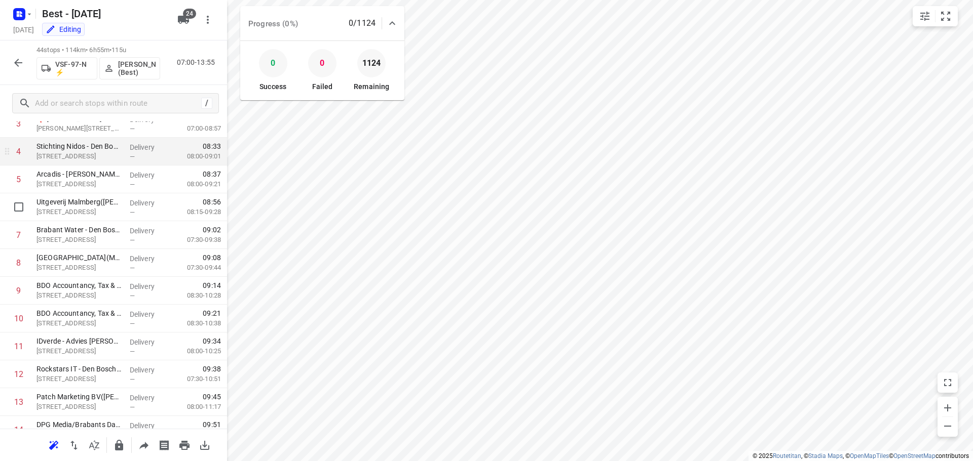
scroll to position [0, 0]
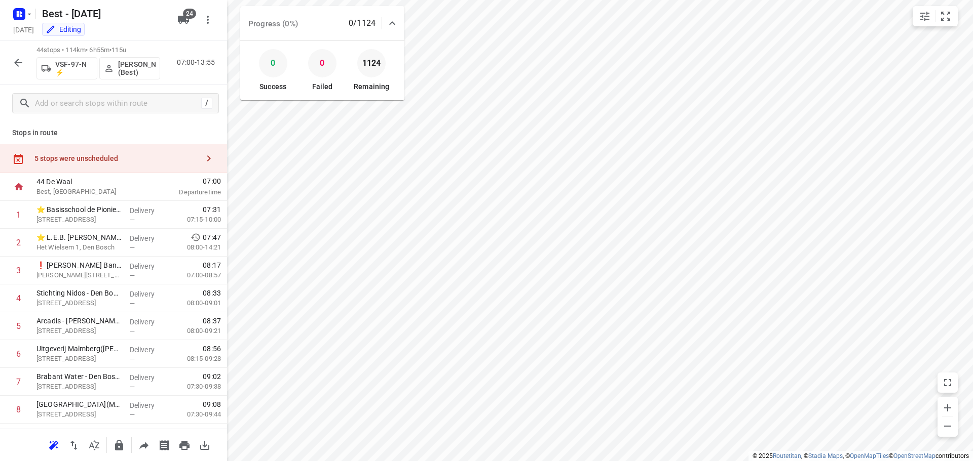
click at [188, 160] on div "5 stops were unscheduled" at bounding box center [116, 159] width 164 height 8
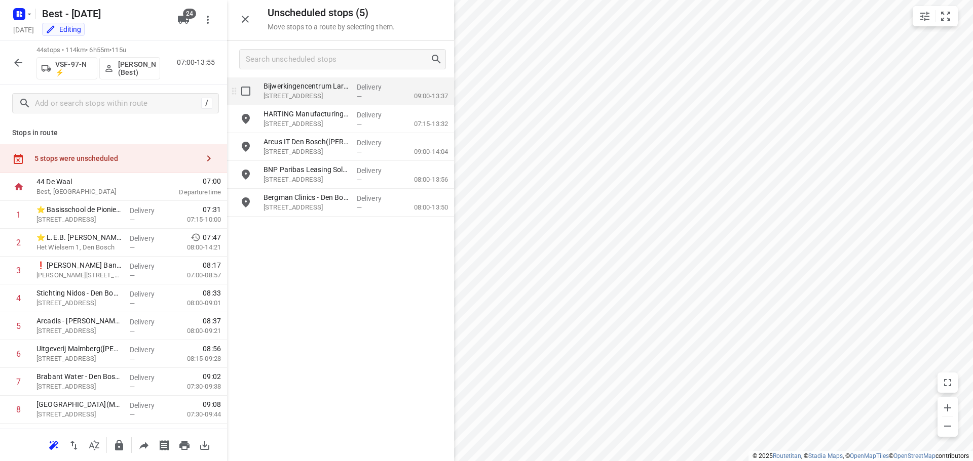
click at [253, 95] on input "grid" at bounding box center [246, 91] width 20 height 20
checkbox input "true"
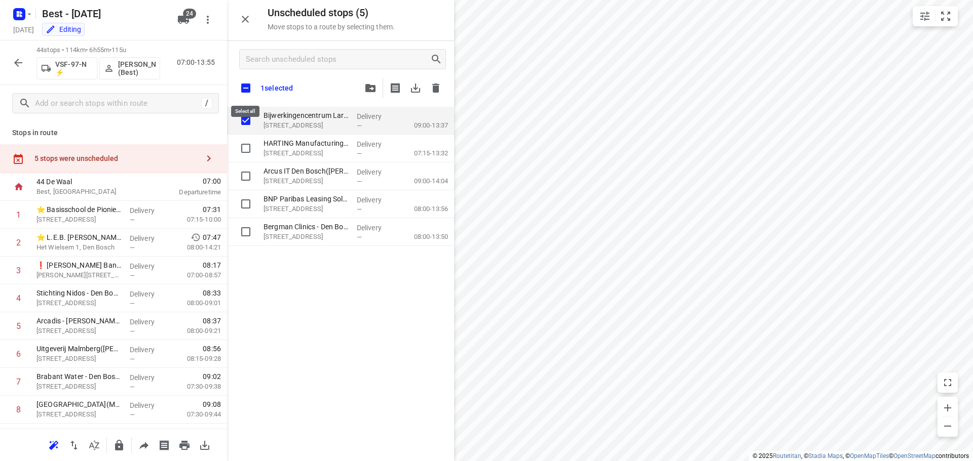
click at [252, 95] on input "checkbox" at bounding box center [245, 88] width 21 height 21
checkbox input "true"
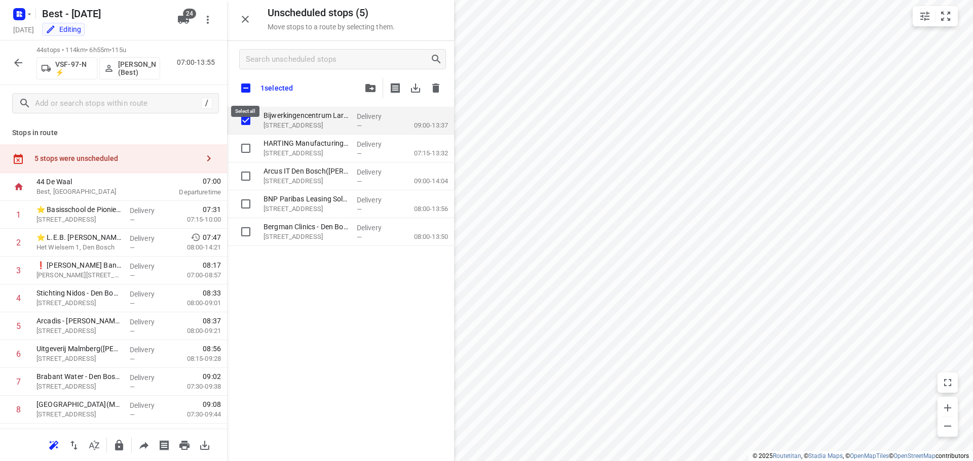
checkbox input "true"
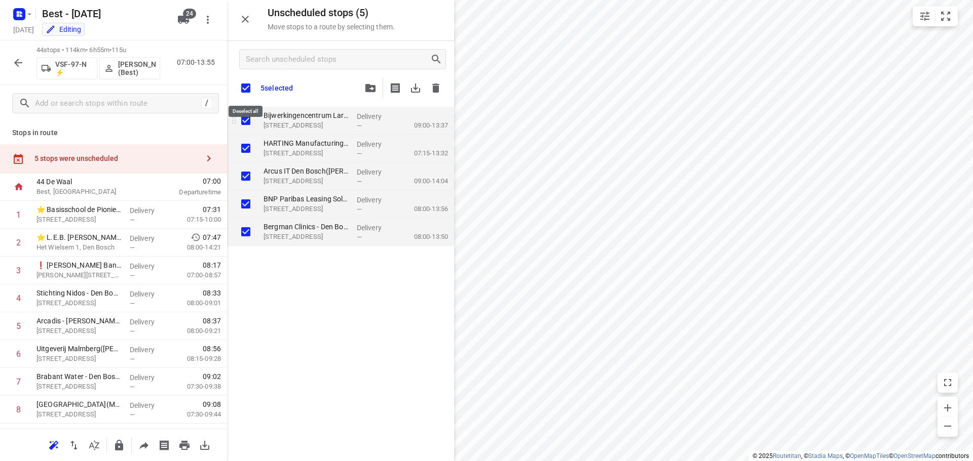
checkbox input "true"
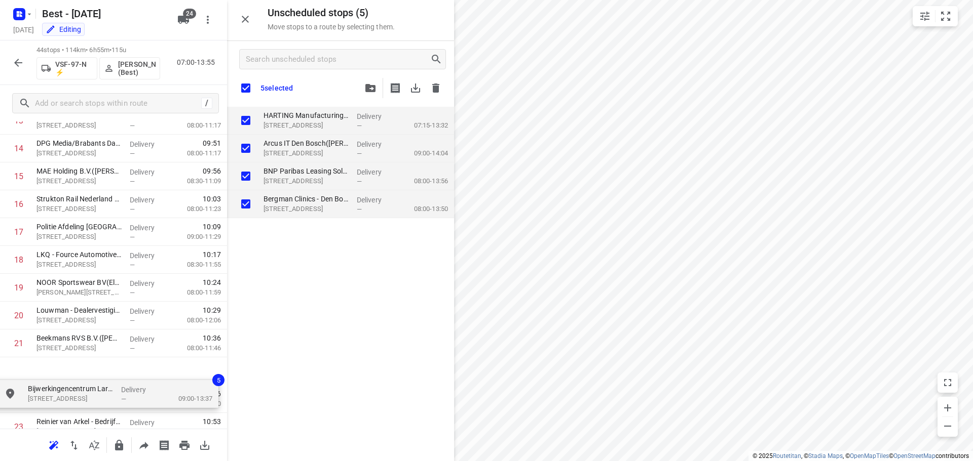
scroll to position [431, 0]
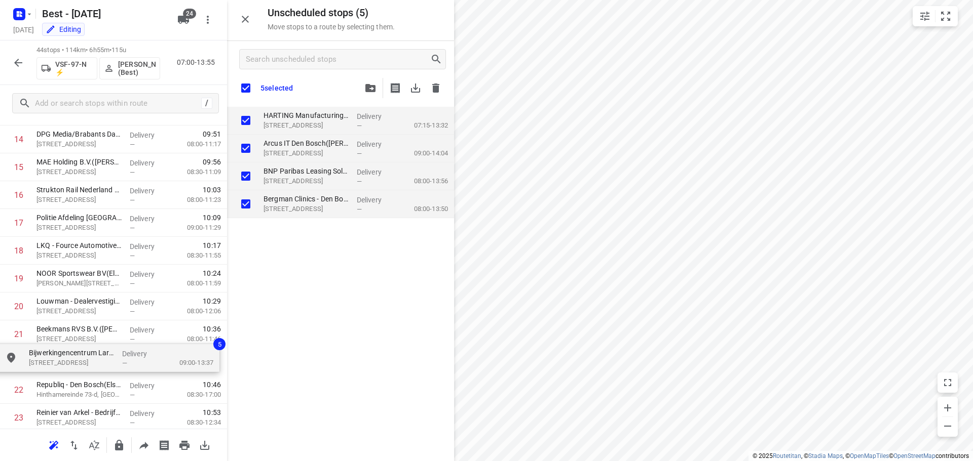
drag, startPoint x: 272, startPoint y: 126, endPoint x: 33, endPoint y: 369, distance: 341.4
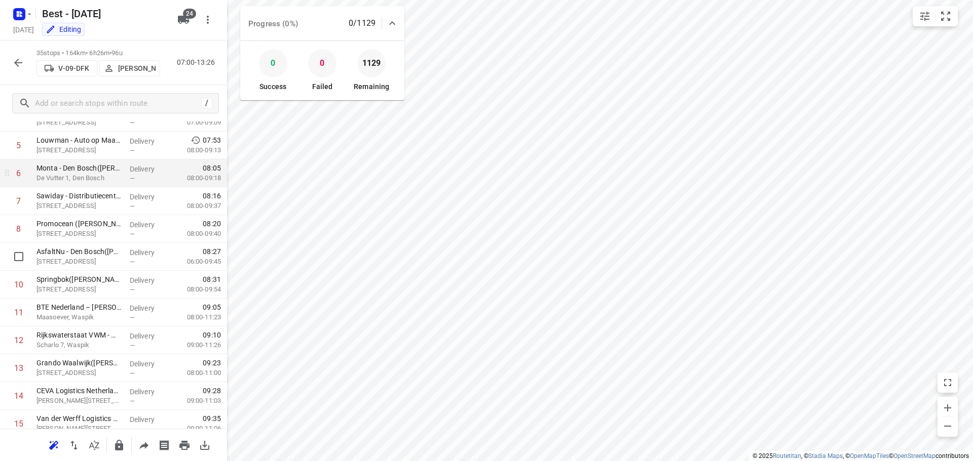
scroll to position [0, 0]
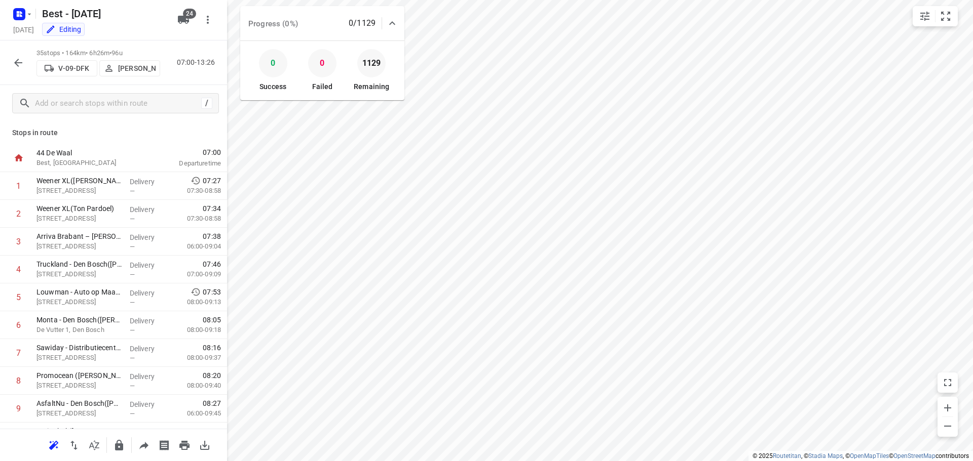
click at [127, 72] on p "[PERSON_NAME]" at bounding box center [136, 68] width 37 height 8
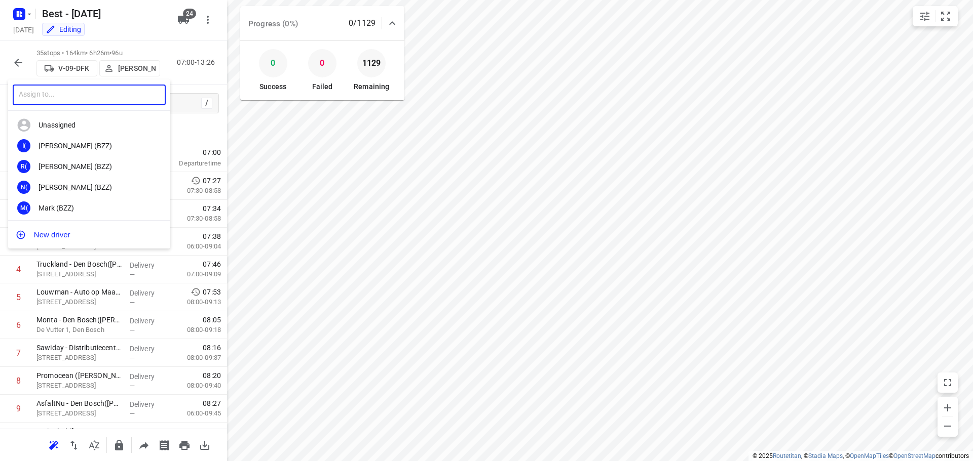
click at [104, 95] on input "text" at bounding box center [89, 95] width 153 height 21
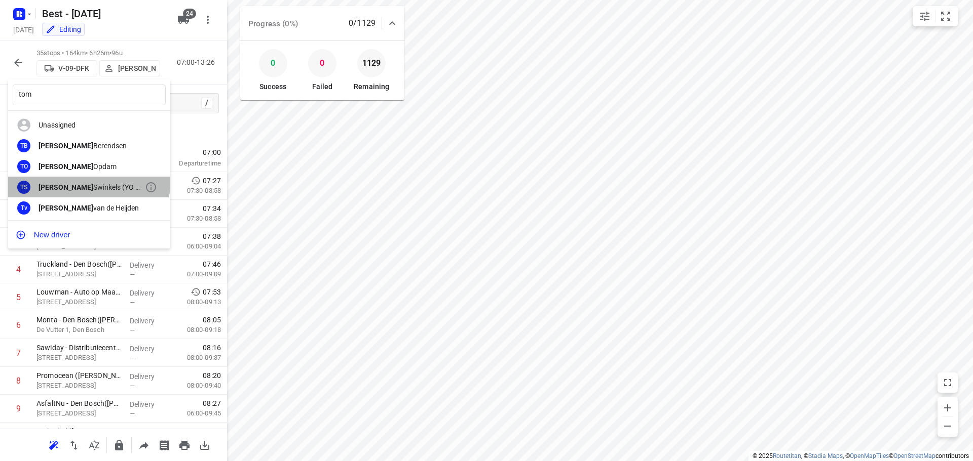
click at [88, 180] on div "TS Tom Swinkels (YO - Best)" at bounding box center [89, 187] width 162 height 21
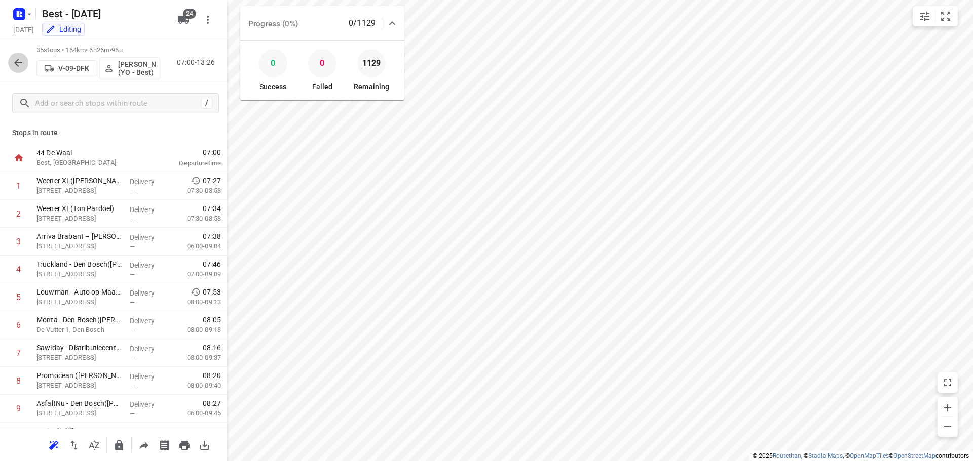
click at [12, 67] on icon "button" at bounding box center [18, 63] width 12 height 12
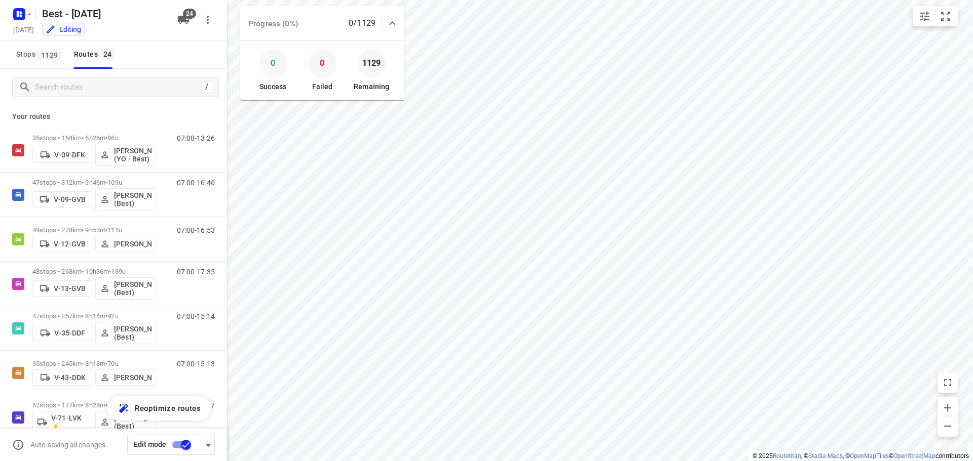
click at [176, 449] on input "checkbox" at bounding box center [186, 445] width 58 height 19
